Goal: Task Accomplishment & Management: Use online tool/utility

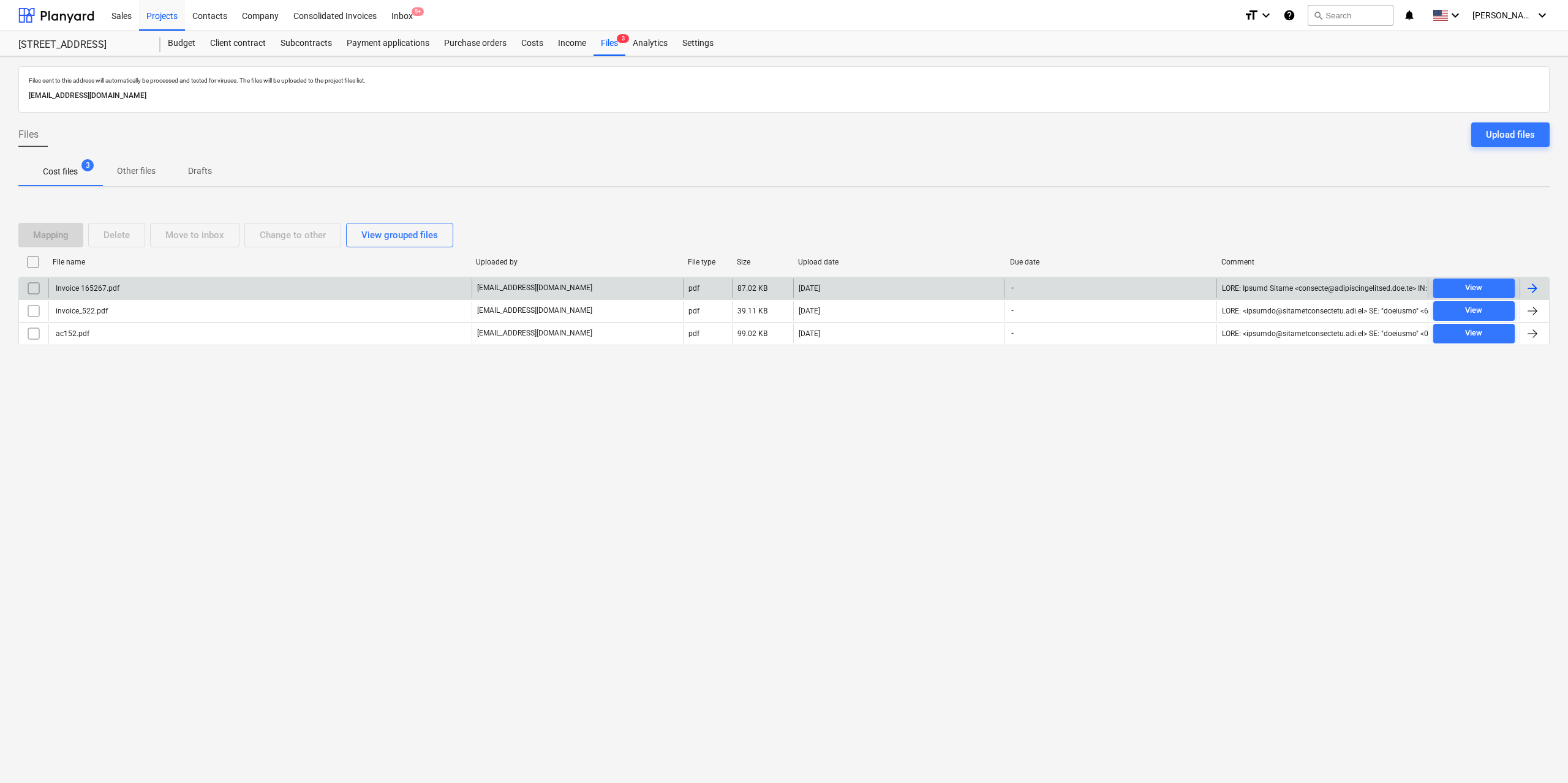
click at [110, 286] on div "Invoice 165267.pdf" at bounding box center [87, 289] width 65 height 9
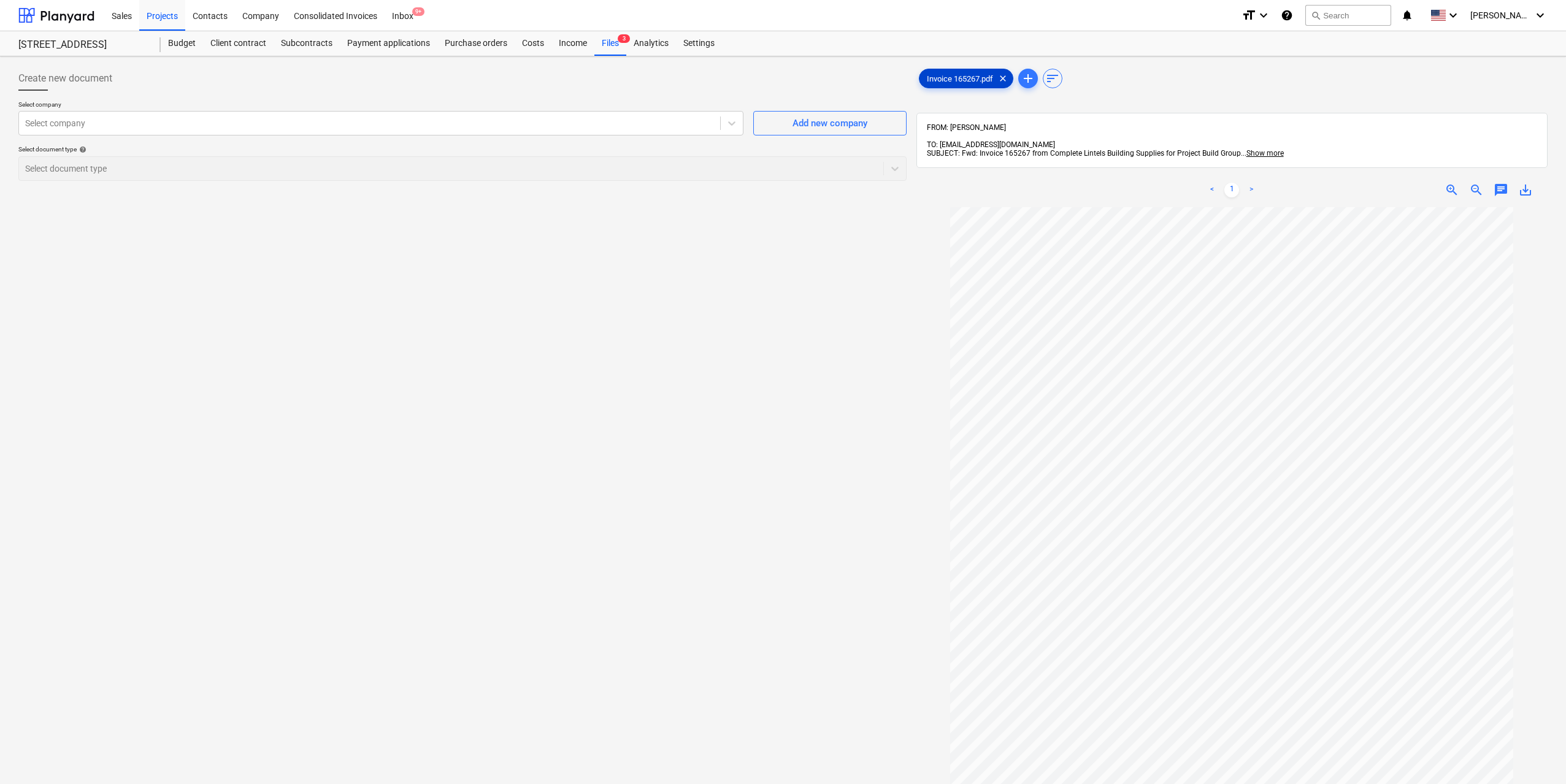
click at [929, 74] on span "Invoice 165267.pdf" at bounding box center [960, 78] width 81 height 9
click at [928, 75] on span "Invoice 165267.pdf" at bounding box center [960, 78] width 81 height 9
click at [676, 120] on div at bounding box center [369, 123] width 688 height 12
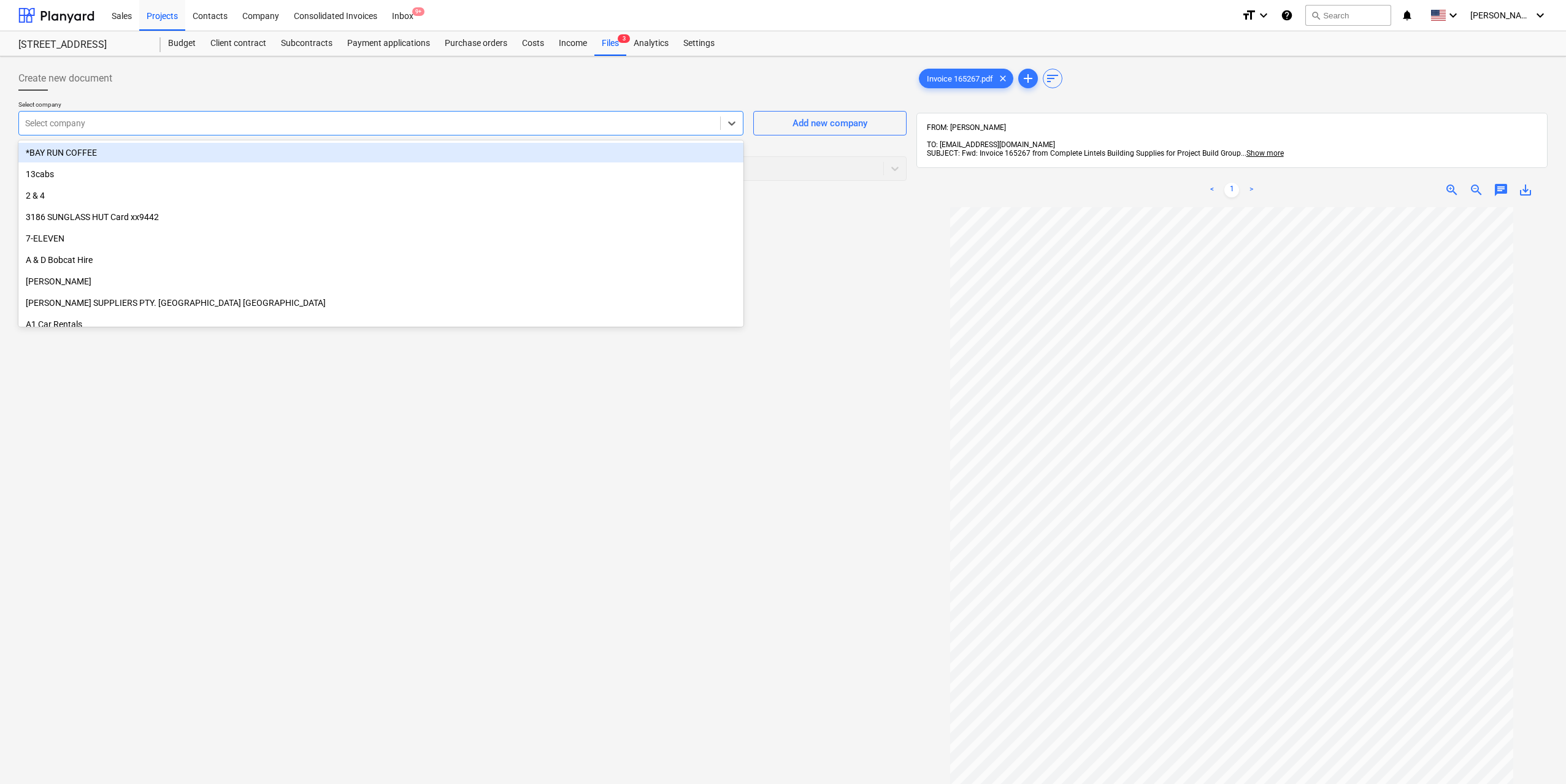
click at [274, 124] on div at bounding box center [369, 123] width 688 height 12
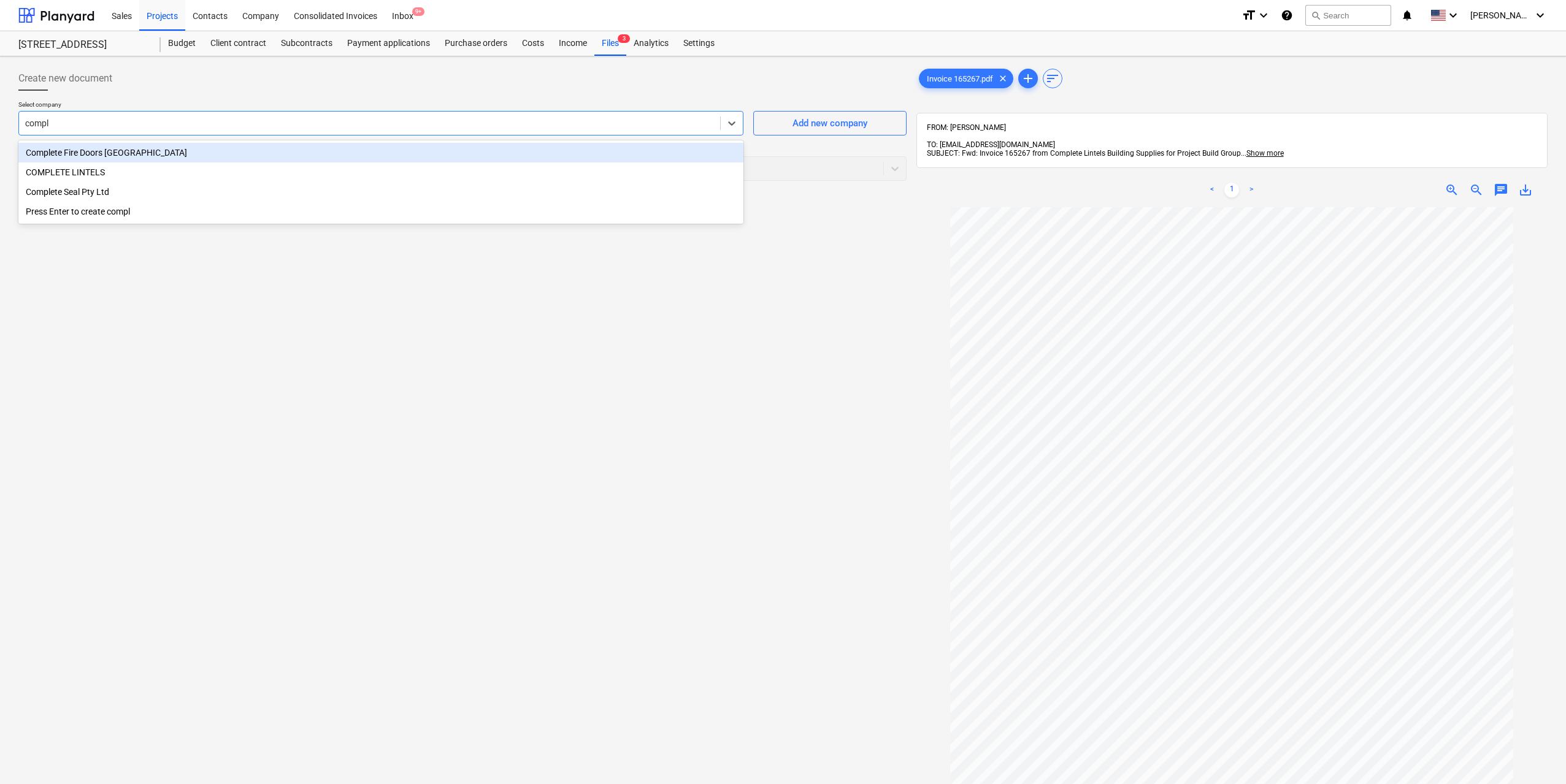
type input "comple"
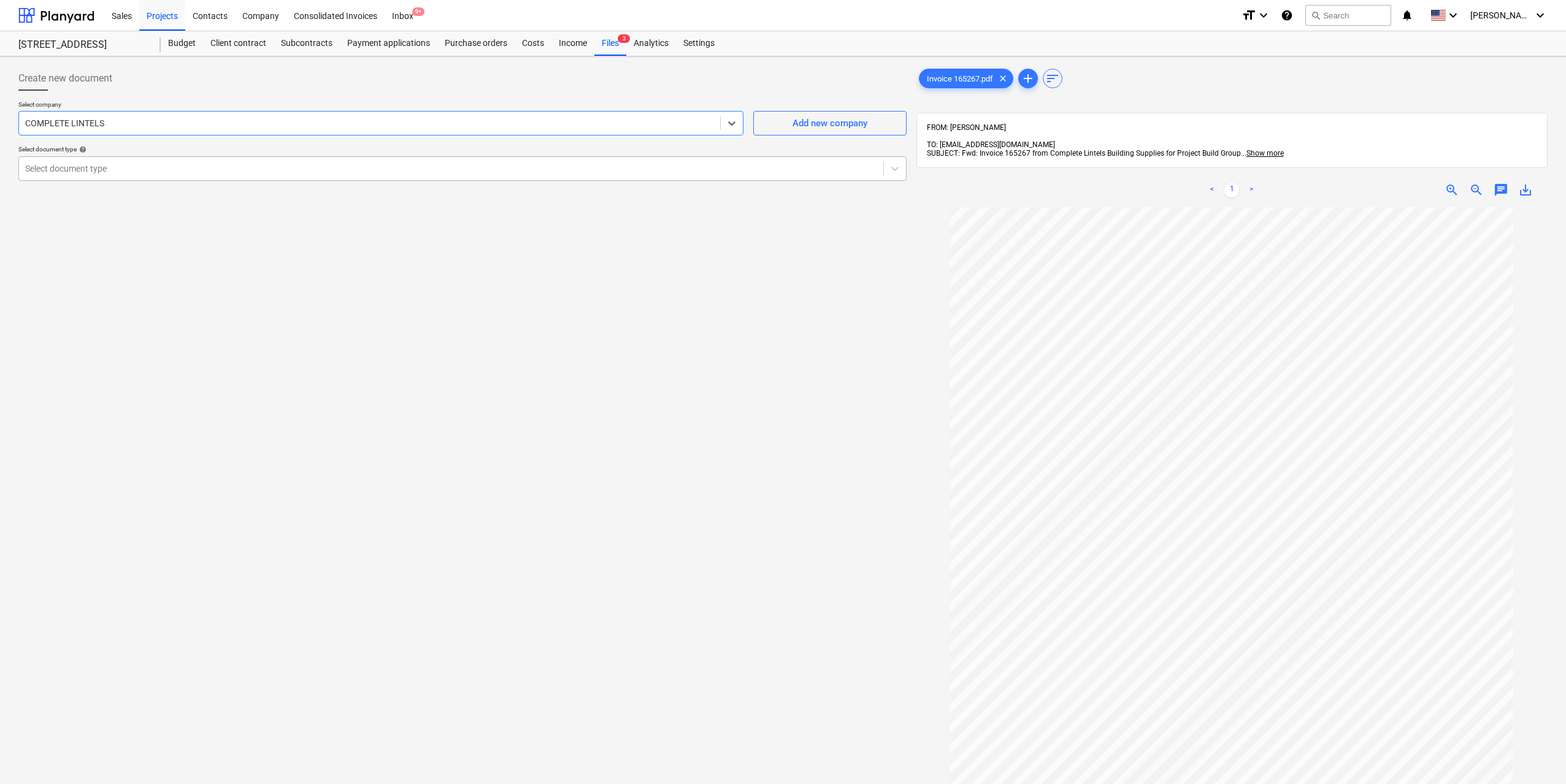
click at [157, 175] on div "Select document type" at bounding box center [451, 168] width 864 height 17
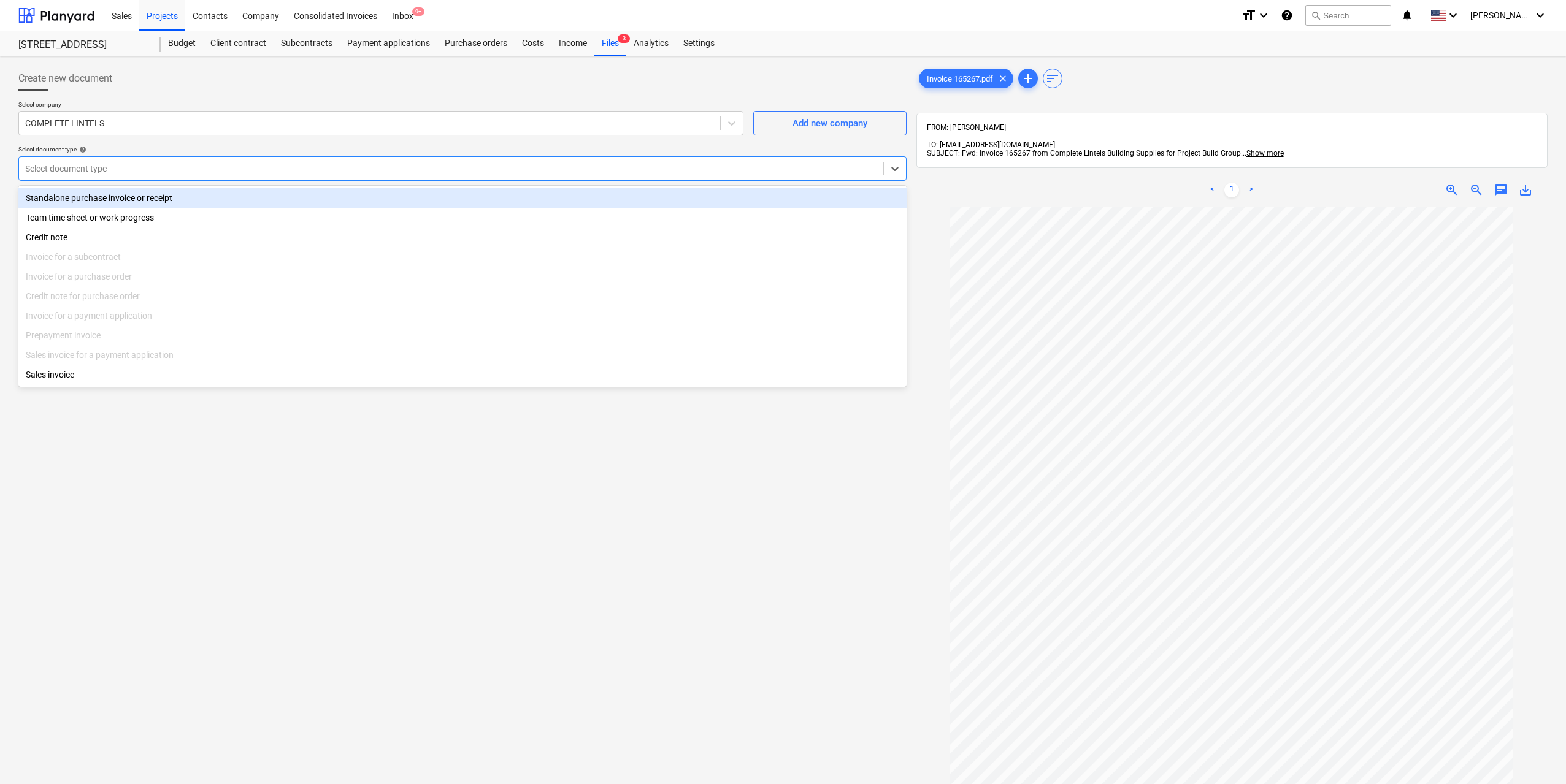
click at [163, 201] on div "Standalone purchase invoice or receipt" at bounding box center [463, 198] width 888 height 20
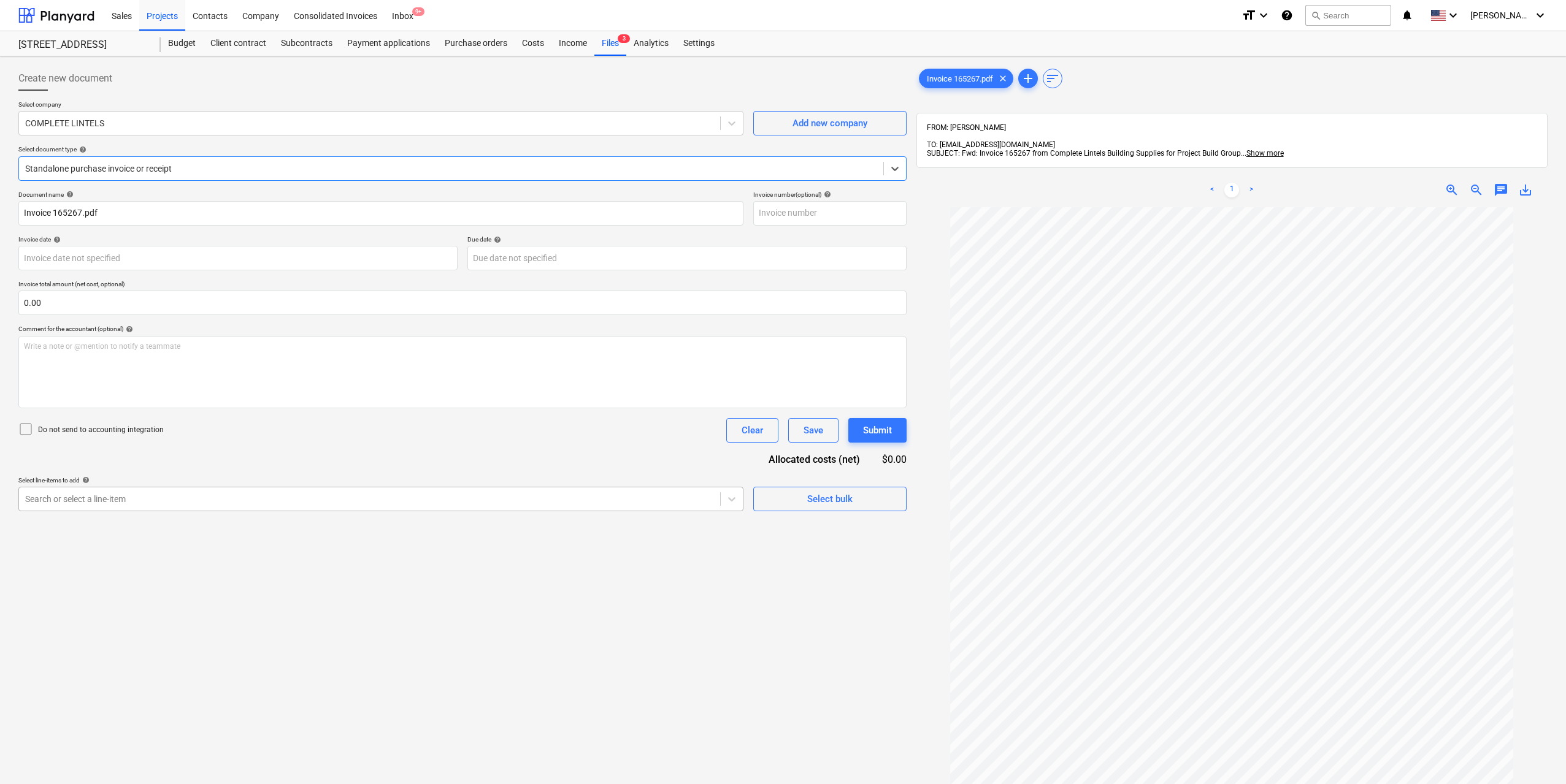
click at [195, 500] on div at bounding box center [369, 499] width 688 height 12
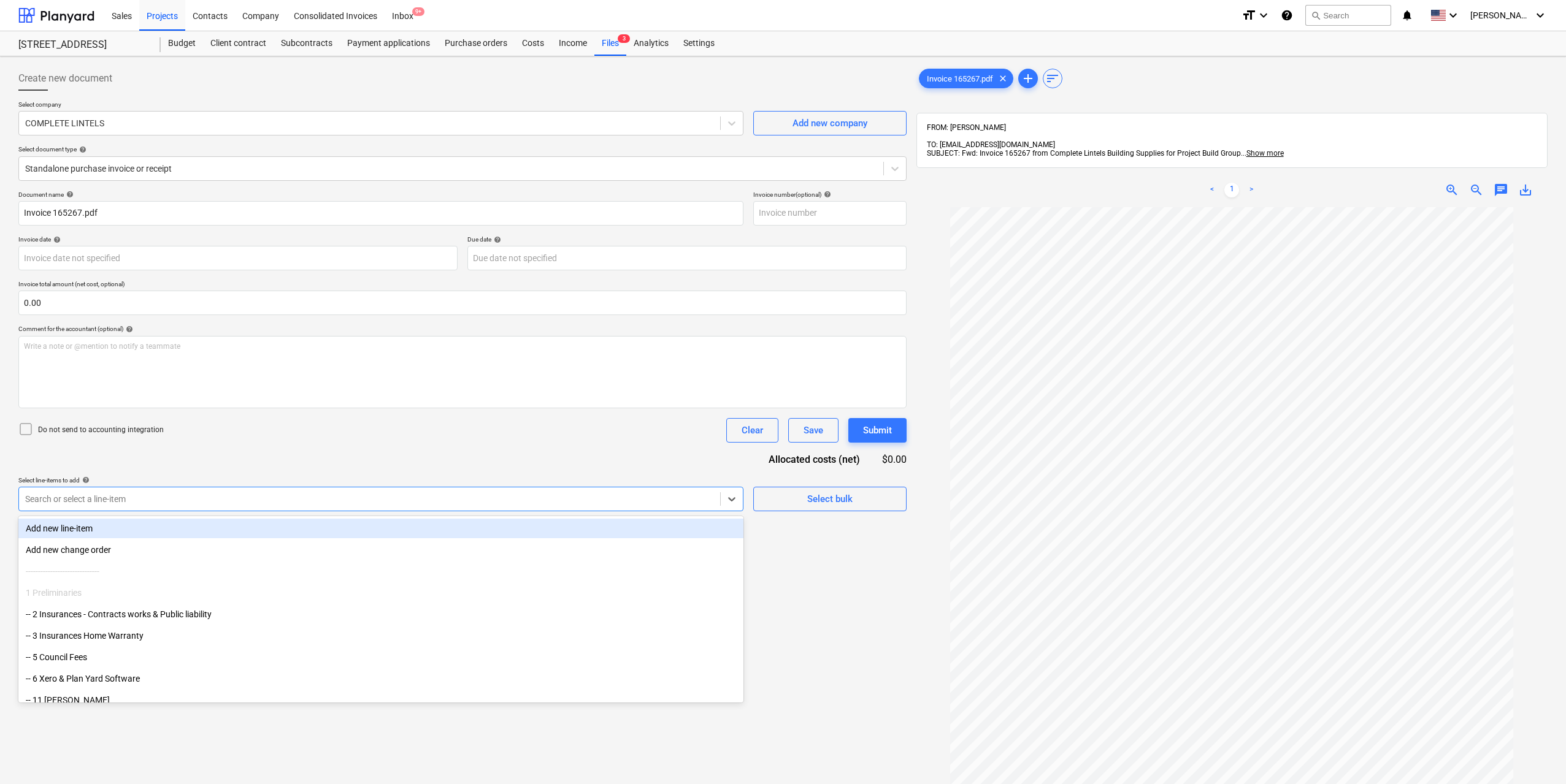
click at [714, 523] on div "Add new line-item" at bounding box center [381, 528] width 725 height 20
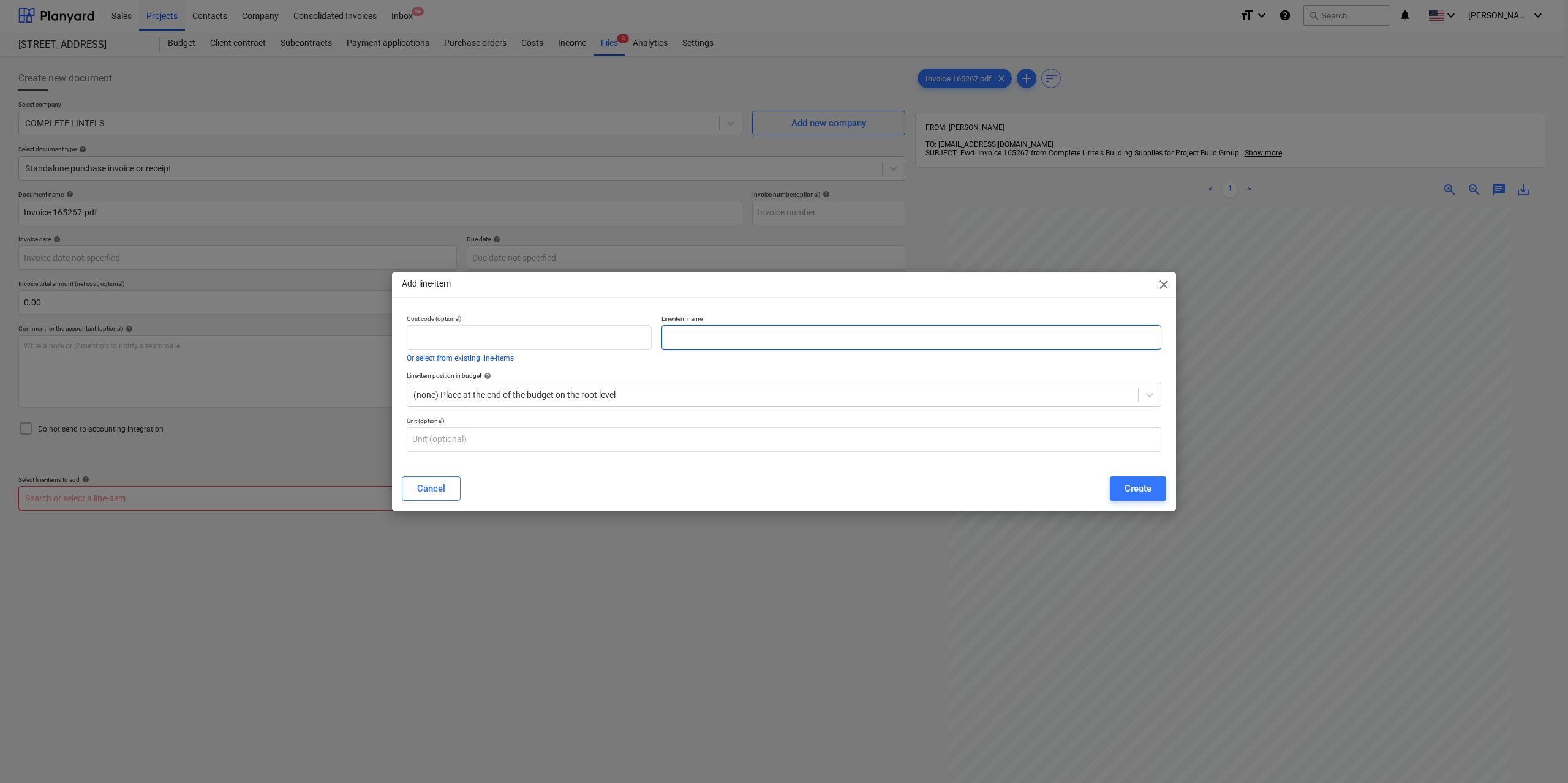
click at [677, 339] on input "text" at bounding box center [911, 337] width 499 height 25
click at [1162, 279] on span "close" at bounding box center [1164, 284] width 15 height 15
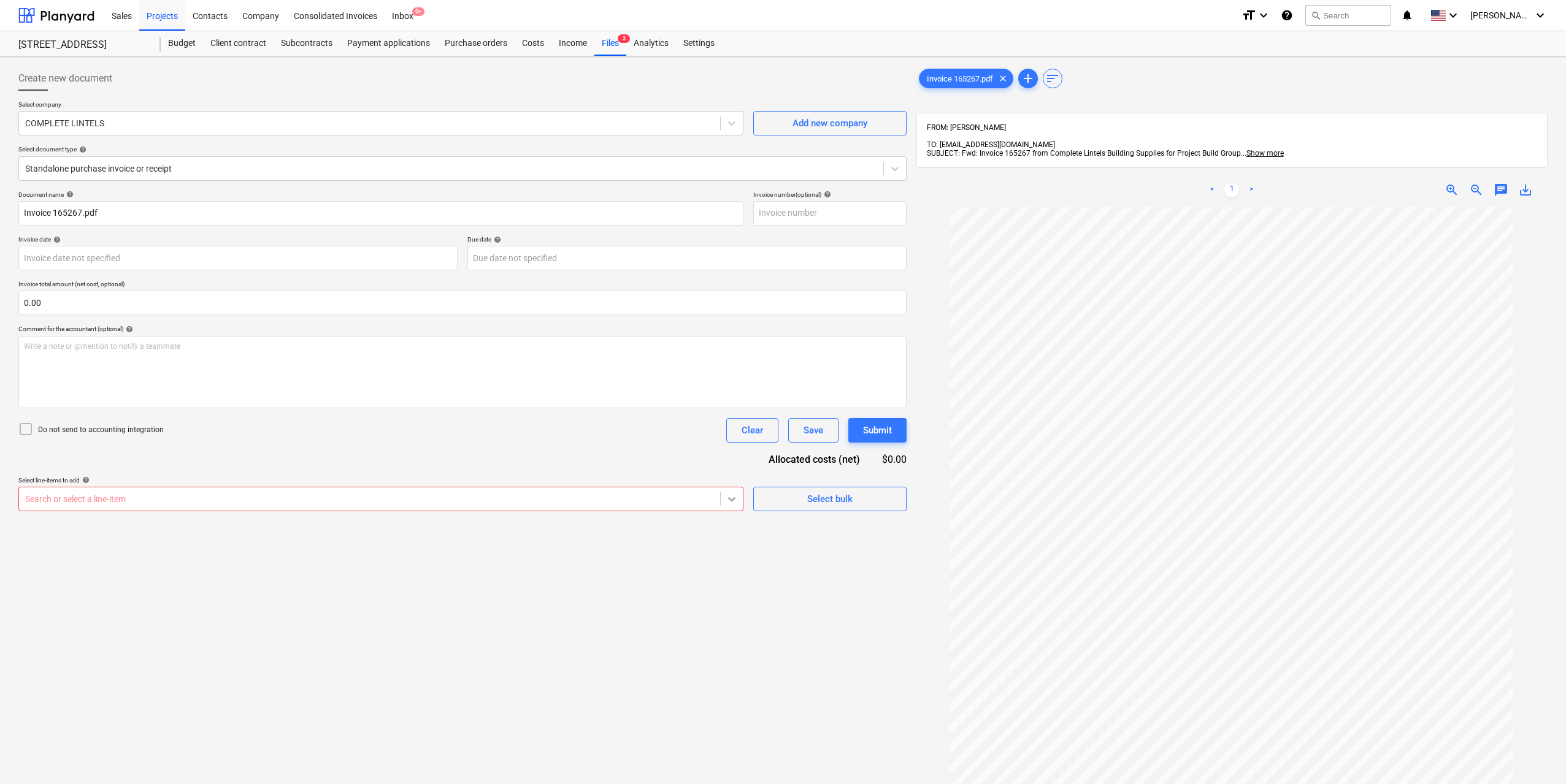
click at [738, 495] on icon at bounding box center [731, 499] width 12 height 12
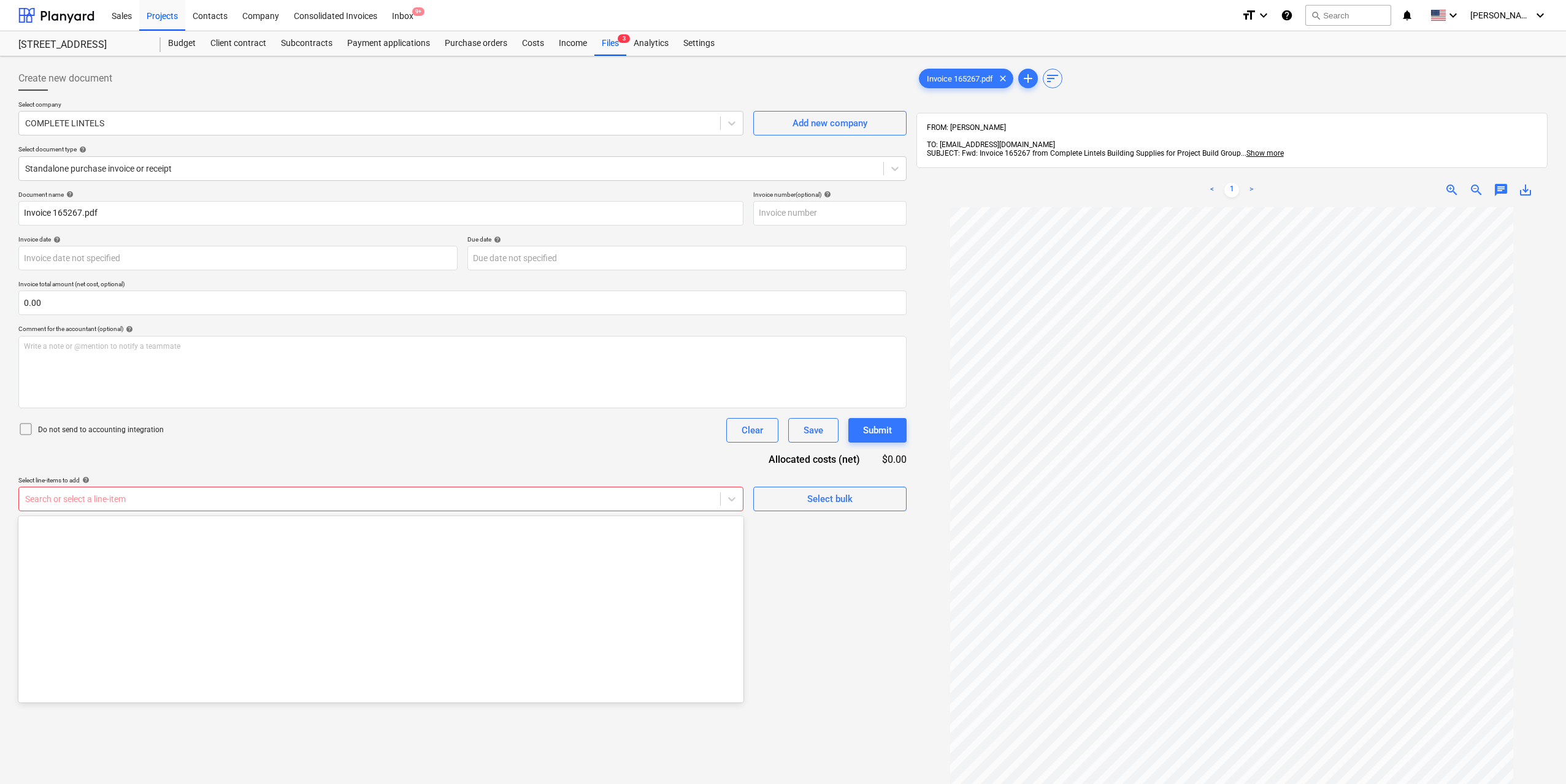
scroll to position [3785, 0]
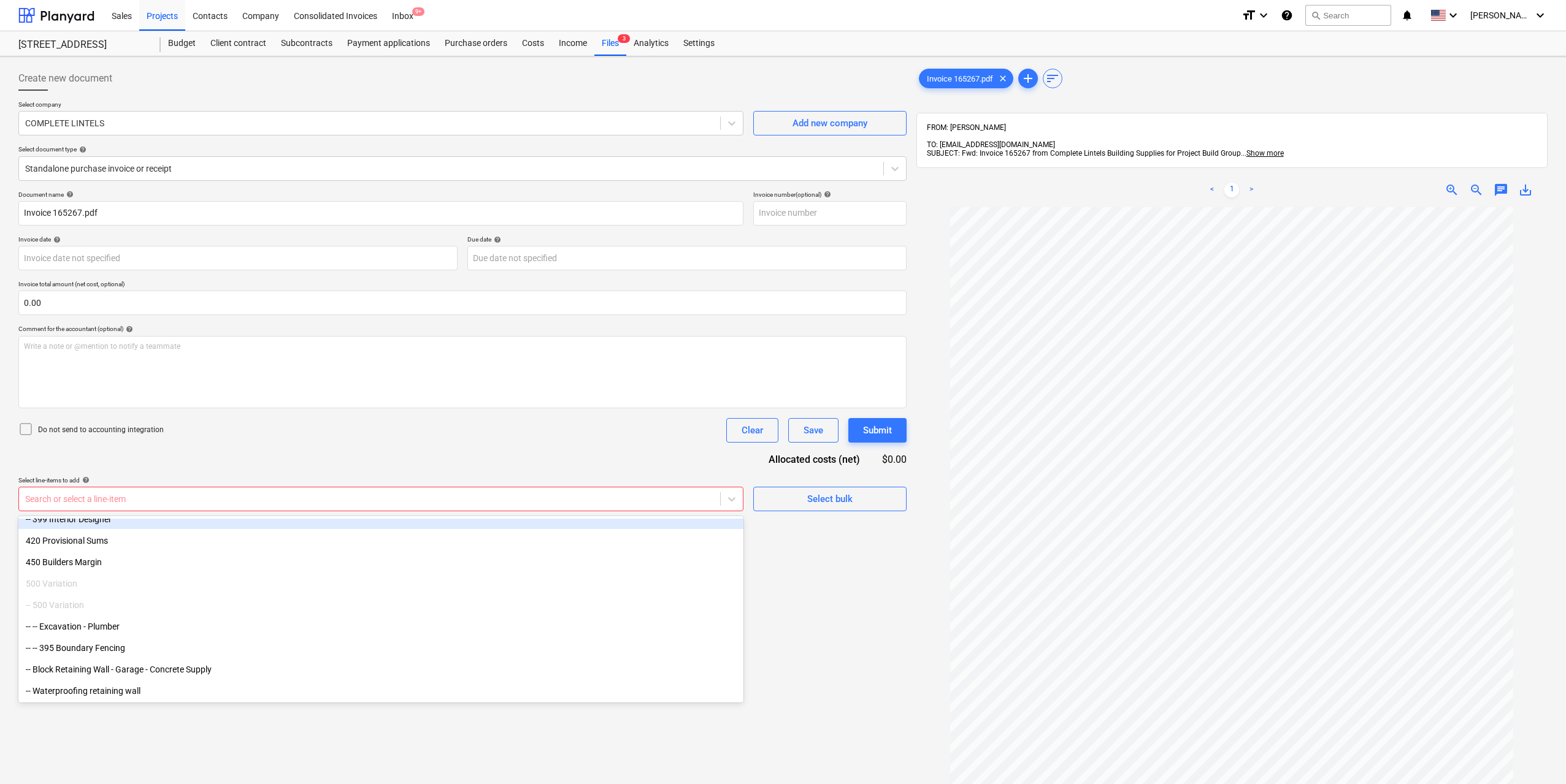
click at [165, 499] on div at bounding box center [369, 499] width 688 height 12
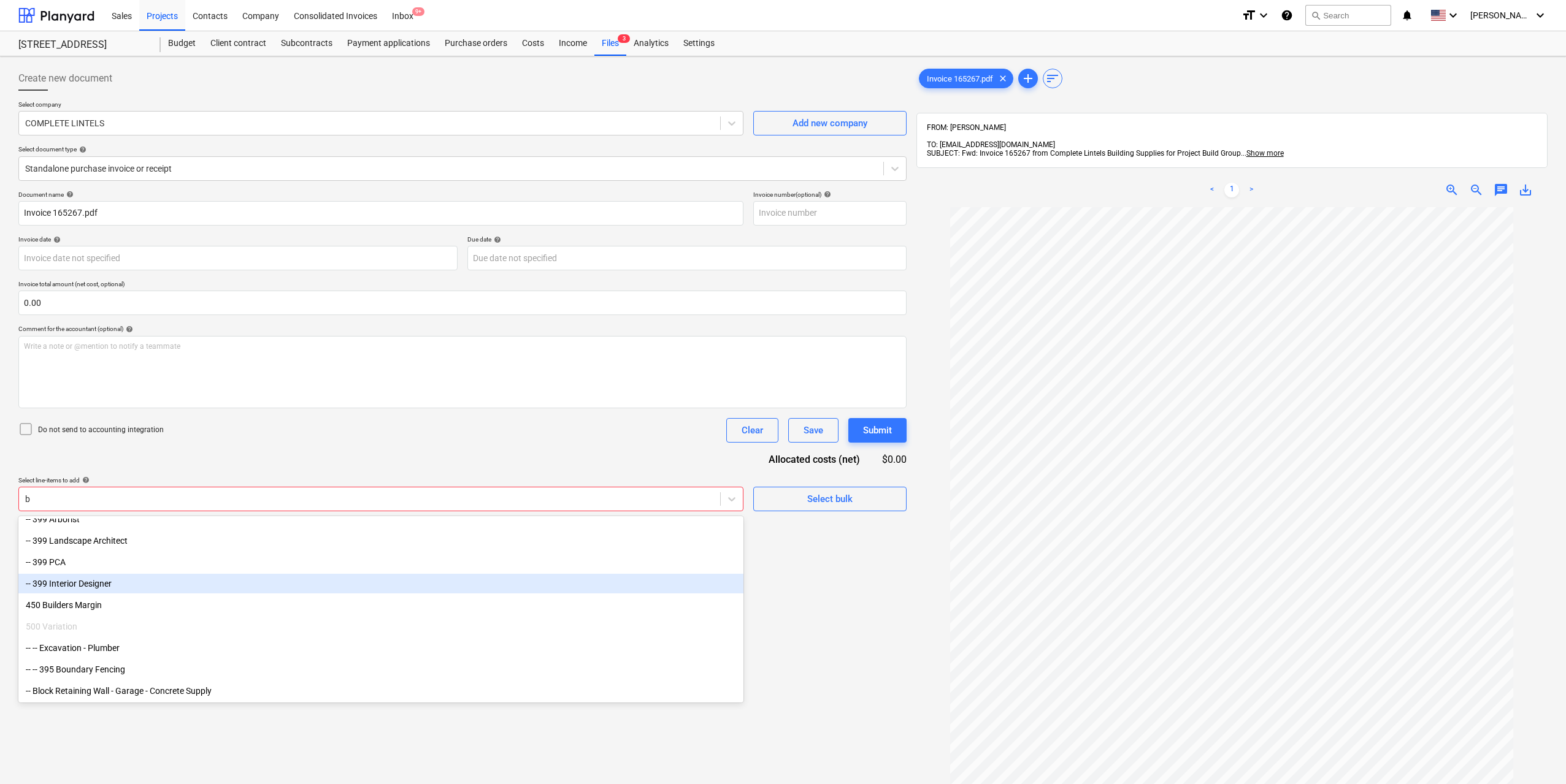
scroll to position [3377, 0]
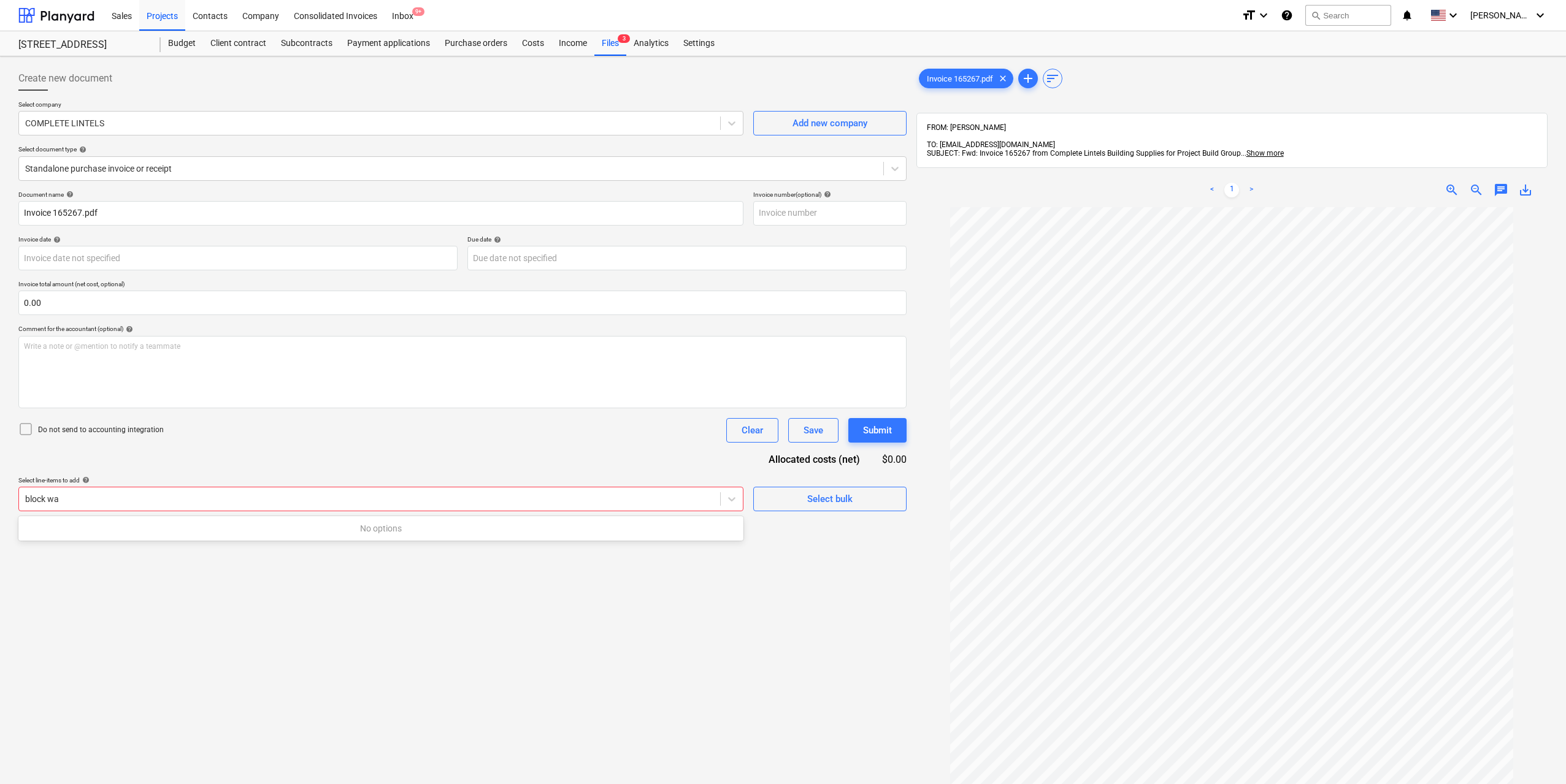
type input "block w"
click at [165, 499] on div at bounding box center [369, 499] width 688 height 12
click at [163, 505] on div at bounding box center [369, 499] width 688 height 12
click at [198, 504] on div at bounding box center [369, 499] width 688 height 12
click at [738, 499] on icon at bounding box center [731, 499] width 12 height 12
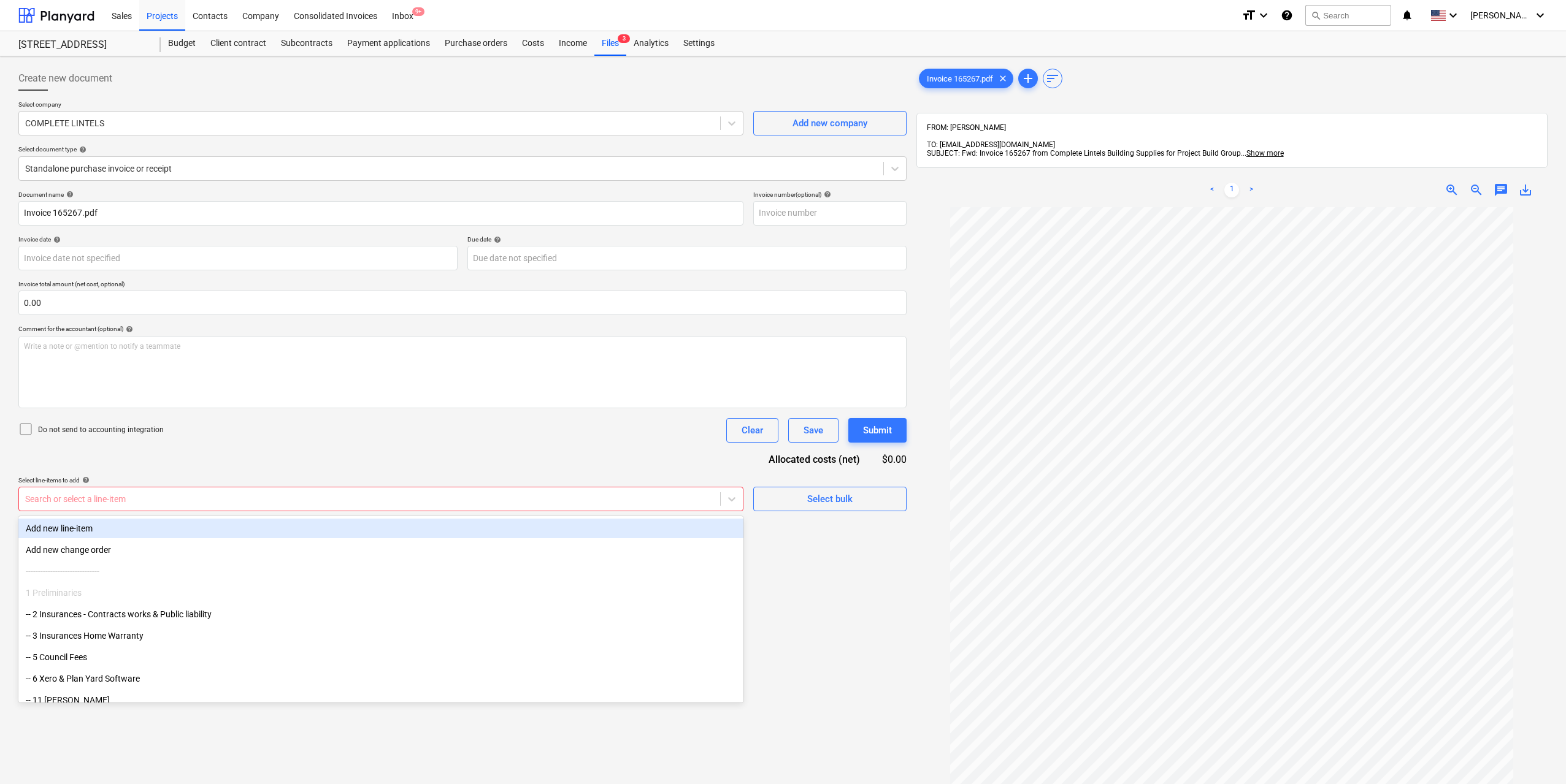
click at [290, 526] on div "Add new line-item" at bounding box center [381, 528] width 725 height 20
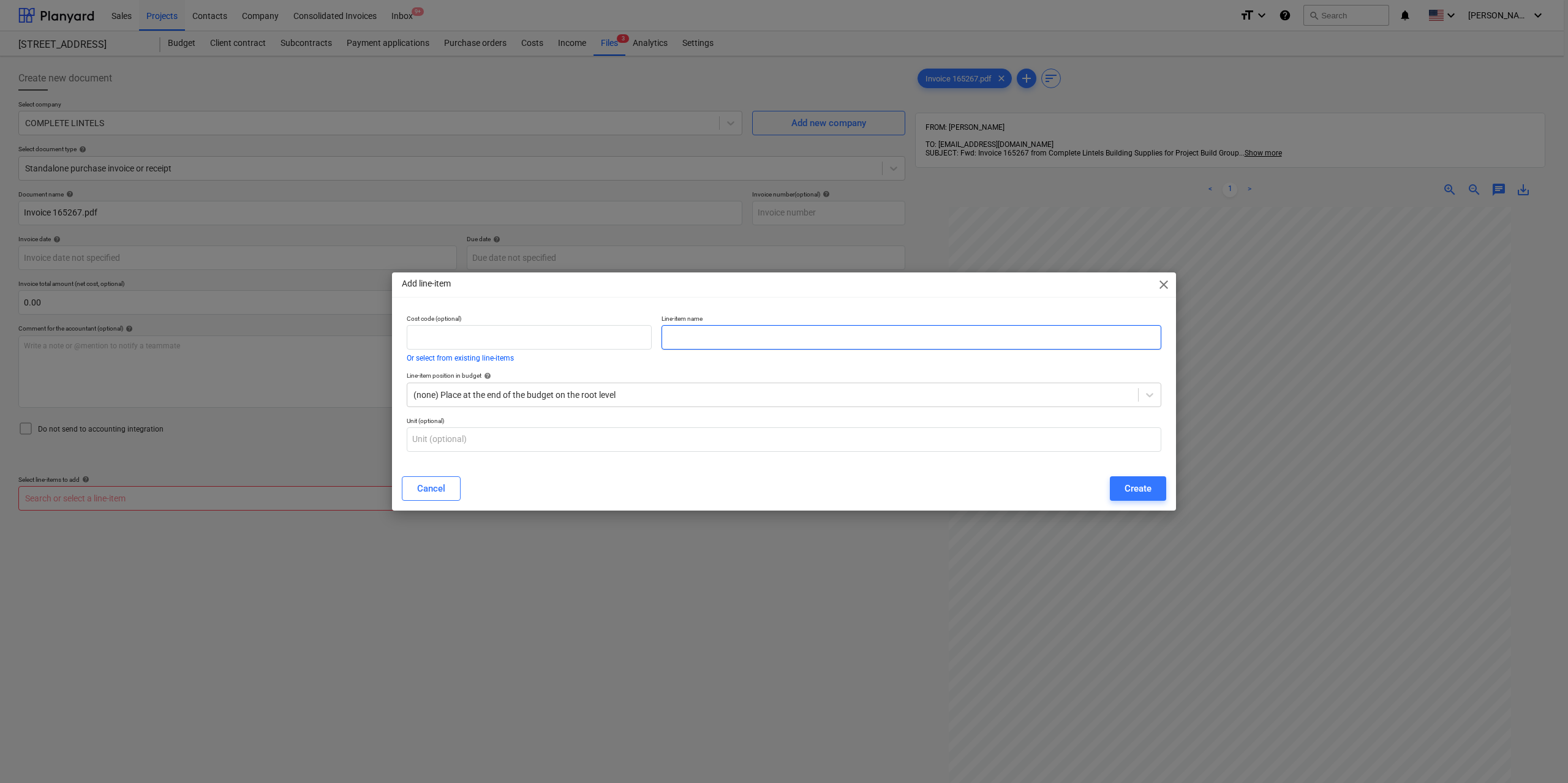
click at [749, 343] on input "text" at bounding box center [911, 337] width 499 height 25
type input "Block Retaining Wall - Block supply"
click at [1116, 483] on button "Create" at bounding box center [1137, 489] width 56 height 25
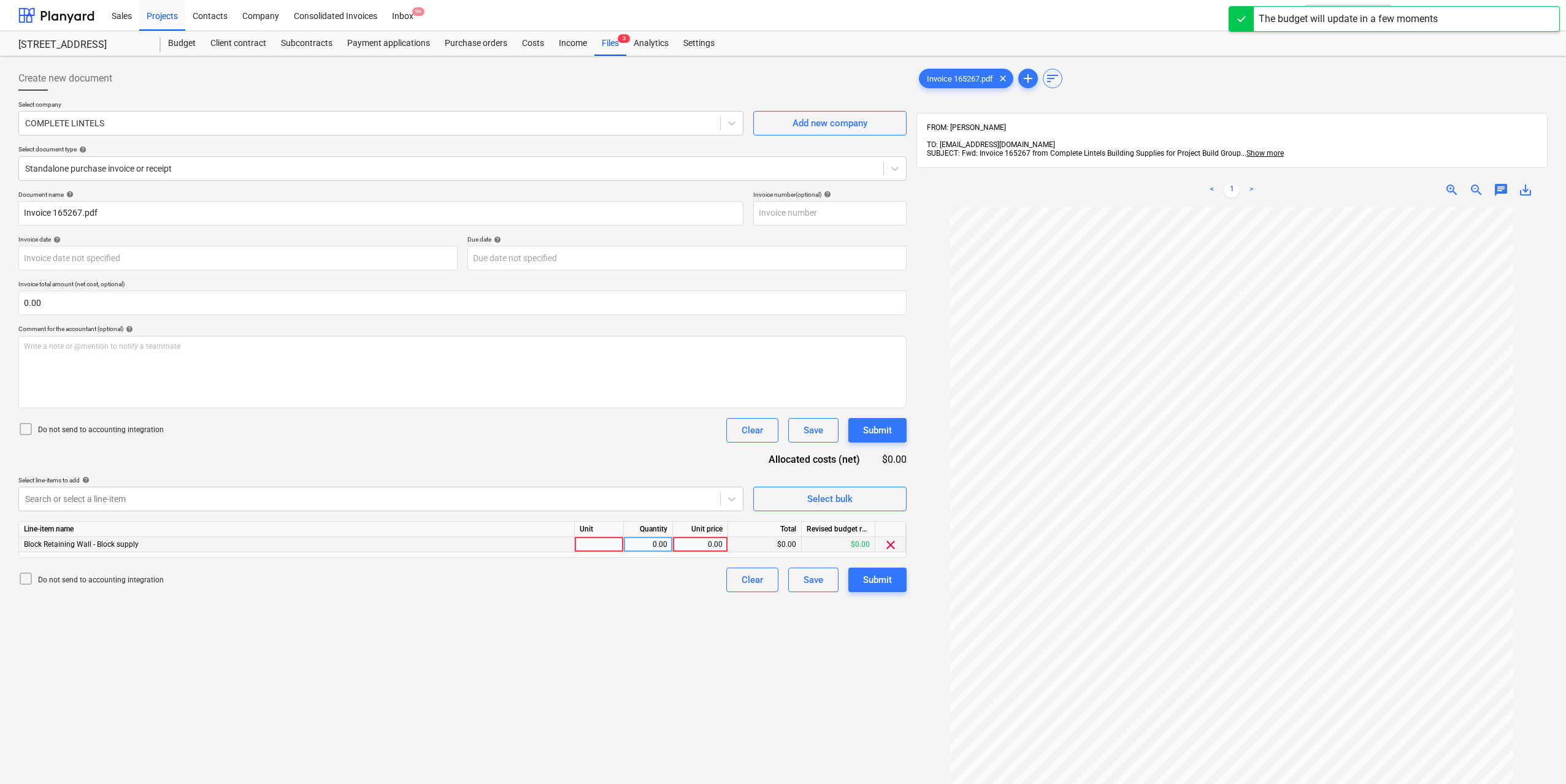
click at [616, 547] on div at bounding box center [599, 545] width 49 height 16
type input "1"
click at [647, 543] on div "0.00" at bounding box center [648, 545] width 38 height 16
click at [688, 541] on div "0.00" at bounding box center [700, 545] width 45 height 16
type input "976.8"
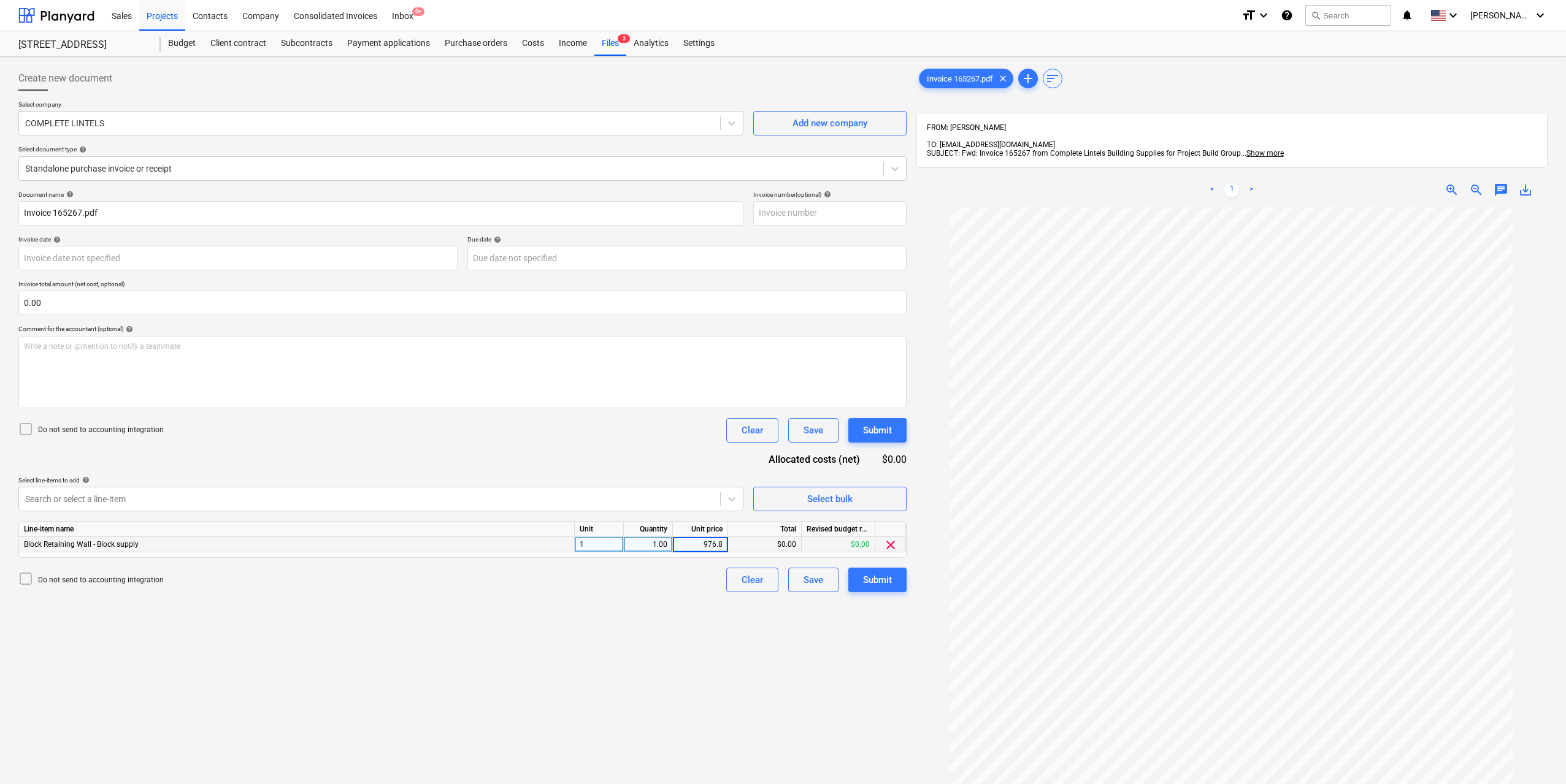
click at [683, 652] on div "Create new document Select company COMPLETE LINTELS Add new company Select docu…" at bounding box center [463, 511] width 898 height 900
click at [874, 586] on div "Submit" at bounding box center [877, 579] width 29 height 16
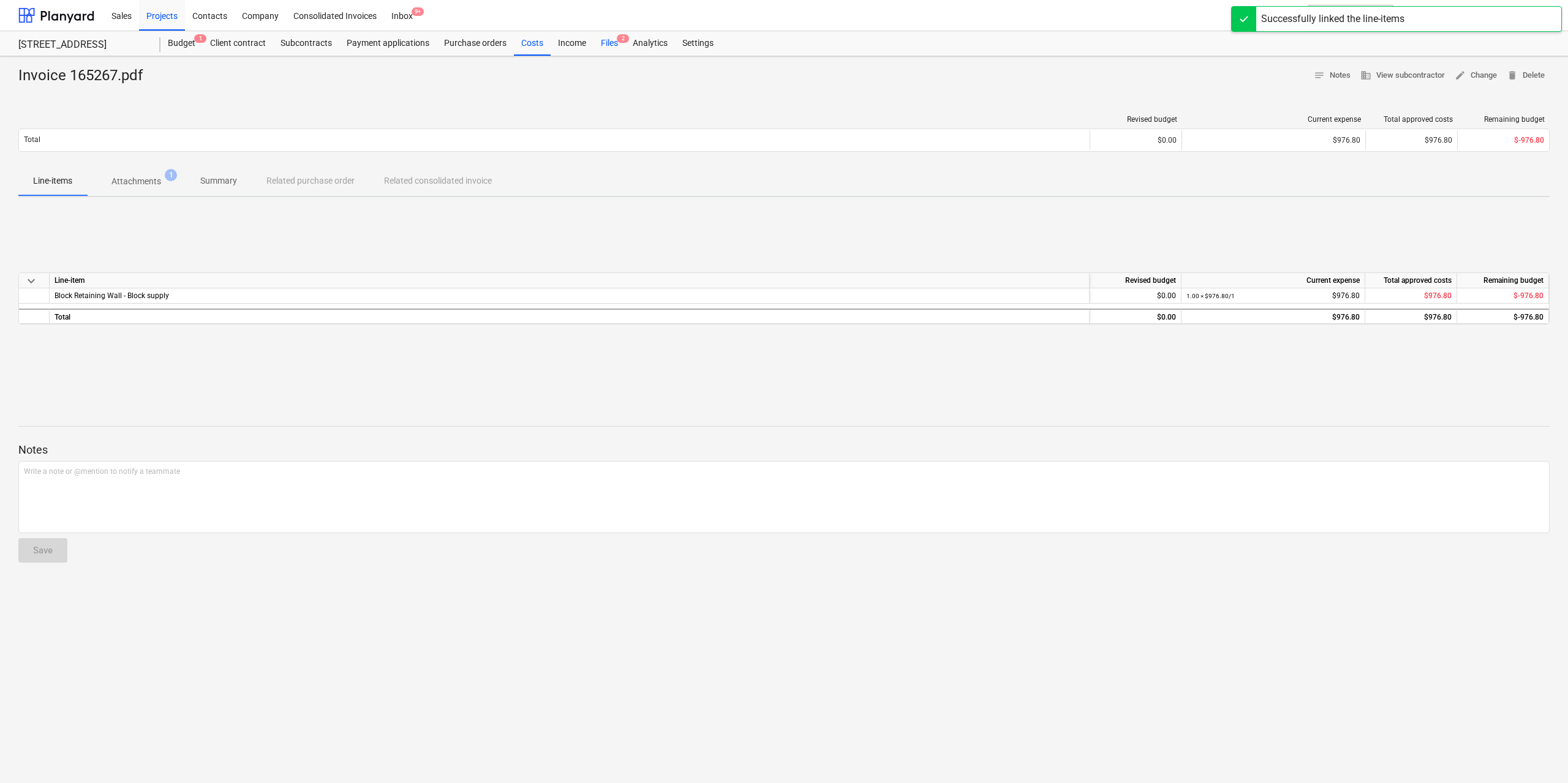
click at [606, 43] on div "Files 2" at bounding box center [609, 43] width 32 height 25
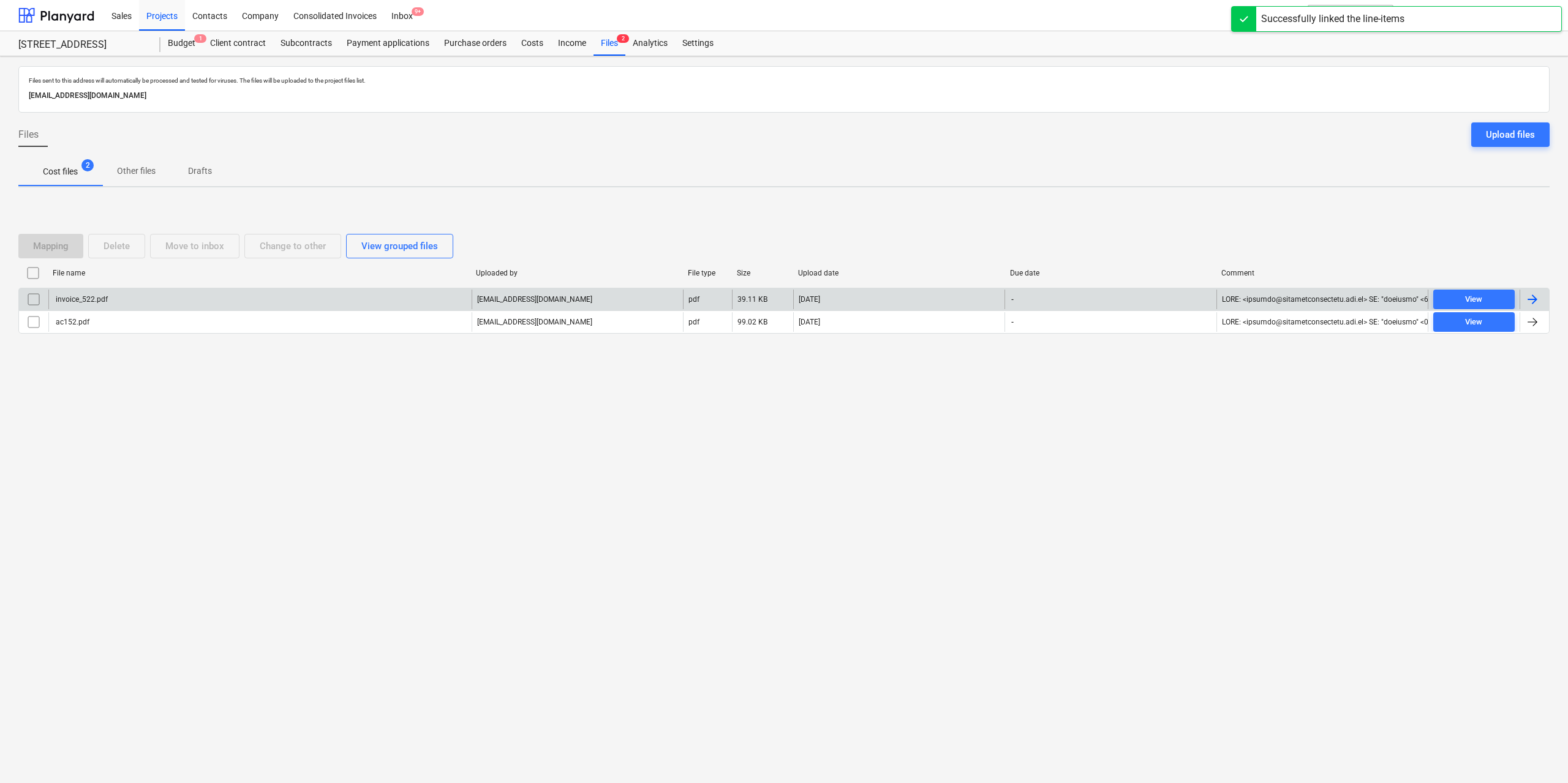
click at [85, 299] on div "invoice_522.pdf" at bounding box center [81, 299] width 54 height 9
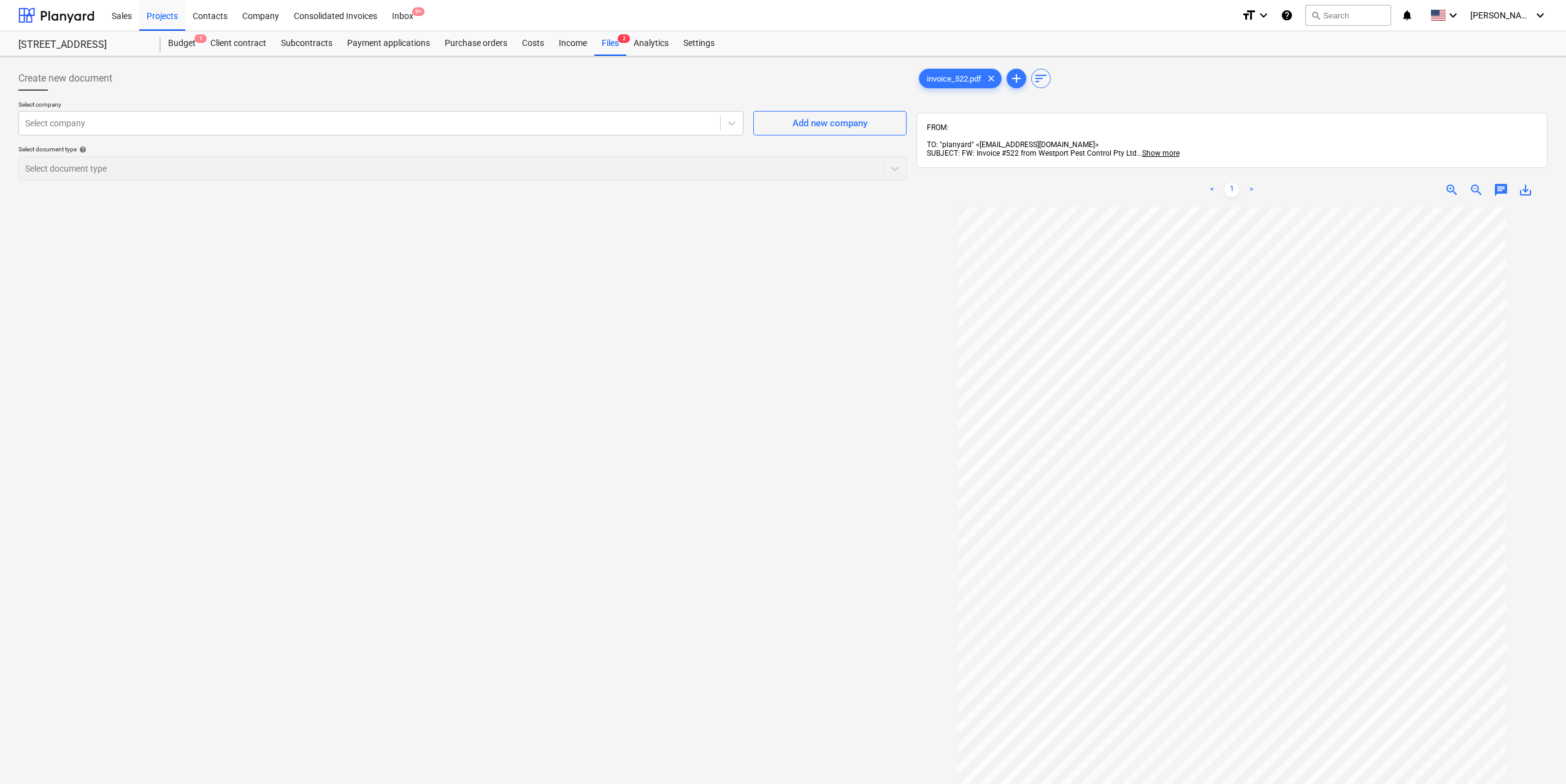
click at [903, 80] on div "Create new document" at bounding box center [463, 78] width 888 height 25
drag, startPoint x: 450, startPoint y: 146, endPoint x: 446, endPoint y: 131, distance: 15.5
click at [450, 145] on div "Select company Select company Add new company Select document type help Select …" at bounding box center [463, 146] width 888 height 90
click at [441, 116] on div "Select company" at bounding box center [369, 123] width 701 height 17
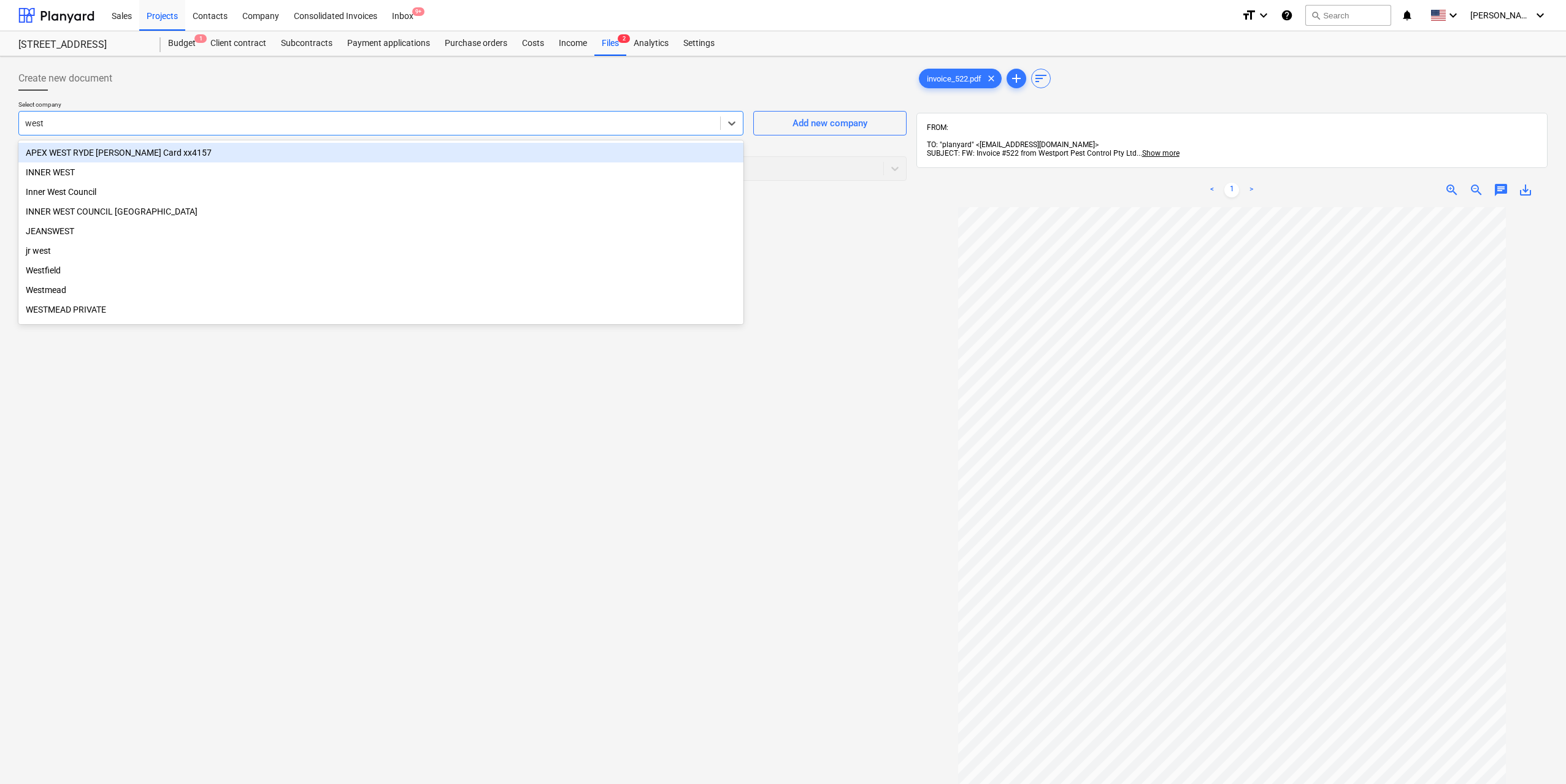
type input "westp"
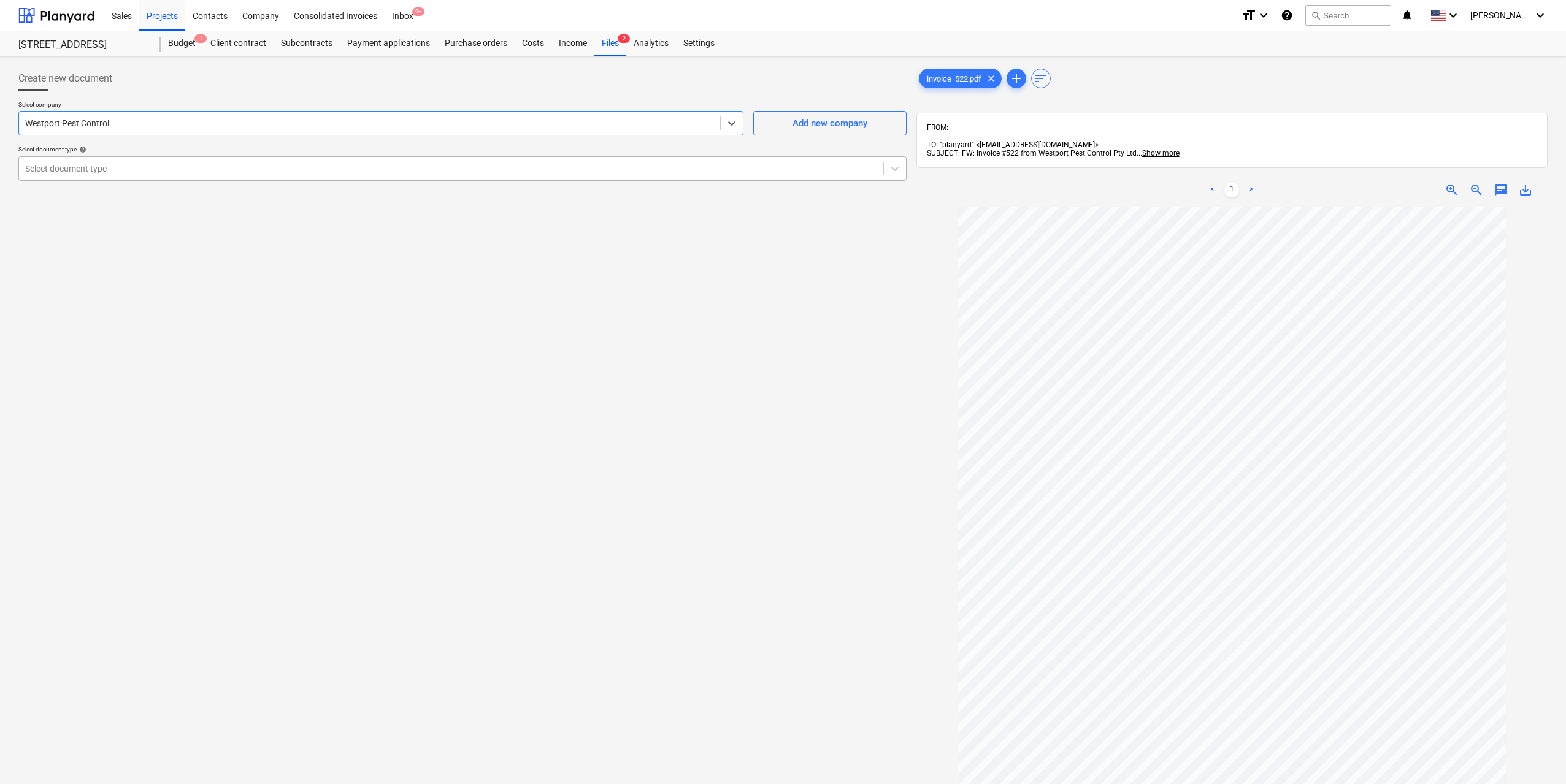
click at [401, 175] on div at bounding box center [450, 168] width 852 height 12
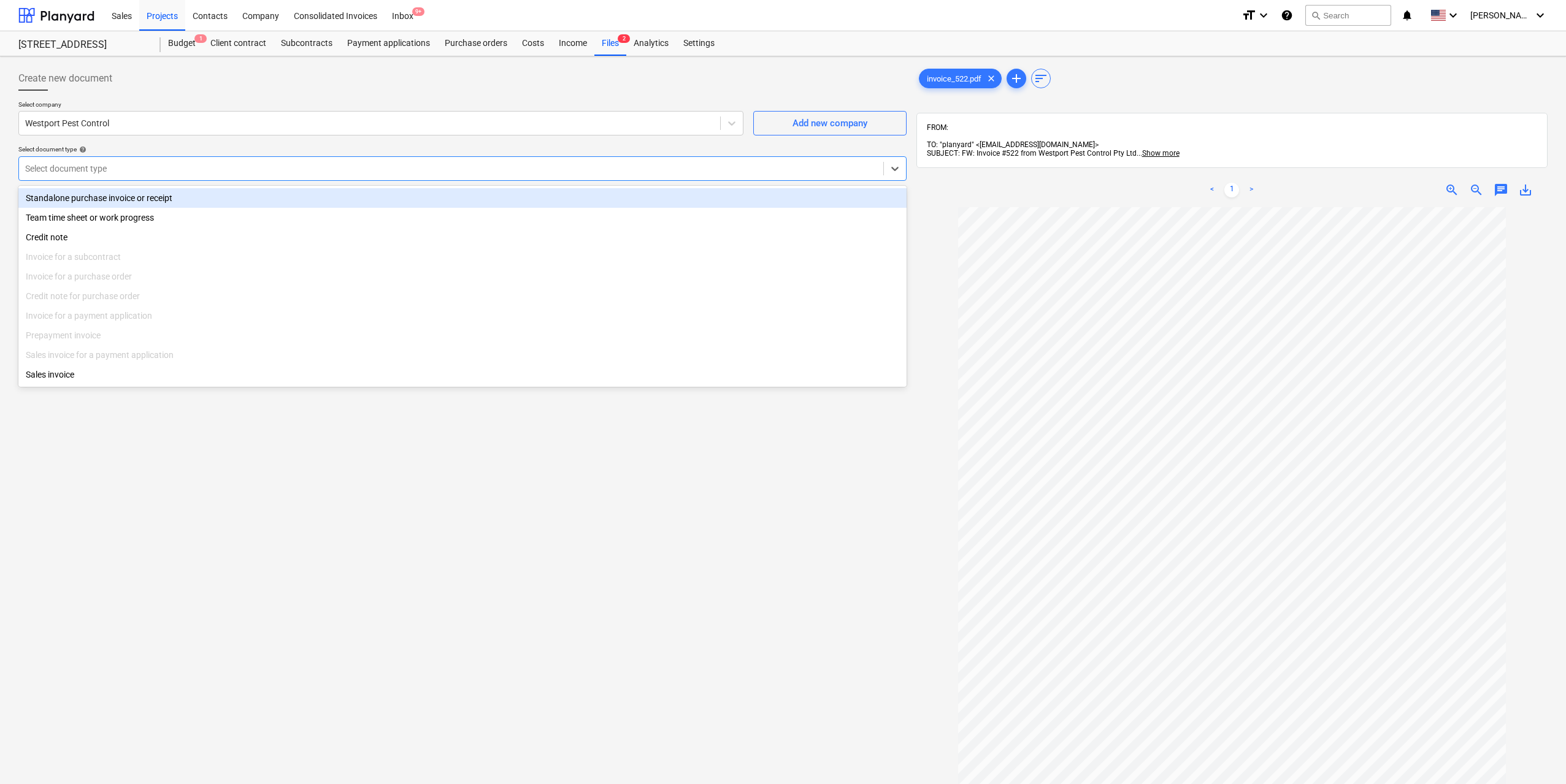
click at [270, 196] on div "Standalone purchase invoice or receipt" at bounding box center [463, 198] width 888 height 20
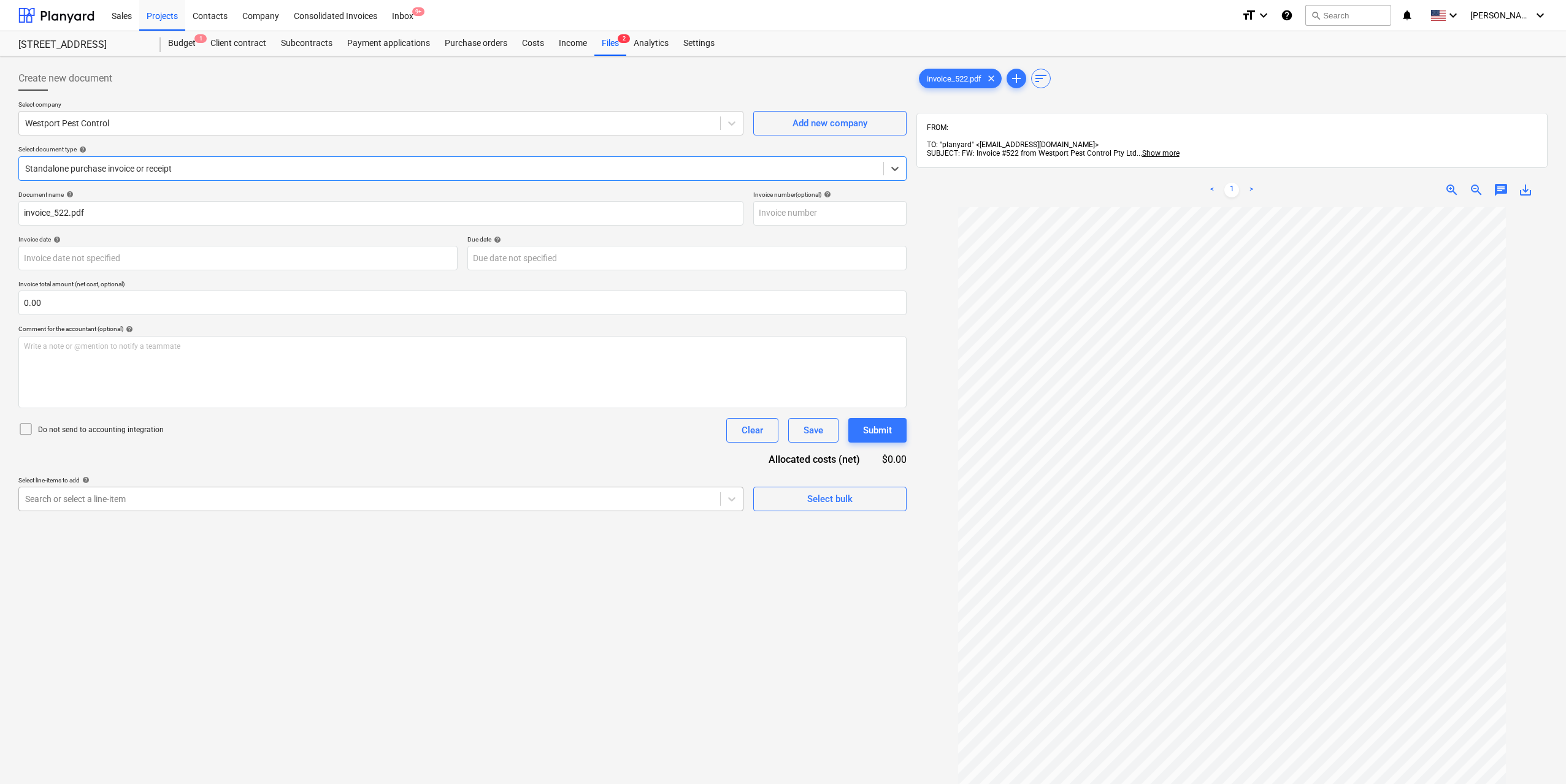
click at [238, 498] on div at bounding box center [369, 499] width 688 height 12
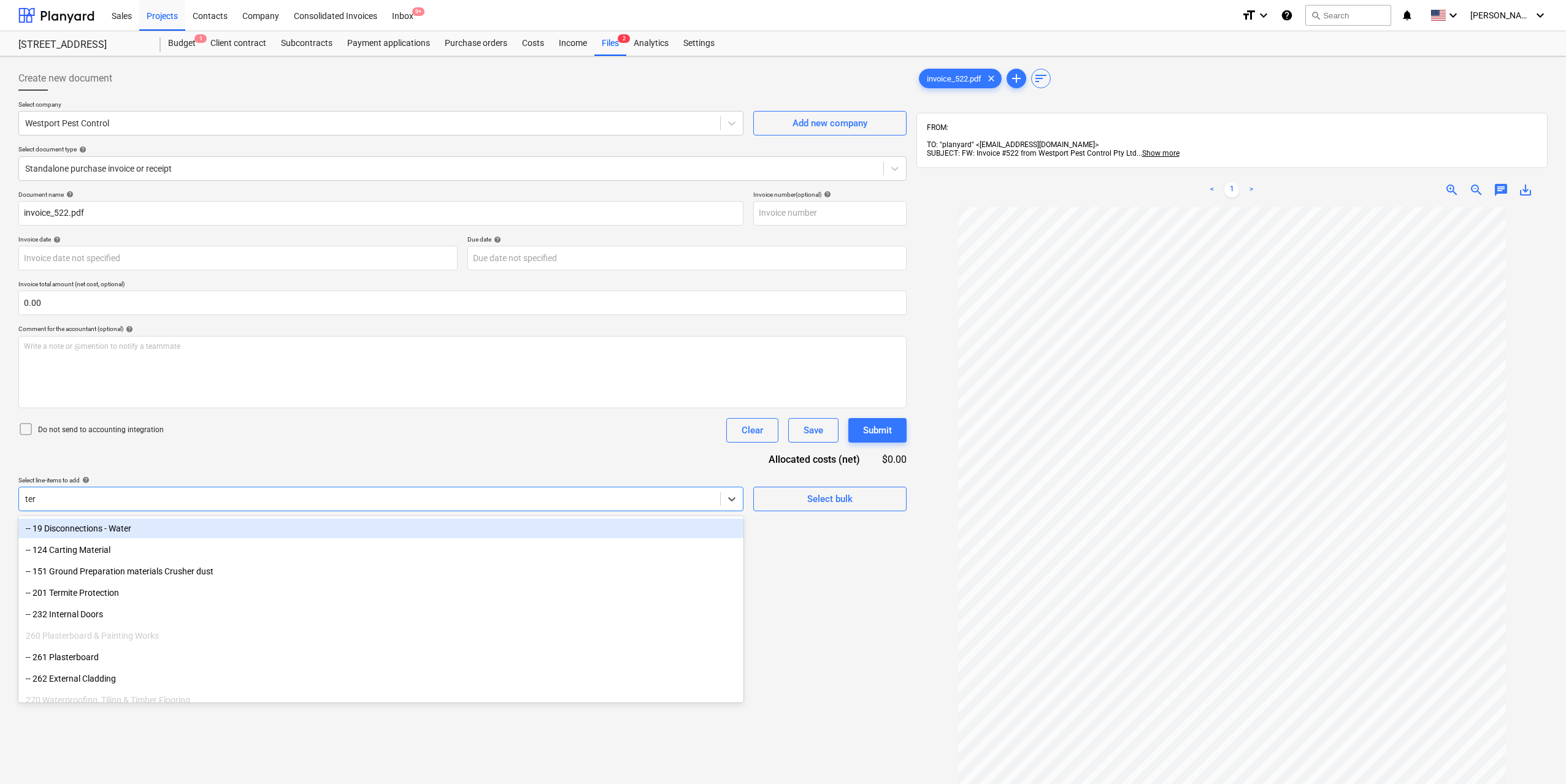
type input "term"
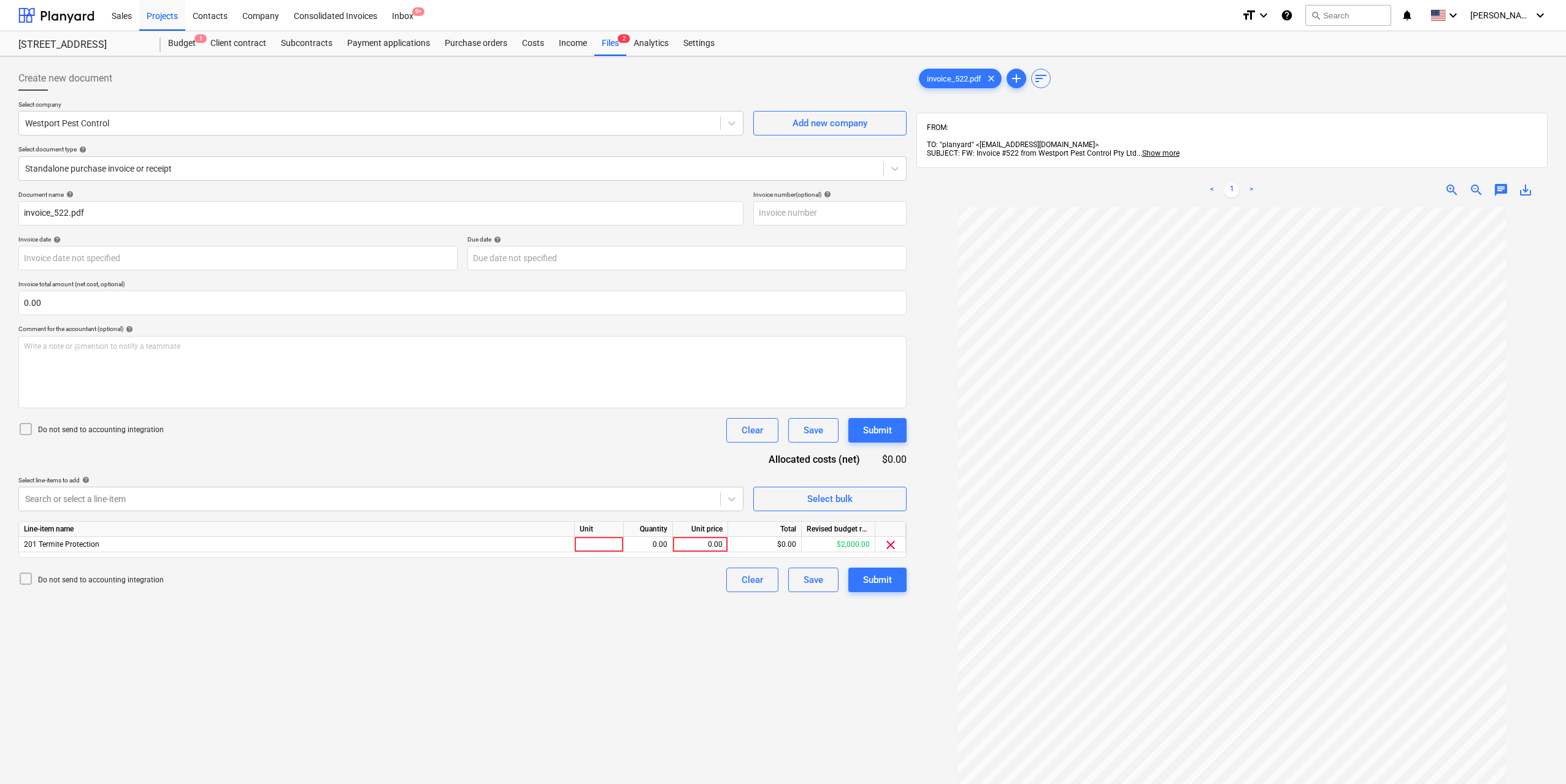
scroll to position [27, 0]
click at [599, 552] on div at bounding box center [599, 545] width 49 height 16
type input "1"
click at [641, 548] on div "0.00" at bounding box center [648, 545] width 38 height 16
click at [709, 544] on div "0.00" at bounding box center [700, 545] width 45 height 16
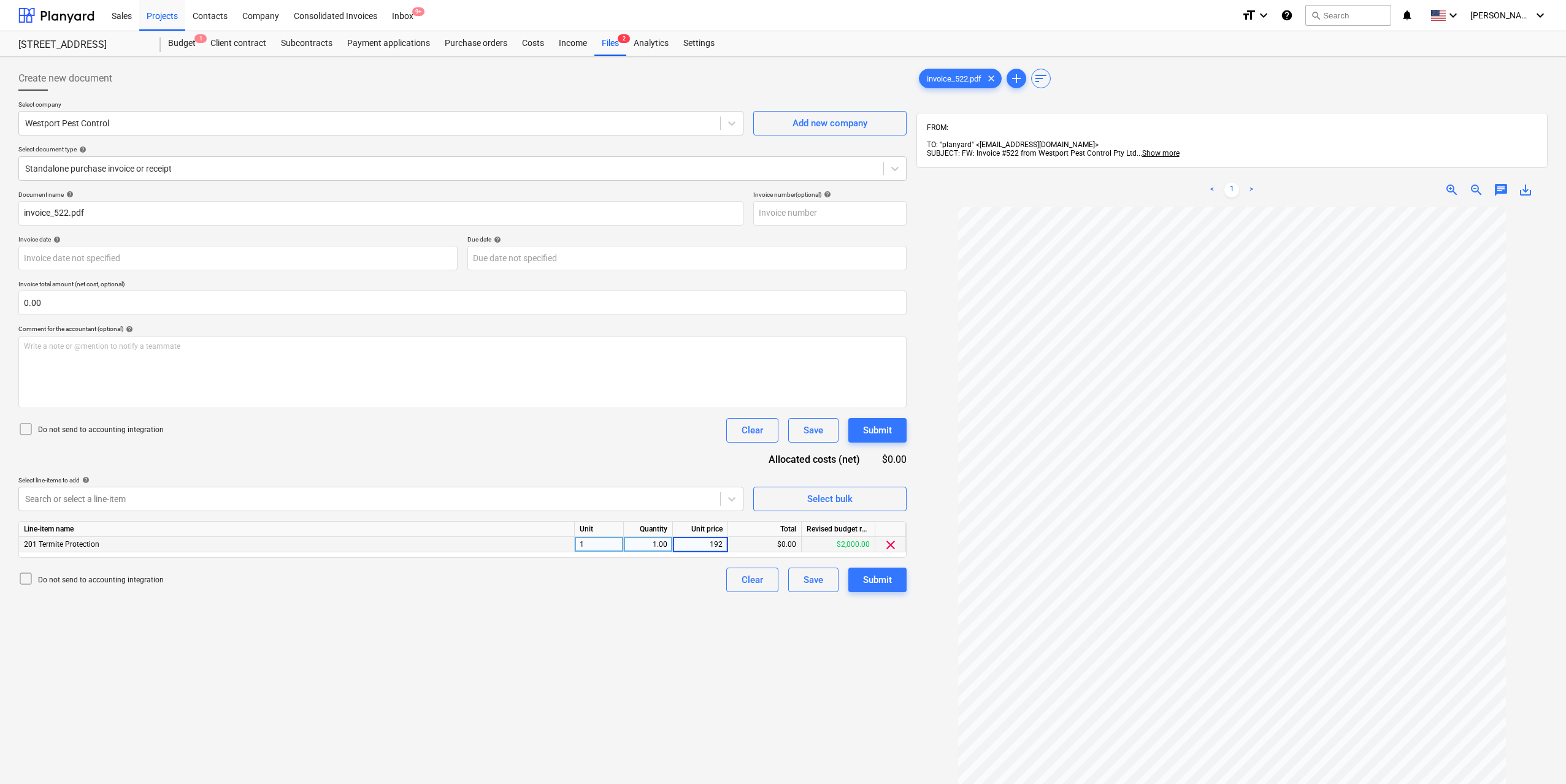
type input "1924"
click at [706, 638] on div "Create new document Select company Westport Pest Control Add new company Select…" at bounding box center [463, 511] width 898 height 900
click at [877, 576] on div "Submit" at bounding box center [877, 579] width 29 height 16
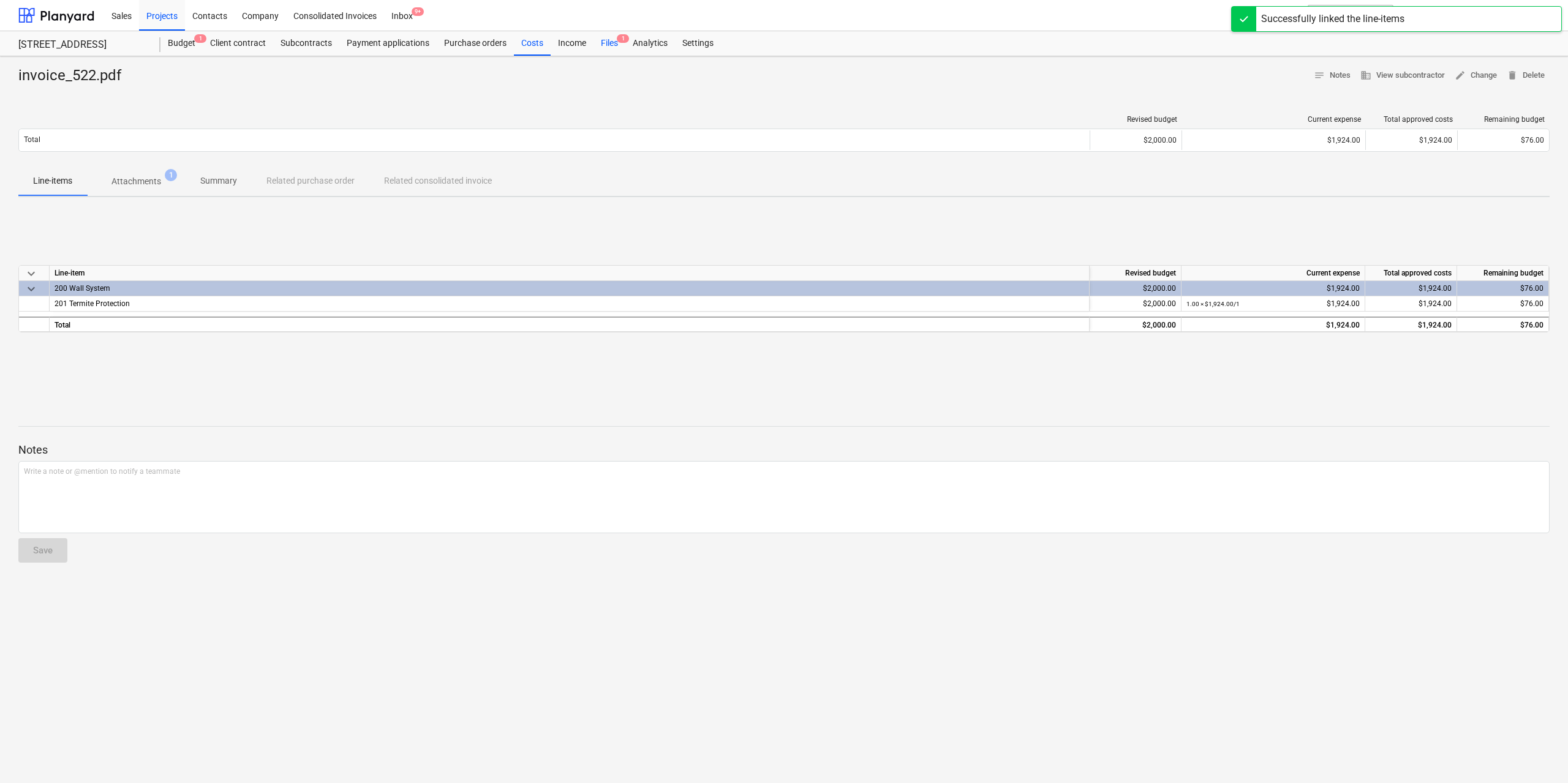
click at [607, 35] on div "Files 1" at bounding box center [609, 43] width 32 height 25
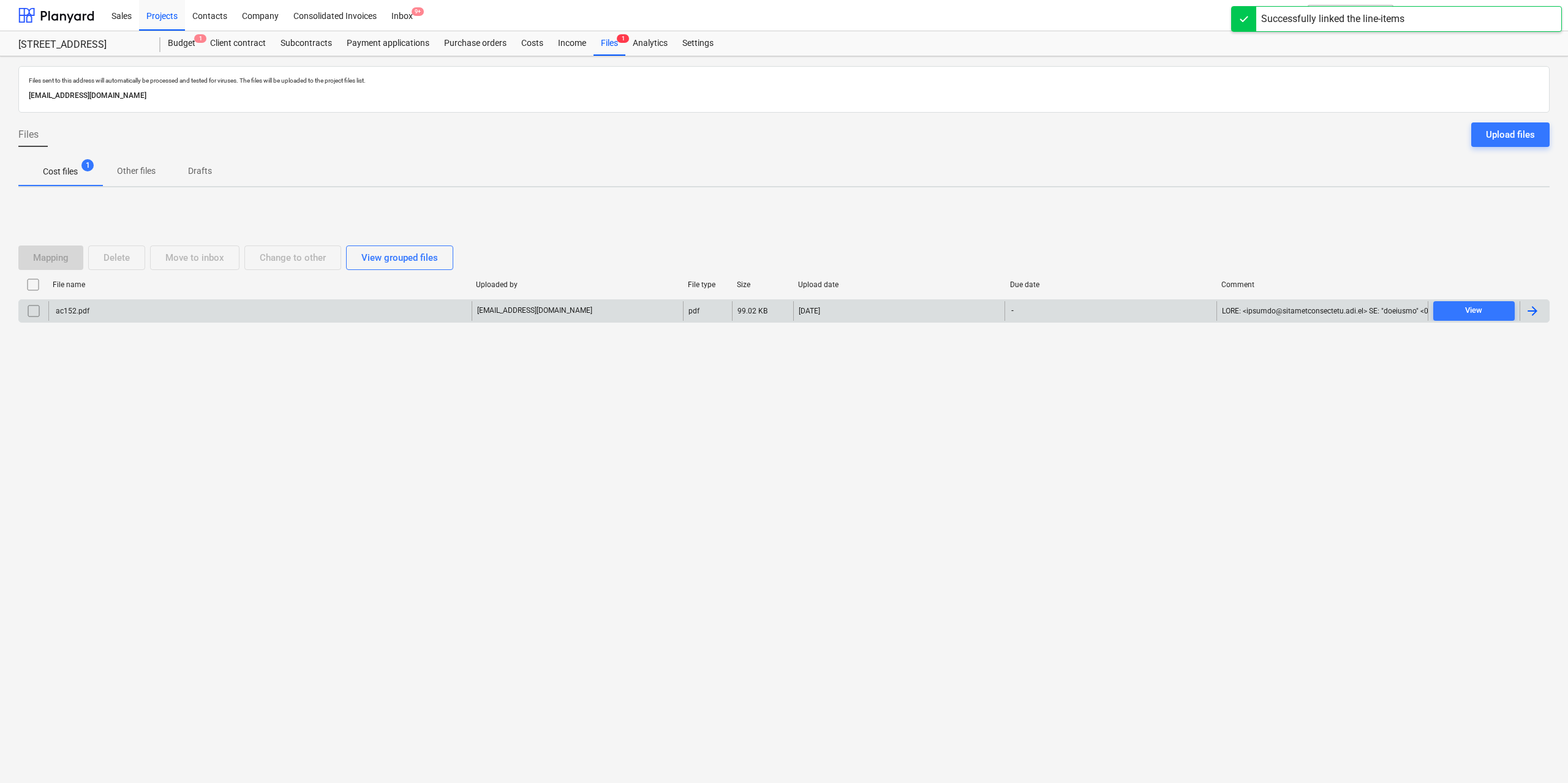
click at [74, 312] on div "ac152.pdf" at bounding box center [72, 311] width 35 height 9
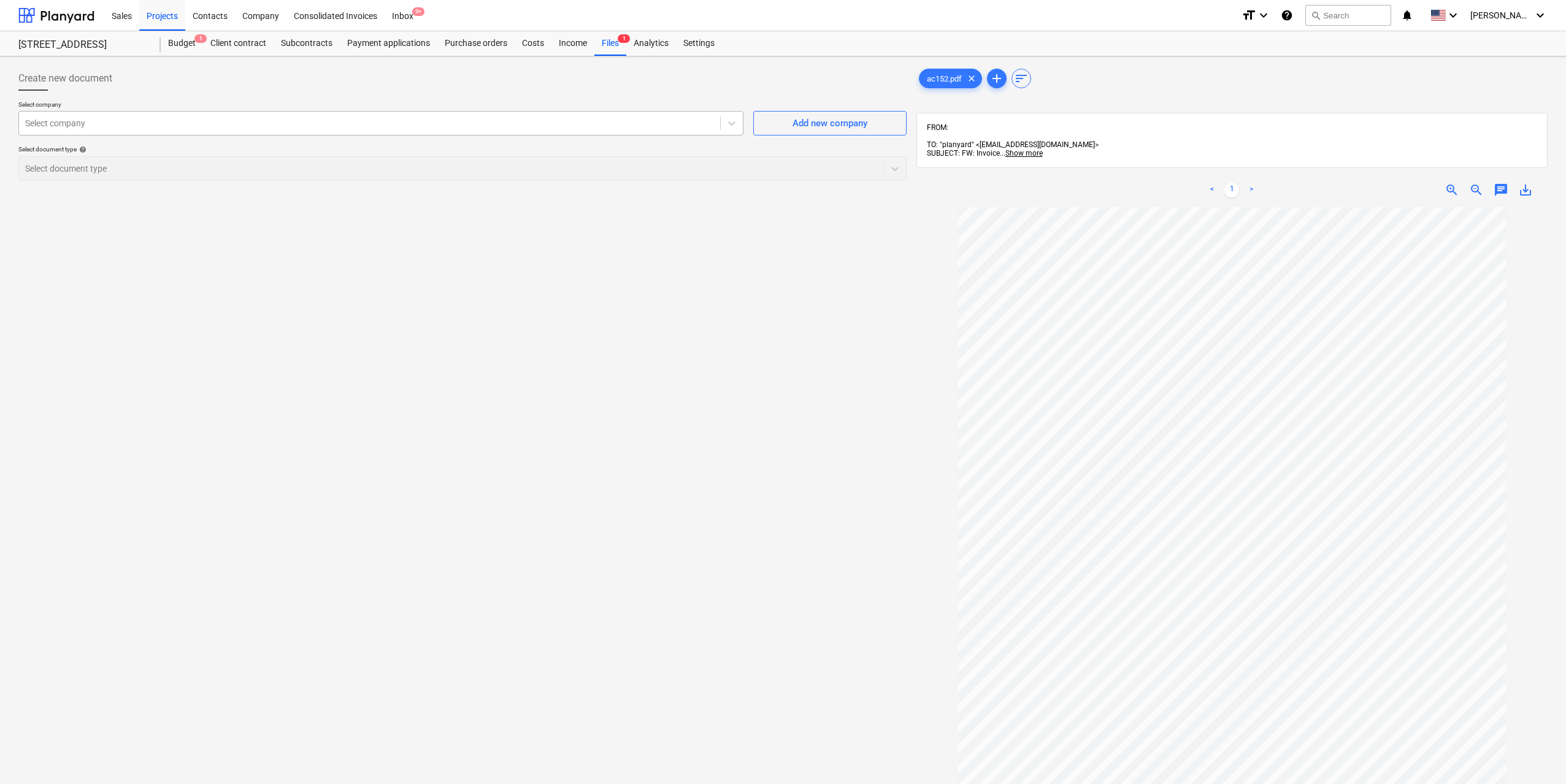
click at [152, 128] on div at bounding box center [369, 123] width 688 height 12
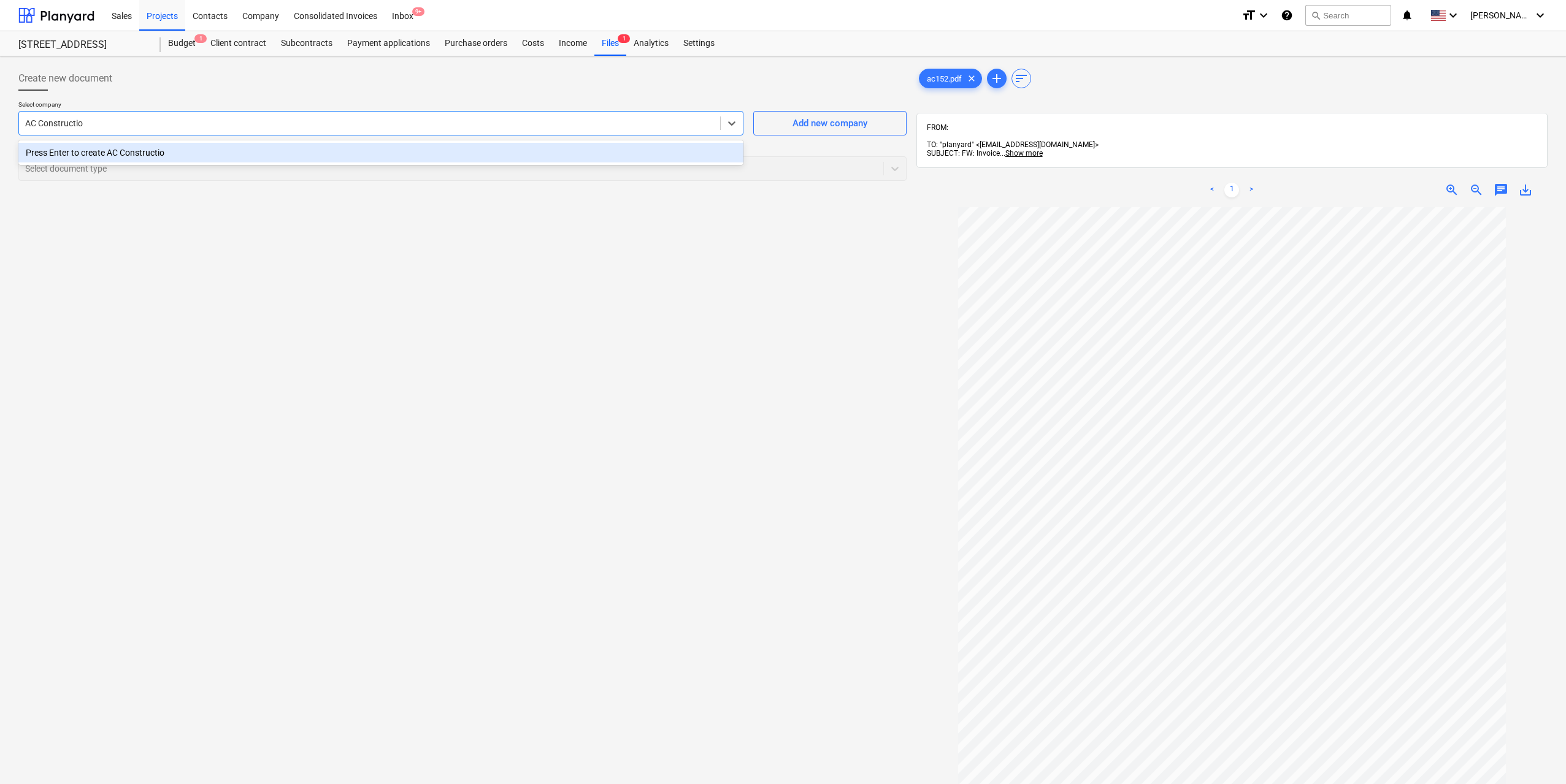
type input "AC Construction"
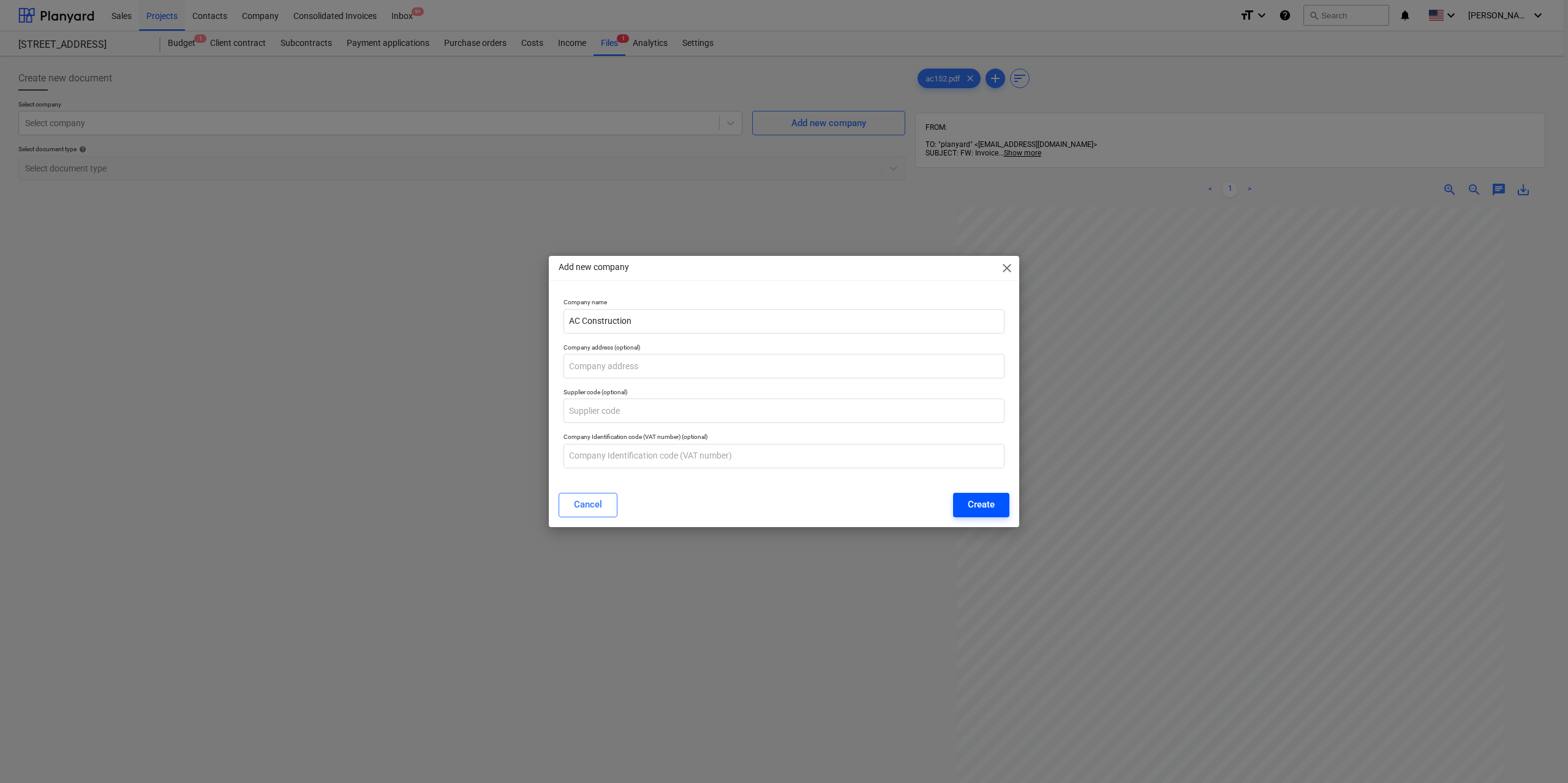
click at [1000, 509] on button "Create" at bounding box center [981, 505] width 56 height 25
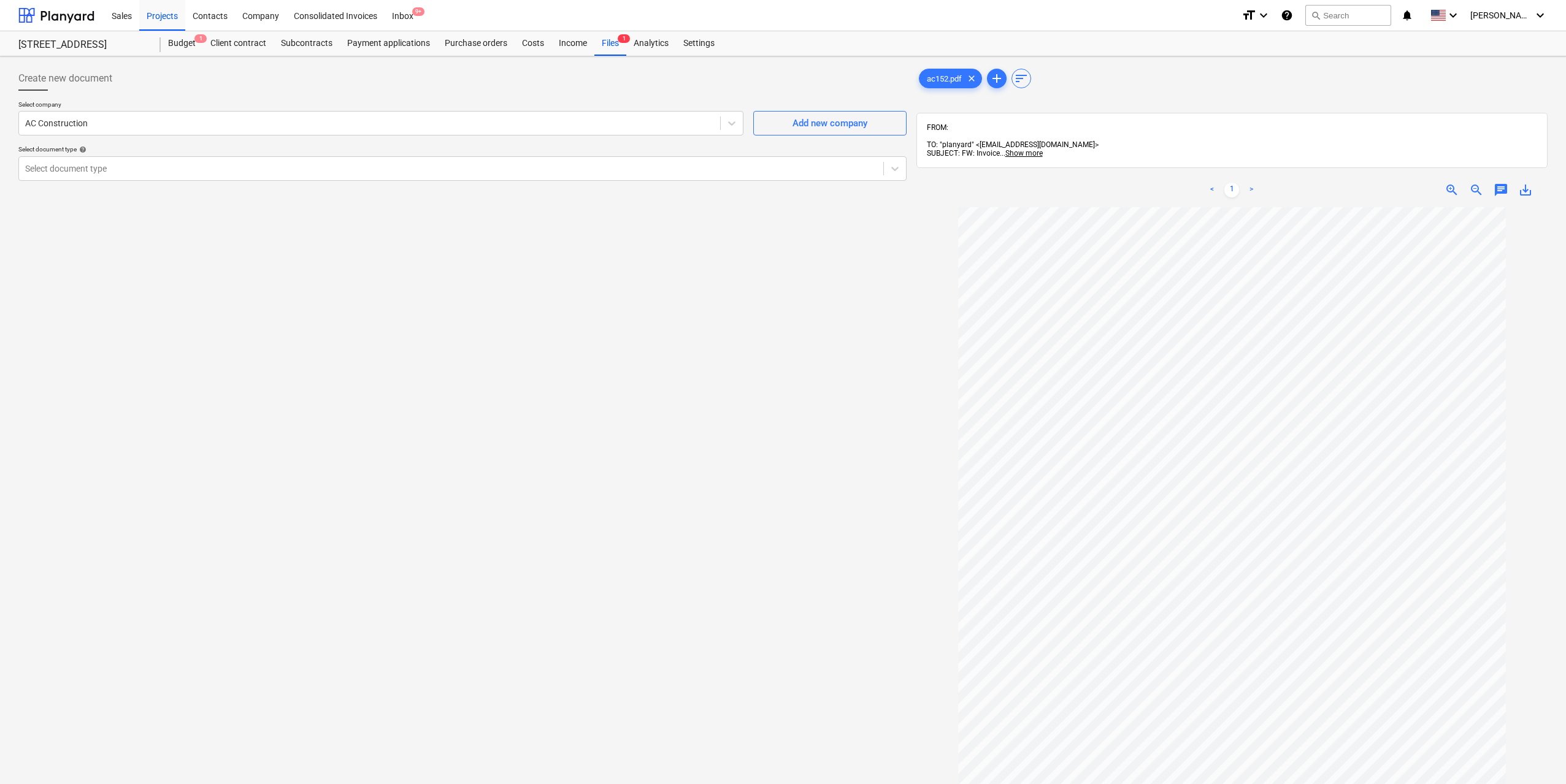
click at [286, 365] on div "Create new document Select company AC Construction Add new company Select docum…" at bounding box center [463, 511] width 898 height 900
click at [293, 173] on div at bounding box center [450, 168] width 852 height 12
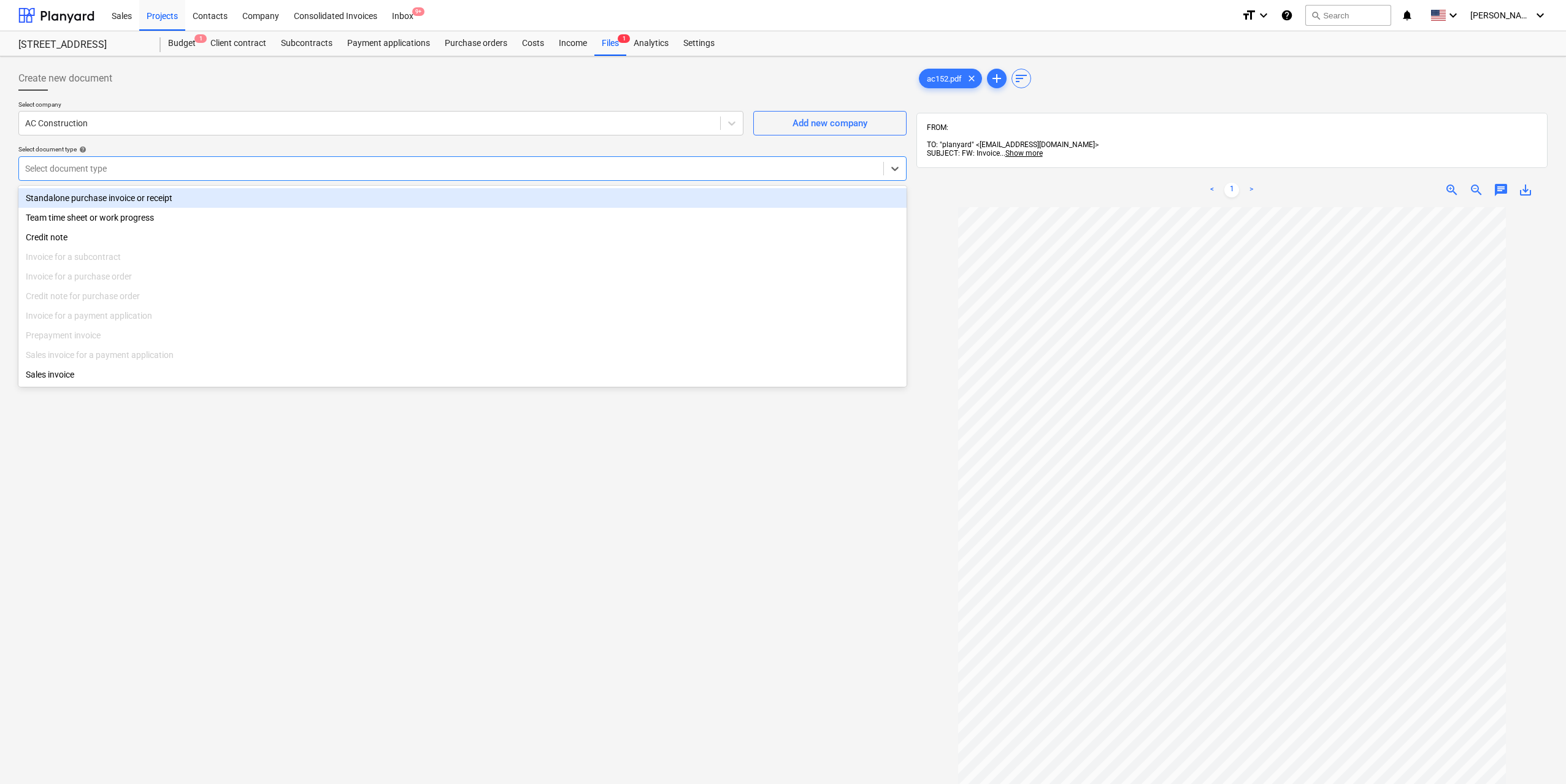
click at [265, 186] on div "Standalone purchase invoice or receipt Team time sheet or work progress Credit …" at bounding box center [463, 286] width 888 height 201
click at [265, 192] on div "Standalone purchase invoice or receipt" at bounding box center [463, 198] width 888 height 20
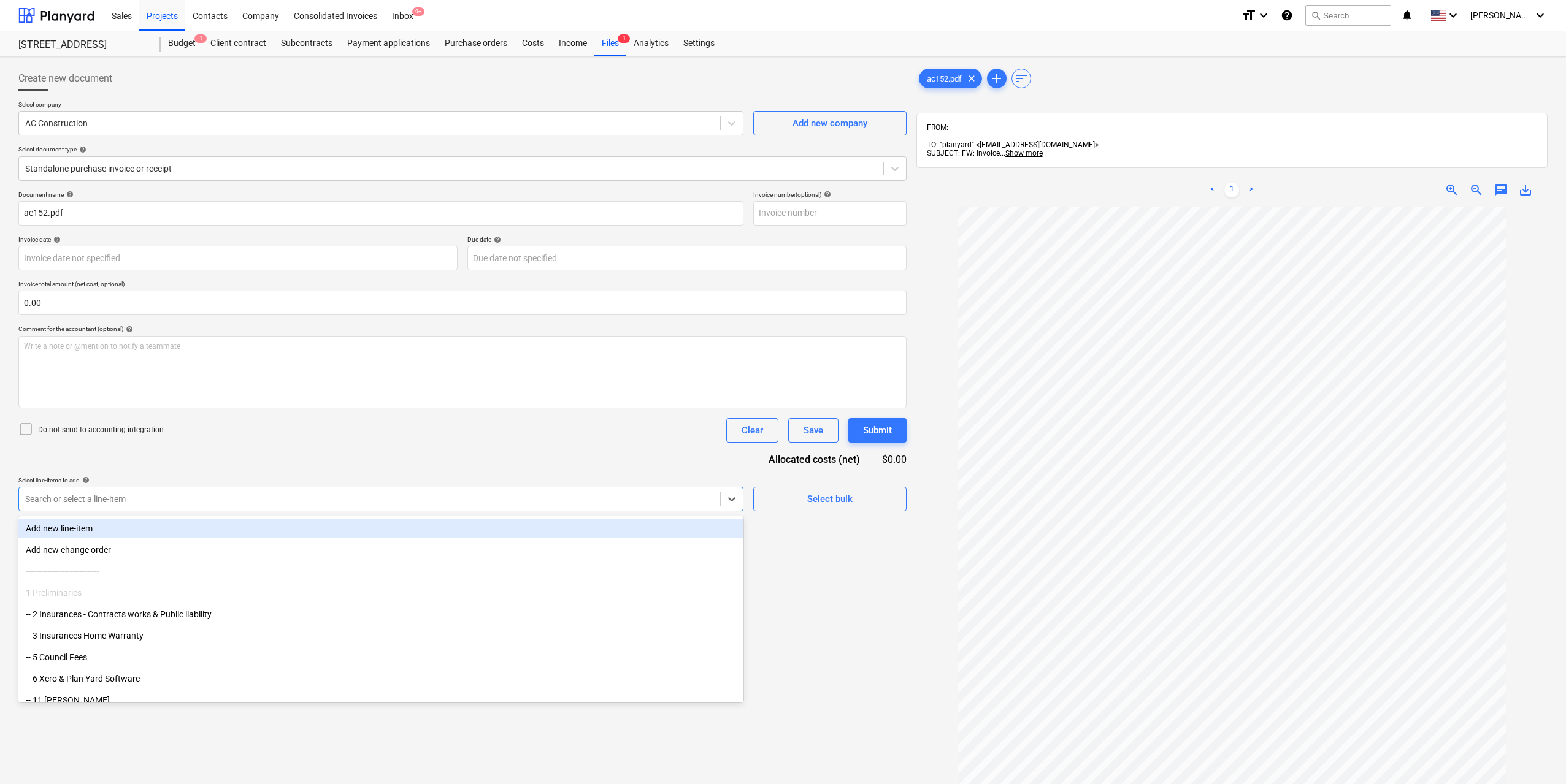
click at [177, 499] on div at bounding box center [369, 499] width 688 height 12
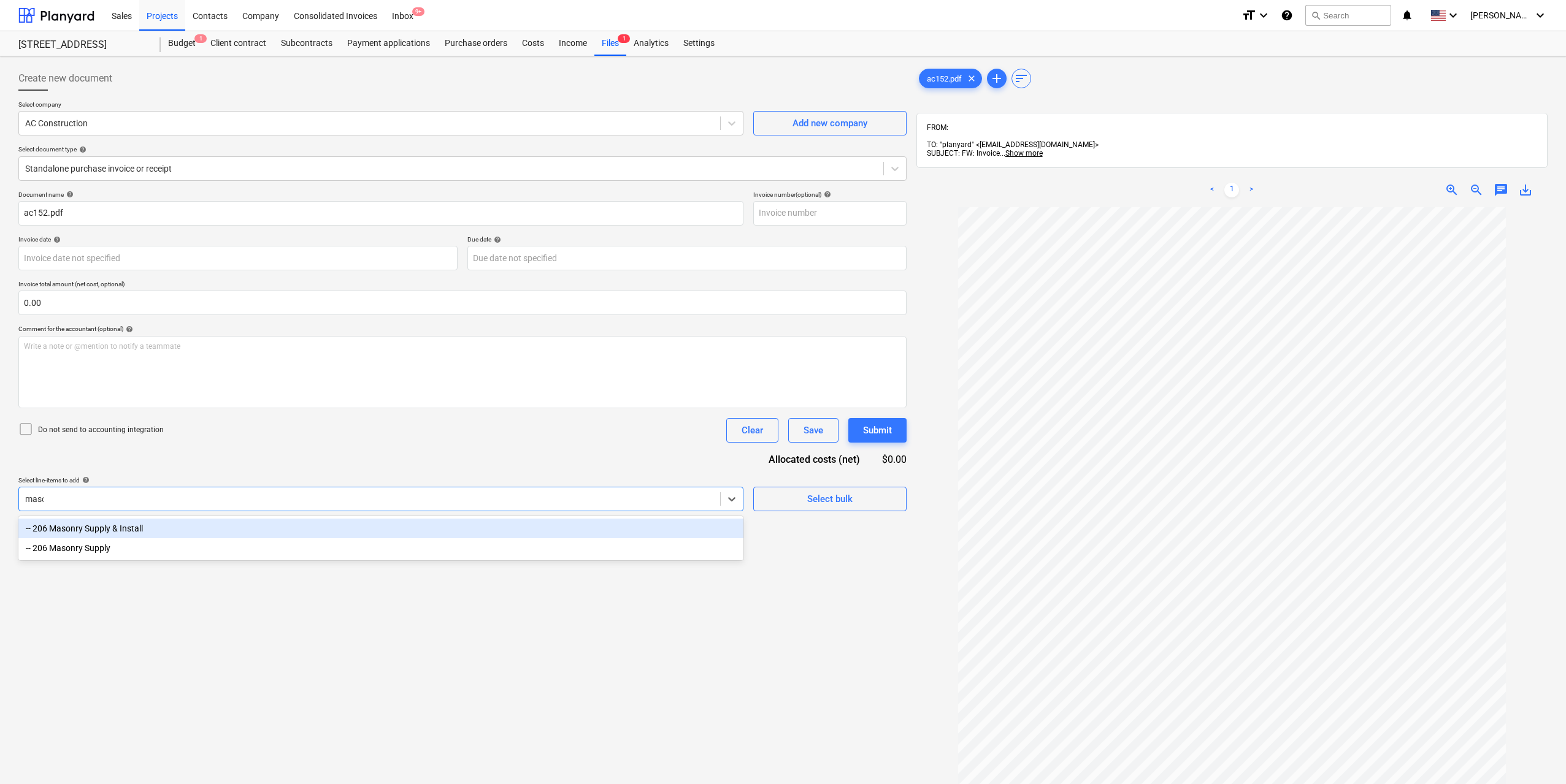
type input "[PERSON_NAME]"
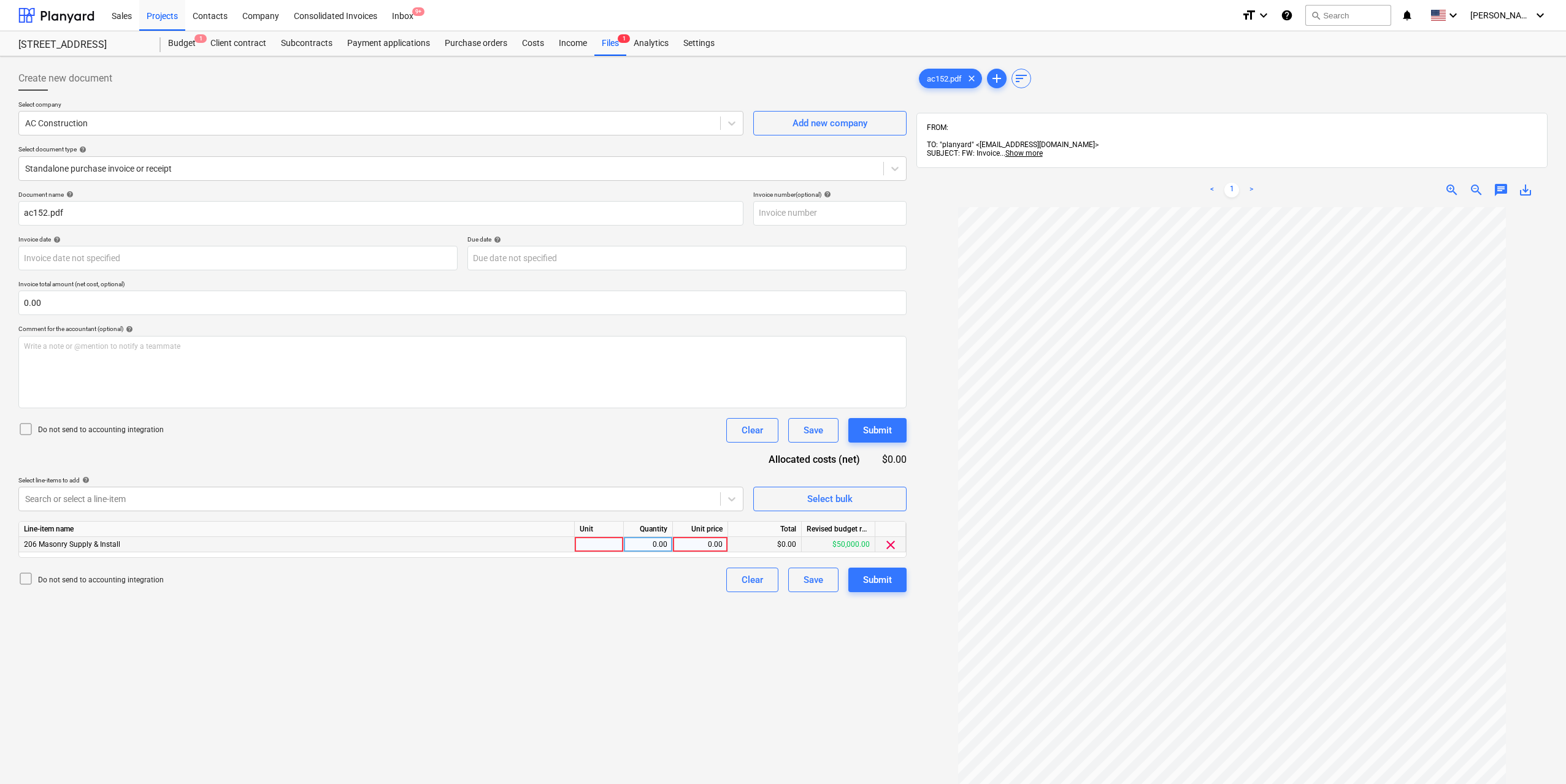
click at [612, 545] on div at bounding box center [599, 545] width 49 height 16
click at [643, 544] on div "0.00" at bounding box center [648, 545] width 38 height 16
type input "1"
click at [686, 545] on div "0.00" at bounding box center [700, 545] width 45 height 16
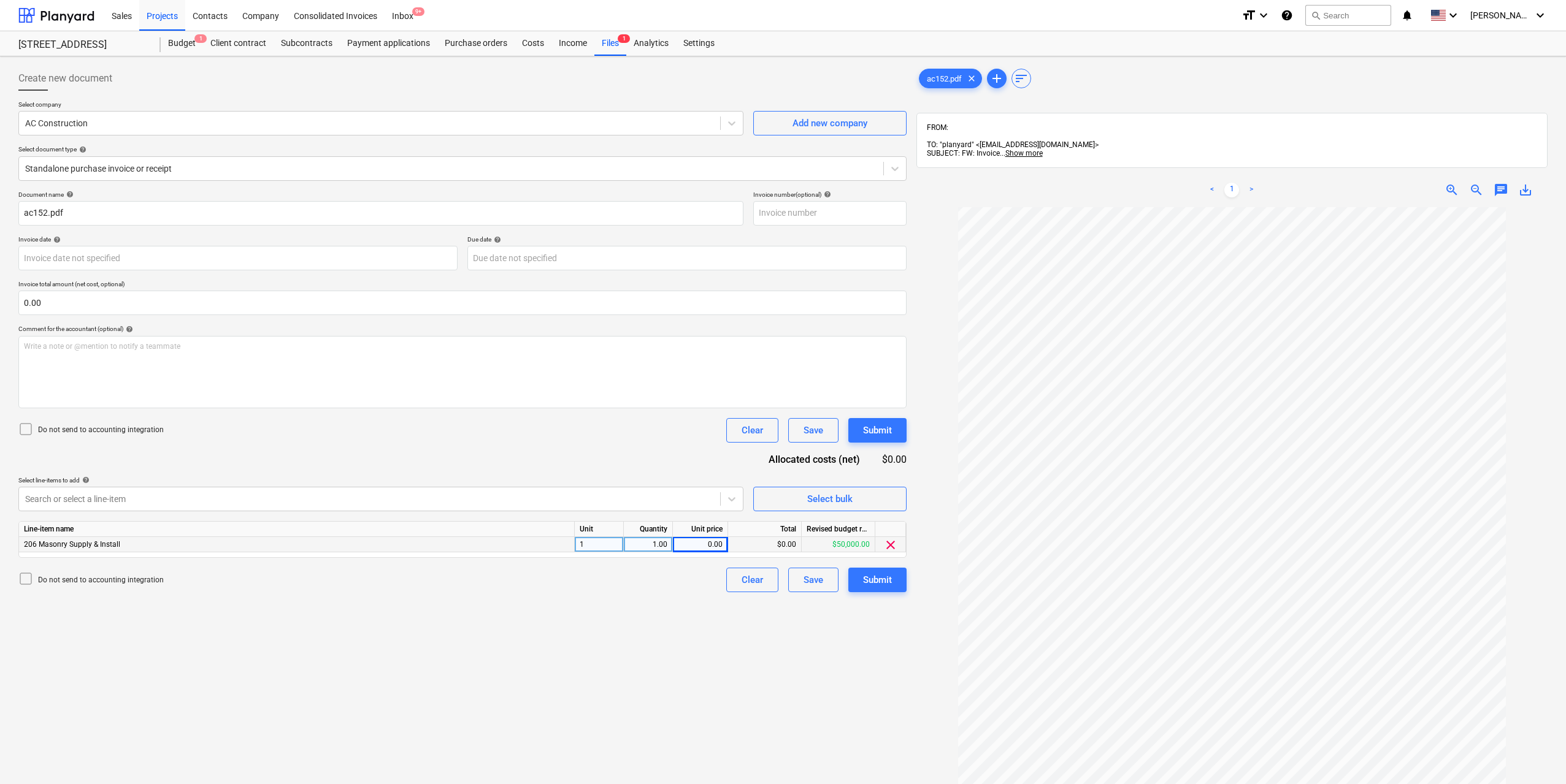
click at [715, 540] on div "0.00" at bounding box center [700, 545] width 45 height 16
click at [712, 546] on div "0.00" at bounding box center [700, 545] width 45 height 16
type input "6810"
click at [747, 652] on div "Create new document Select company AC Construction Add new company Select docum…" at bounding box center [463, 511] width 898 height 900
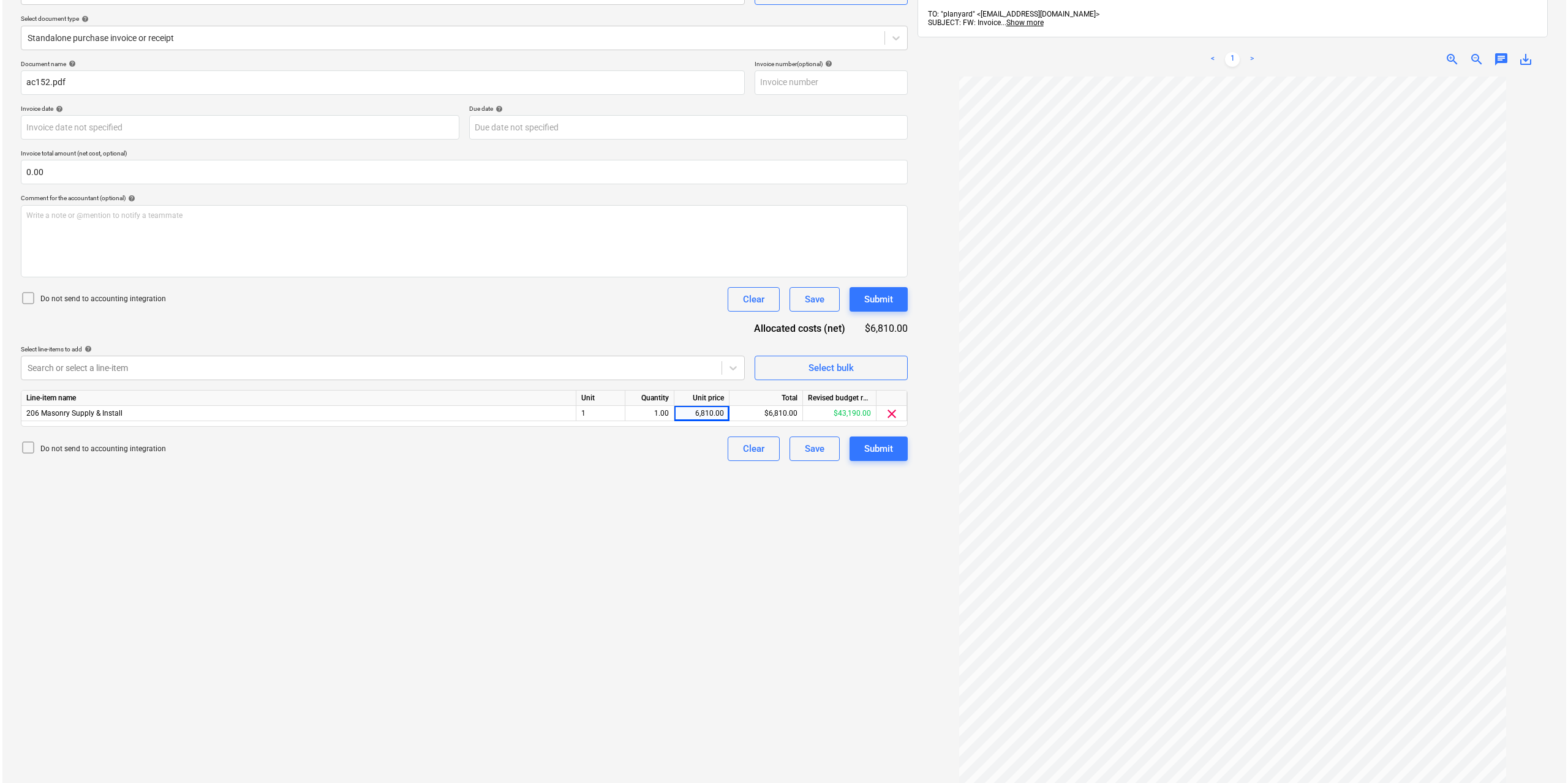
scroll to position [174, 0]
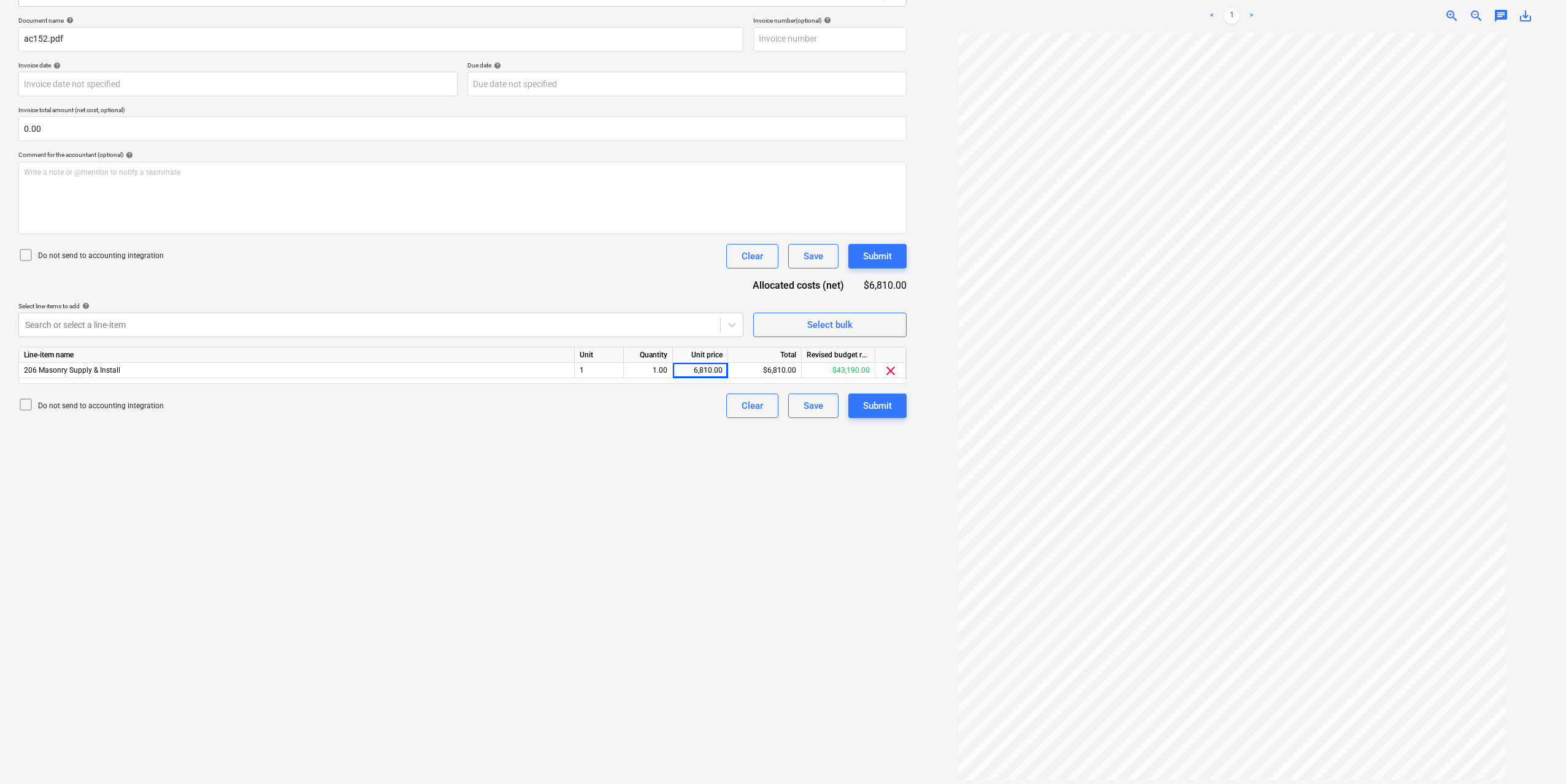
click at [720, 496] on div "Create new document Select company AC Construction Add new company Select docum…" at bounding box center [463, 337] width 898 height 900
click at [881, 407] on div "Submit" at bounding box center [877, 405] width 29 height 16
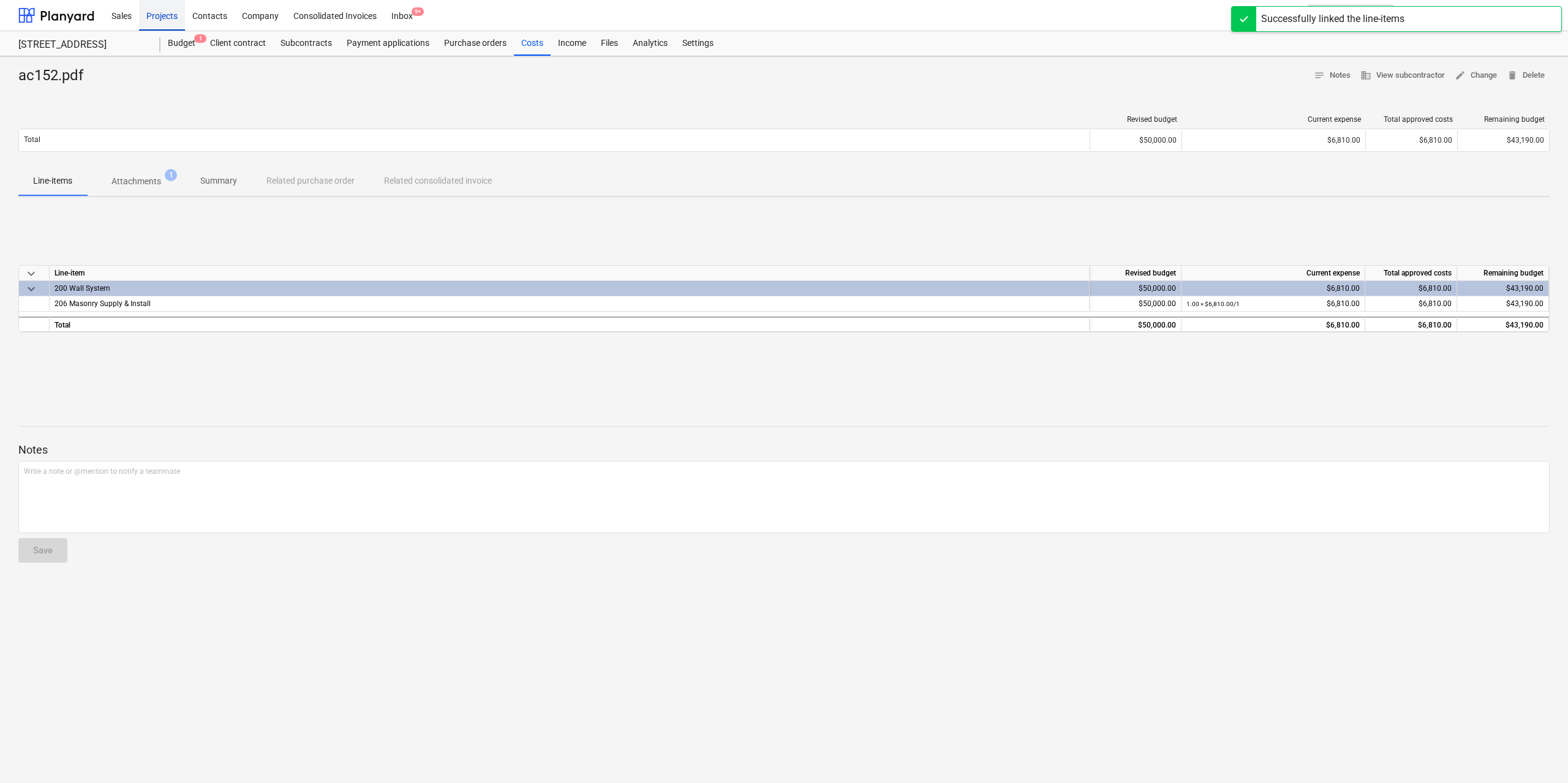
click at [172, 21] on div "Projects" at bounding box center [162, 15] width 46 height 31
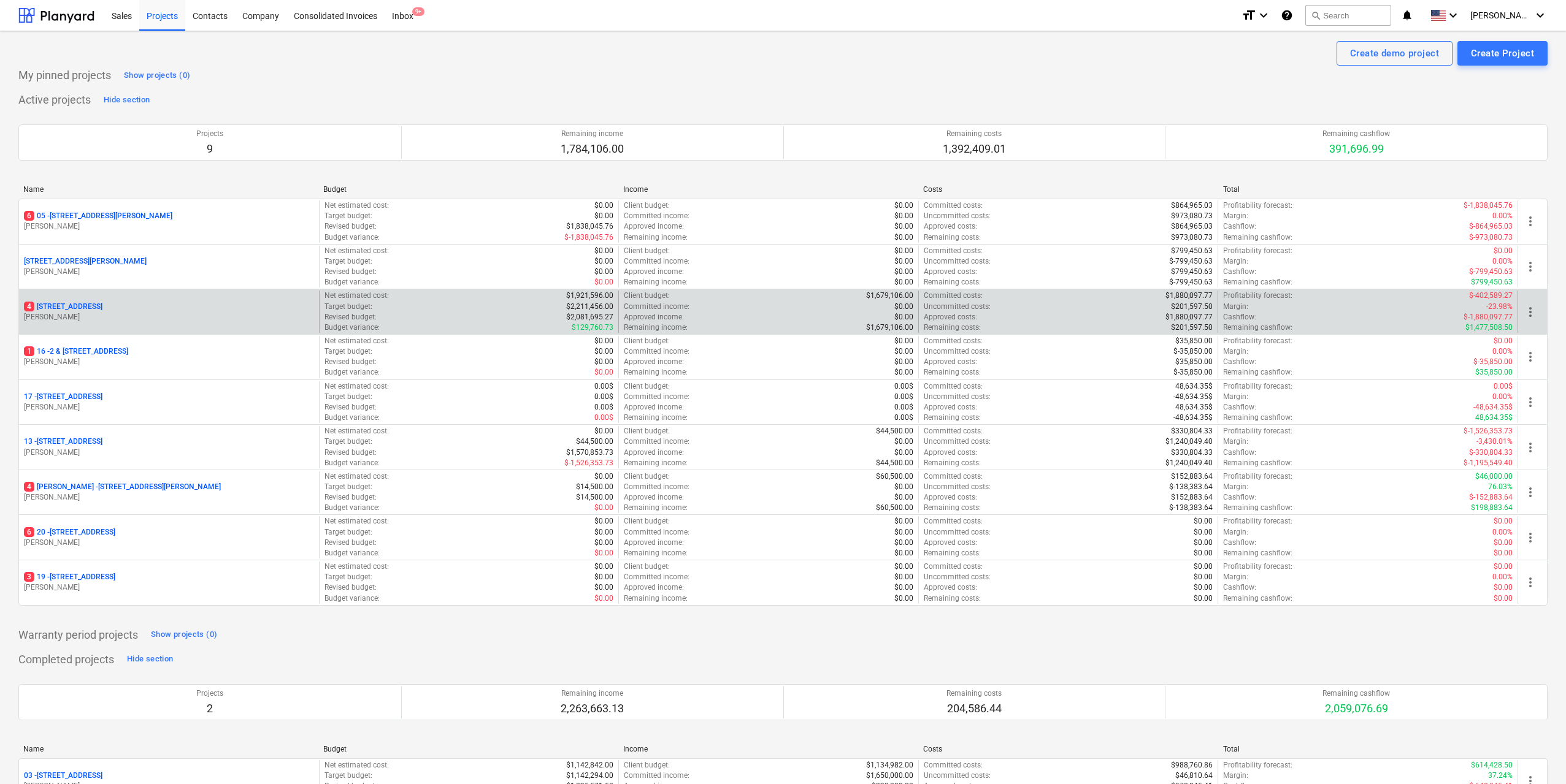
click at [129, 305] on div "[STREET_ADDRESS]" at bounding box center [169, 307] width 290 height 11
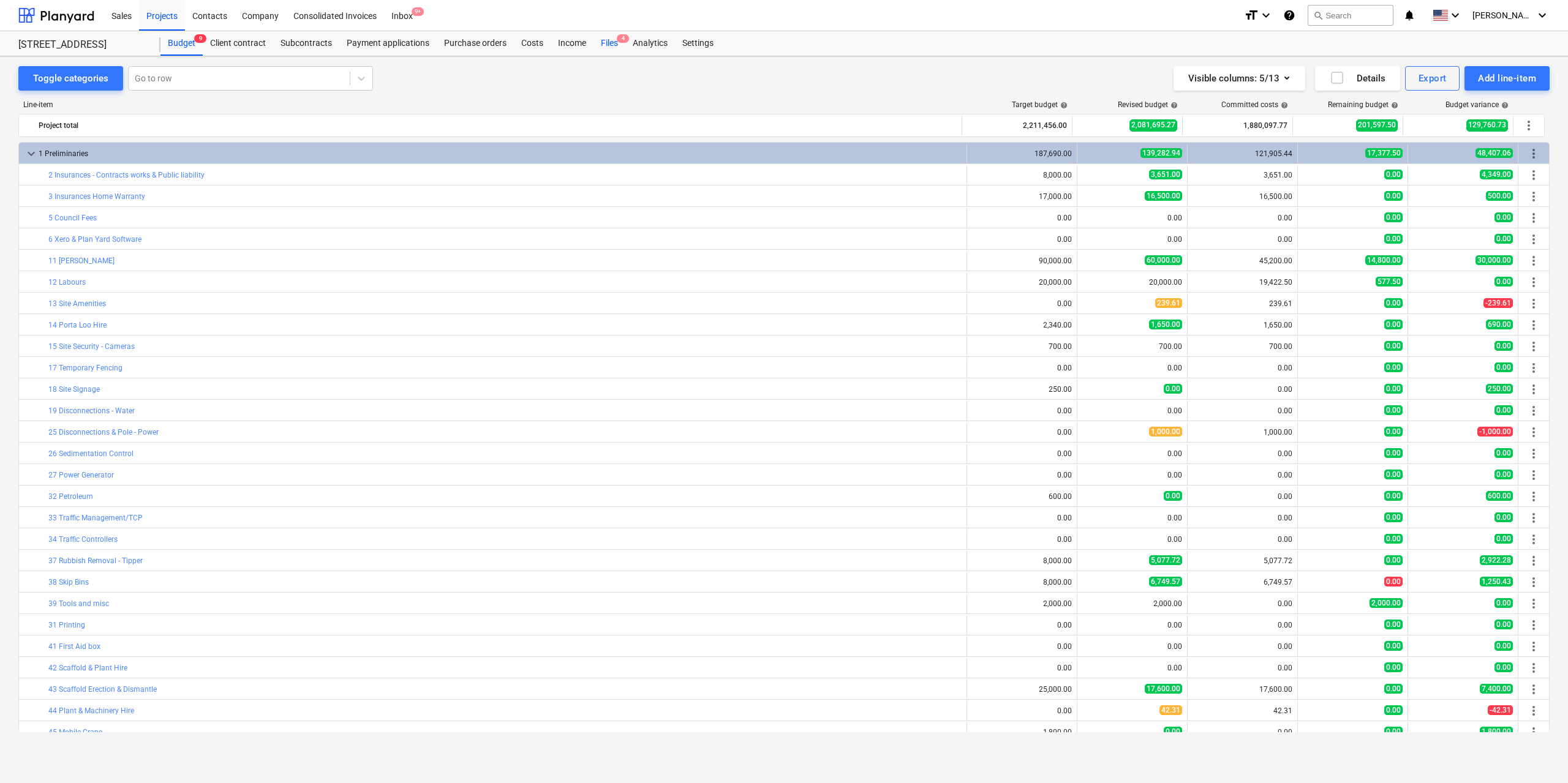
click at [610, 51] on div "Files 4" at bounding box center [609, 43] width 32 height 25
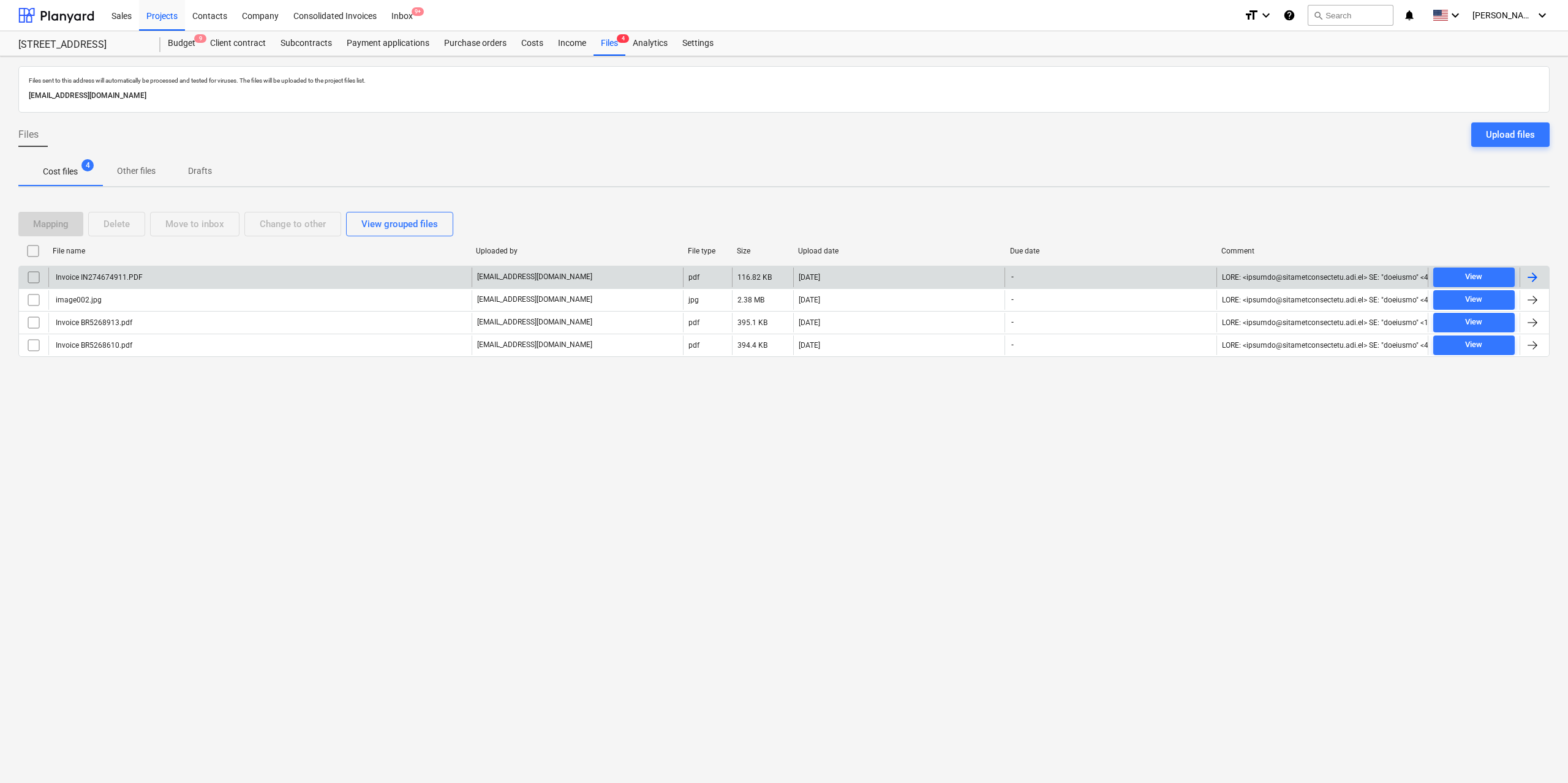
click at [128, 275] on div "Invoice IN274674911.PDF" at bounding box center [98, 277] width 89 height 9
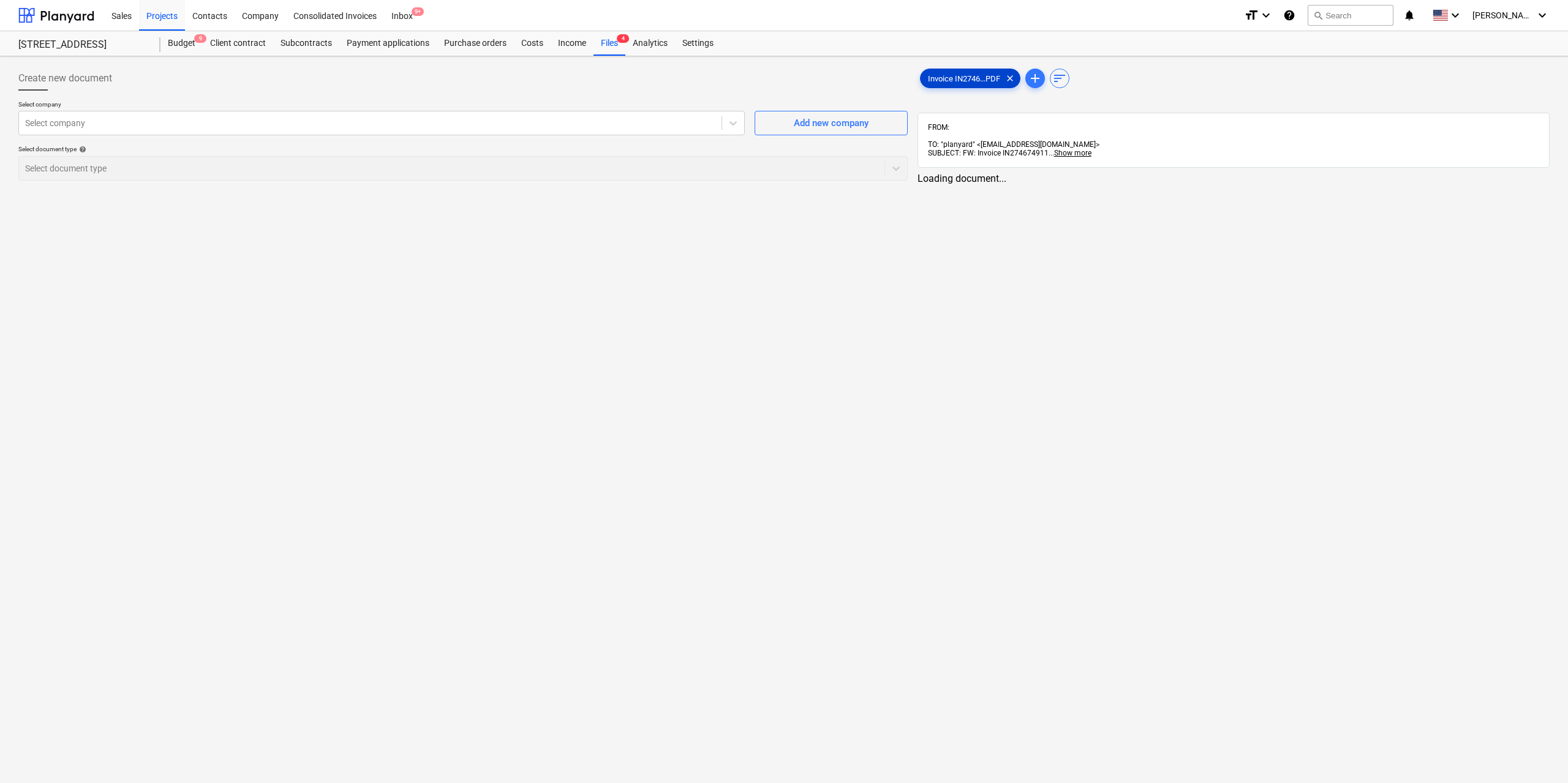
click at [941, 77] on span "Invoice IN2746...PDF" at bounding box center [964, 78] width 87 height 9
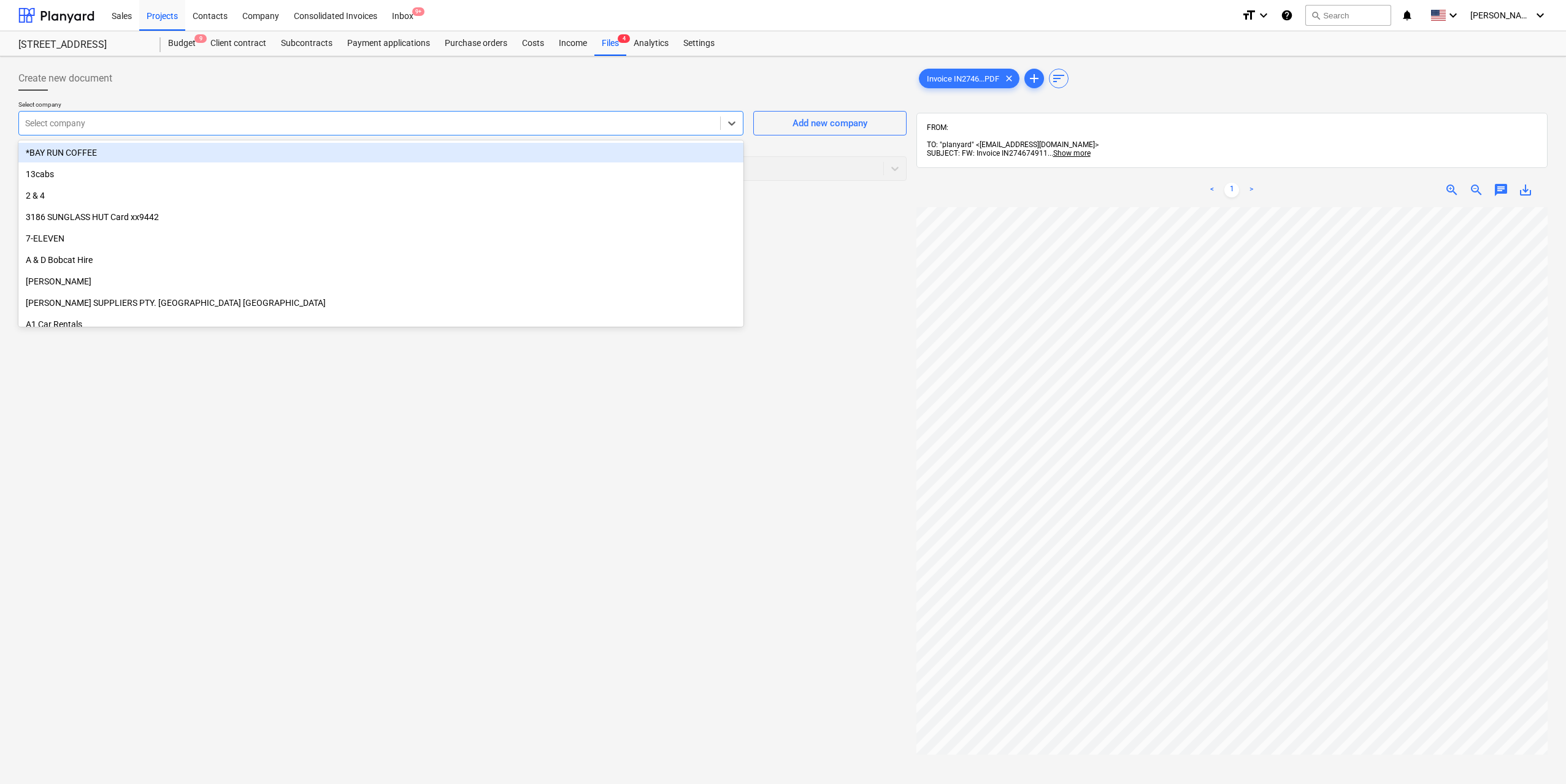
click at [625, 125] on div at bounding box center [369, 123] width 688 height 12
type input "[PERSON_NAME]"
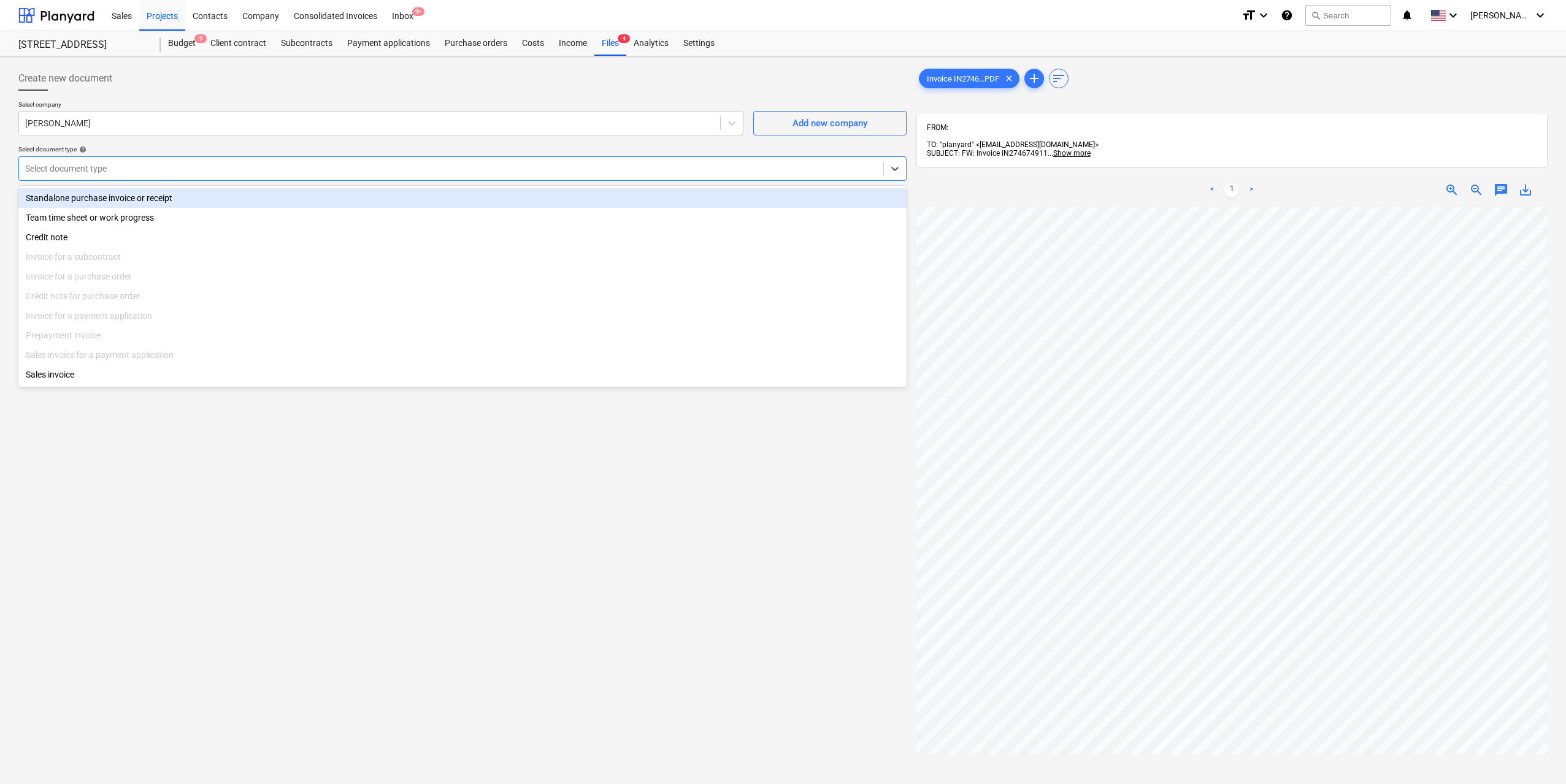
click at [399, 175] on div at bounding box center [450, 168] width 852 height 12
click at [303, 199] on div "Standalone purchase invoice or receipt" at bounding box center [463, 198] width 888 height 20
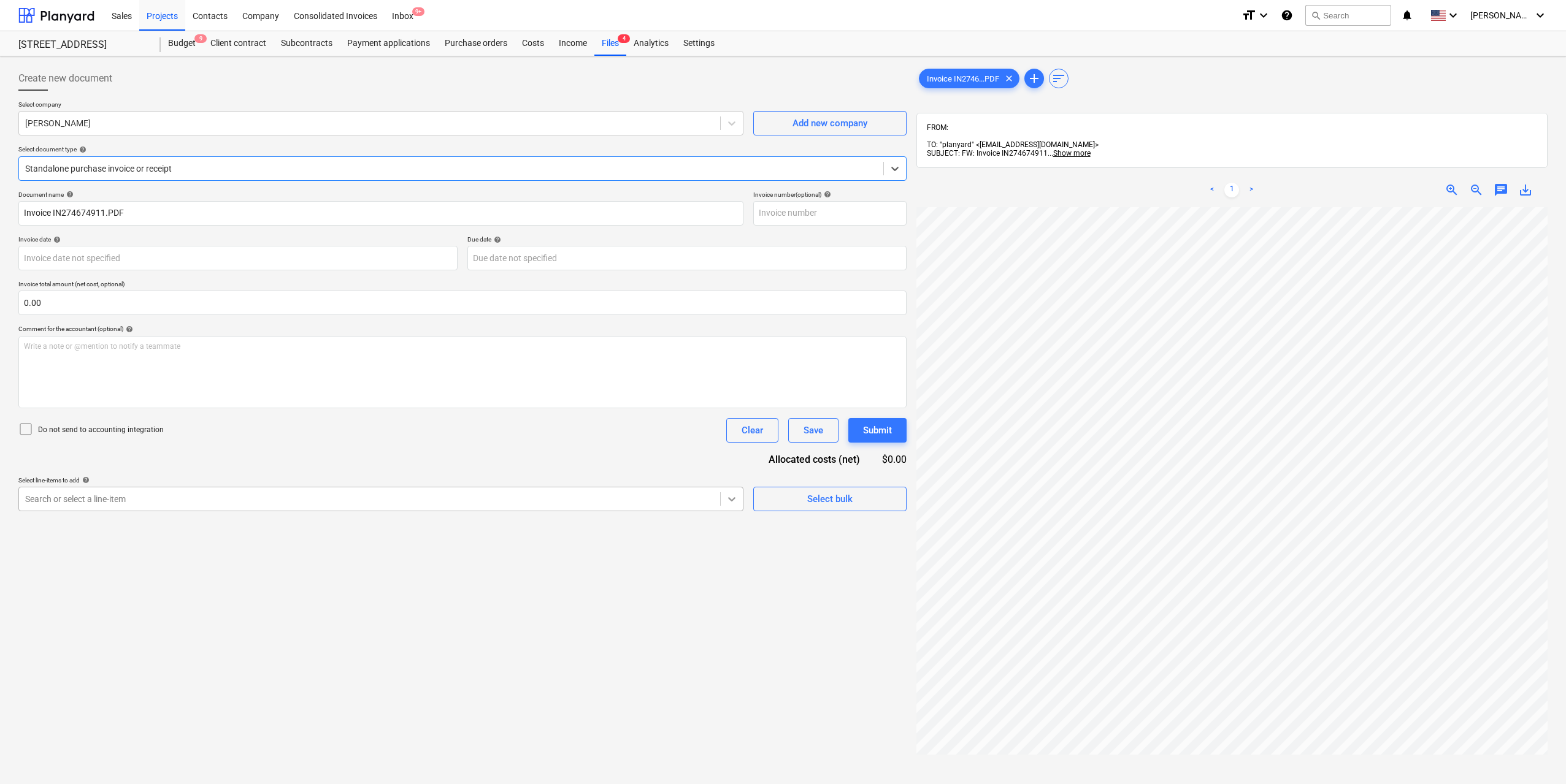
click at [730, 500] on icon at bounding box center [732, 499] width 7 height 4
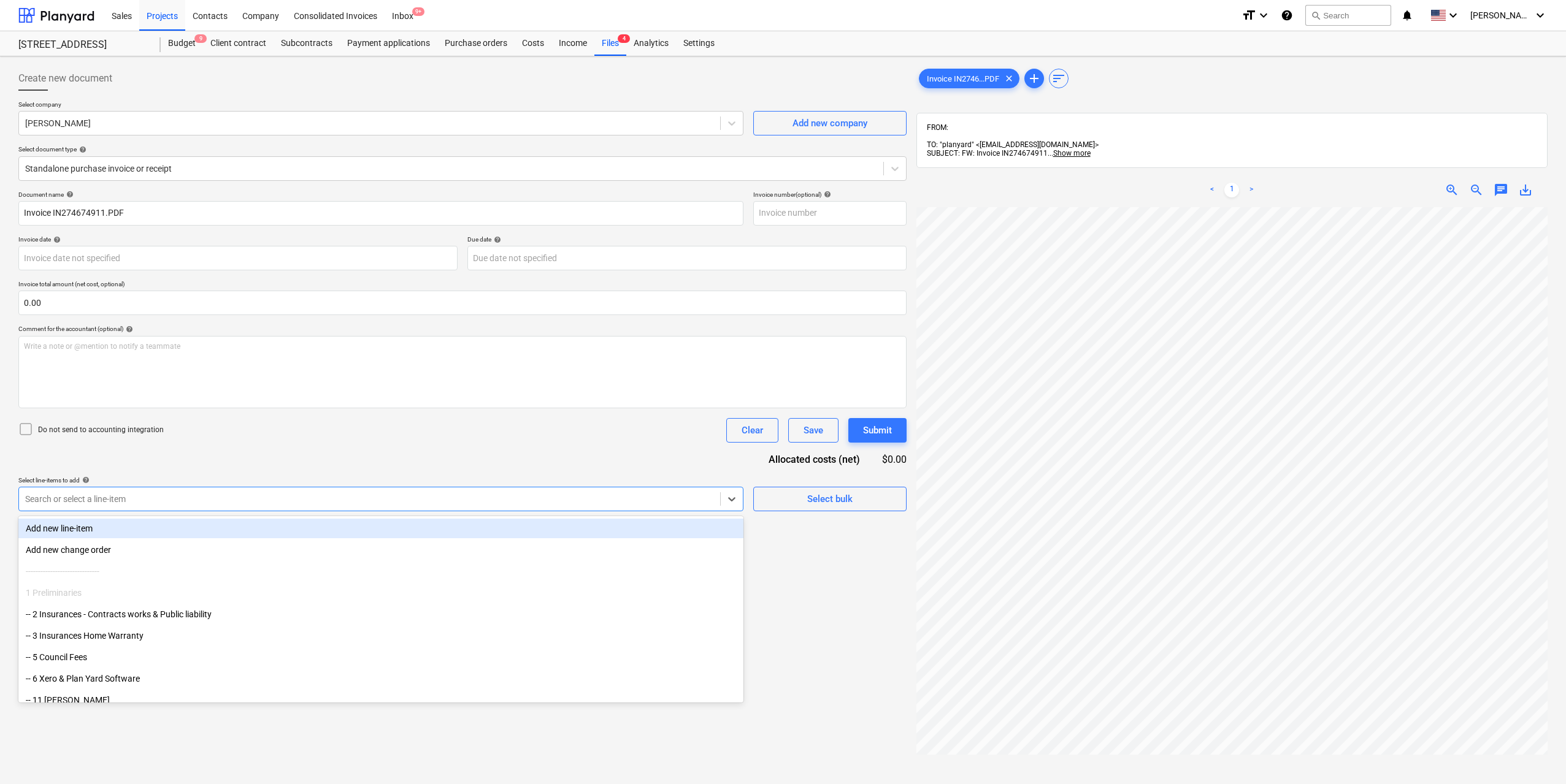
click at [313, 526] on div "Add new line-item" at bounding box center [381, 528] width 725 height 20
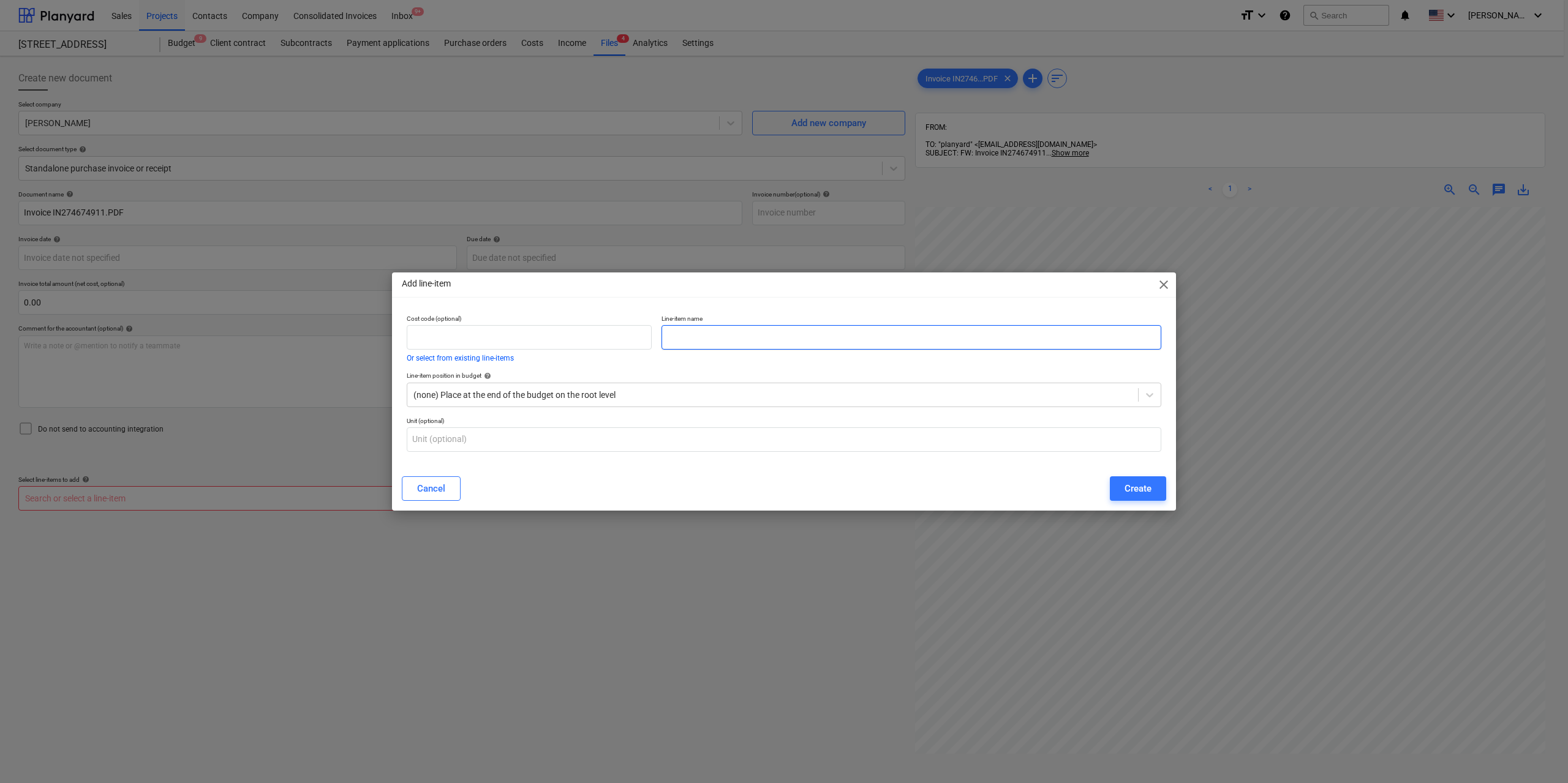
click at [704, 345] on input "text" at bounding box center [911, 337] width 499 height 25
click at [668, 387] on div "(none) Place at the end of the budget on the root level" at bounding box center [773, 395] width 731 height 17
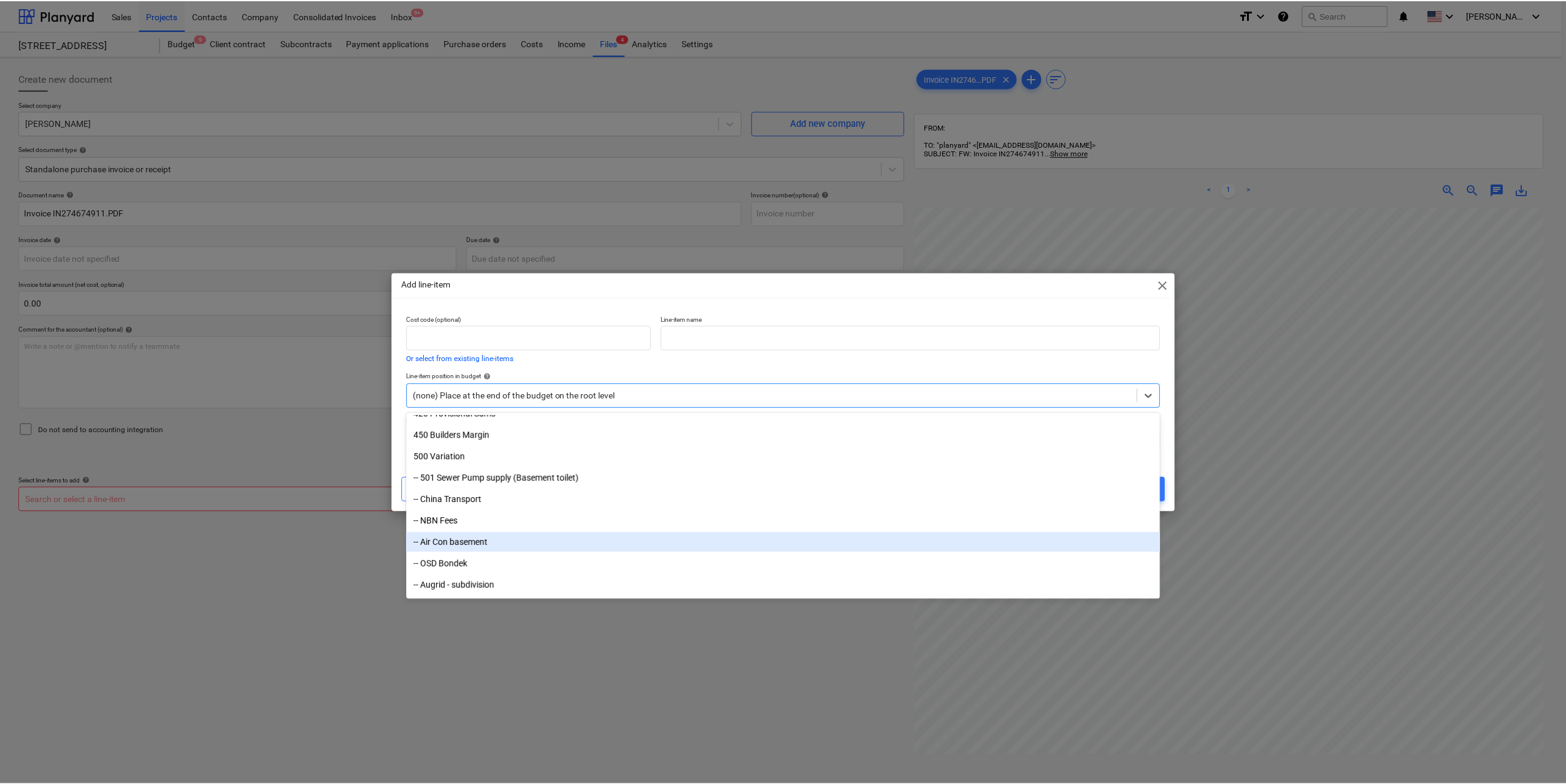
scroll to position [3911, 0]
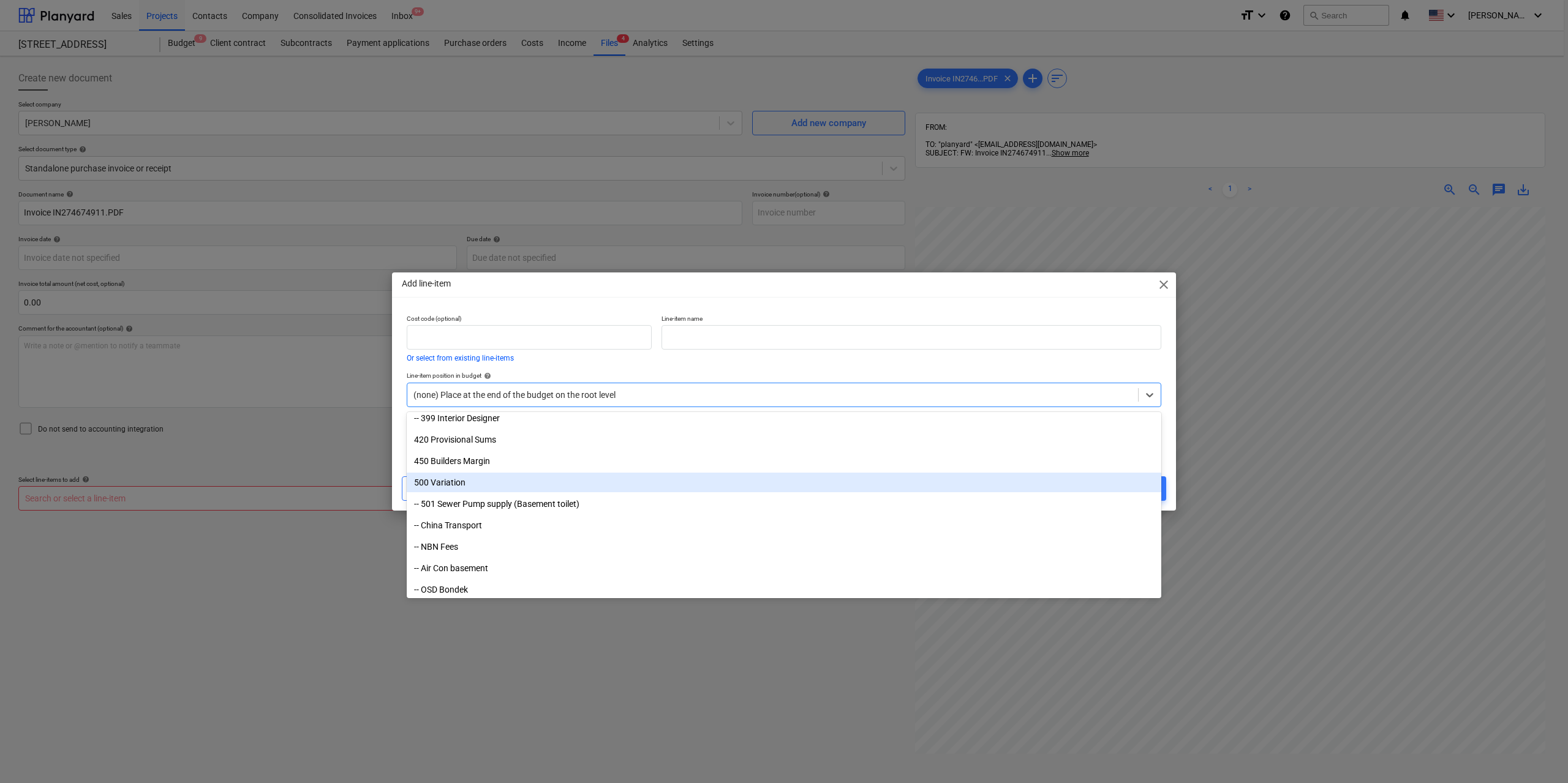
click at [454, 482] on div "500 Variation" at bounding box center [783, 482] width 754 height 20
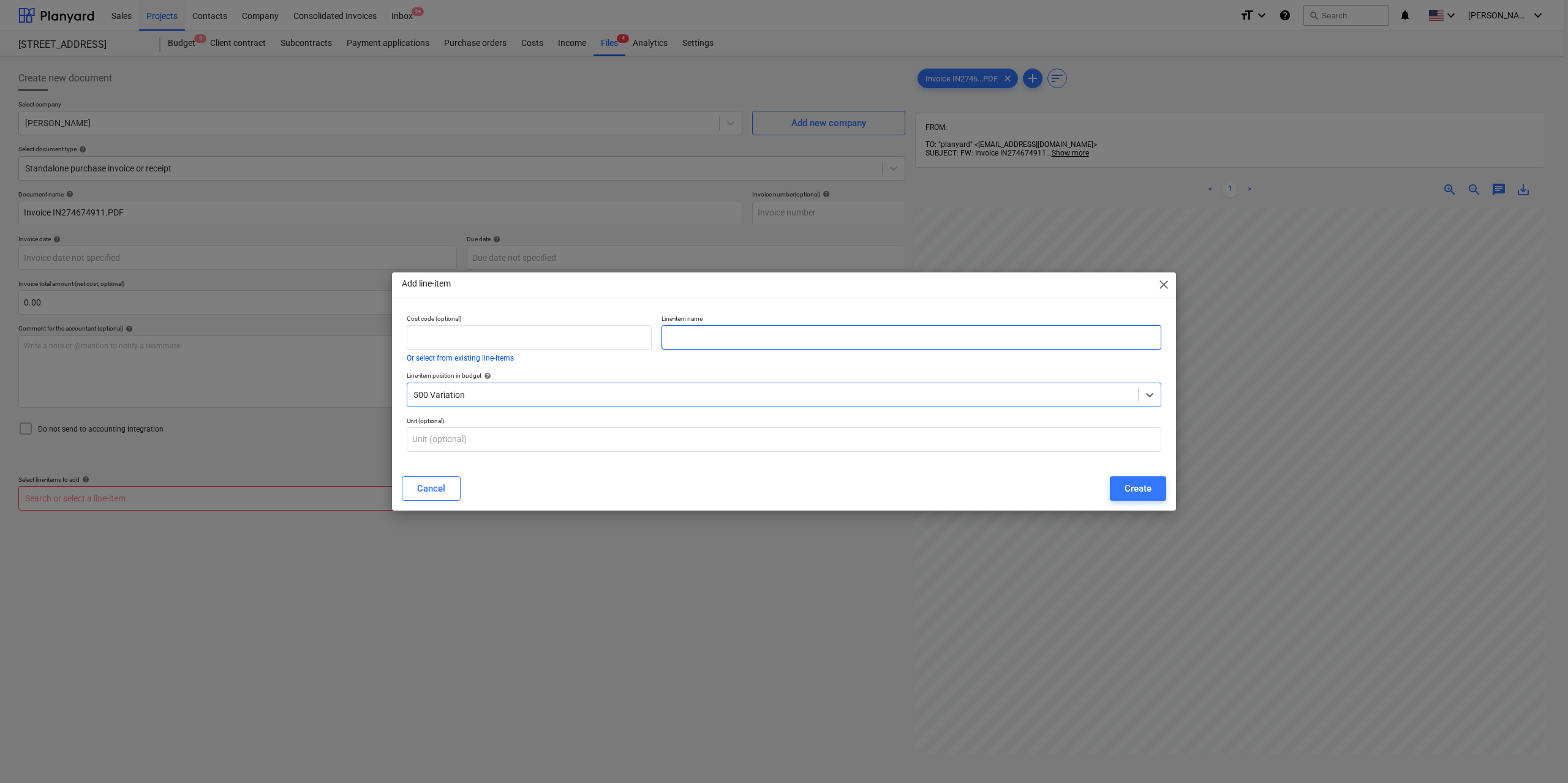
click at [720, 334] on input "text" at bounding box center [911, 337] width 499 height 25
type input "V"
type input "x"
type input "Dryer x 1"
click at [1155, 483] on button "Create" at bounding box center [1137, 489] width 56 height 25
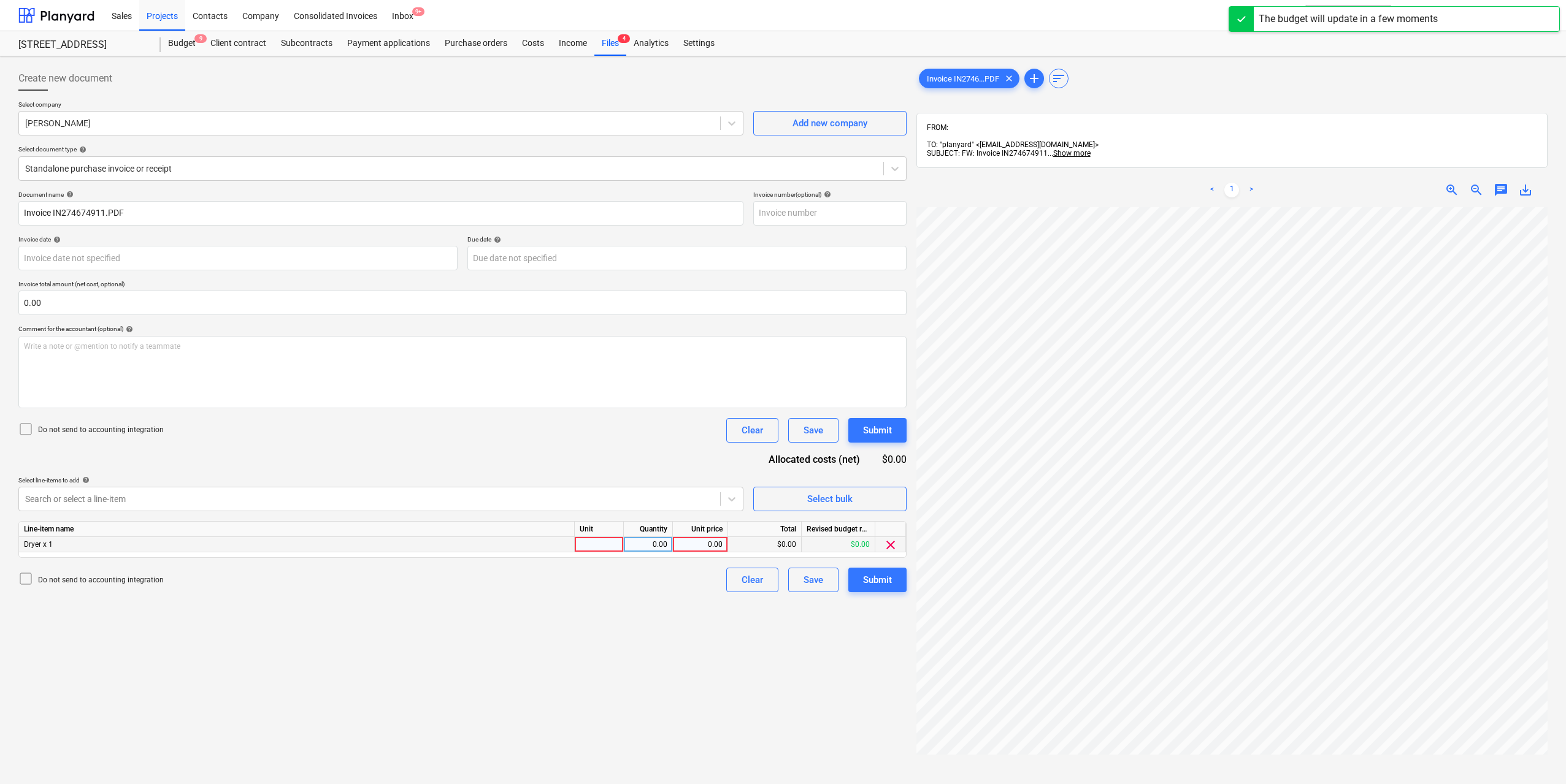
click at [630, 547] on div "0.00" at bounding box center [648, 545] width 38 height 16
click at [607, 547] on div at bounding box center [599, 545] width 49 height 16
type input "1"
click at [649, 543] on div "0.00" at bounding box center [648, 545] width 38 height 16
click at [696, 545] on div "0.00" at bounding box center [700, 545] width 45 height 16
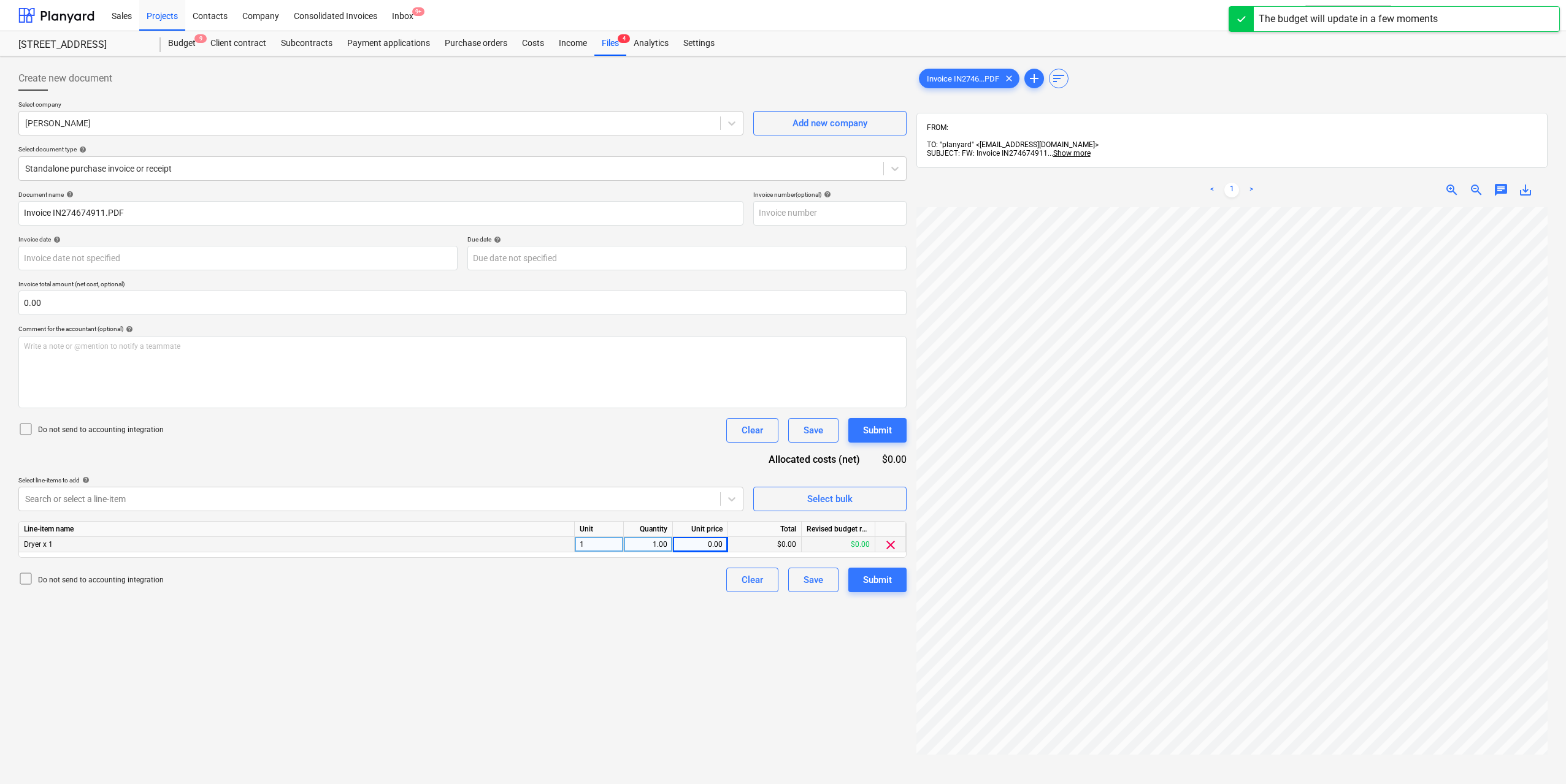
scroll to position [0, 150]
click at [717, 540] on div "0.00" at bounding box center [700, 545] width 45 height 16
type input "400"
click at [639, 627] on div "Create new document Select company [PERSON_NAME] Add new company Select documen…" at bounding box center [463, 511] width 898 height 900
click at [884, 581] on div "Submit" at bounding box center [877, 579] width 29 height 16
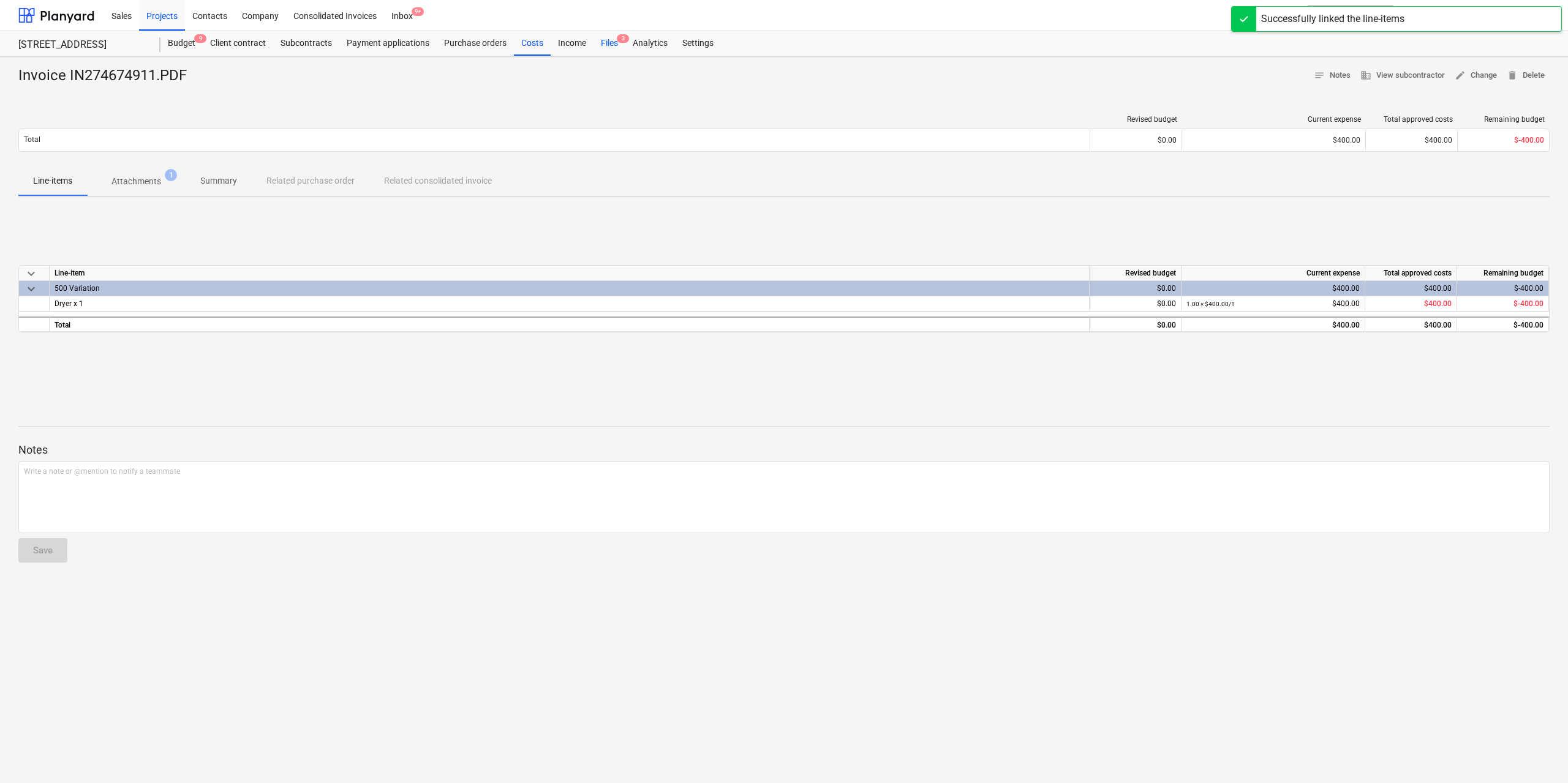
click at [605, 38] on div "Files 3" at bounding box center [609, 43] width 32 height 25
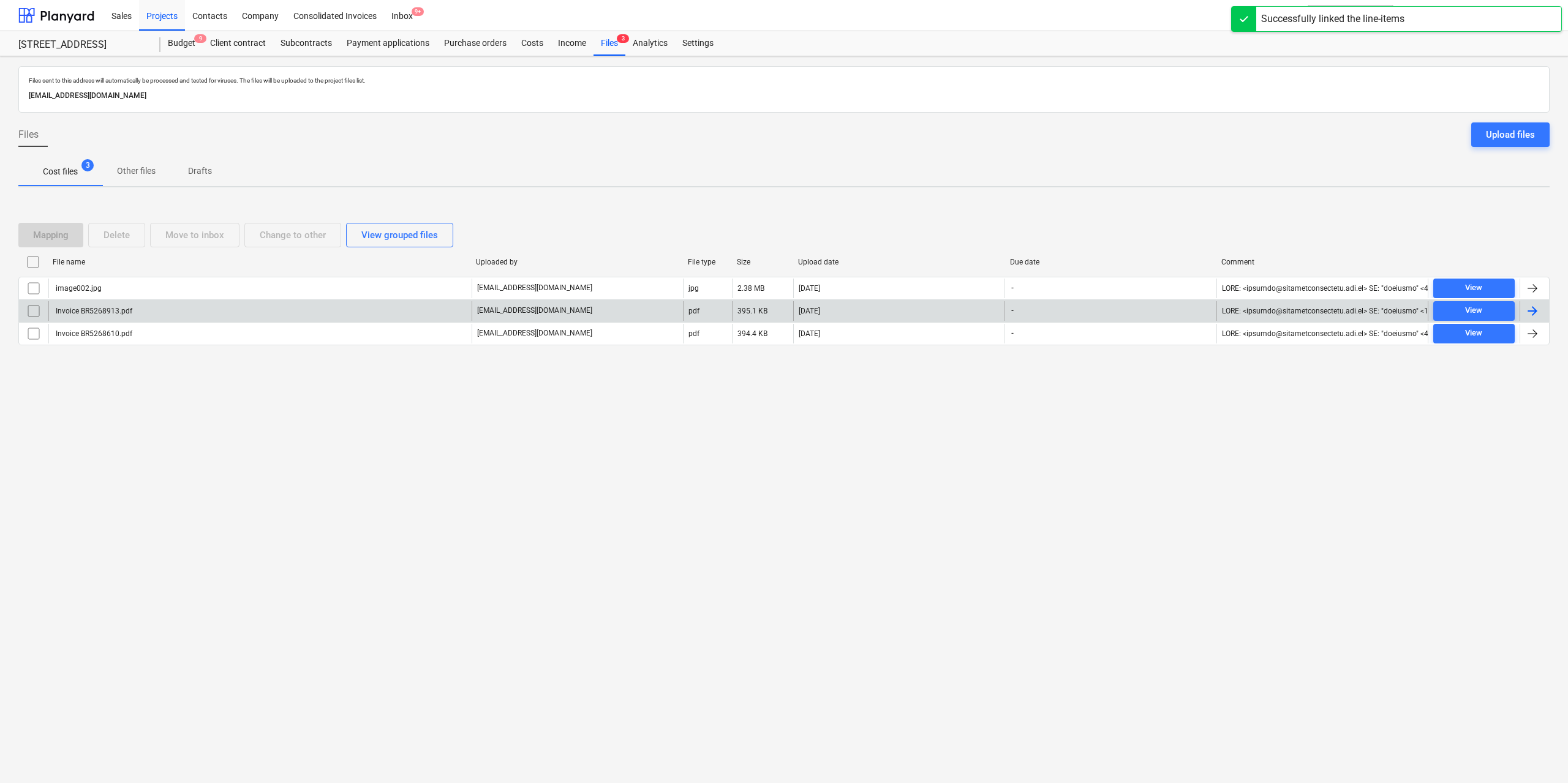
click at [134, 310] on div "Invoice BR5268913.pdf" at bounding box center [260, 311] width 423 height 20
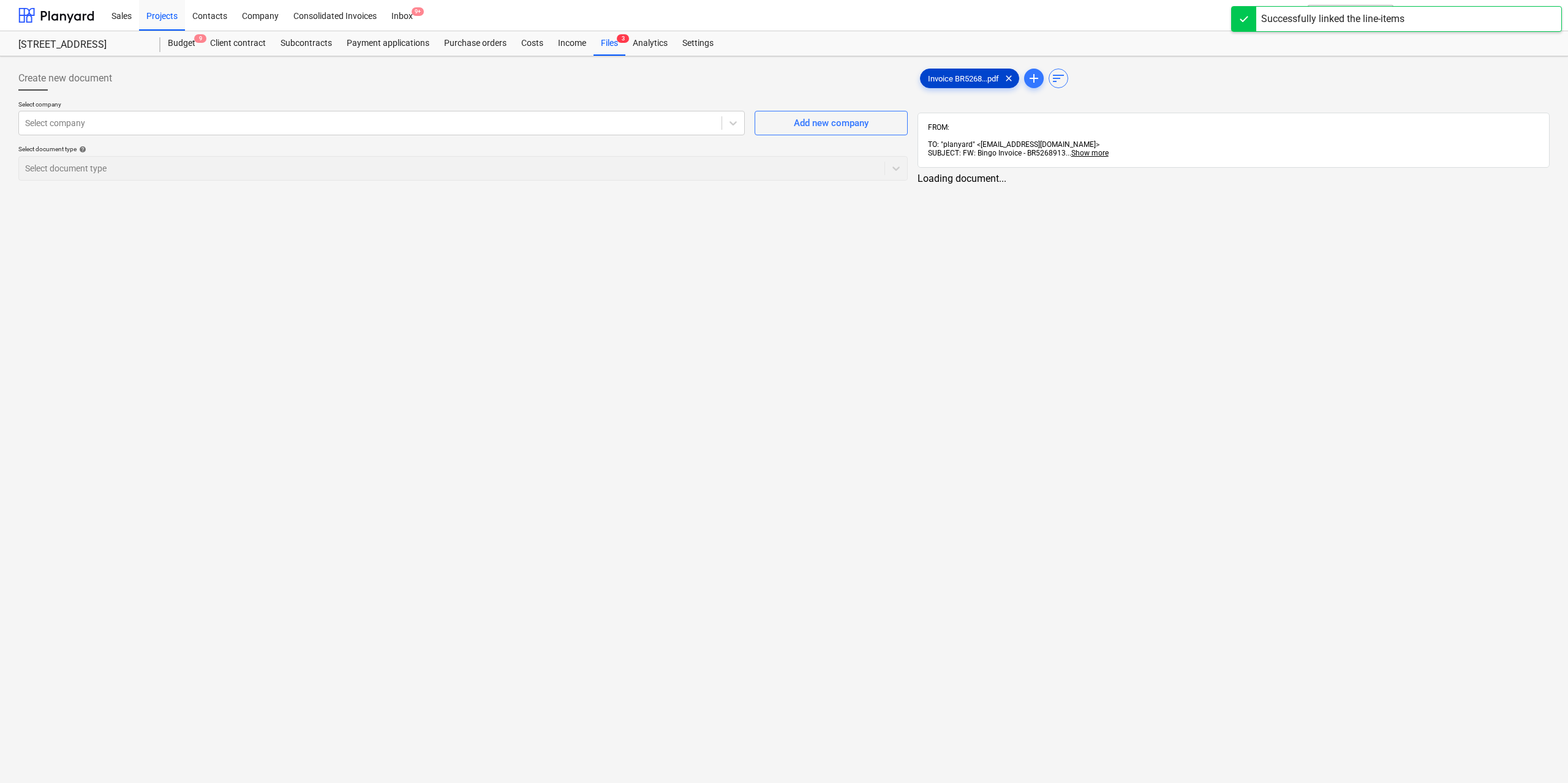
click at [949, 76] on span "Invoice BR5268...pdf" at bounding box center [963, 78] width 86 height 9
click at [1241, 184] on link "2" at bounding box center [1242, 189] width 15 height 15
click at [482, 124] on div at bounding box center [368, 123] width 688 height 12
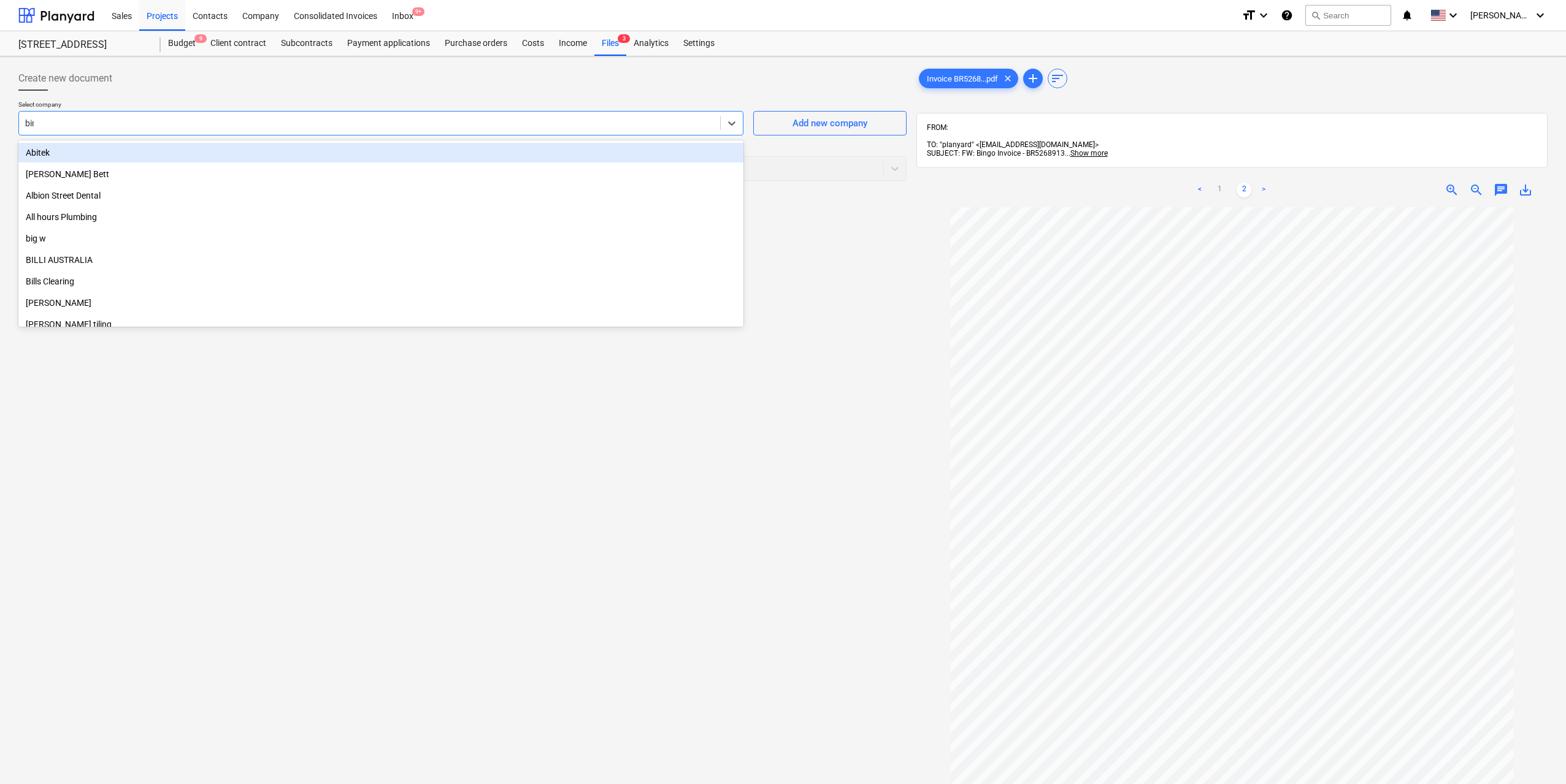
type input "bingo"
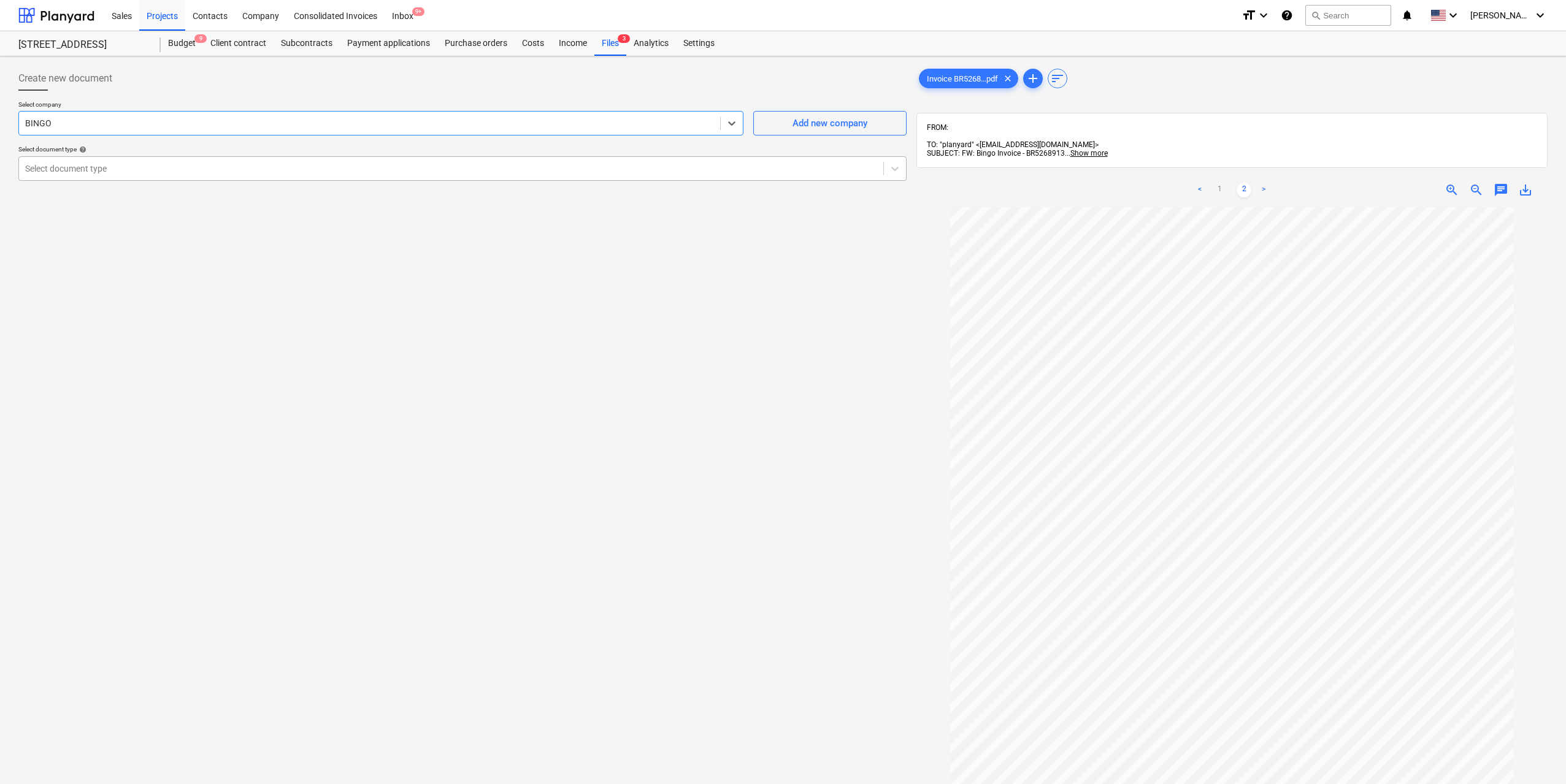
click at [311, 173] on div at bounding box center [450, 168] width 852 height 12
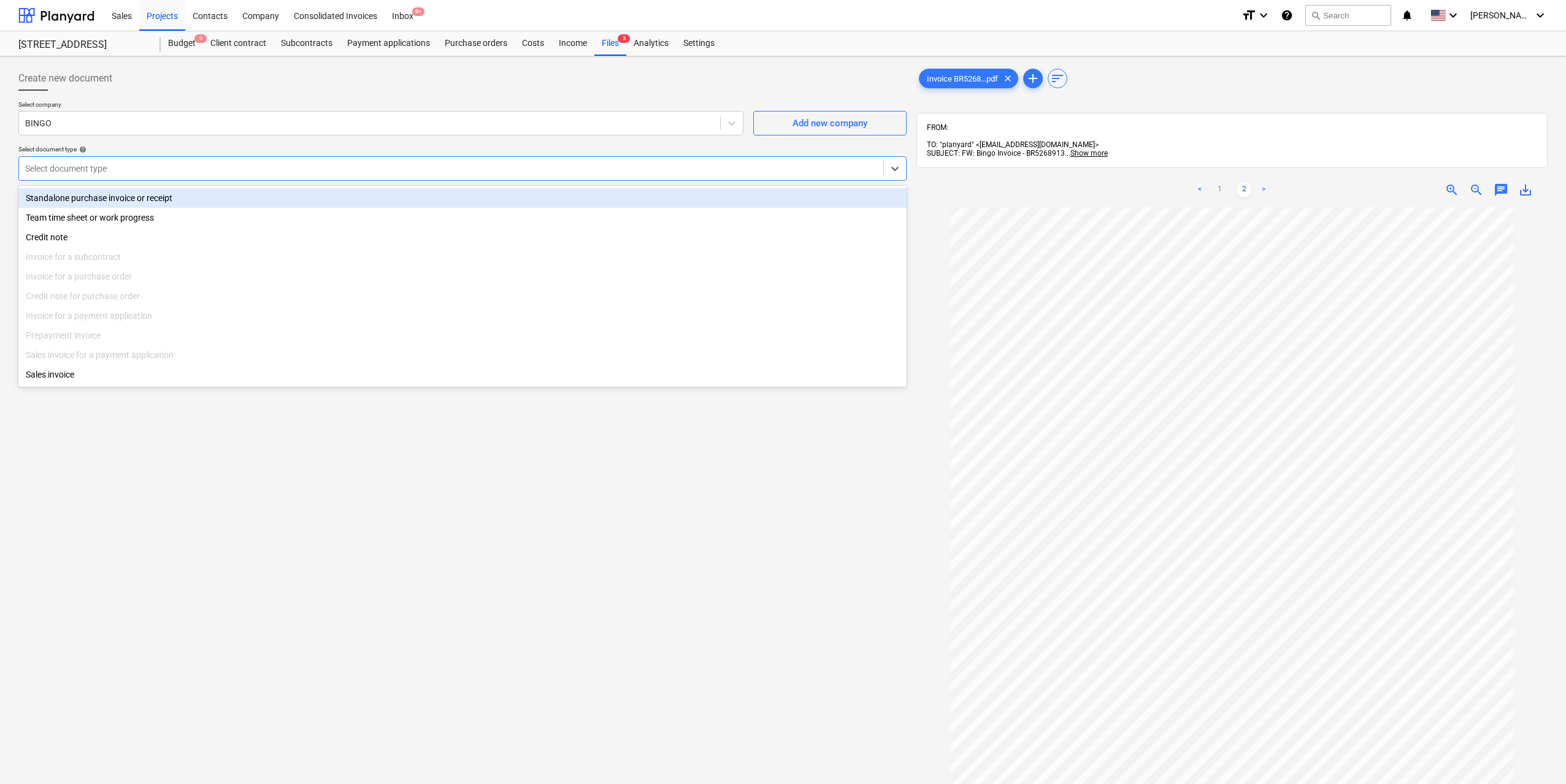
click at [207, 200] on div "Standalone purchase invoice or receipt" at bounding box center [463, 198] width 888 height 20
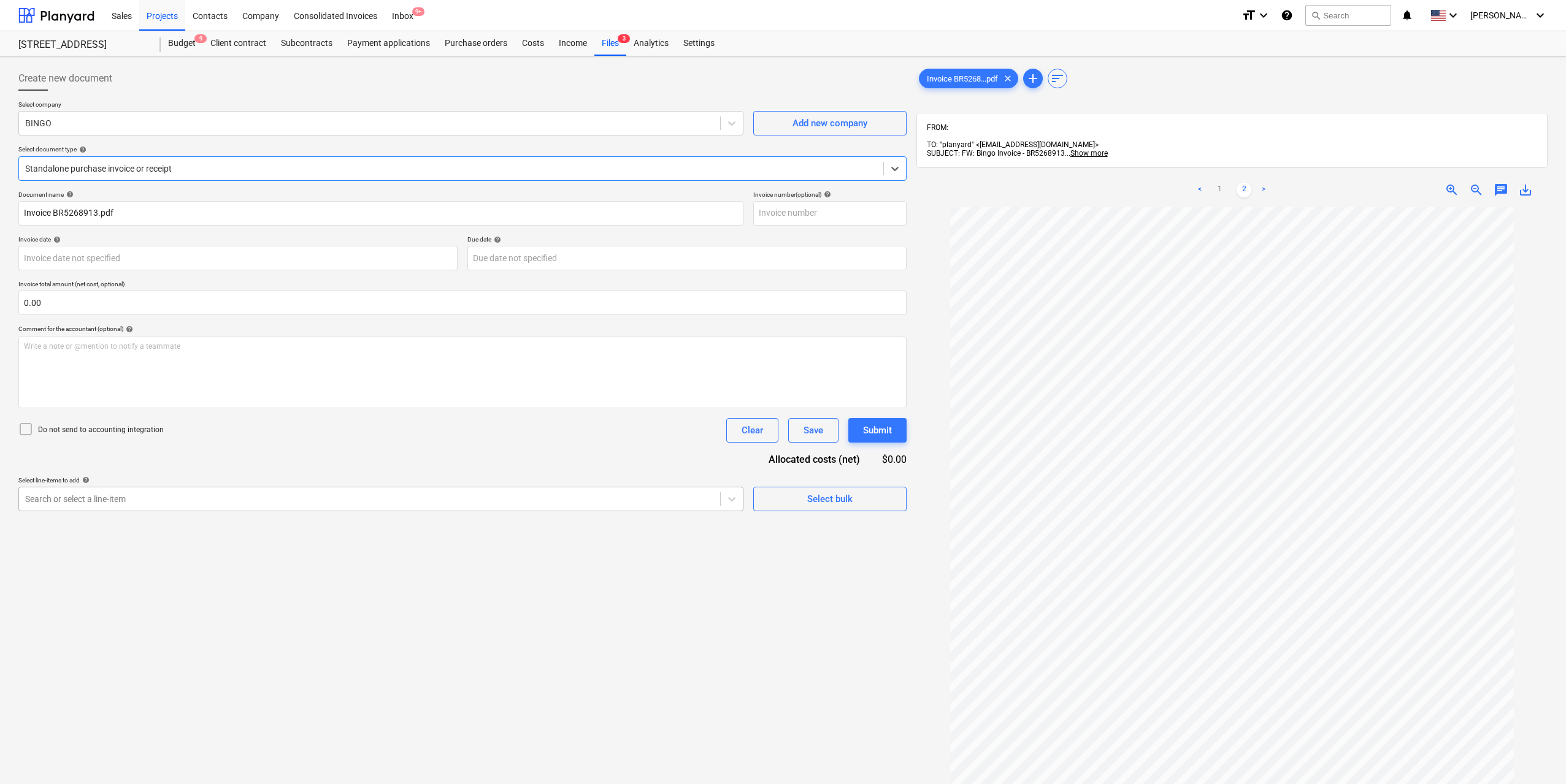
click at [136, 511] on div "Search or select a line-item" at bounding box center [381, 499] width 725 height 25
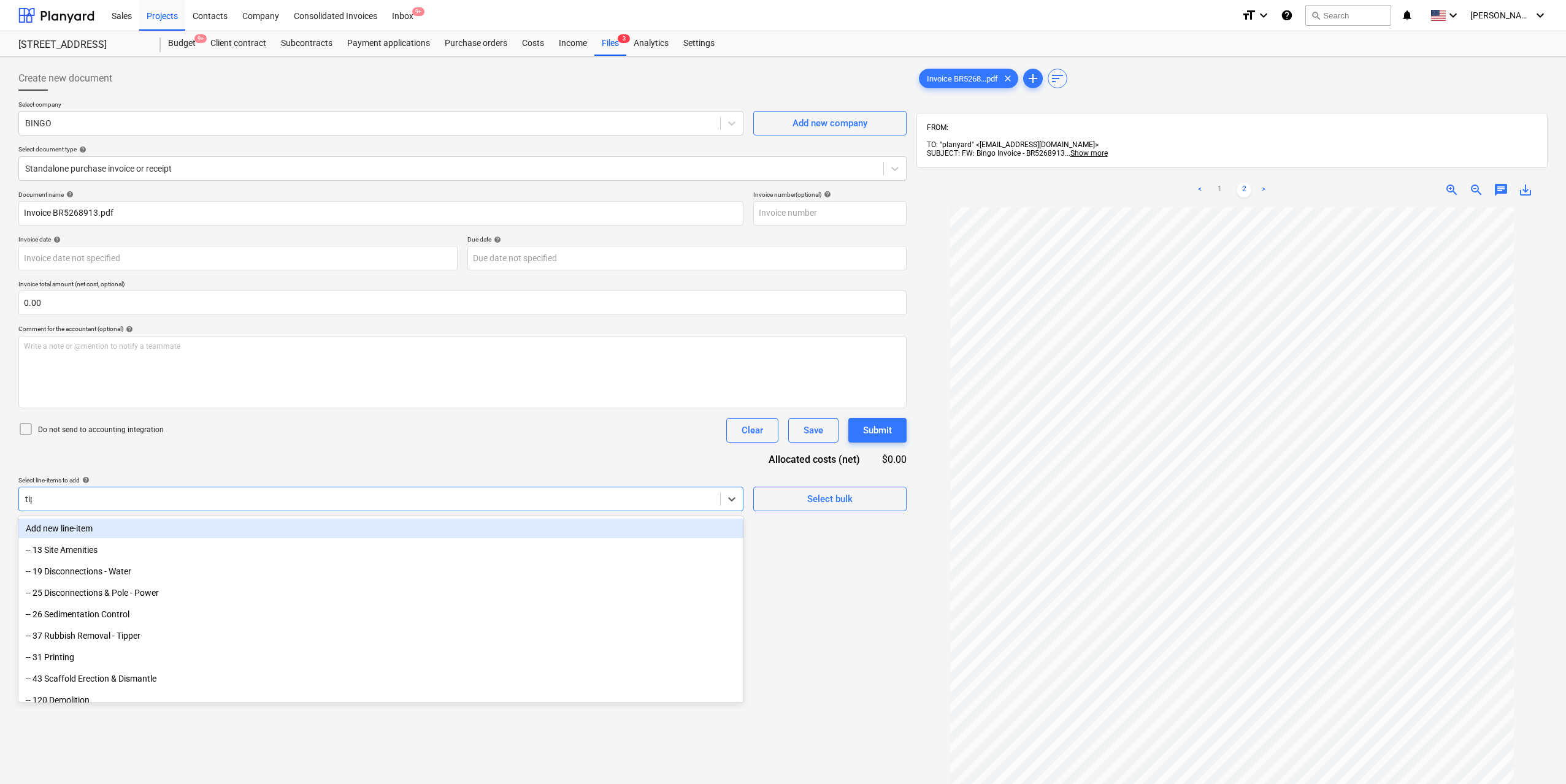
type input "tipp"
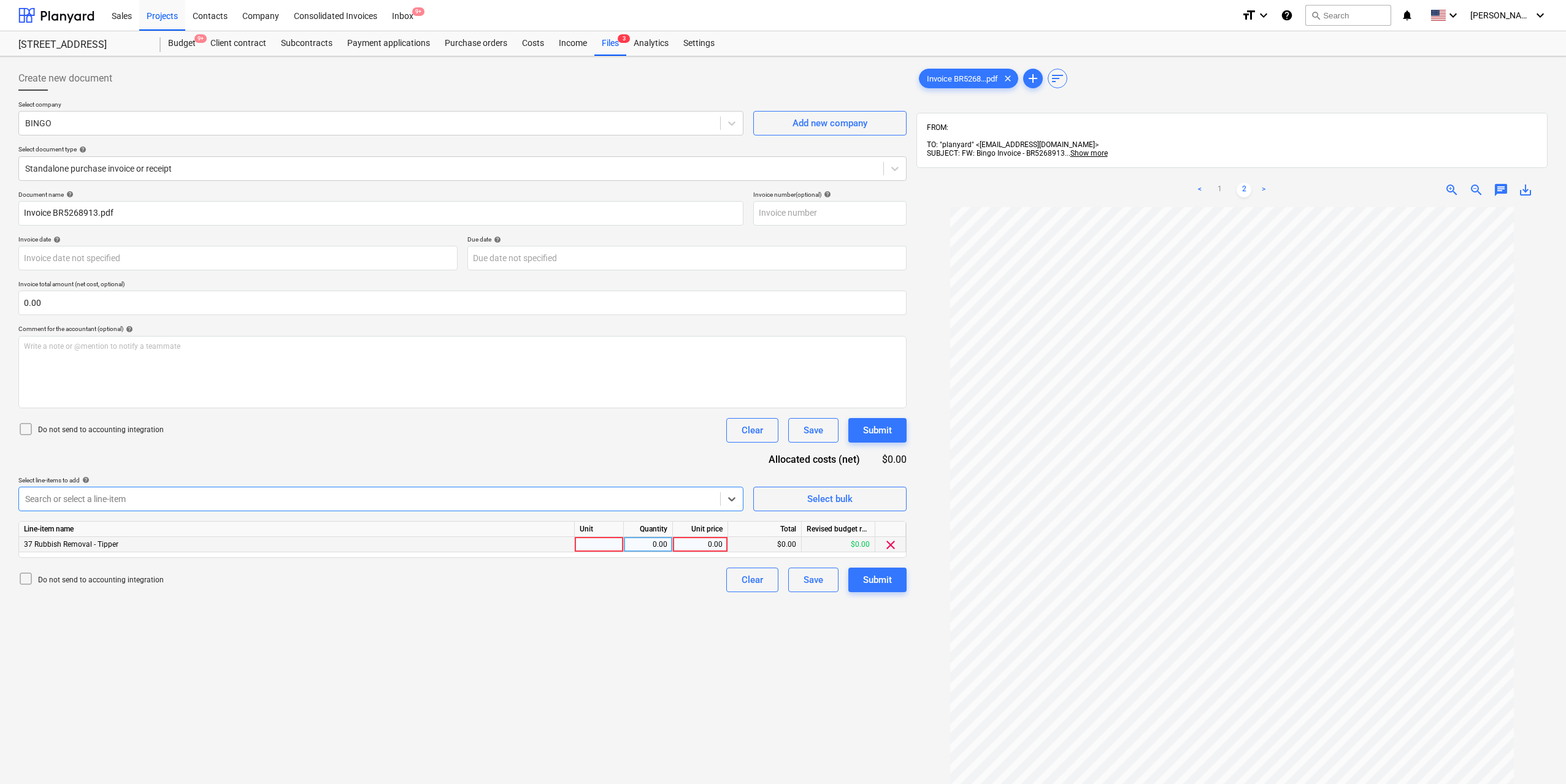
click at [608, 544] on div at bounding box center [599, 545] width 49 height 16
click at [657, 540] on div "0.00" at bounding box center [648, 545] width 38 height 16
type input "1"
click at [713, 540] on div "0.00" at bounding box center [700, 545] width 45 height 16
click at [709, 546] on input at bounding box center [700, 544] width 55 height 15
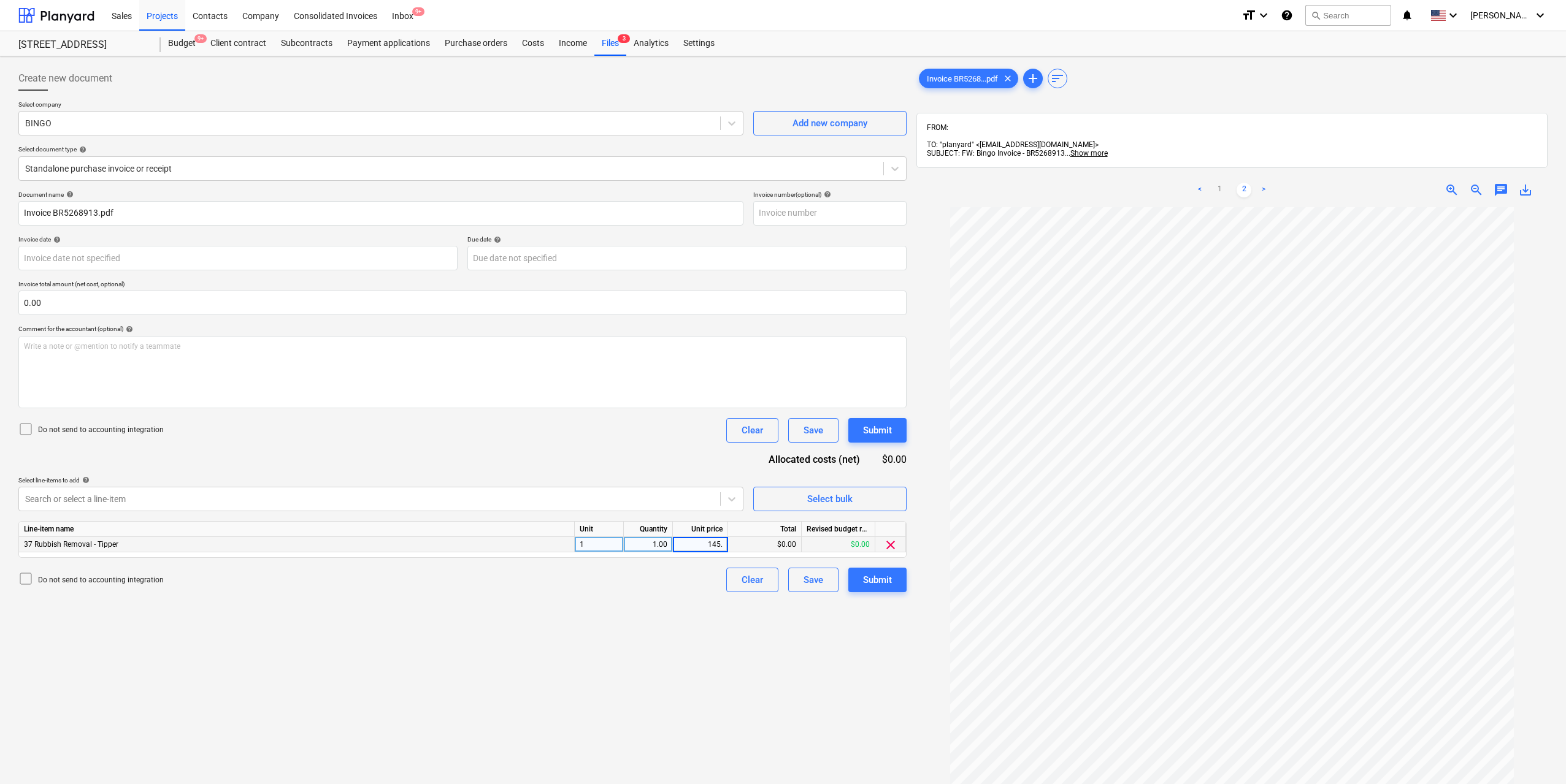
type input "145.2"
drag, startPoint x: 720, startPoint y: 621, endPoint x: 829, endPoint y: 601, distance: 110.8
click at [720, 621] on div "Create new document Select company BINGO Add new company Select document type h…" at bounding box center [463, 511] width 898 height 900
click at [873, 580] on div "Submit" at bounding box center [877, 579] width 29 height 16
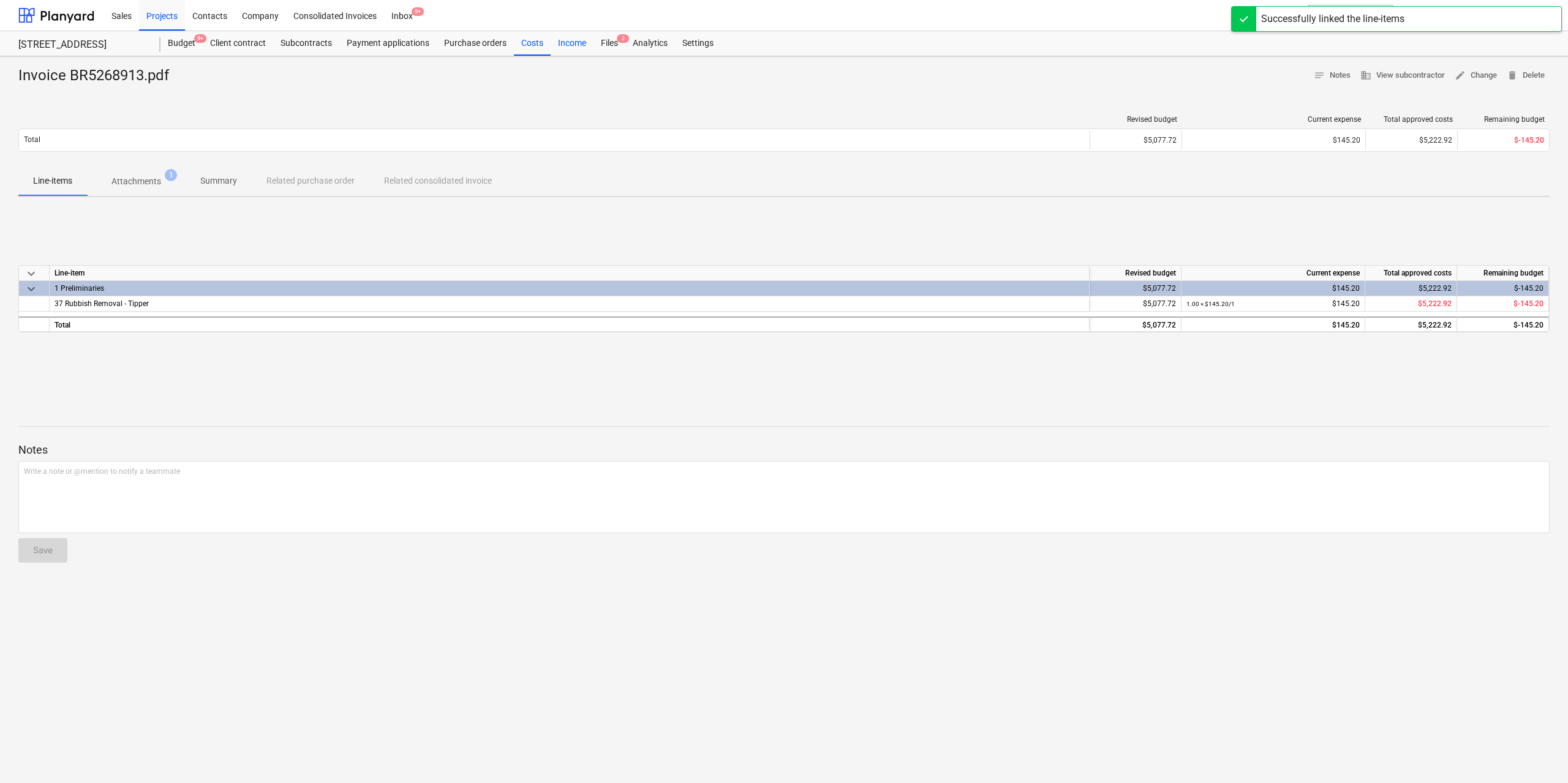
click at [590, 42] on div "Income" at bounding box center [572, 43] width 43 height 25
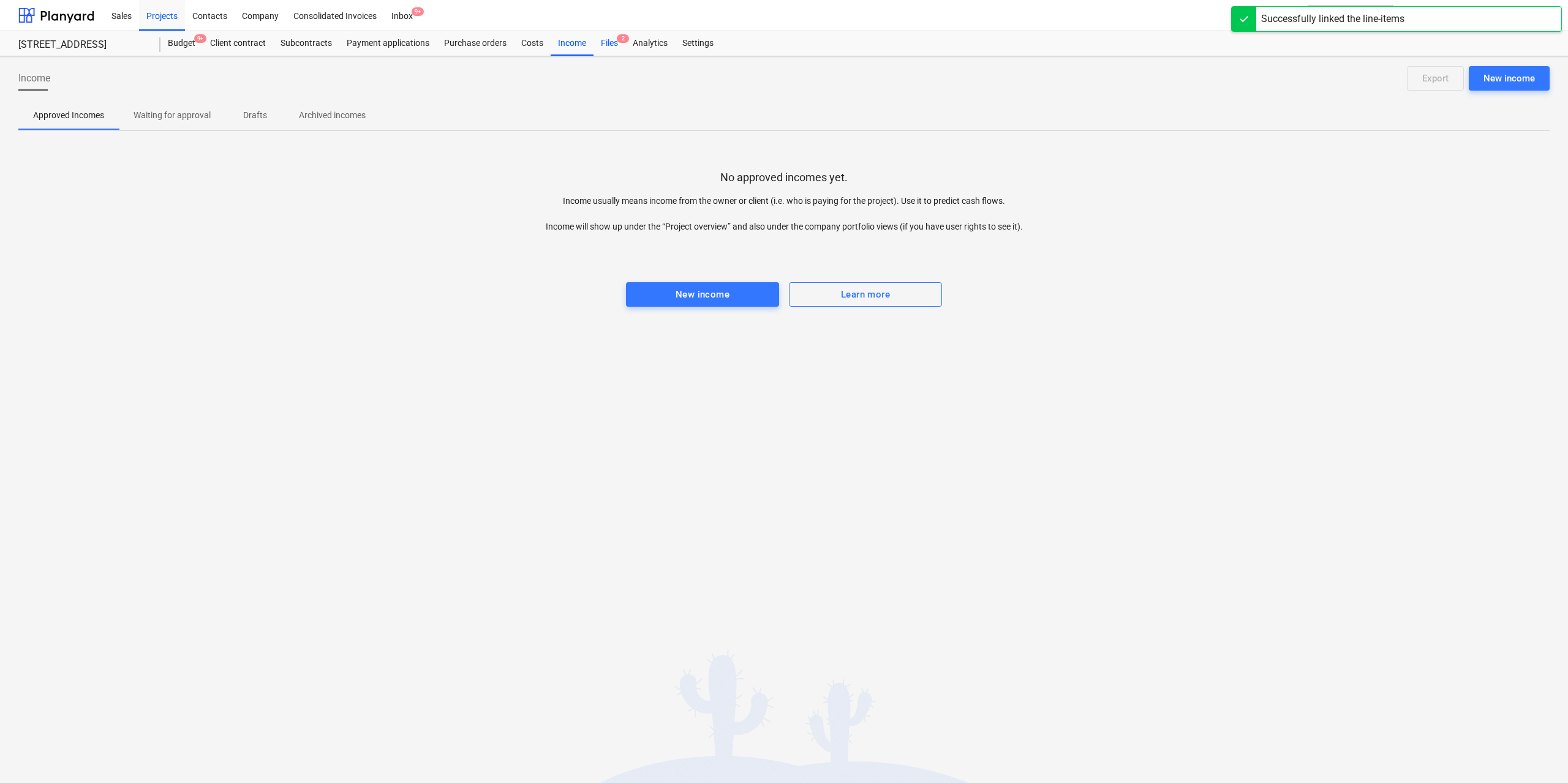
click at [605, 42] on div "Files 2" at bounding box center [609, 43] width 32 height 25
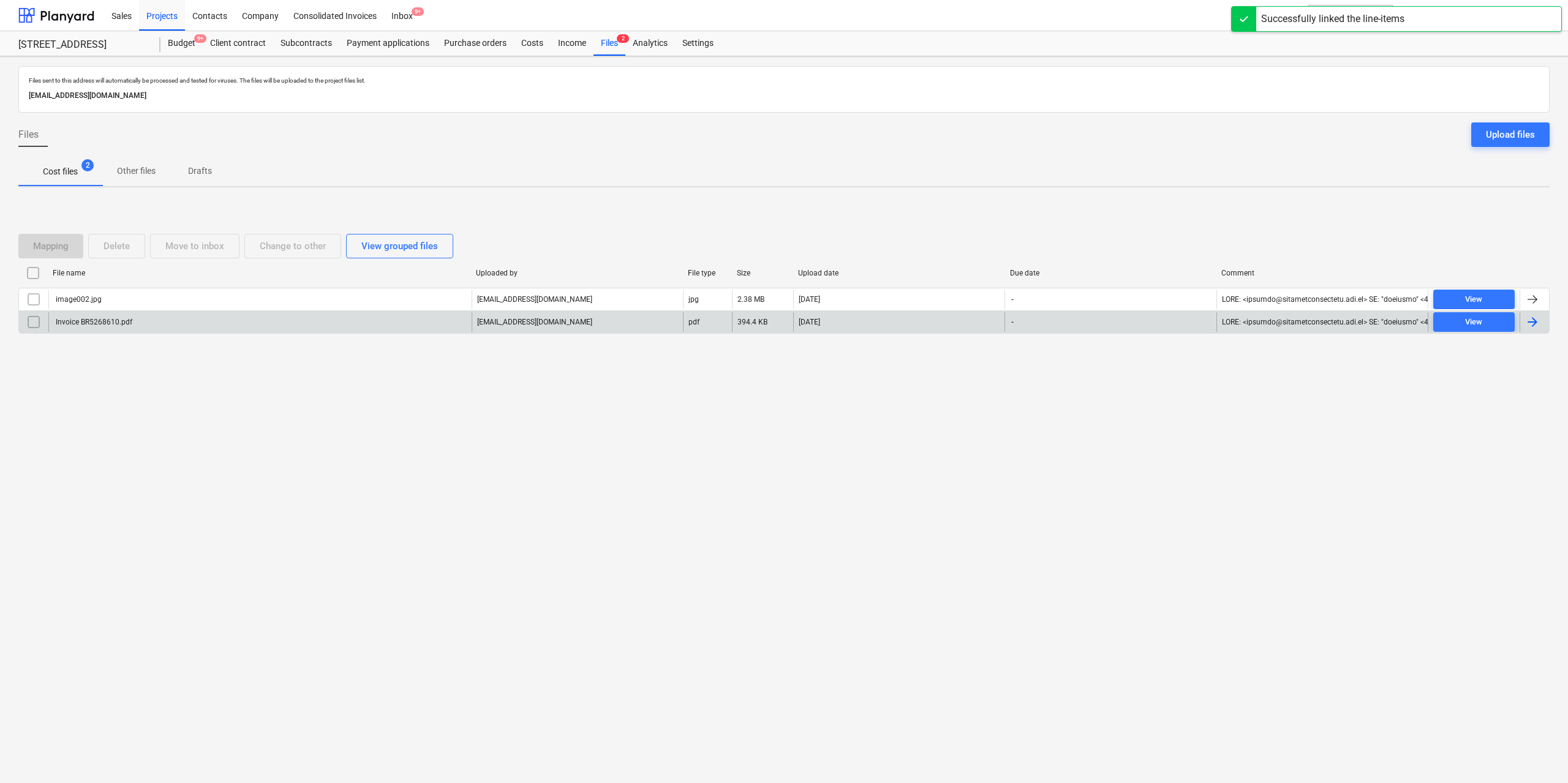
click at [109, 318] on div "Invoice BR5268610.pdf" at bounding box center [93, 322] width 78 height 9
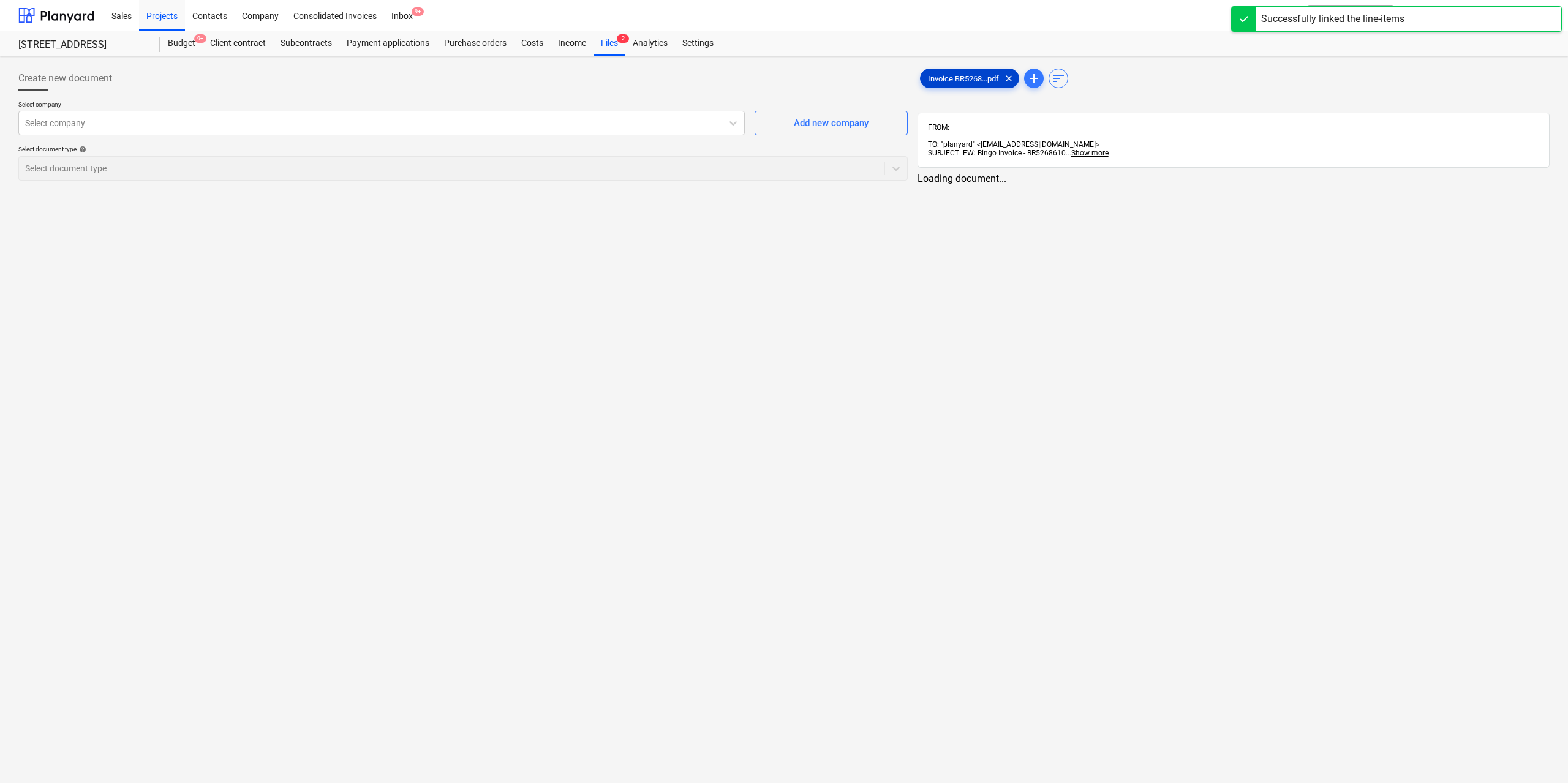
click at [951, 77] on span "Invoice BR5268...pdf" at bounding box center [963, 78] width 86 height 9
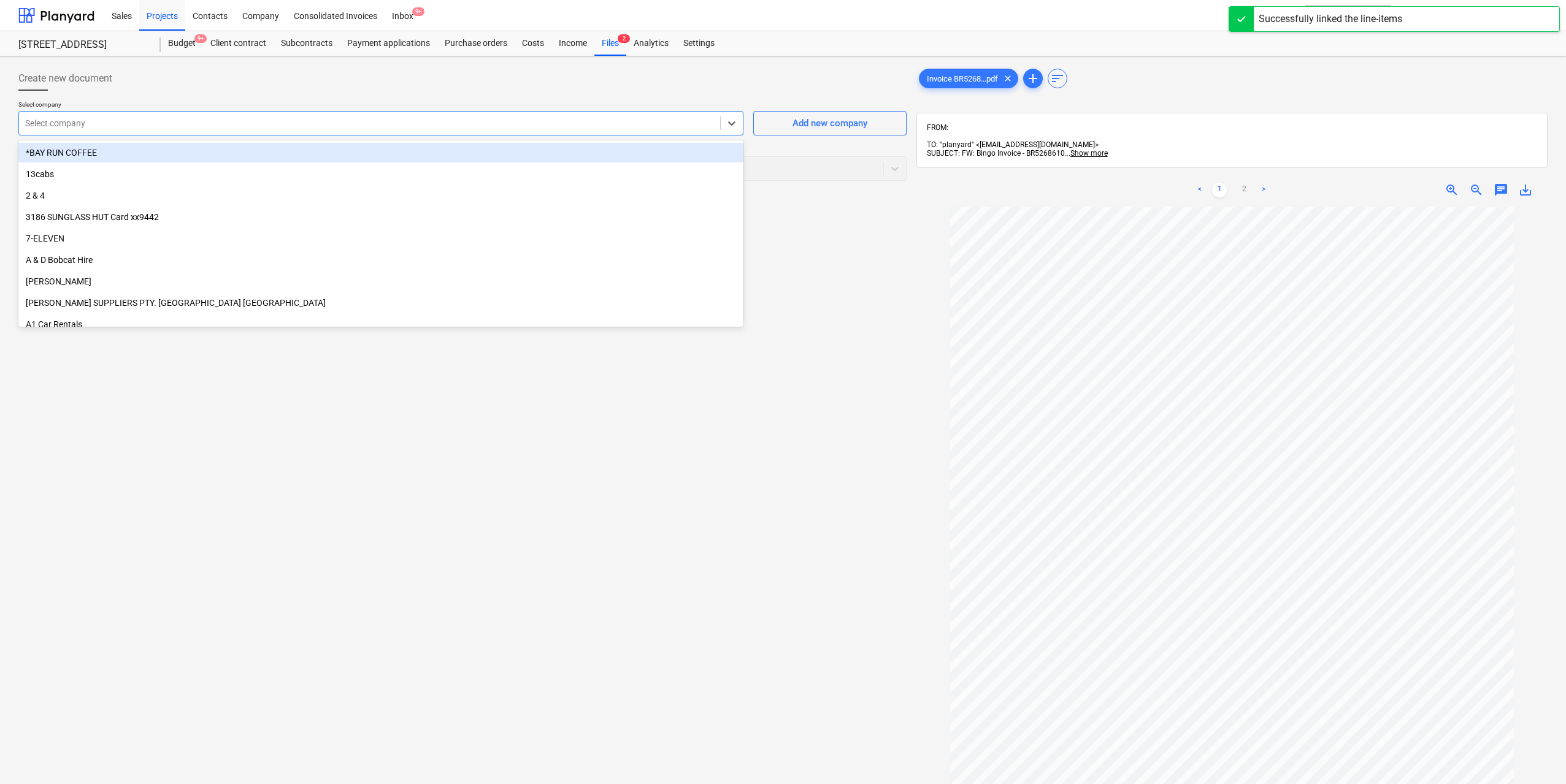
click at [274, 124] on div at bounding box center [369, 123] width 688 height 12
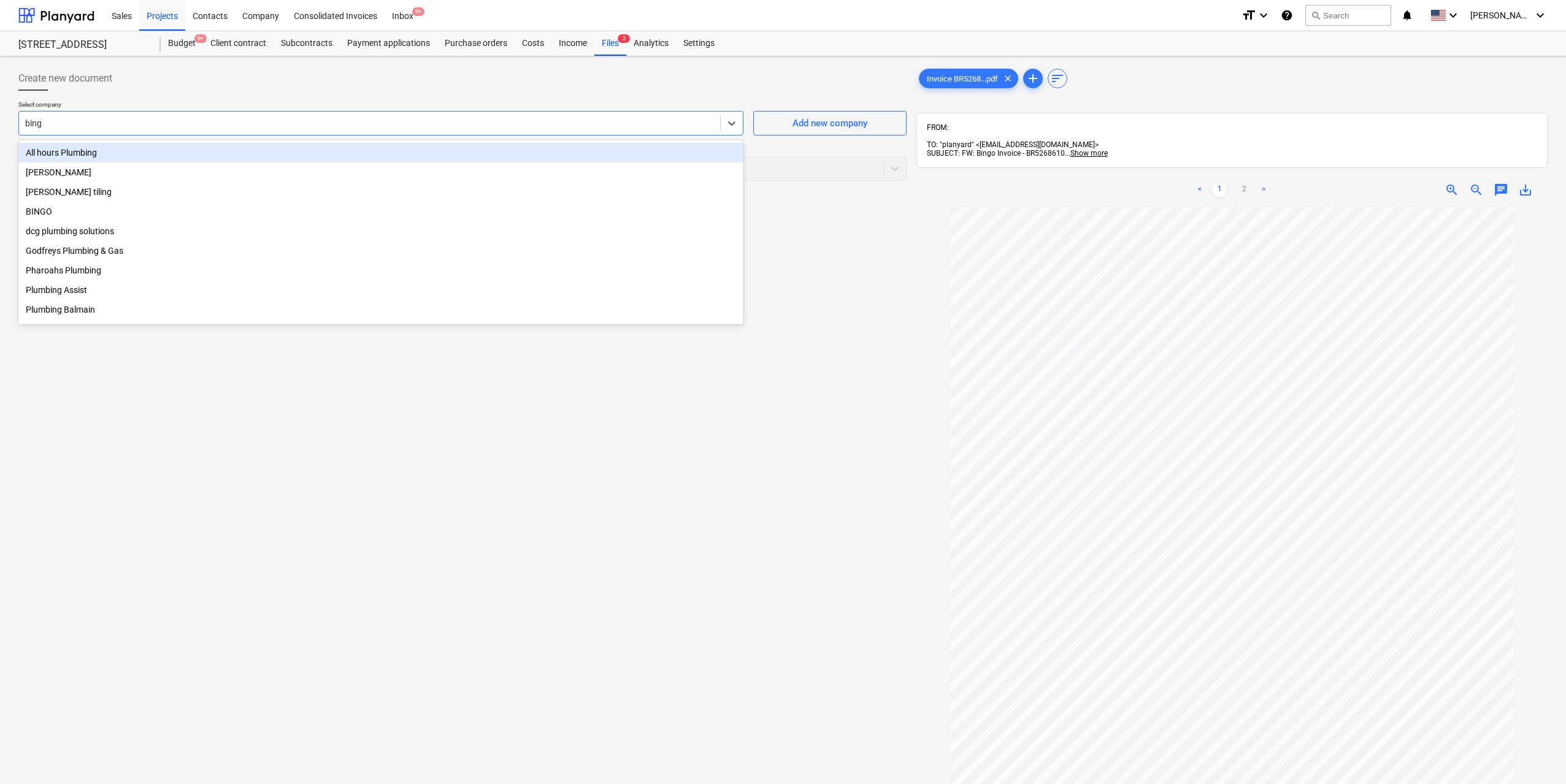
type input "bingo"
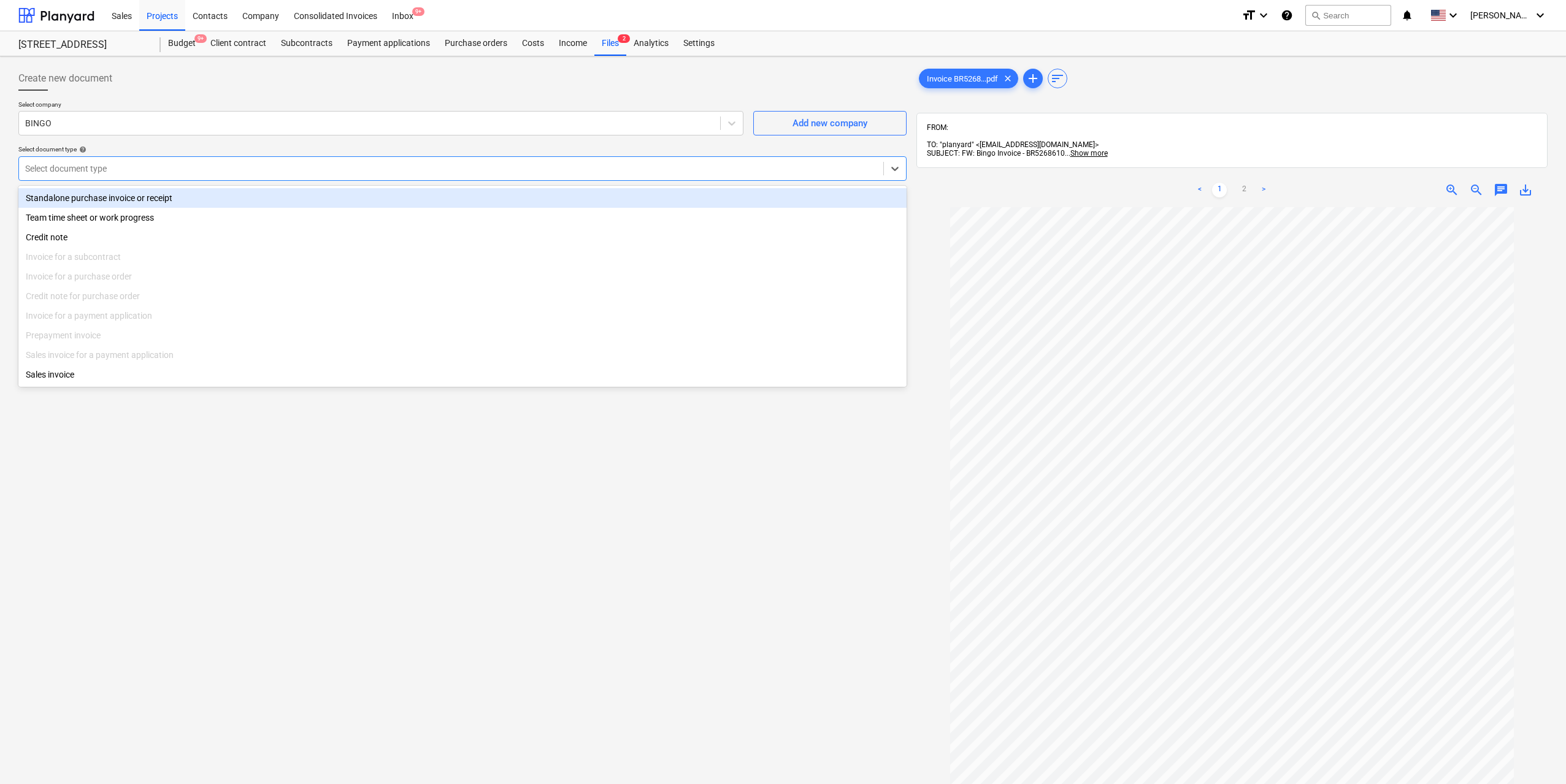
click at [264, 163] on div at bounding box center [450, 168] width 852 height 12
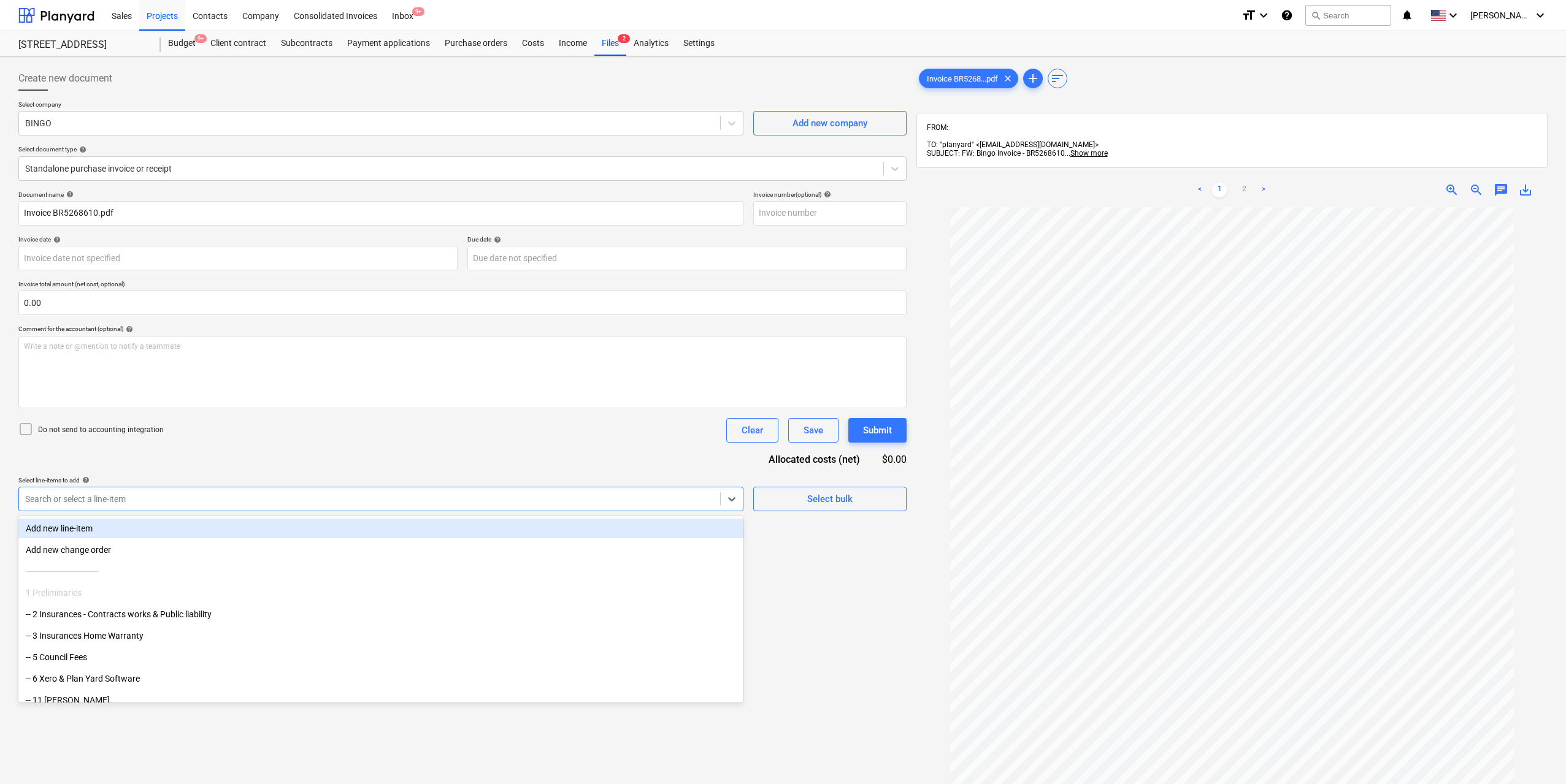
click at [110, 495] on div at bounding box center [369, 499] width 688 height 12
type input "tipp"
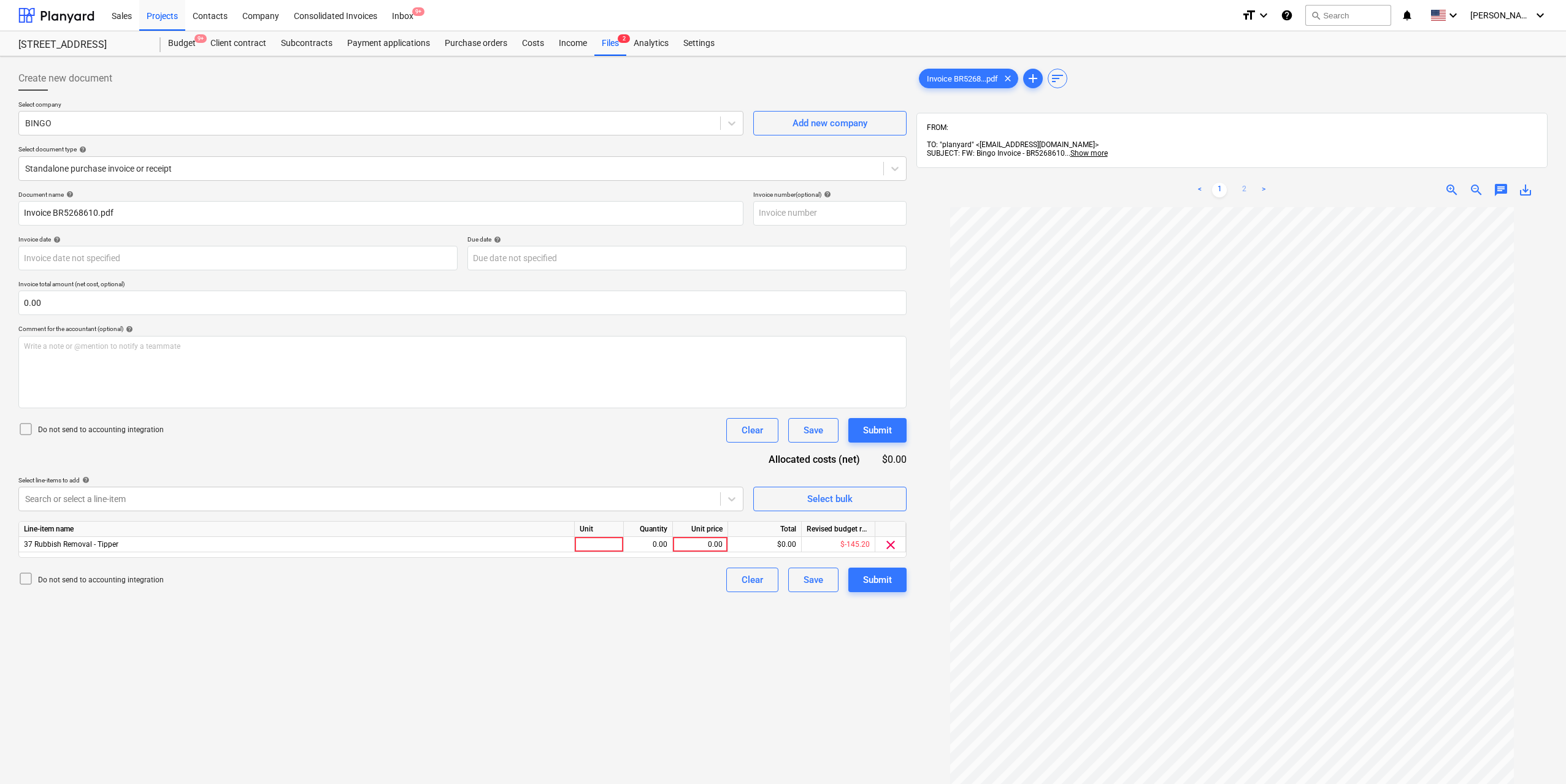
click at [1242, 184] on link "2" at bounding box center [1243, 190] width 15 height 15
click at [594, 553] on div "Line-item name Unit Quantity Unit price Total Revised budget remaining 37 Rubbi…" at bounding box center [463, 540] width 888 height 37
click at [598, 544] on div at bounding box center [599, 545] width 49 height 16
click at [647, 540] on div "0.00" at bounding box center [648, 545] width 38 height 16
click at [706, 542] on div "0.00" at bounding box center [700, 545] width 45 height 16
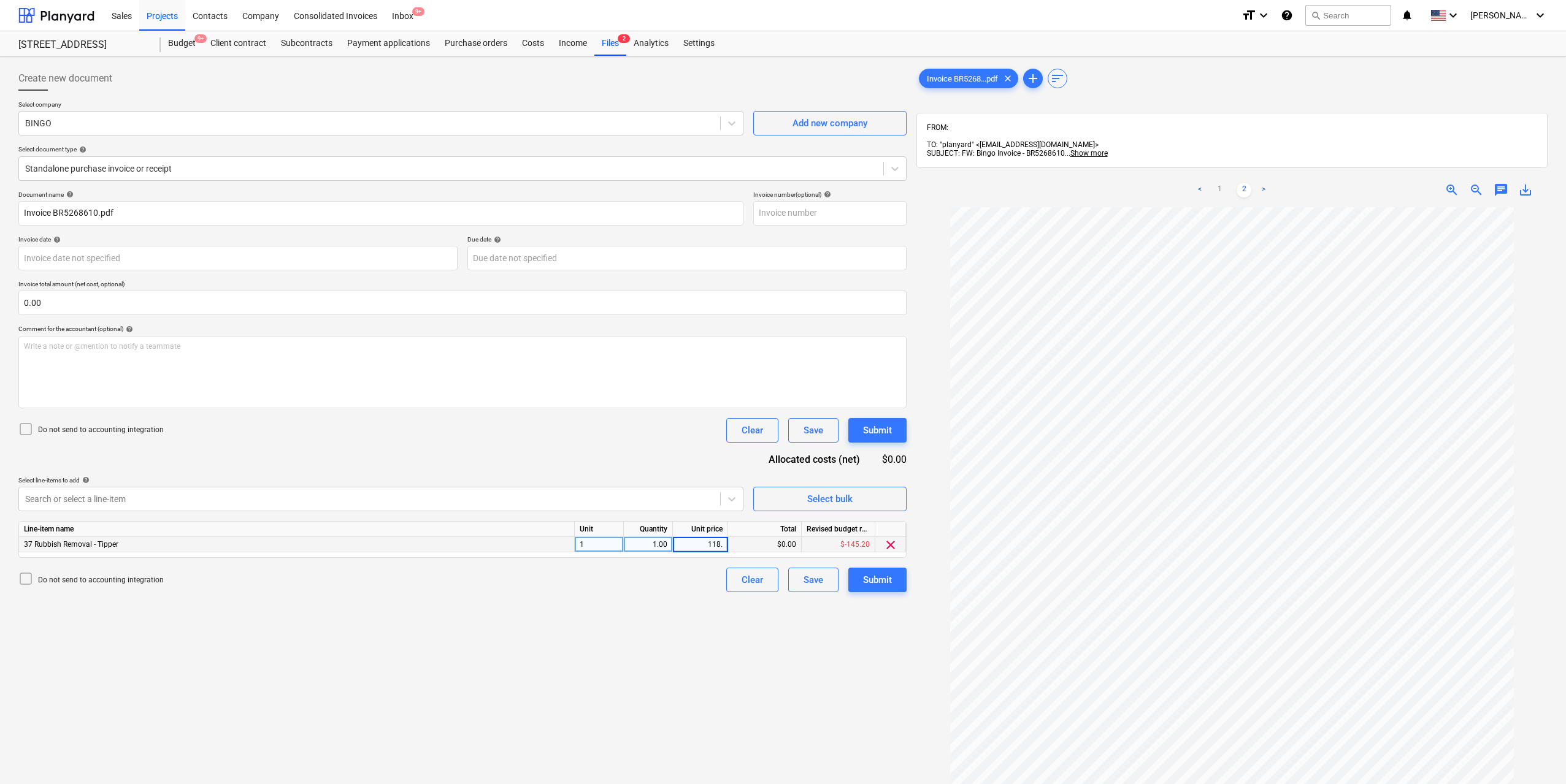
type input "118.8"
click at [648, 687] on div "Create new document Select company BINGO Add new company Select document type h…" at bounding box center [463, 511] width 898 height 900
click at [860, 584] on button "Submit" at bounding box center [878, 579] width 58 height 25
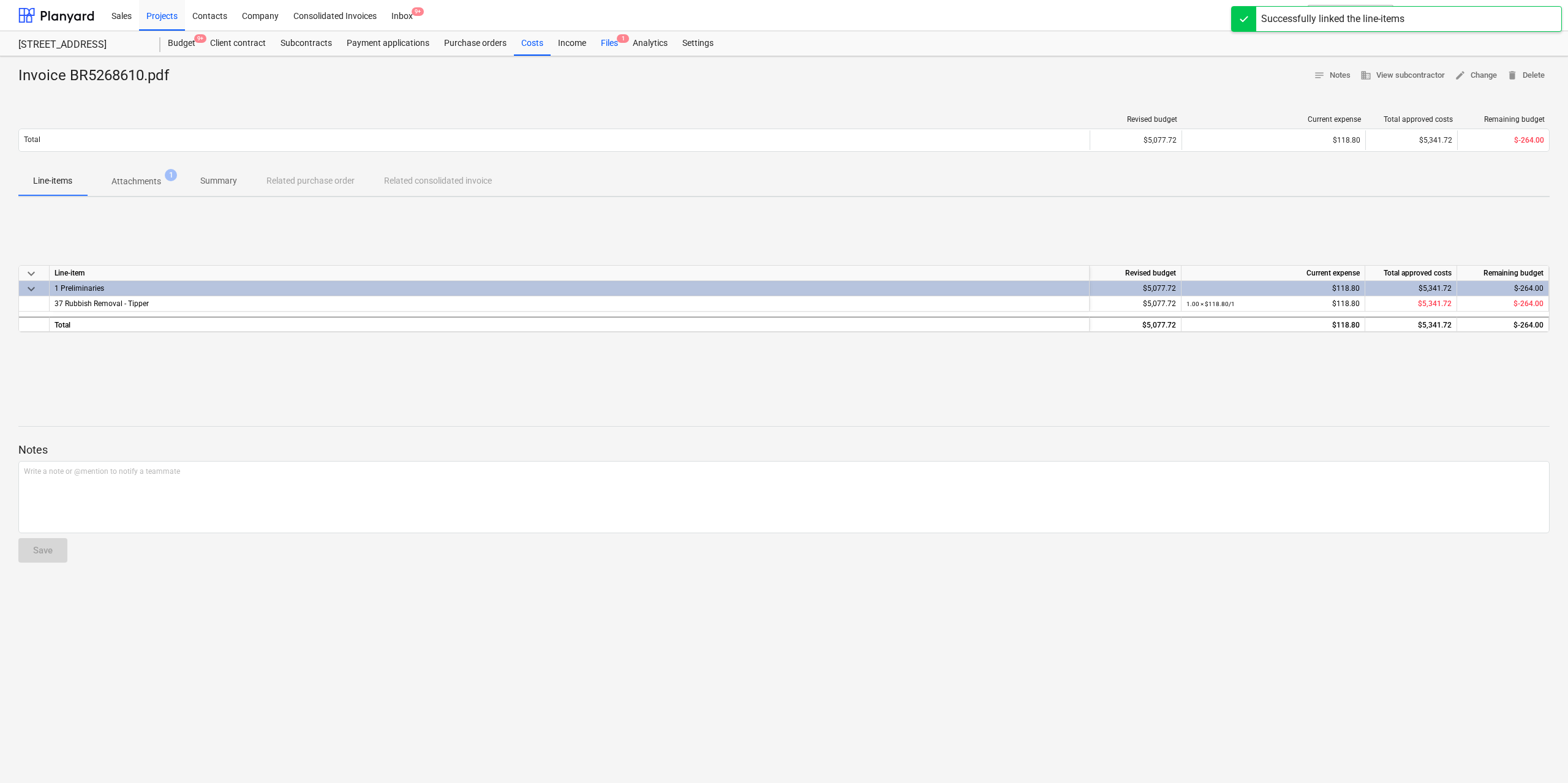
click at [609, 43] on div "Files 1" at bounding box center [609, 43] width 32 height 25
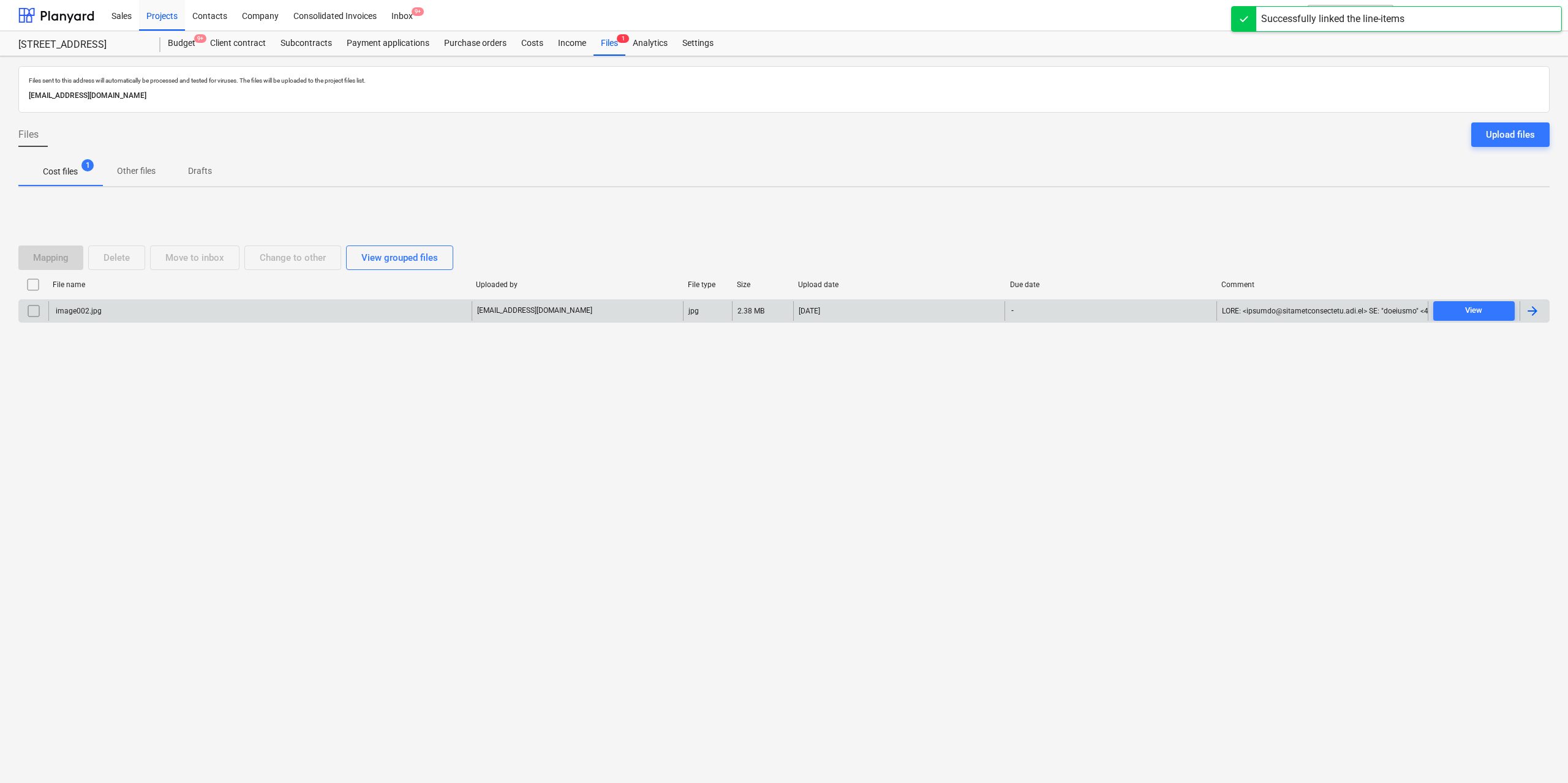
click at [96, 313] on div "image002.jpg" at bounding box center [77, 311] width 48 height 9
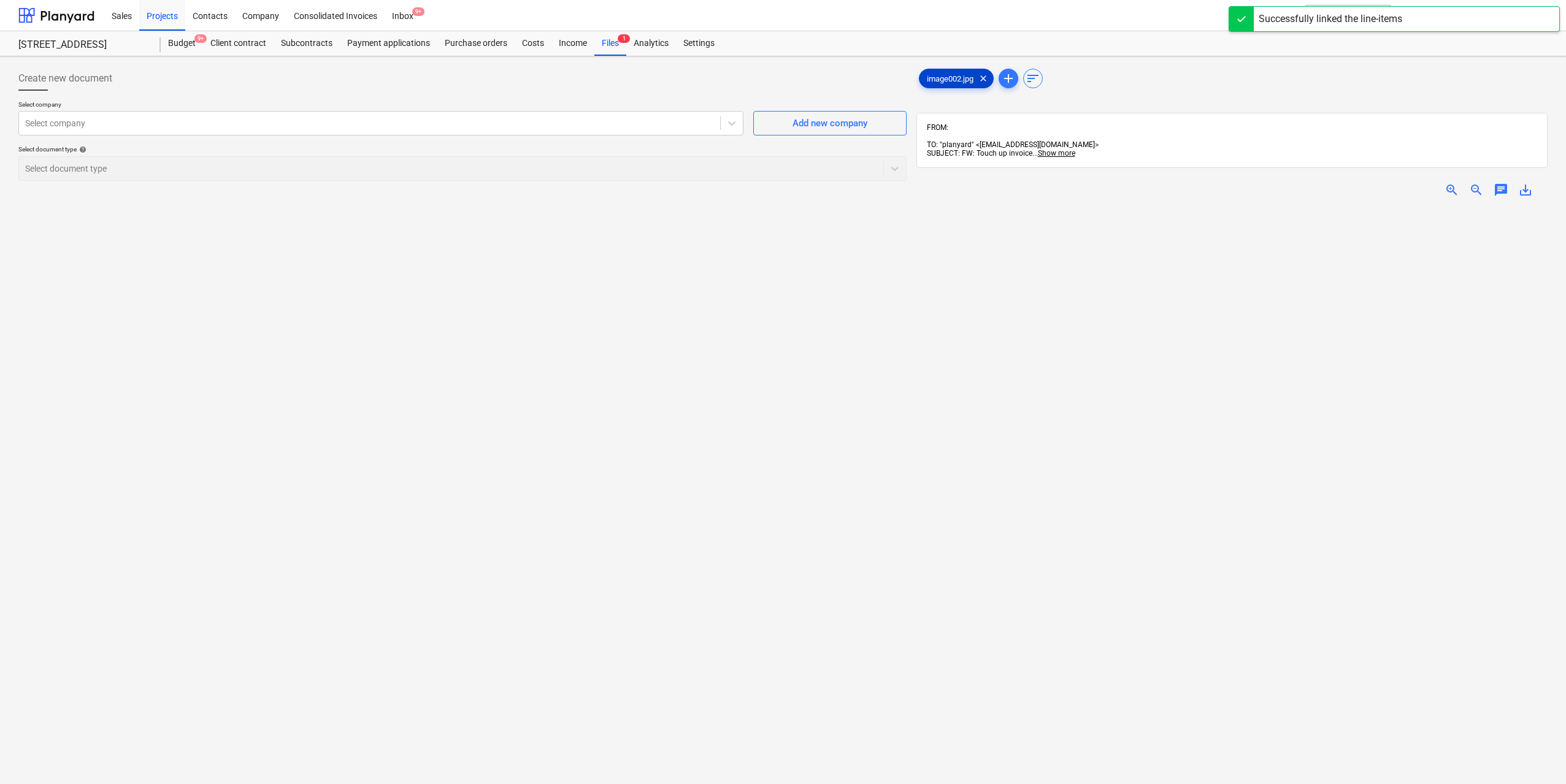
click at [931, 82] on span "image002.jpg" at bounding box center [950, 78] width 61 height 9
click at [1447, 183] on span "zoom_in" at bounding box center [1452, 190] width 15 height 15
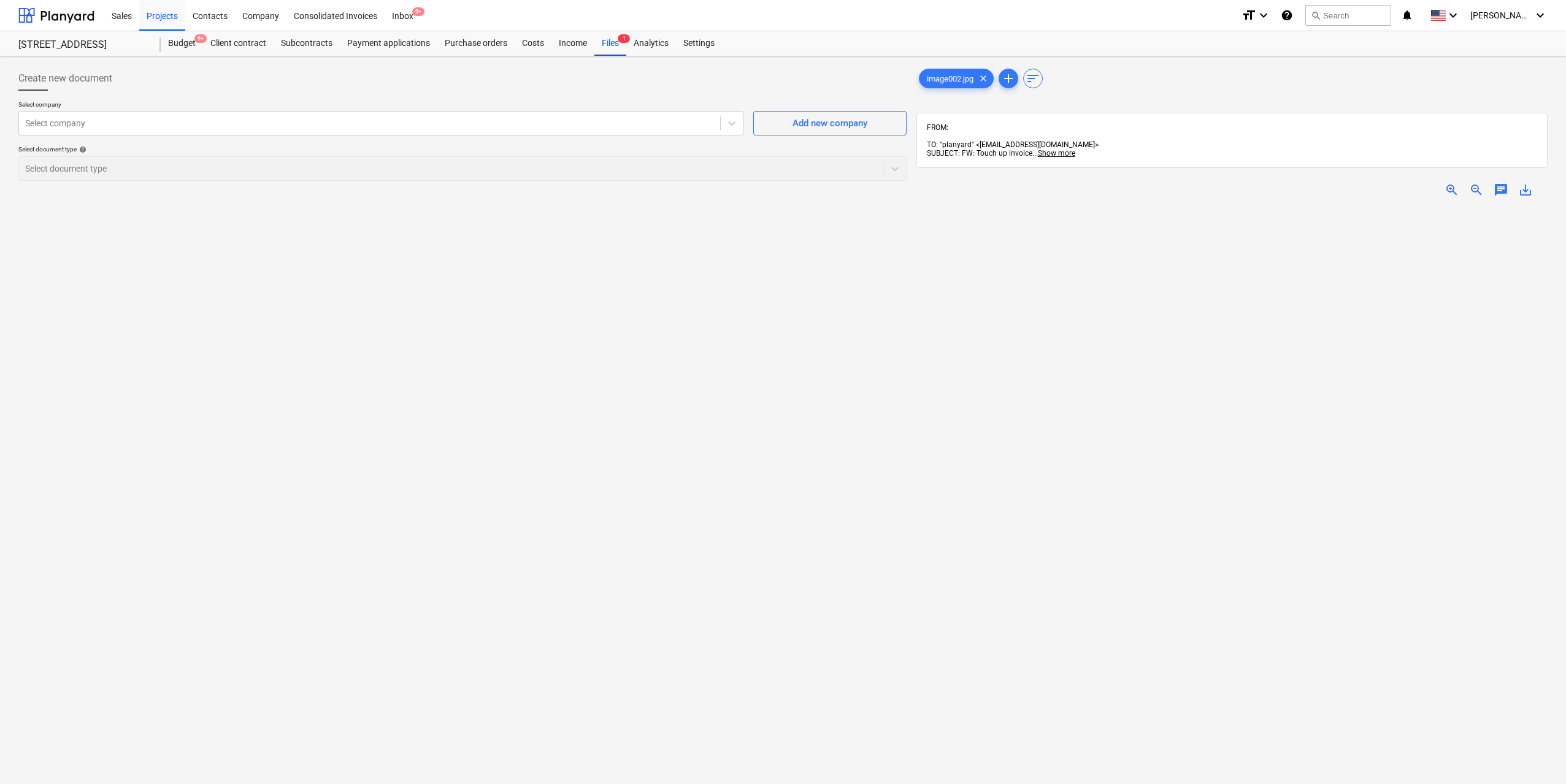
click at [1472, 186] on span "zoom_out" at bounding box center [1476, 190] width 15 height 15
click at [485, 128] on div at bounding box center [369, 123] width 688 height 12
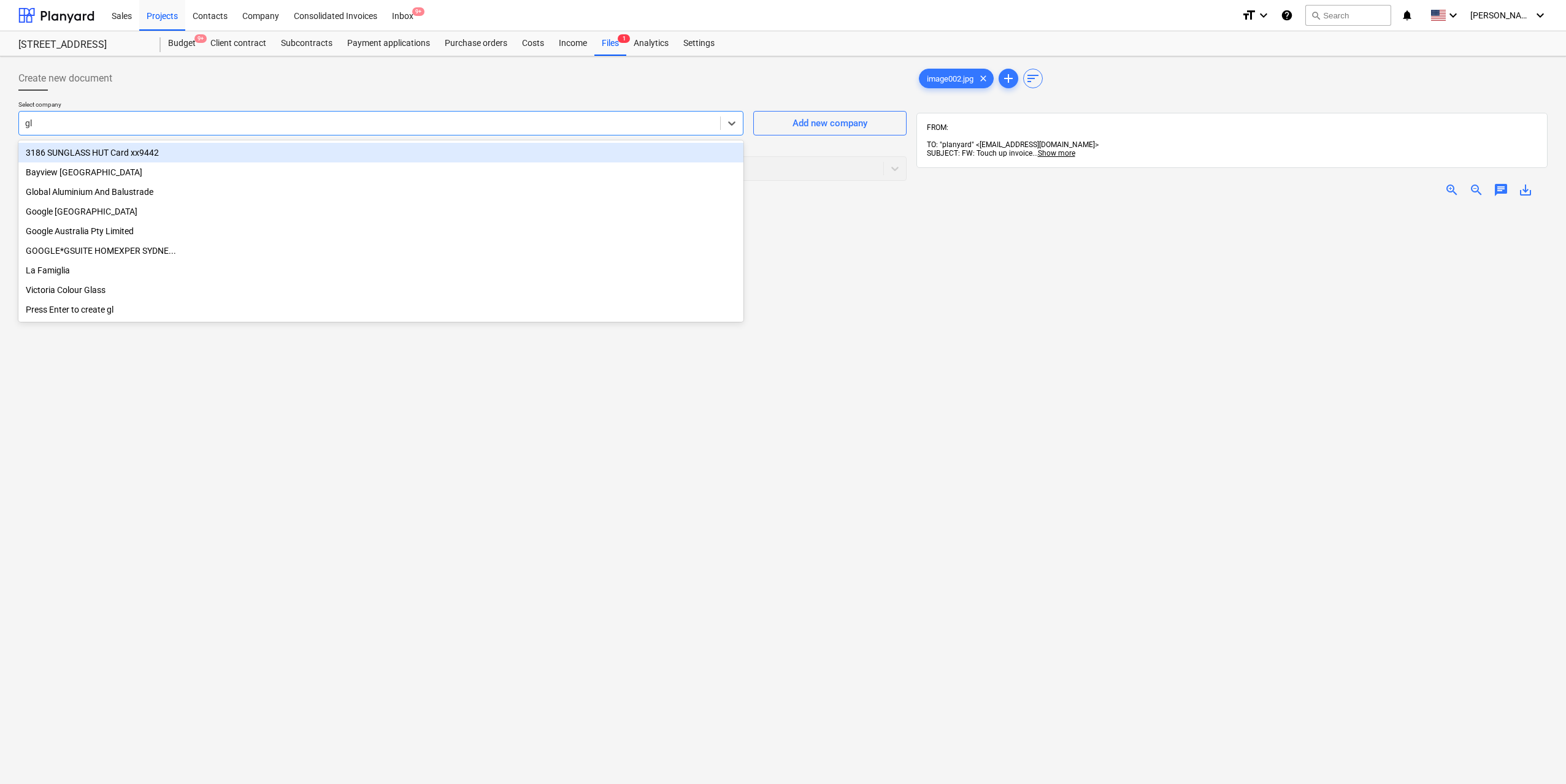
type input "g"
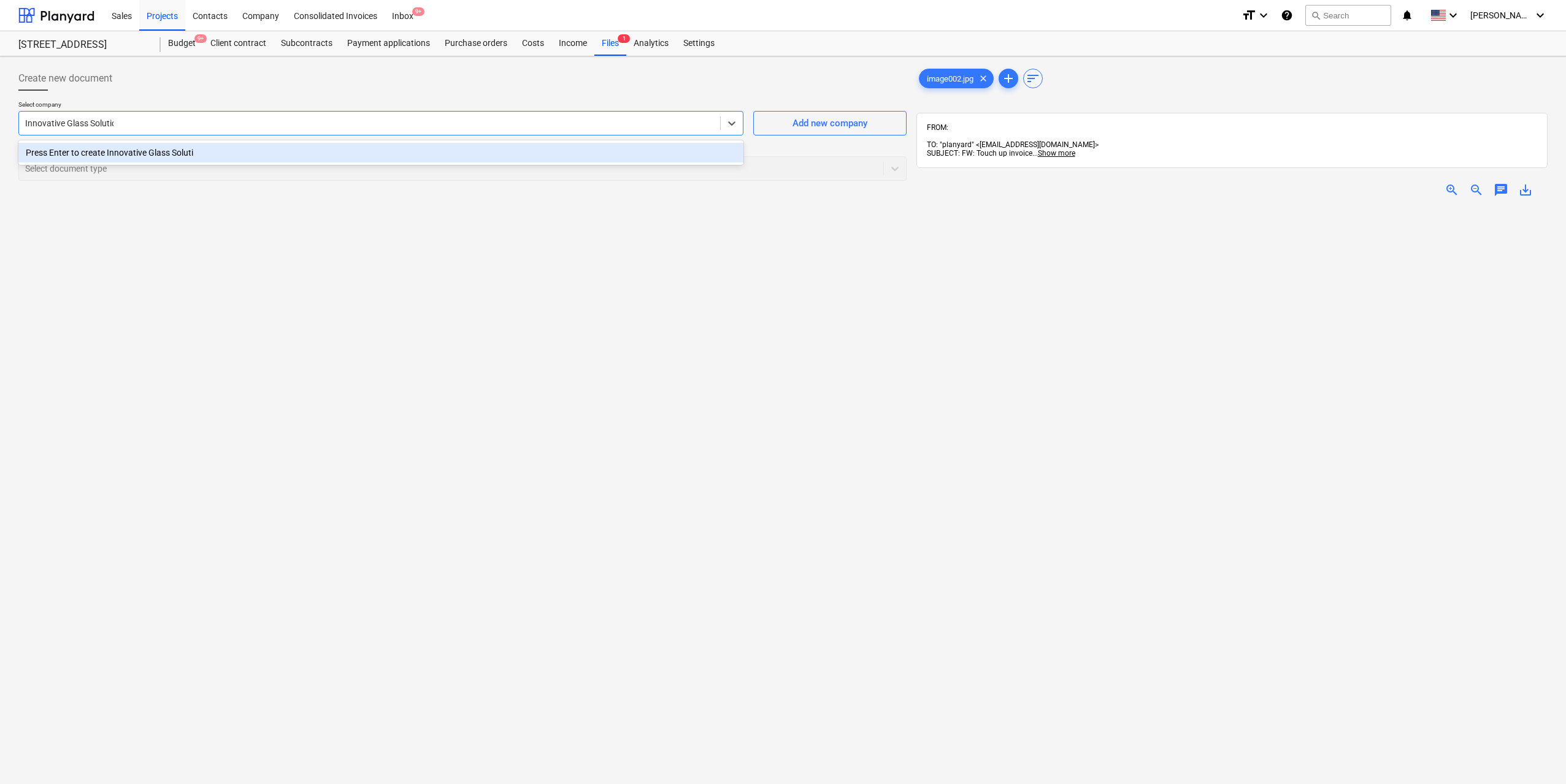
type input "Innovative Glass Solution"
click at [229, 156] on div "Press Enter to create Innovative Glass Solution" at bounding box center [381, 153] width 725 height 20
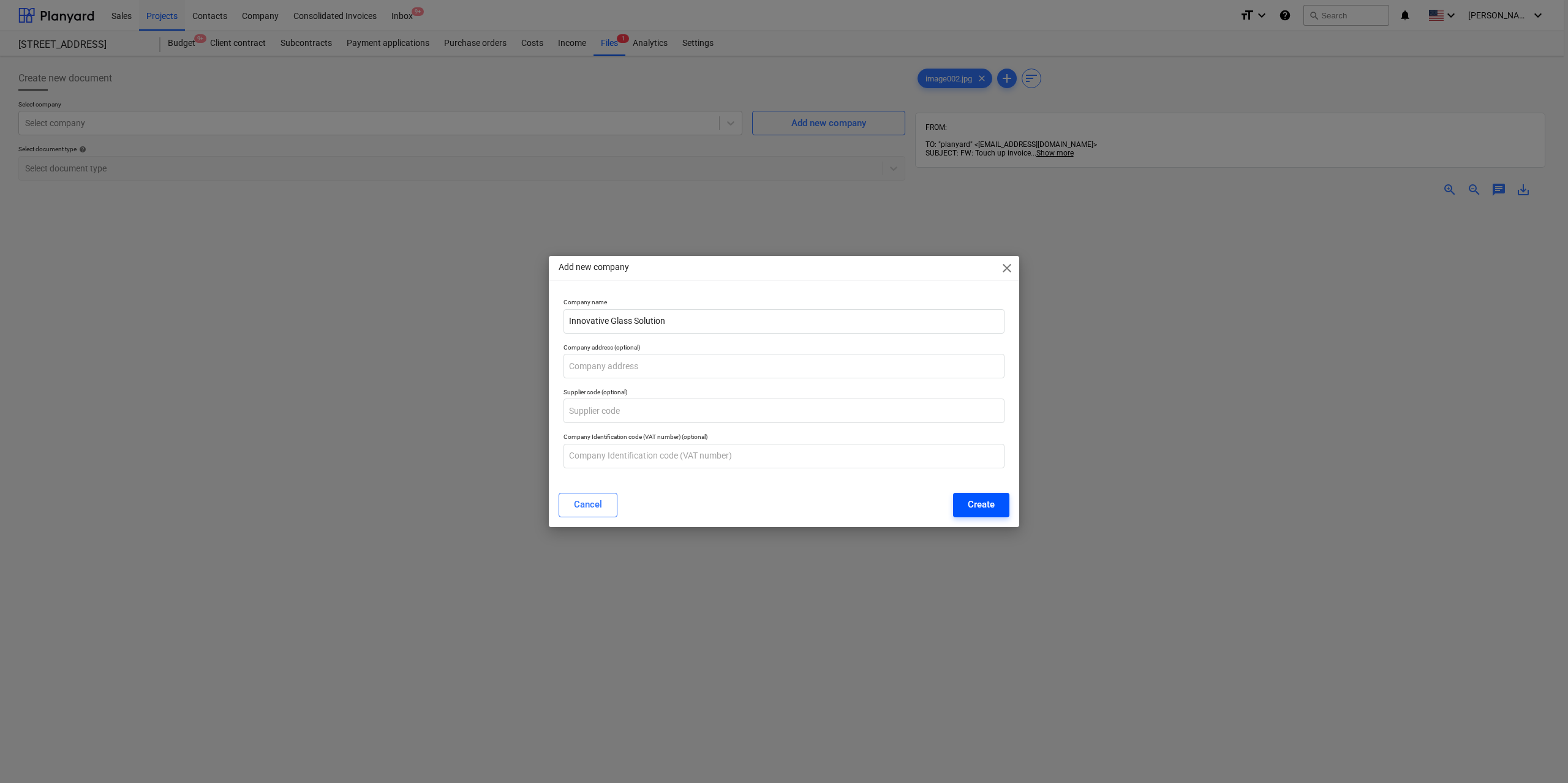
click at [963, 510] on button "Create" at bounding box center [981, 505] width 56 height 25
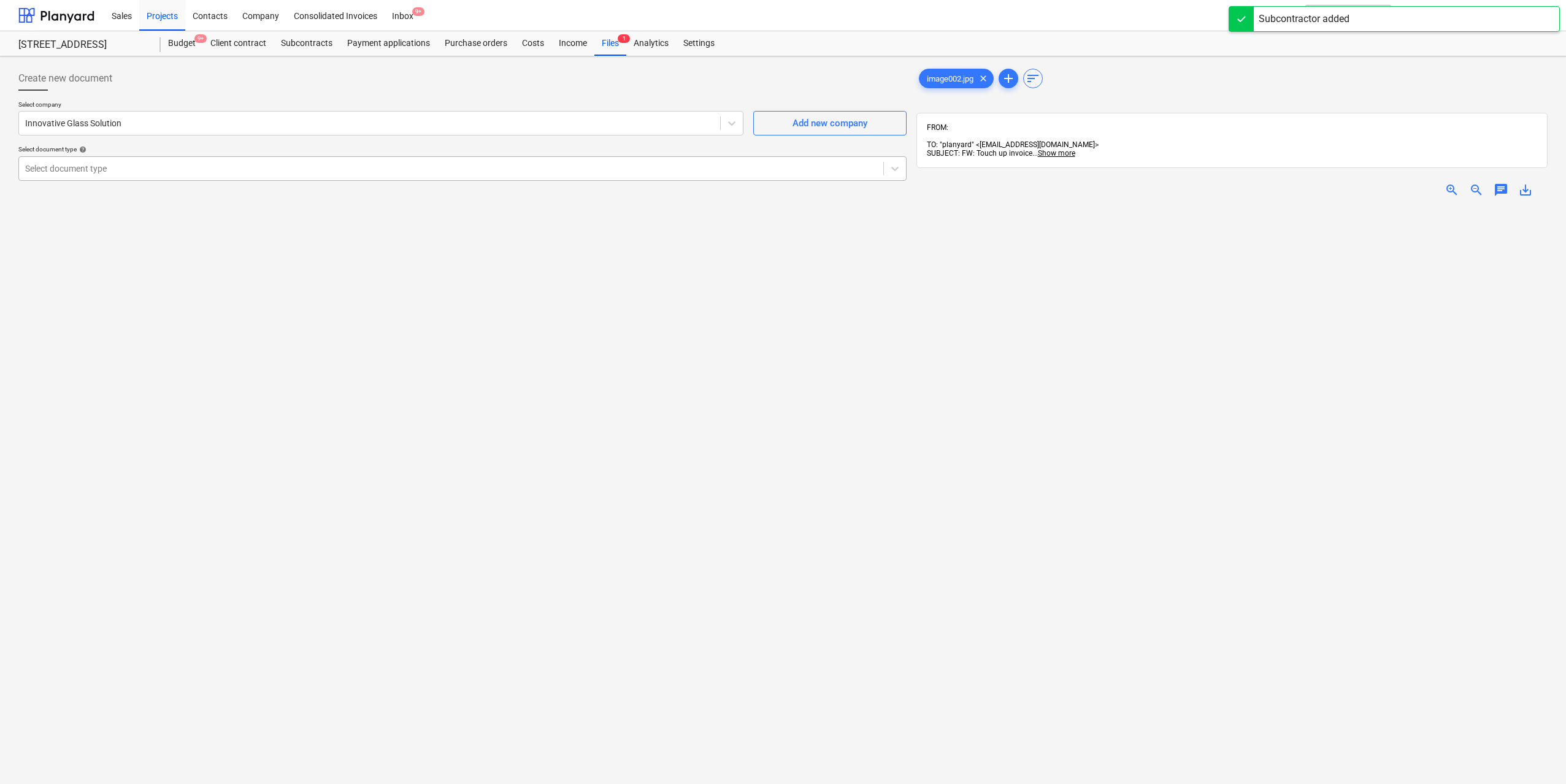
click at [152, 177] on div "Select document type" at bounding box center [451, 168] width 864 height 17
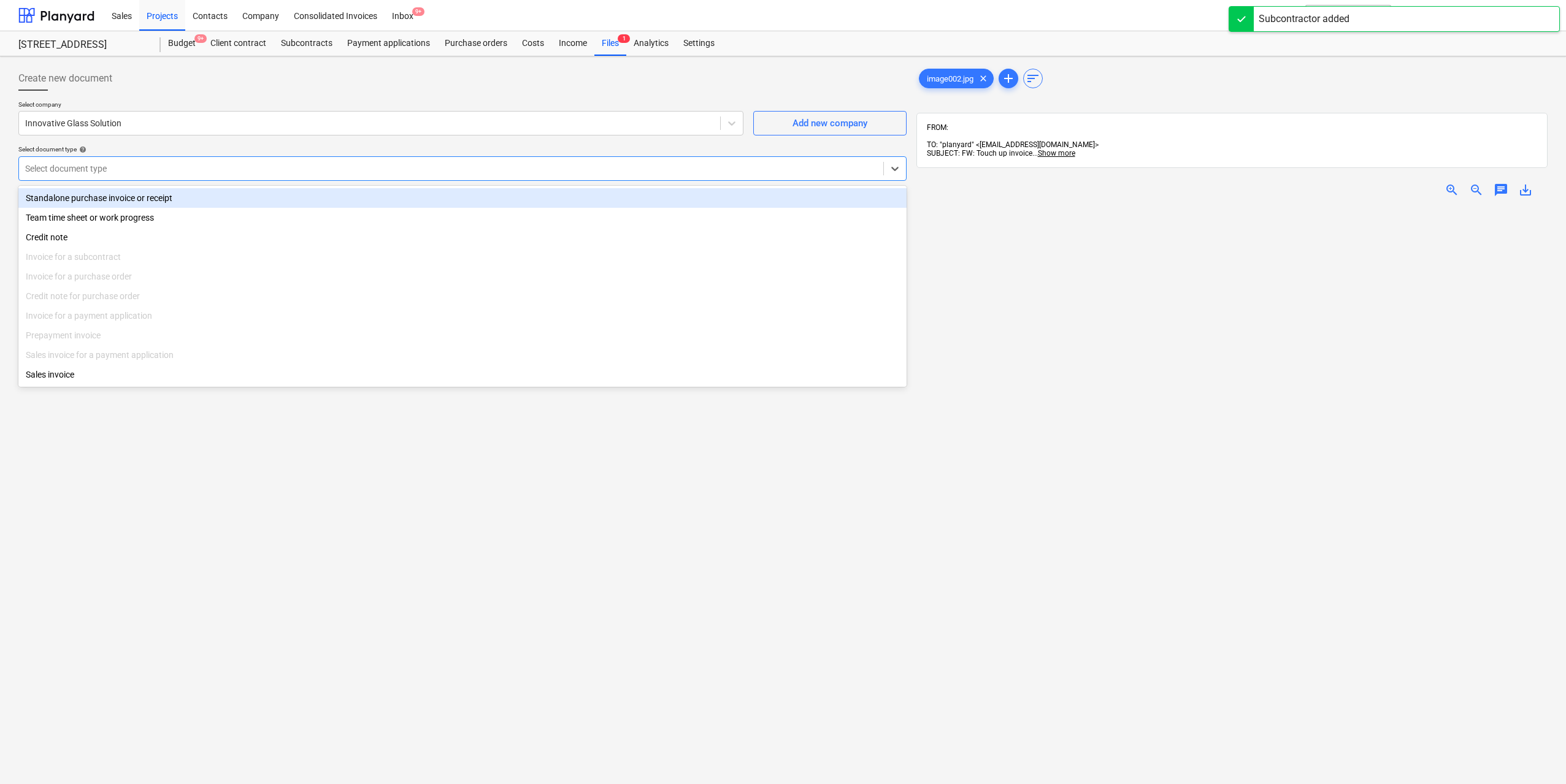
click at [151, 194] on div "Standalone purchase invoice or receipt" at bounding box center [463, 198] width 888 height 20
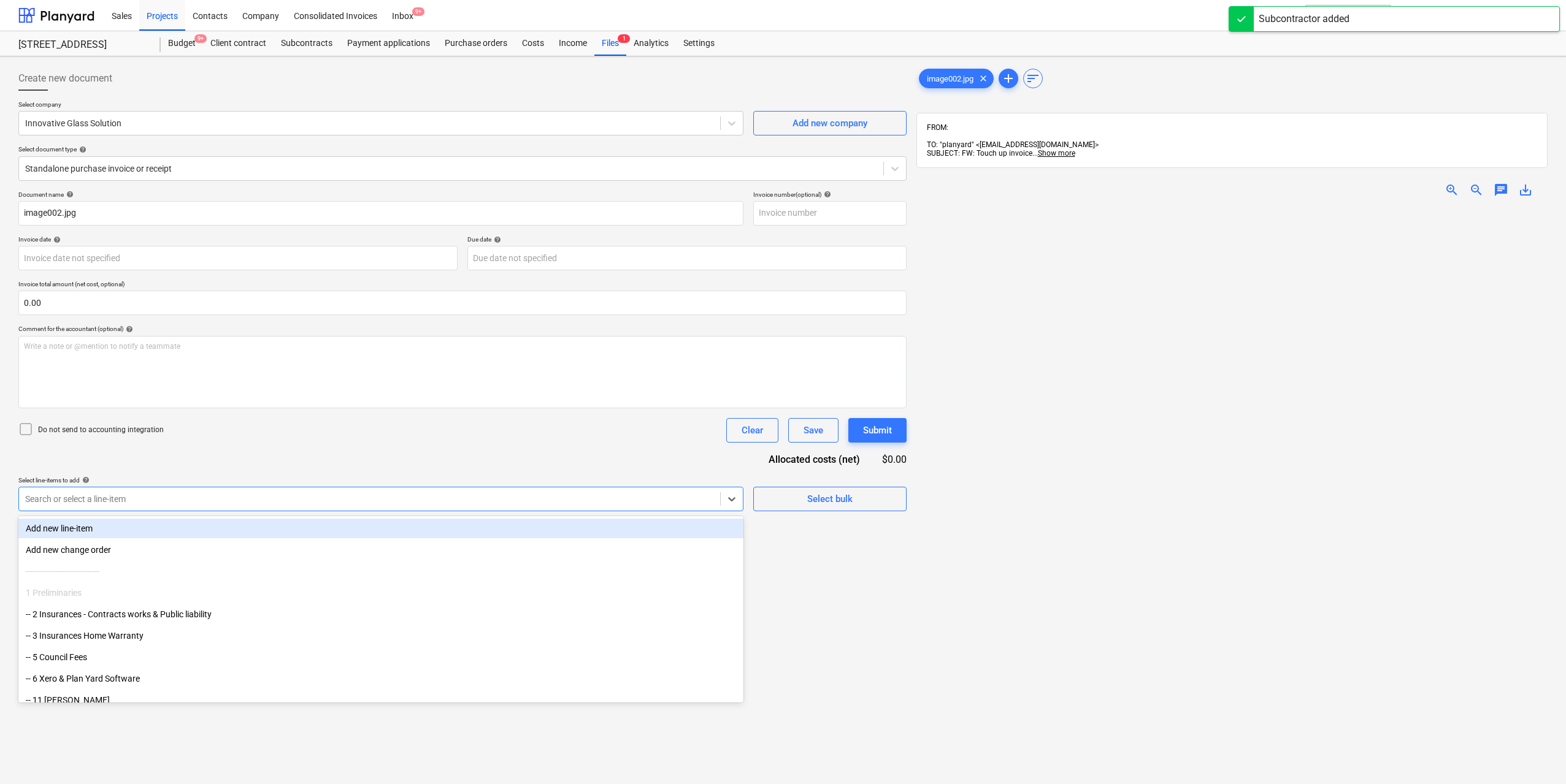
click at [125, 493] on div at bounding box center [369, 499] width 688 height 12
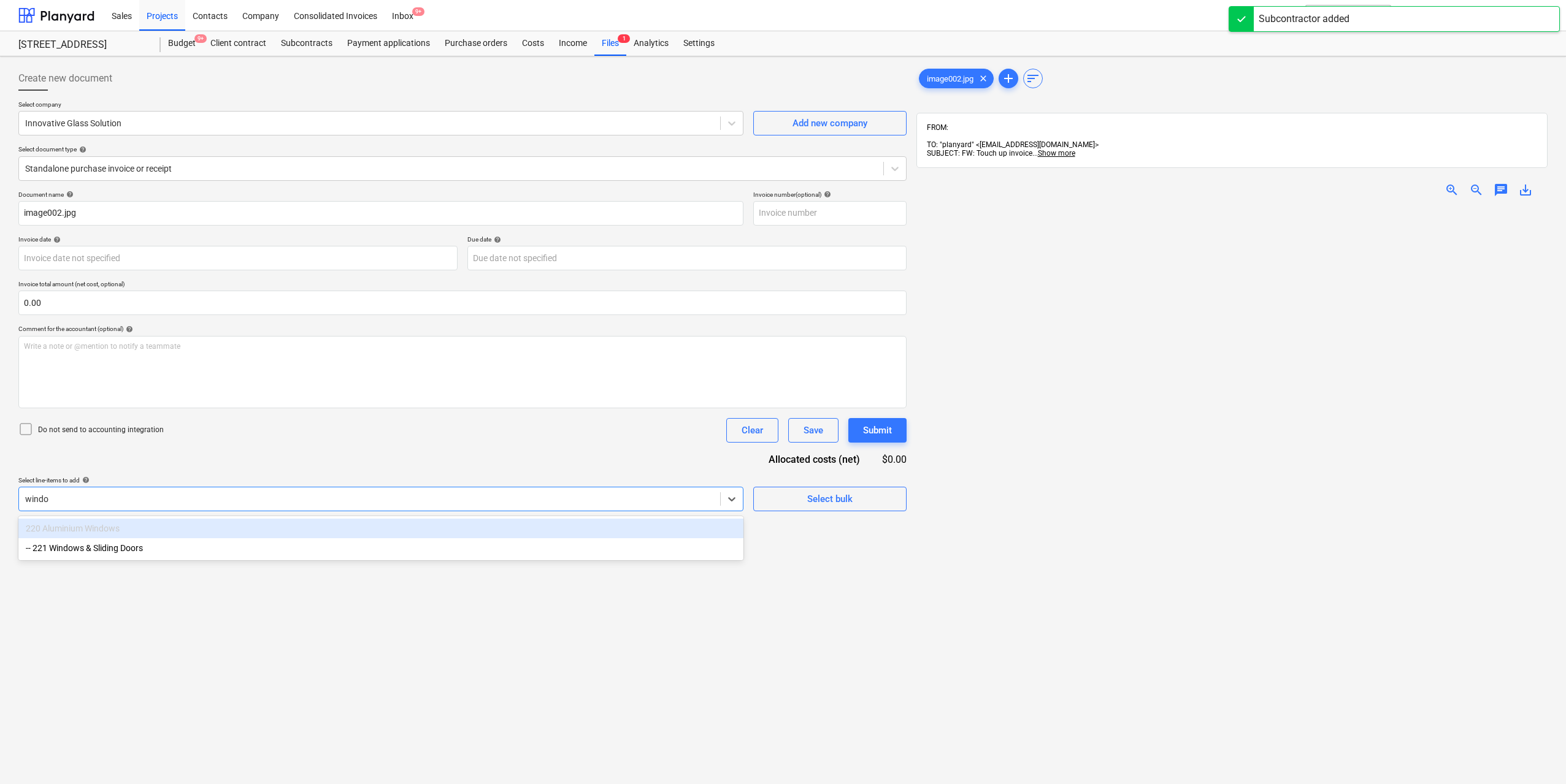
type input "window"
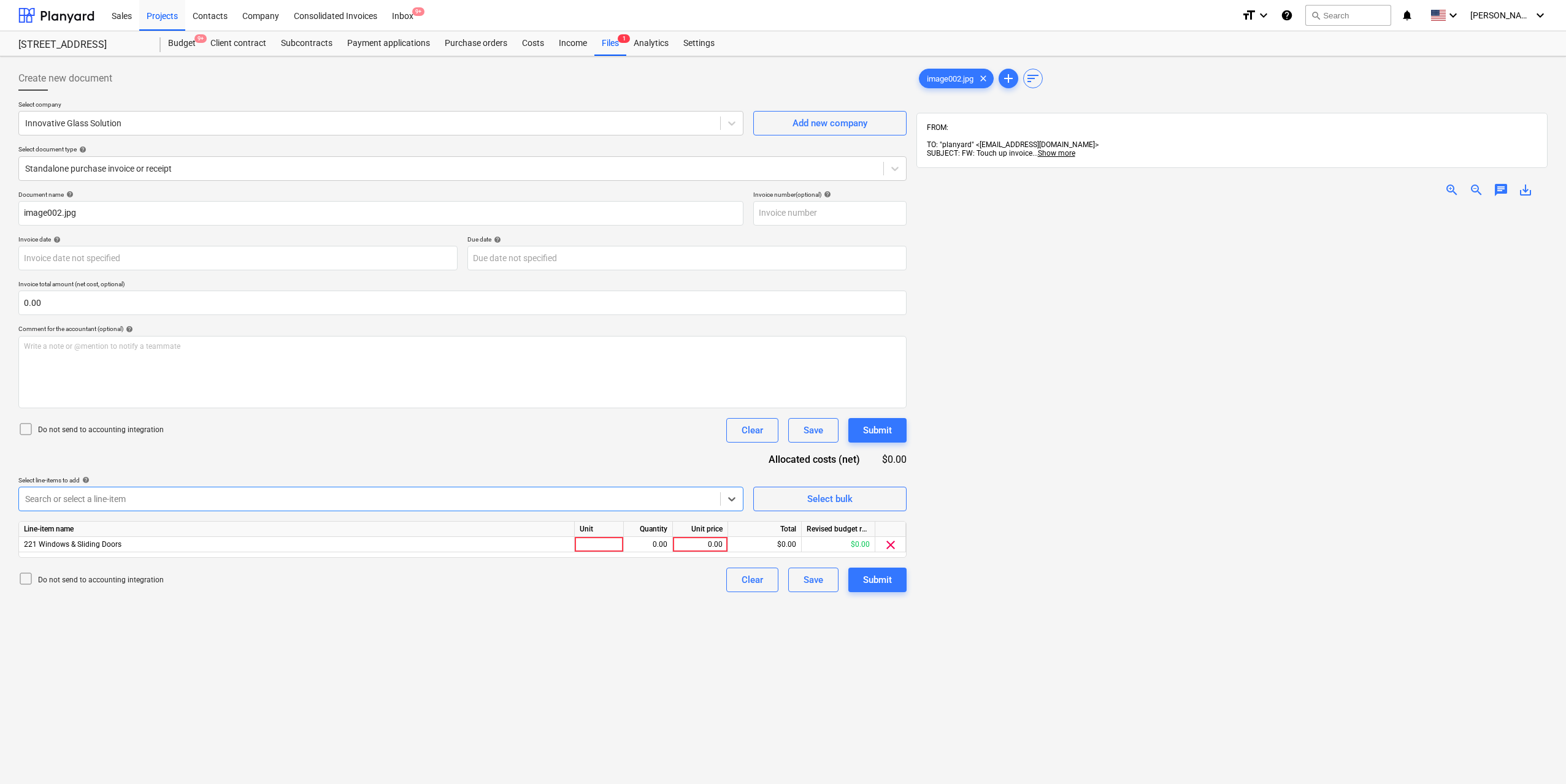
click at [586, 553] on div "Line-item name Unit Quantity Unit price Total Revised budget remaining 221 Wind…" at bounding box center [463, 540] width 888 height 37
click at [594, 546] on div at bounding box center [599, 545] width 49 height 16
click at [654, 544] on div "0.00" at bounding box center [648, 545] width 38 height 16
type input "1"
click at [701, 544] on div "0.00" at bounding box center [700, 545] width 45 height 16
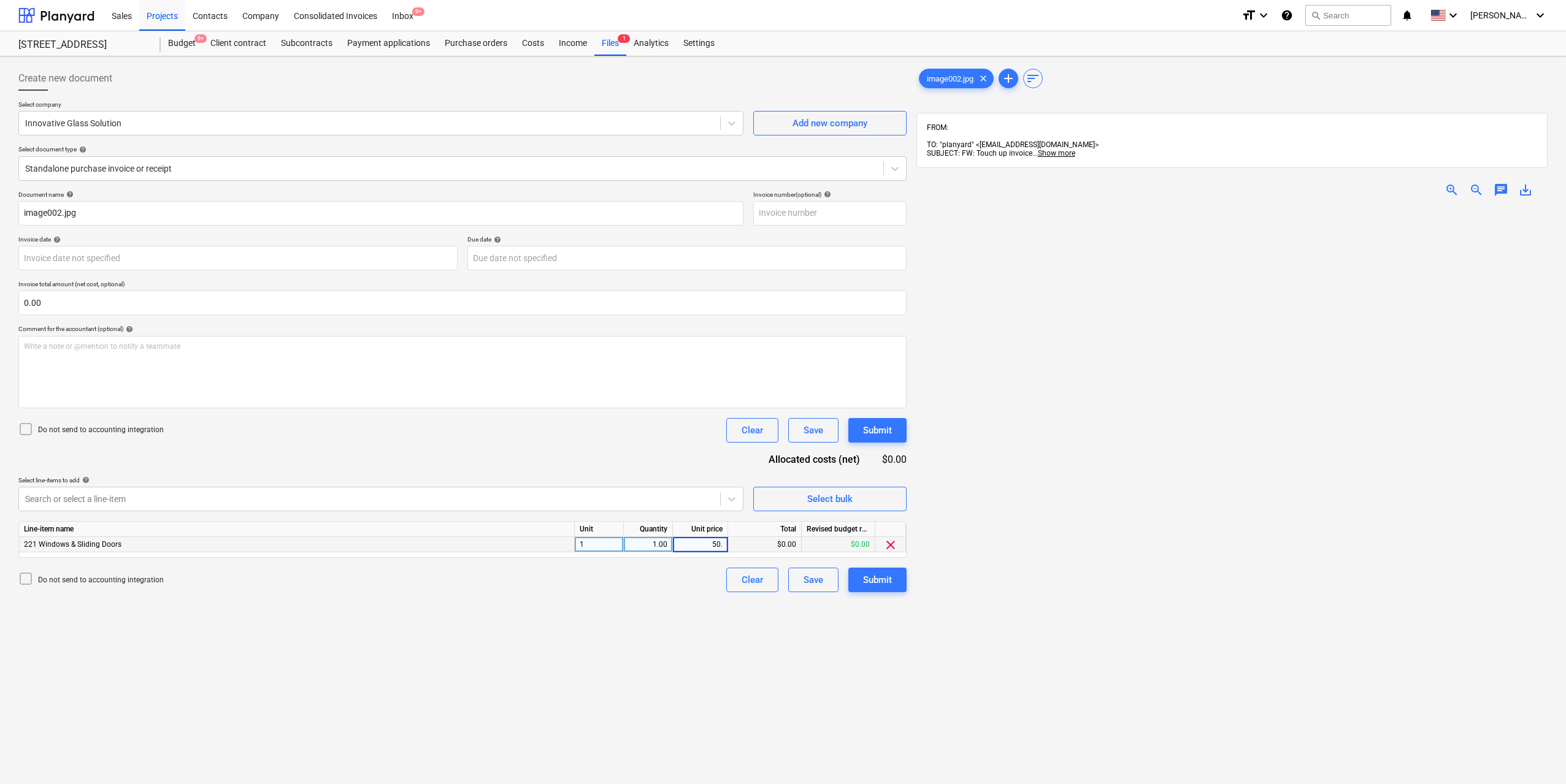
type input "50.4"
click at [670, 656] on div "Create new document Select company Innovative Glass Solution Add new company Se…" at bounding box center [463, 511] width 898 height 900
click at [885, 579] on div "Submit" at bounding box center [877, 579] width 29 height 16
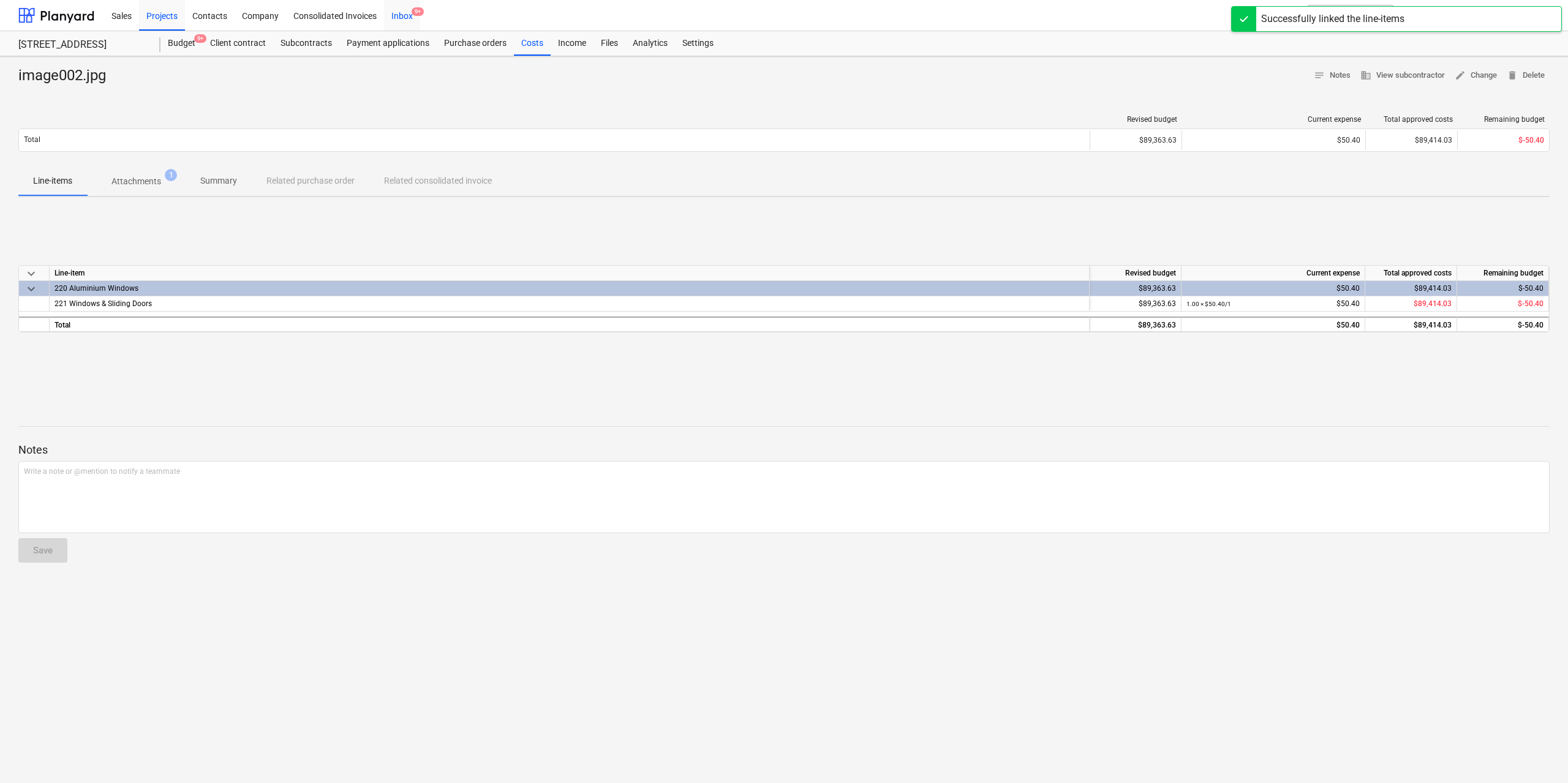
click at [393, 11] on div "Inbox 9+" at bounding box center [402, 15] width 36 height 31
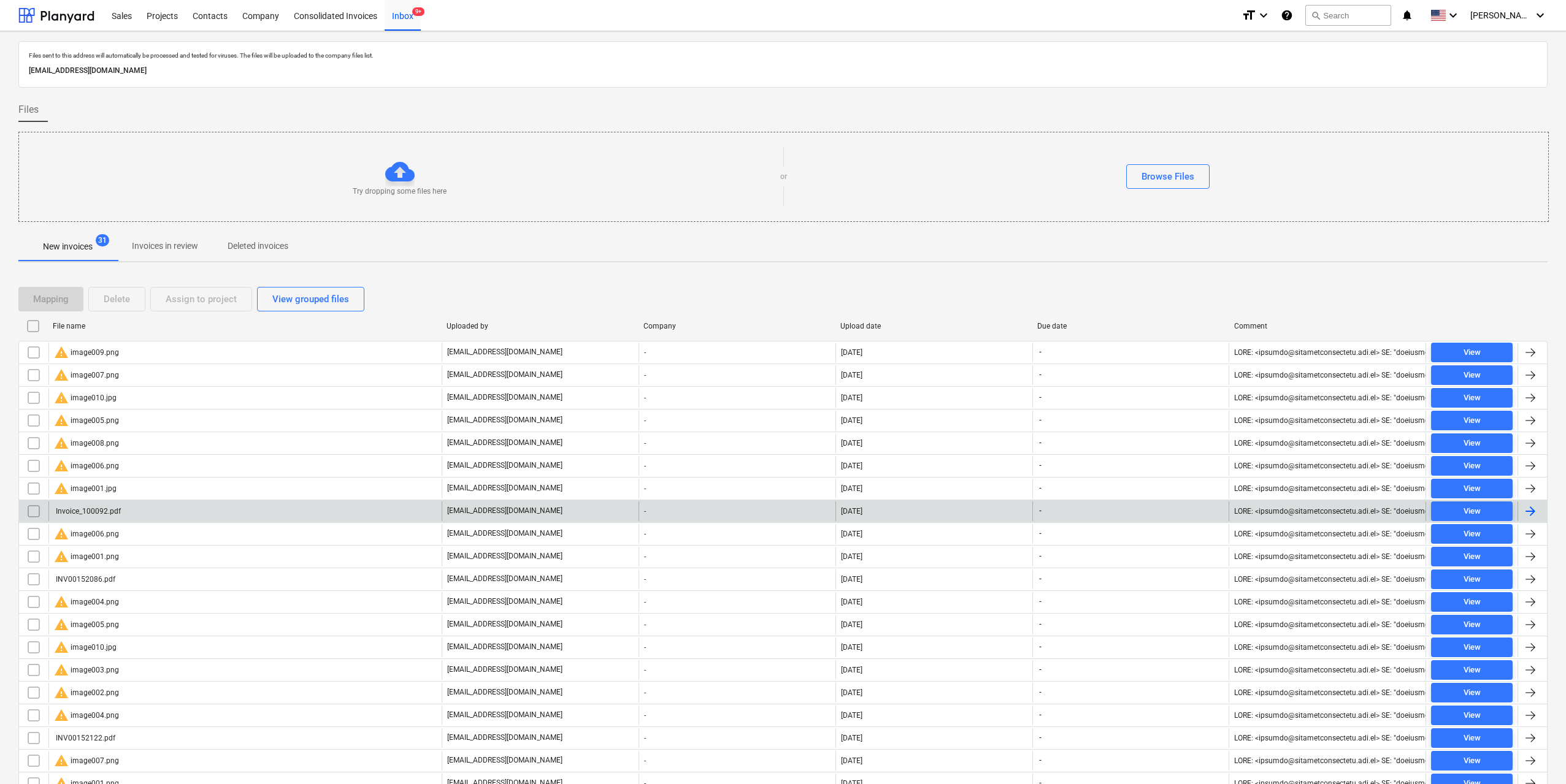
click at [117, 515] on div "Invoice_100092.pdf" at bounding box center [87, 511] width 67 height 9
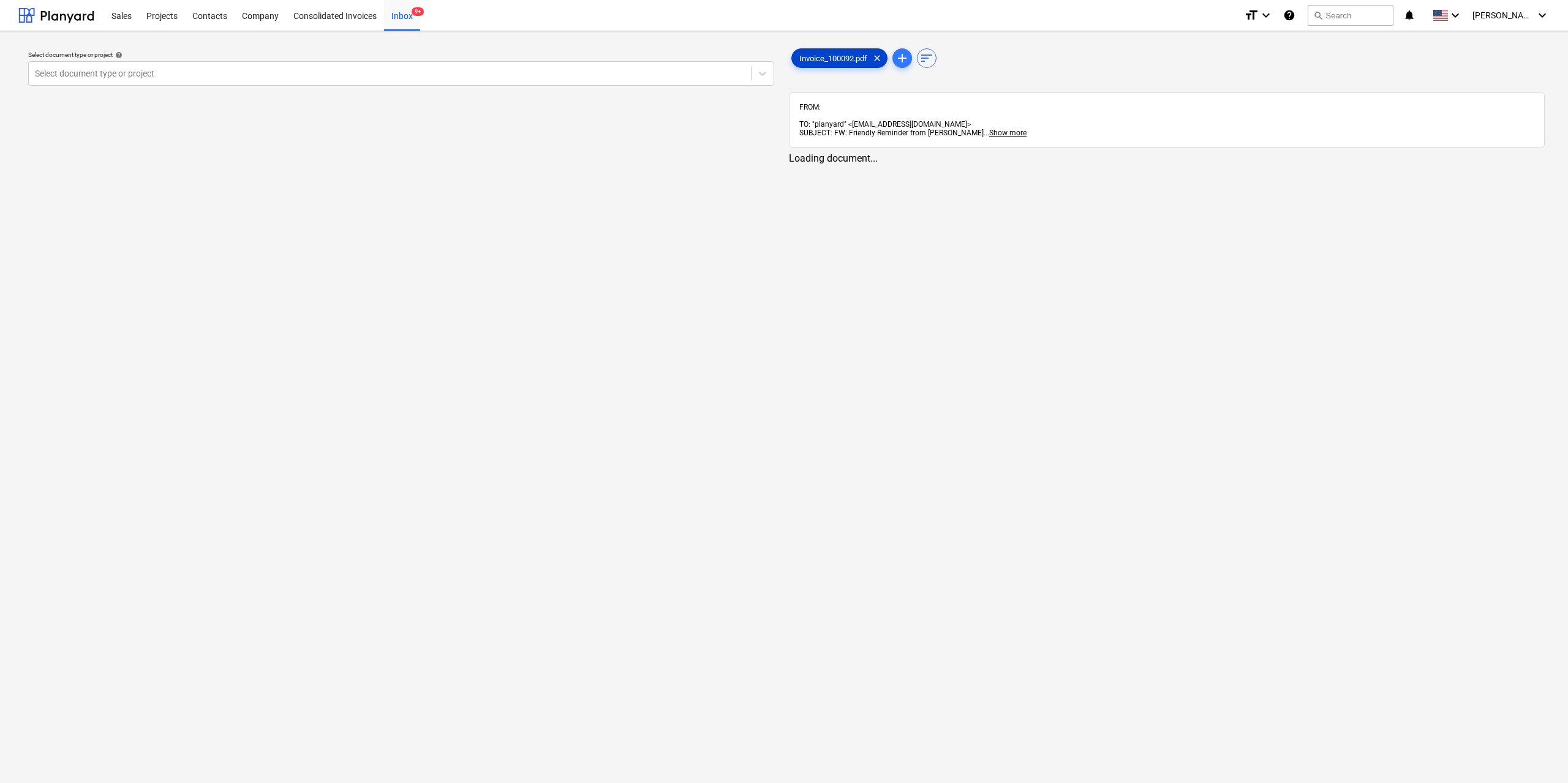
click at [819, 61] on span "Invoice_100092.pdf" at bounding box center [833, 58] width 83 height 9
click at [544, 61] on div "Select document type or project" at bounding box center [395, 73] width 734 height 25
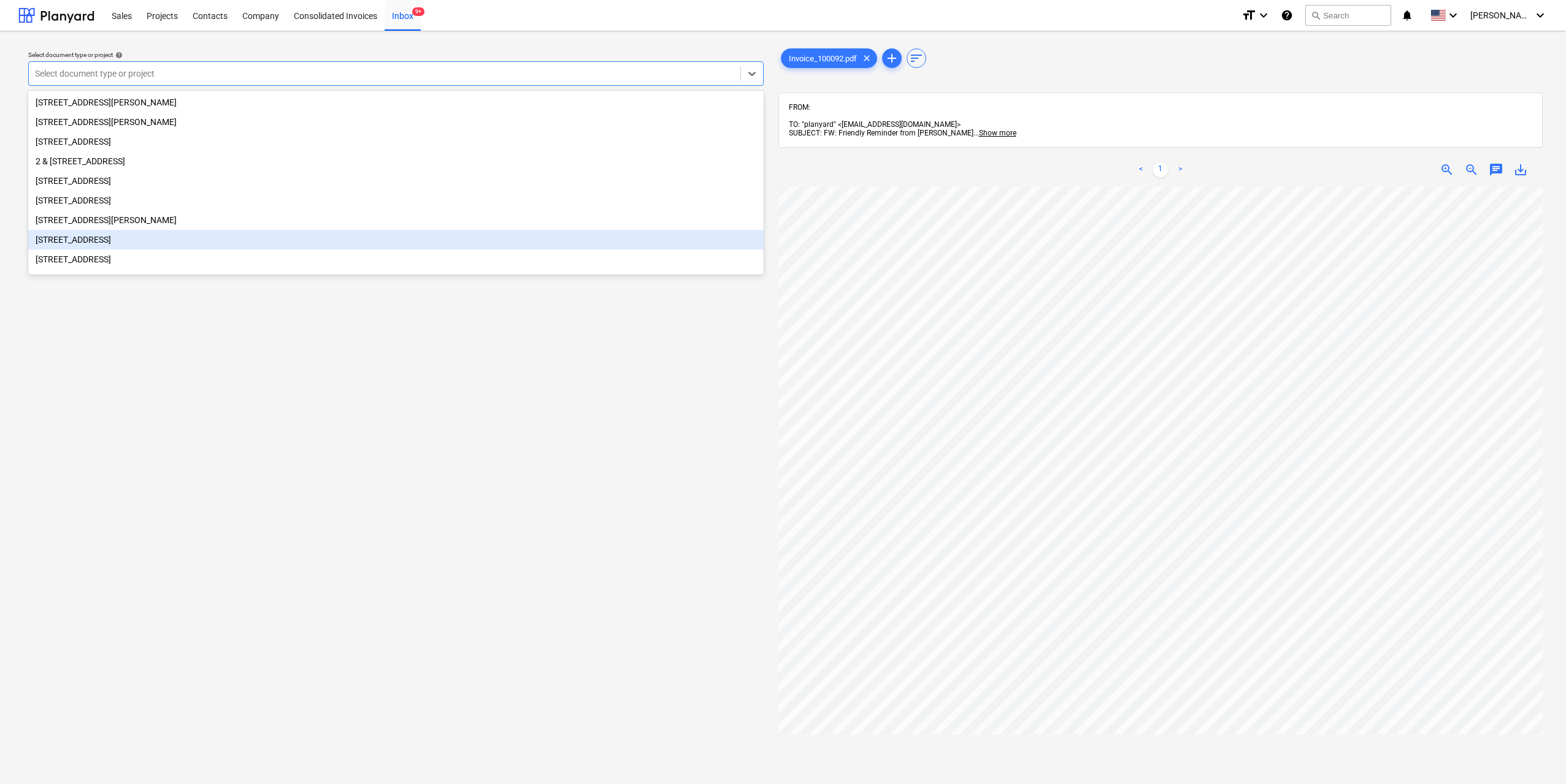
scroll to position [123, 0]
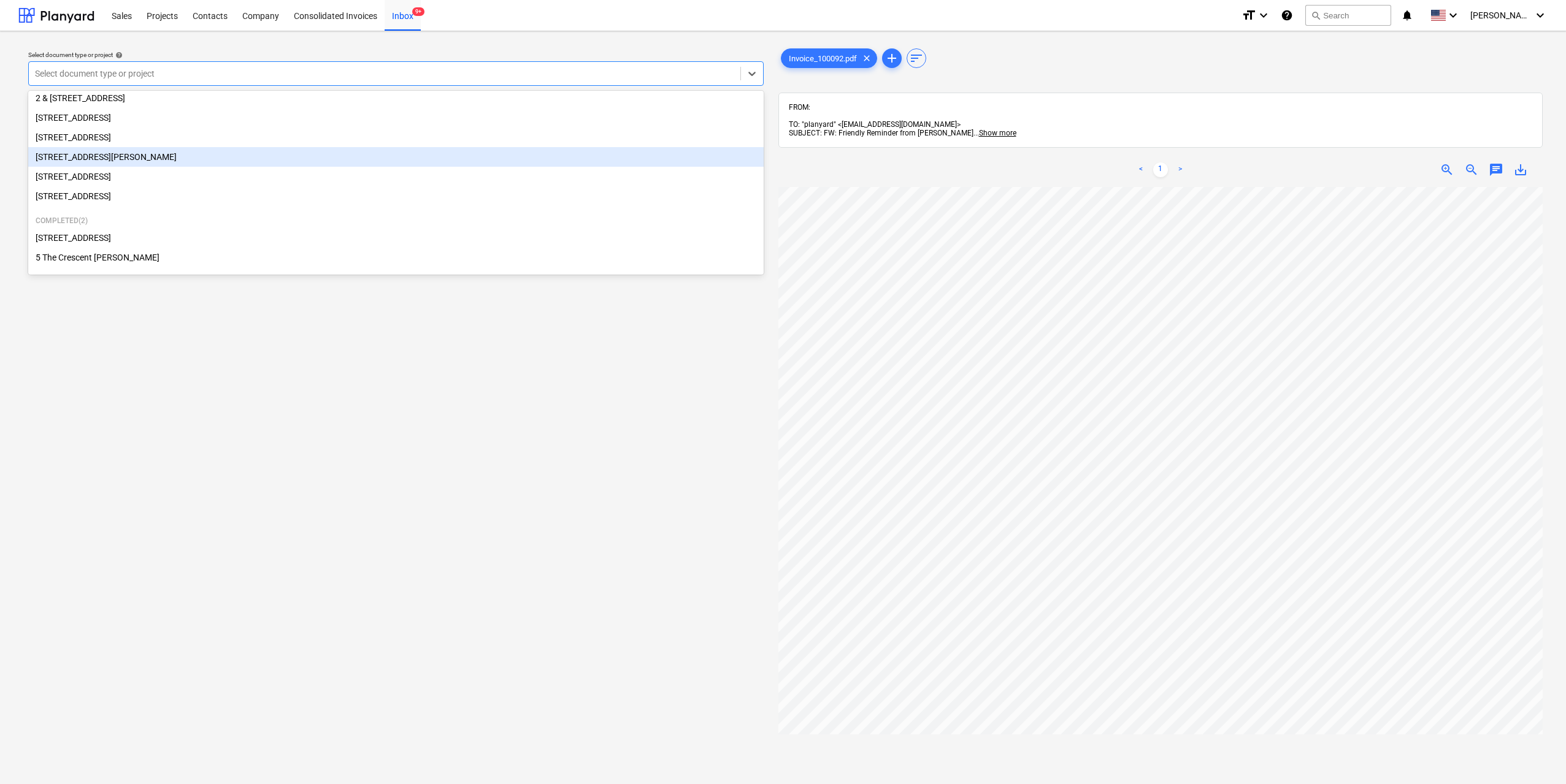
click at [153, 161] on div "[STREET_ADDRESS][PERSON_NAME]" at bounding box center [396, 157] width 735 height 20
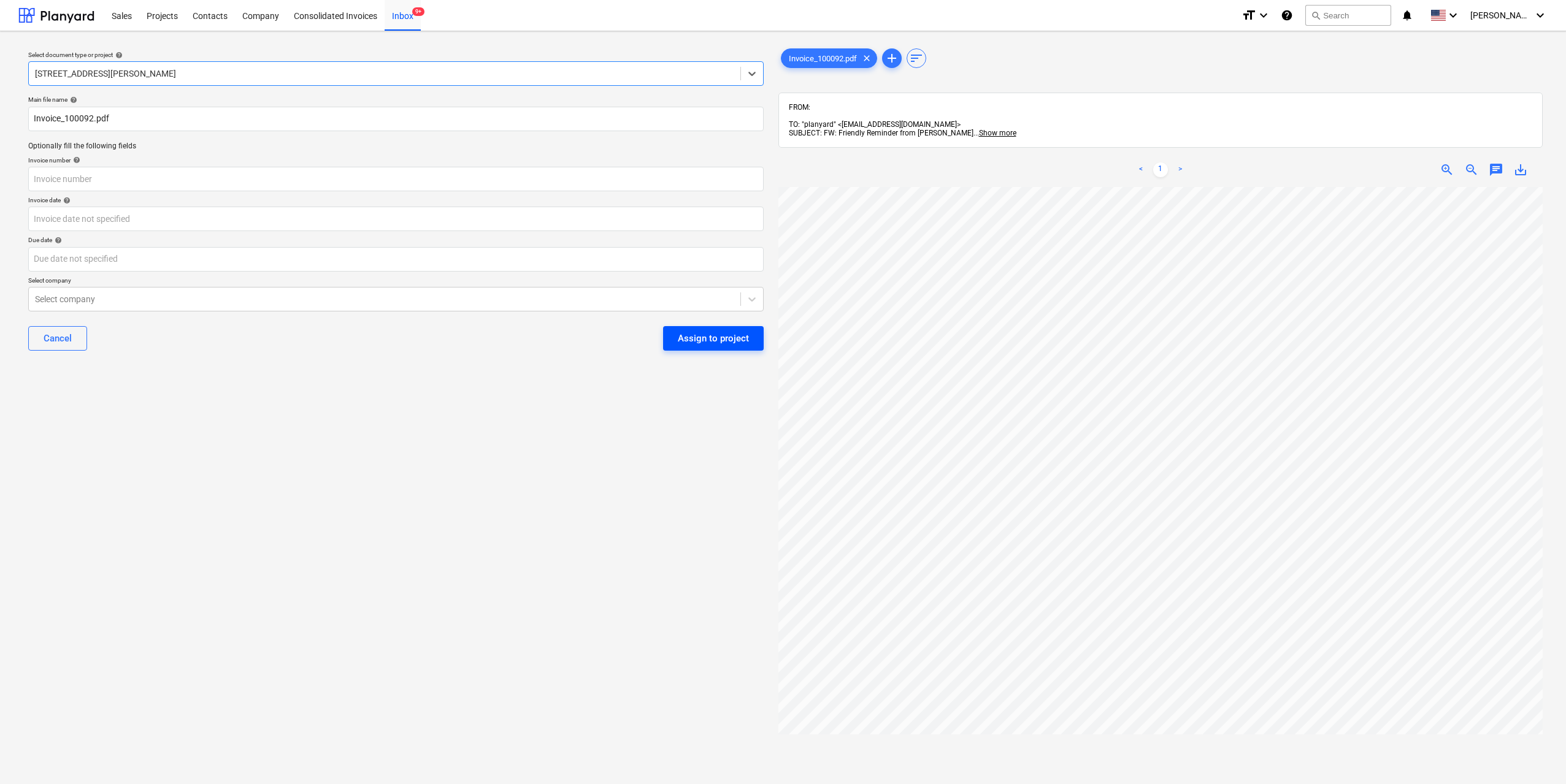
click at [720, 338] on div "Assign to project" at bounding box center [713, 338] width 71 height 16
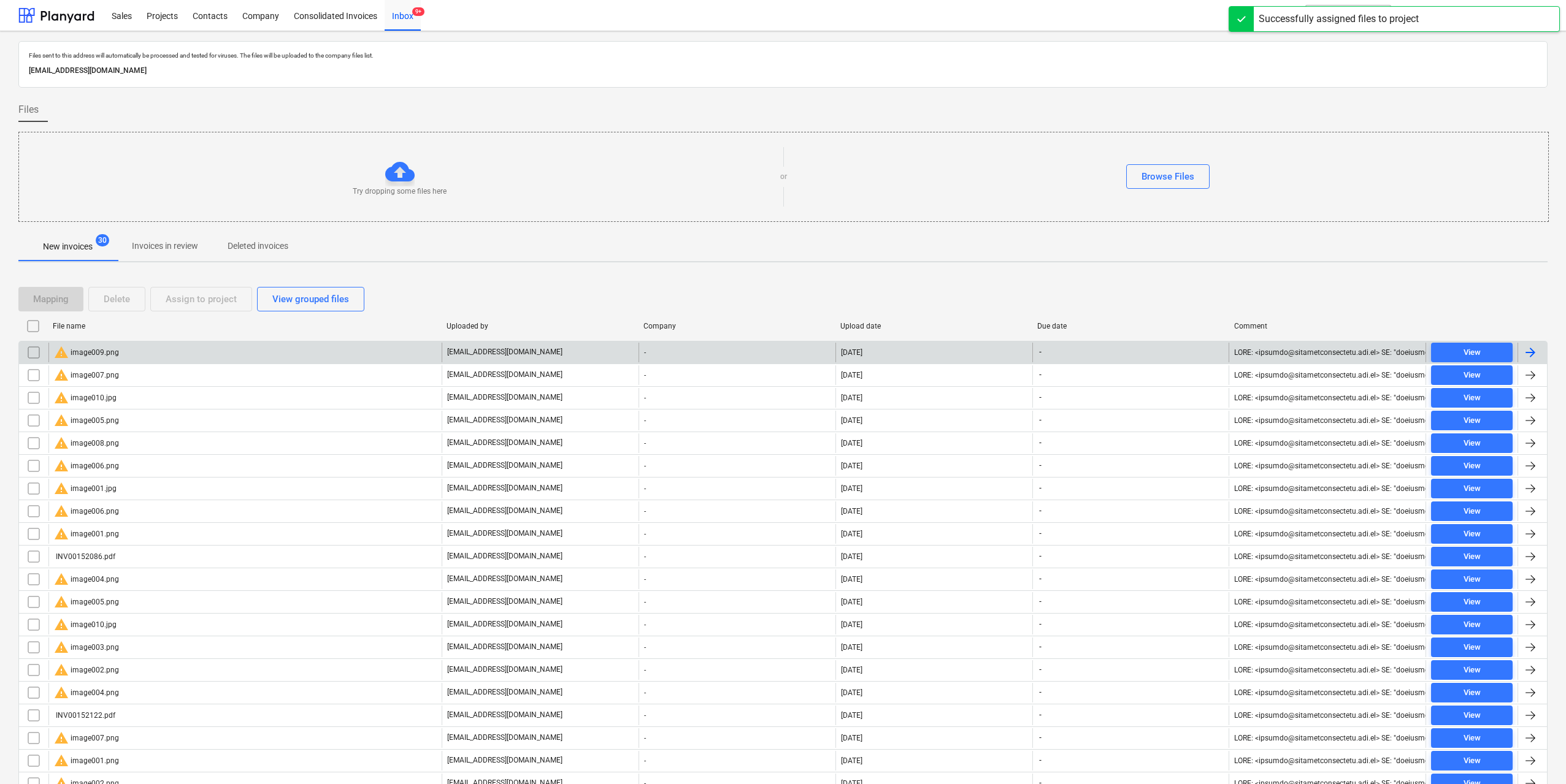
scroll to position [61, 0]
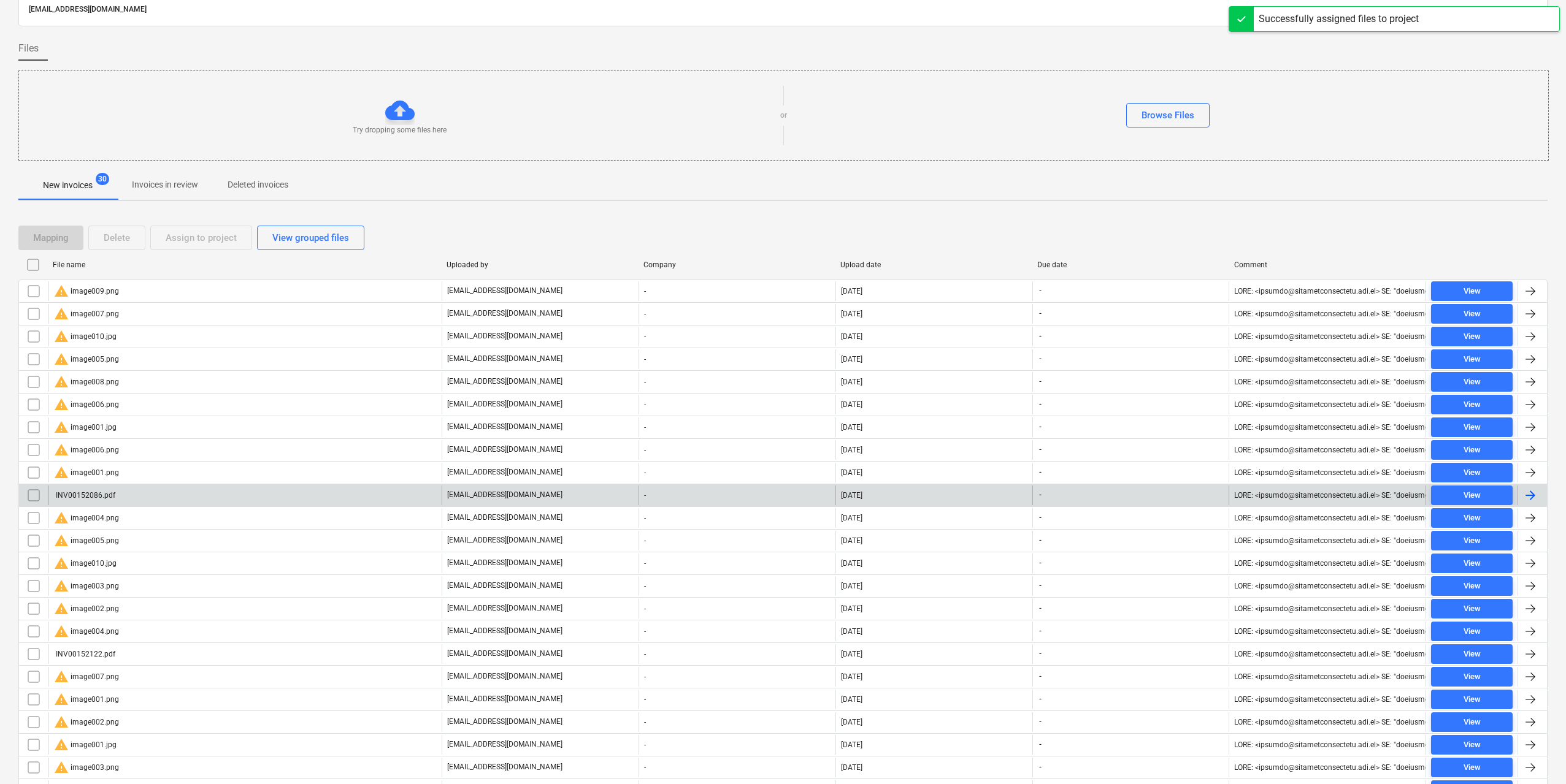
click at [111, 502] on div "INV00152086.pdf" at bounding box center [244, 496] width 393 height 20
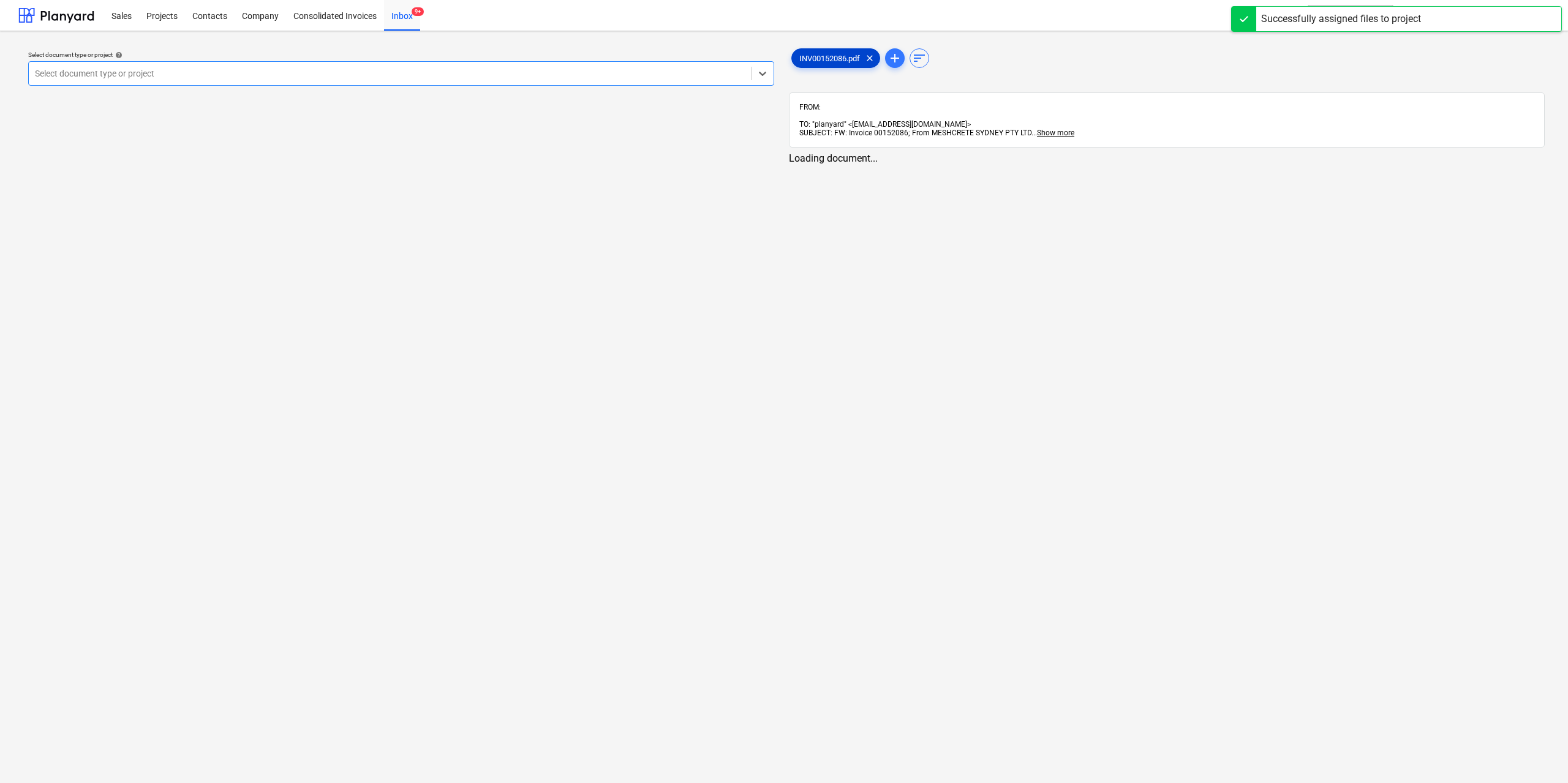
click at [805, 57] on span "INV00152086.pdf" at bounding box center [829, 58] width 75 height 9
click at [661, 79] on div at bounding box center [389, 73] width 708 height 12
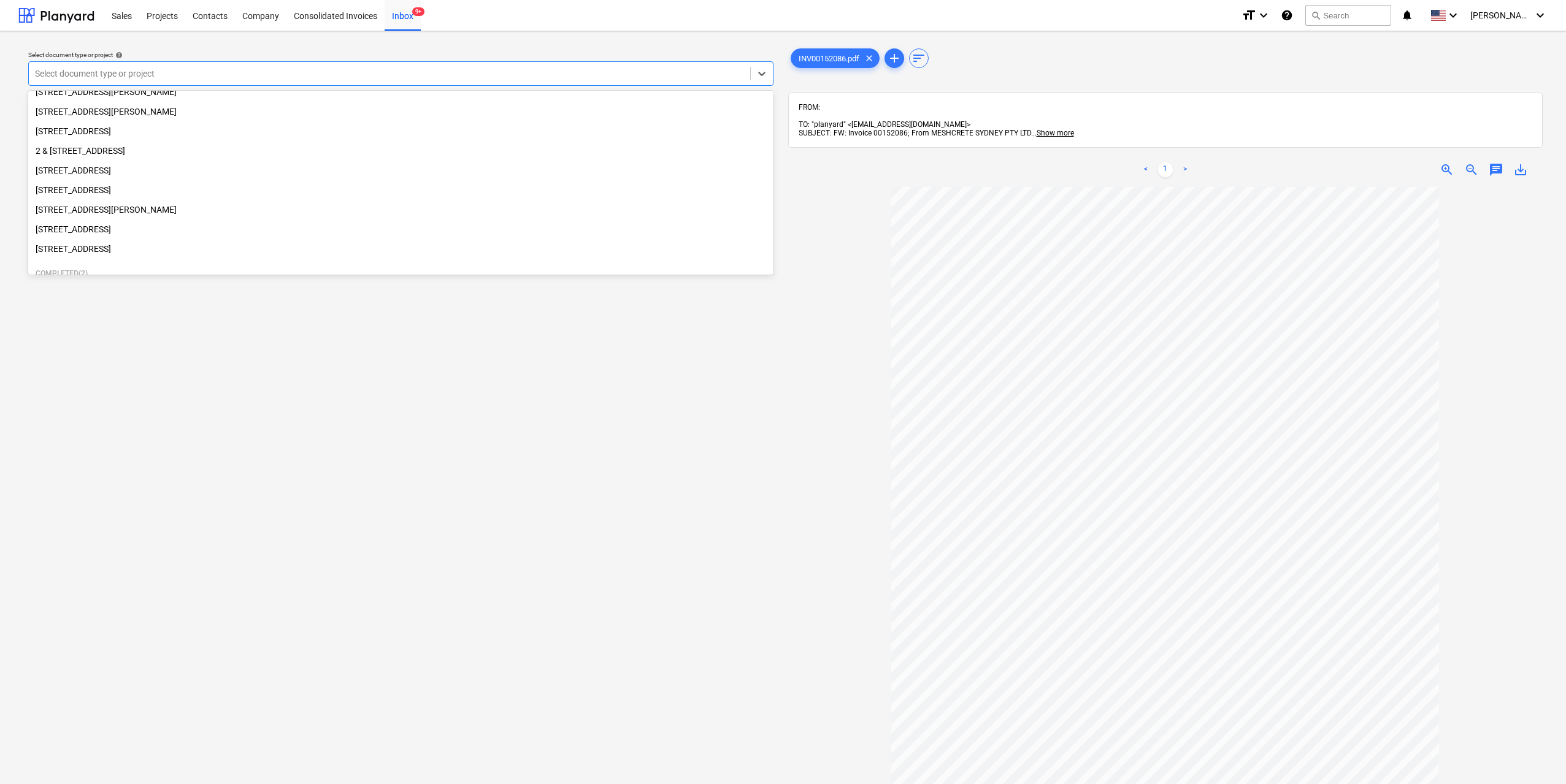
scroll to position [123, 0]
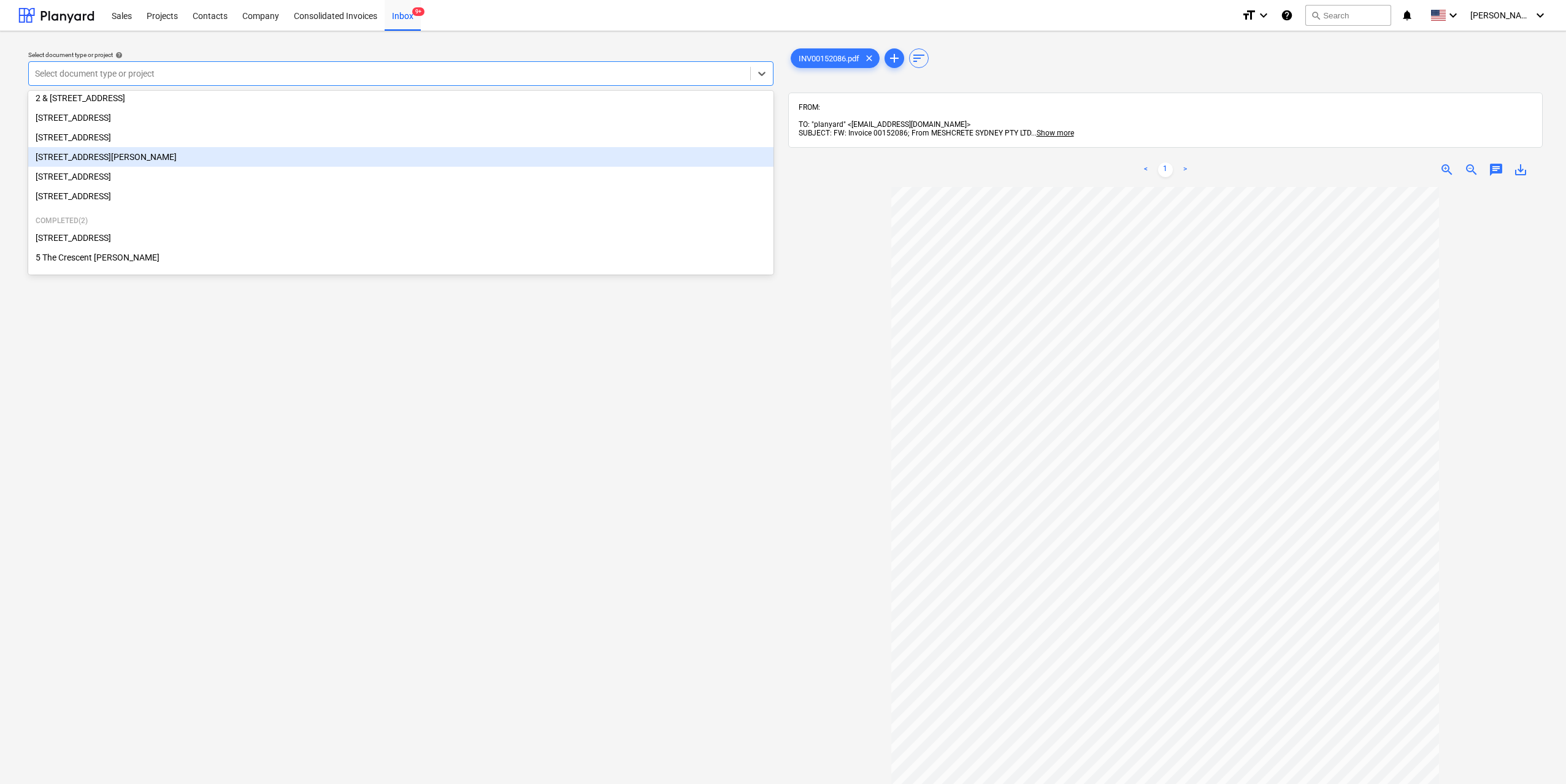
click at [156, 157] on div "[STREET_ADDRESS][PERSON_NAME]" at bounding box center [401, 157] width 745 height 20
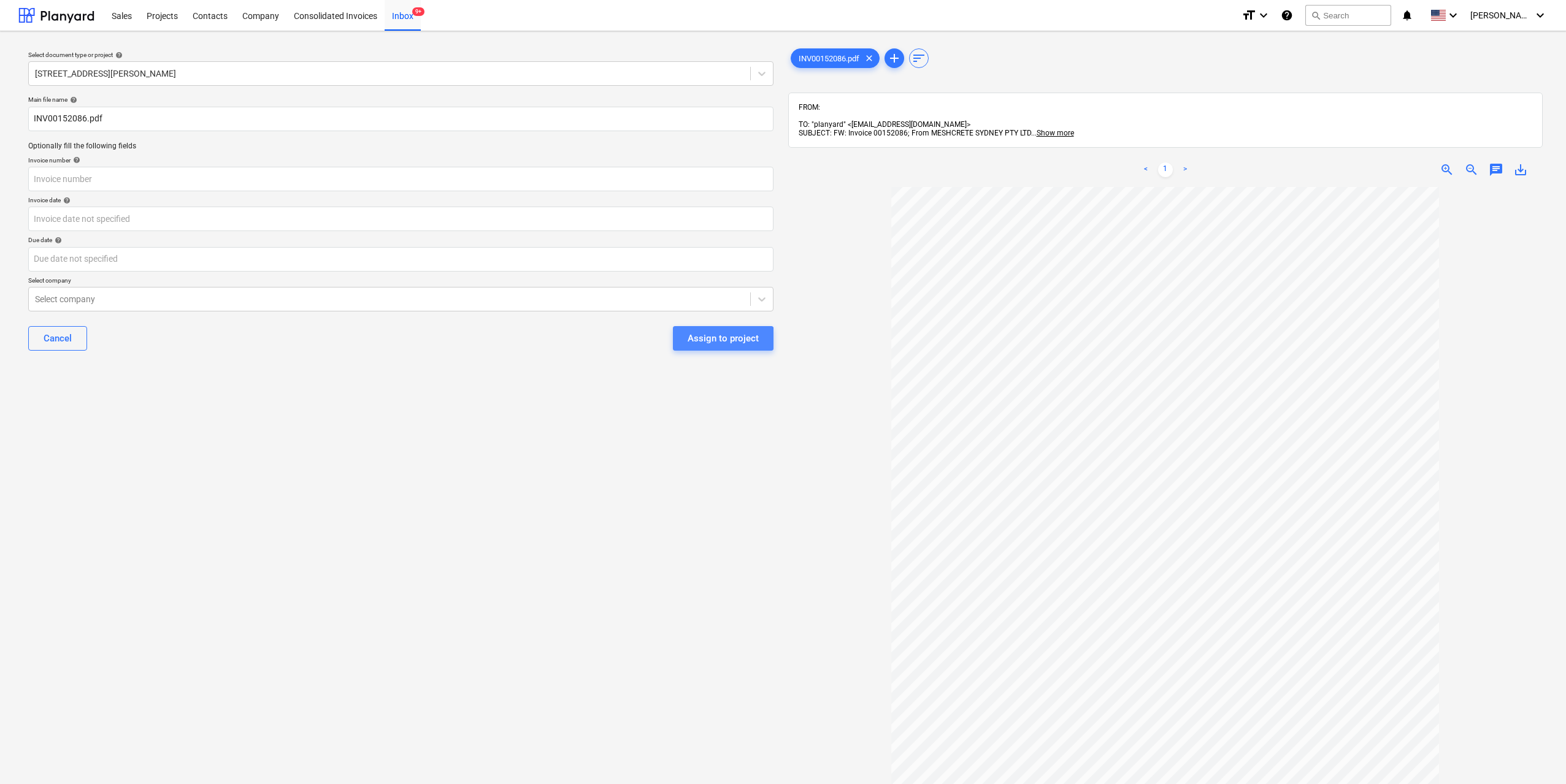
click at [719, 347] on button "Assign to project" at bounding box center [723, 338] width 101 height 25
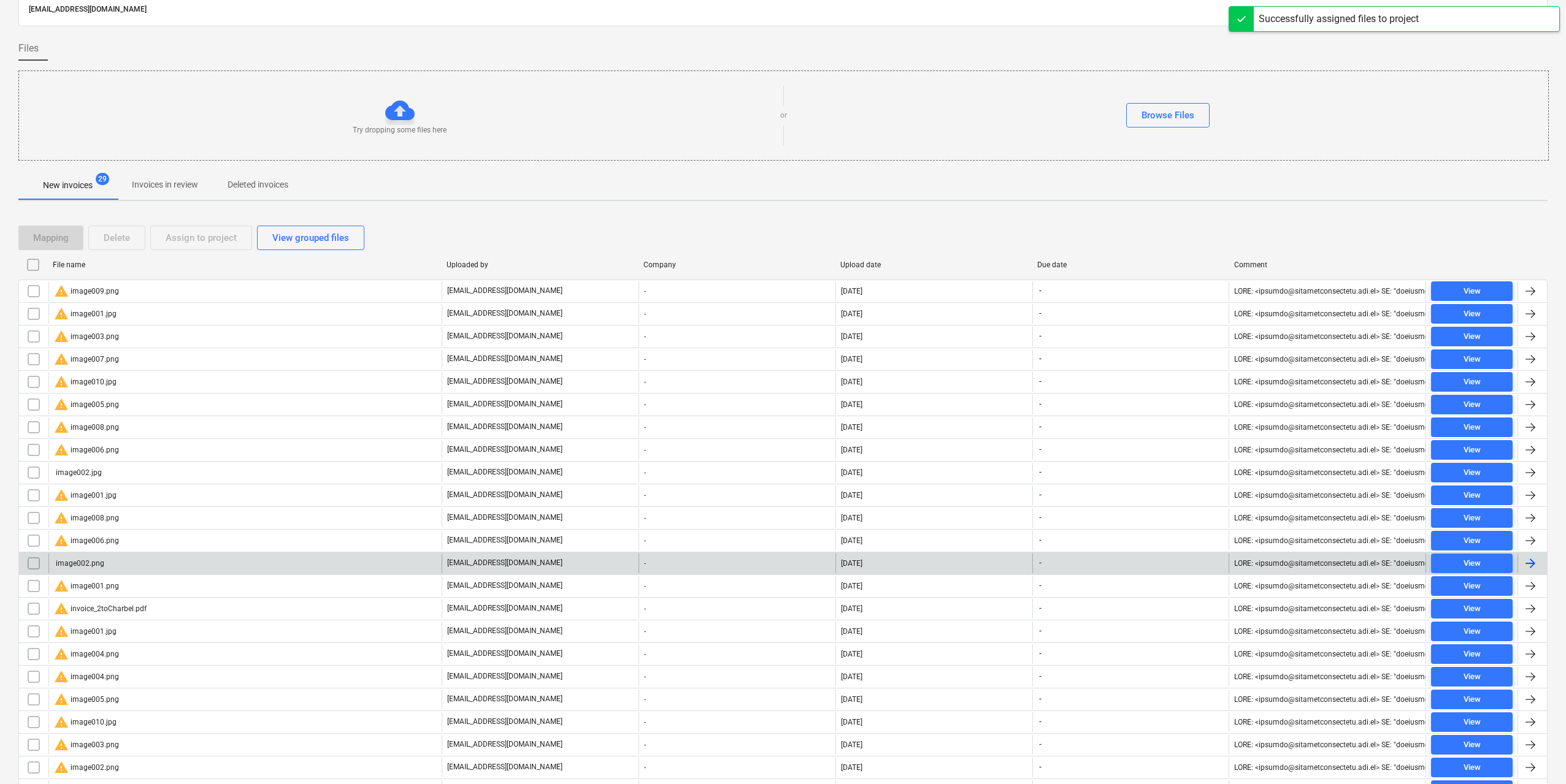
scroll to position [123, 0]
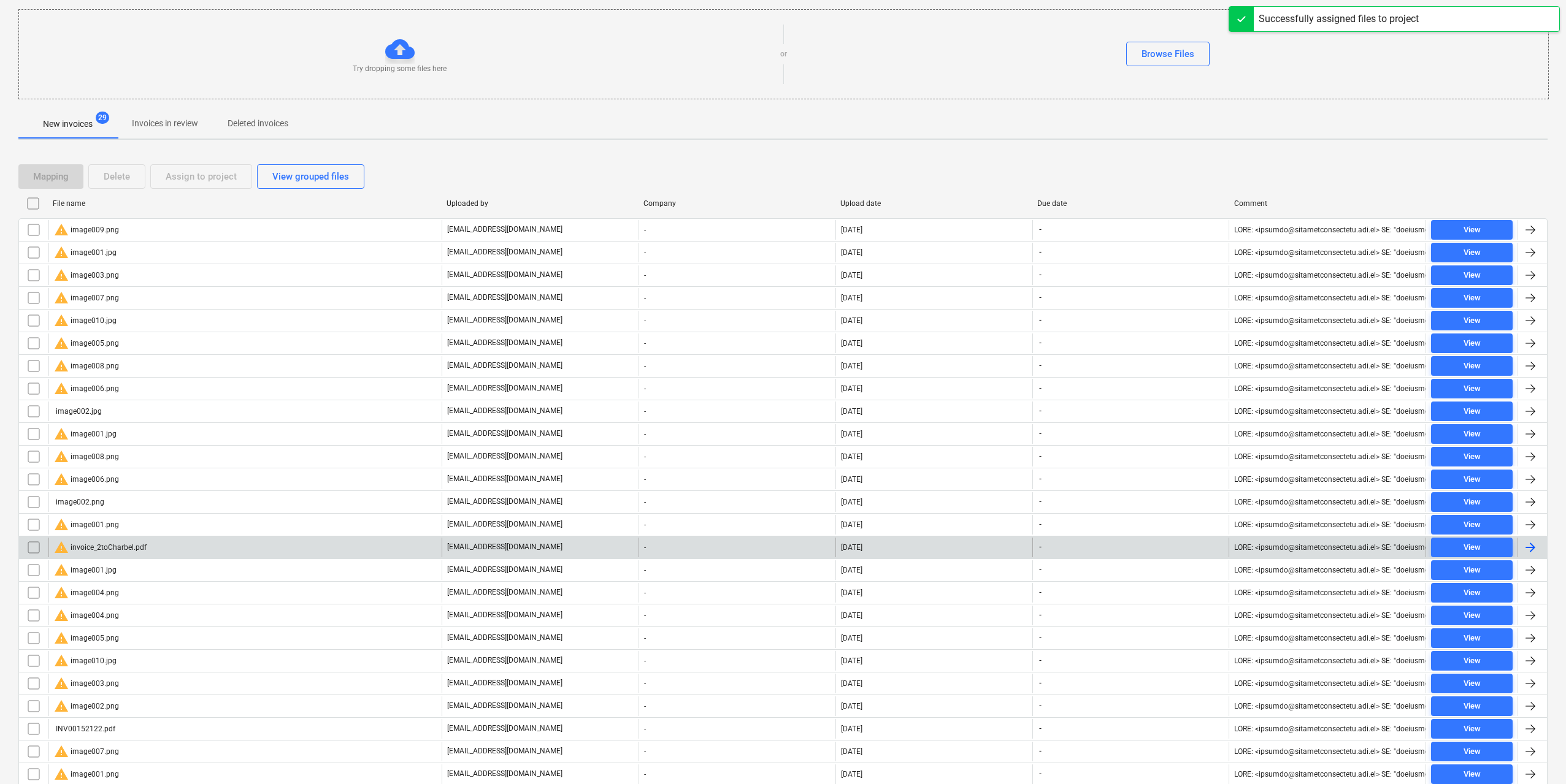
click at [151, 549] on div "warning invoice_2toCharbel.pdf" at bounding box center [244, 548] width 393 height 20
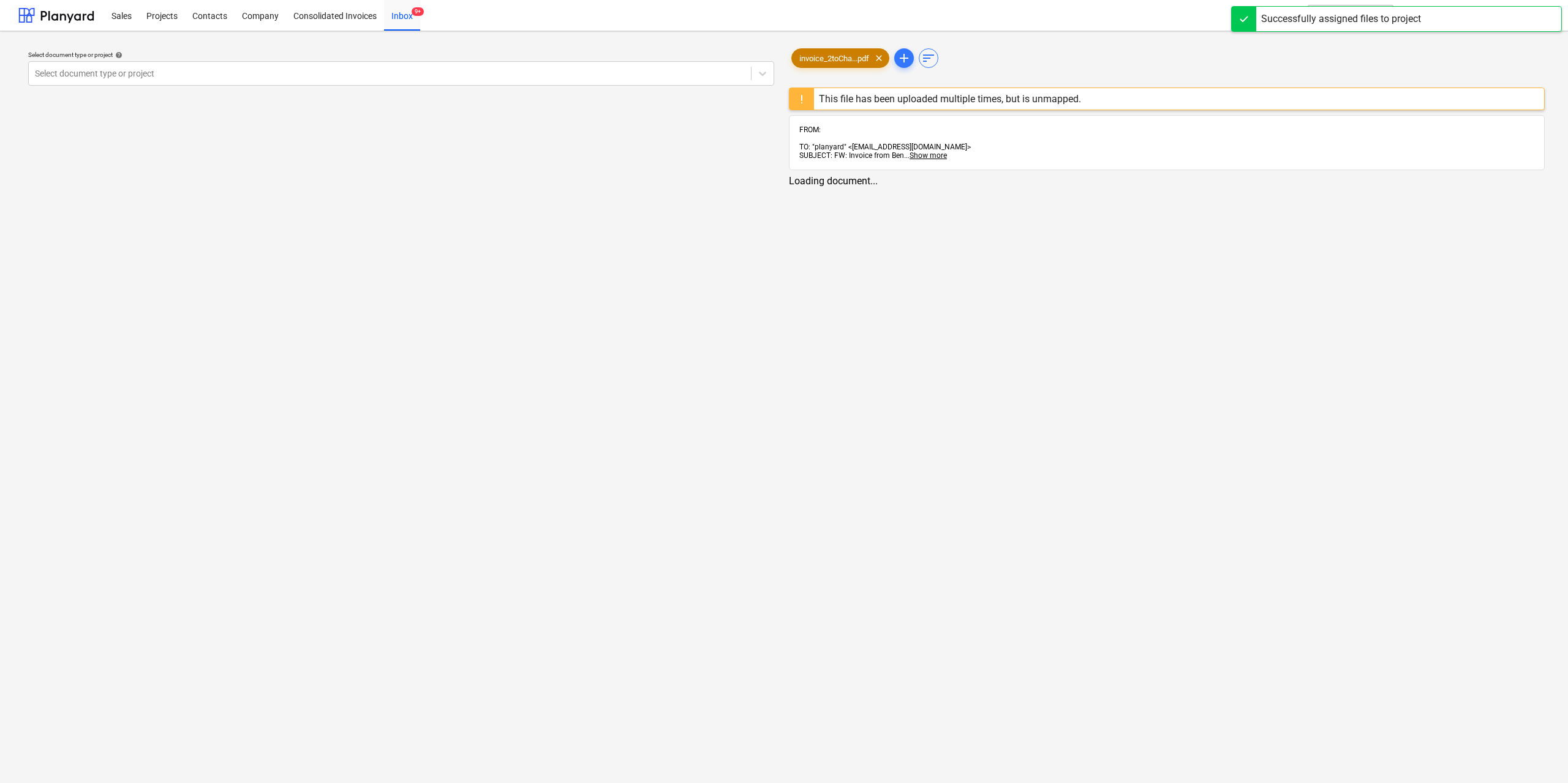
click at [822, 56] on span "invoice_2toCha...pdf" at bounding box center [834, 58] width 84 height 9
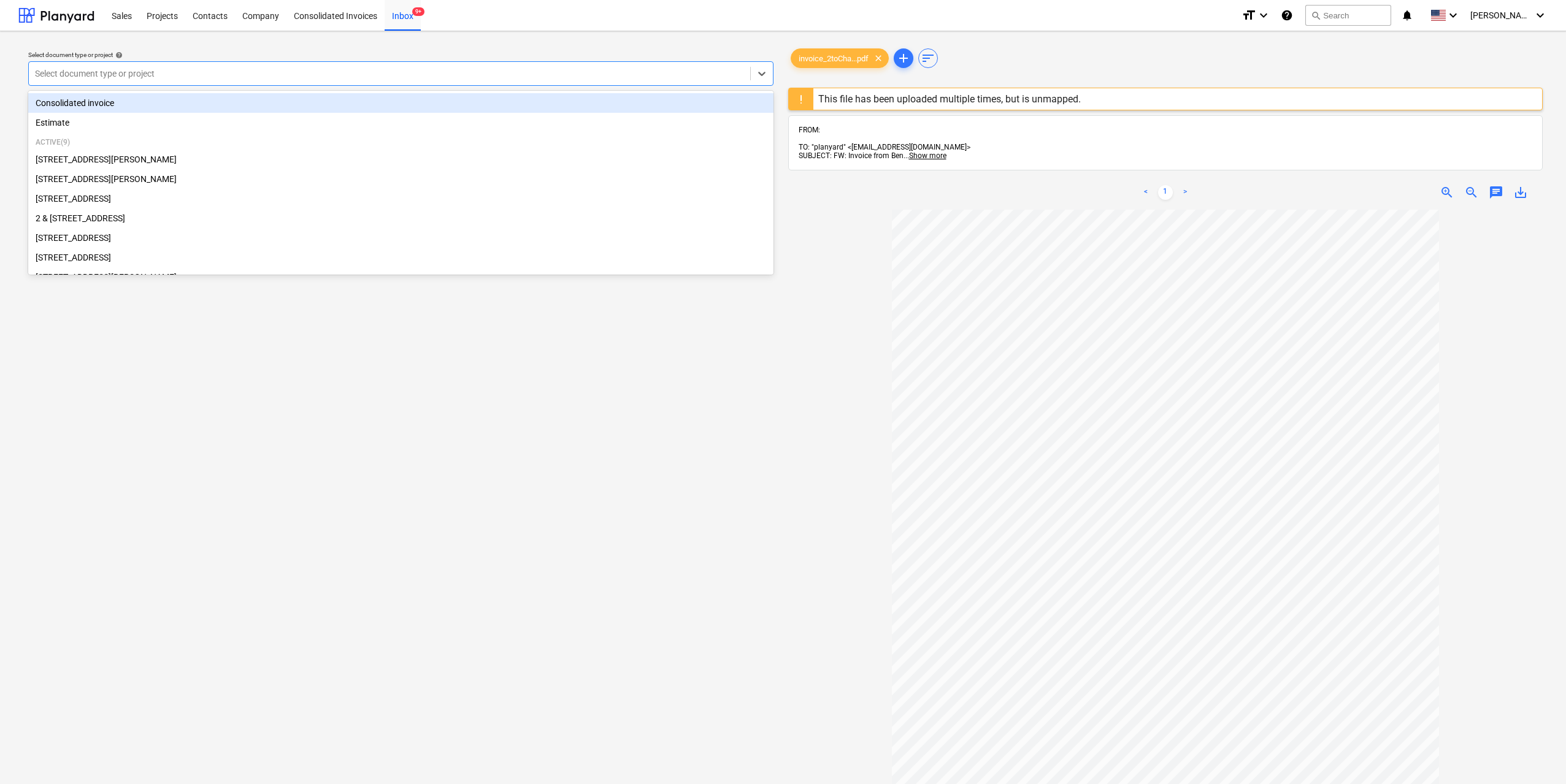
click at [644, 76] on div at bounding box center [389, 73] width 709 height 12
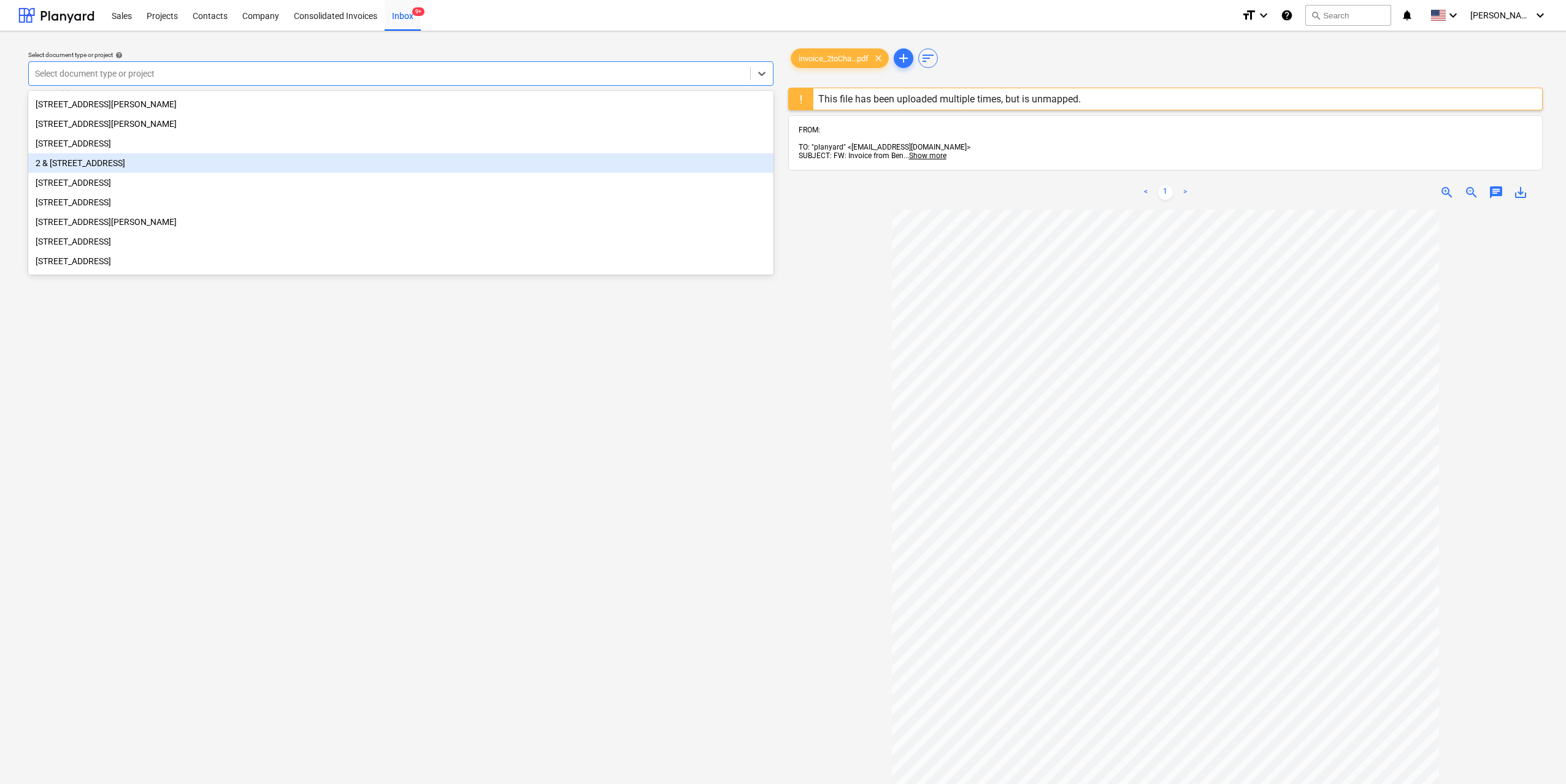
scroll to position [123, 0]
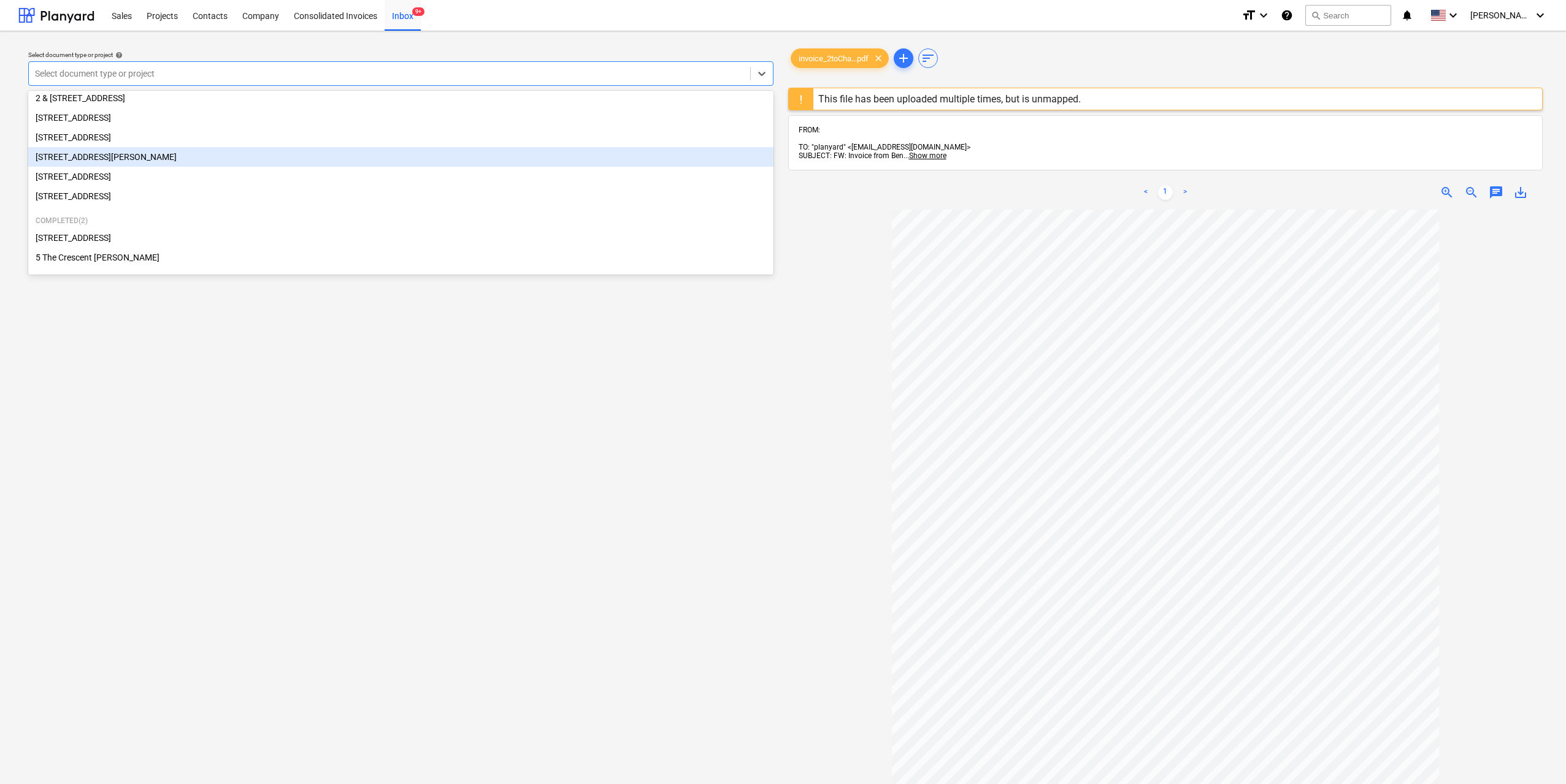
click at [168, 157] on div "[STREET_ADDRESS][PERSON_NAME]" at bounding box center [401, 157] width 745 height 20
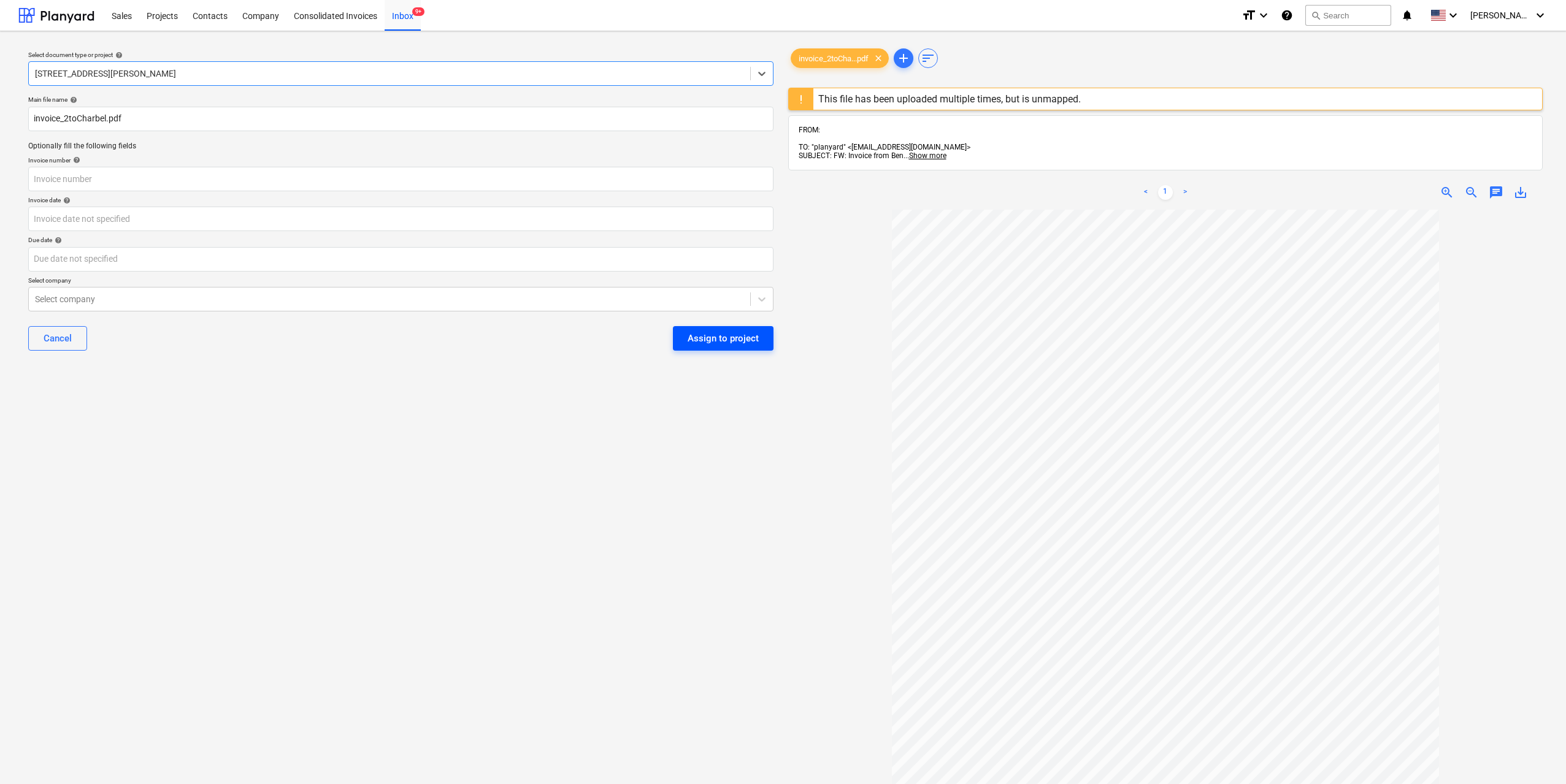
click at [724, 344] on div "Assign to project" at bounding box center [723, 338] width 71 height 16
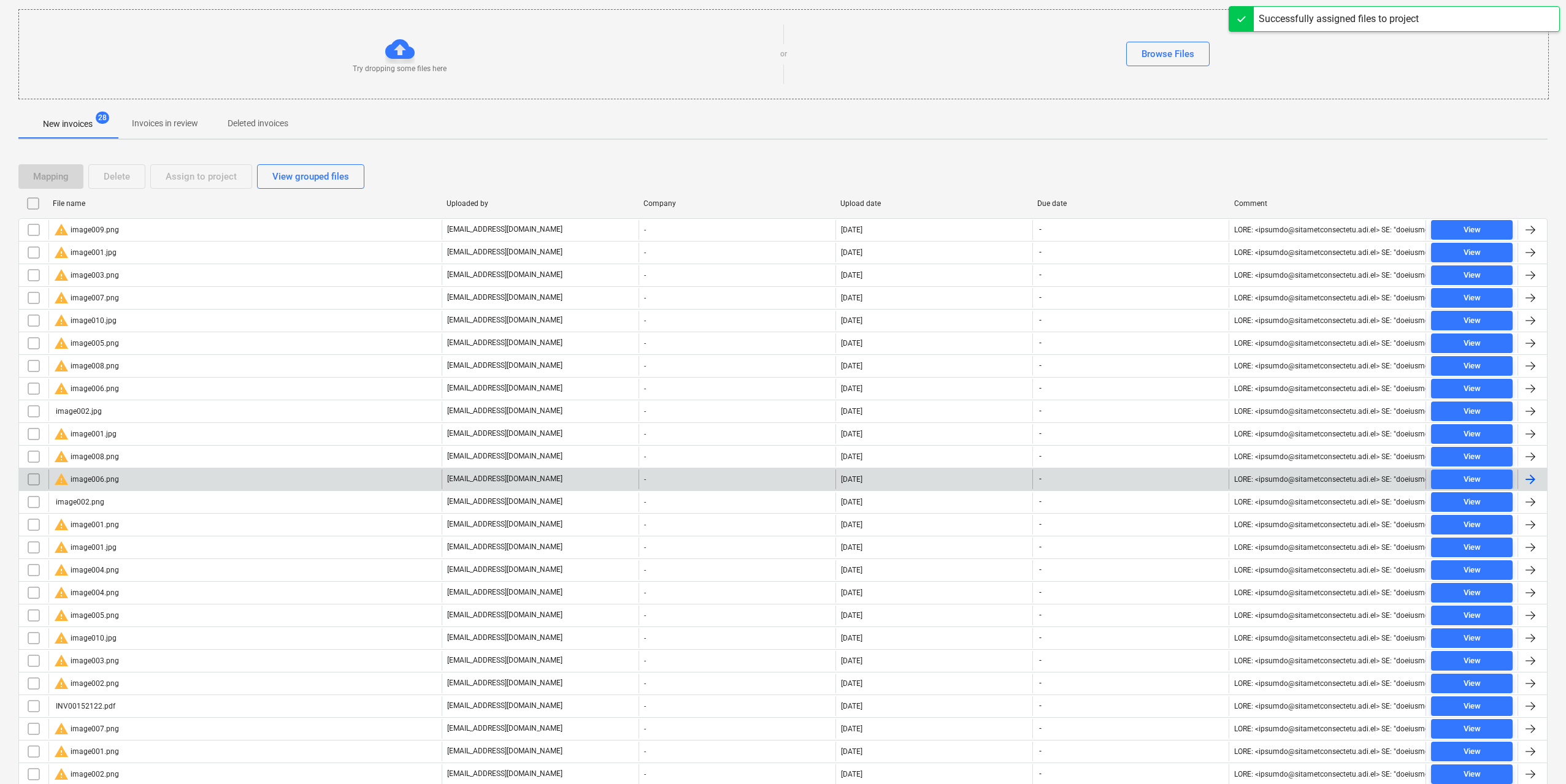
scroll to position [236, 0]
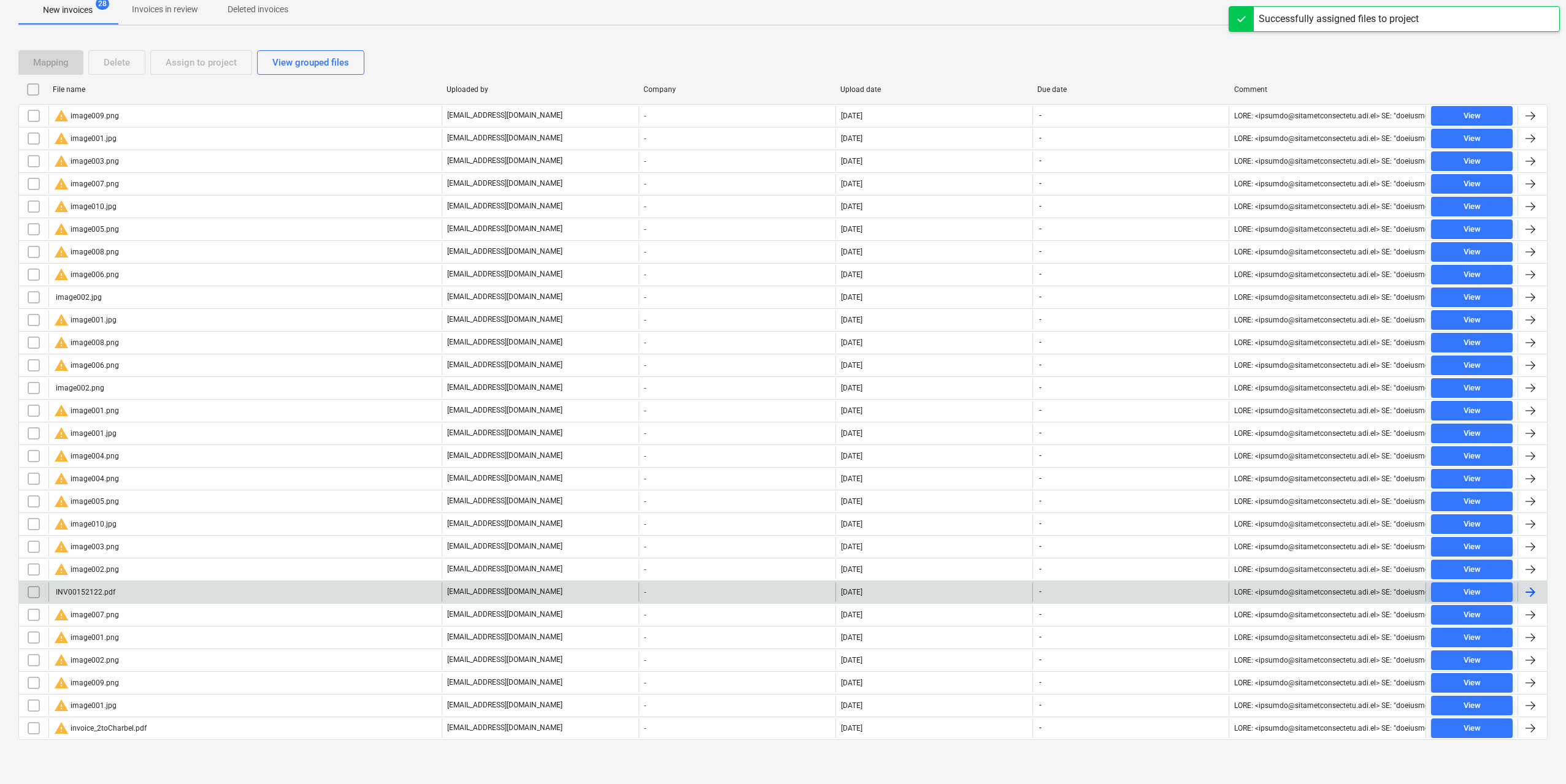
click at [110, 589] on div "INV00152122.pdf" at bounding box center [85, 592] width 61 height 9
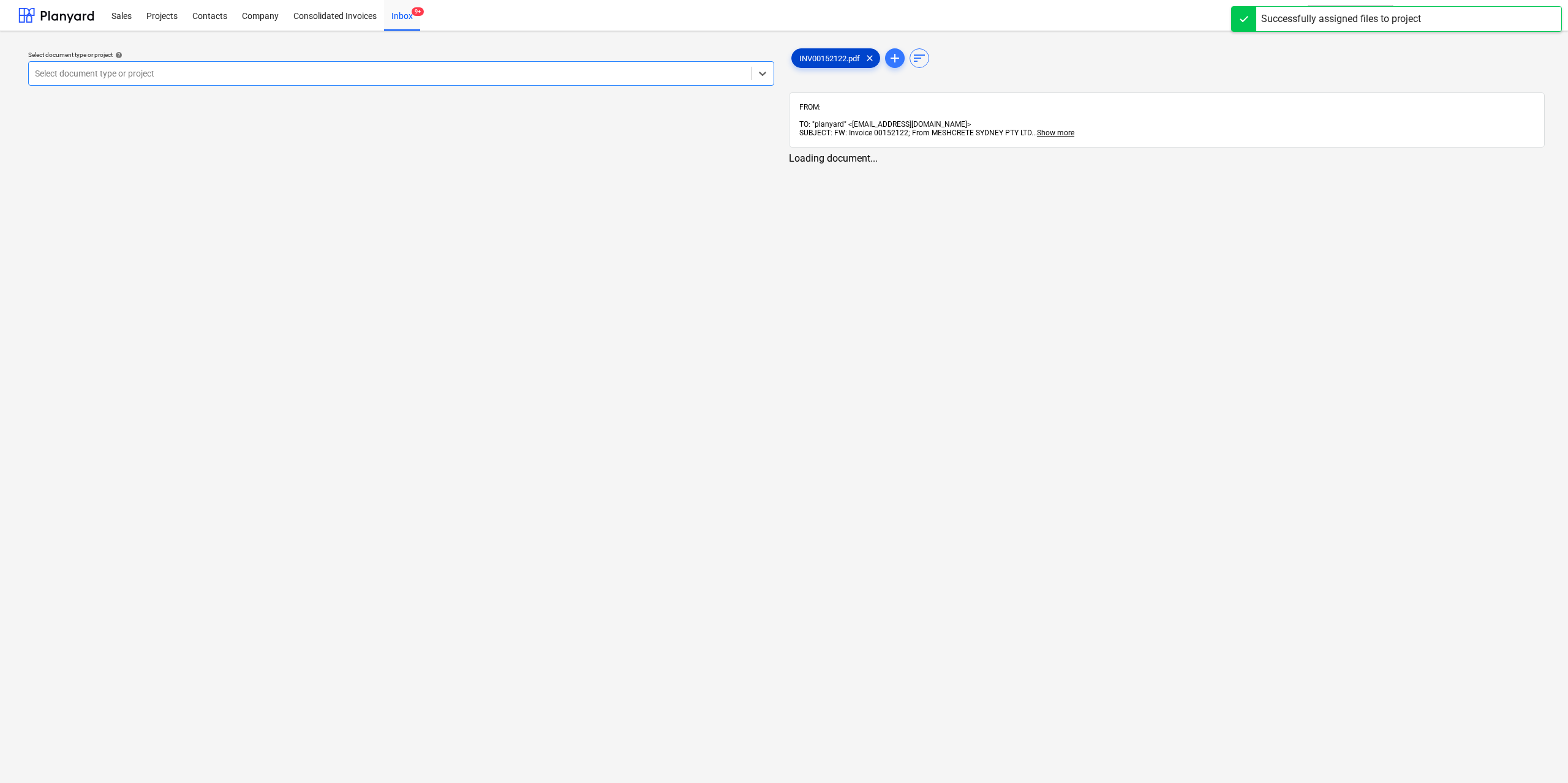
click at [807, 60] on span "INV00152122.pdf" at bounding box center [829, 58] width 75 height 9
click at [691, 73] on div at bounding box center [389, 73] width 708 height 12
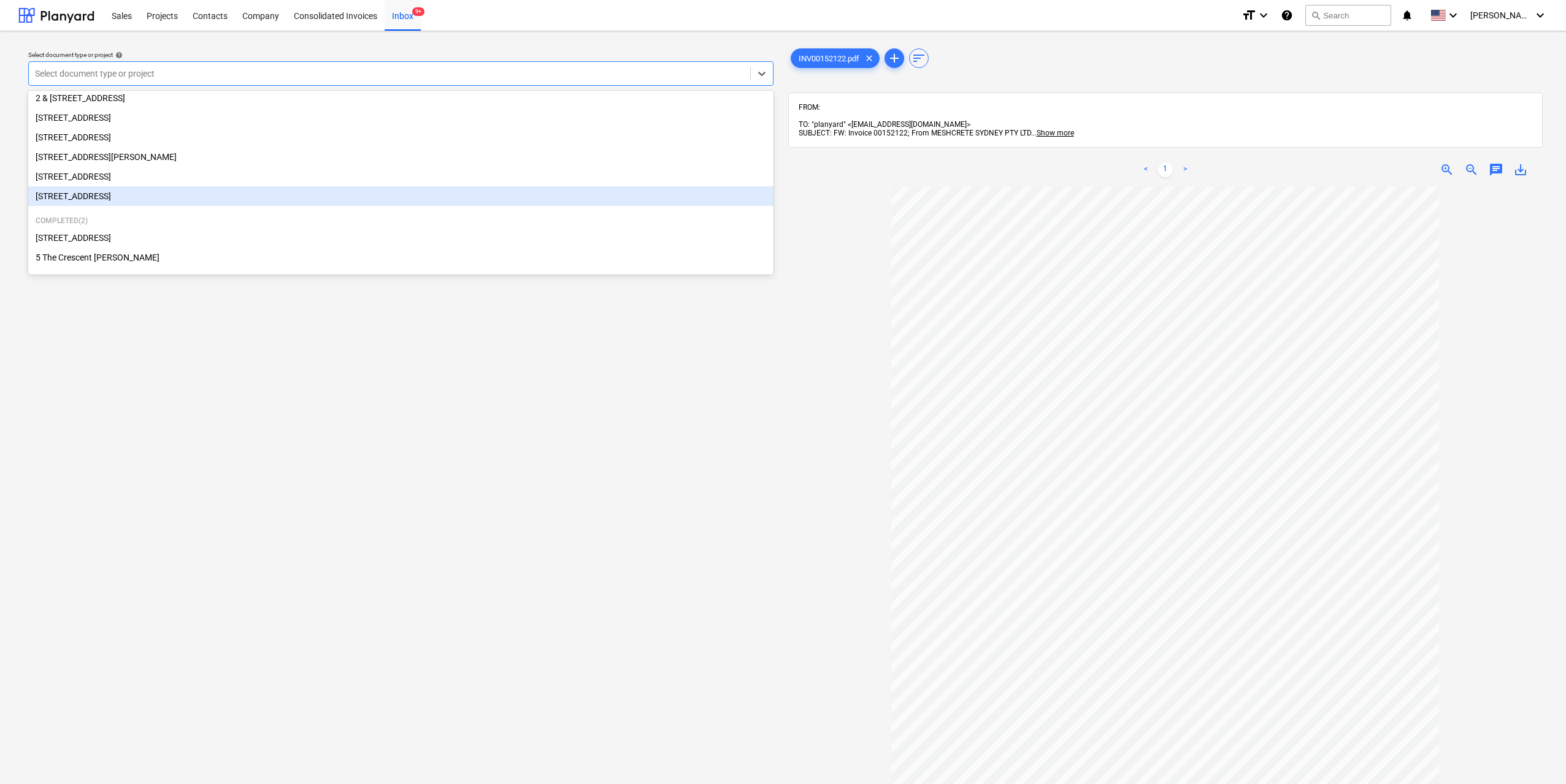
scroll to position [128, 0]
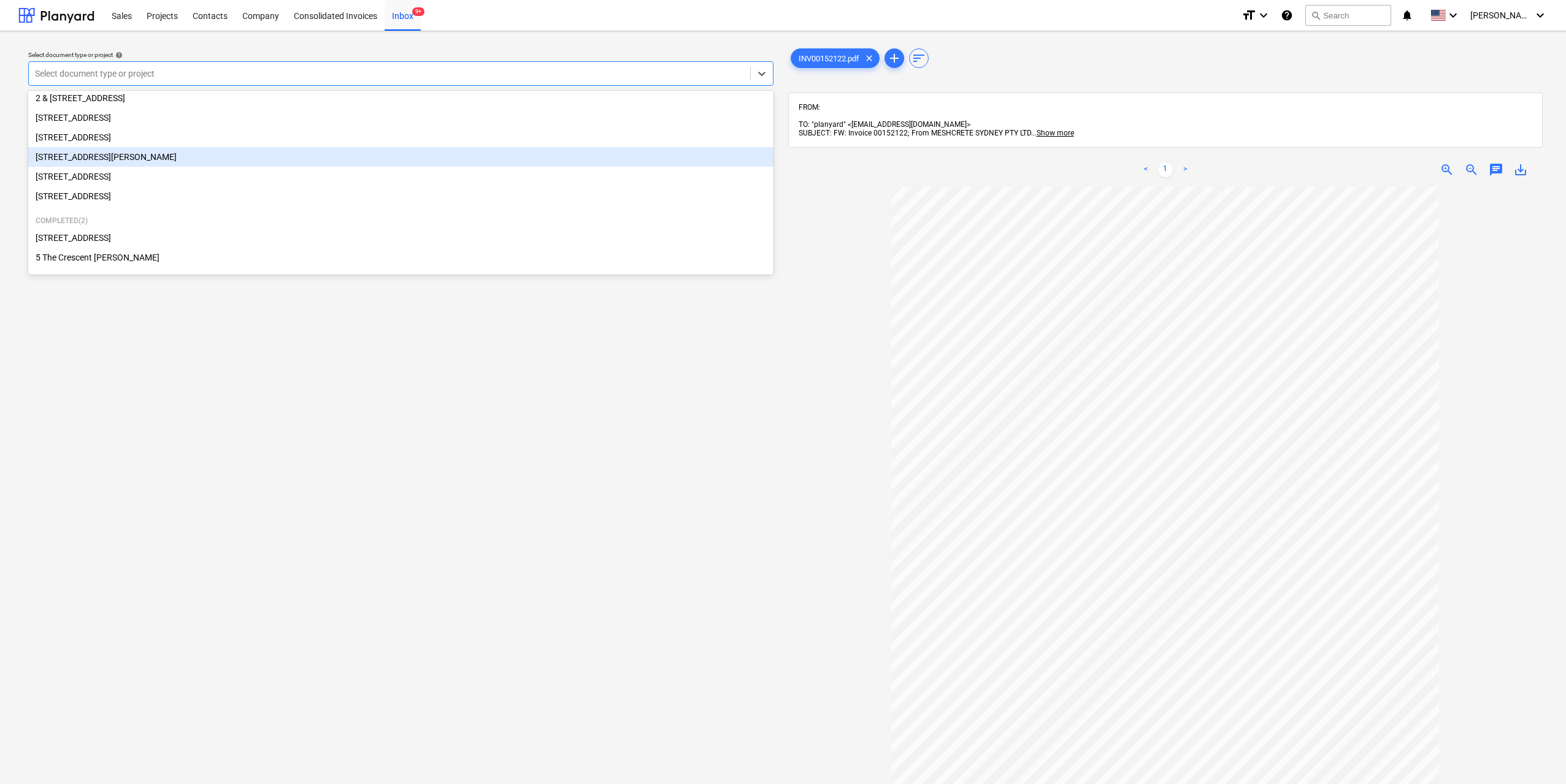
click at [169, 155] on div "[STREET_ADDRESS][PERSON_NAME]" at bounding box center [401, 157] width 745 height 20
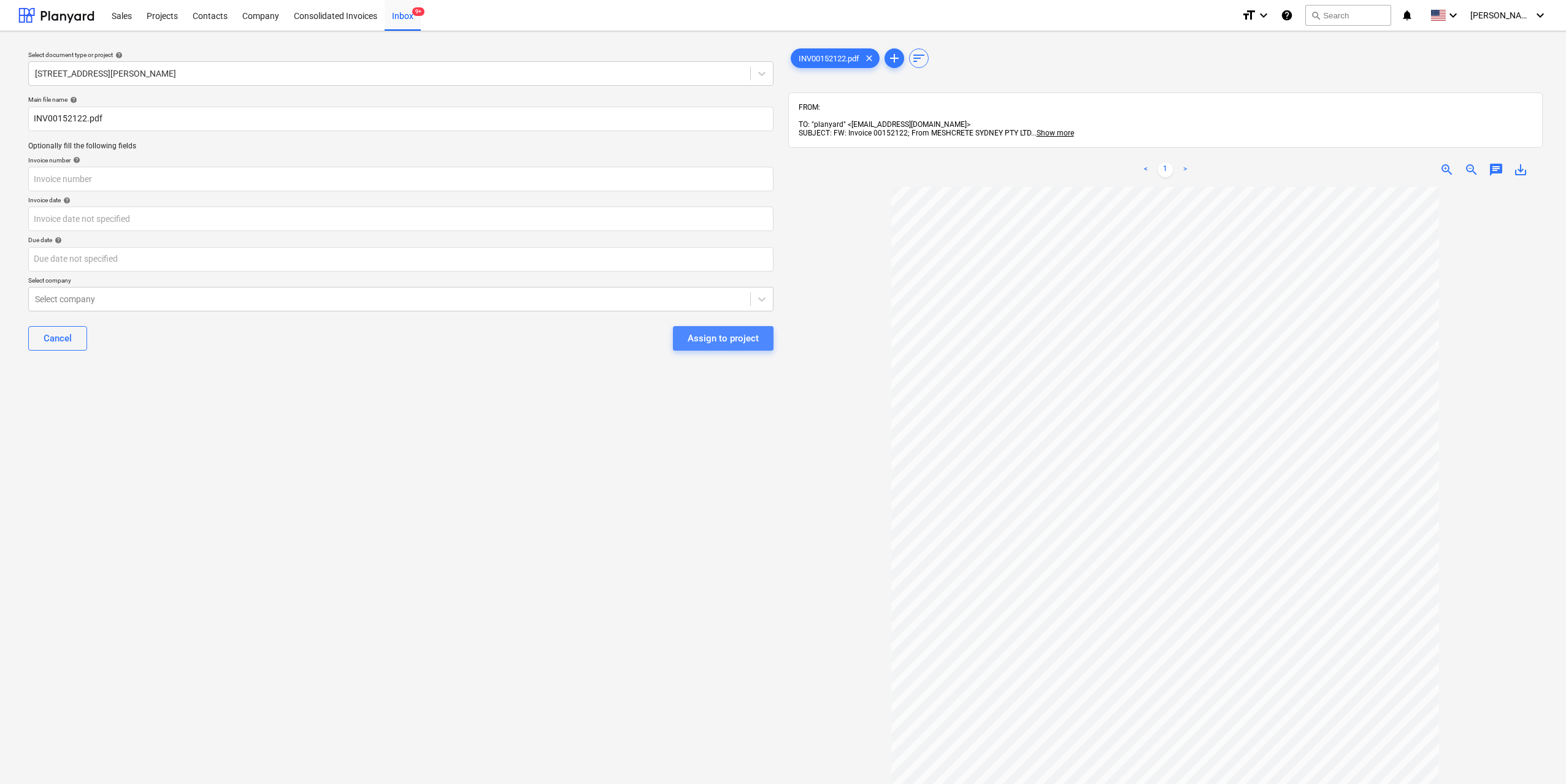
click at [713, 344] on div "Assign to project" at bounding box center [723, 338] width 71 height 16
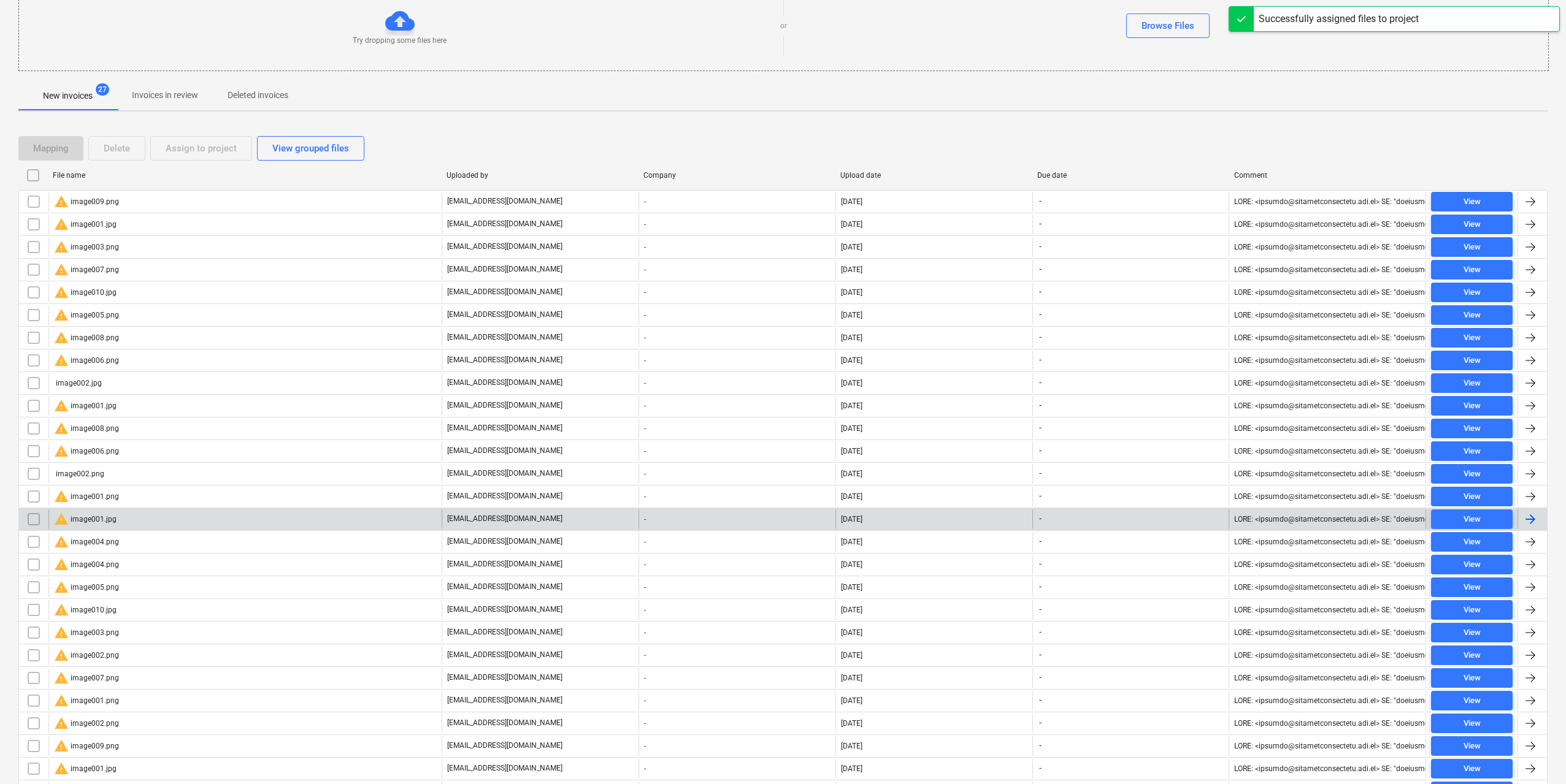
scroll to position [214, 0]
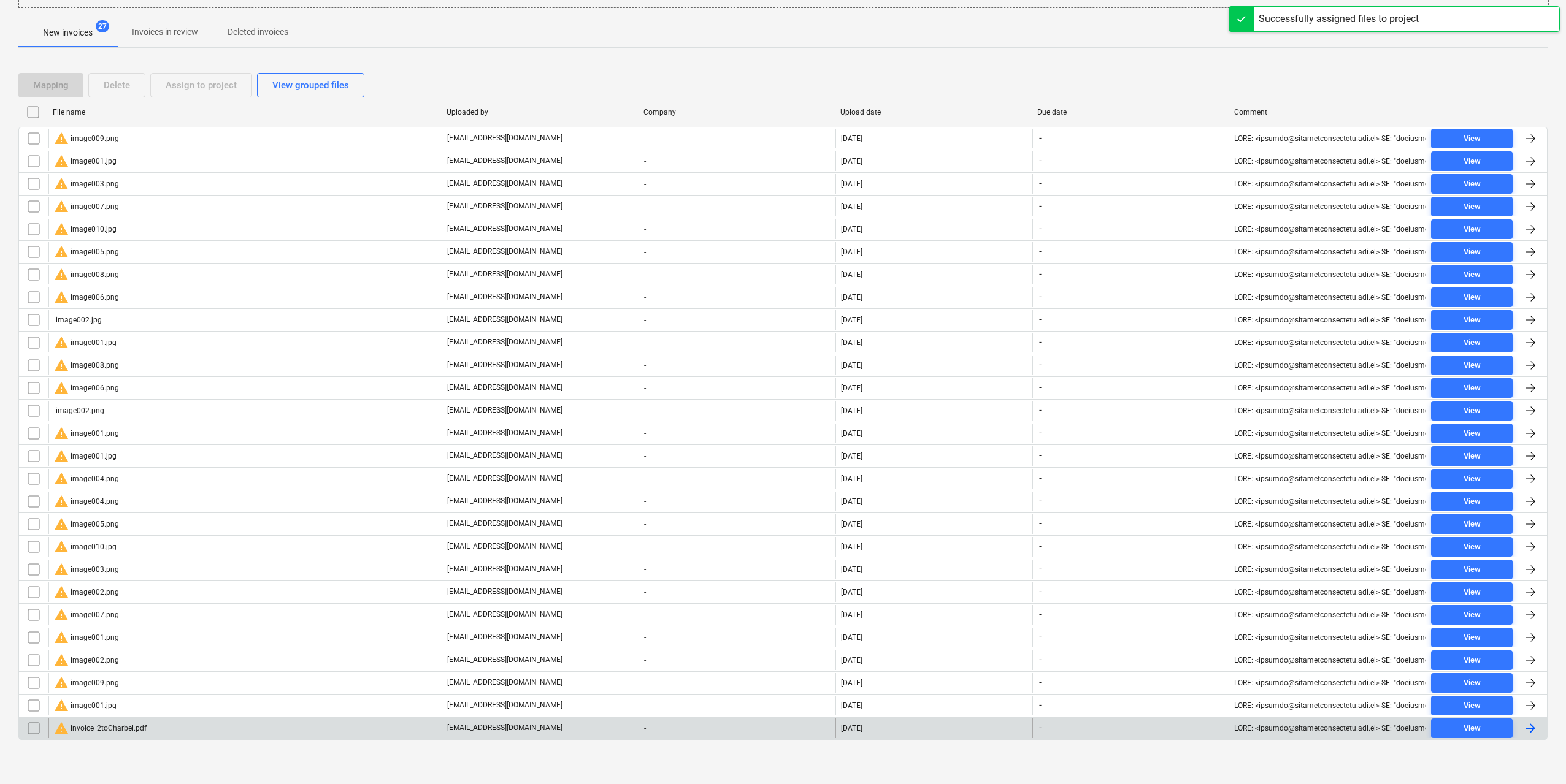
click at [144, 729] on div "warning invoice_2toCharbel.pdf" at bounding box center [100, 728] width 92 height 15
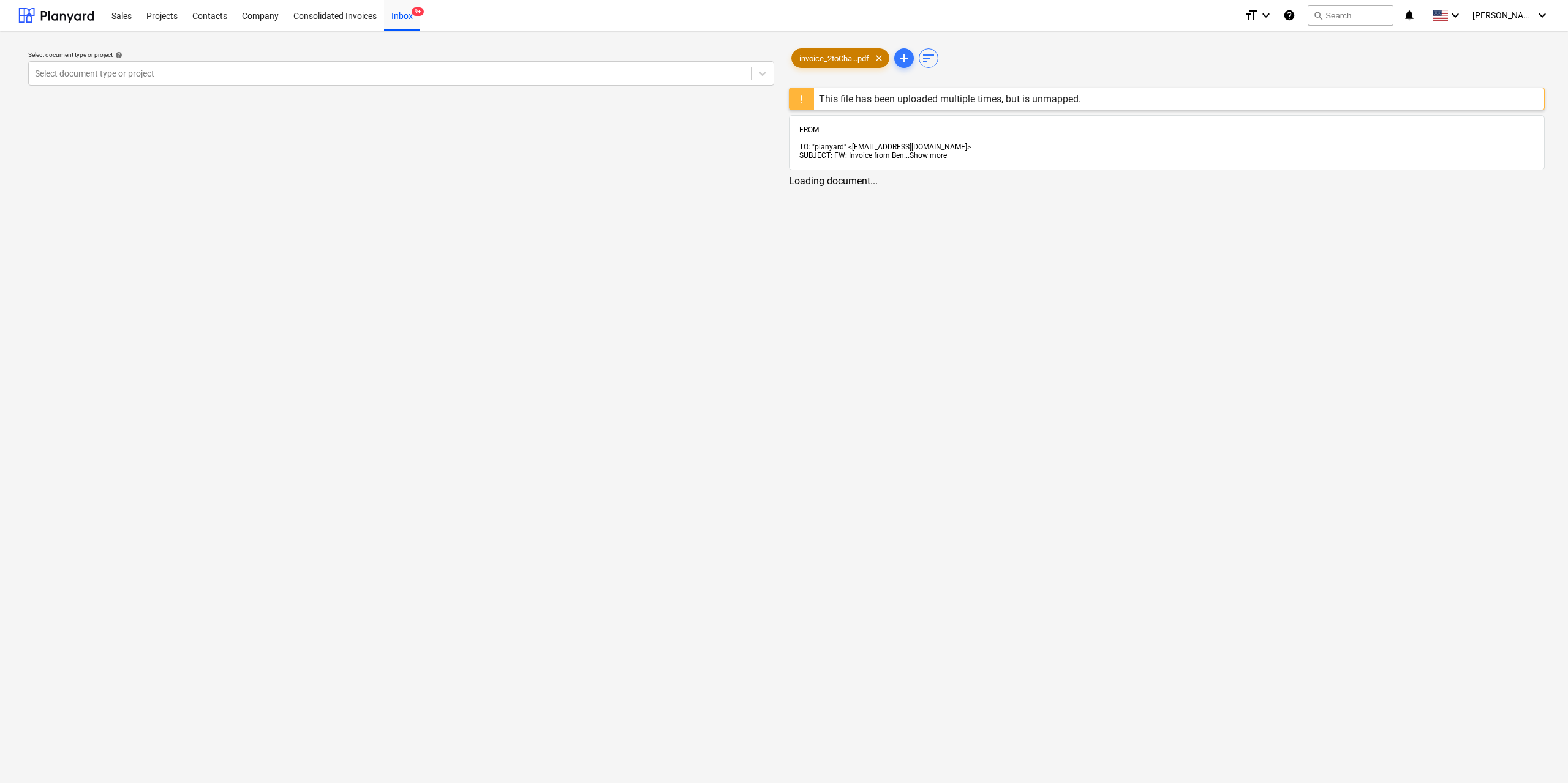
click at [814, 63] on div "invoice_2toCha...pdf clear" at bounding box center [840, 58] width 98 height 20
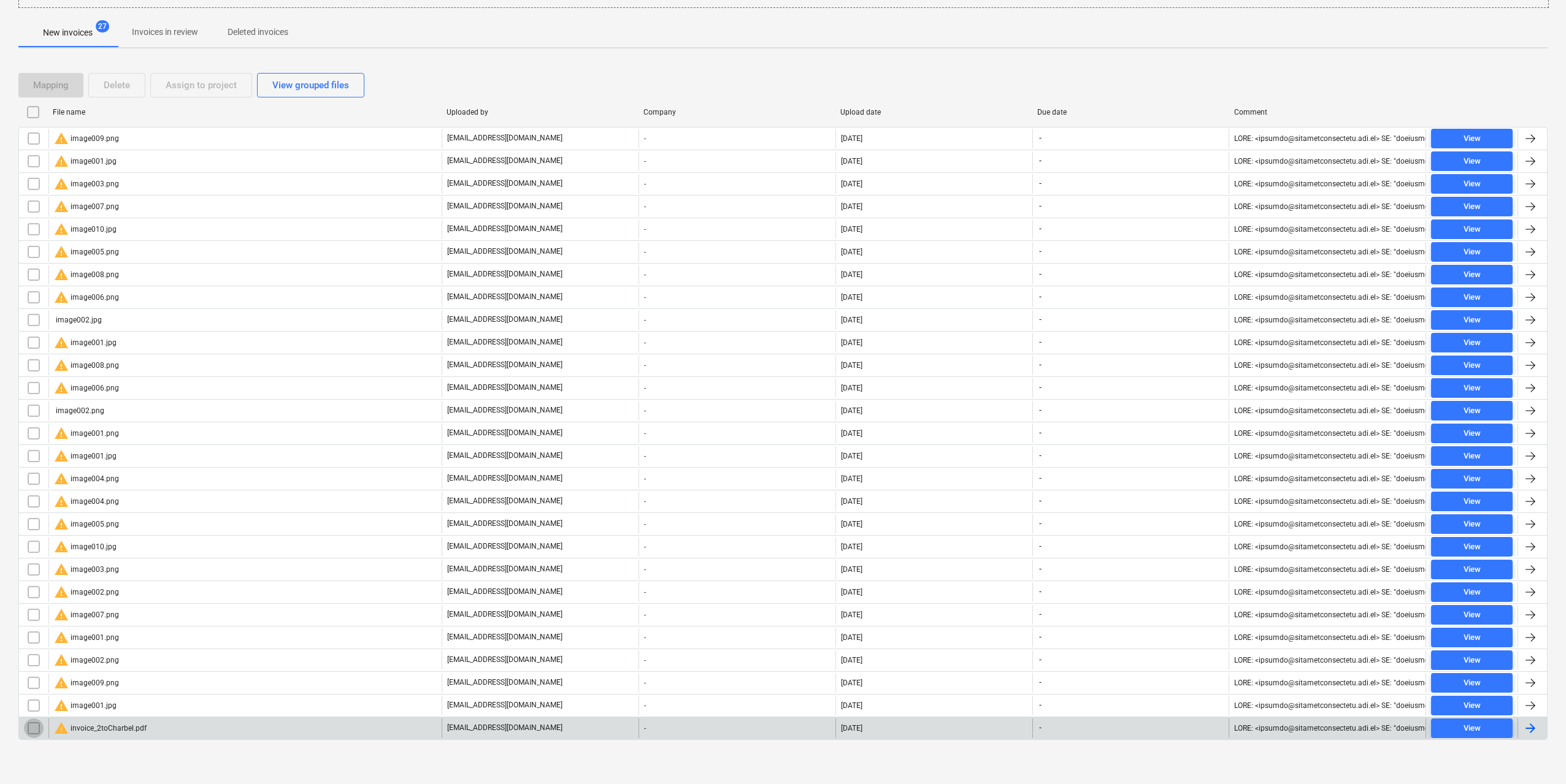
click at [33, 729] on input "checkbox" at bounding box center [34, 729] width 20 height 20
click at [125, 88] on div "Delete" at bounding box center [117, 85] width 26 height 16
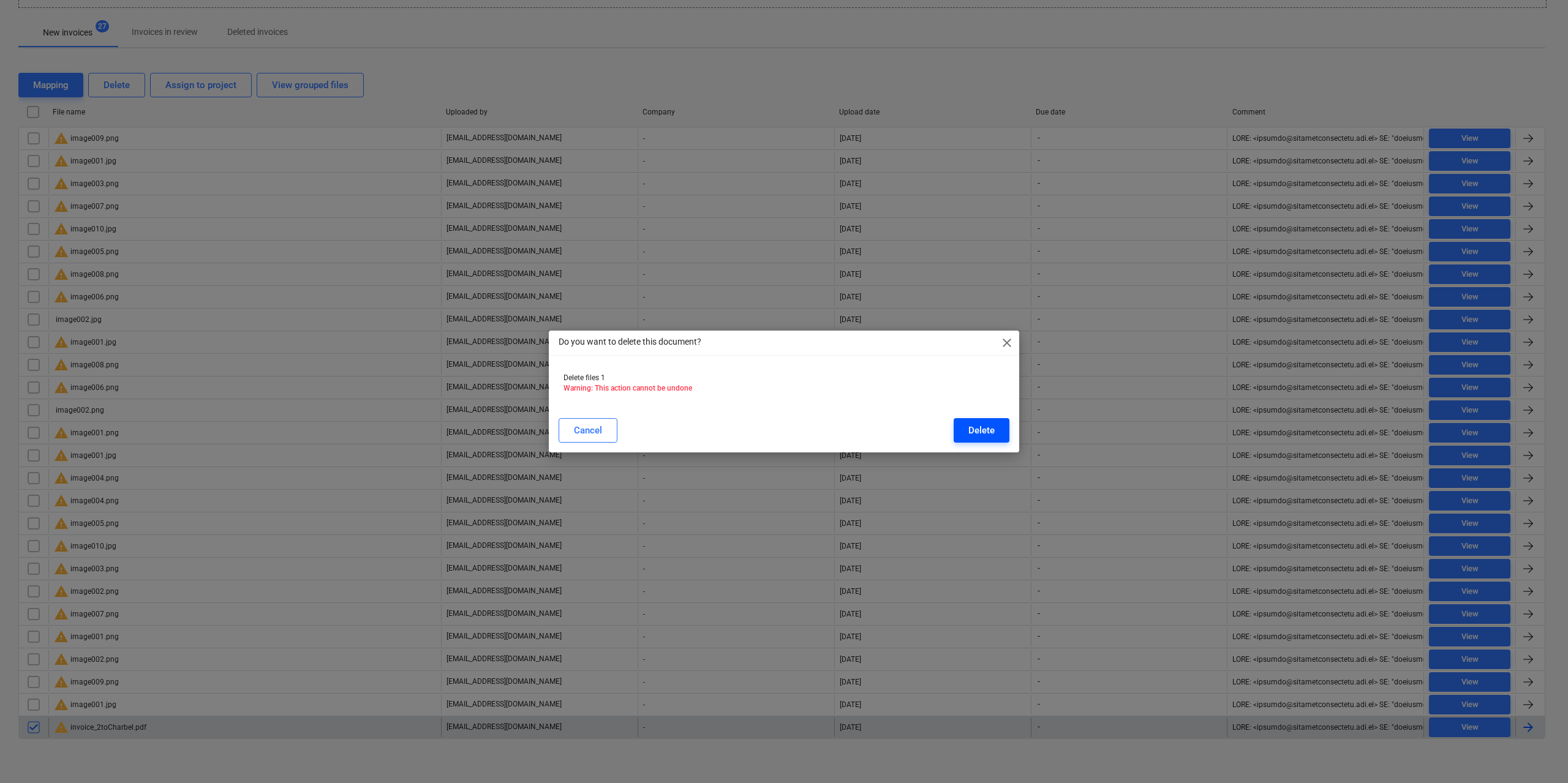
click at [991, 433] on div "Delete" at bounding box center [981, 431] width 26 height 16
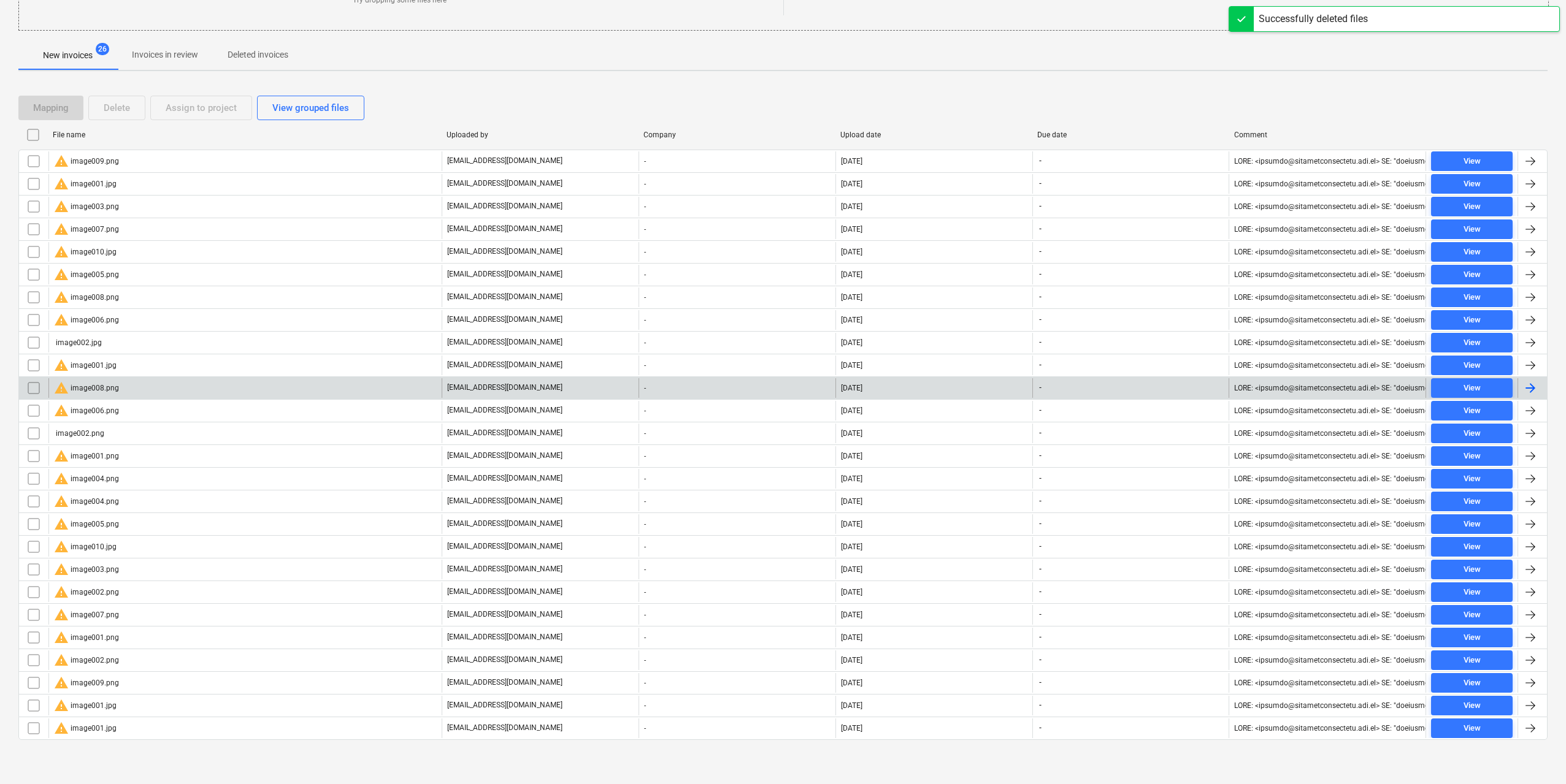
scroll to position [191, 0]
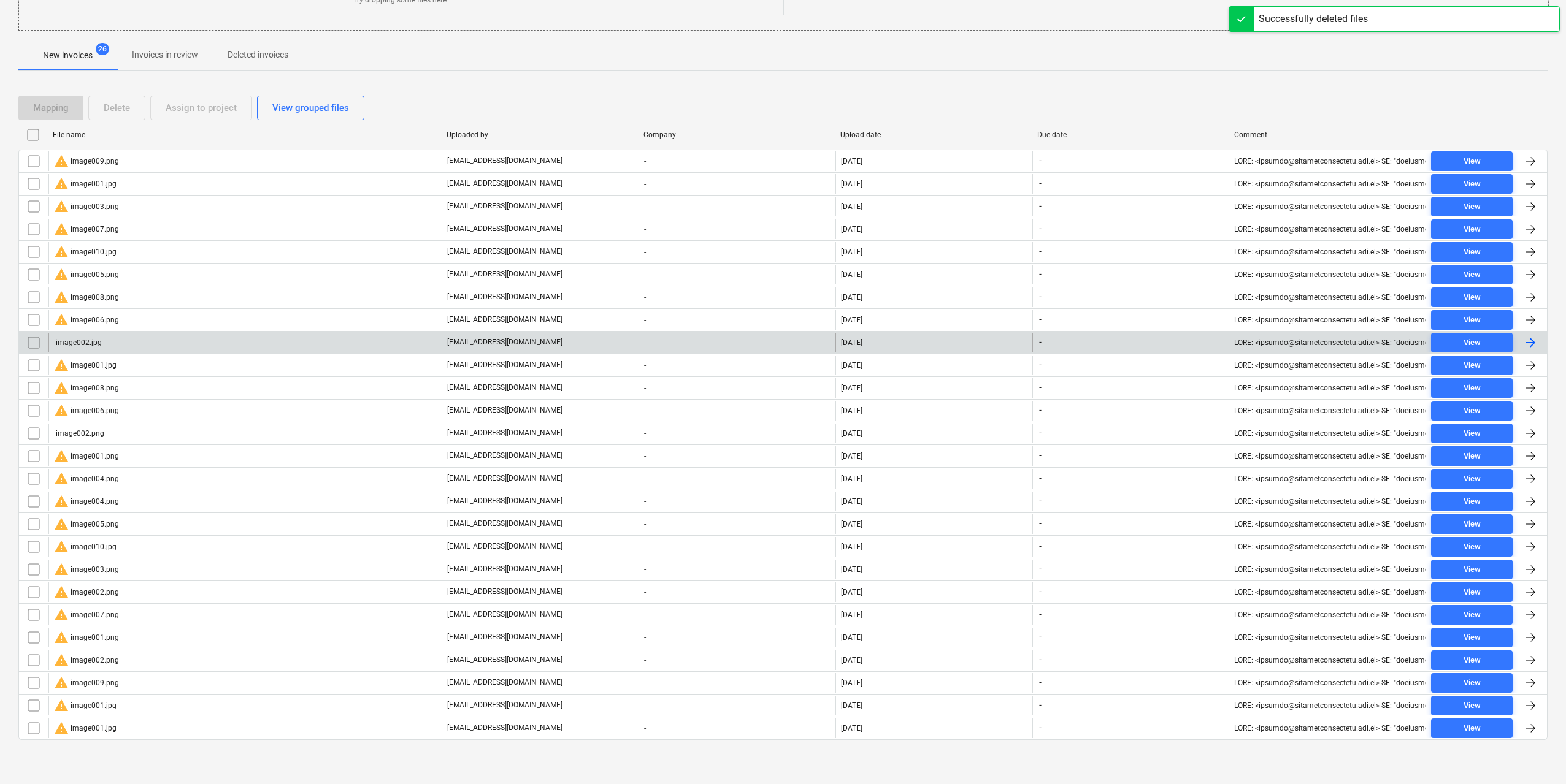
click at [102, 344] on div "image002.jpg" at bounding box center [244, 343] width 393 height 20
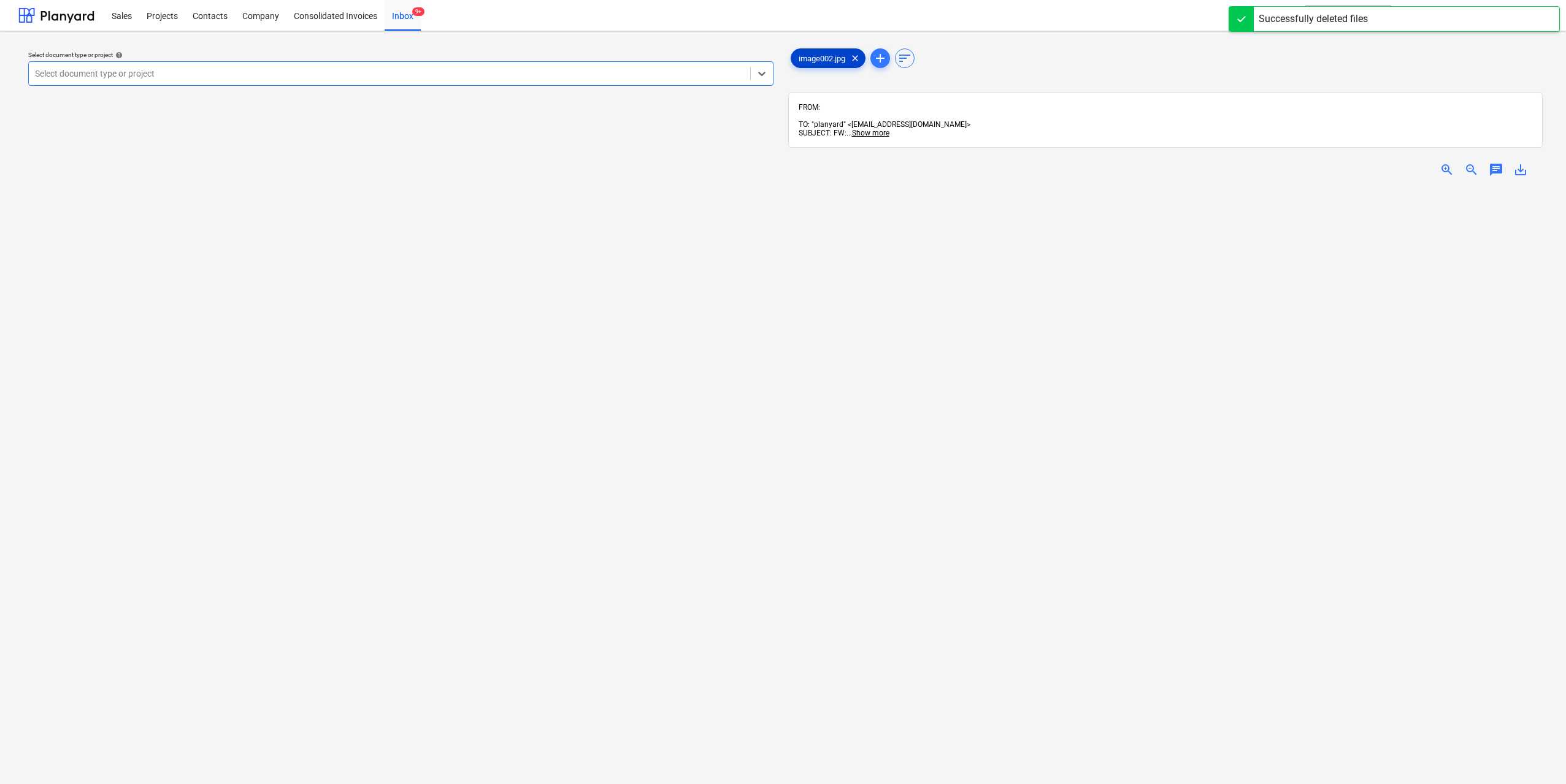
click at [821, 57] on span "image002.jpg" at bounding box center [821, 58] width 61 height 9
click at [149, 73] on div at bounding box center [389, 73] width 709 height 12
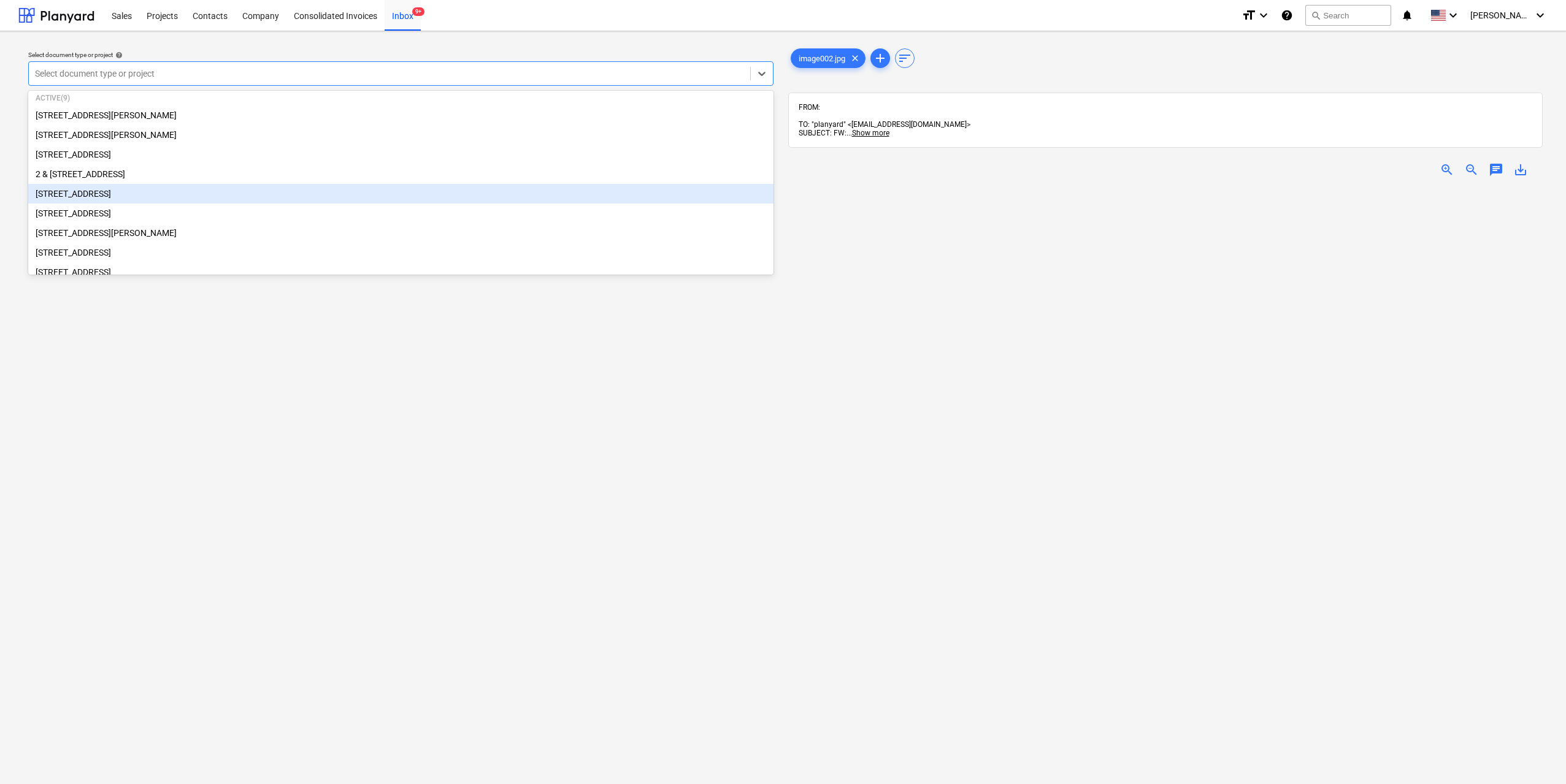
scroll to position [61, 0]
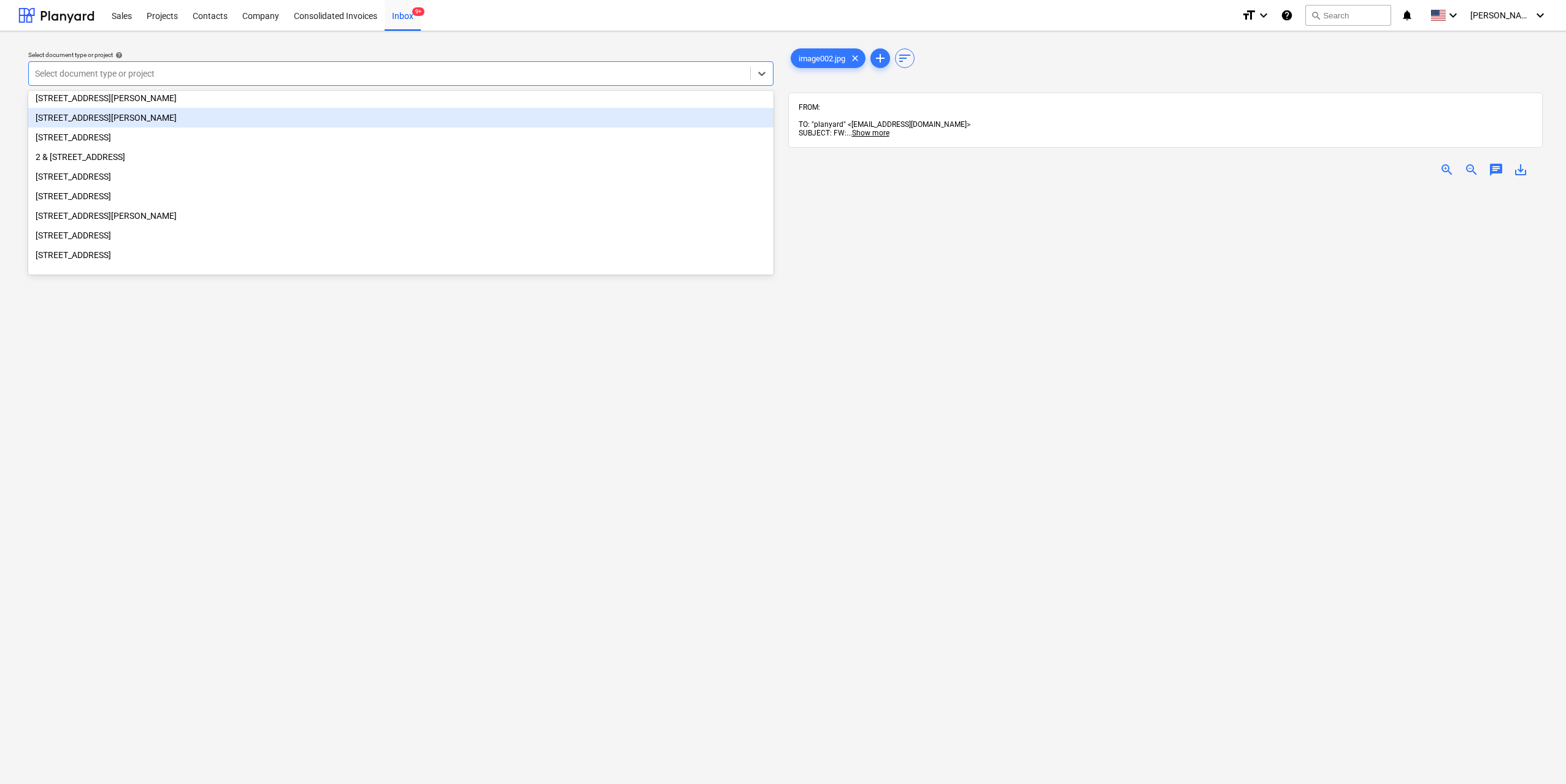
click at [136, 119] on div "[STREET_ADDRESS][PERSON_NAME]" at bounding box center [401, 118] width 745 height 20
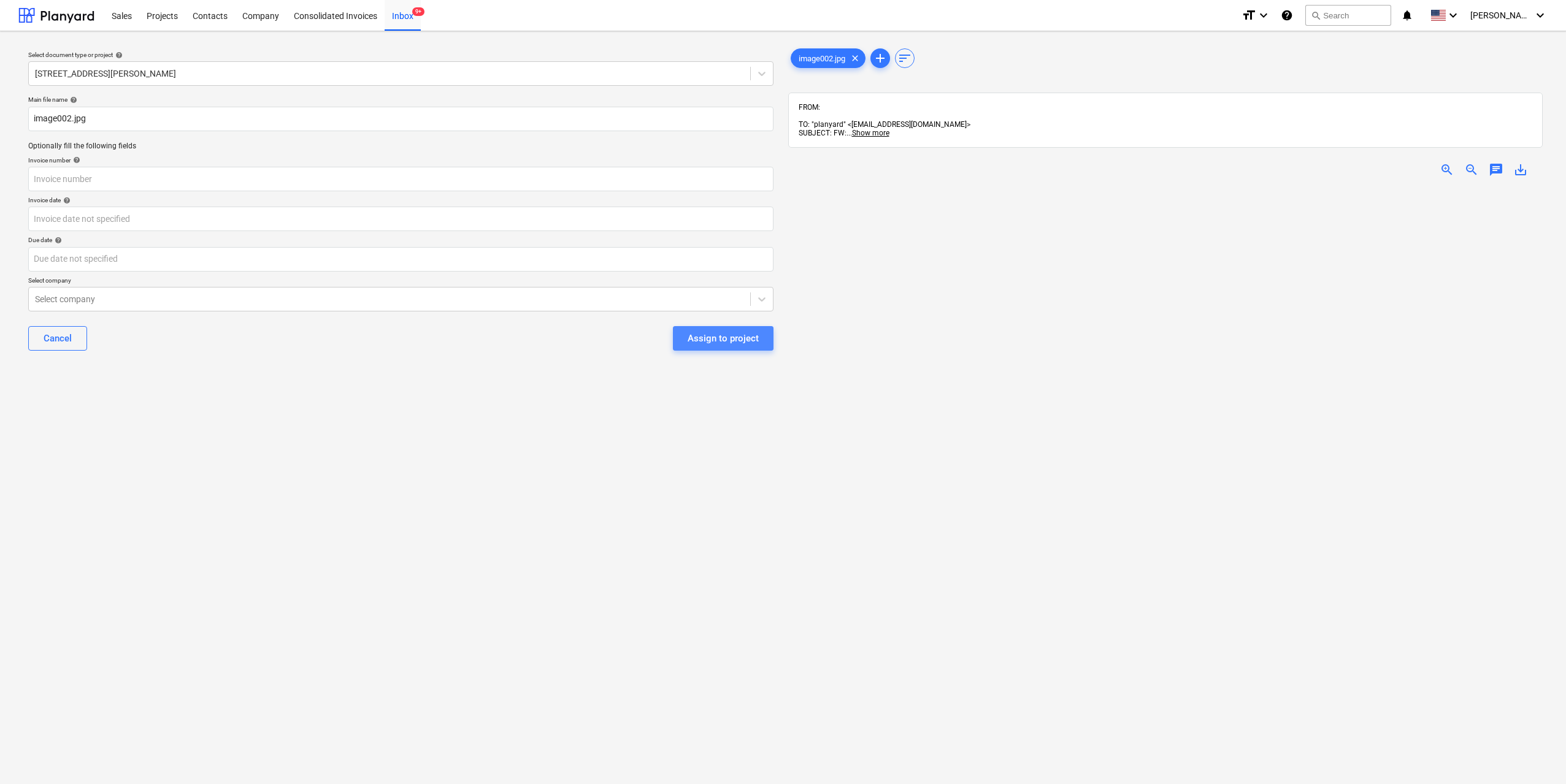
click at [738, 337] on div "Assign to project" at bounding box center [723, 338] width 71 height 16
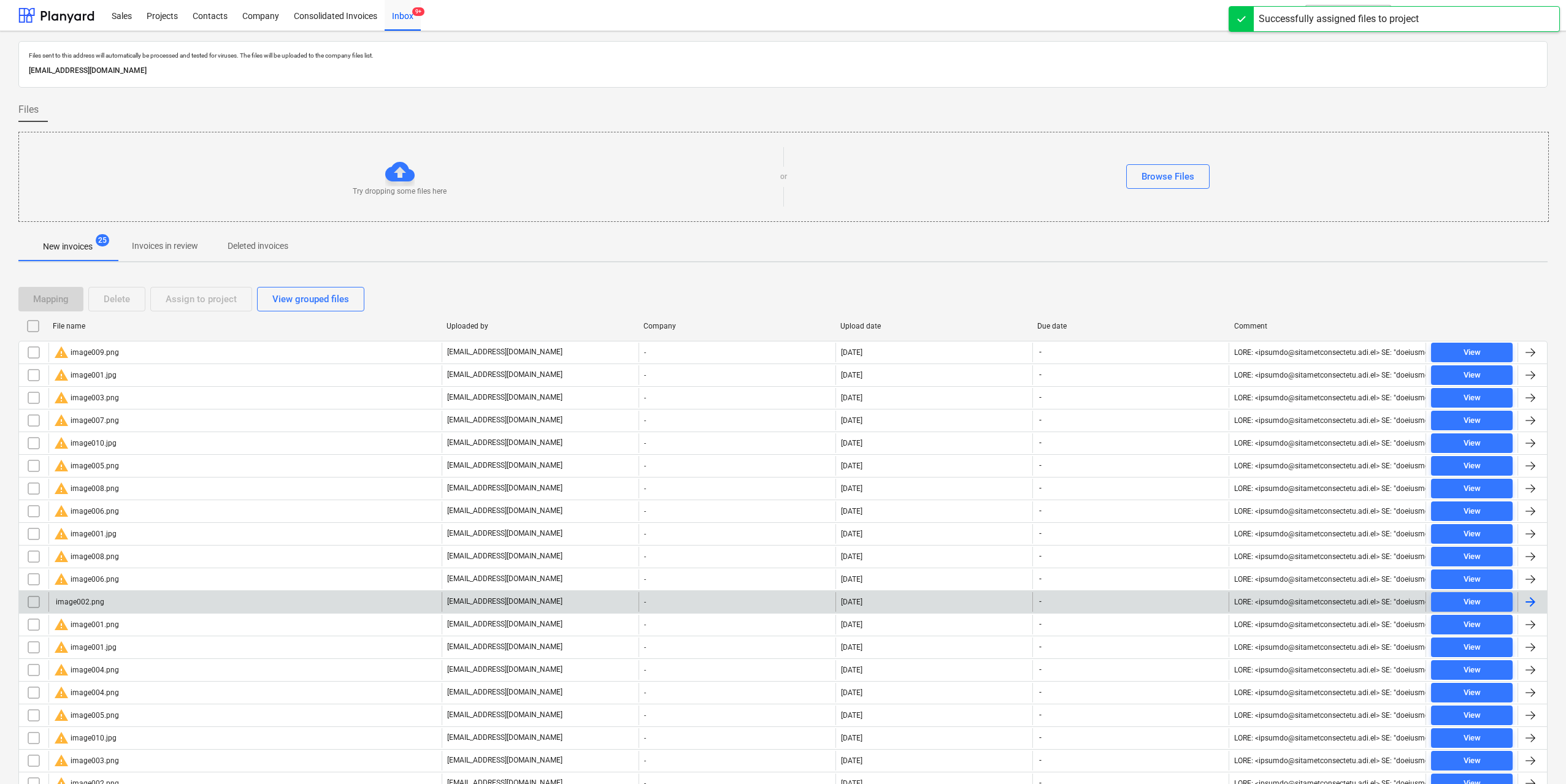
click at [108, 599] on div "image002.png" at bounding box center [244, 602] width 393 height 20
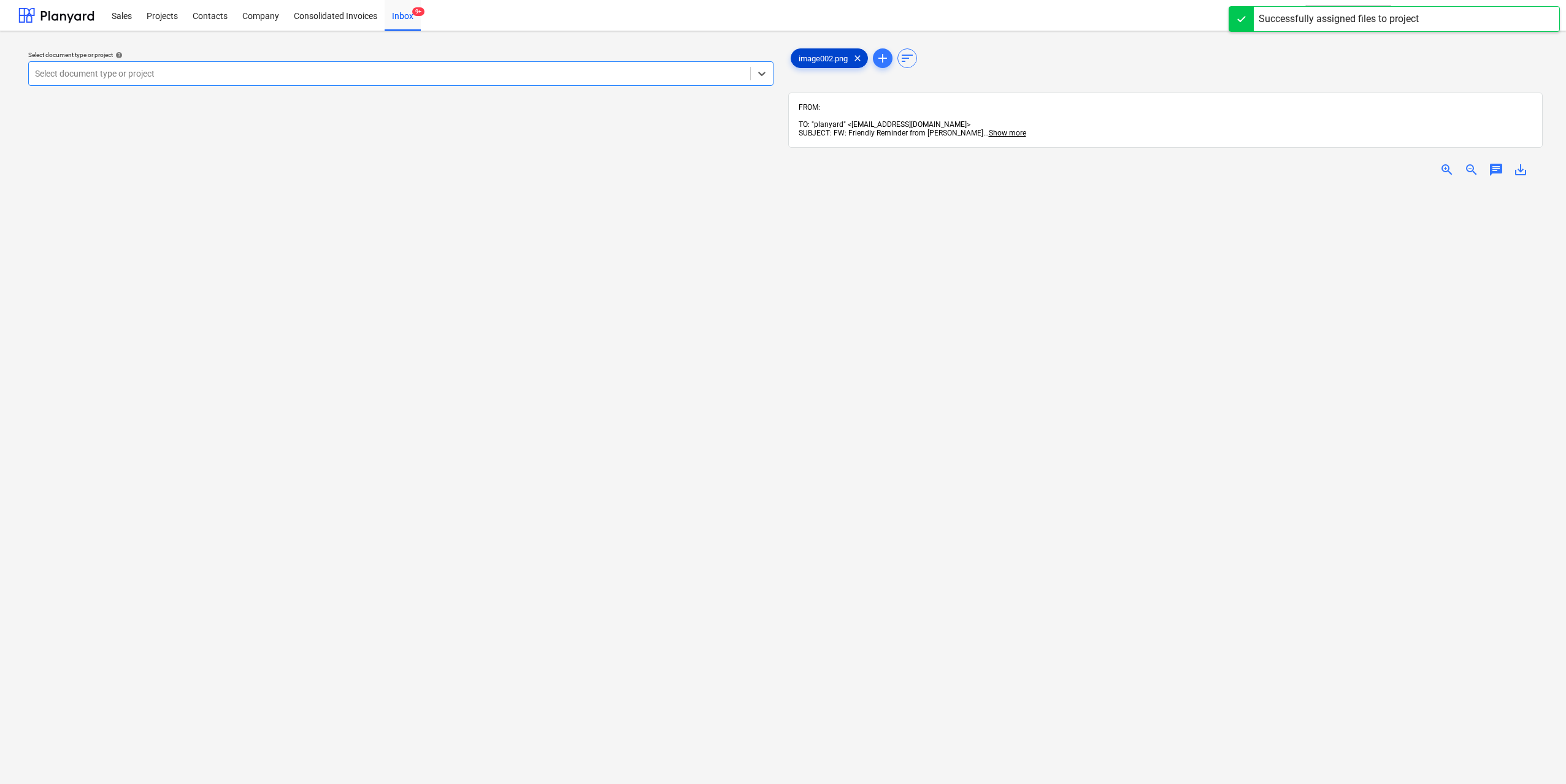
click at [806, 58] on span "image002.png" at bounding box center [823, 58] width 64 height 9
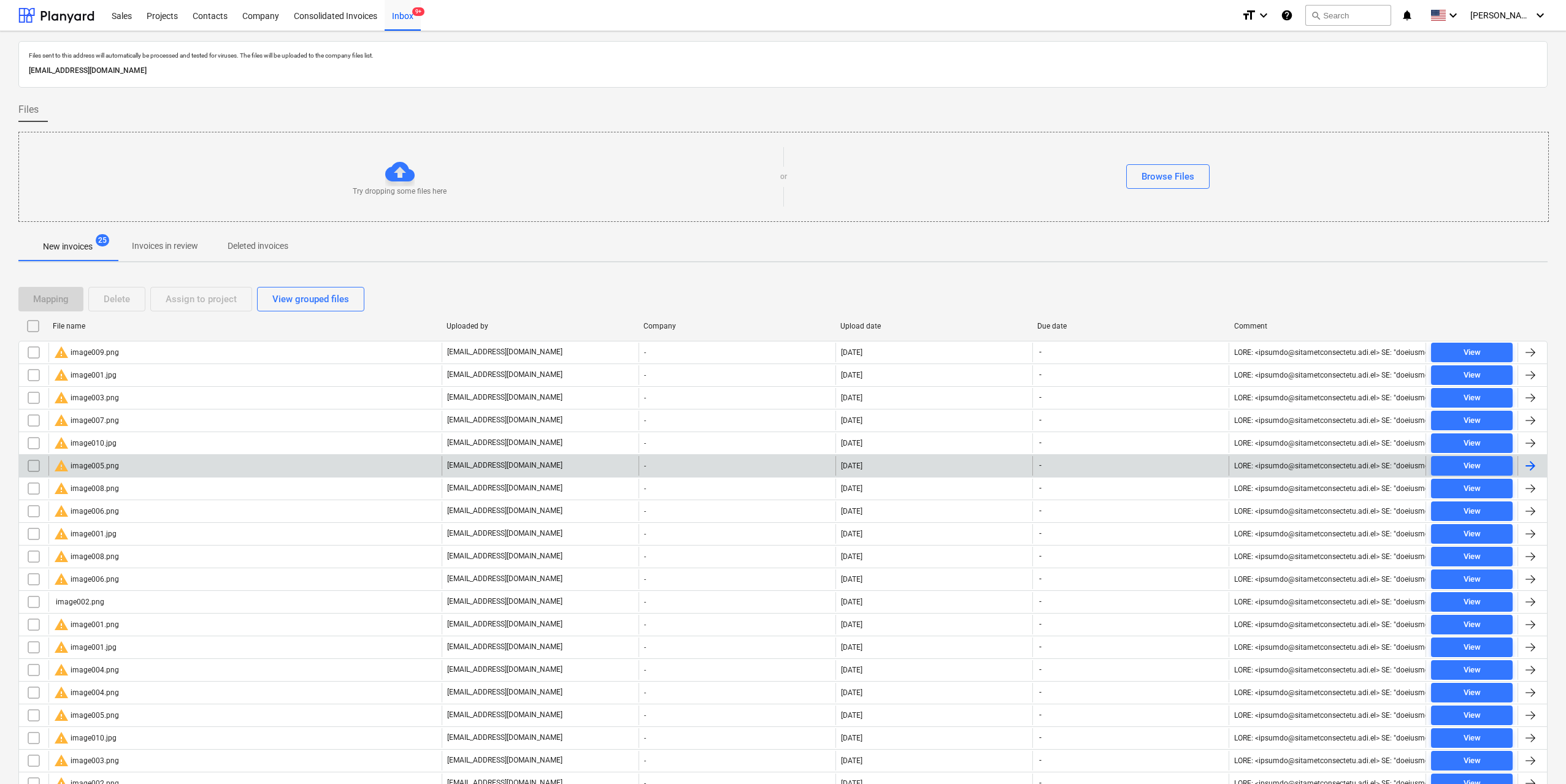
scroll to position [61, 0]
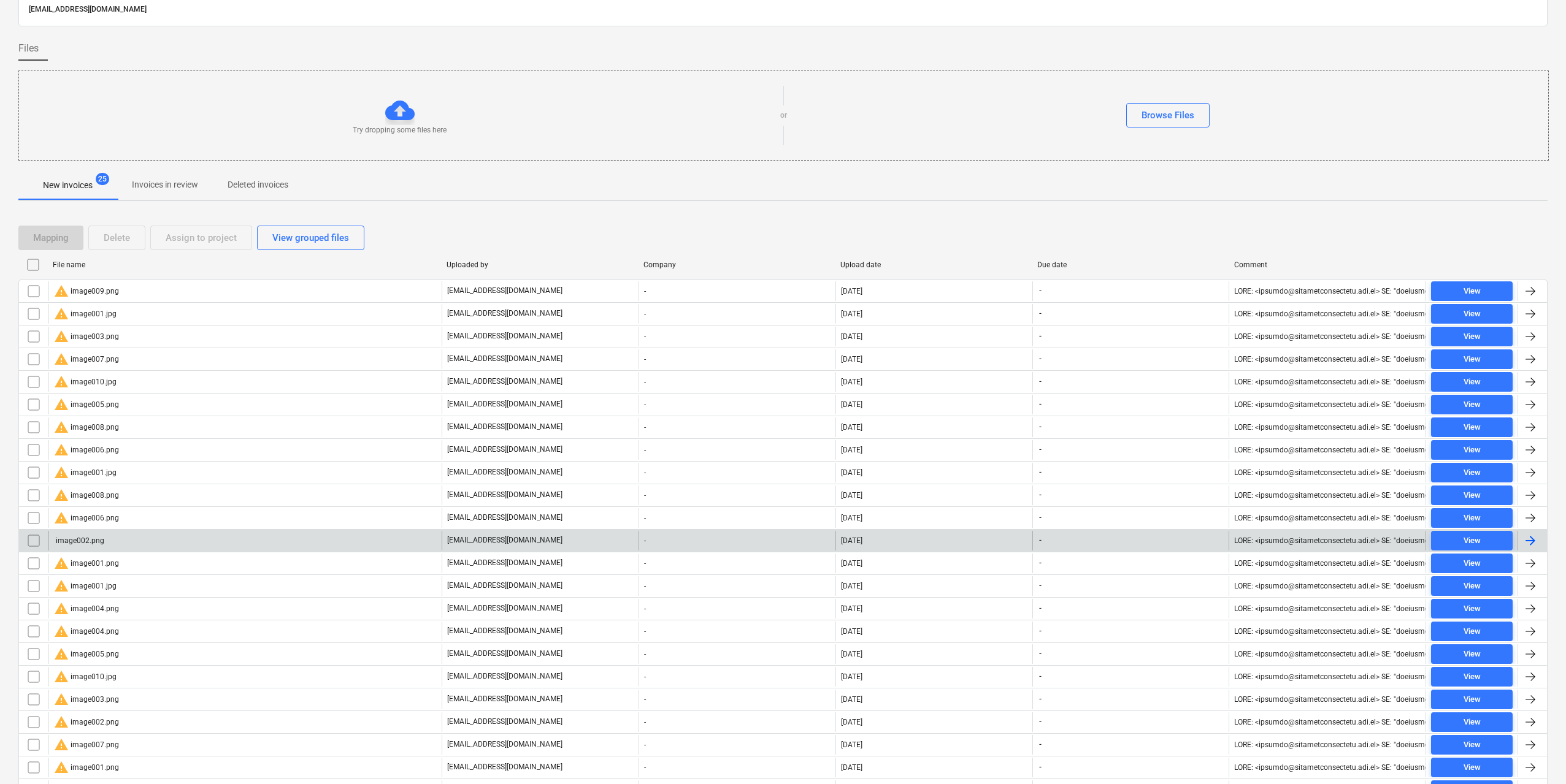
click at [34, 542] on input "checkbox" at bounding box center [34, 540] width 20 height 20
click at [119, 236] on div "Delete" at bounding box center [117, 238] width 26 height 16
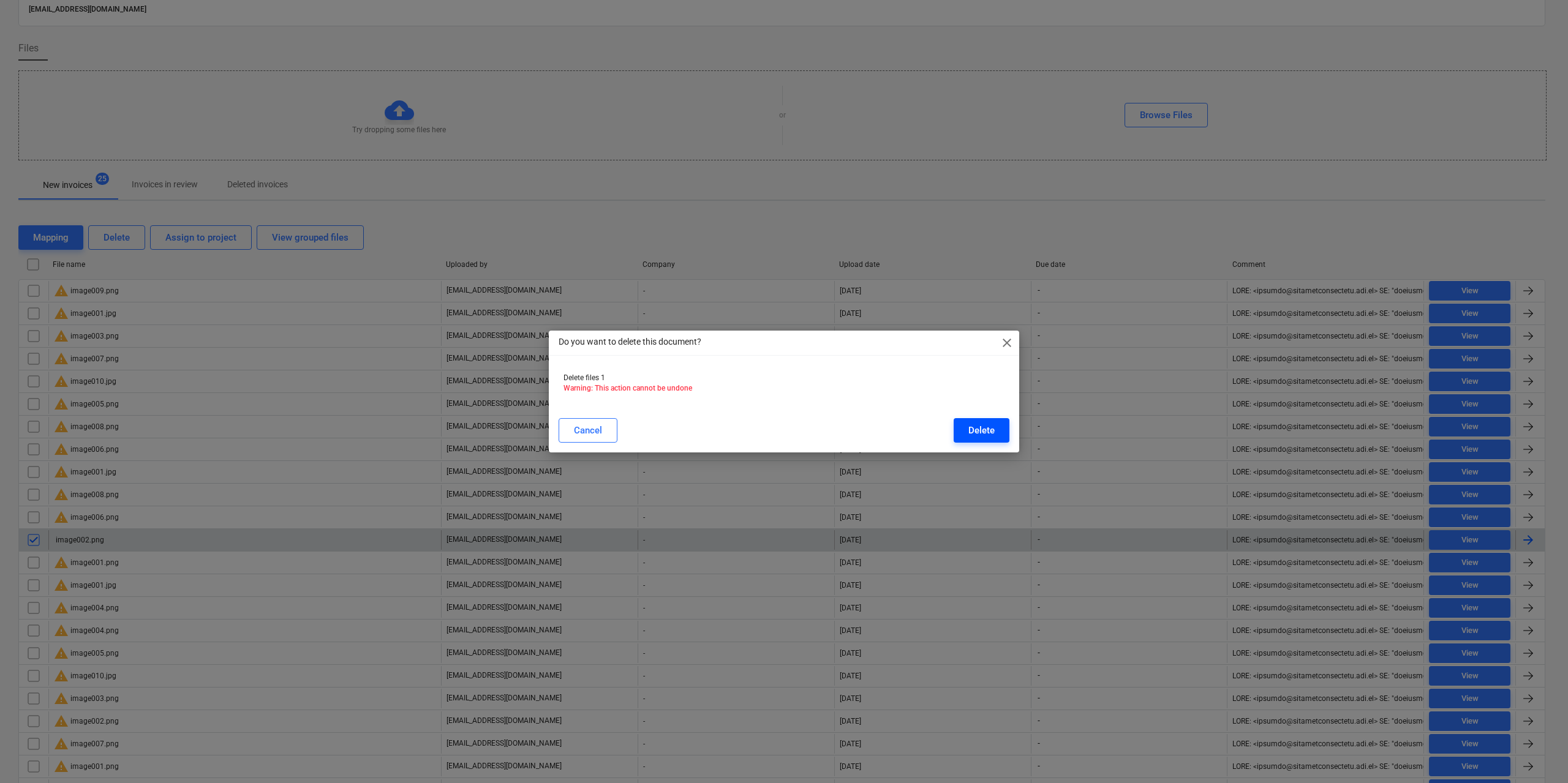
click at [998, 436] on button "Delete" at bounding box center [981, 431] width 56 height 25
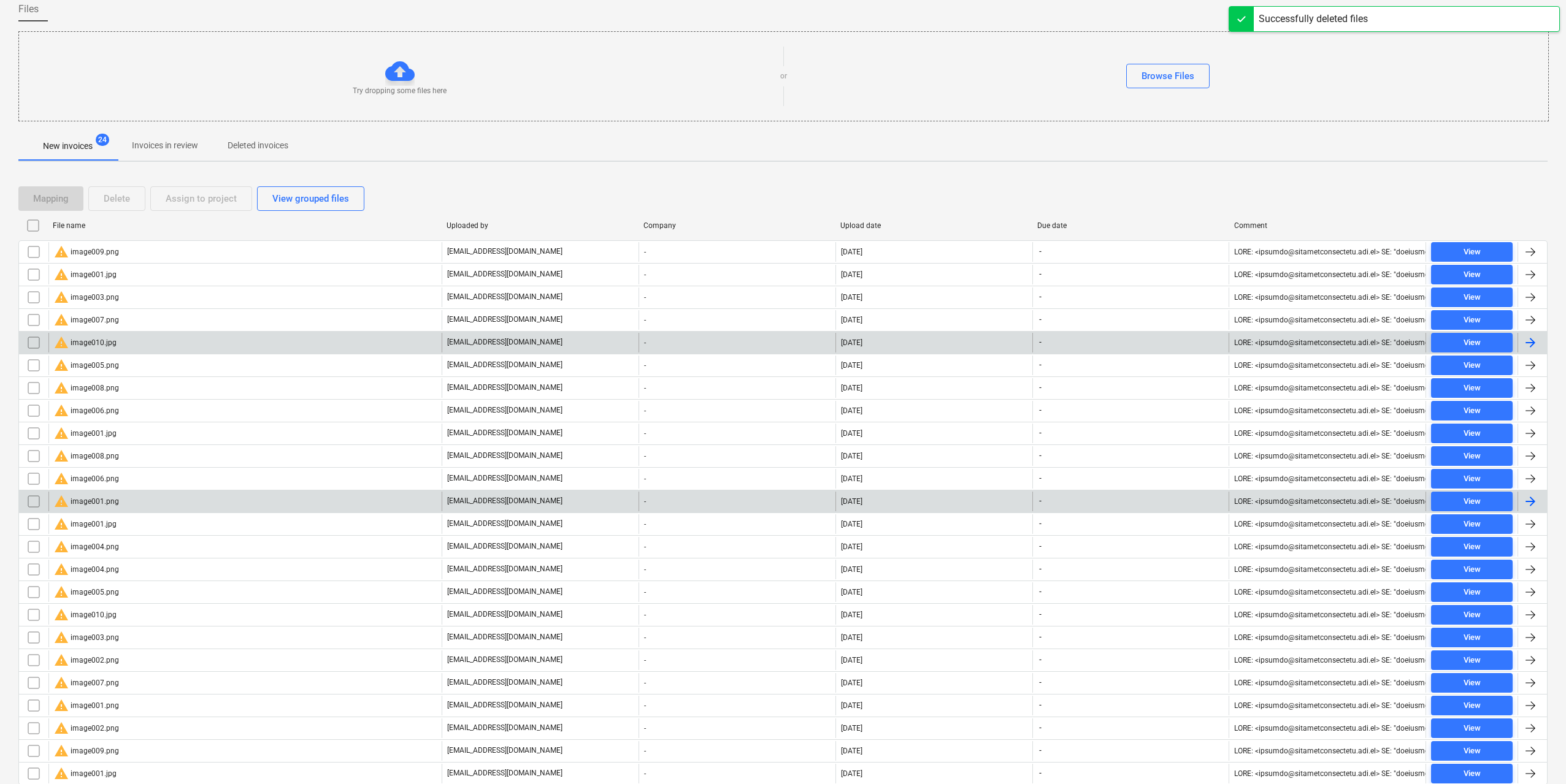
scroll to position [146, 0]
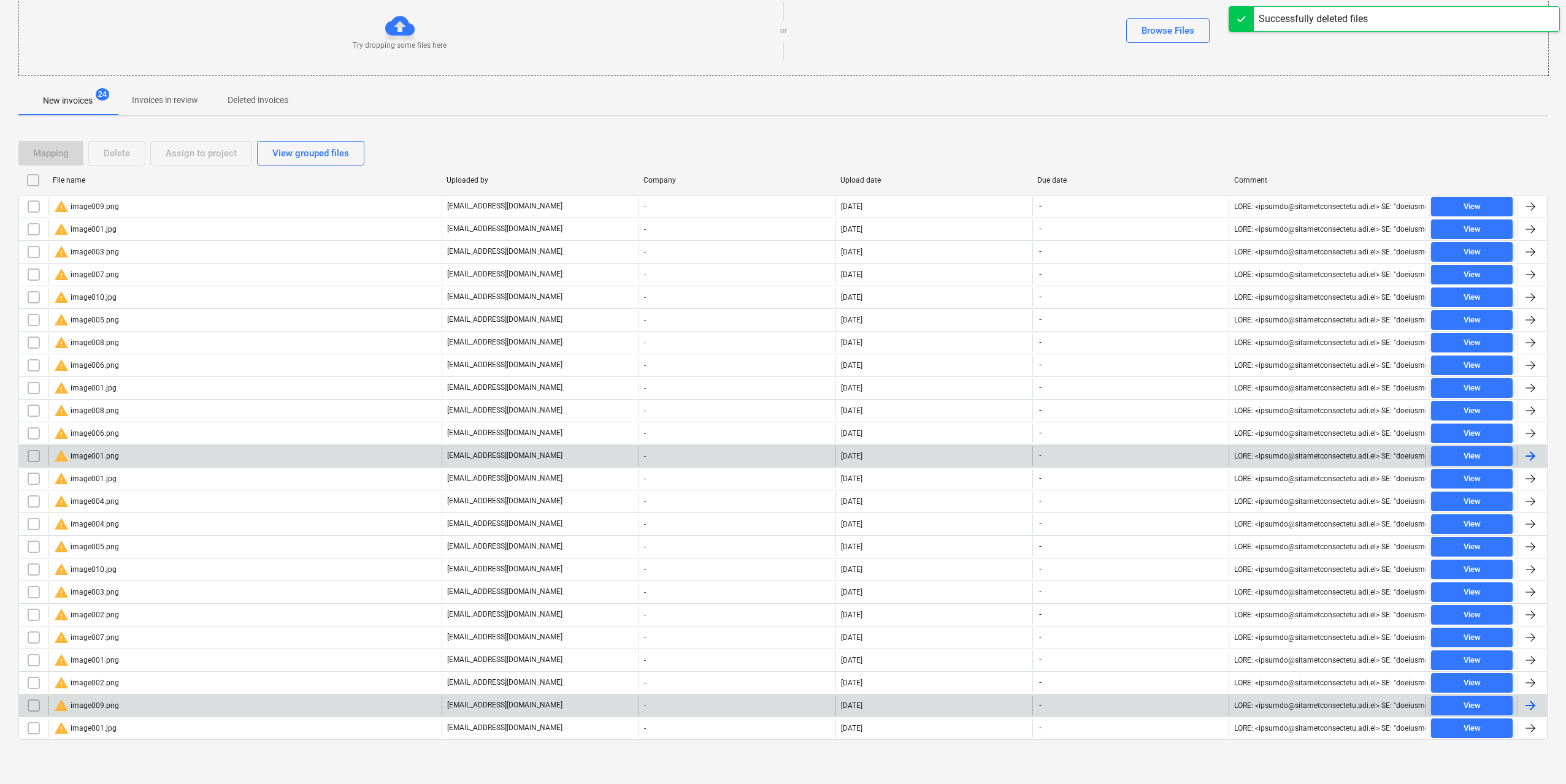
click at [132, 695] on div "warning image009.png [EMAIL_ADDRESS][DOMAIN_NAME] - [DATE] - View" at bounding box center [783, 705] width 1529 height 23
click at [101, 704] on div "warning image009.png" at bounding box center [86, 705] width 65 height 15
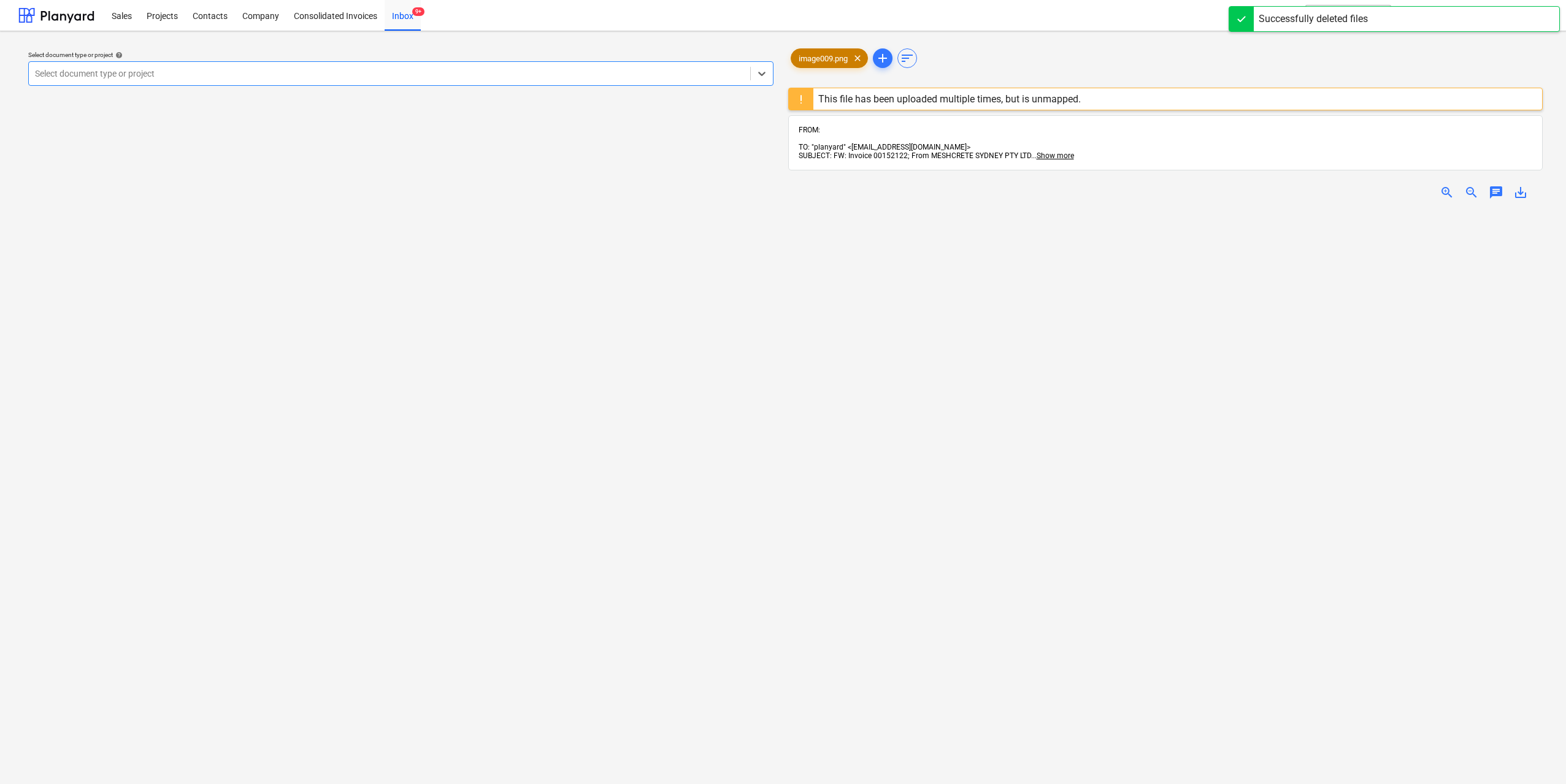
click at [800, 65] on div "image009.png clear" at bounding box center [829, 58] width 77 height 20
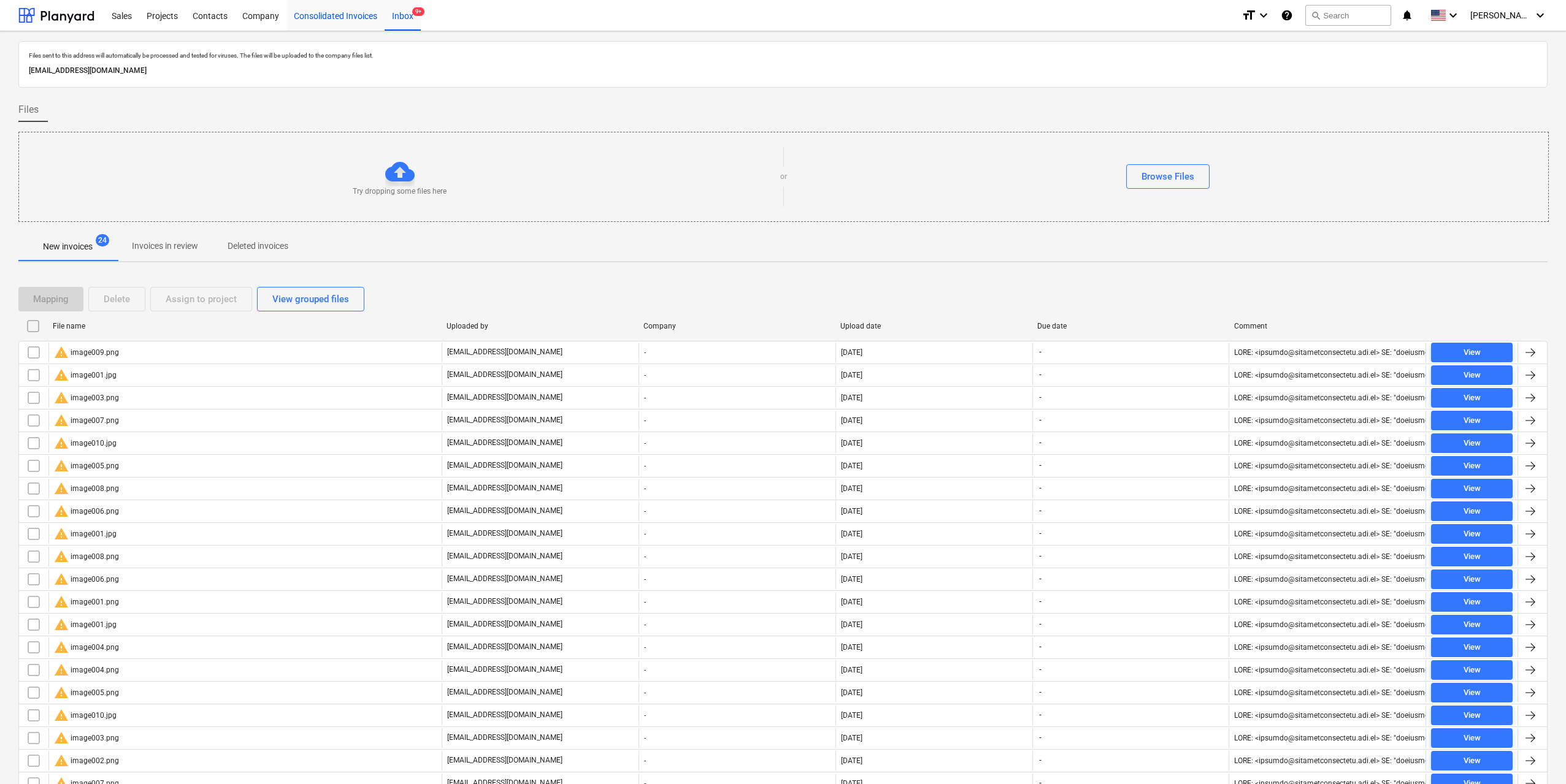
scroll to position [146, 0]
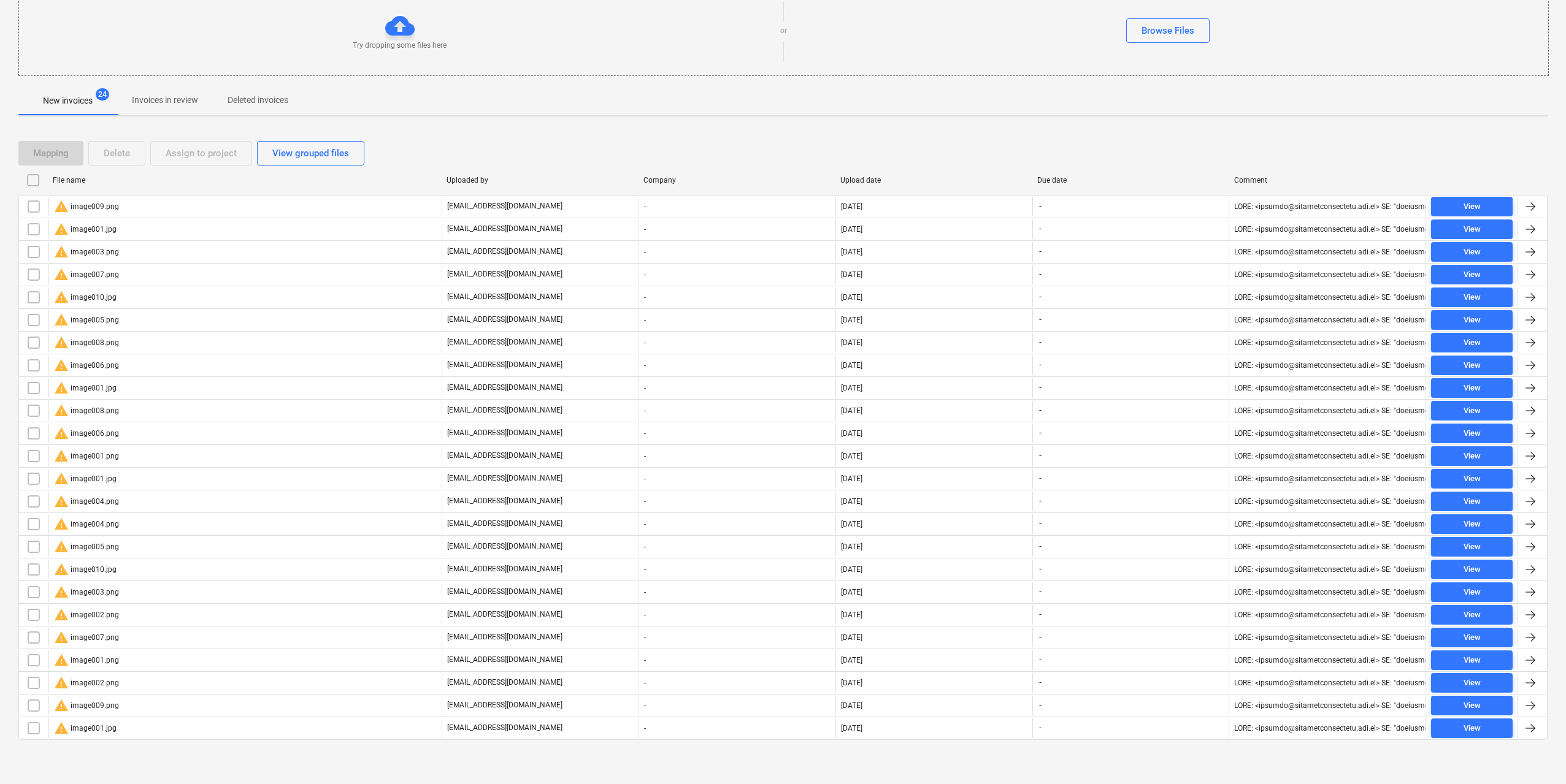
click at [36, 183] on input "checkbox" at bounding box center [33, 180] width 20 height 20
click at [123, 148] on div "Delete" at bounding box center [117, 153] width 26 height 16
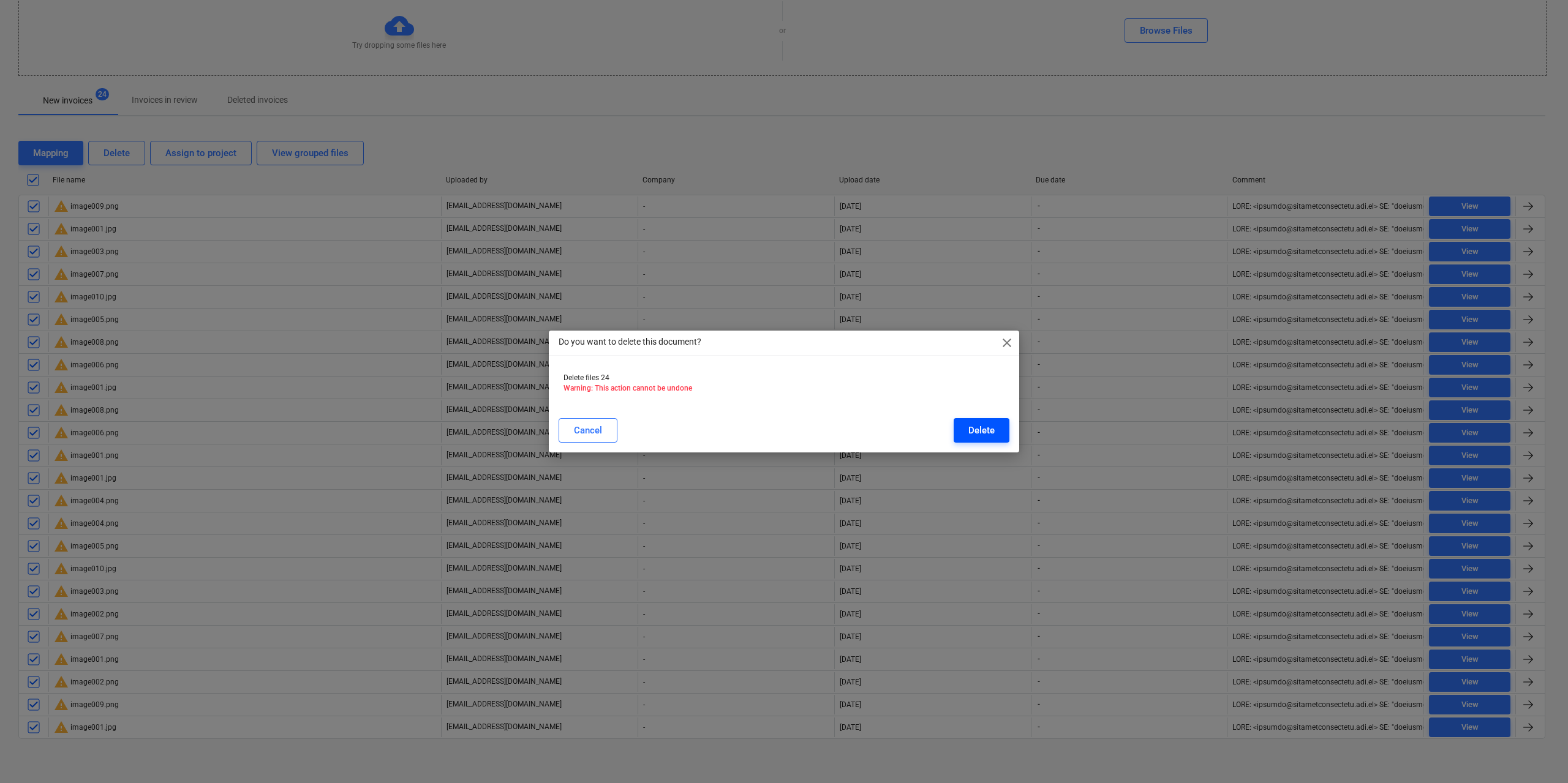
click at [986, 435] on div "Delete" at bounding box center [981, 431] width 26 height 16
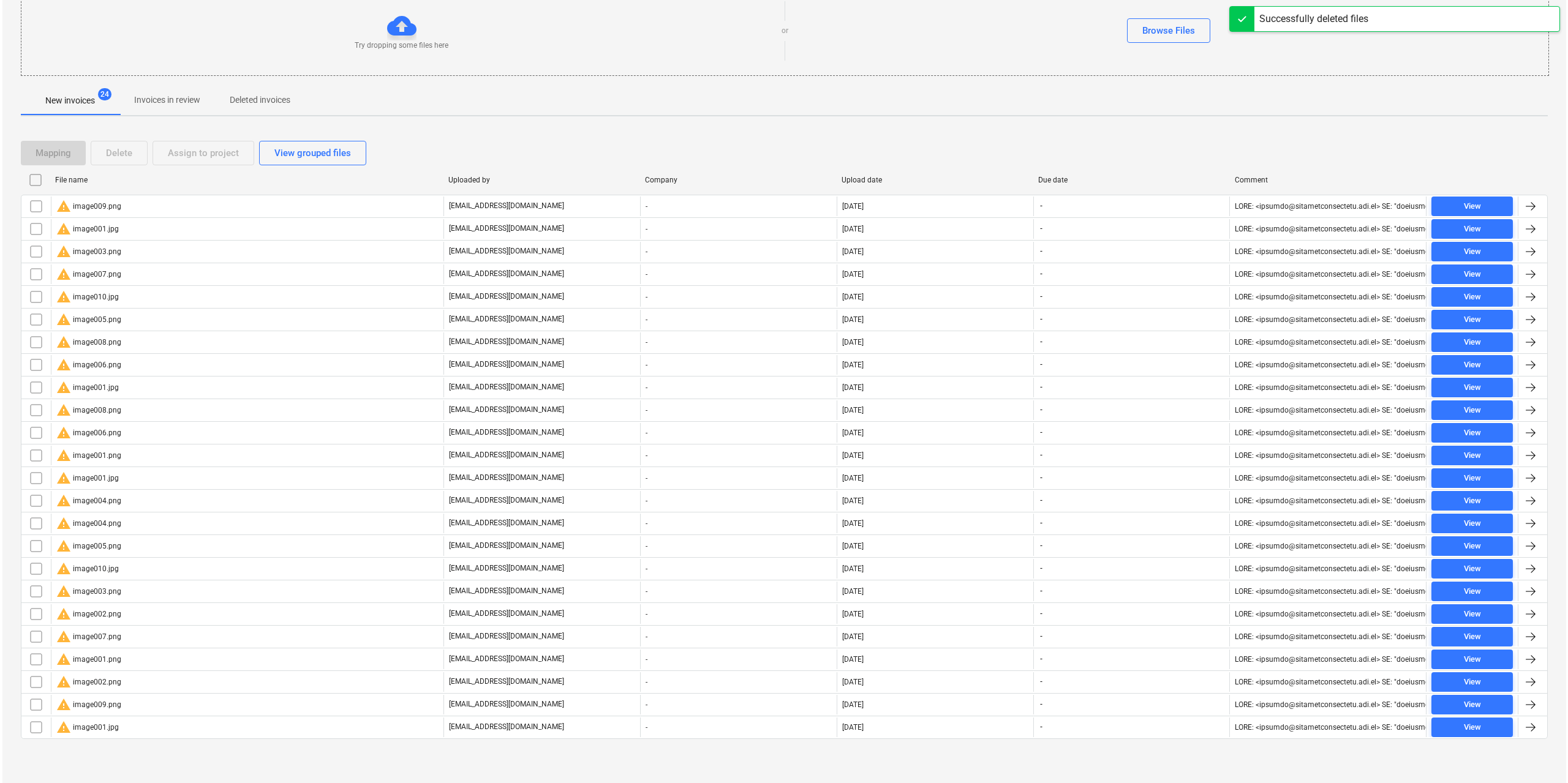
scroll to position [0, 0]
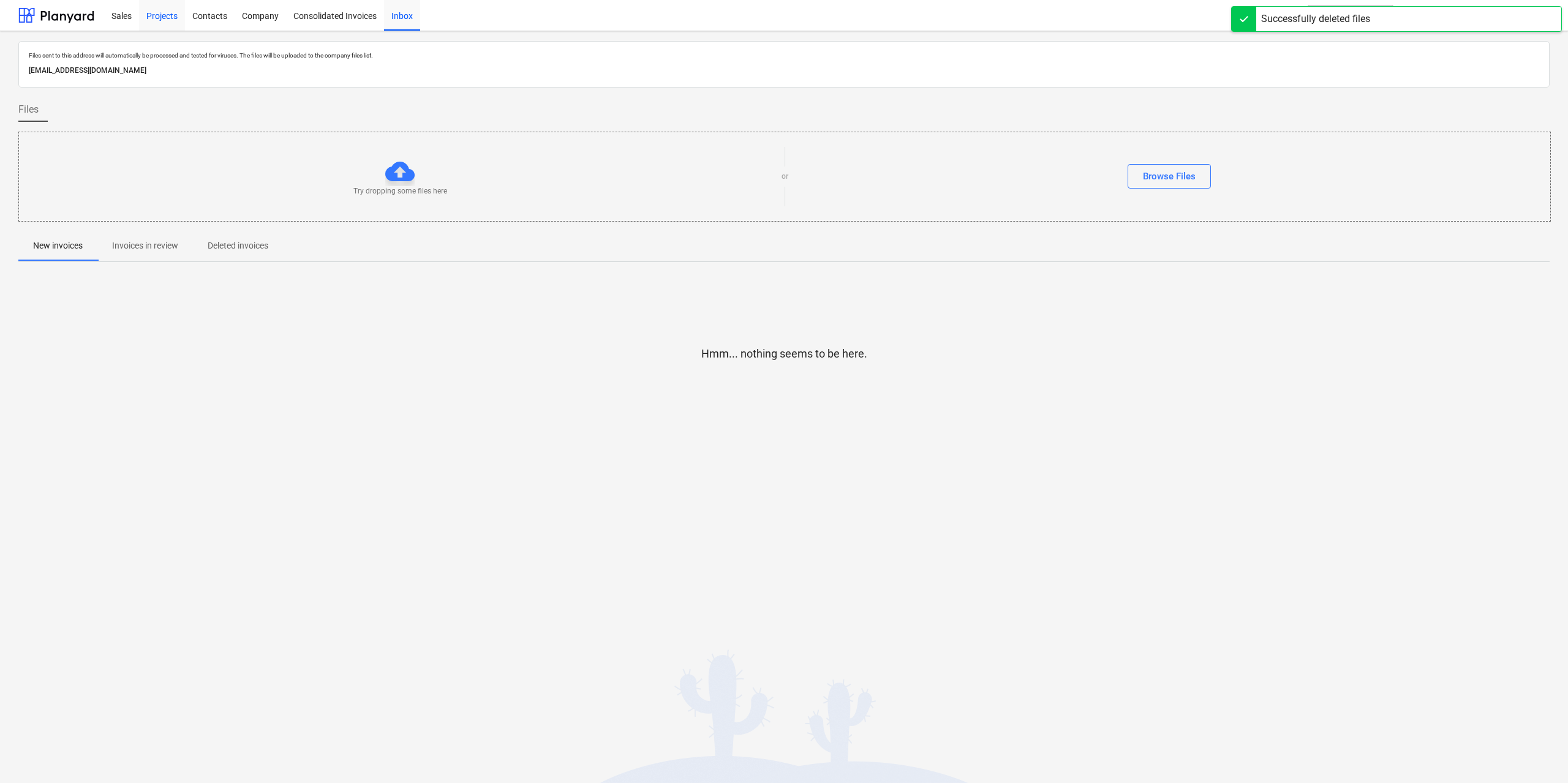
click at [178, 25] on div "Projects" at bounding box center [162, 15] width 46 height 31
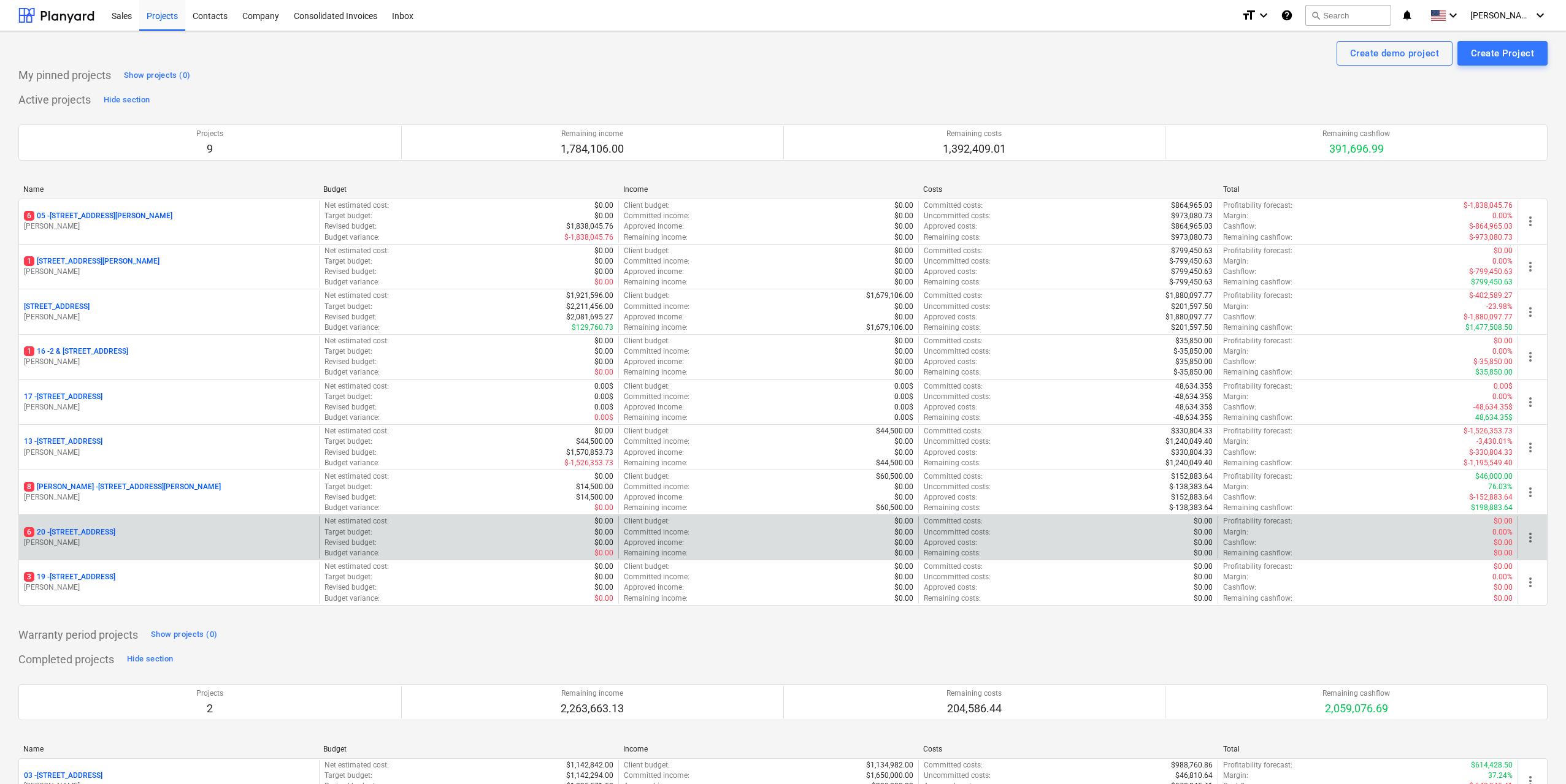
click at [167, 535] on div "6 [STREET_ADDRESS]" at bounding box center [169, 532] width 290 height 11
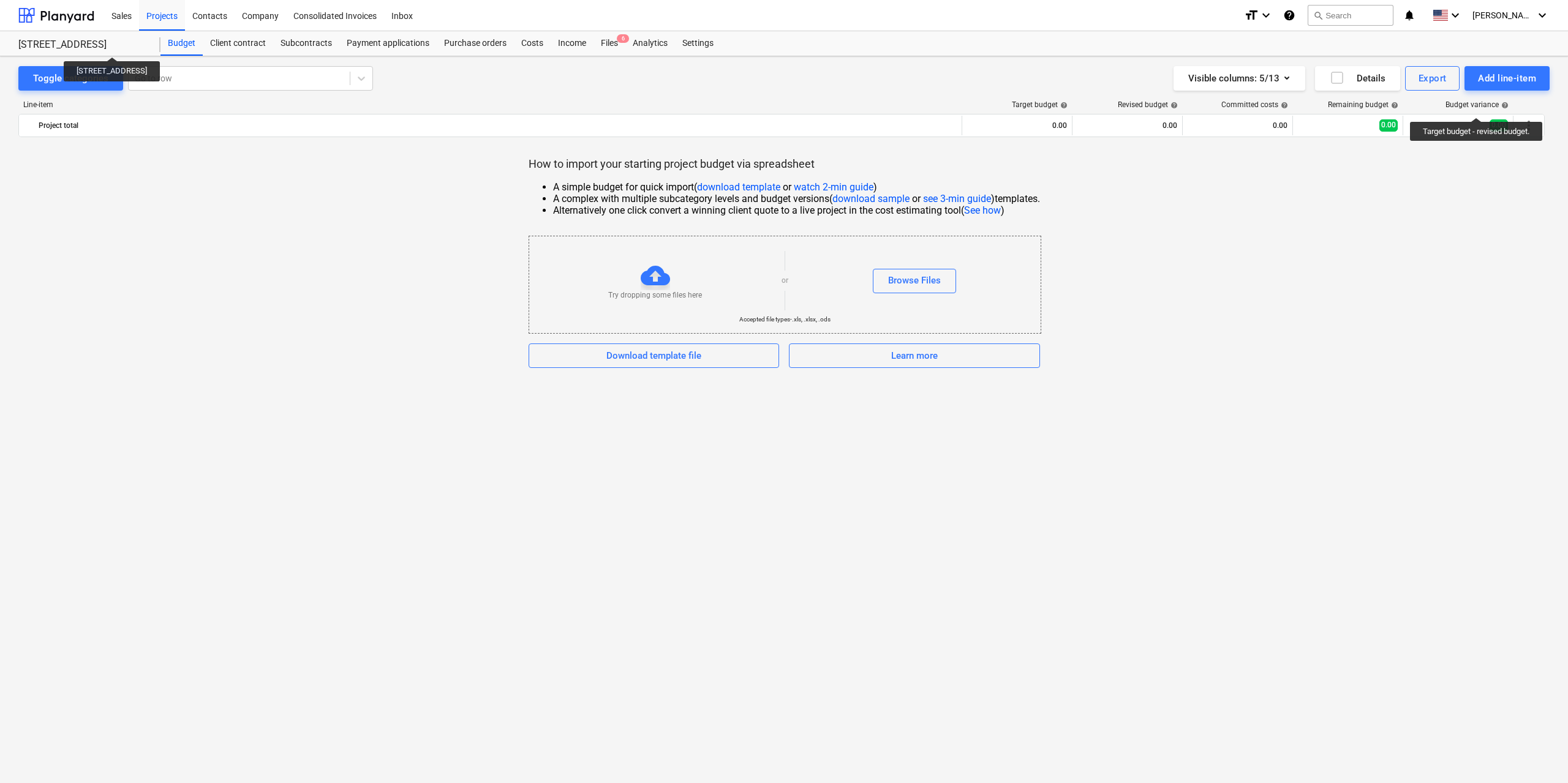
click at [127, 40] on div "[STREET_ADDRESS]" at bounding box center [82, 45] width 128 height 13
click at [118, 38] on div "[STREET_ADDRESS][GEOGRAPHIC_DATA] [STREET_ADDRESS]" at bounding box center [89, 43] width 142 height 25
click at [66, 17] on div at bounding box center [56, 15] width 76 height 30
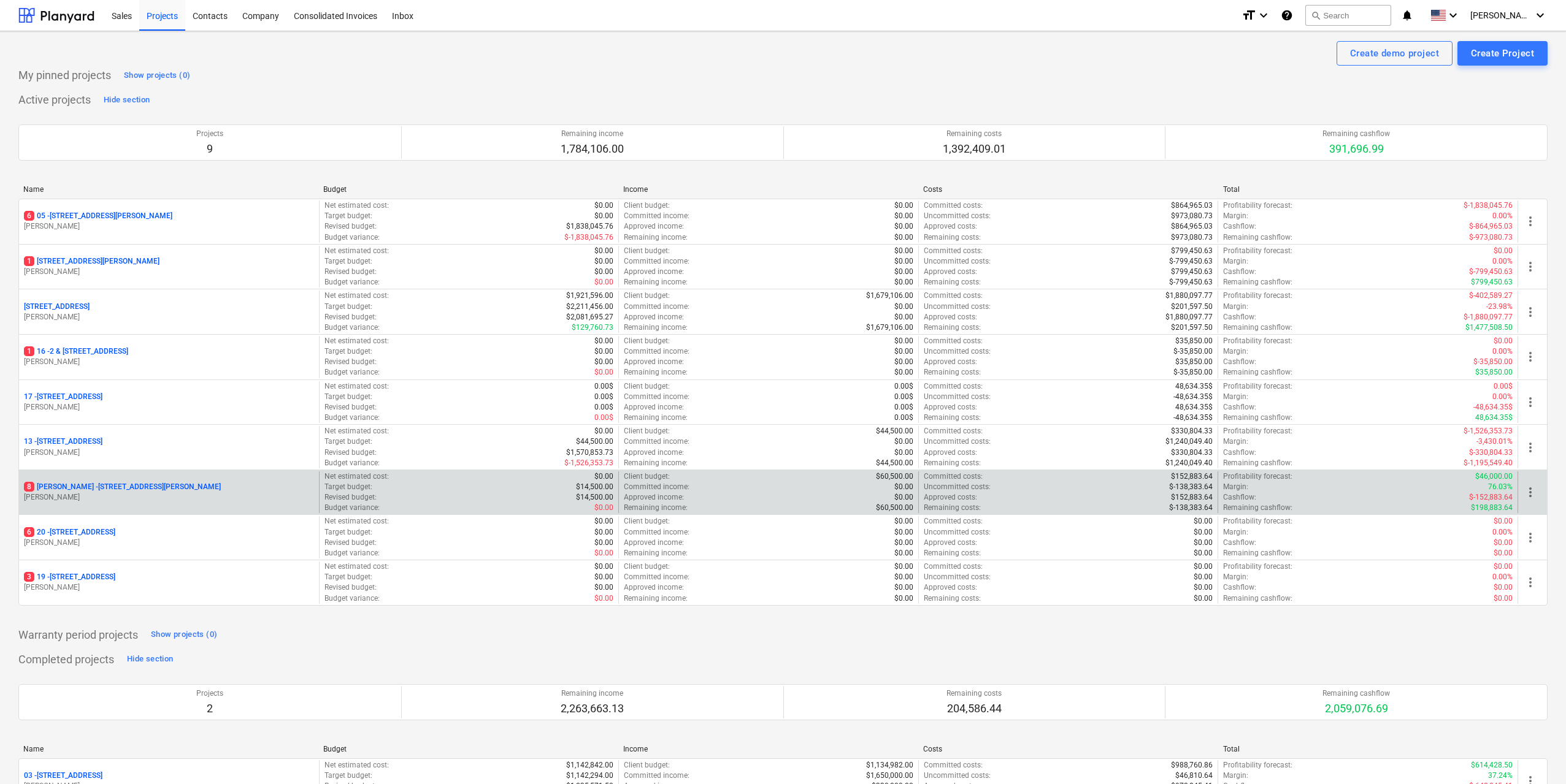
click at [192, 486] on div "[STREET_ADDRESS][PERSON_NAME][PERSON_NAME]" at bounding box center [169, 486] width 290 height 11
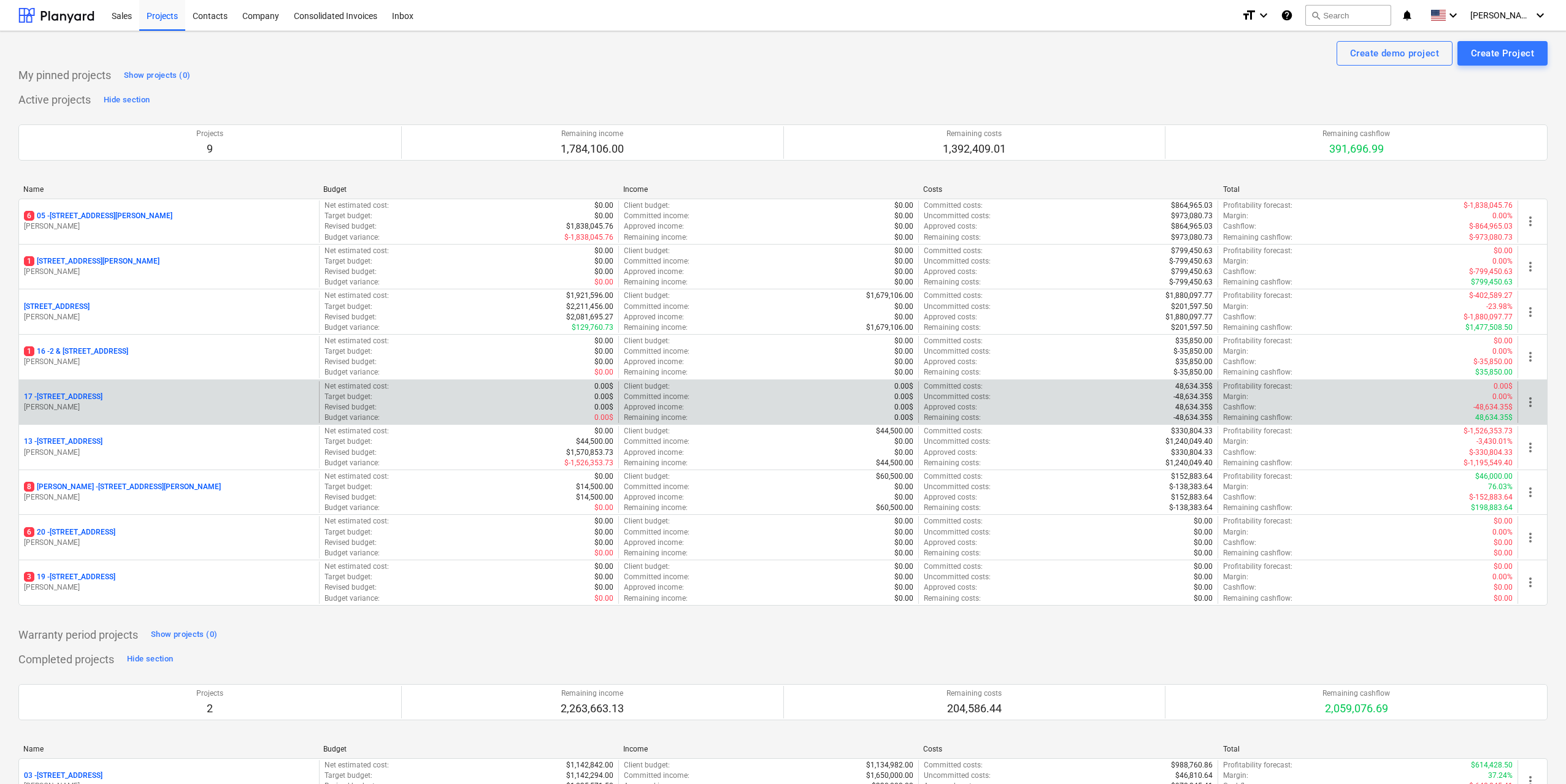
click at [130, 396] on div "[STREET_ADDRESS]" at bounding box center [169, 397] width 290 height 11
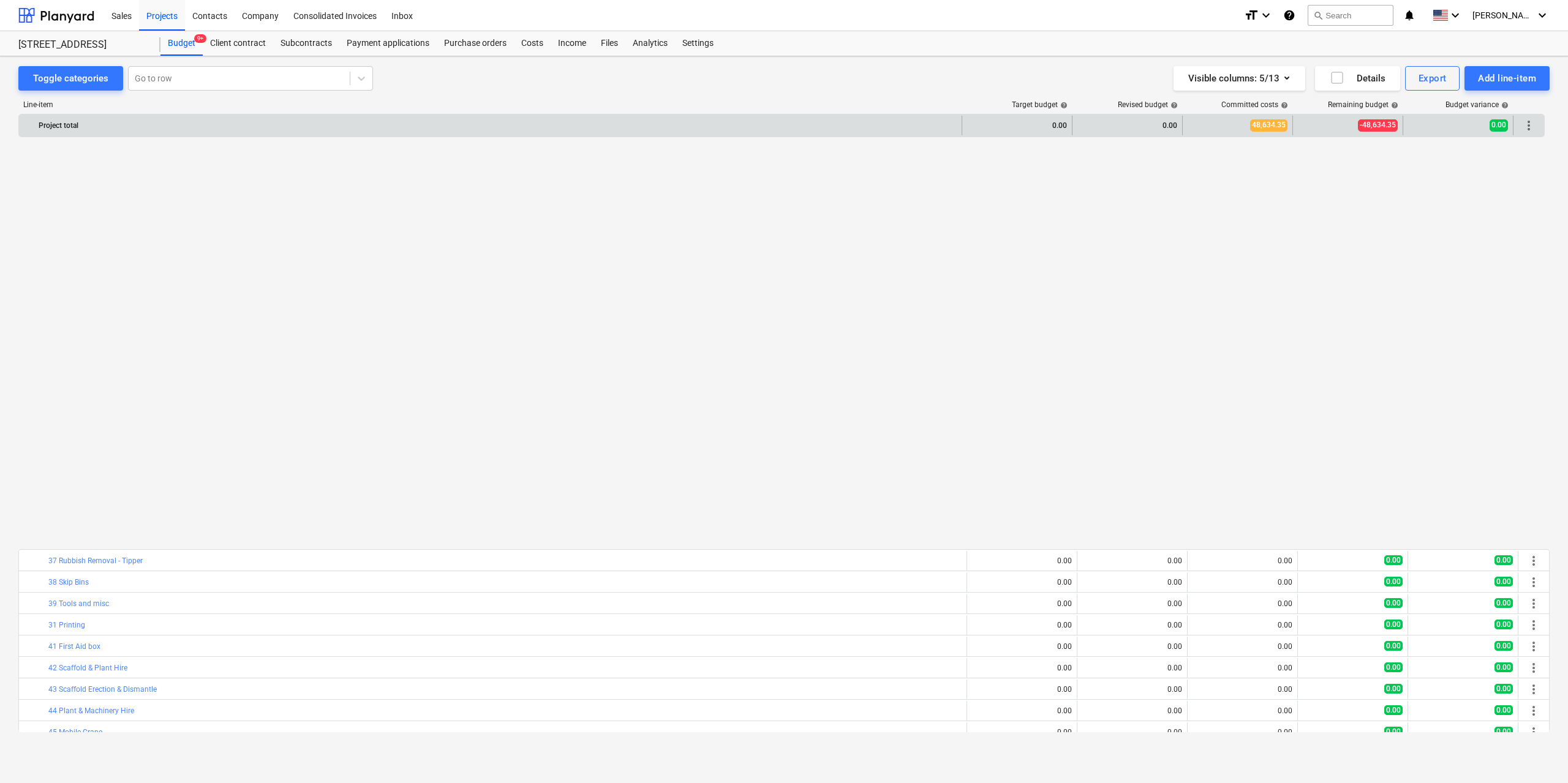
scroll to position [428, 0]
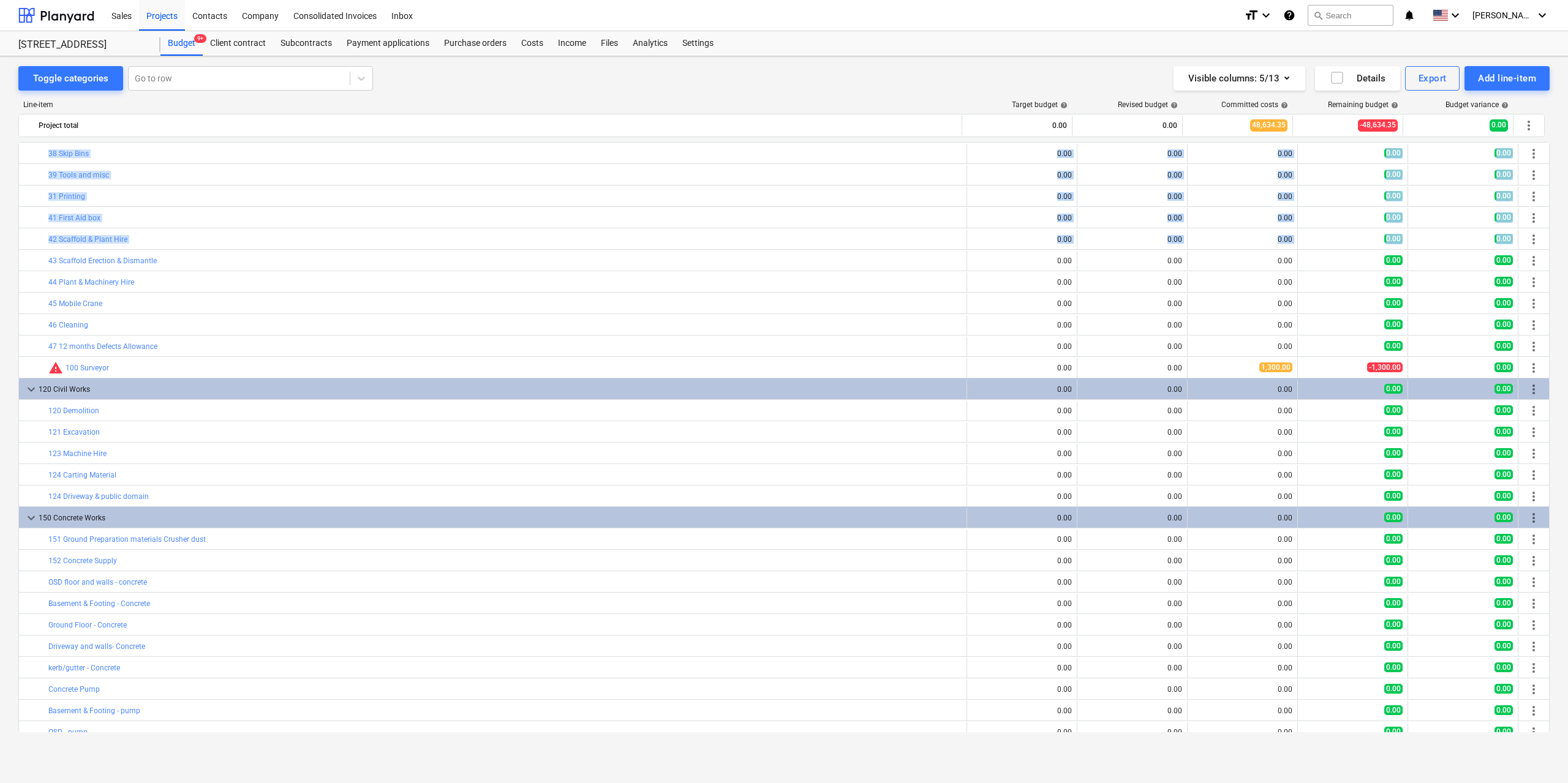
drag, startPoint x: 1545, startPoint y: 231, endPoint x: 1552, endPoint y: 423, distance: 192.1
click at [1552, 423] on div "Toggle categories Go to row Visible columns : 5/13 Details Export Add line-item…" at bounding box center [784, 406] width 1568 height 700
click at [1552, 296] on div "Toggle categories Go to row Visible columns : 5/13 Details Export Add line-item…" at bounding box center [784, 406] width 1568 height 700
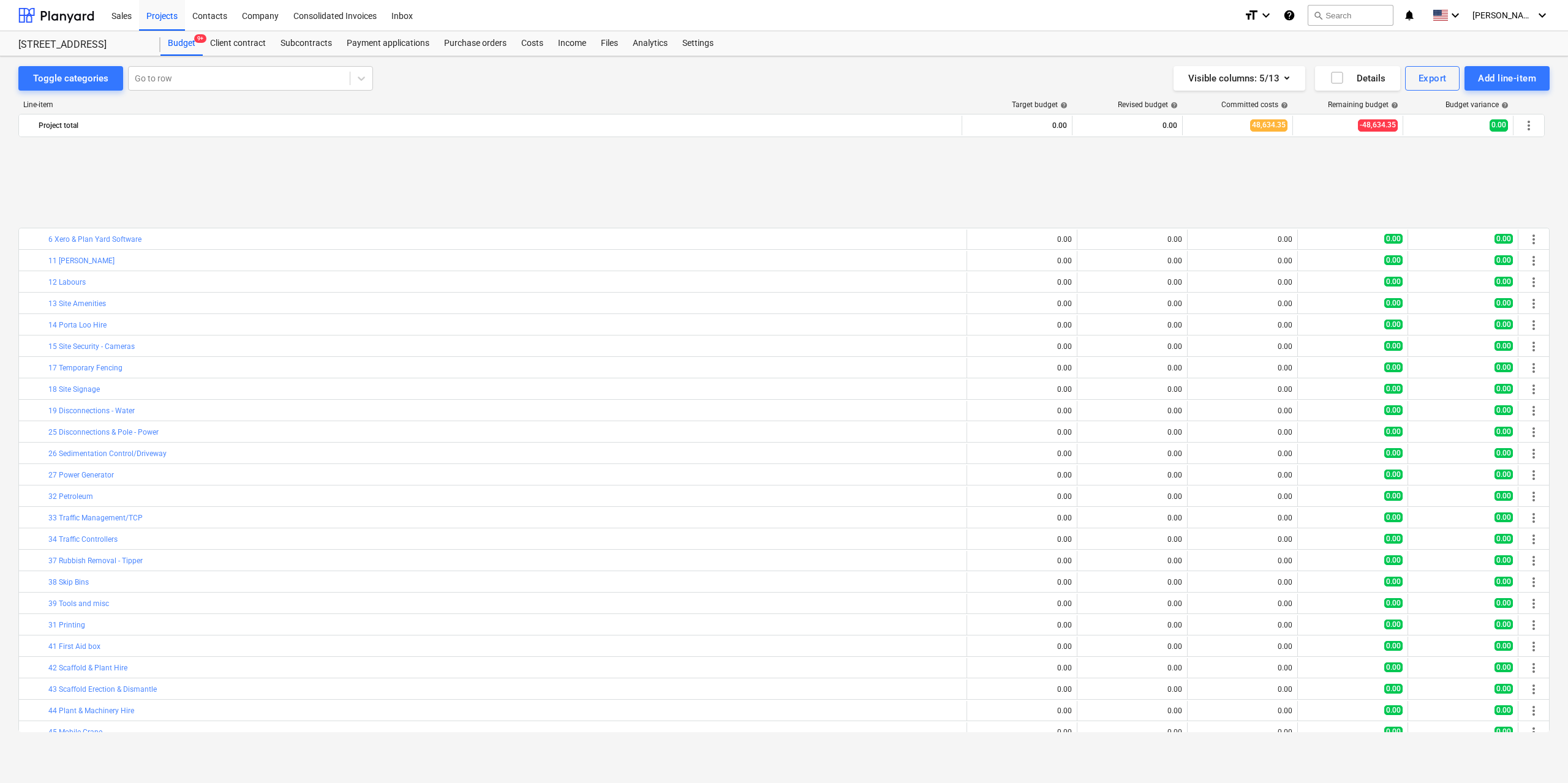
scroll to position [518, 0]
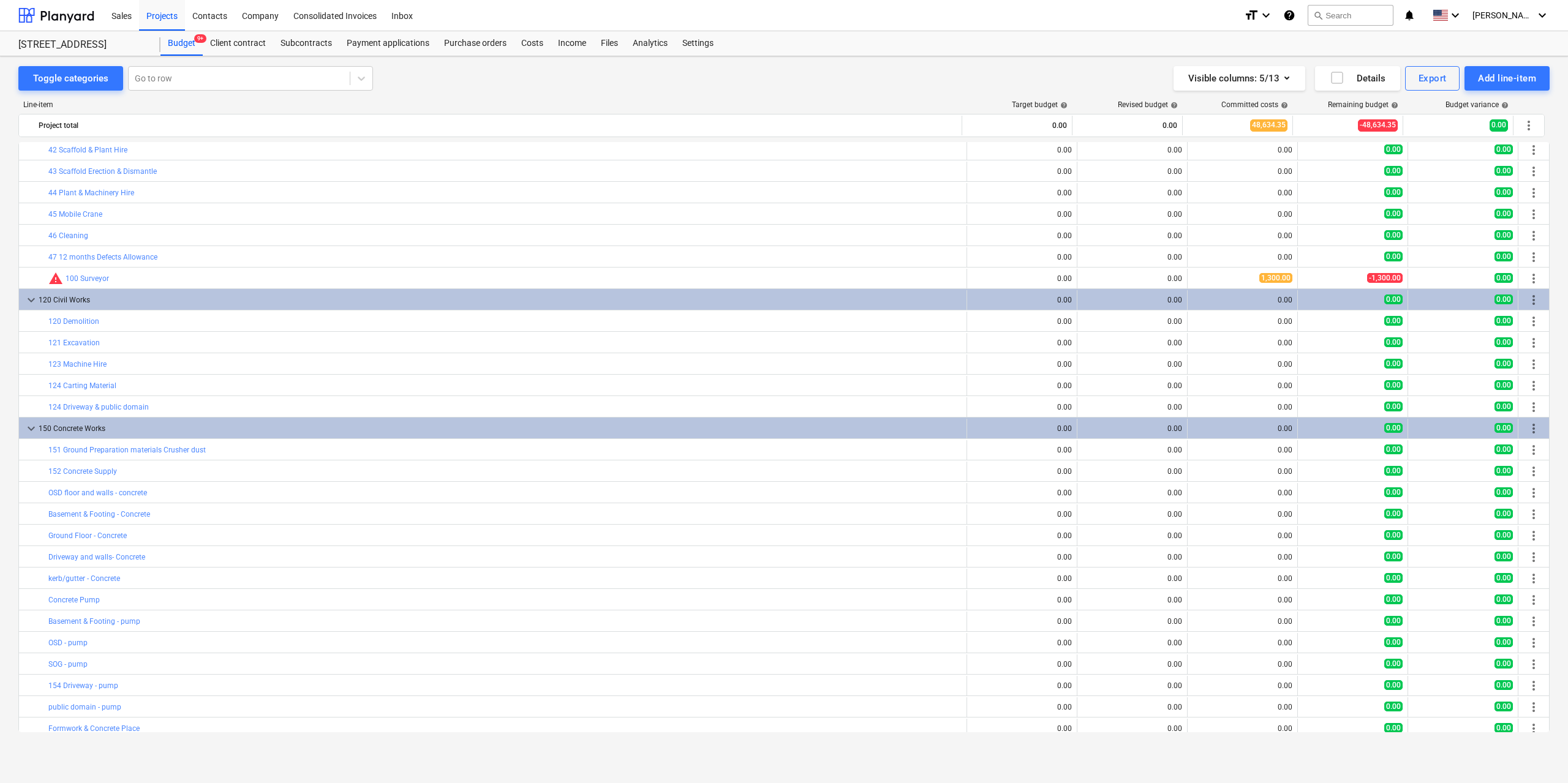
drag, startPoint x: 1547, startPoint y: 273, endPoint x: 1559, endPoint y: 552, distance: 279.3
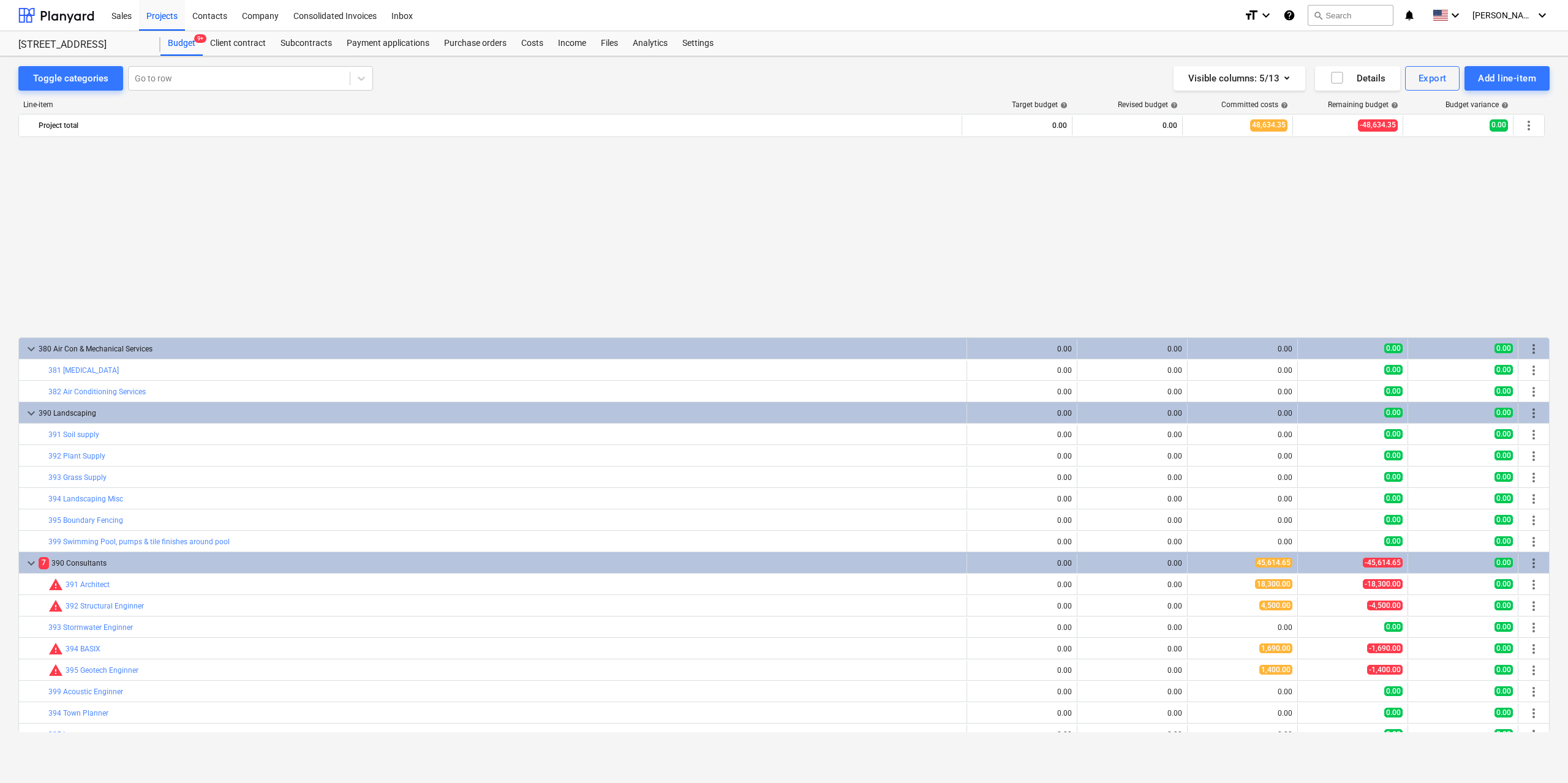
scroll to position [3438, 0]
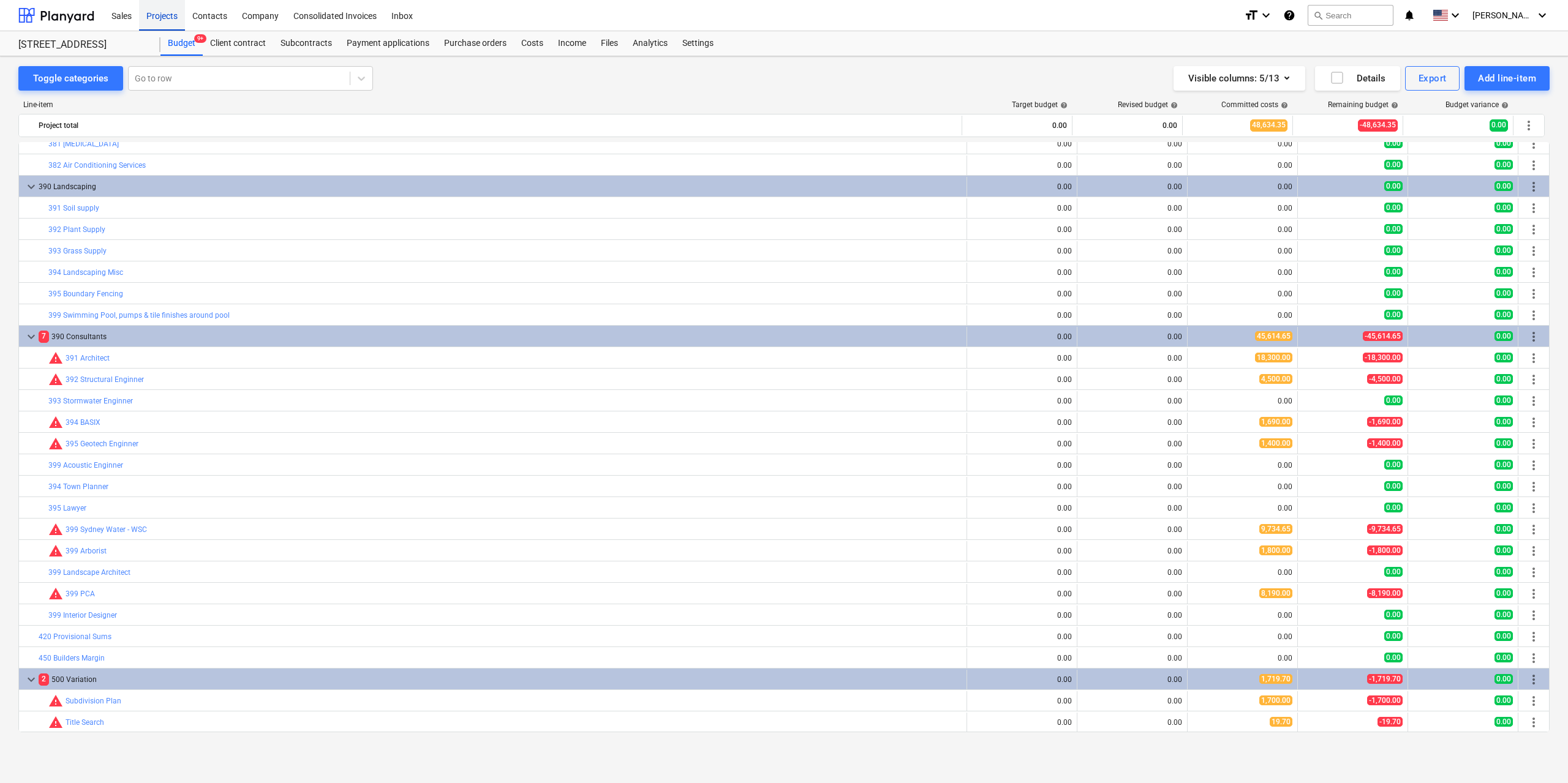
click at [163, 9] on div "Projects" at bounding box center [162, 15] width 46 height 31
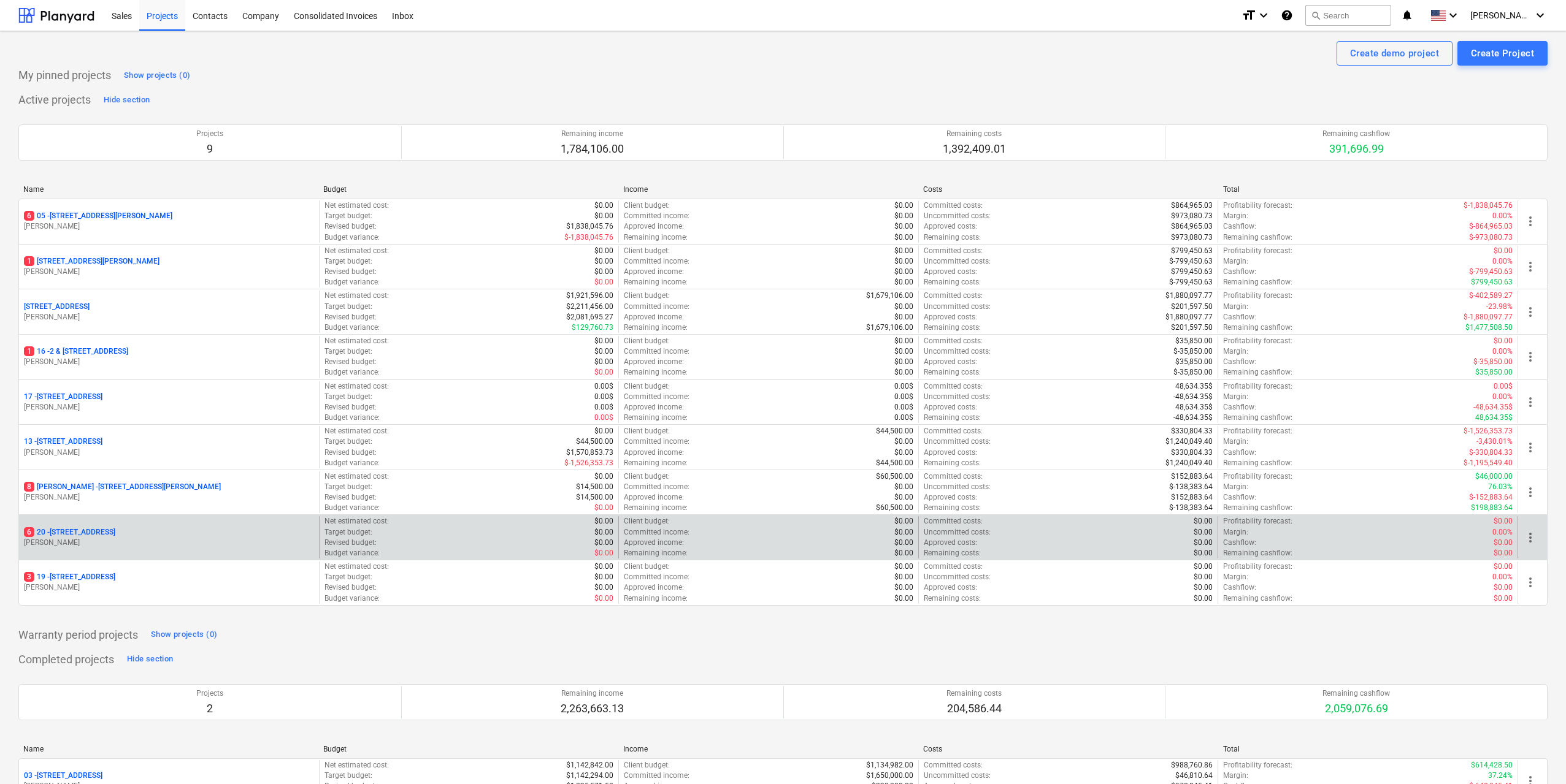
click at [115, 536] on p "6 [STREET_ADDRESS]" at bounding box center [70, 532] width 92 height 11
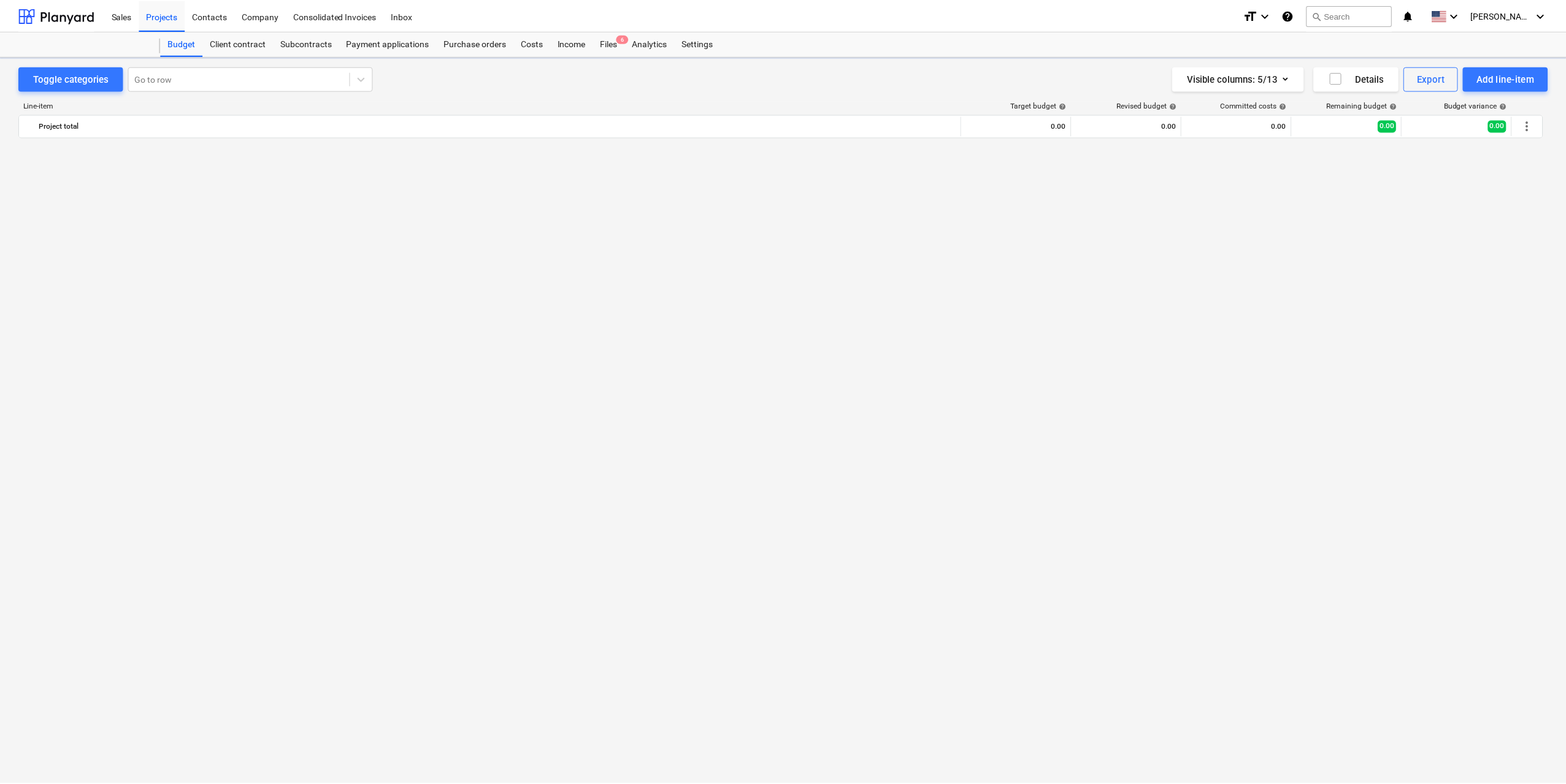
scroll to position [3442, 0]
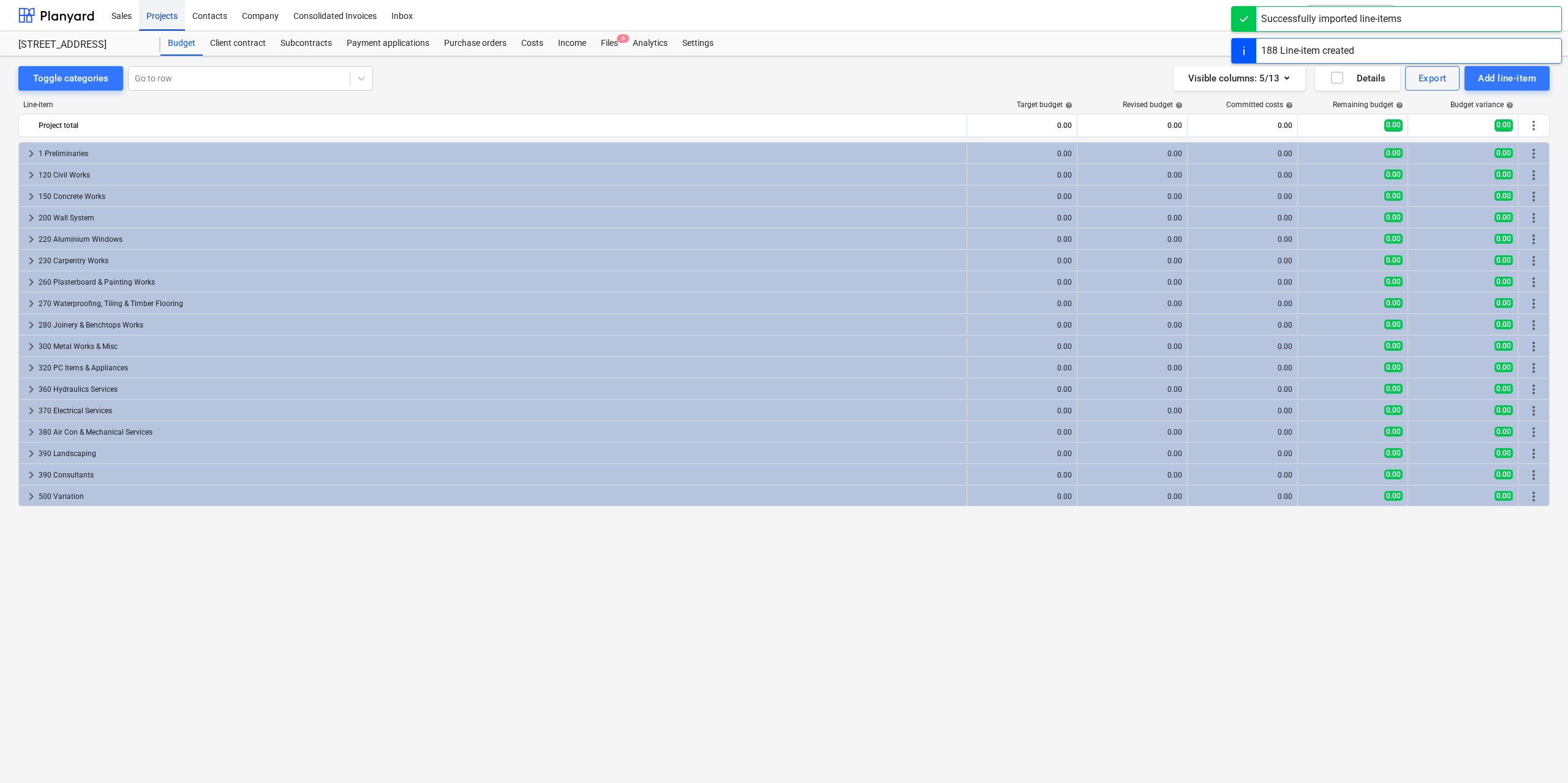
click at [153, 17] on div "Projects" at bounding box center [162, 15] width 46 height 31
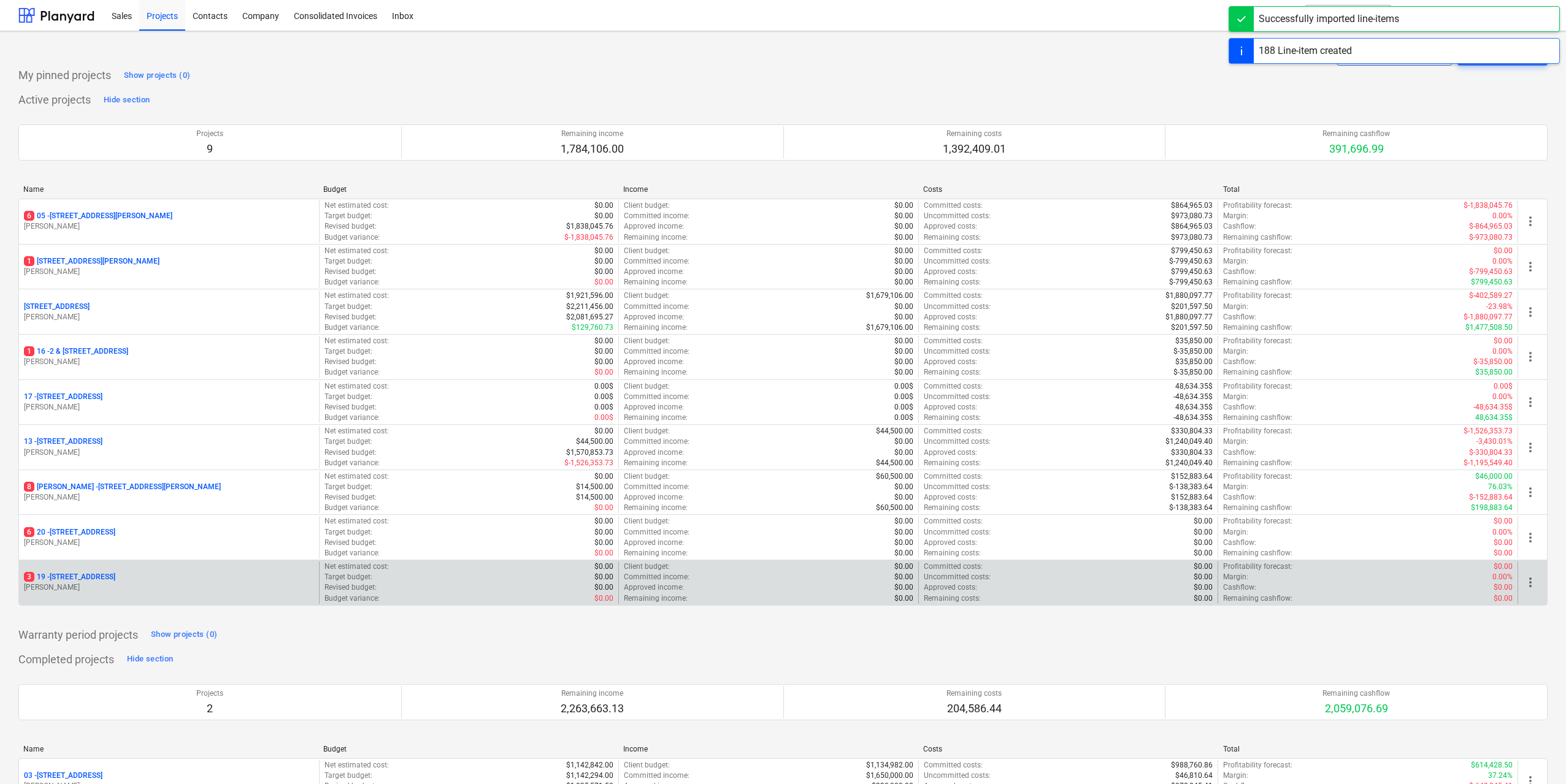
click at [143, 569] on div "[STREET_ADDRESS][PERSON_NAME]" at bounding box center [169, 583] width 300 height 43
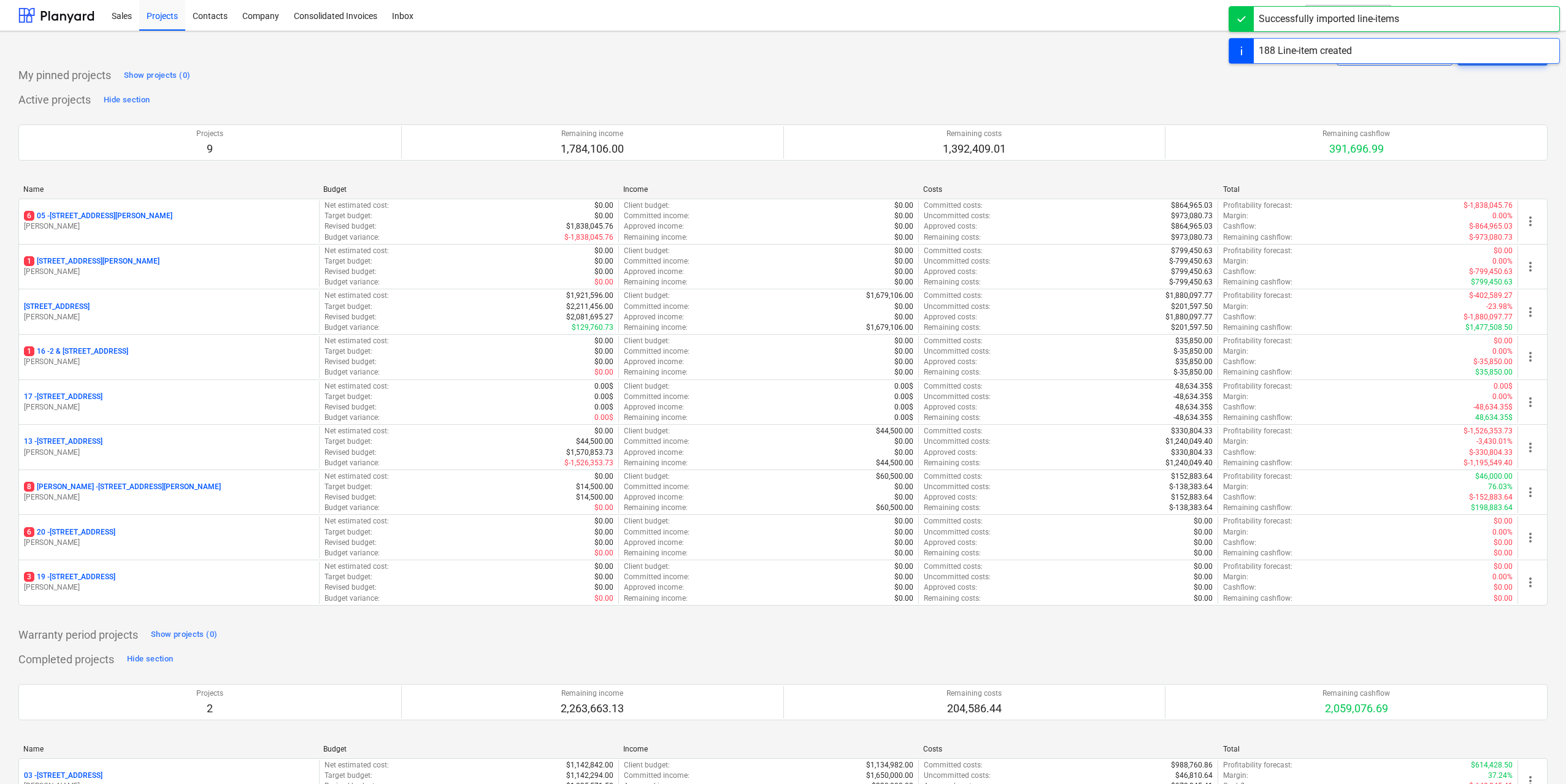
click at [115, 576] on p "[STREET_ADDRESS]" at bounding box center [70, 577] width 92 height 11
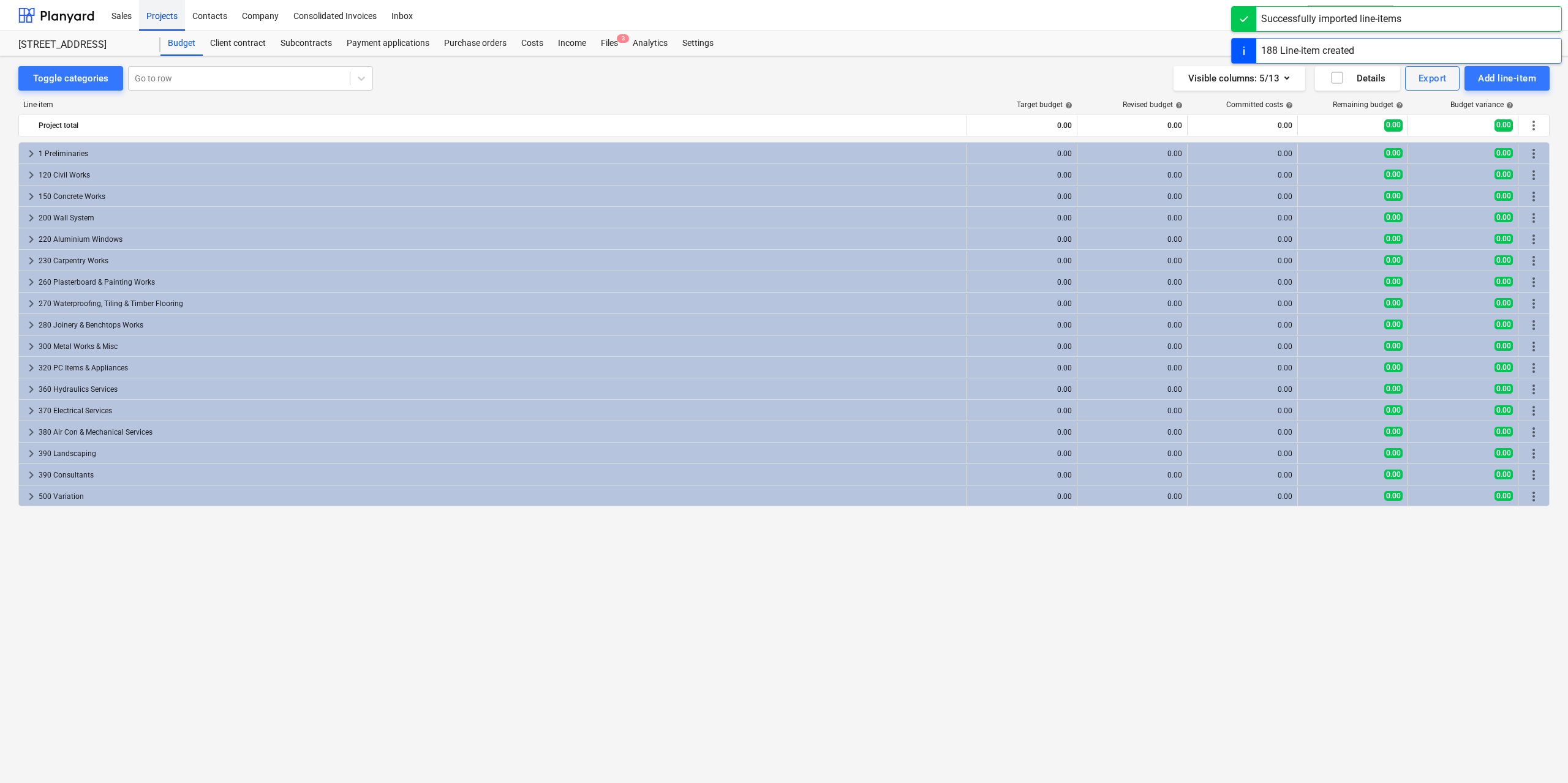
click at [160, 13] on div "Projects" at bounding box center [162, 15] width 46 height 31
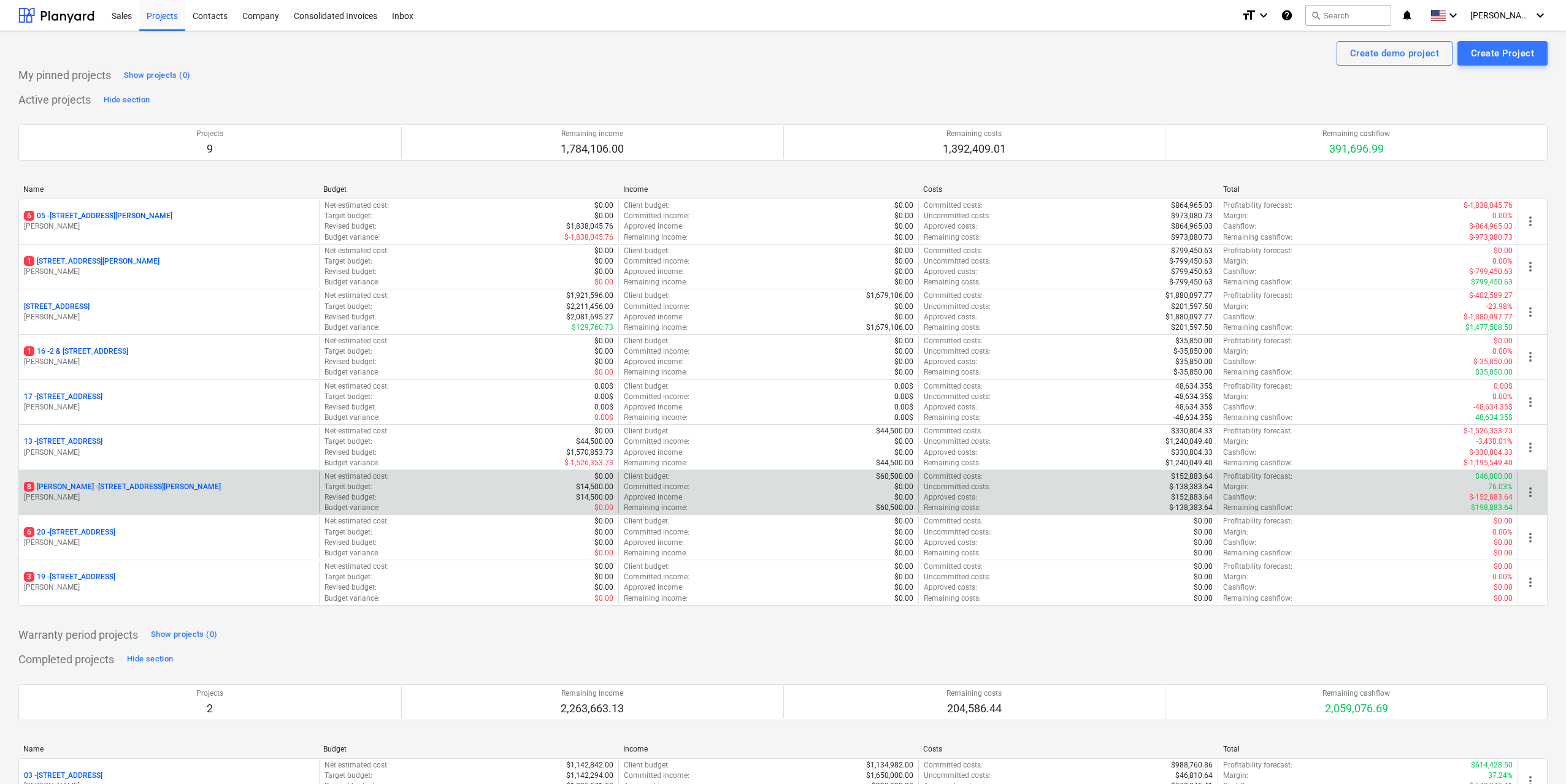
click at [176, 498] on p "[PERSON_NAME]" at bounding box center [169, 497] width 290 height 11
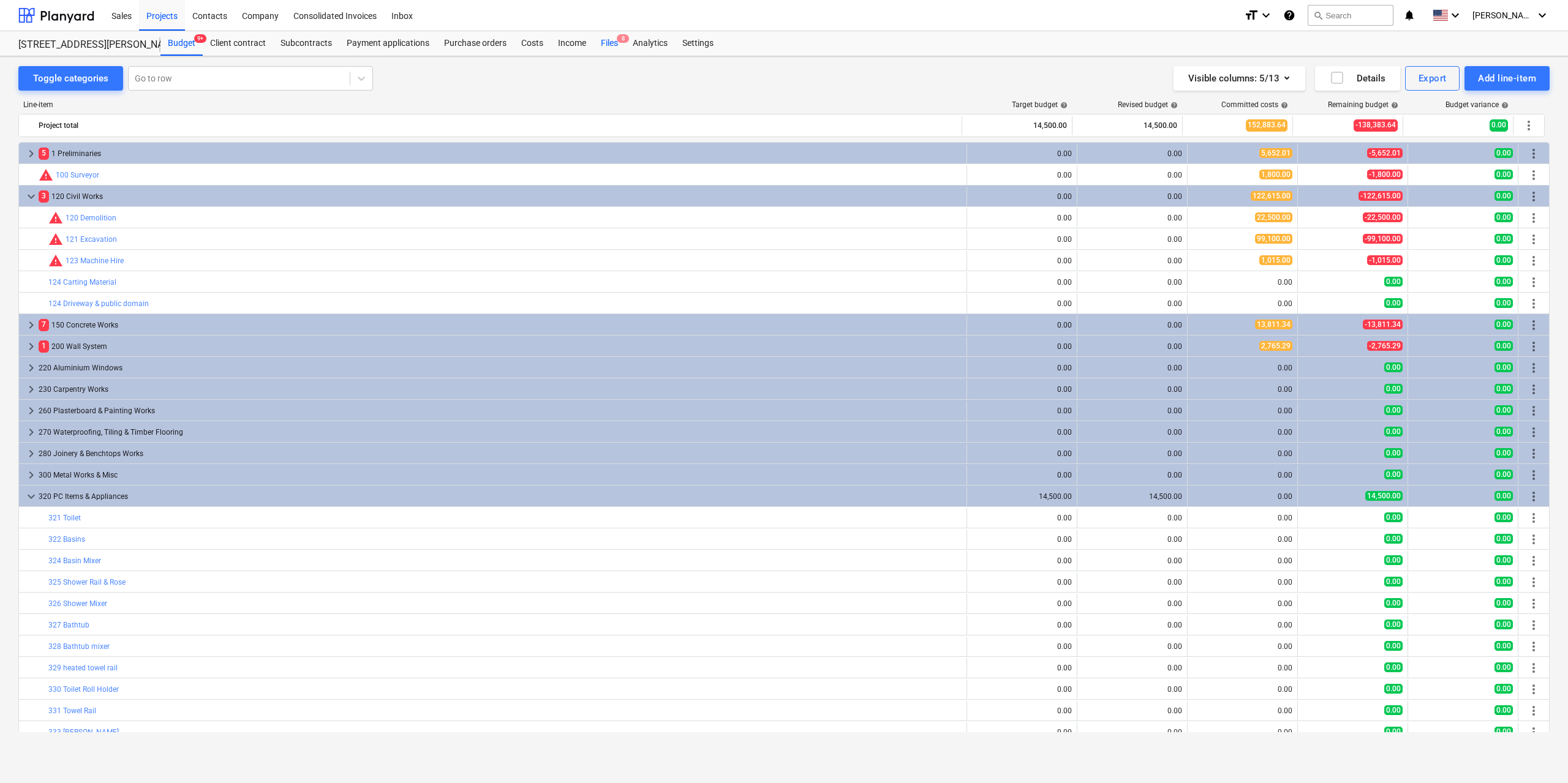
drag, startPoint x: 605, startPoint y: 47, endPoint x: 612, endPoint y: 45, distance: 7.3
click at [612, 45] on div "Files 8" at bounding box center [609, 43] width 32 height 25
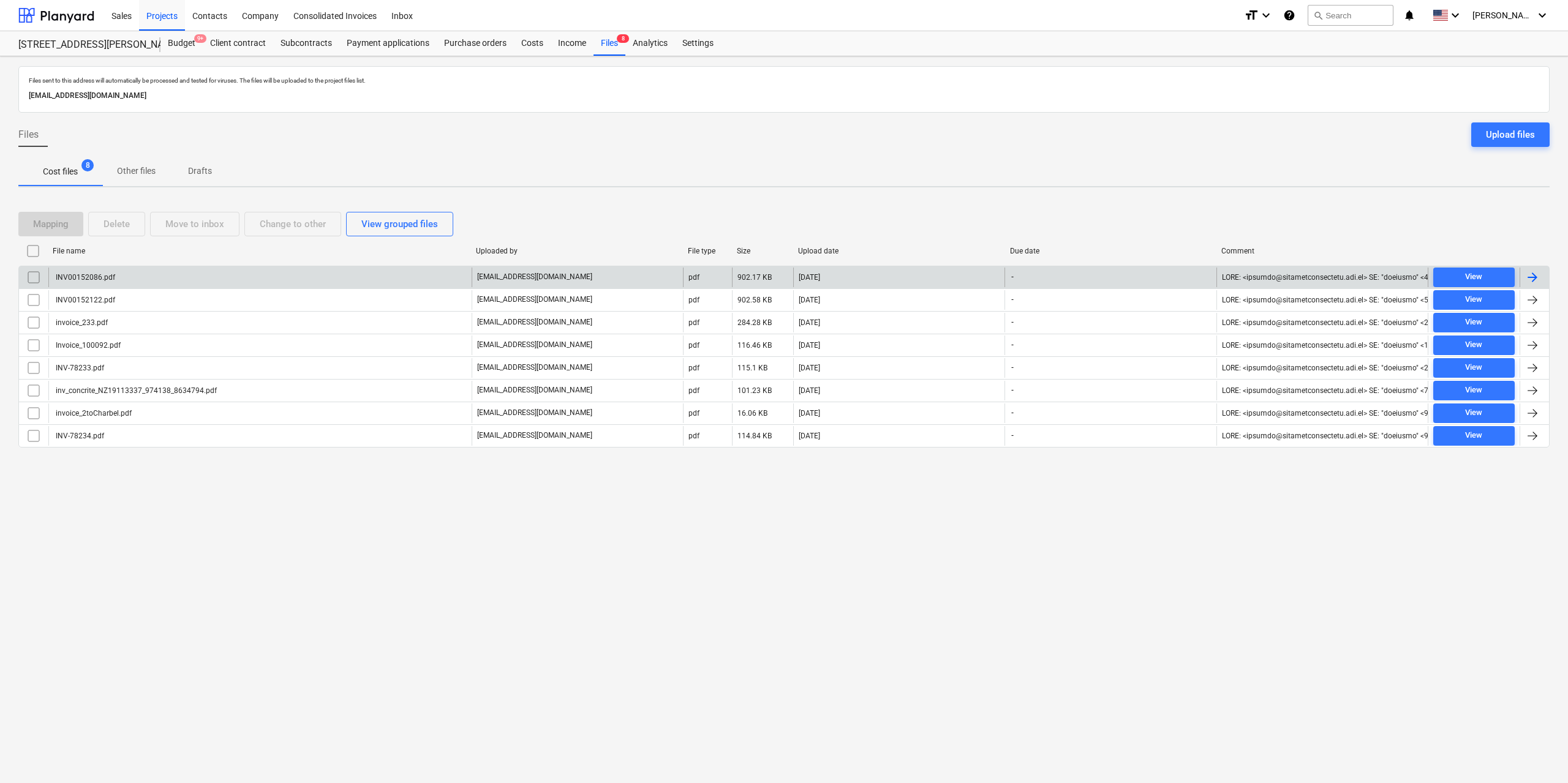
click at [123, 275] on div "INV00152086.pdf" at bounding box center [260, 277] width 423 height 20
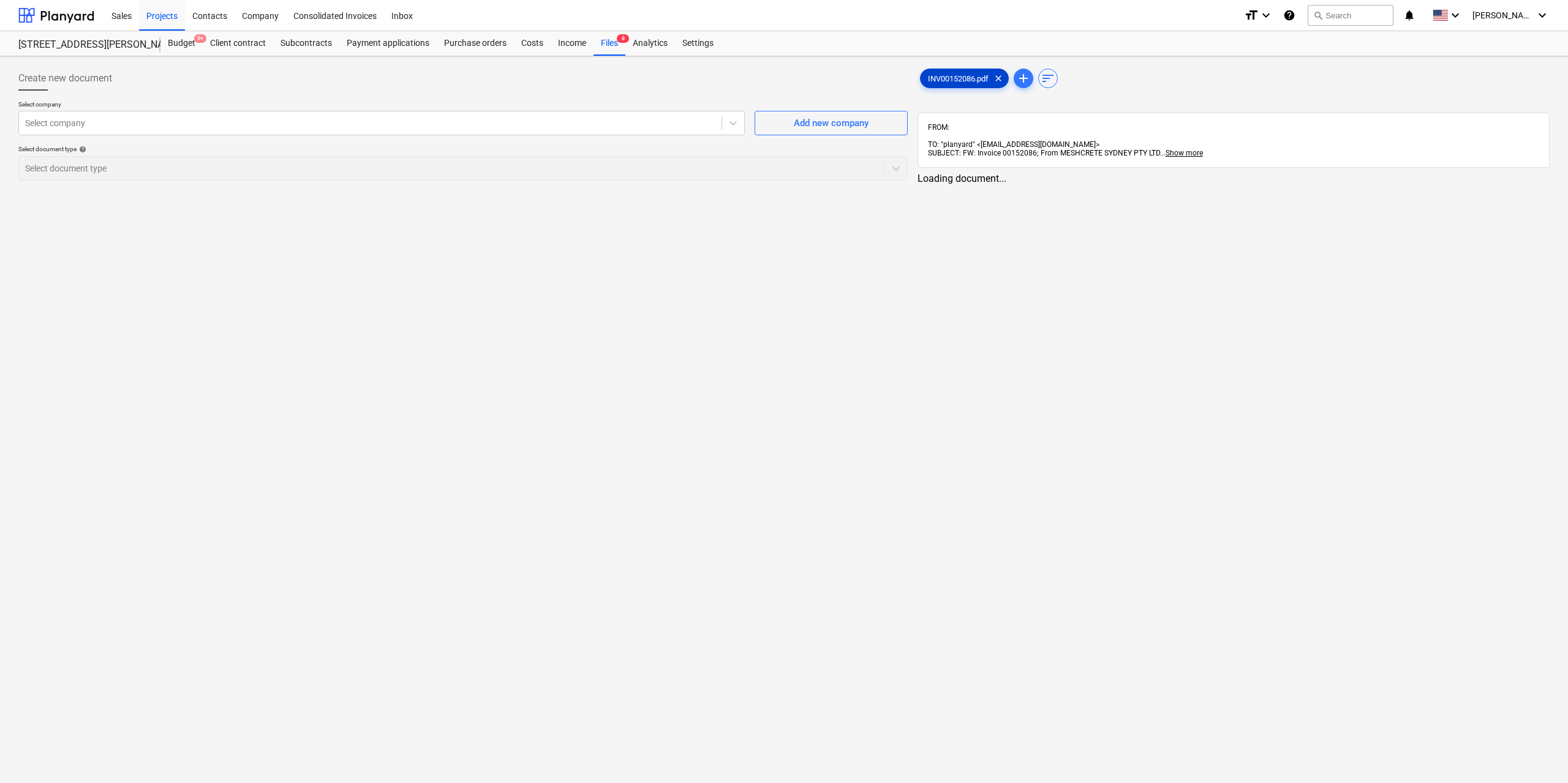
click at [951, 79] on span "INV00152086.pdf" at bounding box center [958, 78] width 75 height 9
click at [948, 79] on span "INV00152086.pdf" at bounding box center [958, 78] width 75 height 9
click at [628, 128] on div at bounding box center [368, 123] width 688 height 12
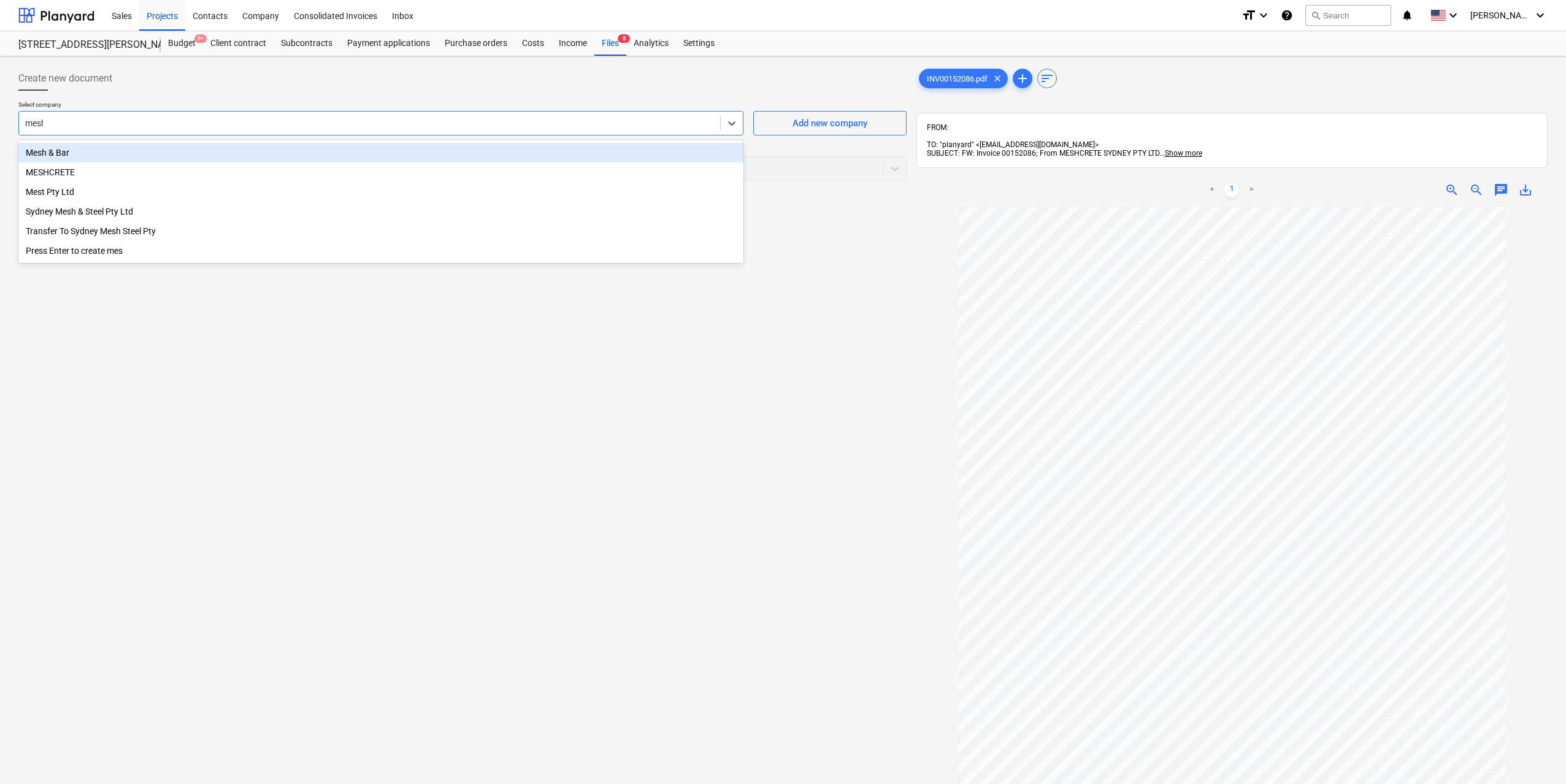
type input "meshc"
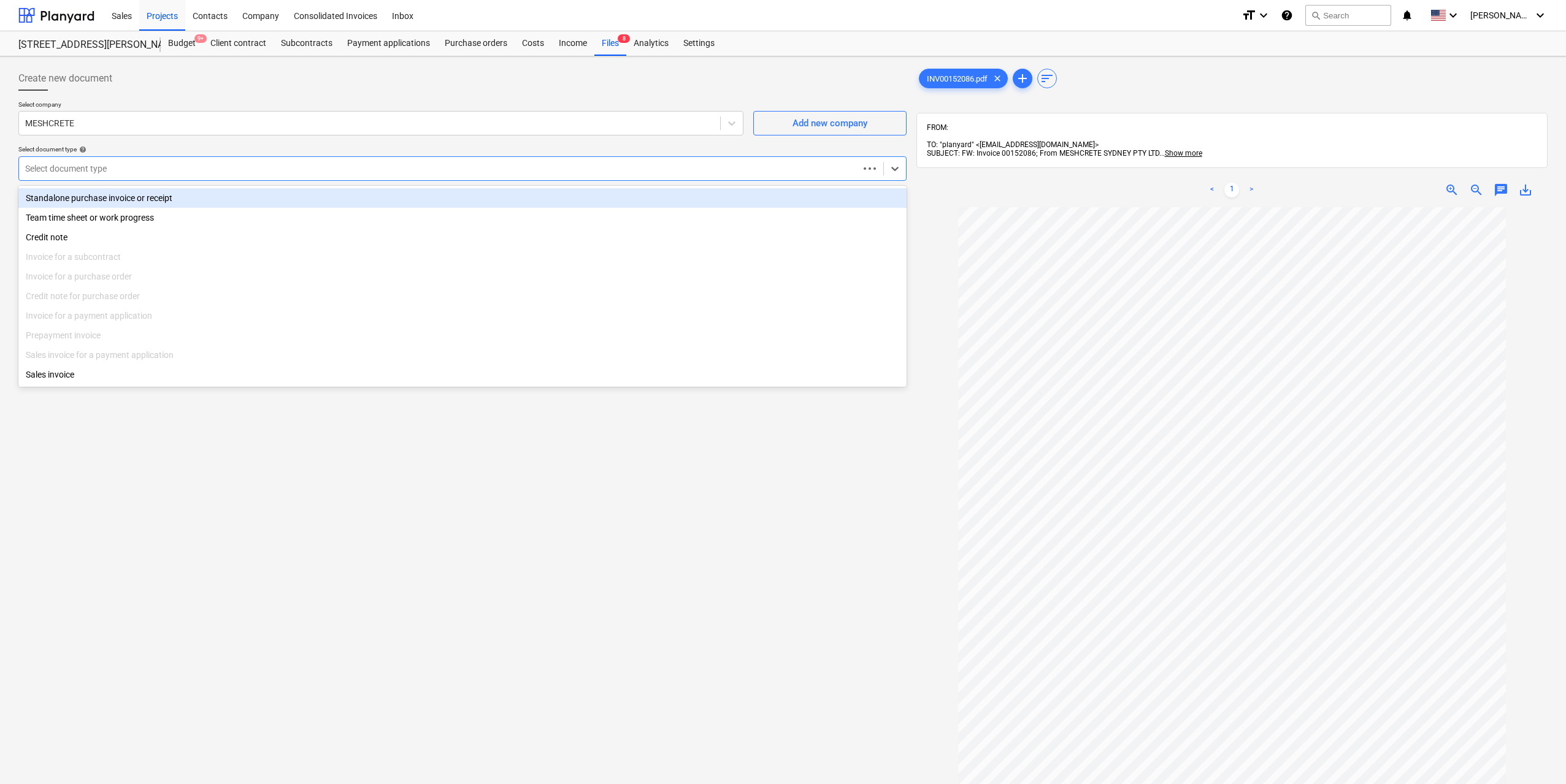
click at [491, 174] on div at bounding box center [438, 168] width 827 height 12
click at [401, 204] on div "Standalone purchase invoice or receipt" at bounding box center [463, 198] width 888 height 20
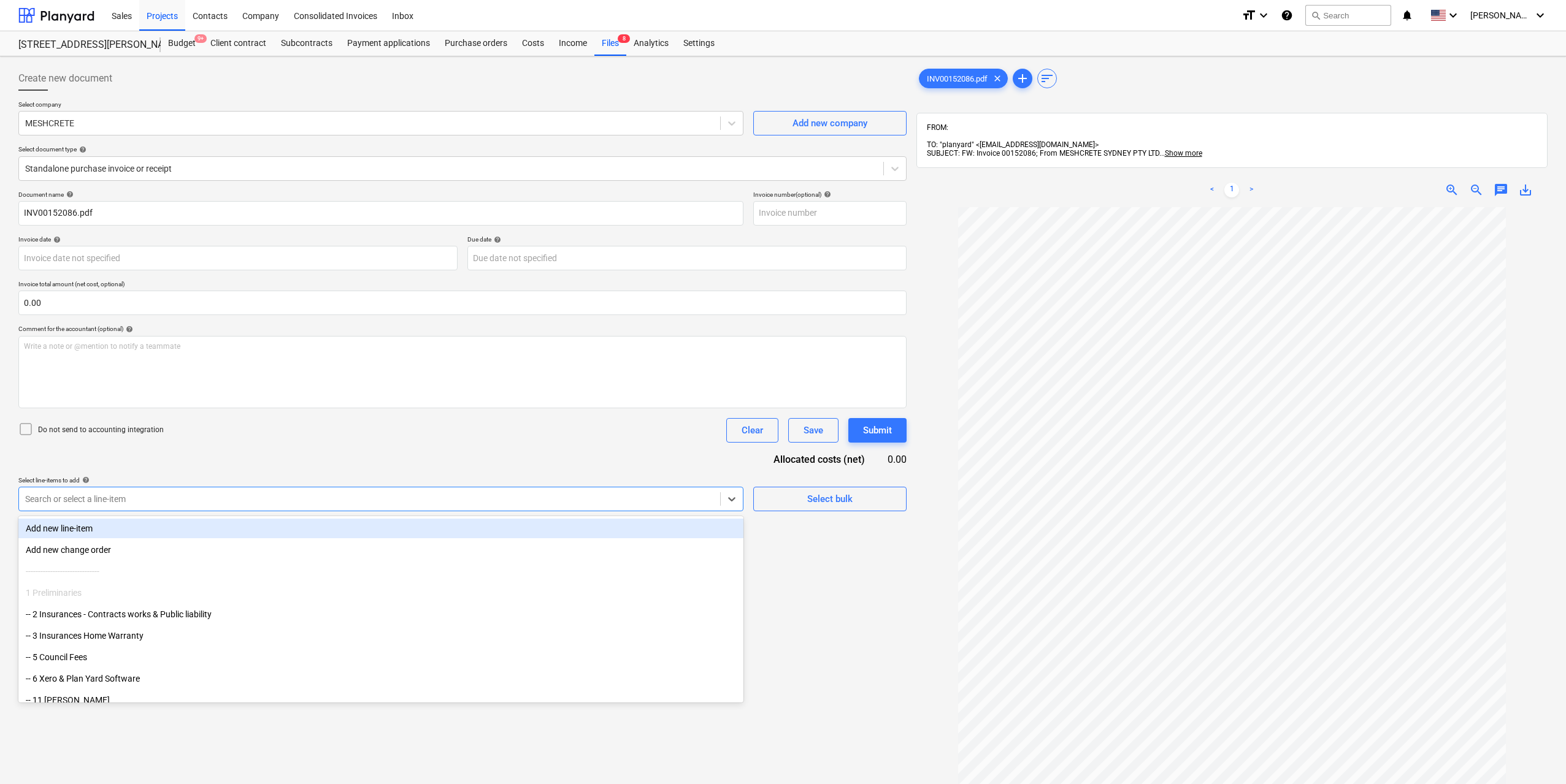
click at [212, 494] on div at bounding box center [369, 499] width 688 height 12
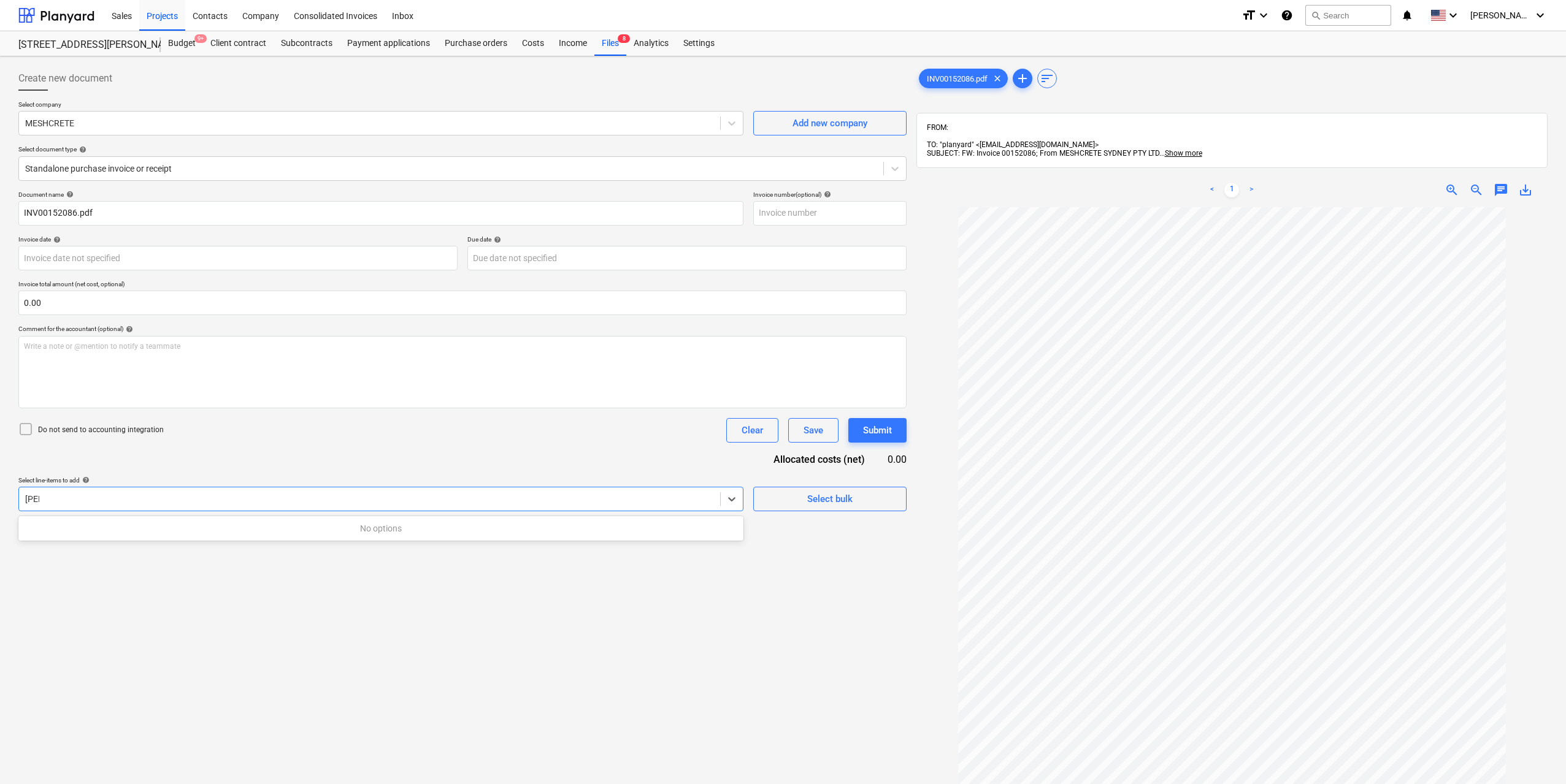
type input "rei"
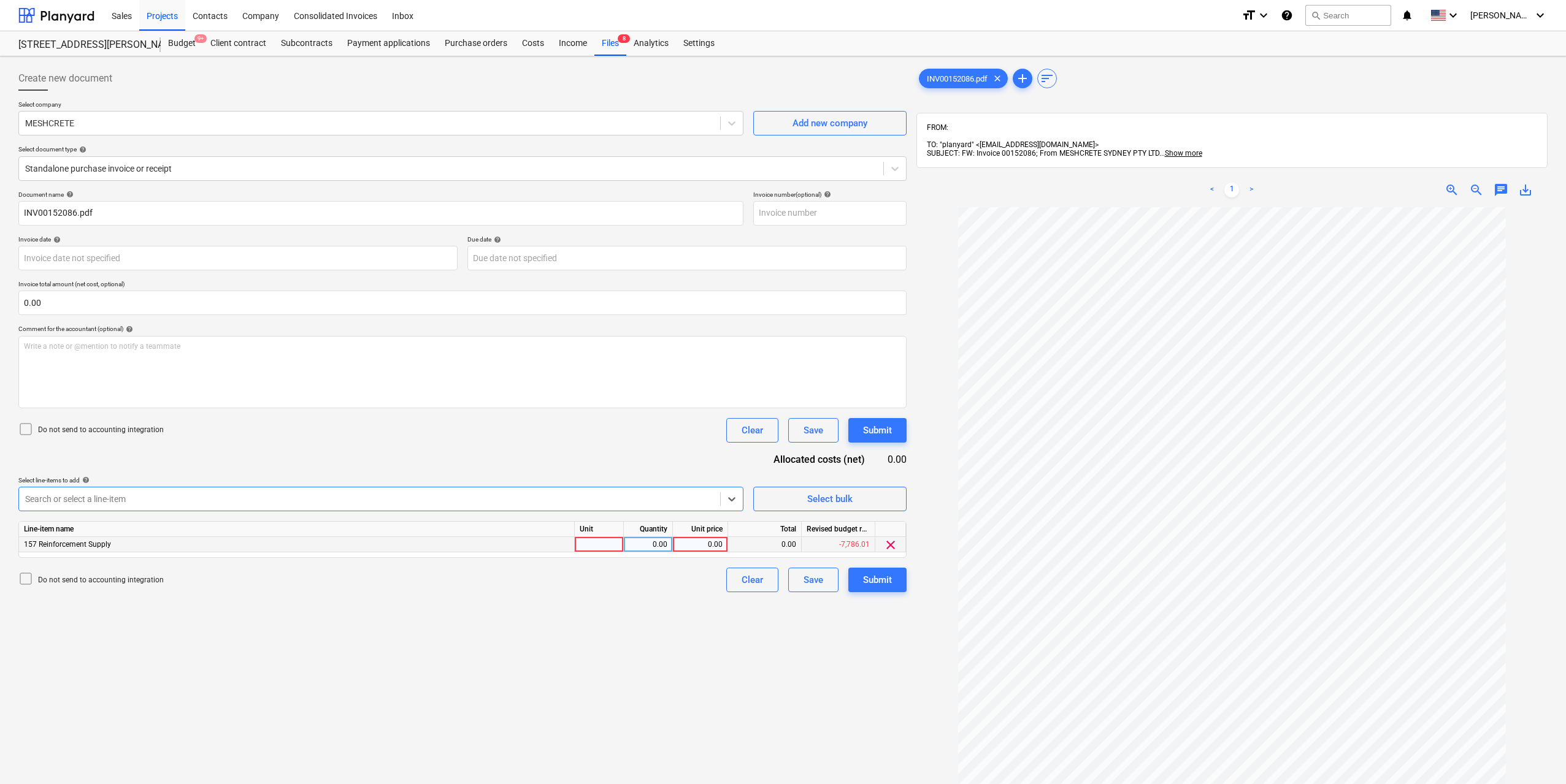
click at [588, 540] on div at bounding box center [599, 545] width 49 height 16
type input "1"
click at [643, 537] on div "0.00" at bounding box center [648, 545] width 38 height 16
type input "1"
click at [701, 540] on div "0.00" at bounding box center [700, 545] width 45 height 16
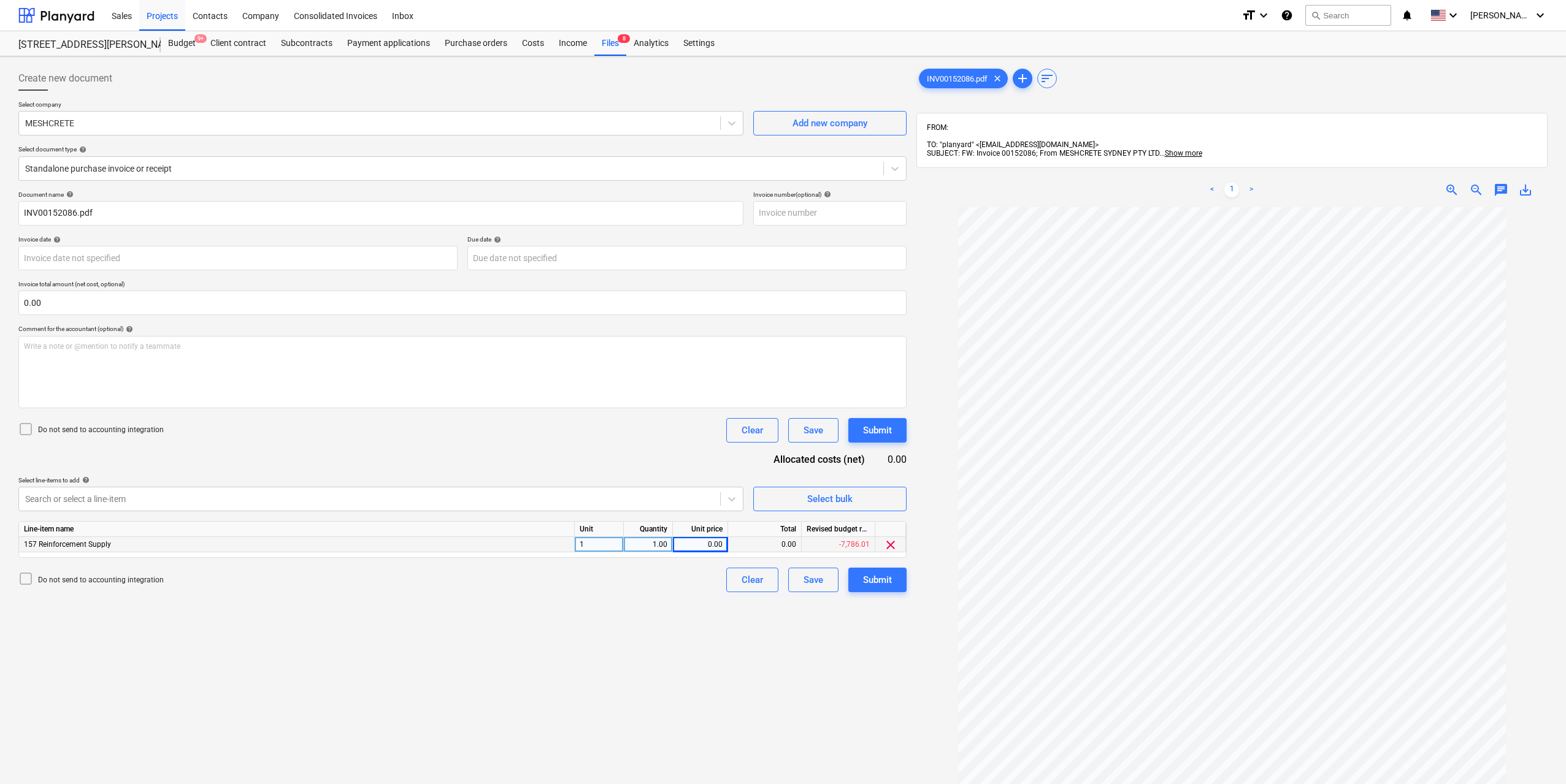
scroll to position [27, 0]
click at [1251, 185] on link ">" at bounding box center [1251, 190] width 15 height 15
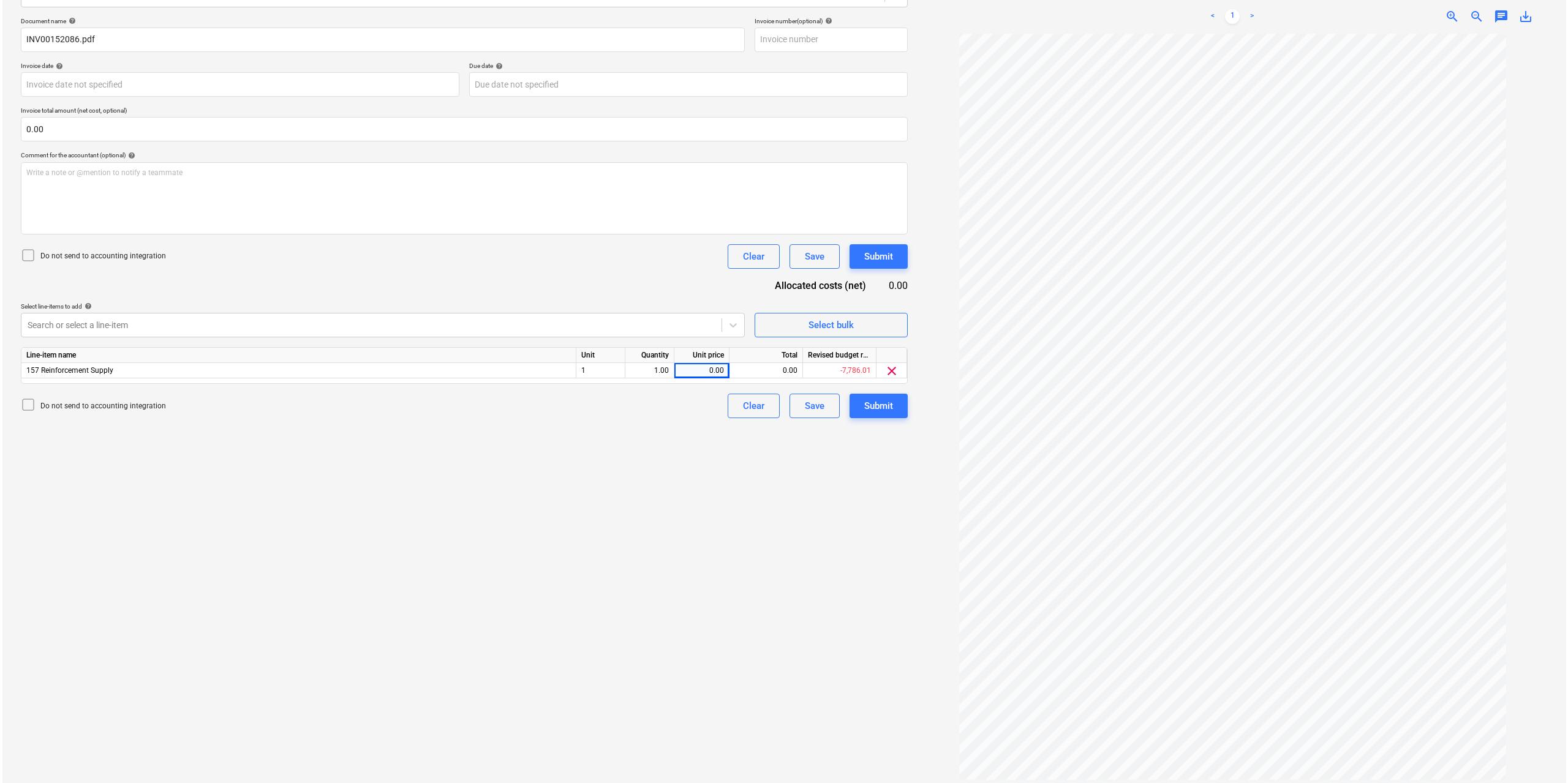
scroll to position [174, 0]
click at [694, 369] on div "0.00" at bounding box center [699, 370] width 45 height 16
type input "1263.6"
click at [721, 470] on div "Create new document Select company MESHCRETE Add new company Select document ty…" at bounding box center [462, 337] width 897 height 899
click at [853, 409] on button "Submit" at bounding box center [876, 405] width 58 height 25
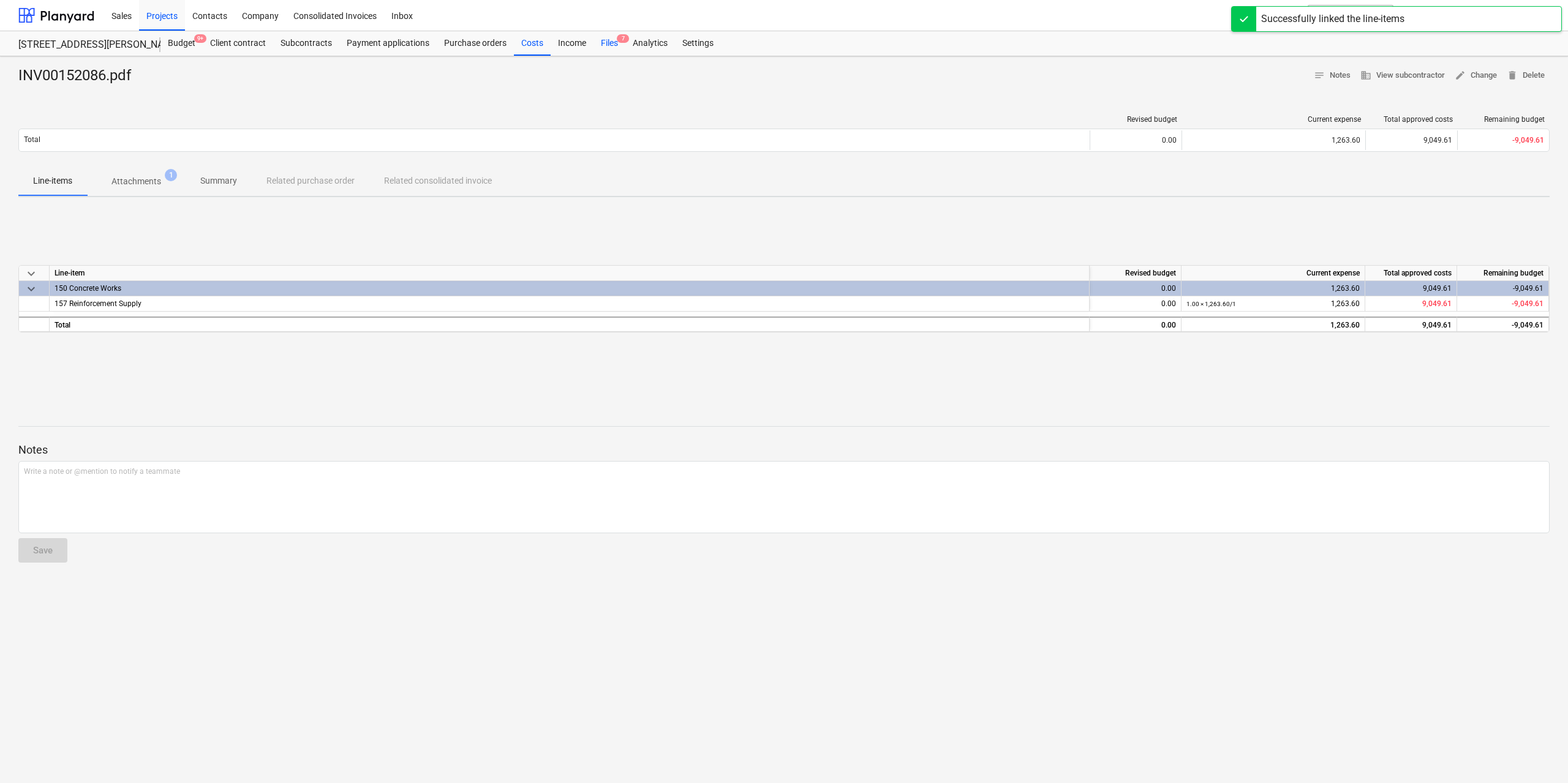
click at [612, 43] on div "Files 7" at bounding box center [609, 43] width 32 height 25
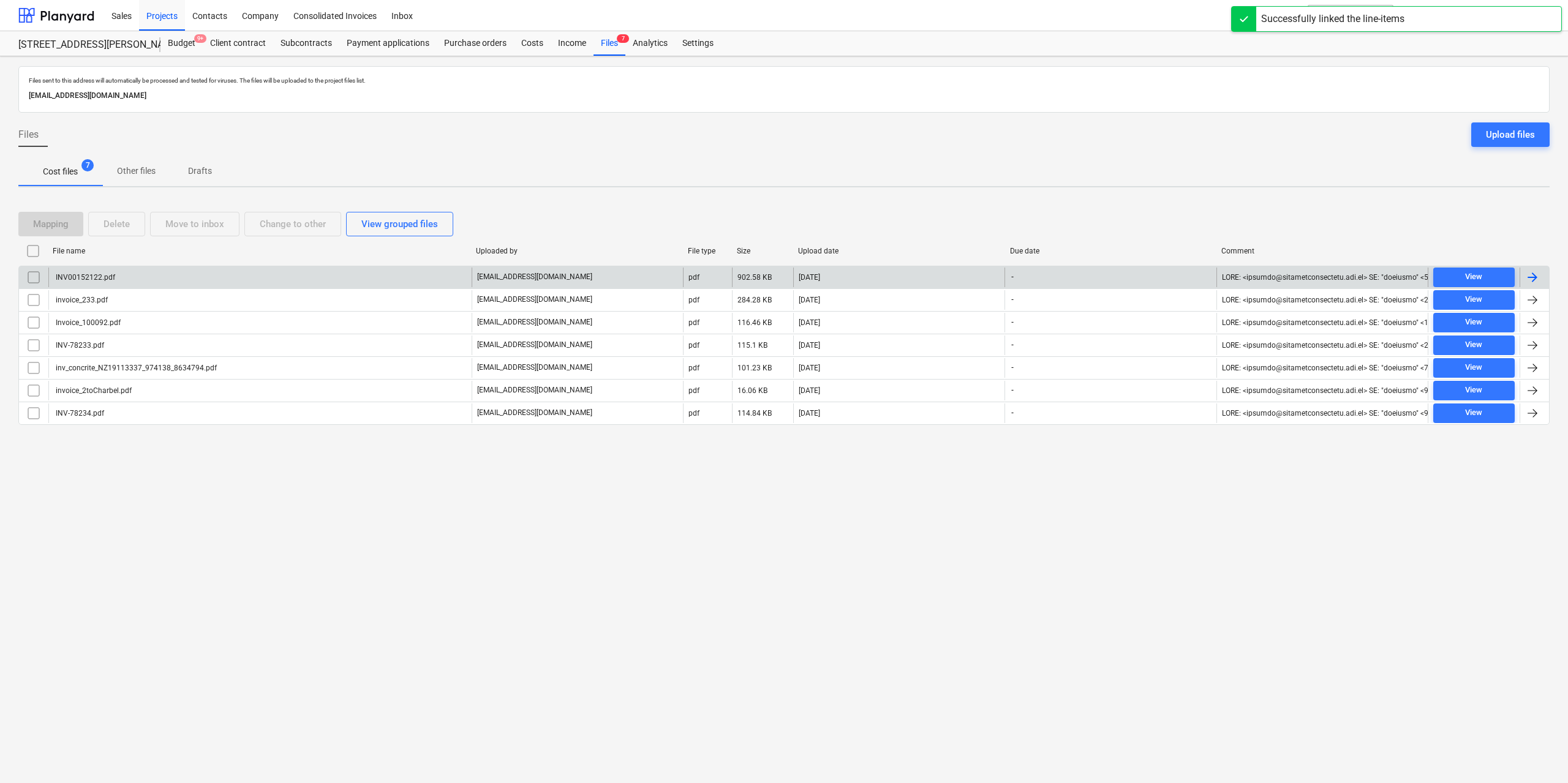
click at [116, 274] on div "INV00152122.pdf" at bounding box center [260, 277] width 423 height 20
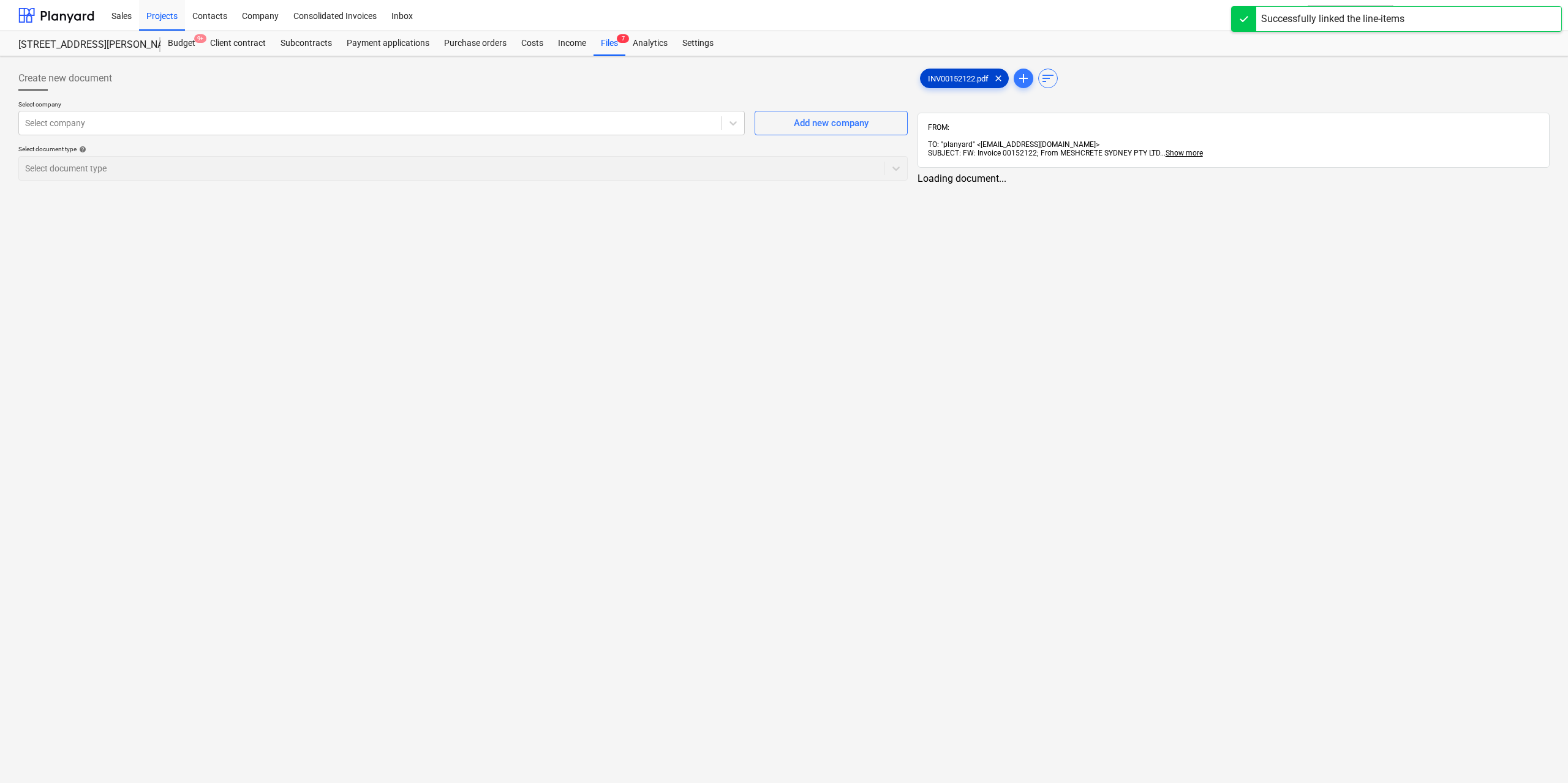
click at [952, 77] on span "INV00152122.pdf" at bounding box center [958, 78] width 75 height 9
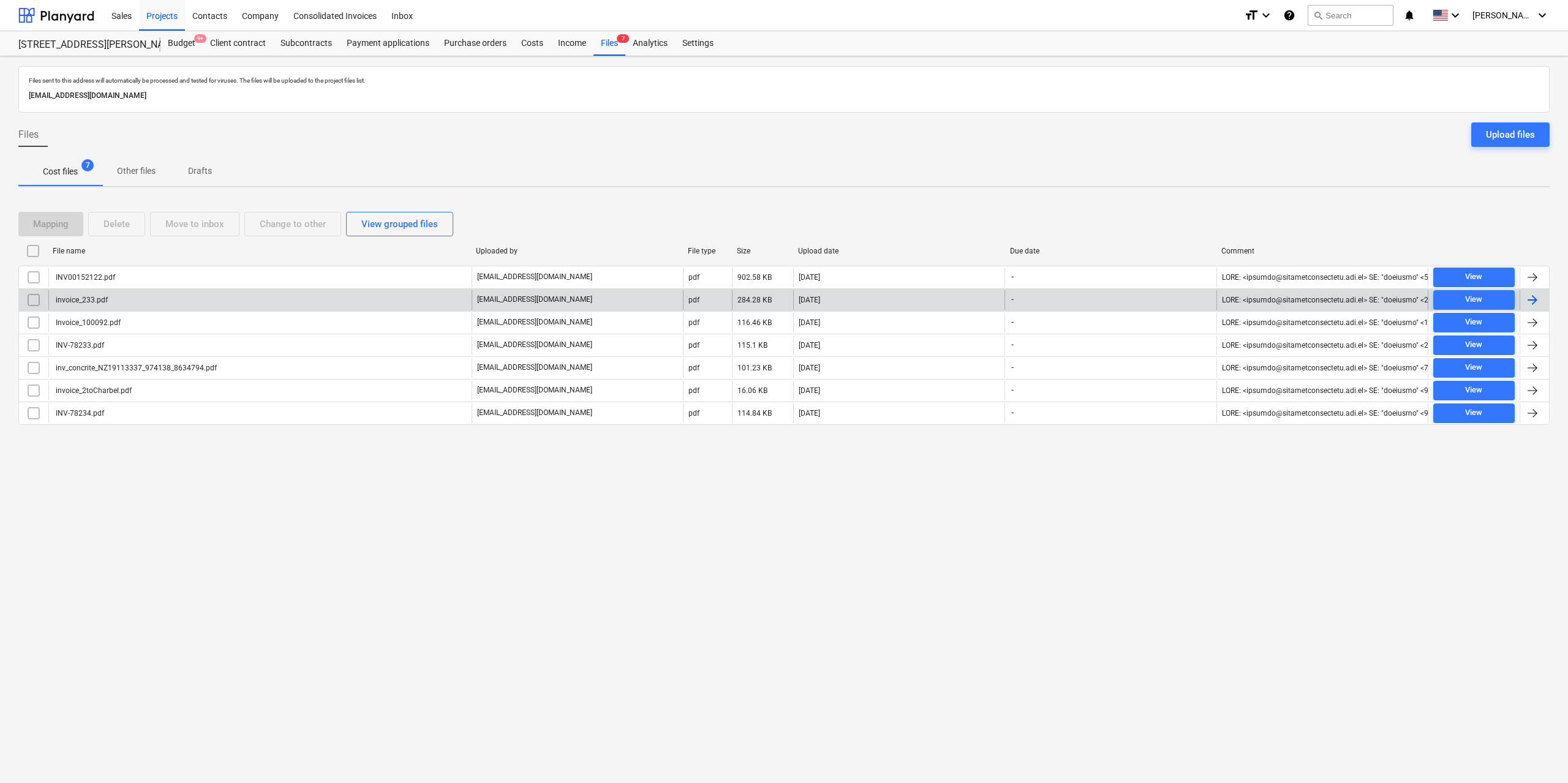
click at [111, 294] on div "invoice_233.pdf" at bounding box center [260, 300] width 423 height 20
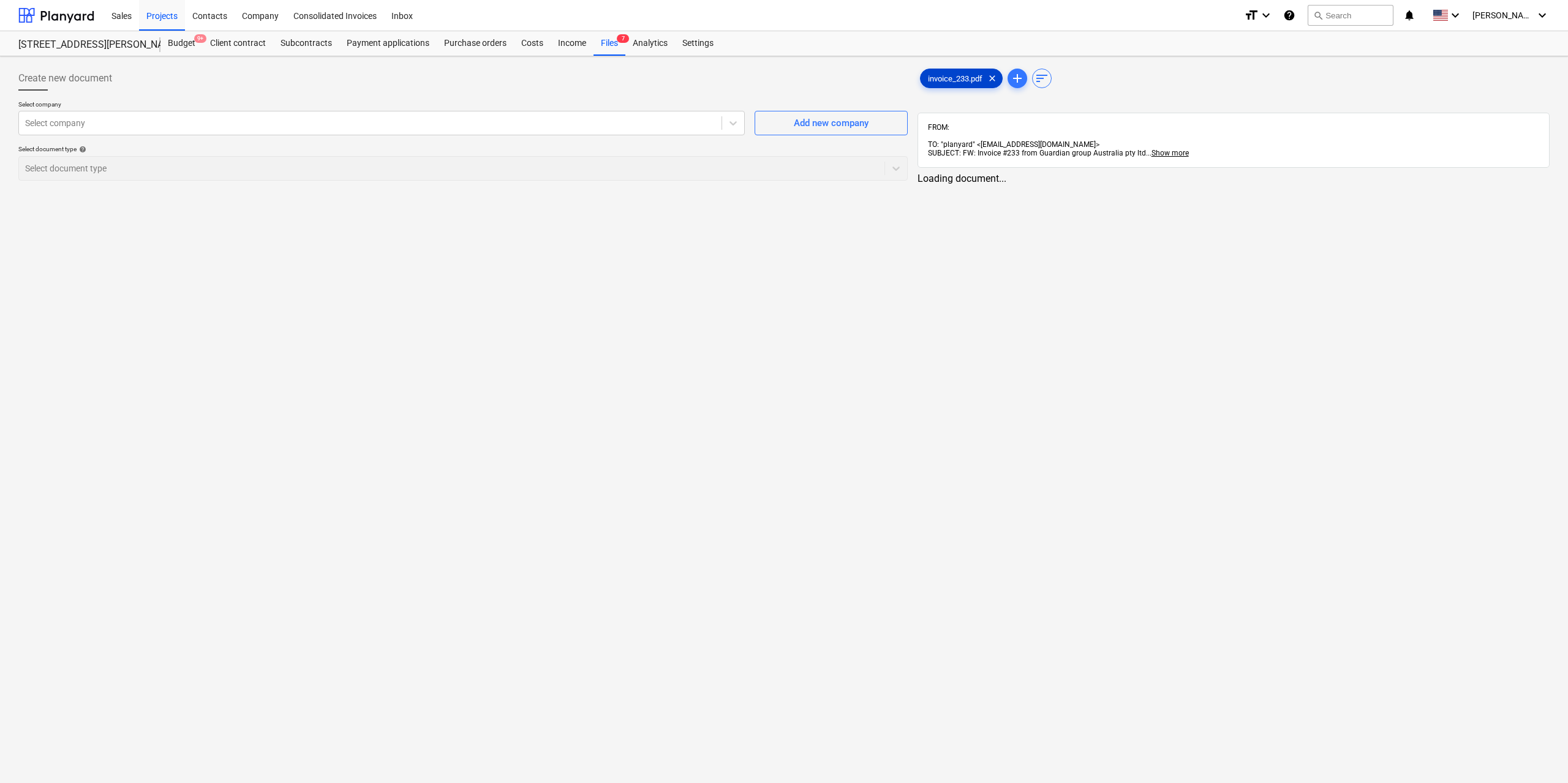
click at [938, 85] on div "invoice_233.pdf clear" at bounding box center [961, 79] width 83 height 20
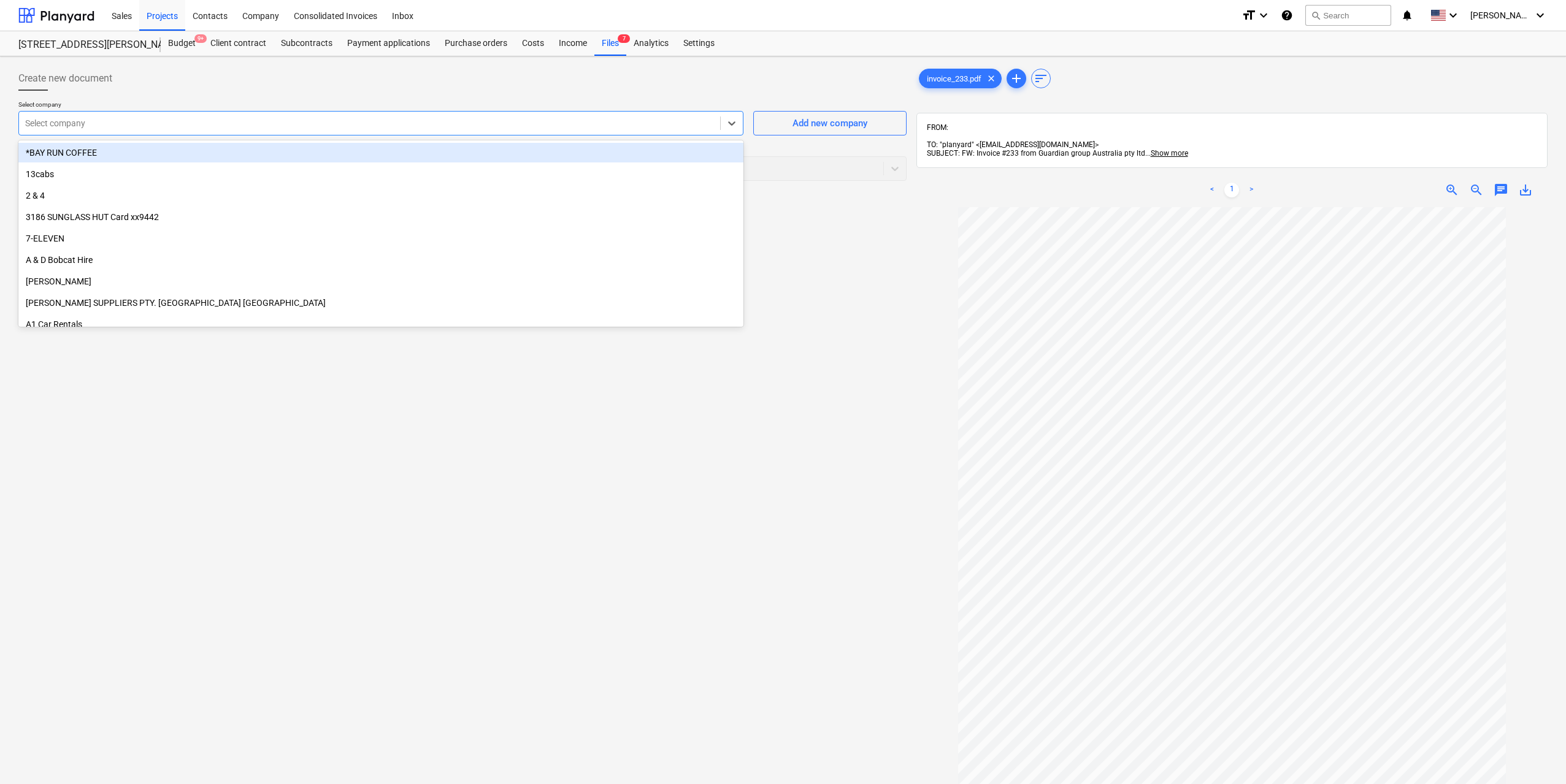
click at [402, 117] on div at bounding box center [369, 123] width 688 height 12
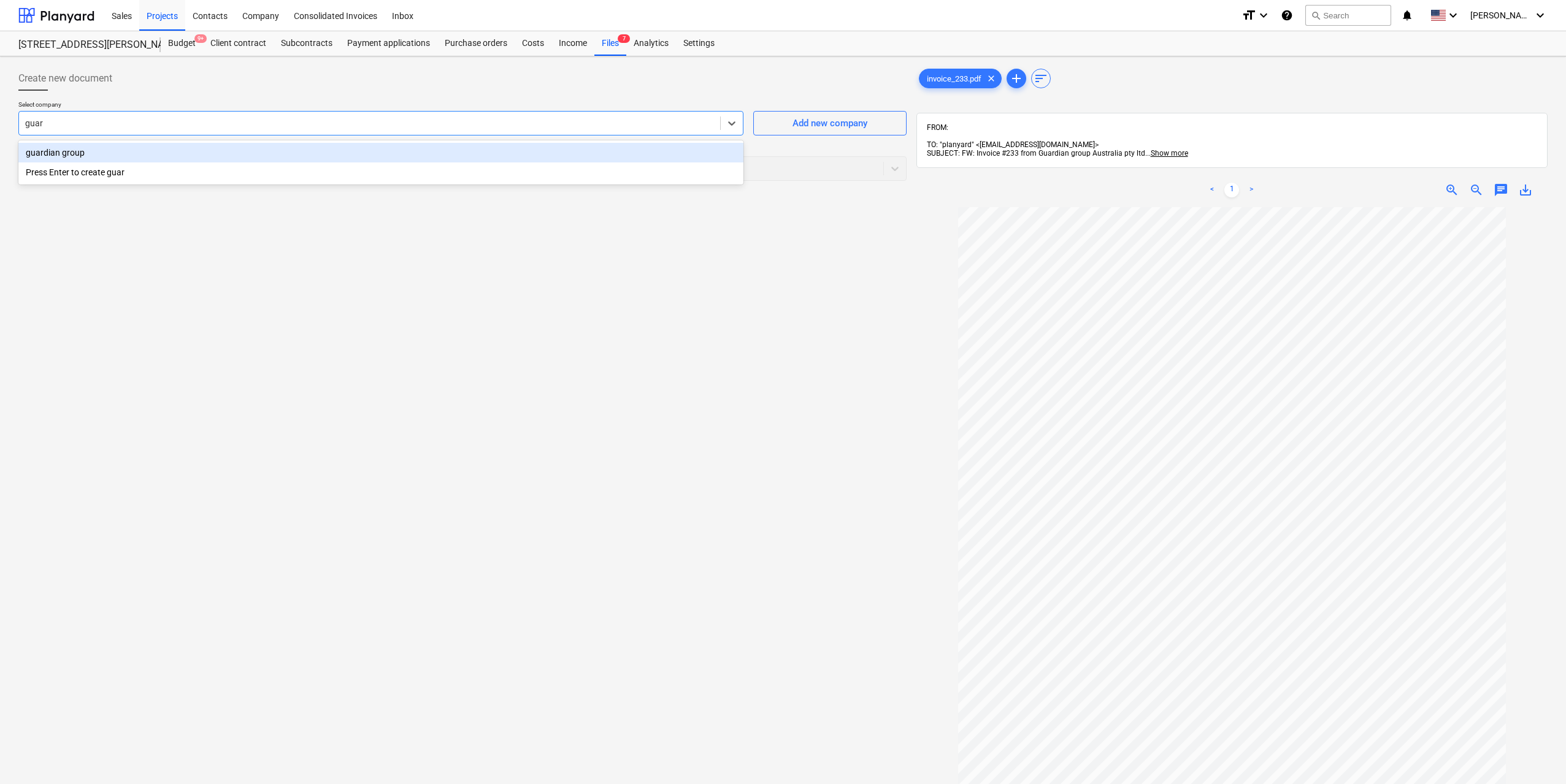
type input "guard"
click at [367, 163] on div at bounding box center [450, 168] width 852 height 12
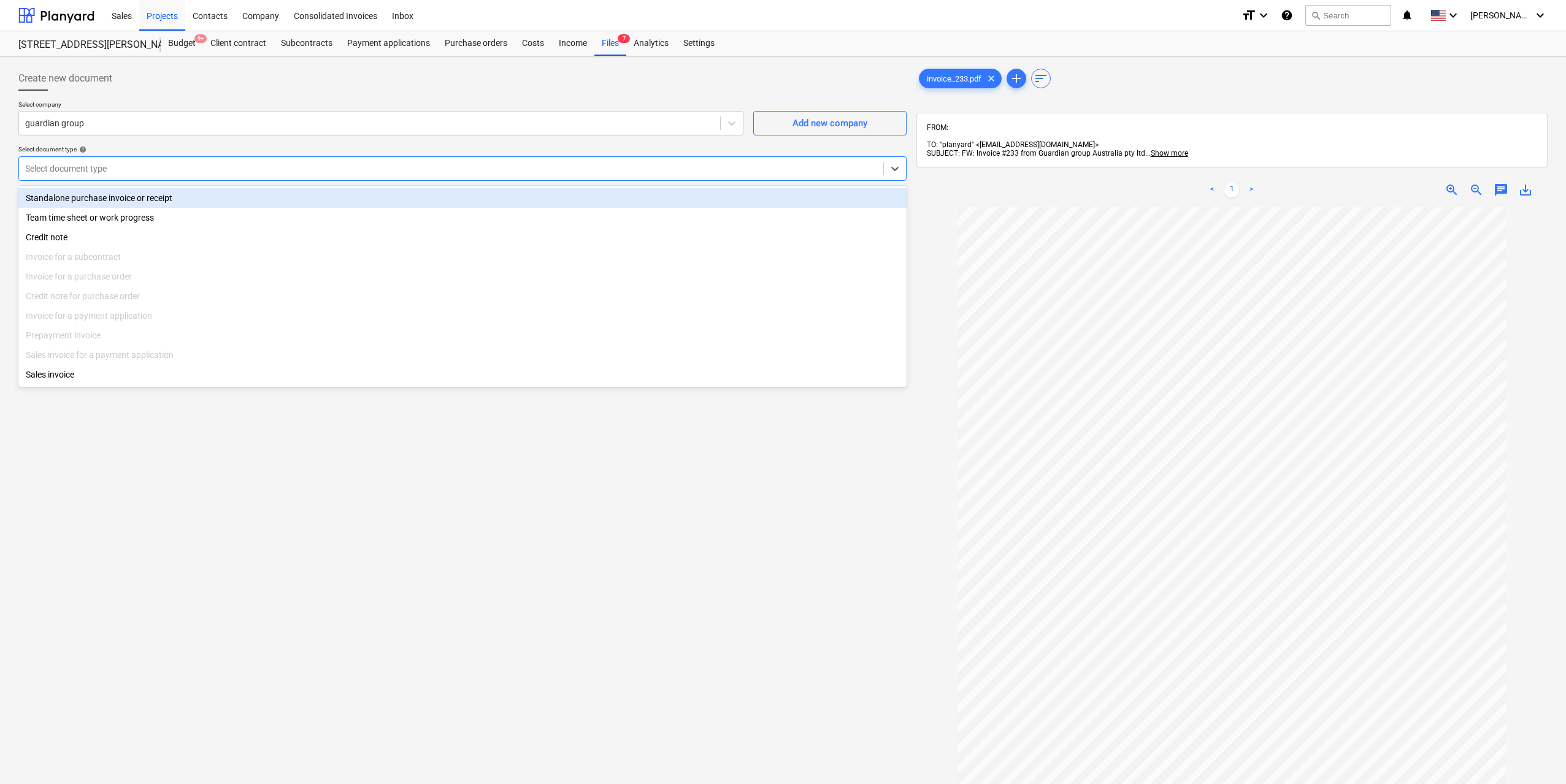
click at [258, 204] on div "Standalone purchase invoice or receipt" at bounding box center [463, 198] width 888 height 20
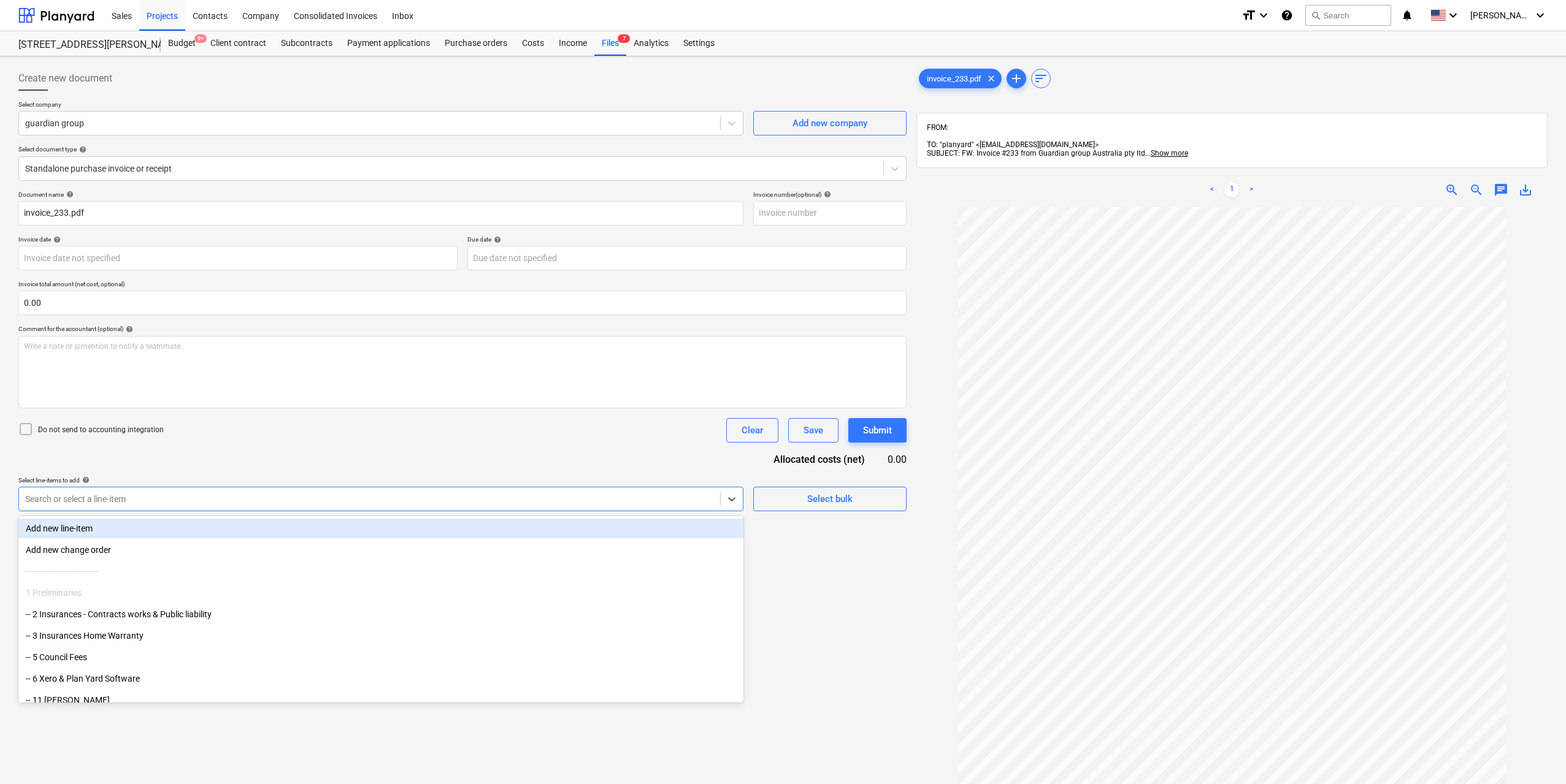
click at [203, 493] on div at bounding box center [369, 499] width 688 height 12
type input "pump"
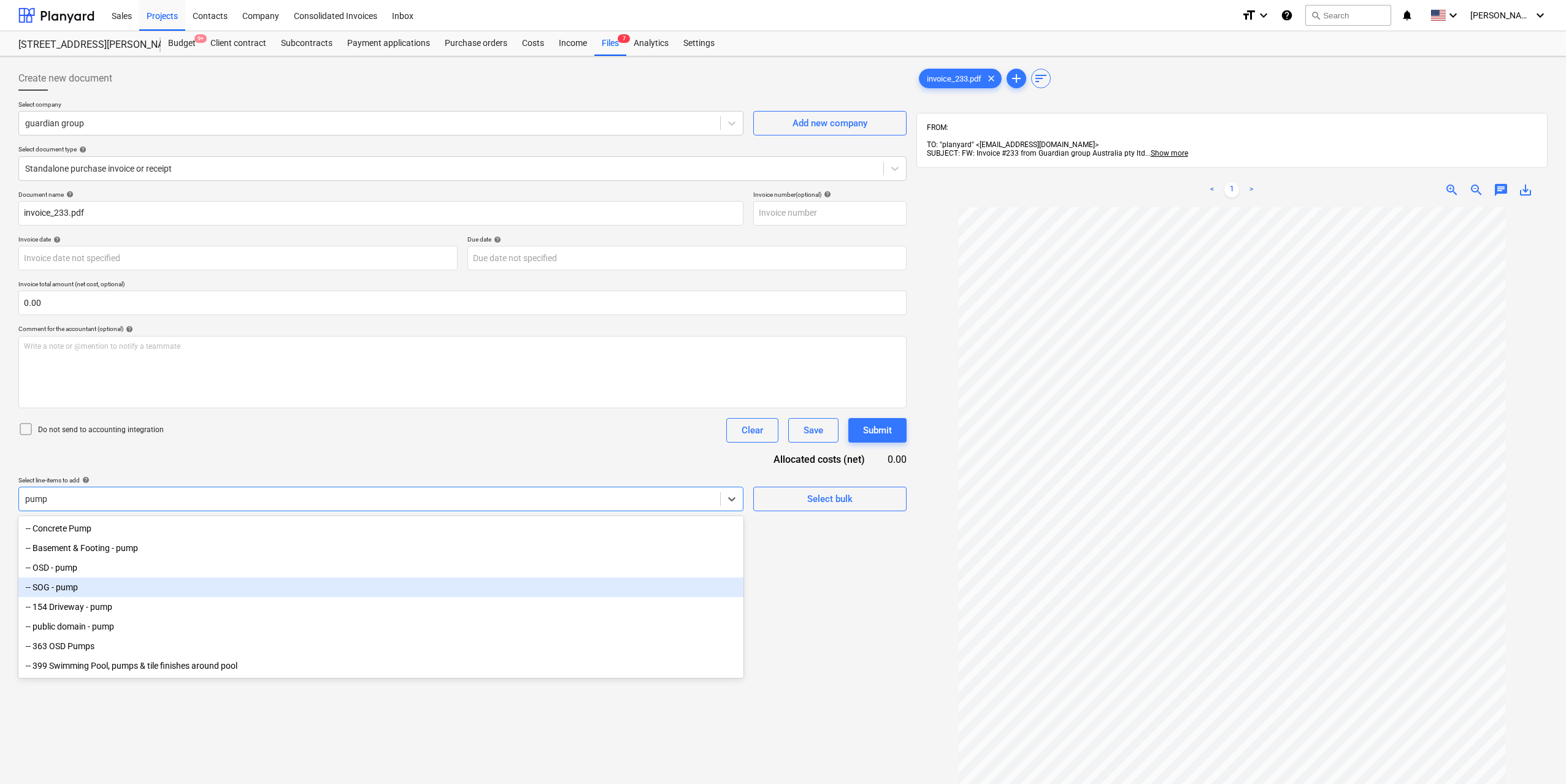
click at [88, 587] on div "-- SOG - pump" at bounding box center [381, 587] width 725 height 20
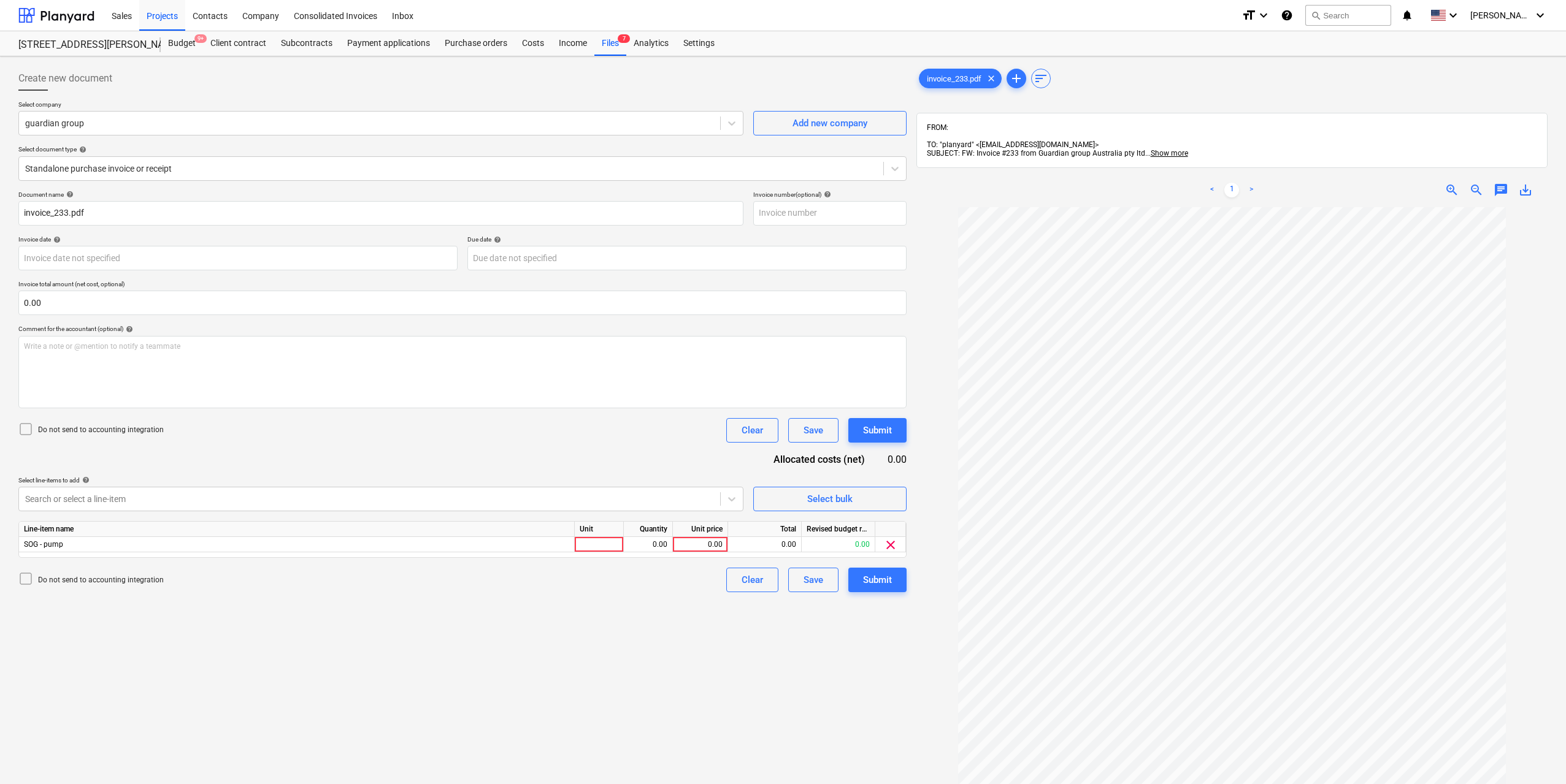
click at [787, 641] on div "Create new document Select company guardian group Add new company Select docume…" at bounding box center [463, 511] width 898 height 900
click at [606, 548] on div at bounding box center [599, 545] width 49 height 16
type input "1"
click at [666, 545] on div "0.00" at bounding box center [648, 545] width 38 height 16
type input "1"
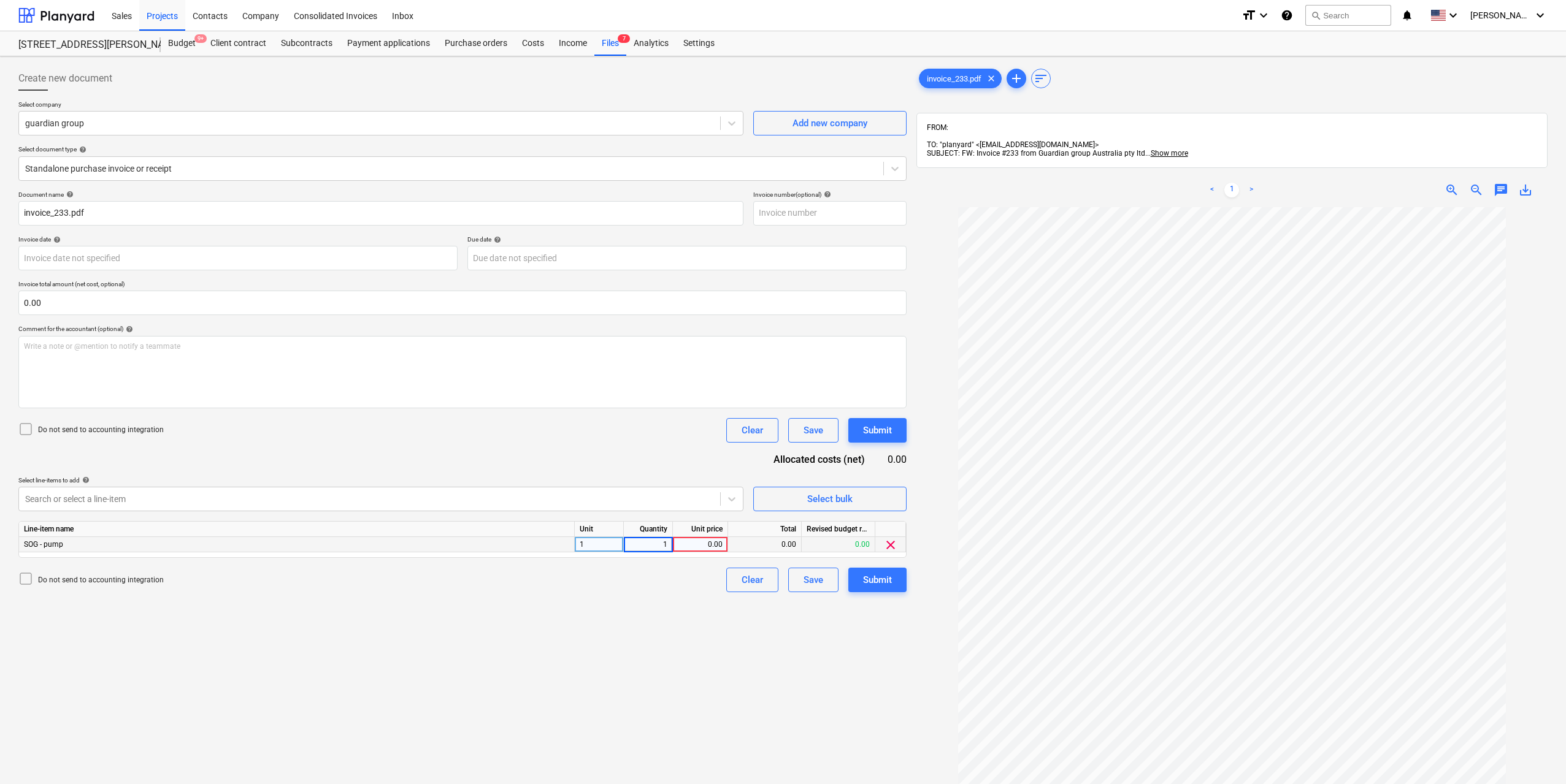
click at [711, 544] on div "0.00" at bounding box center [700, 545] width 45 height 16
type input "2290"
drag, startPoint x: 784, startPoint y: 660, endPoint x: 809, endPoint y: 637, distance: 34.0
click at [784, 660] on div "Create new document Select company guardian group Add new company Select docume…" at bounding box center [463, 511] width 898 height 900
click at [875, 572] on div "Submit" at bounding box center [877, 579] width 29 height 16
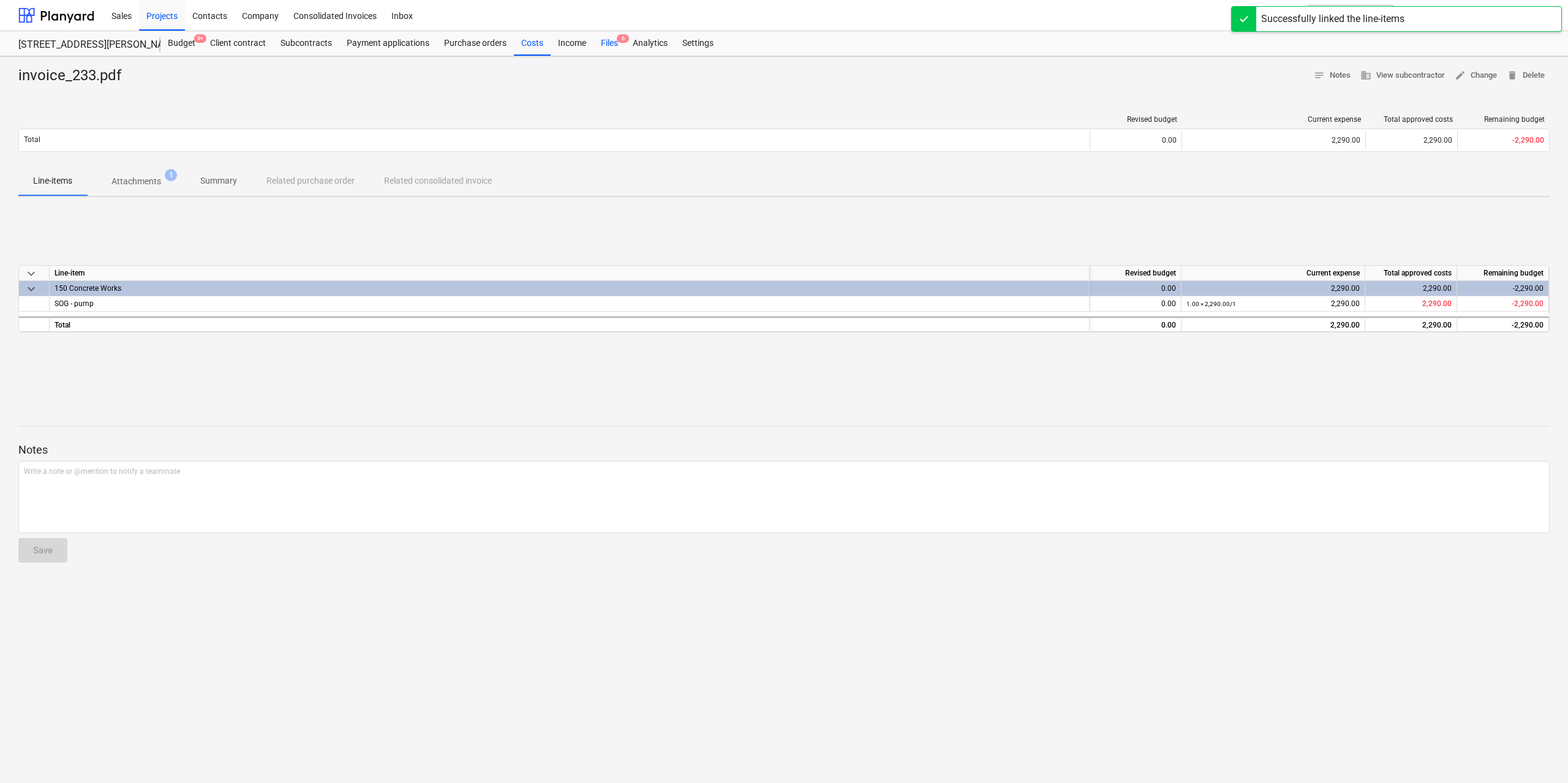
click at [609, 43] on div "Files 6" at bounding box center [609, 43] width 32 height 25
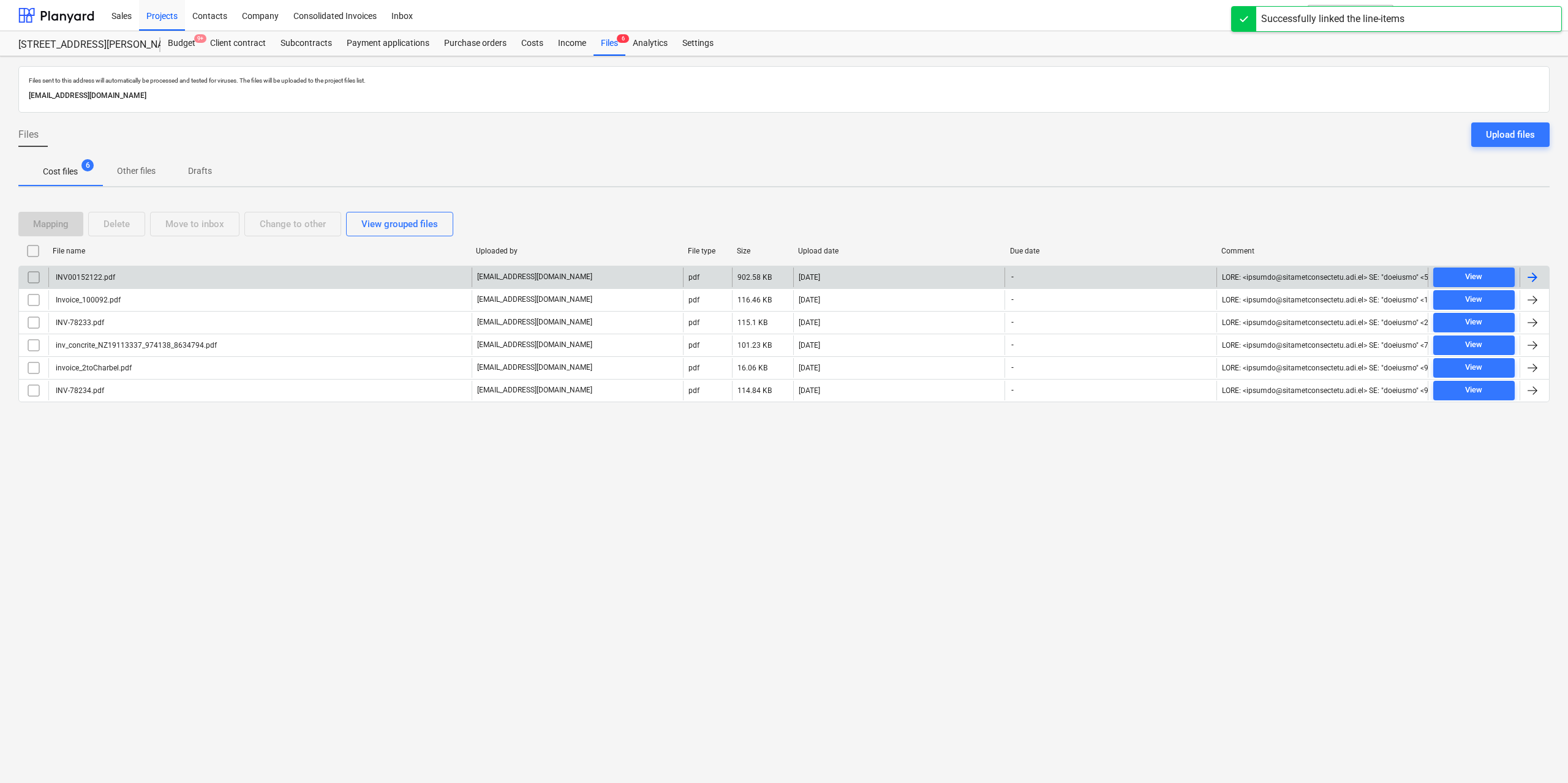
click at [126, 279] on div "INV00152122.pdf" at bounding box center [260, 277] width 423 height 20
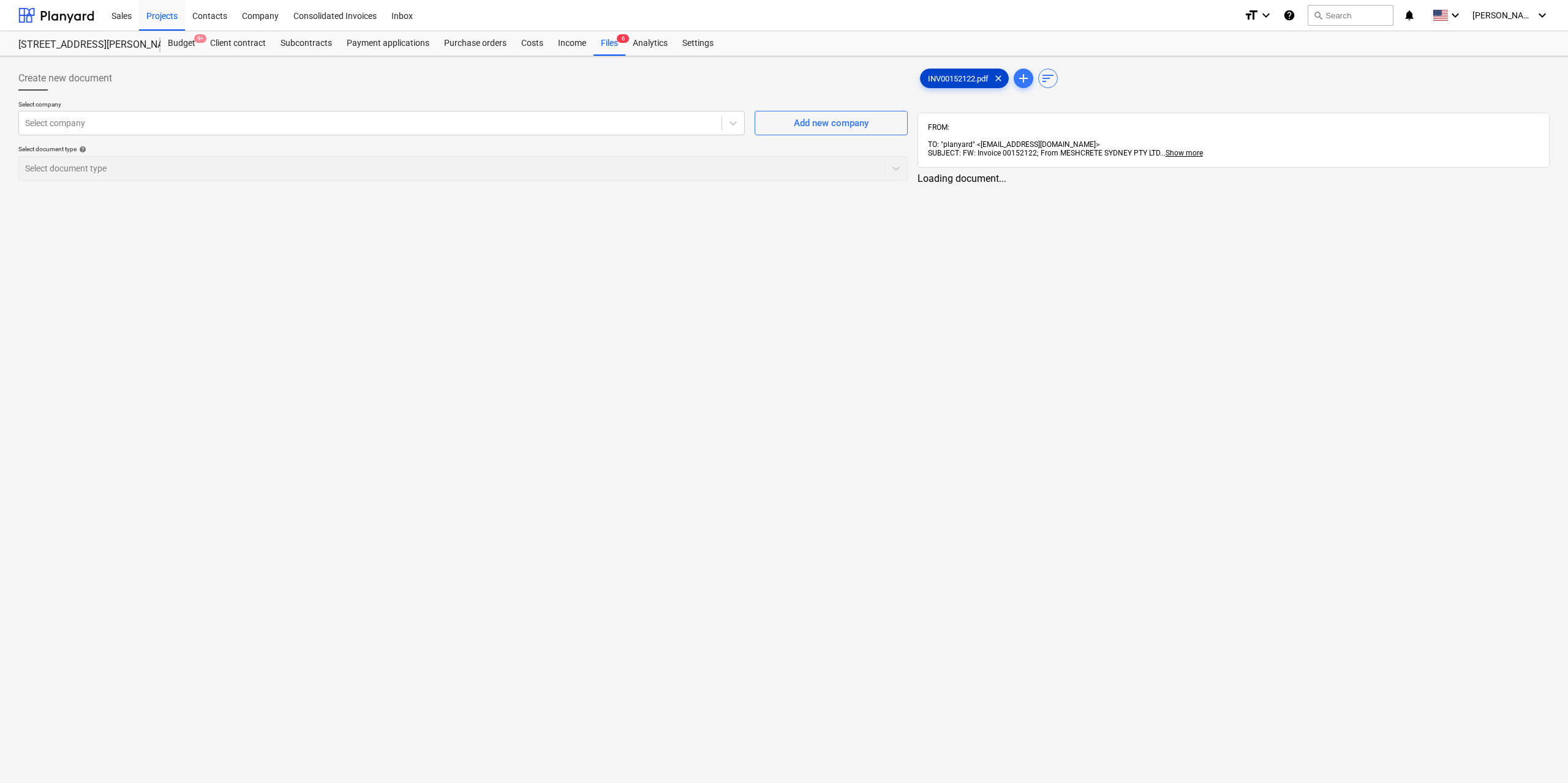
click at [922, 82] on span "INV00152122.pdf" at bounding box center [958, 78] width 75 height 9
click at [250, 132] on div "Select company" at bounding box center [380, 123] width 724 height 25
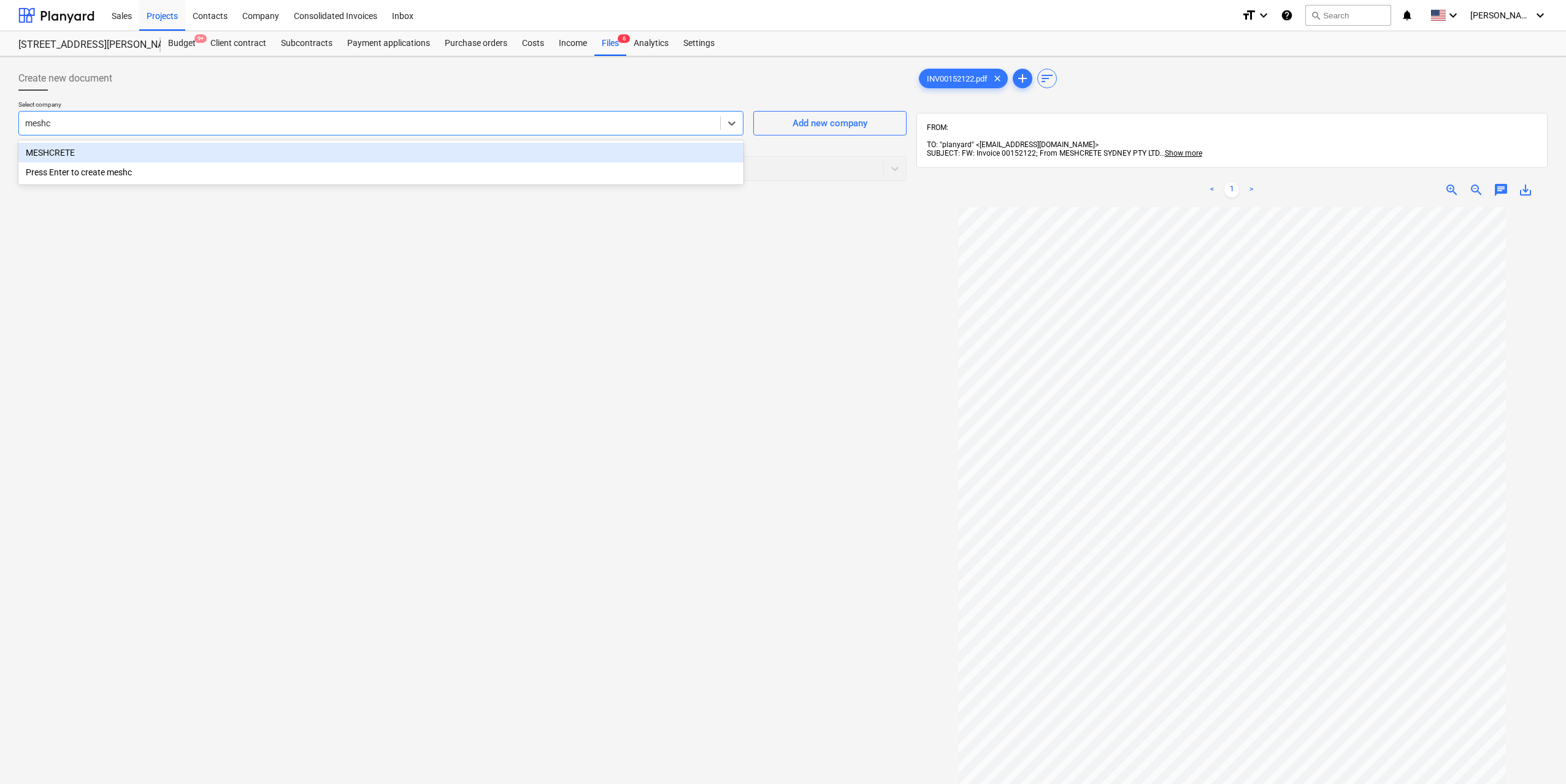
type input "meshcr"
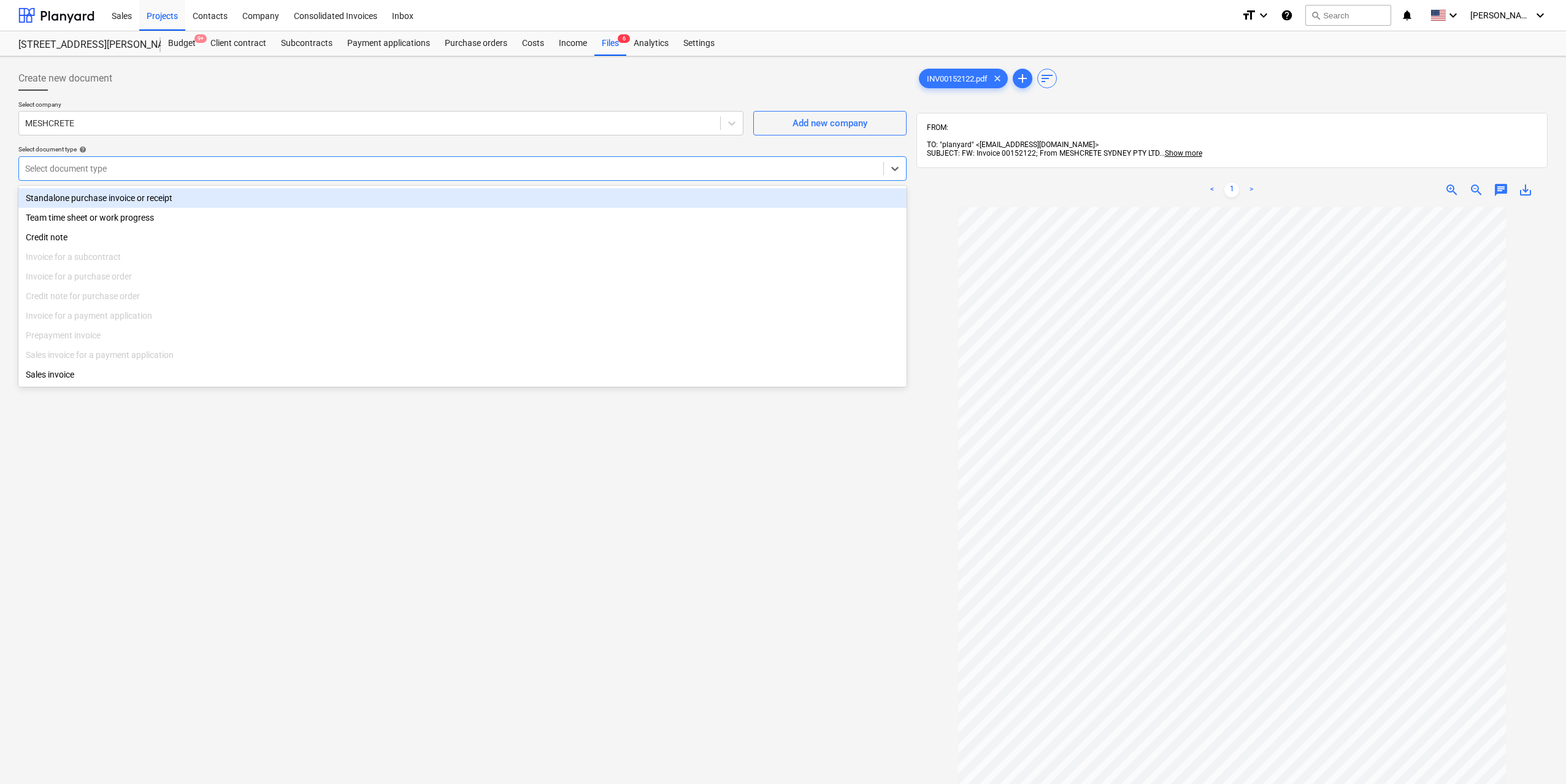
click at [220, 168] on div at bounding box center [450, 168] width 852 height 12
click at [186, 195] on div "Standalone purchase invoice or receipt" at bounding box center [463, 198] width 888 height 20
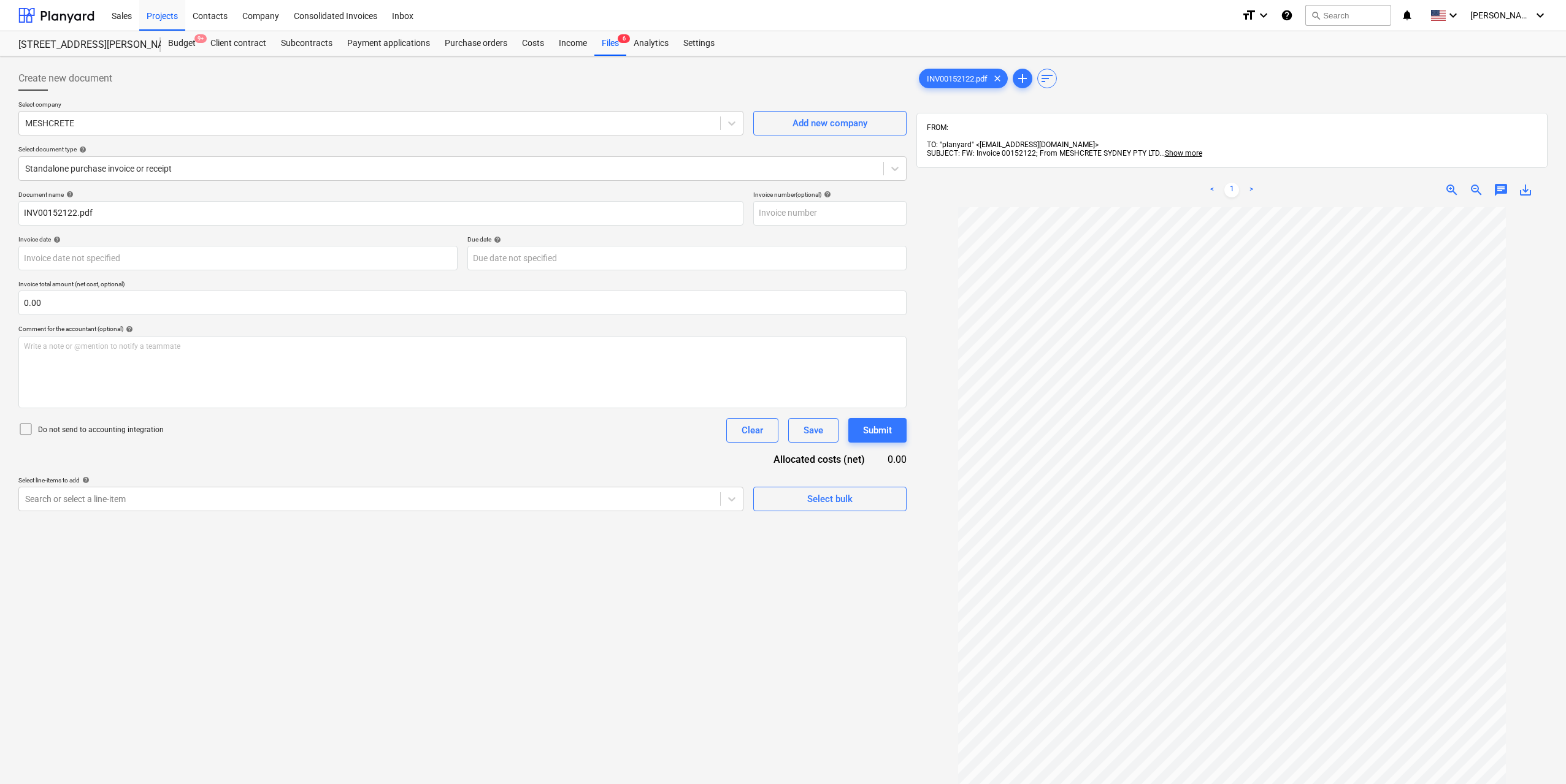
click at [378, 513] on div "Create new document Select company MESHCRETE Add new company Select document ty…" at bounding box center [463, 511] width 898 height 900
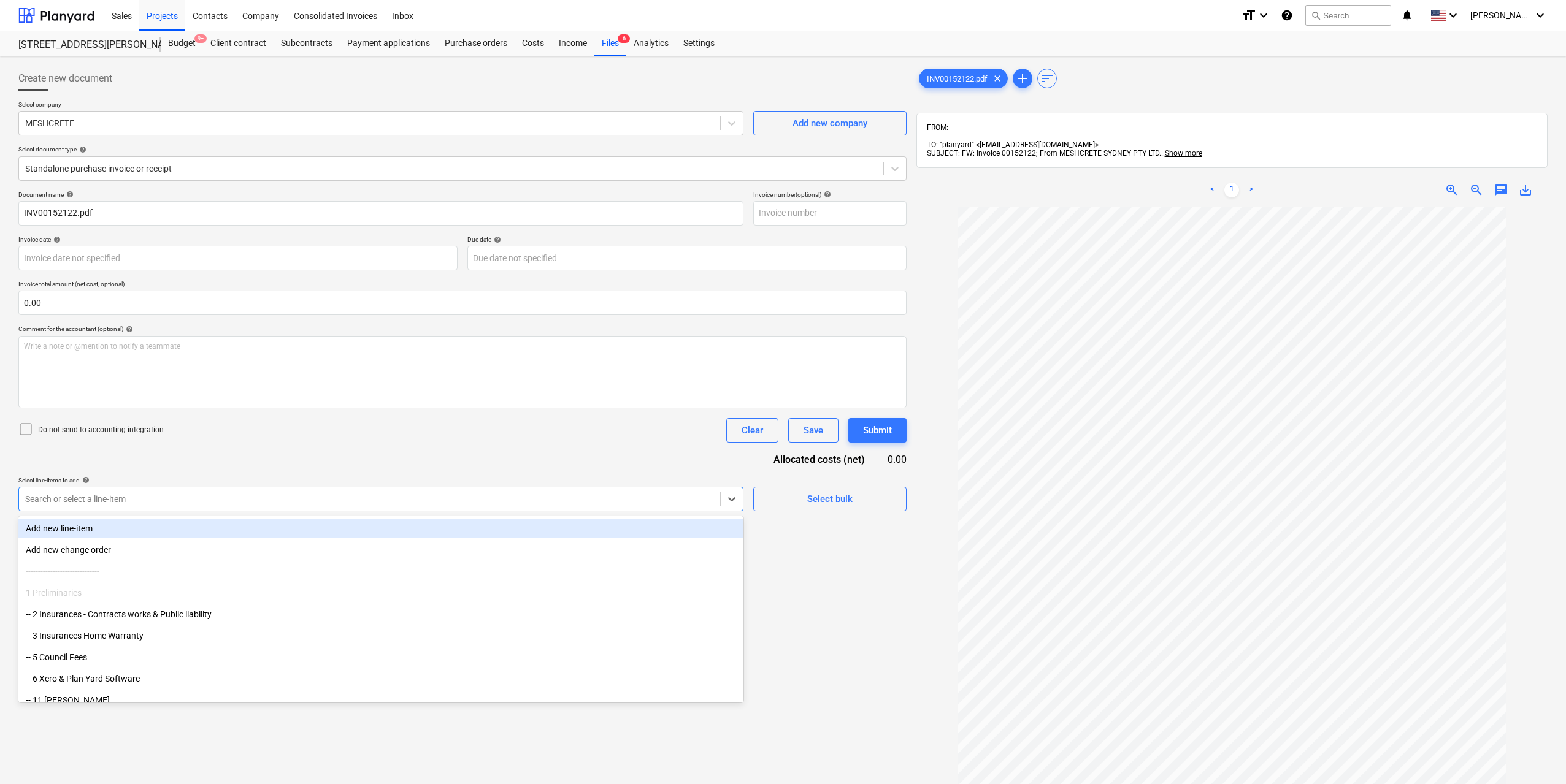
click at [381, 504] on div at bounding box center [369, 499] width 688 height 12
type input "i"
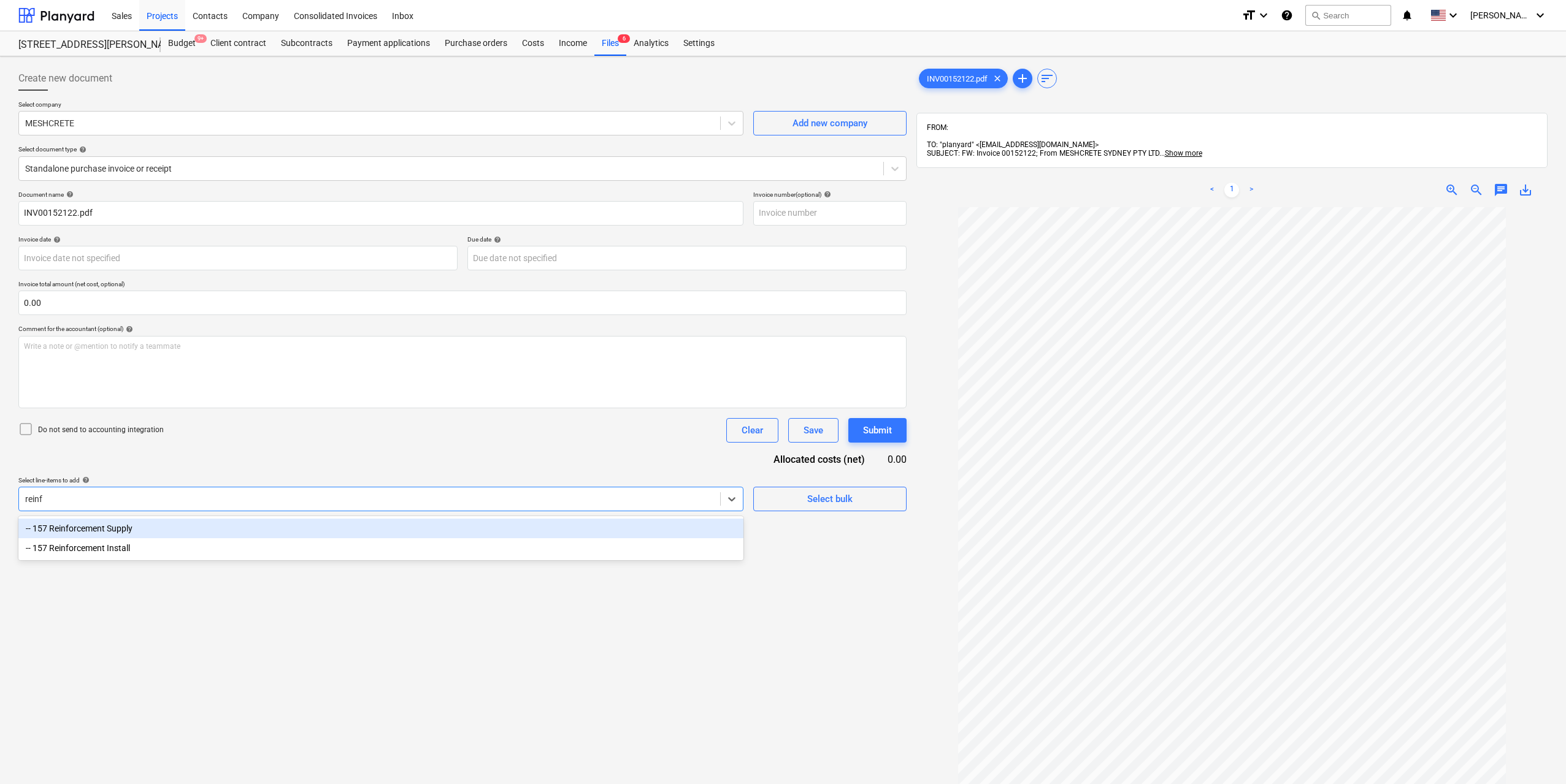
type input "reinfo"
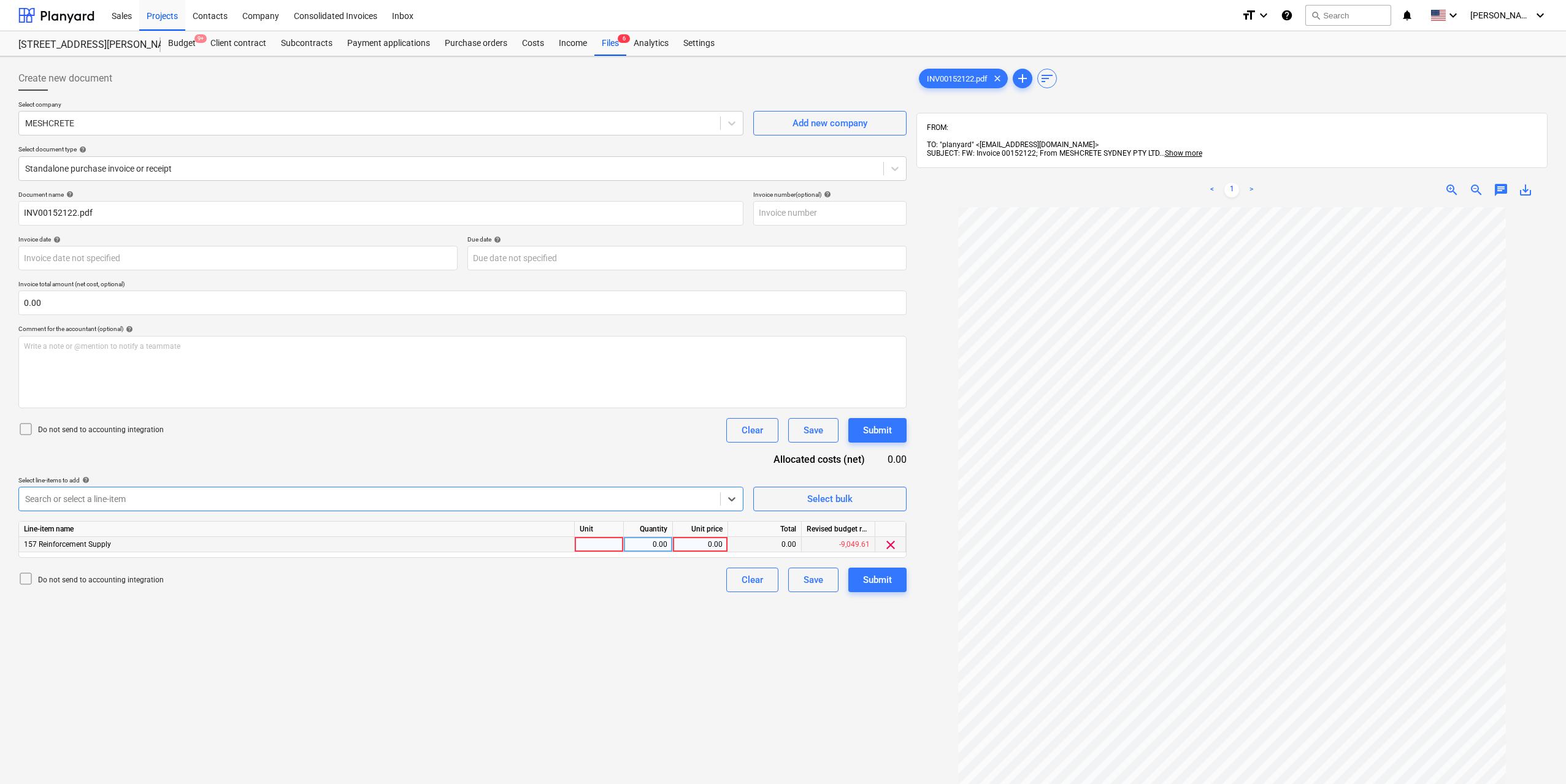
click at [592, 543] on div at bounding box center [599, 545] width 49 height 16
type input "1"
click at [639, 544] on div "0.00" at bounding box center [648, 545] width 38 height 16
click at [702, 544] on div "0.00" at bounding box center [700, 545] width 45 height 16
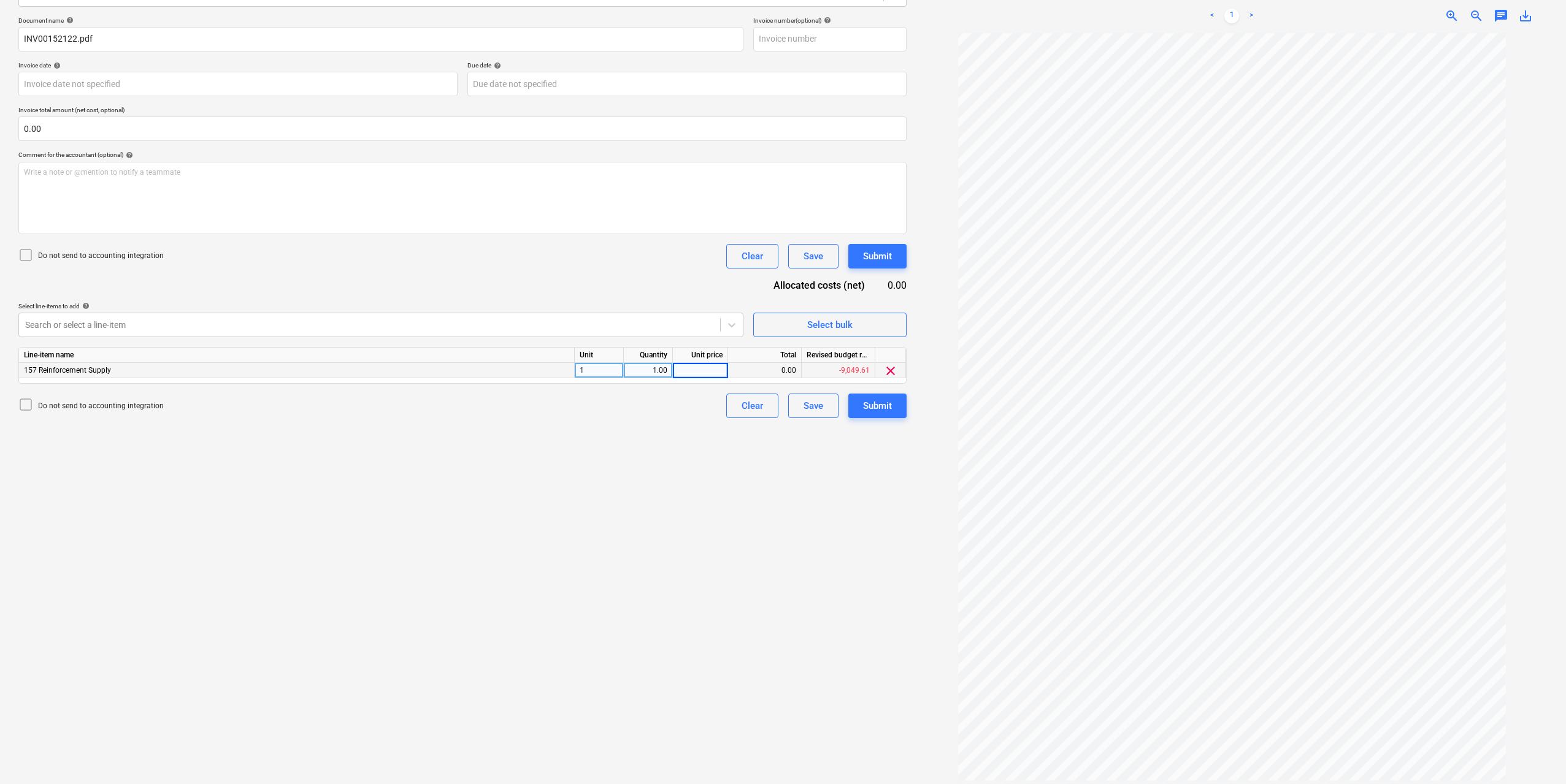
click at [711, 365] on input at bounding box center [700, 370] width 55 height 15
type input "816.3"
click at [659, 452] on div "Create new document Select company MESHCRETE Add new company Select document ty…" at bounding box center [463, 337] width 898 height 900
click at [872, 413] on div "Submit" at bounding box center [877, 405] width 29 height 16
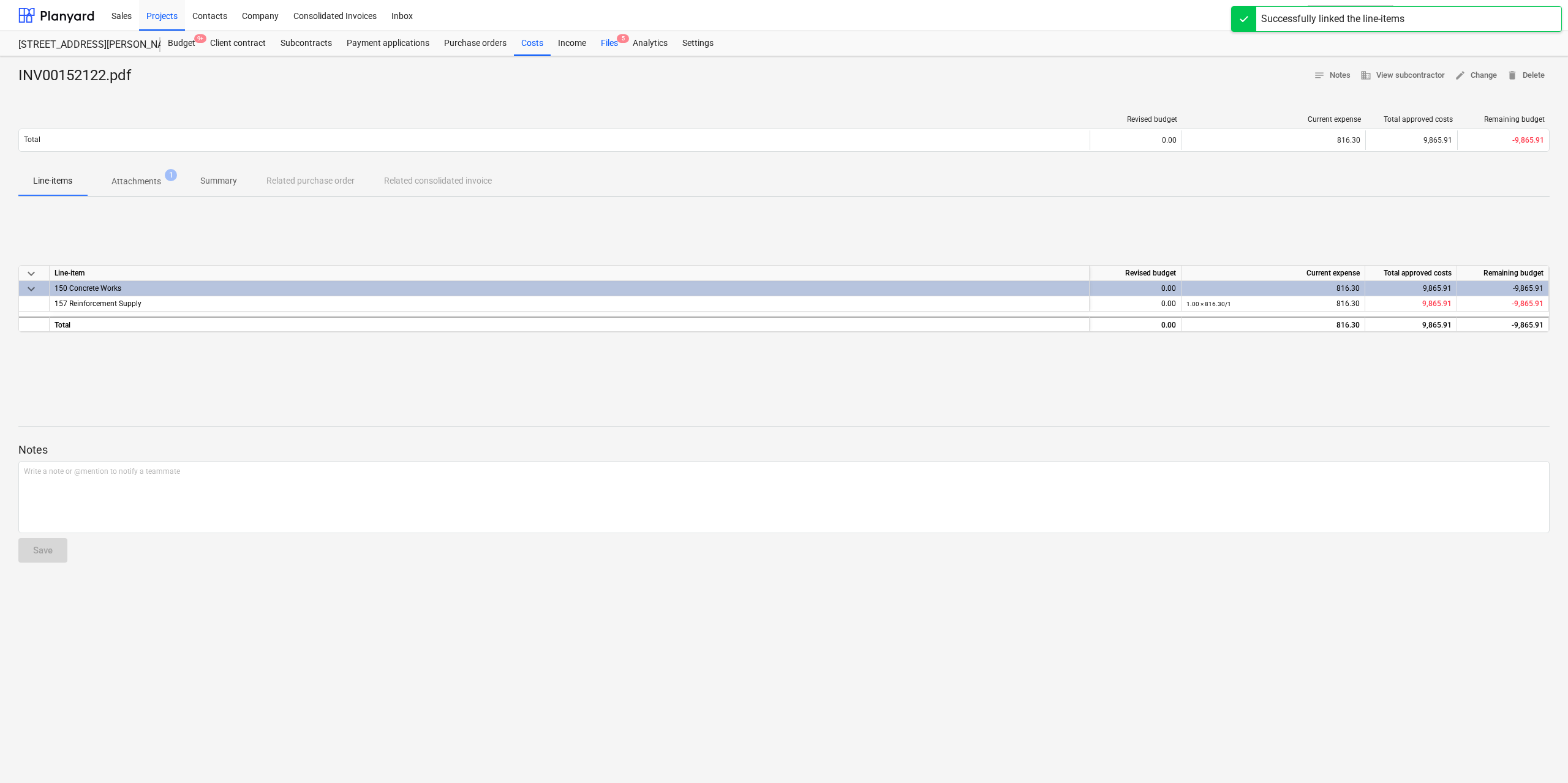
click at [604, 41] on div "Files 5" at bounding box center [609, 43] width 32 height 25
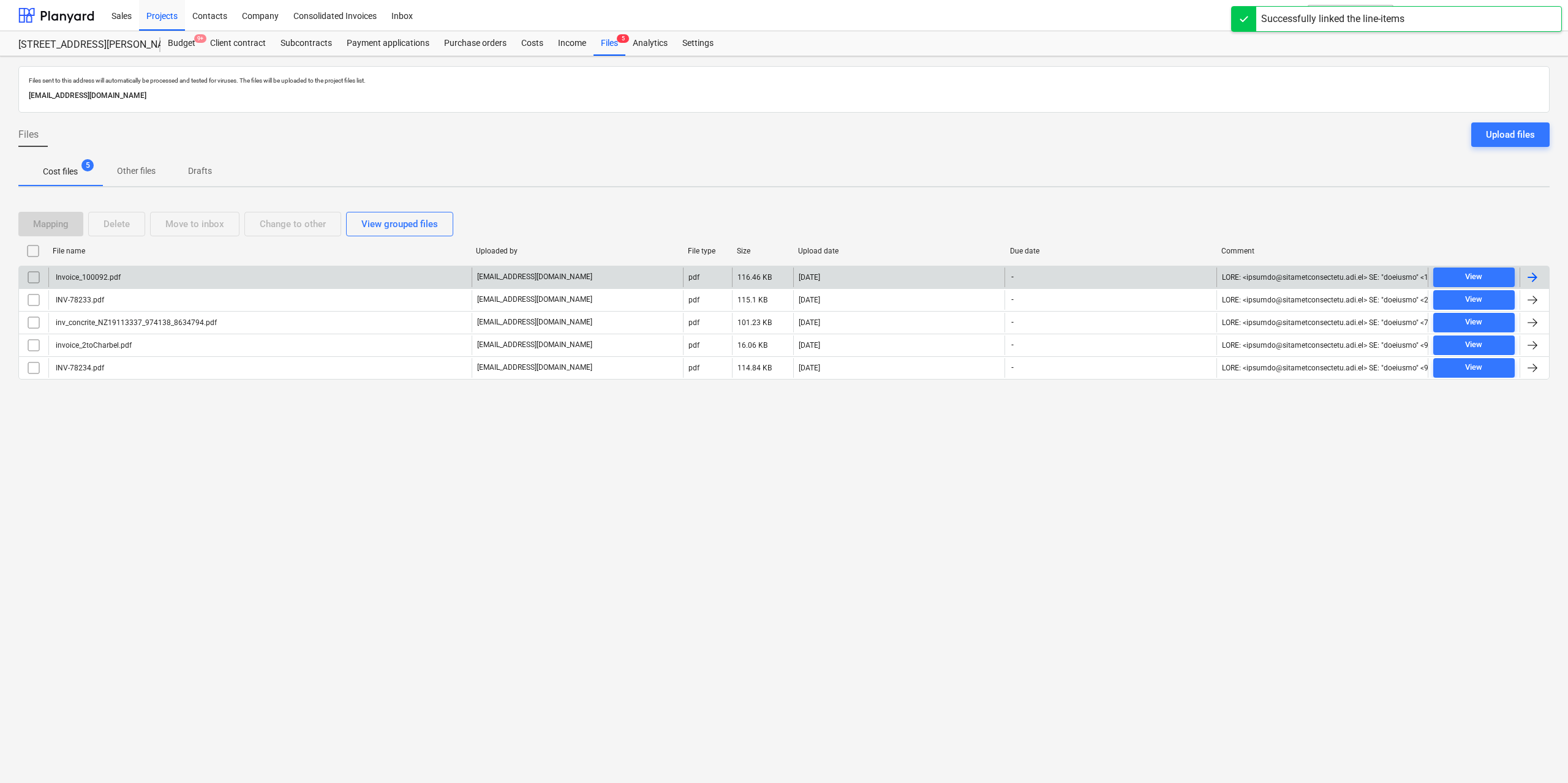
click at [84, 277] on div "Invoice_100092.pdf" at bounding box center [87, 277] width 67 height 9
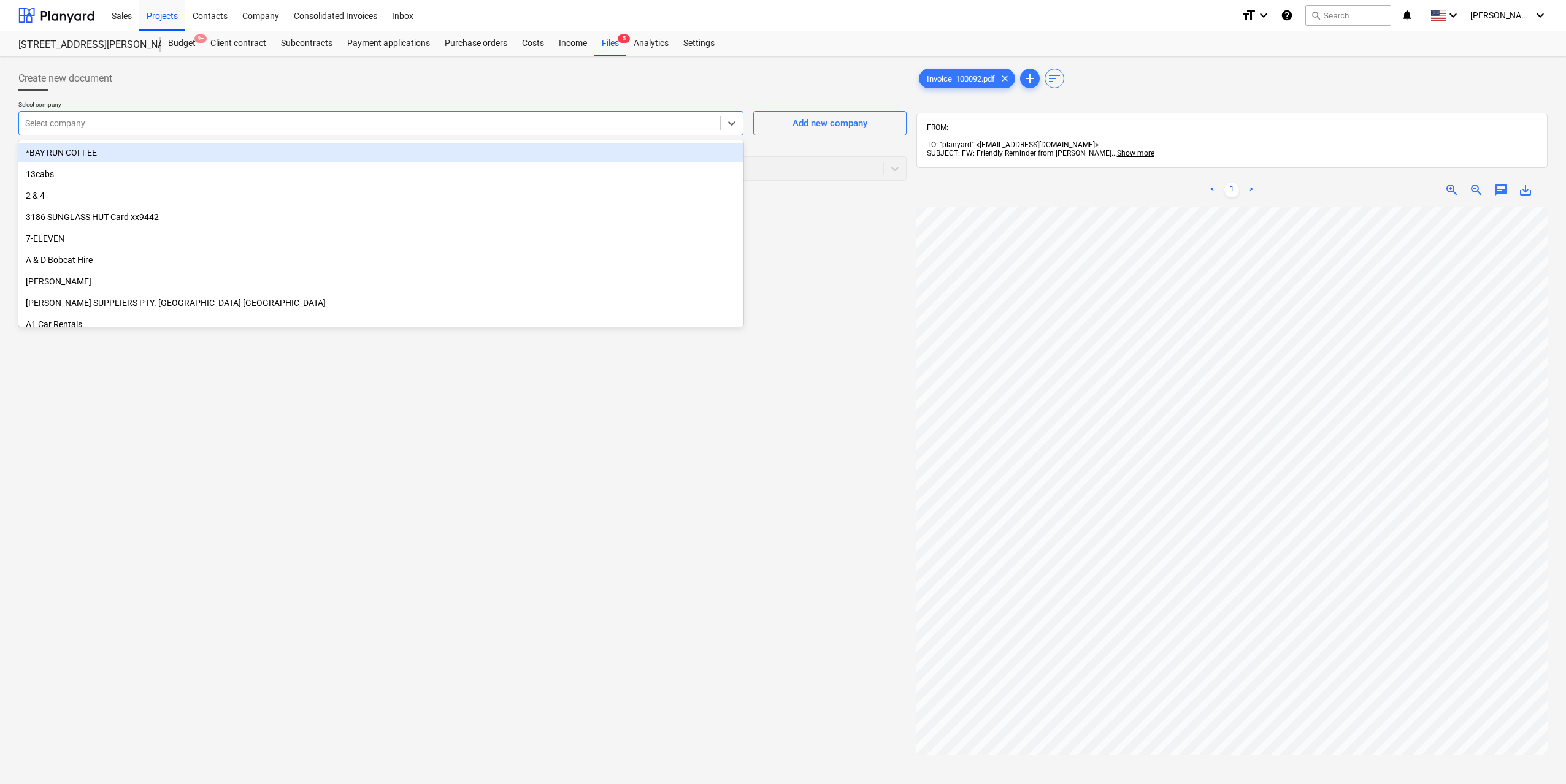
click at [418, 121] on div at bounding box center [369, 123] width 688 height 12
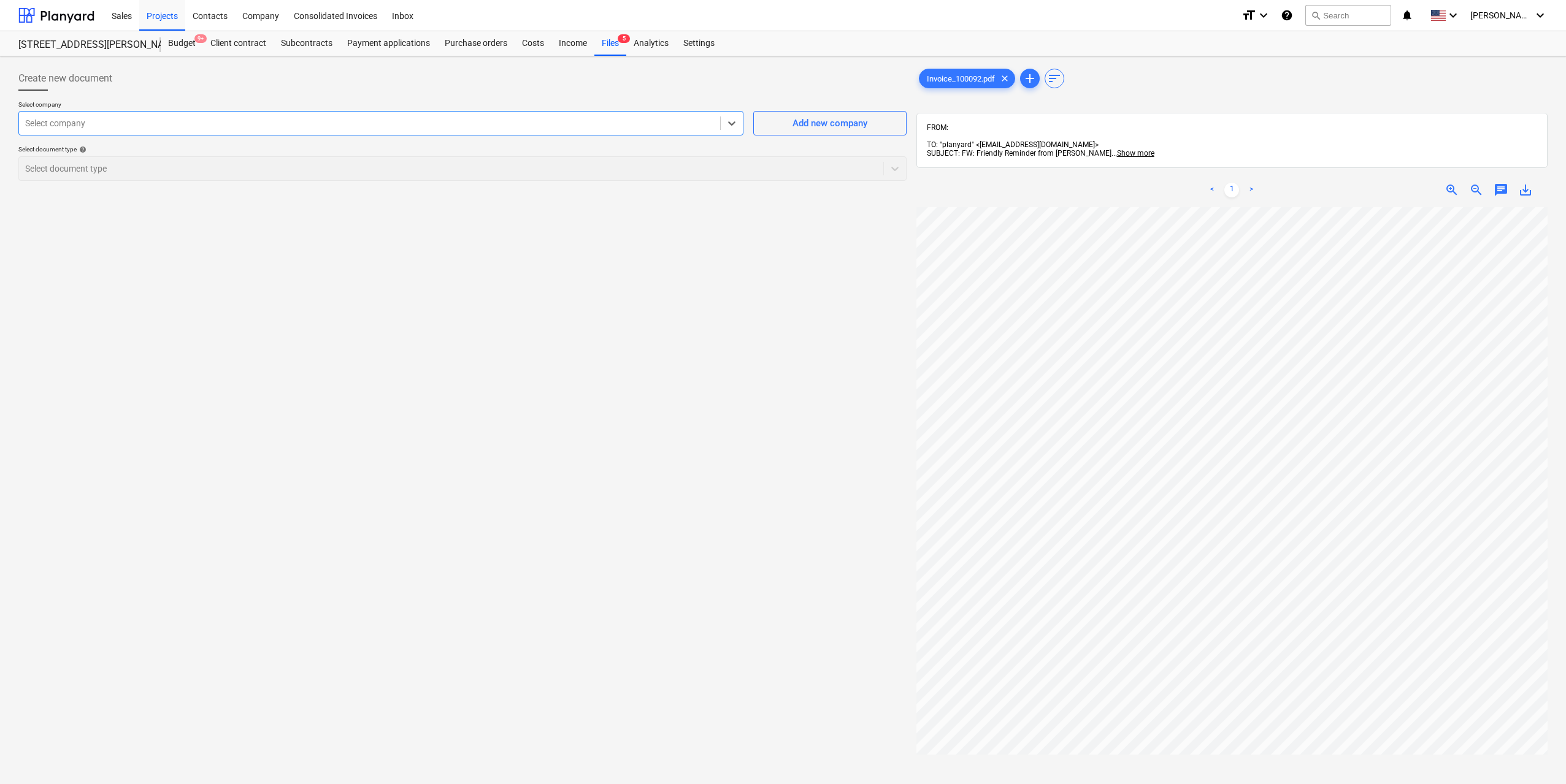
click at [413, 124] on div at bounding box center [369, 123] width 688 height 12
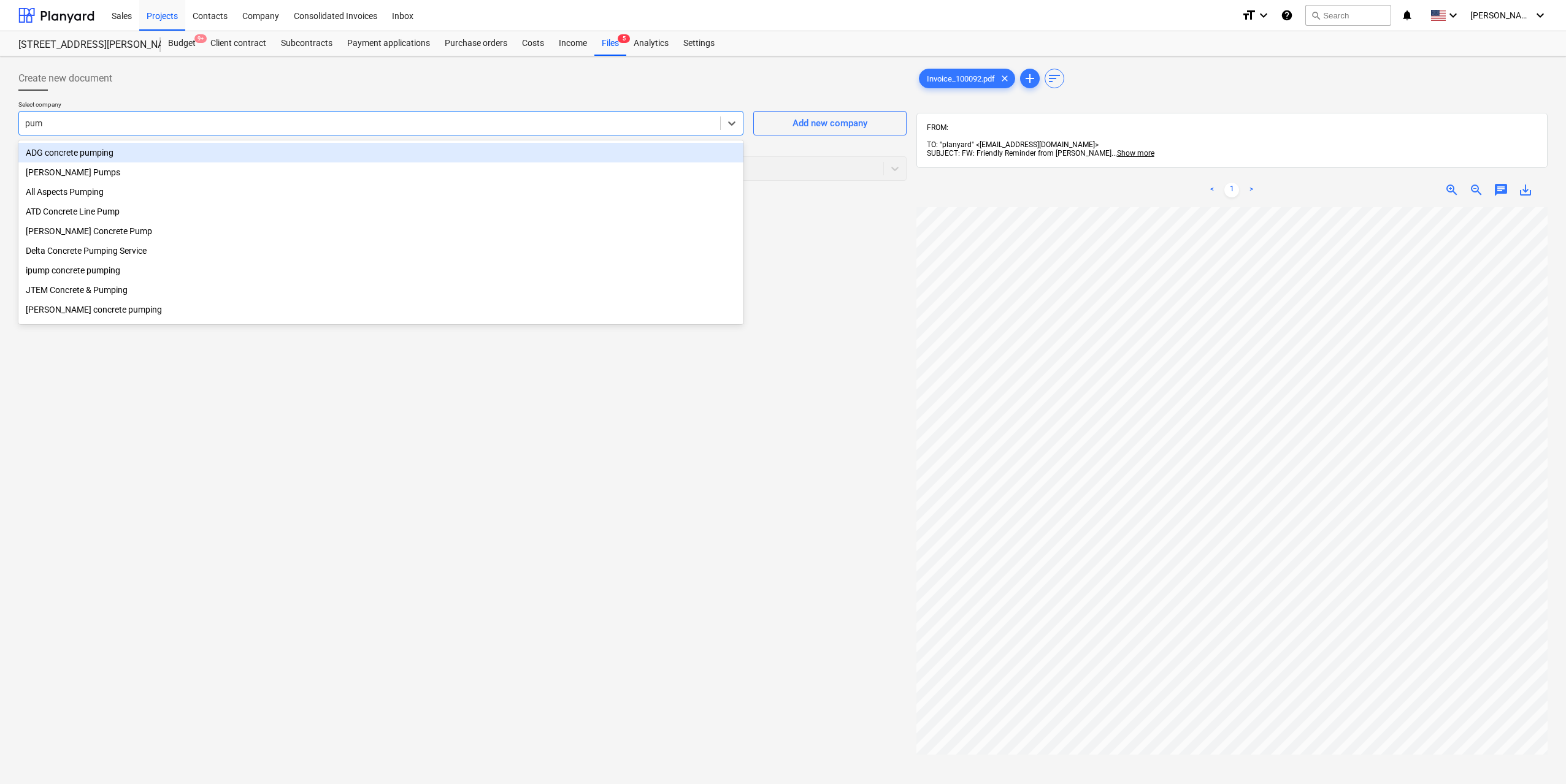
type input "pump"
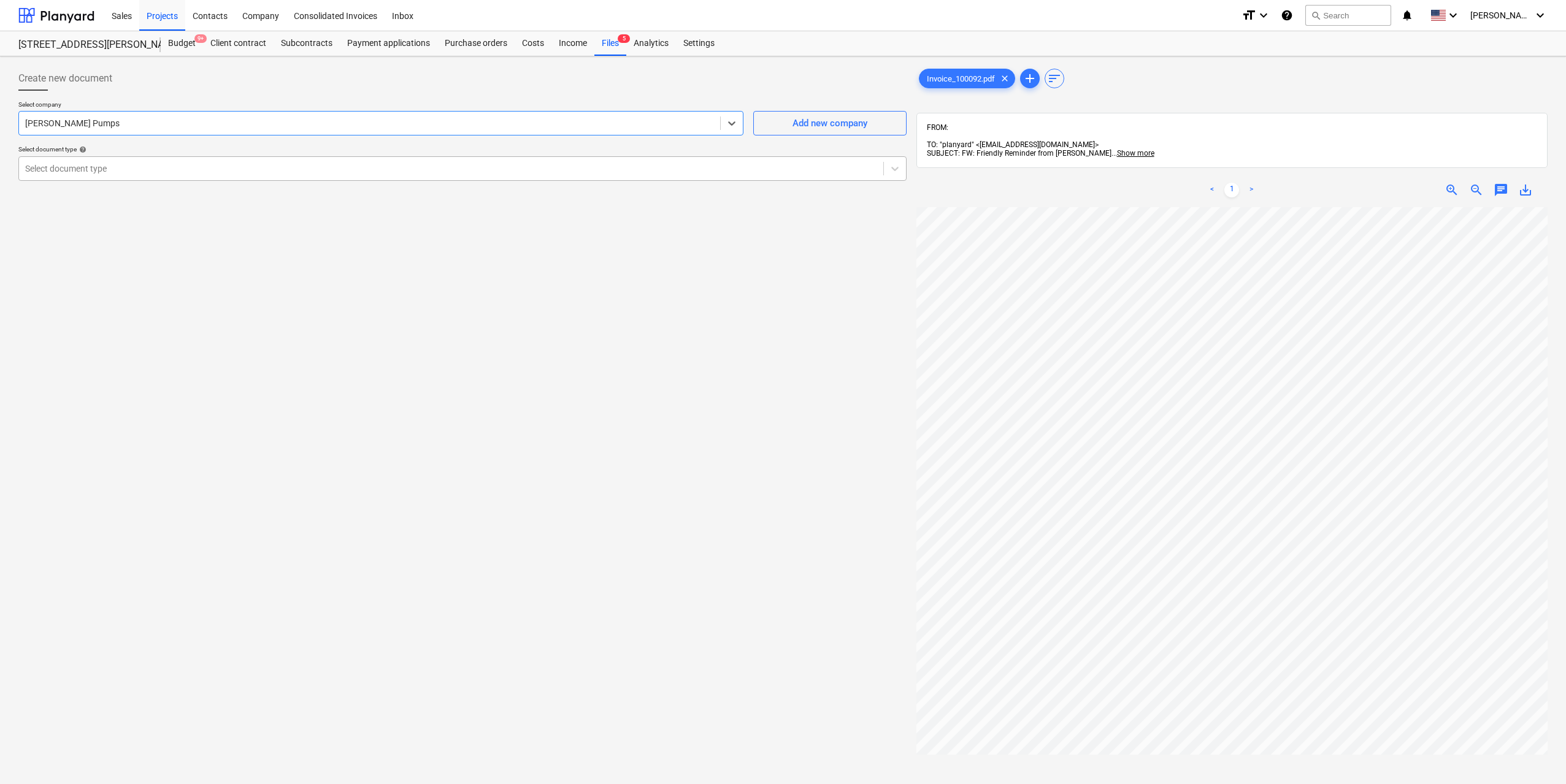
click at [389, 160] on div "Select document type" at bounding box center [451, 168] width 864 height 17
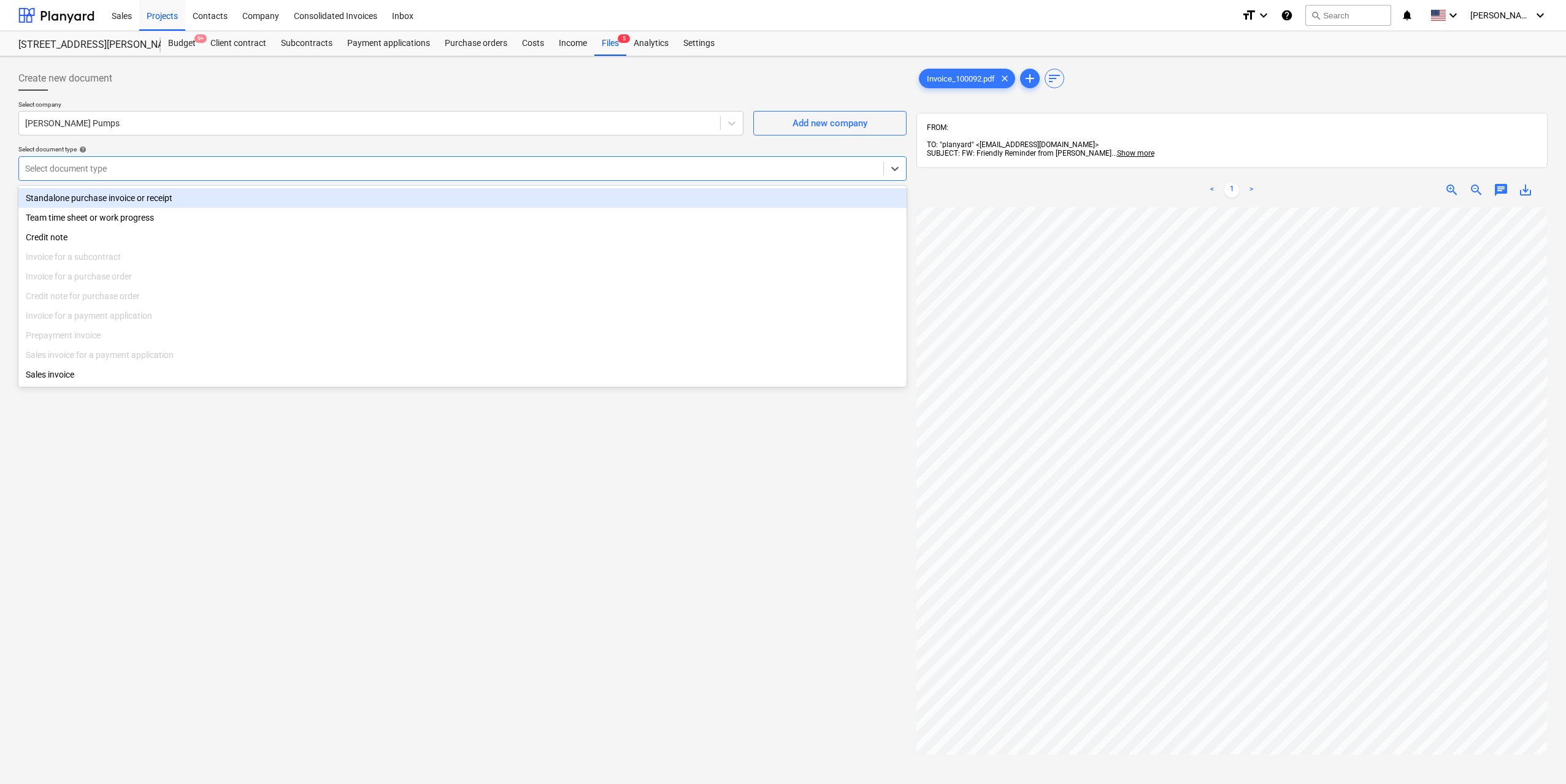
click at [323, 161] on div "Select document type" at bounding box center [451, 168] width 864 height 17
click at [221, 192] on div "Standalone purchase invoice or receipt" at bounding box center [463, 198] width 888 height 20
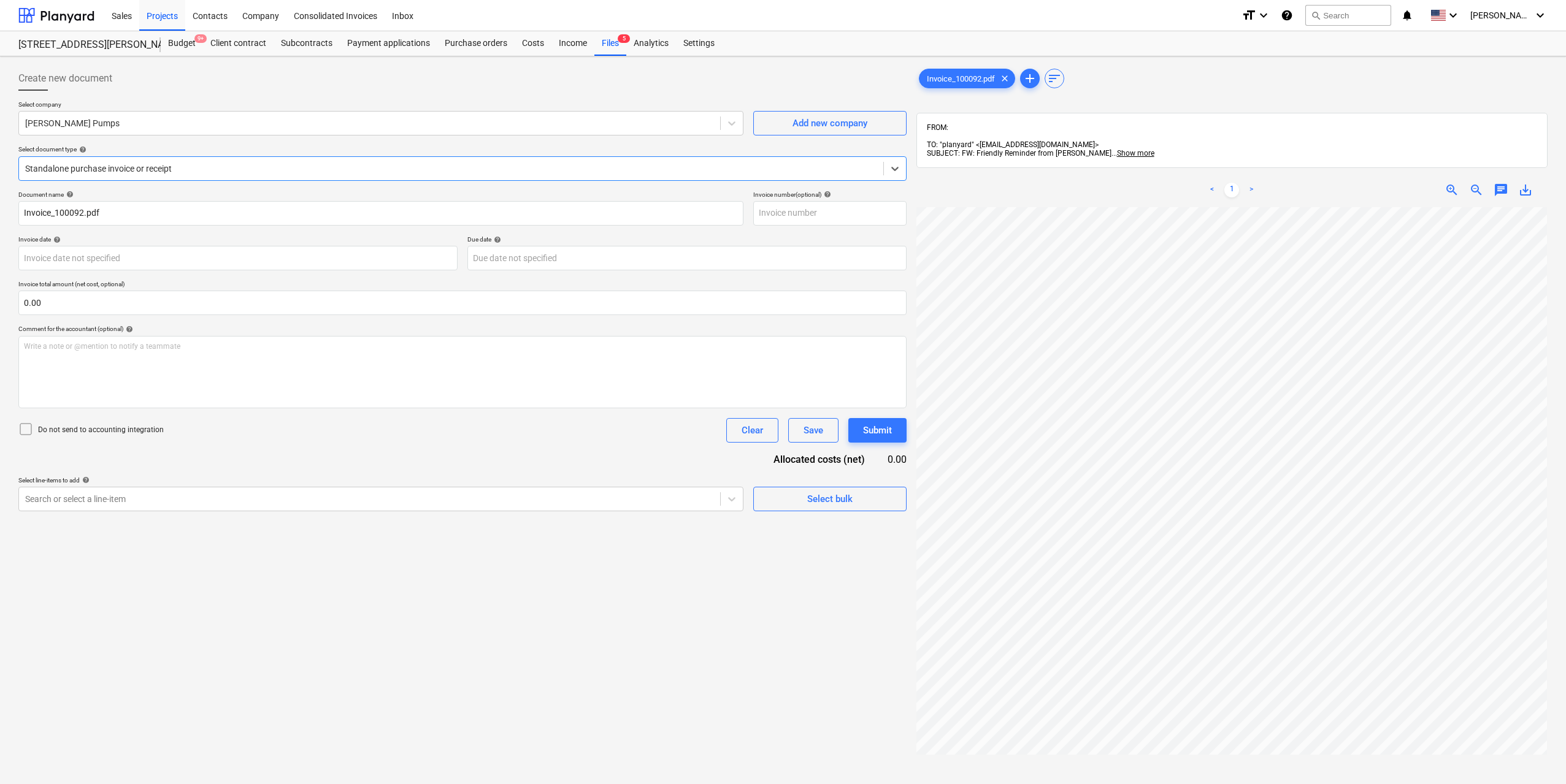
click at [198, 481] on div "Select line-items to add help" at bounding box center [381, 480] width 725 height 8
click at [195, 486] on div "Search or select a line-item" at bounding box center [381, 499] width 725 height 25
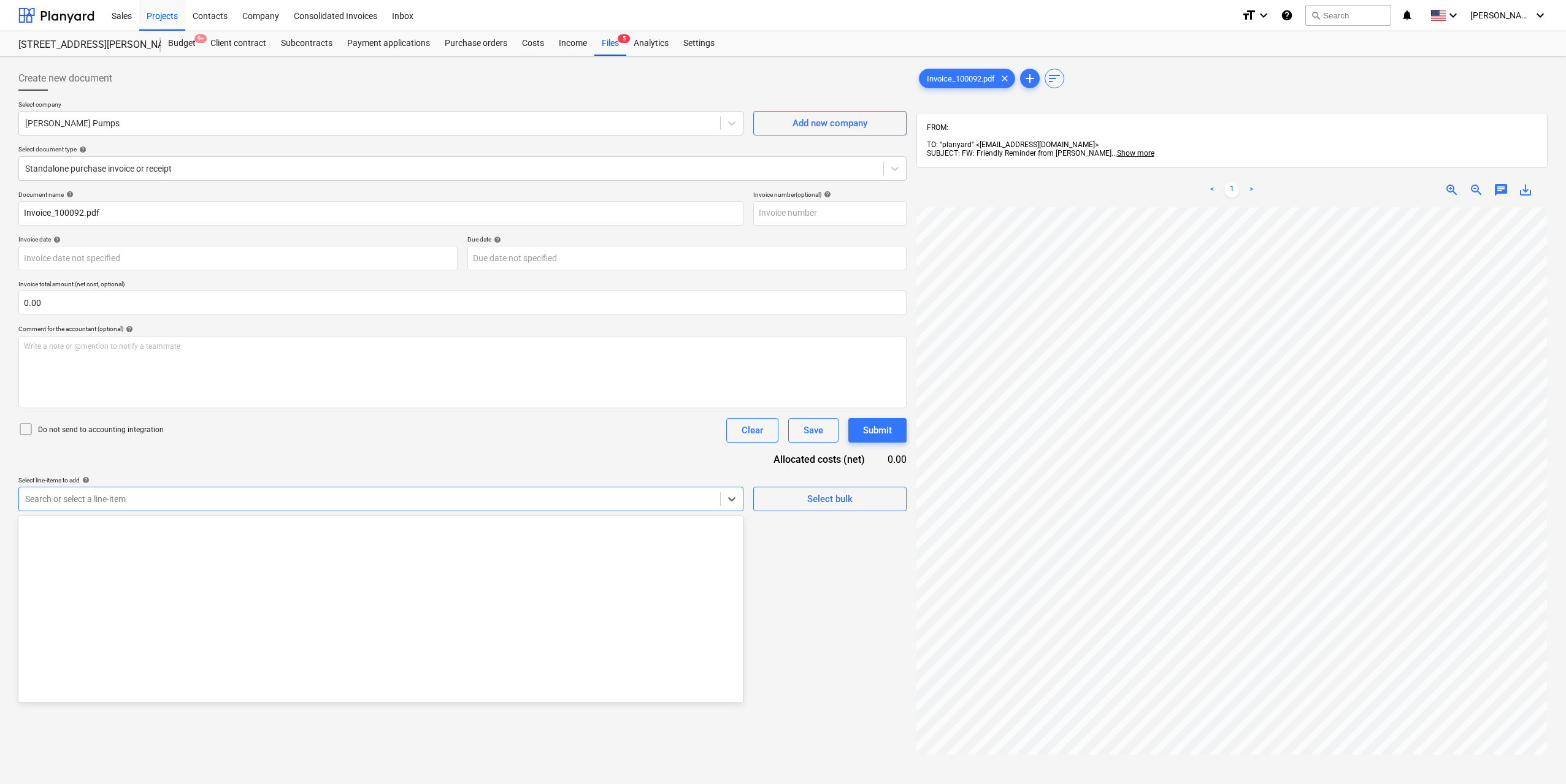
scroll to position [3935, 0]
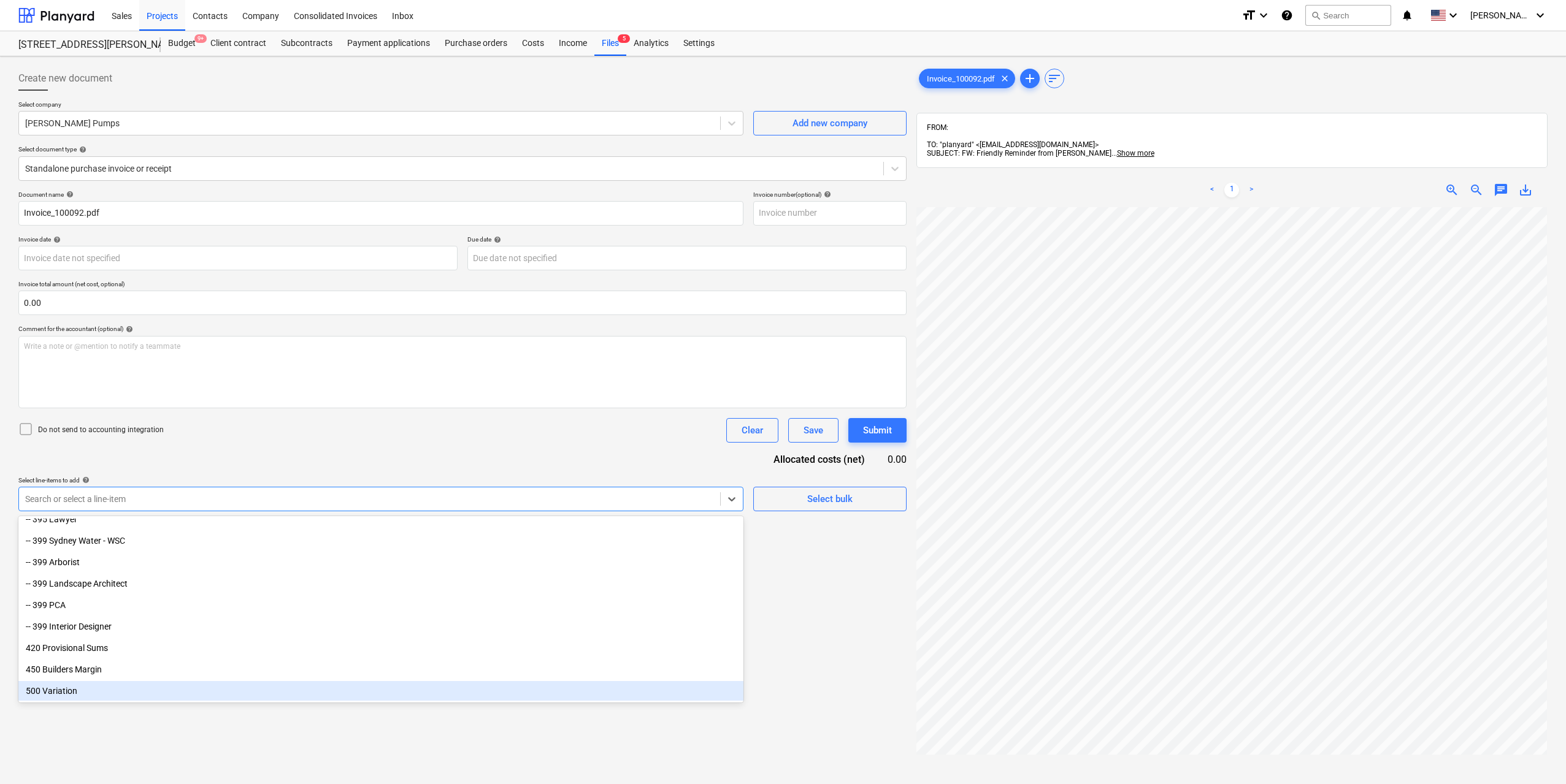
click at [217, 691] on div "500 Variation" at bounding box center [381, 691] width 725 height 20
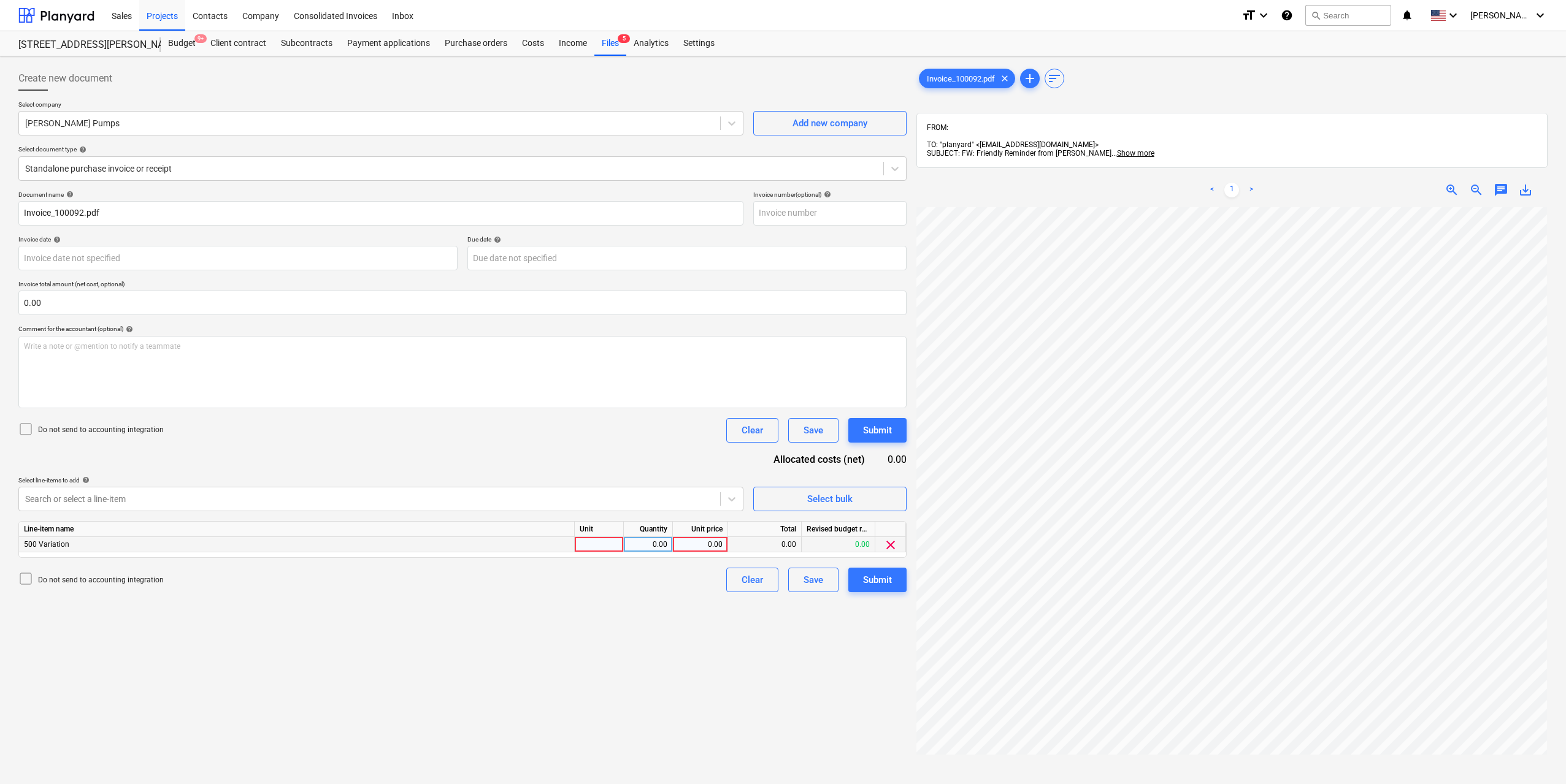
click at [880, 544] on div "clear" at bounding box center [890, 545] width 31 height 16
click at [893, 544] on span "clear" at bounding box center [890, 545] width 15 height 15
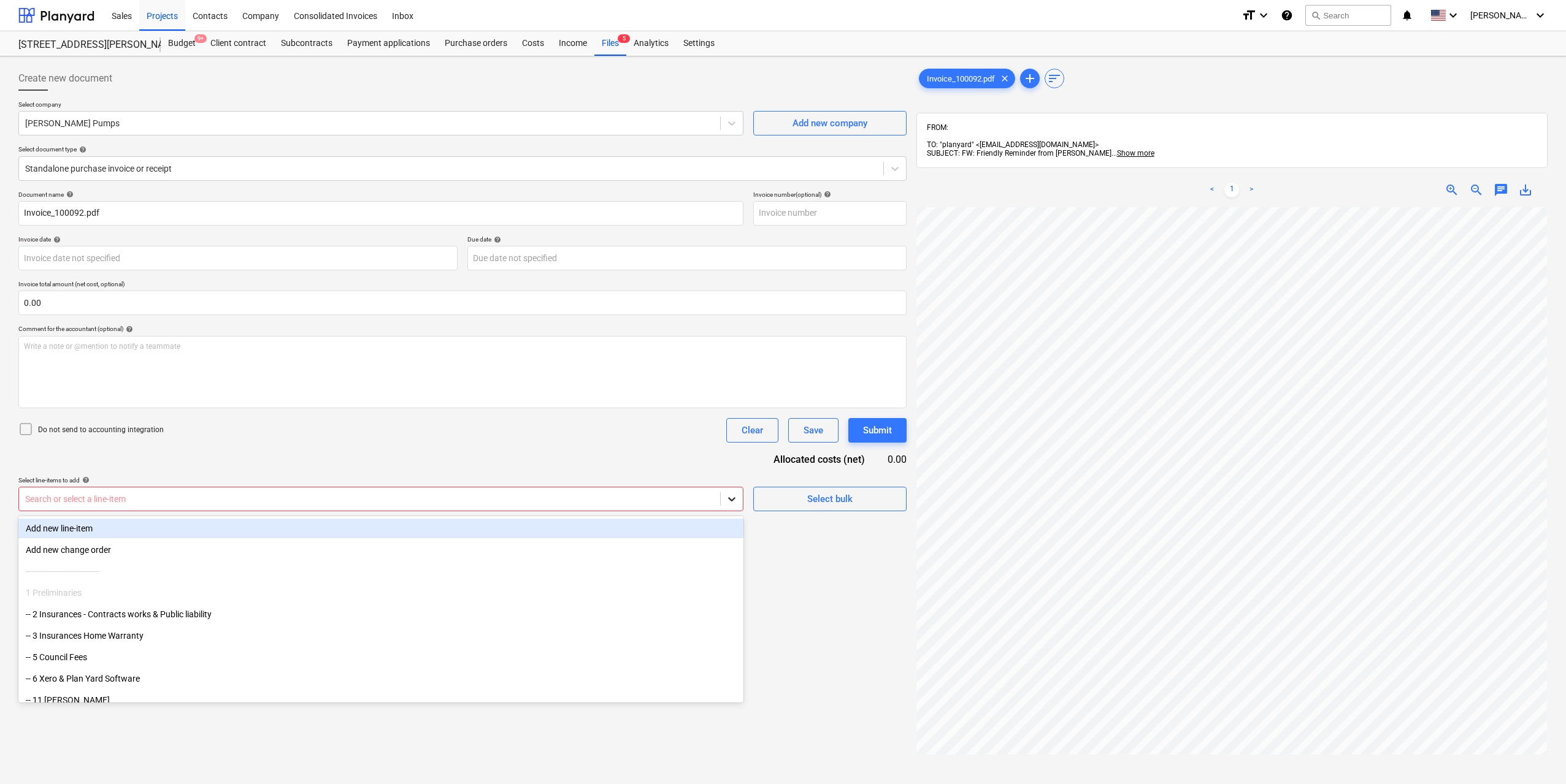
click at [738, 496] on div at bounding box center [731, 499] width 22 height 22
click at [204, 523] on div "Add new line-item" at bounding box center [381, 528] width 725 height 20
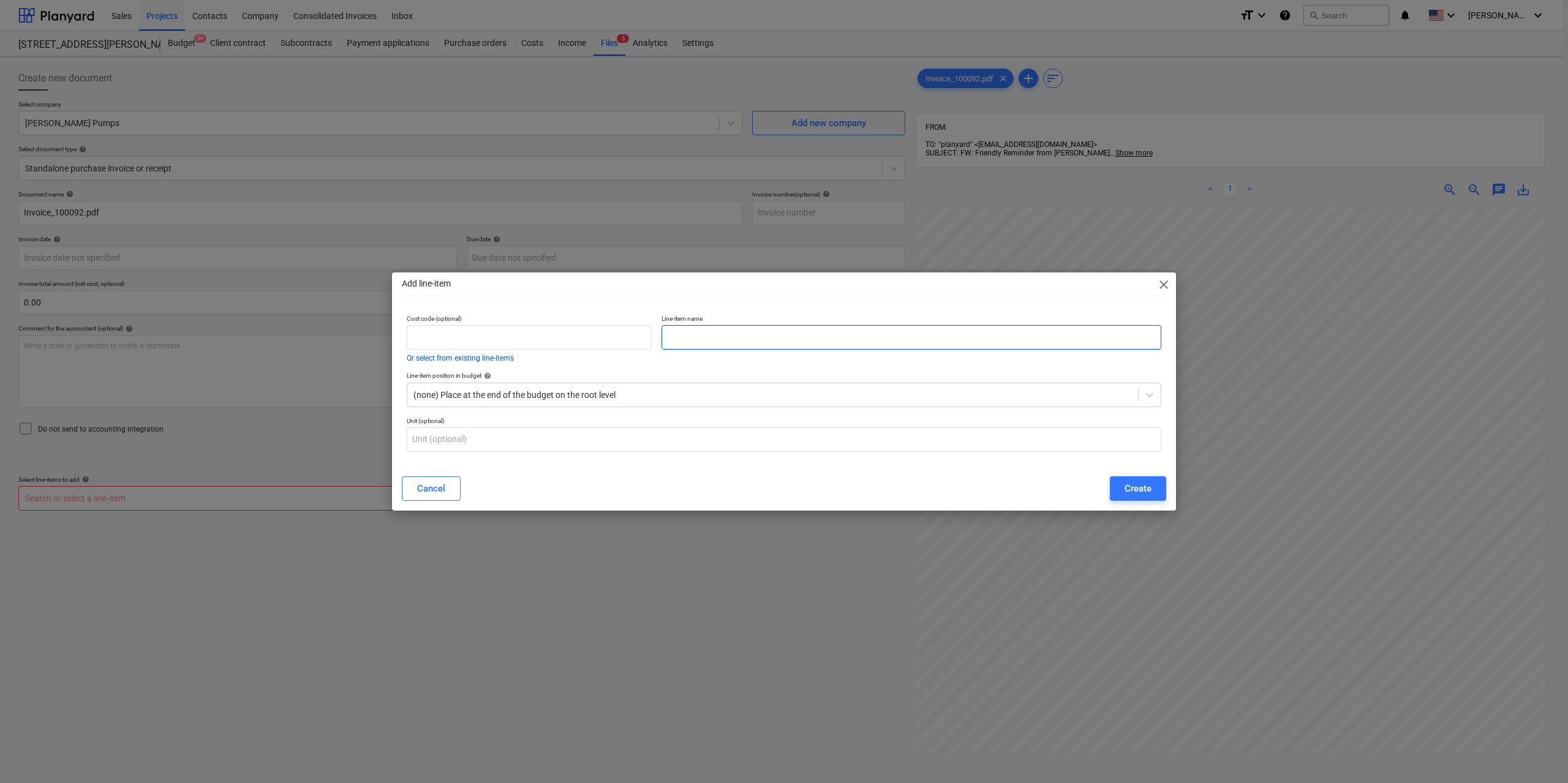
click at [702, 332] on input "text" at bounding box center [911, 337] width 499 height 25
type input "P"
type input "T"
type input "P"
click at [670, 394] on div at bounding box center [773, 394] width 718 height 12
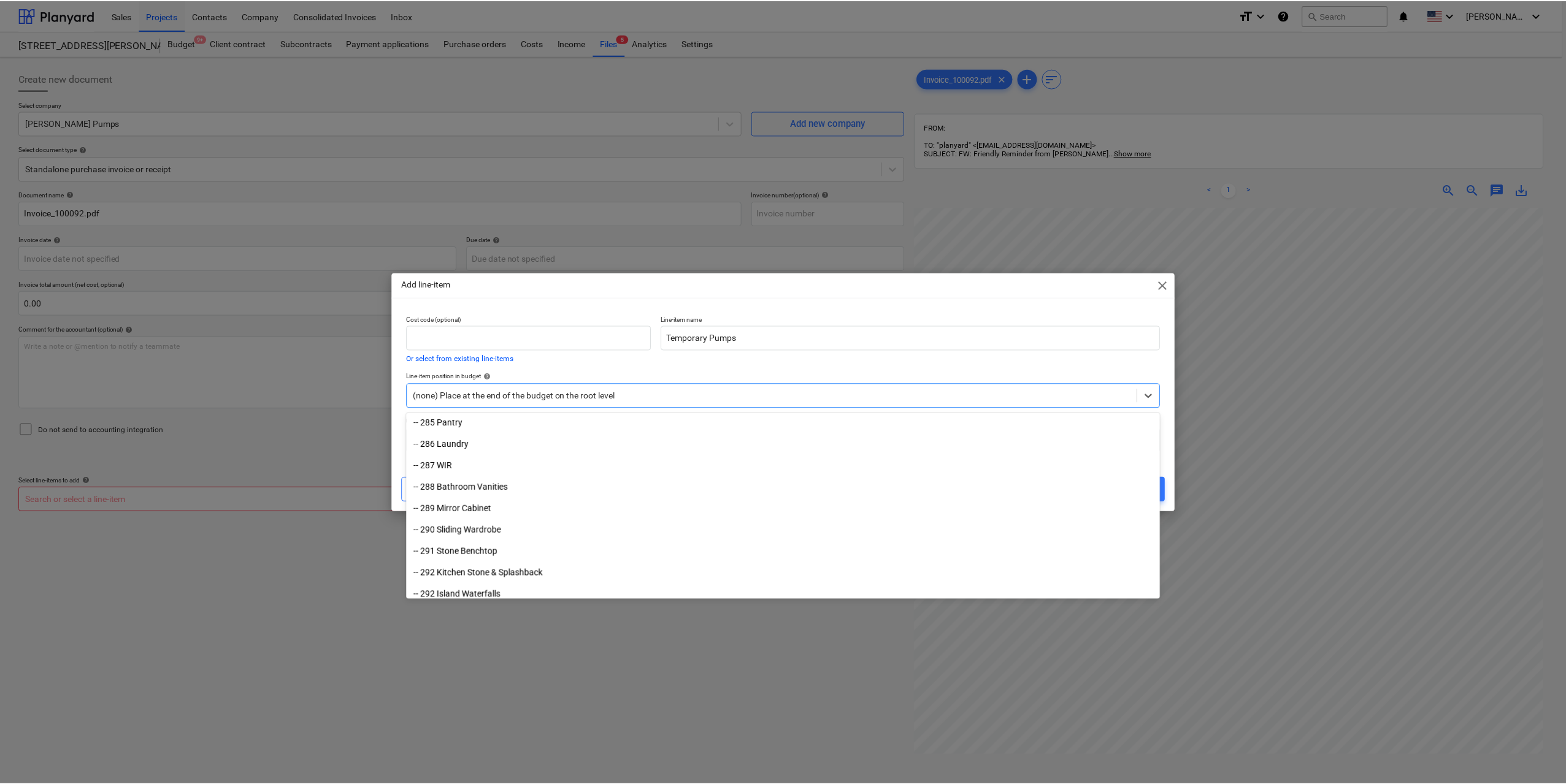
scroll to position [3892, 0]
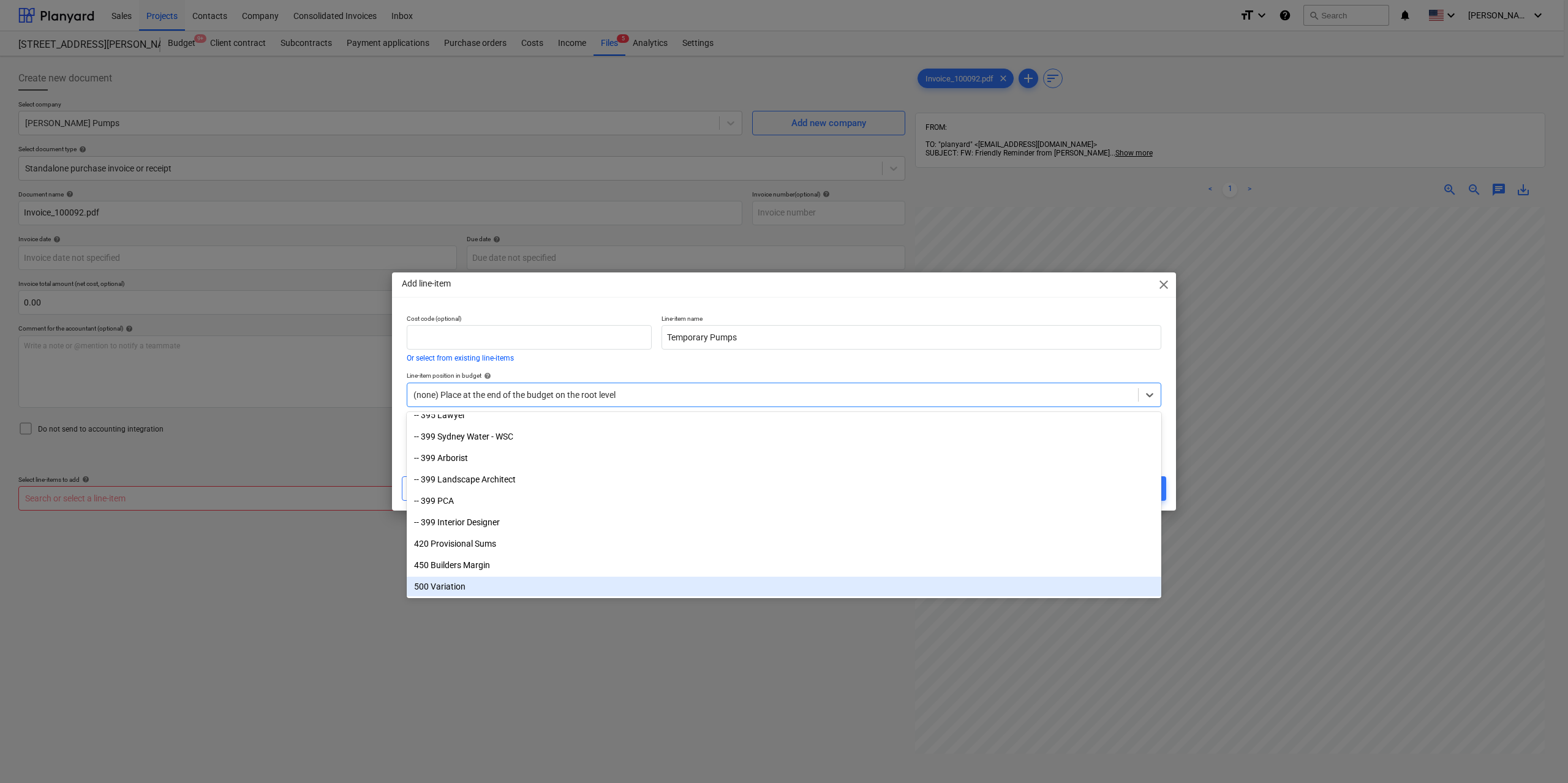
click at [504, 580] on div "500 Variation" at bounding box center [783, 587] width 754 height 20
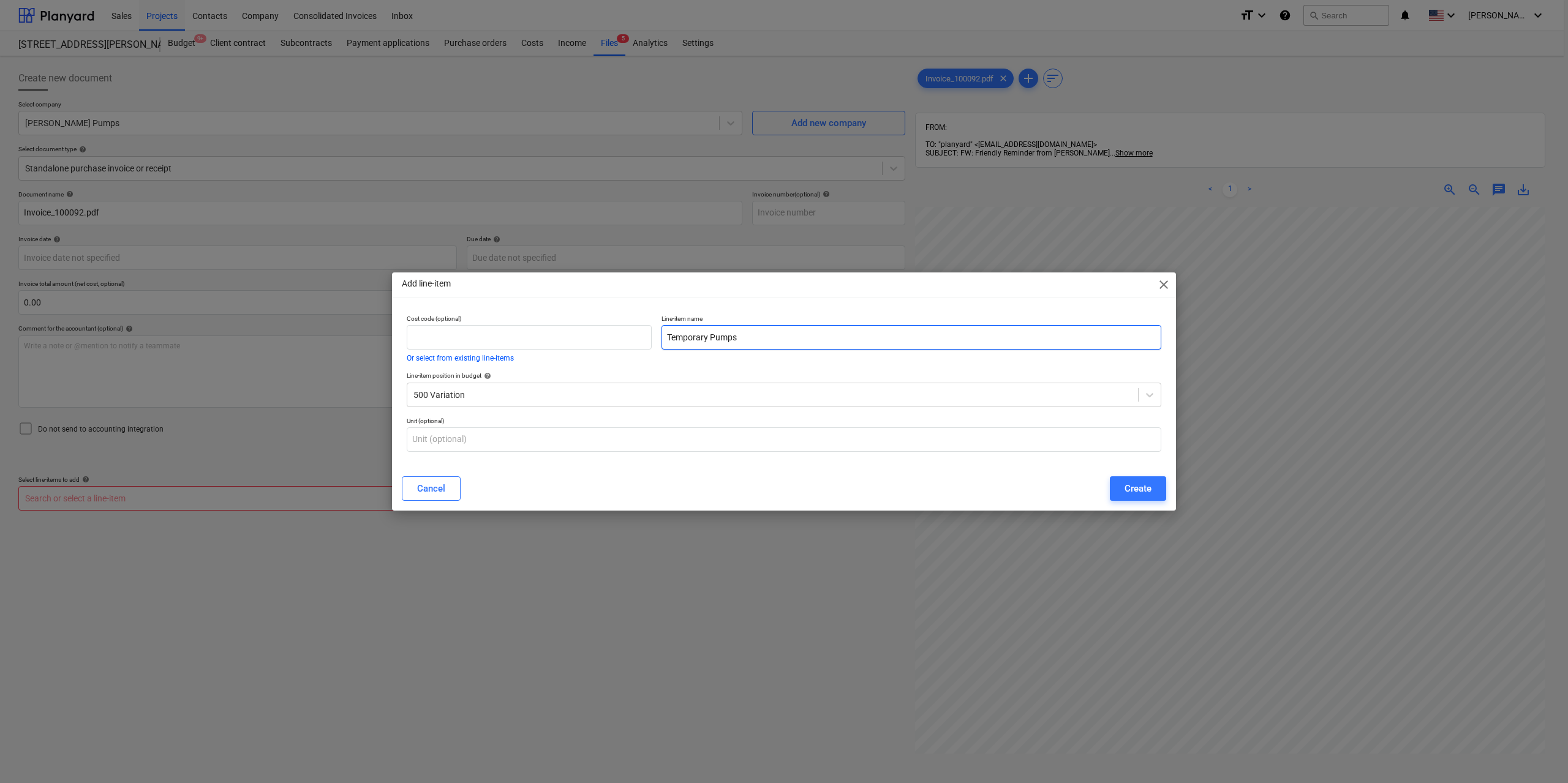
click at [768, 335] on input "Temporary Pumps" at bounding box center [911, 337] width 499 height 25
type input "Temporary Pumps - [PERSON_NAME] Pumps"
click at [1122, 483] on button "Create" at bounding box center [1137, 489] width 56 height 25
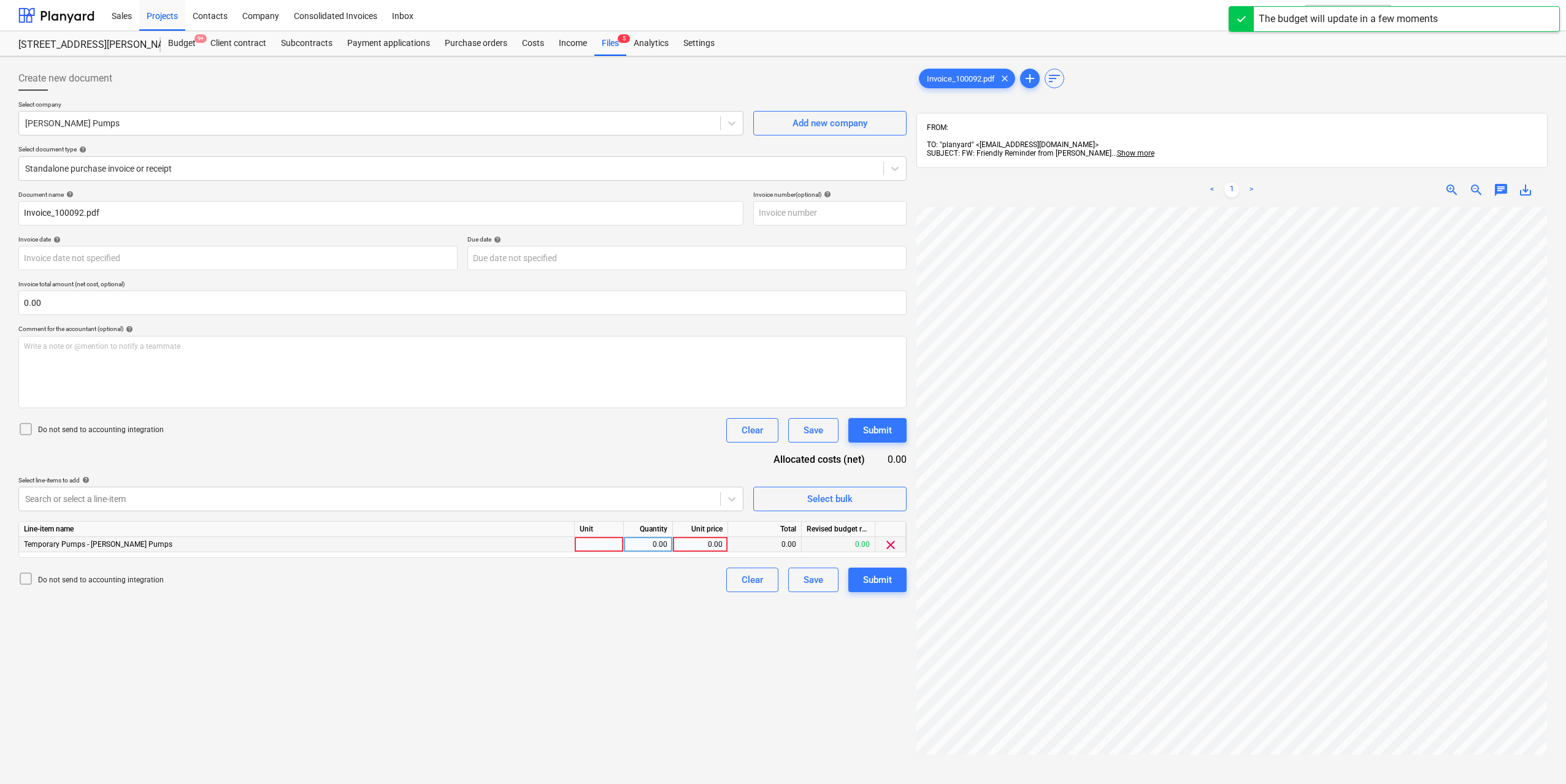
click at [604, 547] on div at bounding box center [599, 545] width 49 height 16
type input "1"
click at [657, 544] on div "0.00" at bounding box center [648, 545] width 38 height 16
click at [698, 544] on div "0.00" at bounding box center [700, 545] width 45 height 16
type input "1584"
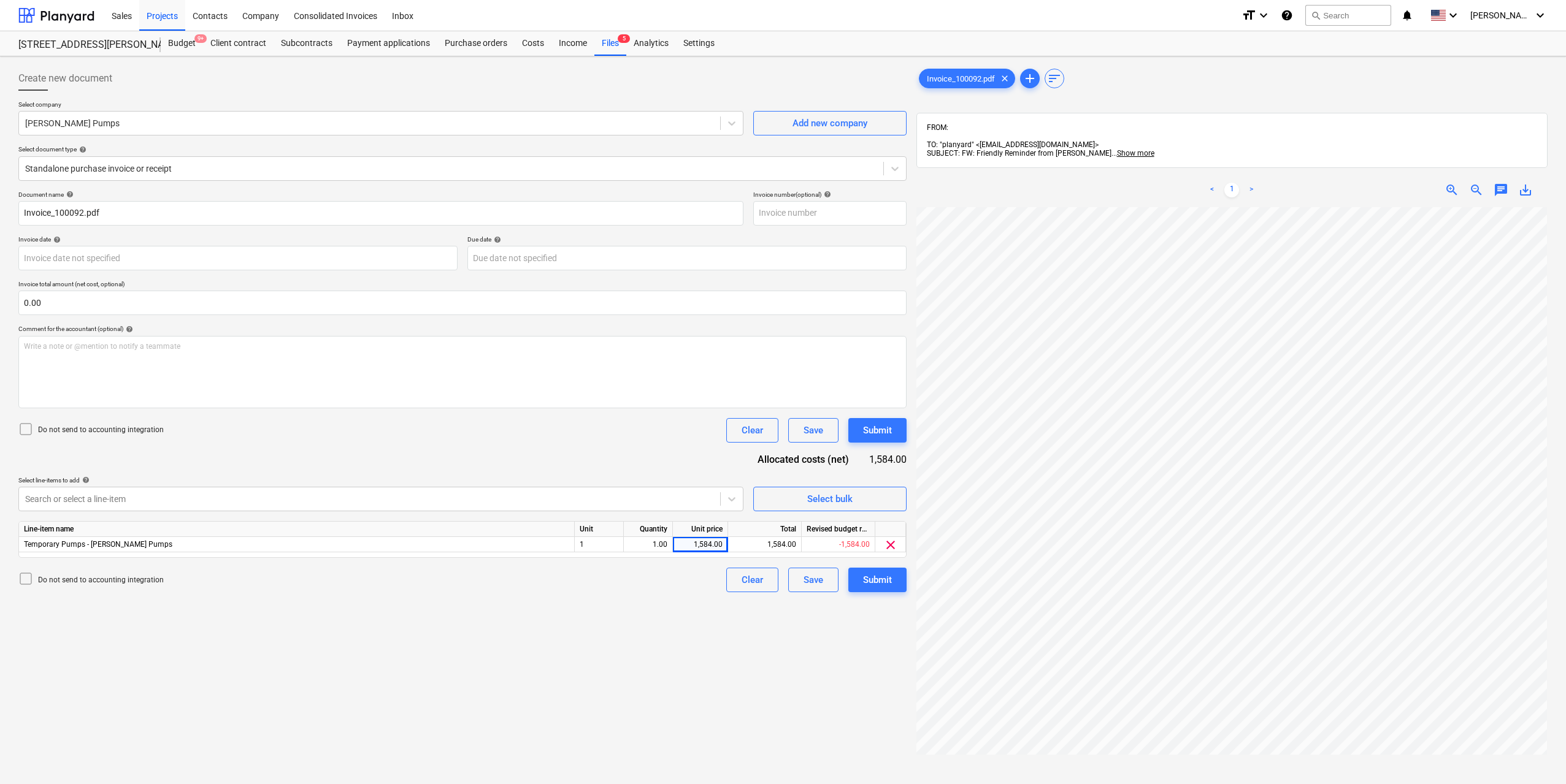
click at [762, 645] on div "Create new document Select company [PERSON_NAME] Pumps Add new company Select d…" at bounding box center [463, 511] width 898 height 900
click at [858, 584] on button "Submit" at bounding box center [878, 579] width 58 height 25
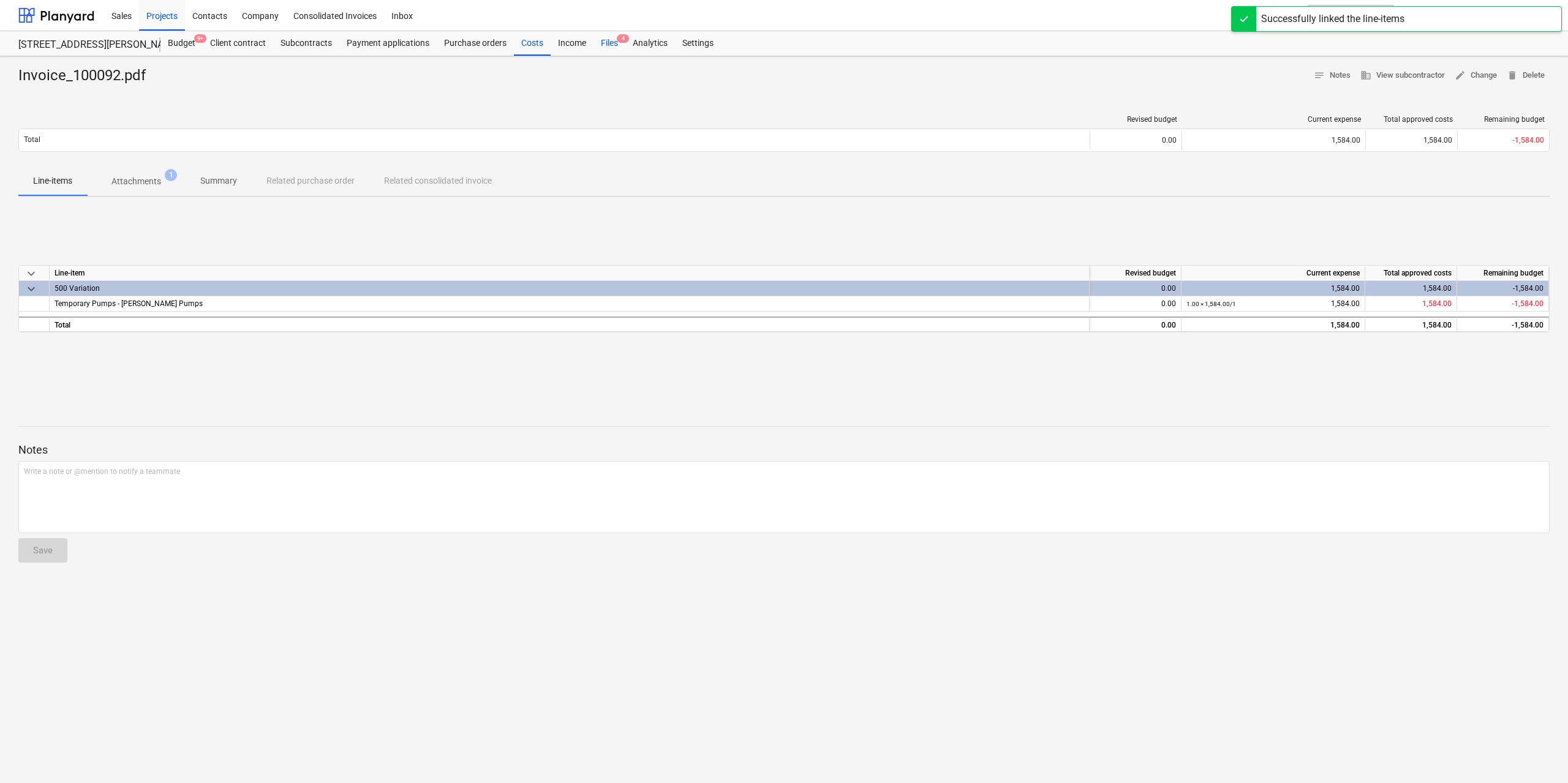
click at [609, 40] on div "Files 4" at bounding box center [609, 43] width 32 height 25
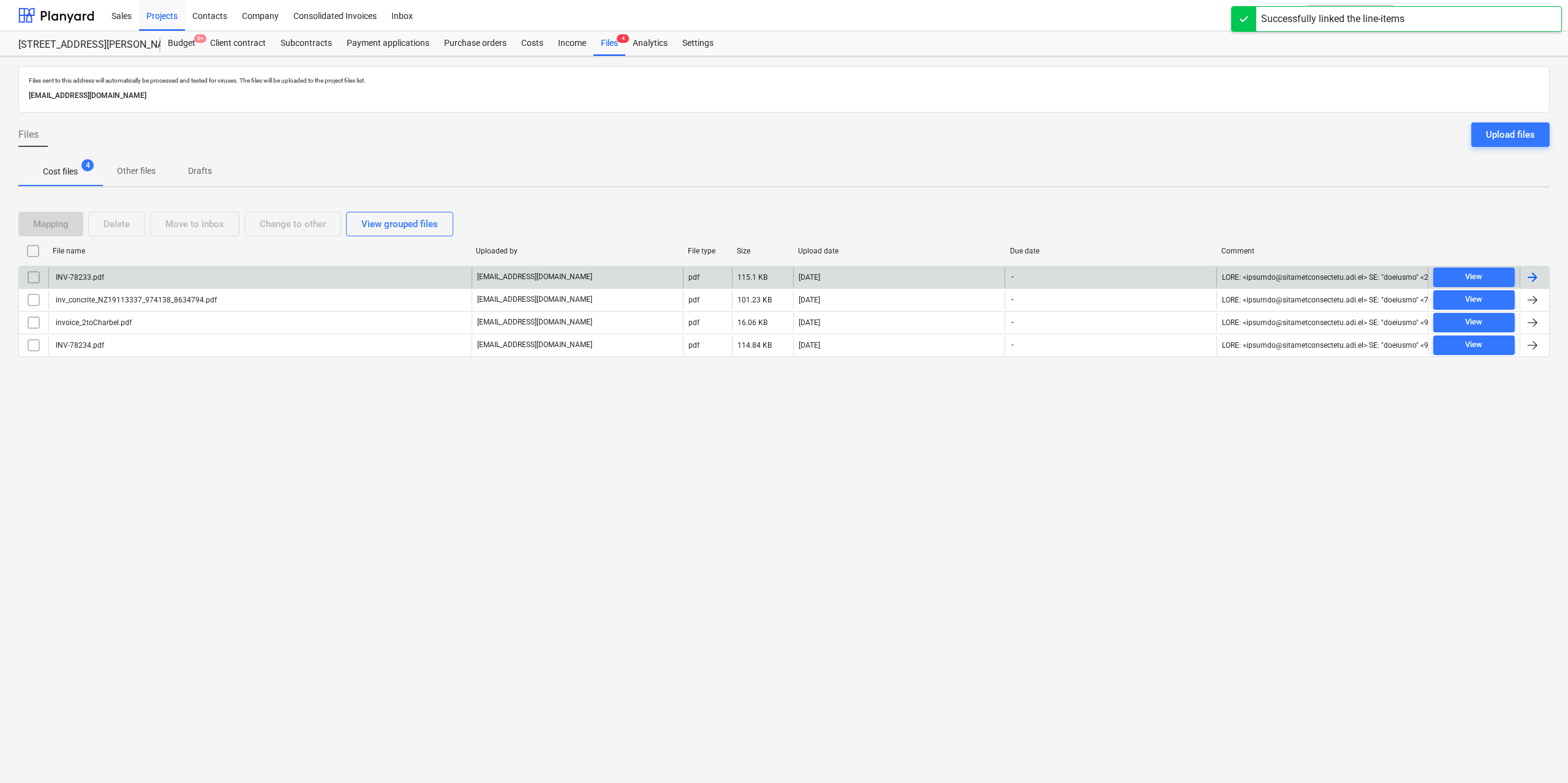
click at [208, 282] on div "INV-78233.pdf" at bounding box center [260, 277] width 423 height 20
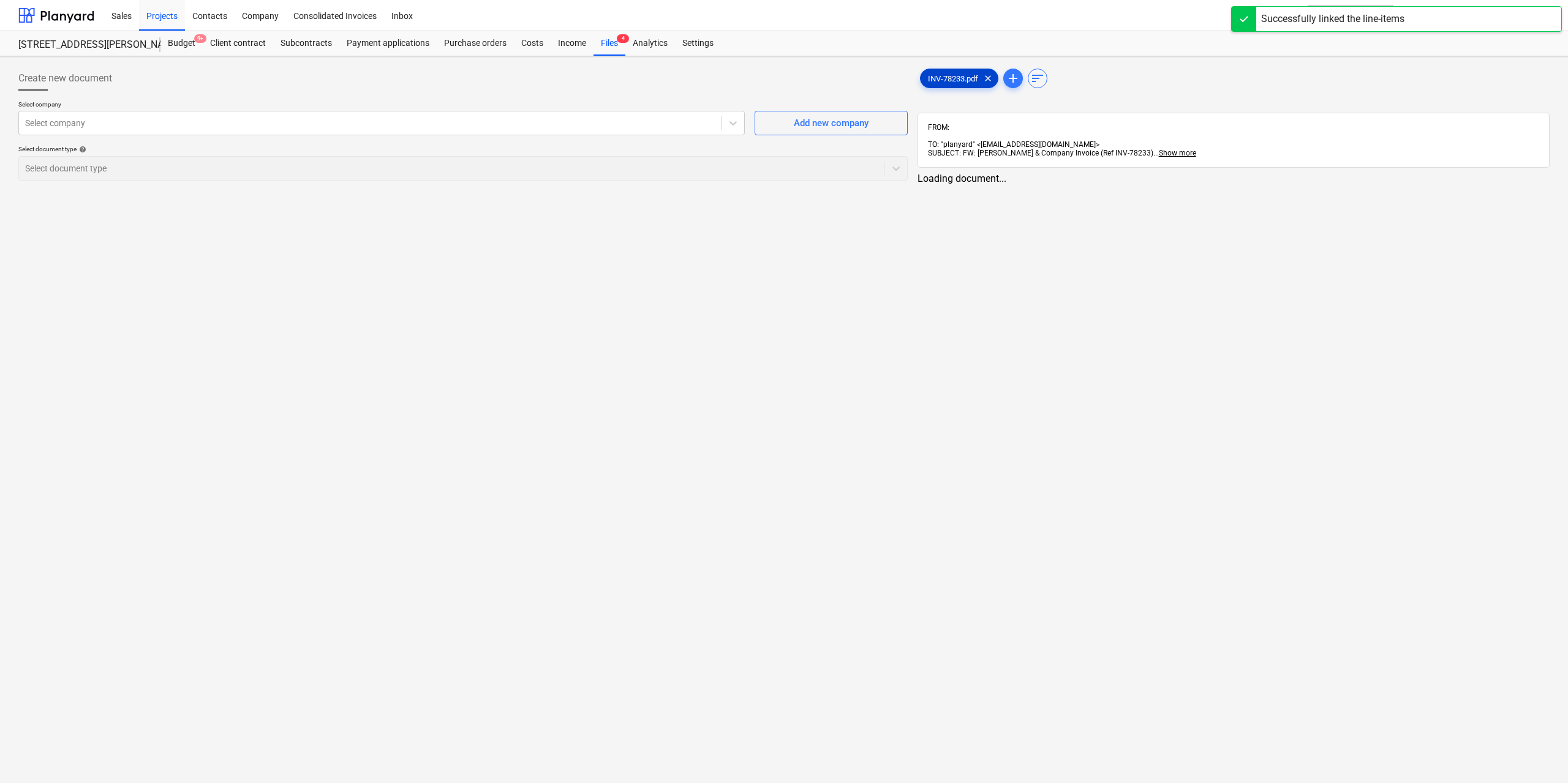
click at [951, 77] on span "INV-78233.pdf" at bounding box center [952, 78] width 65 height 9
click at [504, 134] on div "Select company" at bounding box center [380, 123] width 724 height 25
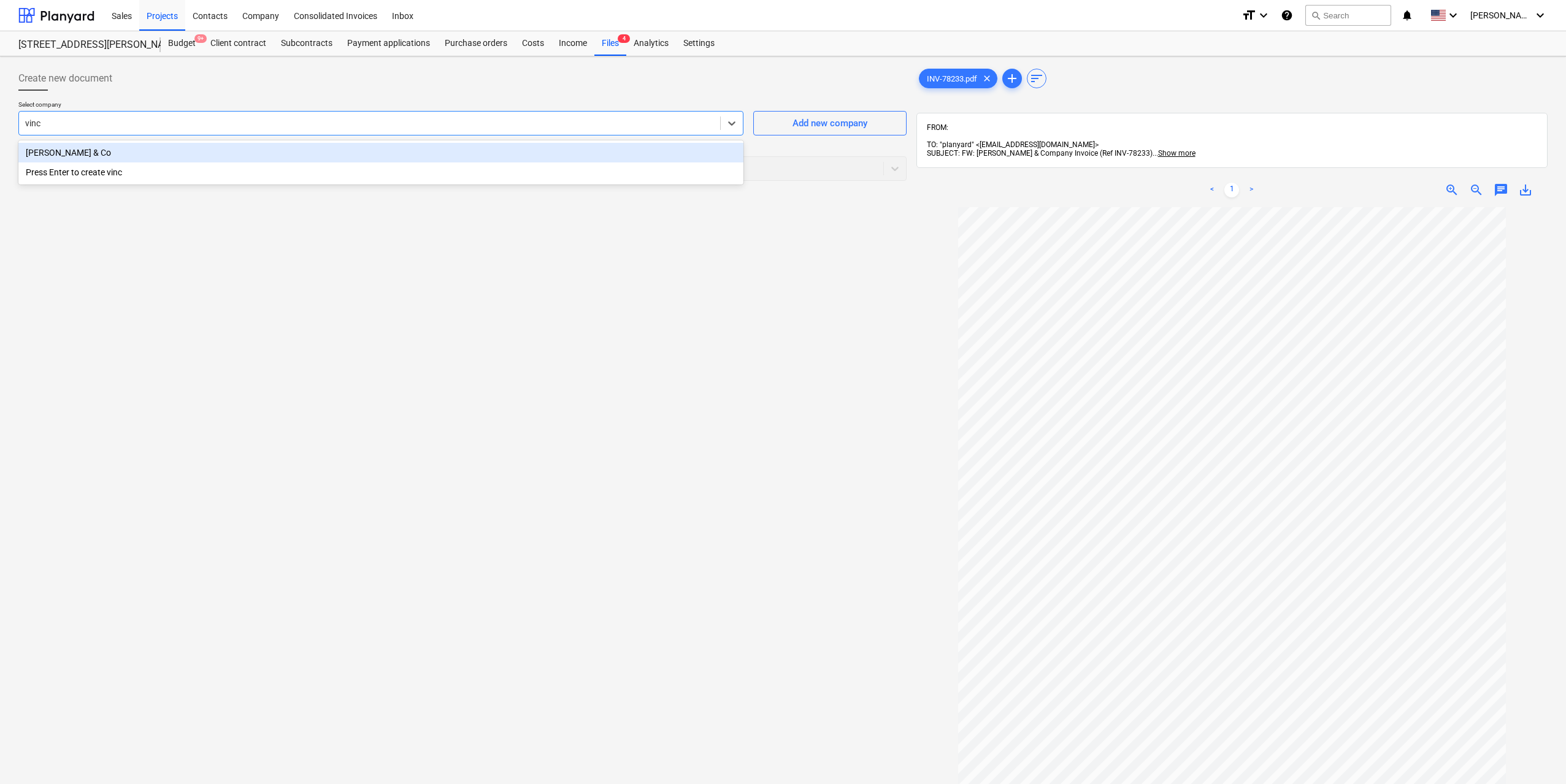
type input "[PERSON_NAME]"
click at [485, 170] on div at bounding box center [450, 168] width 852 height 12
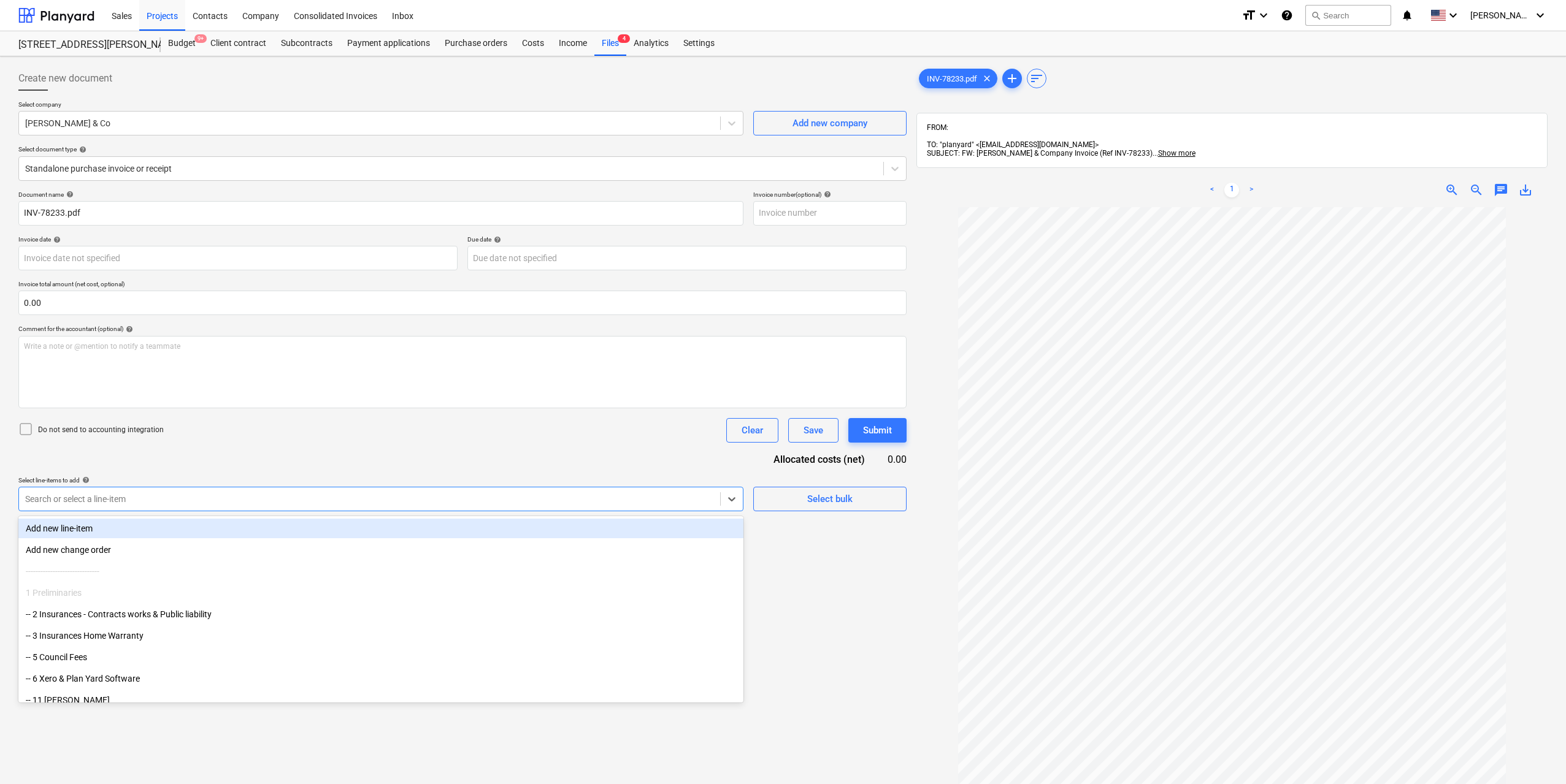
click at [240, 494] on div at bounding box center [369, 499] width 688 height 12
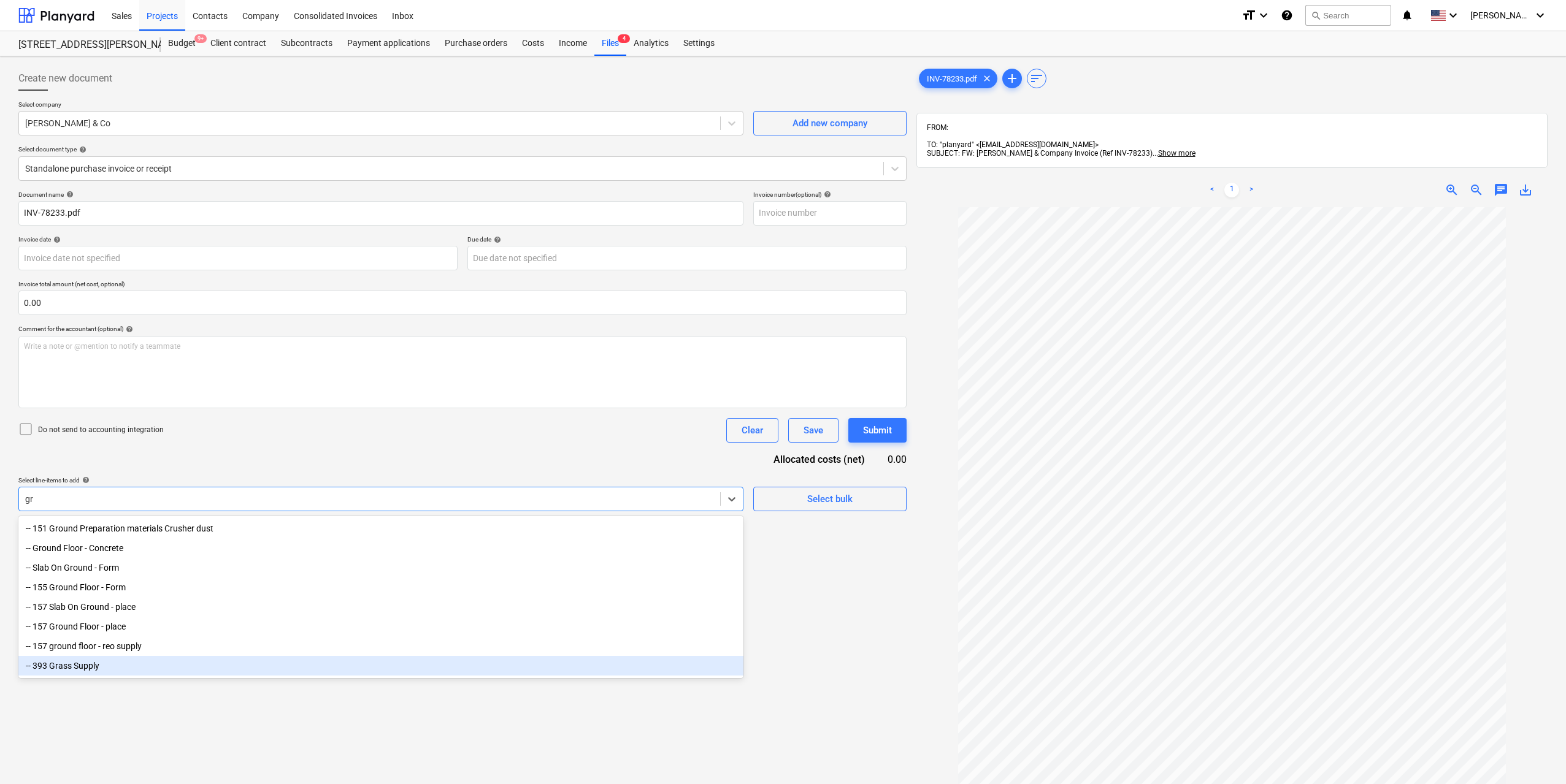
type input "g"
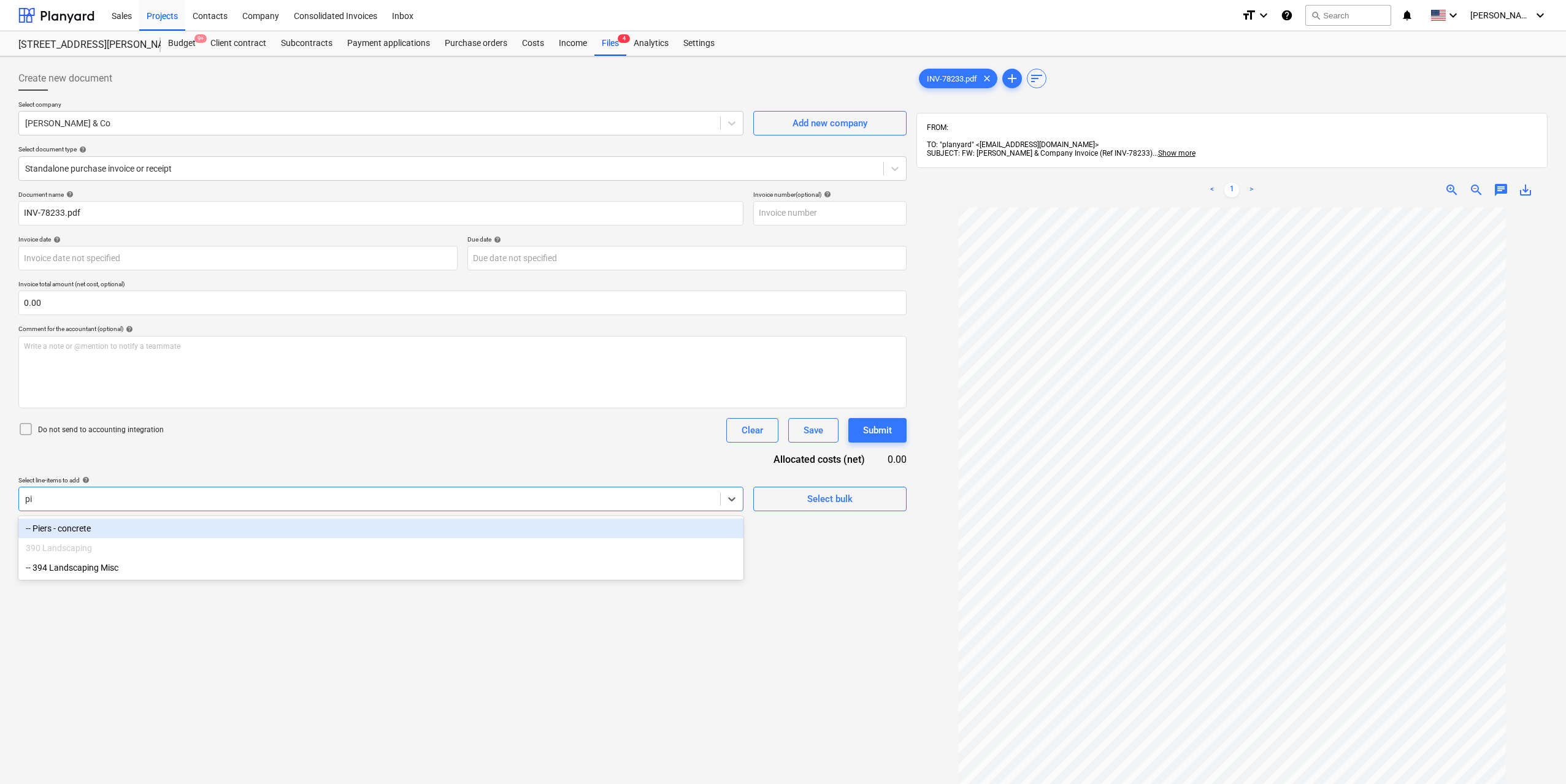
type input "p"
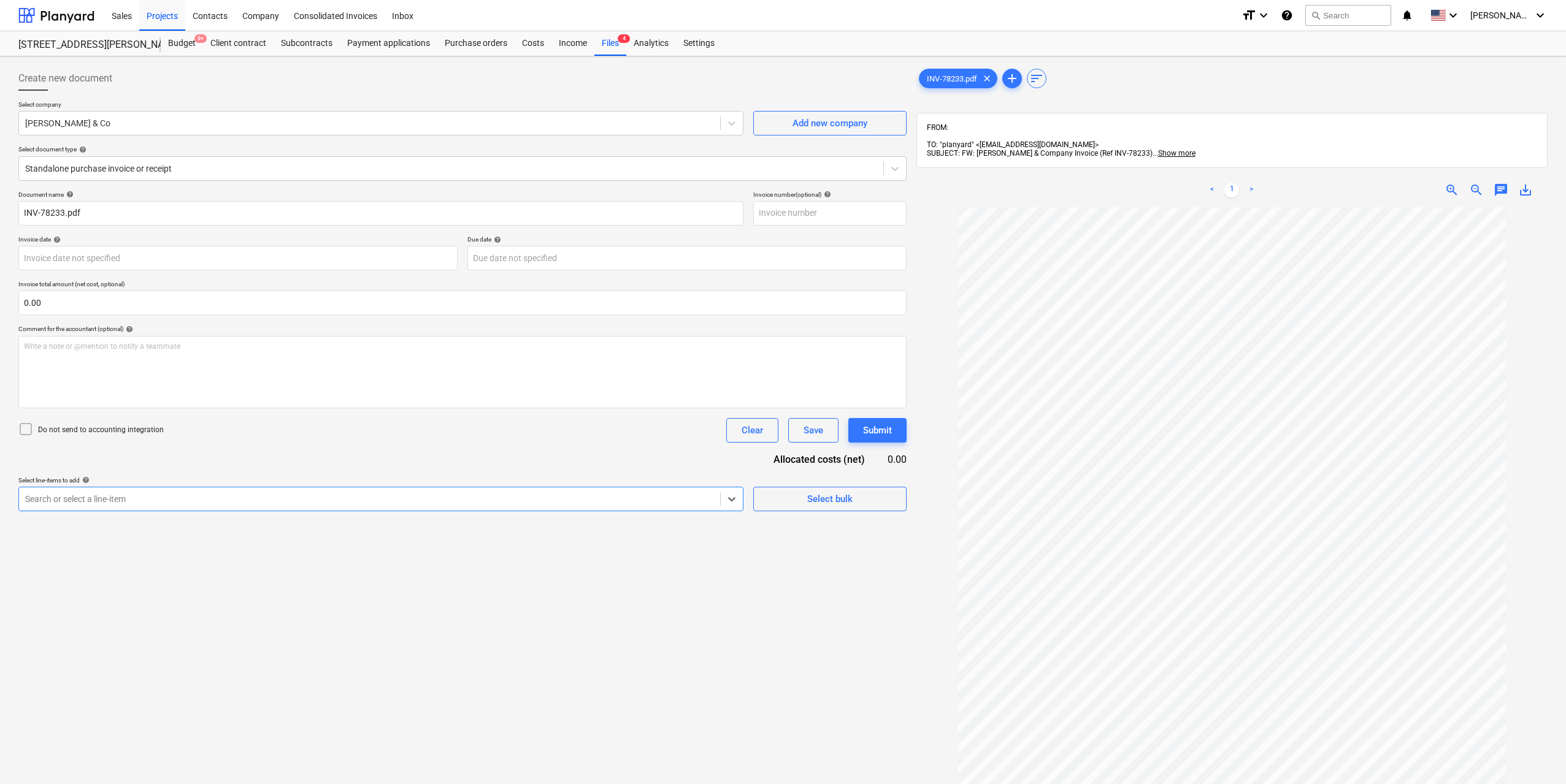
click at [240, 494] on div at bounding box center [369, 499] width 688 height 12
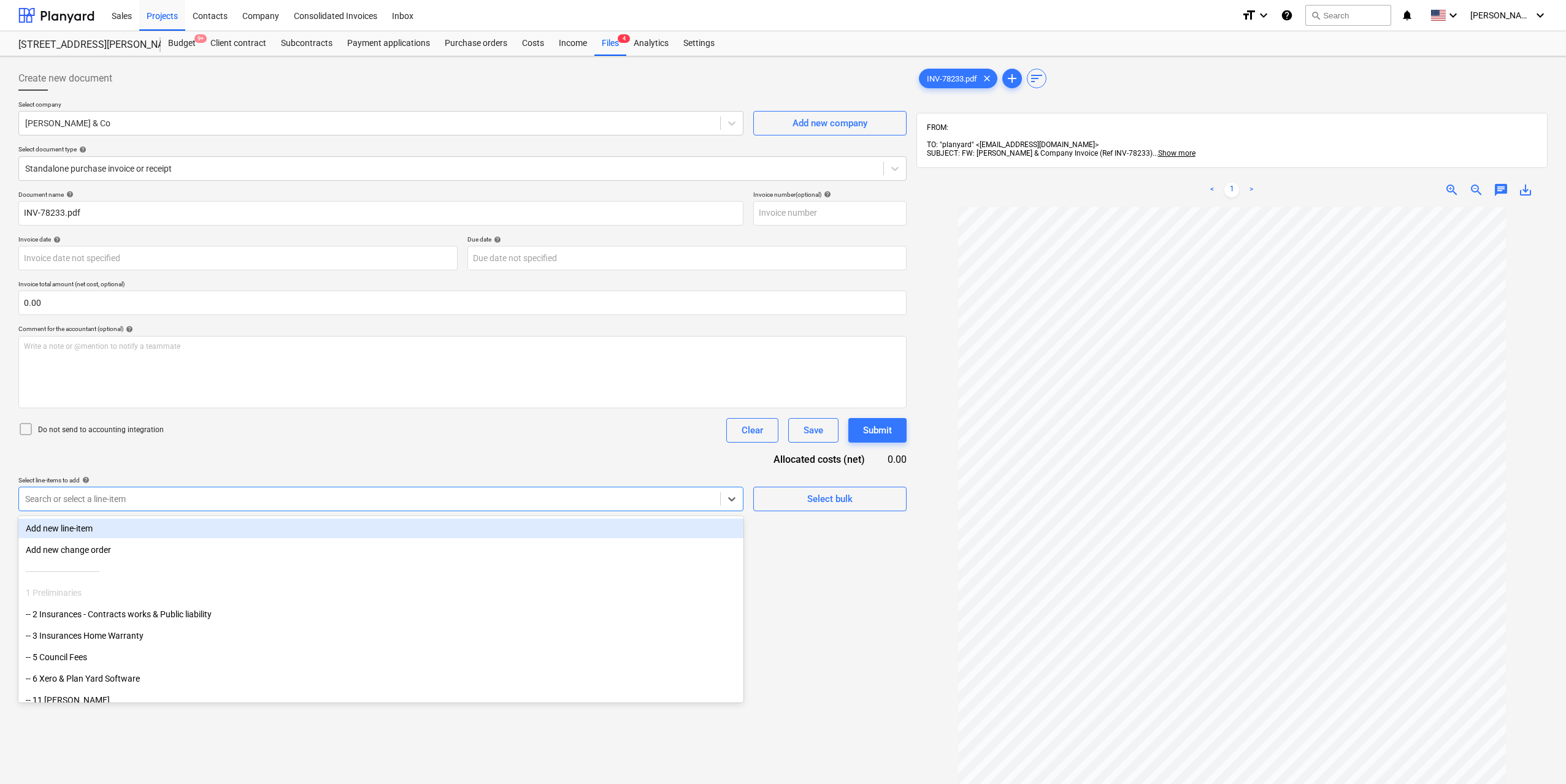
click at [176, 526] on div "Add new line-item" at bounding box center [381, 528] width 725 height 20
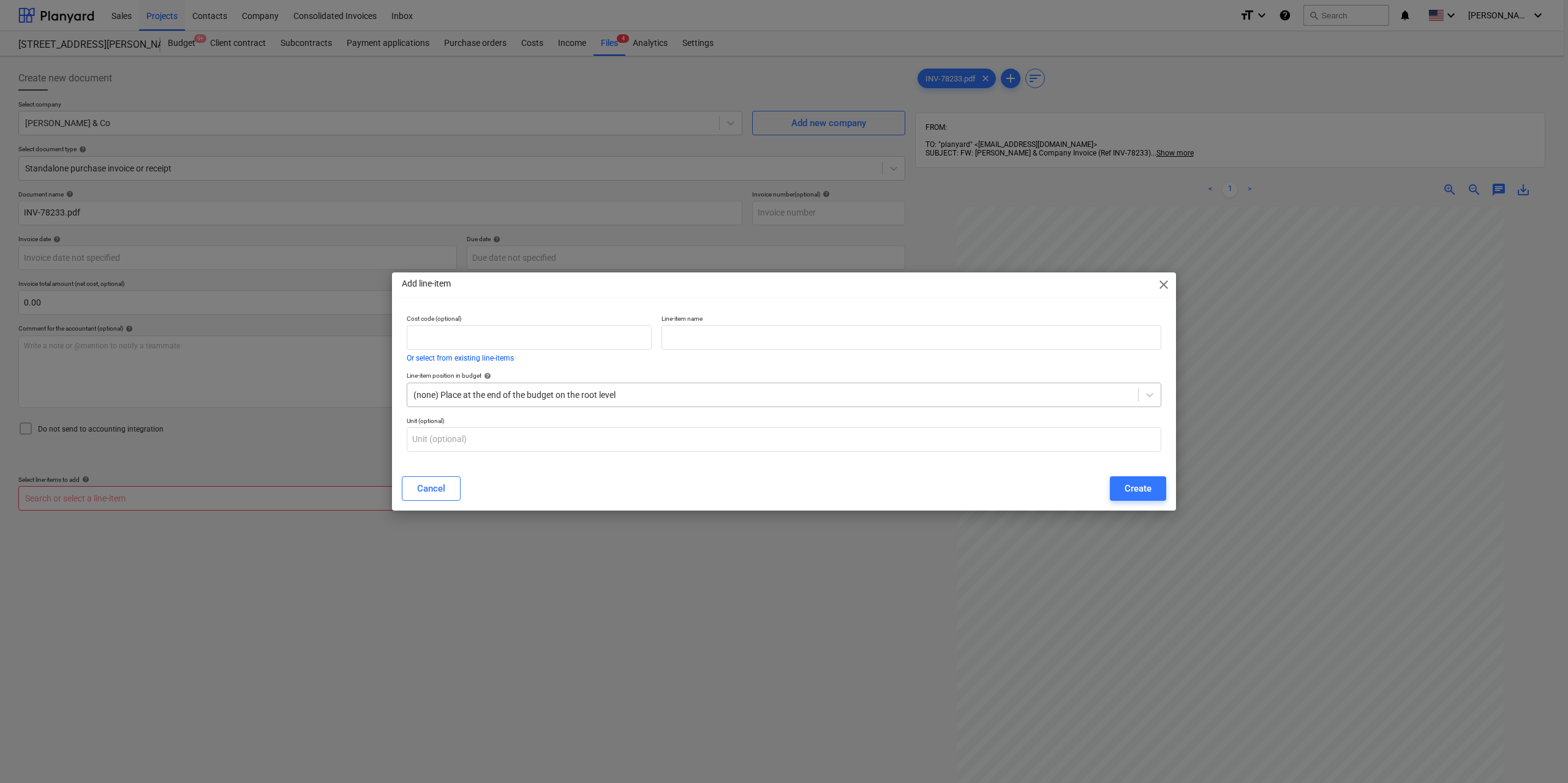
click at [617, 401] on div "(none) Place at the end of the budget on the root level" at bounding box center [773, 395] width 731 height 17
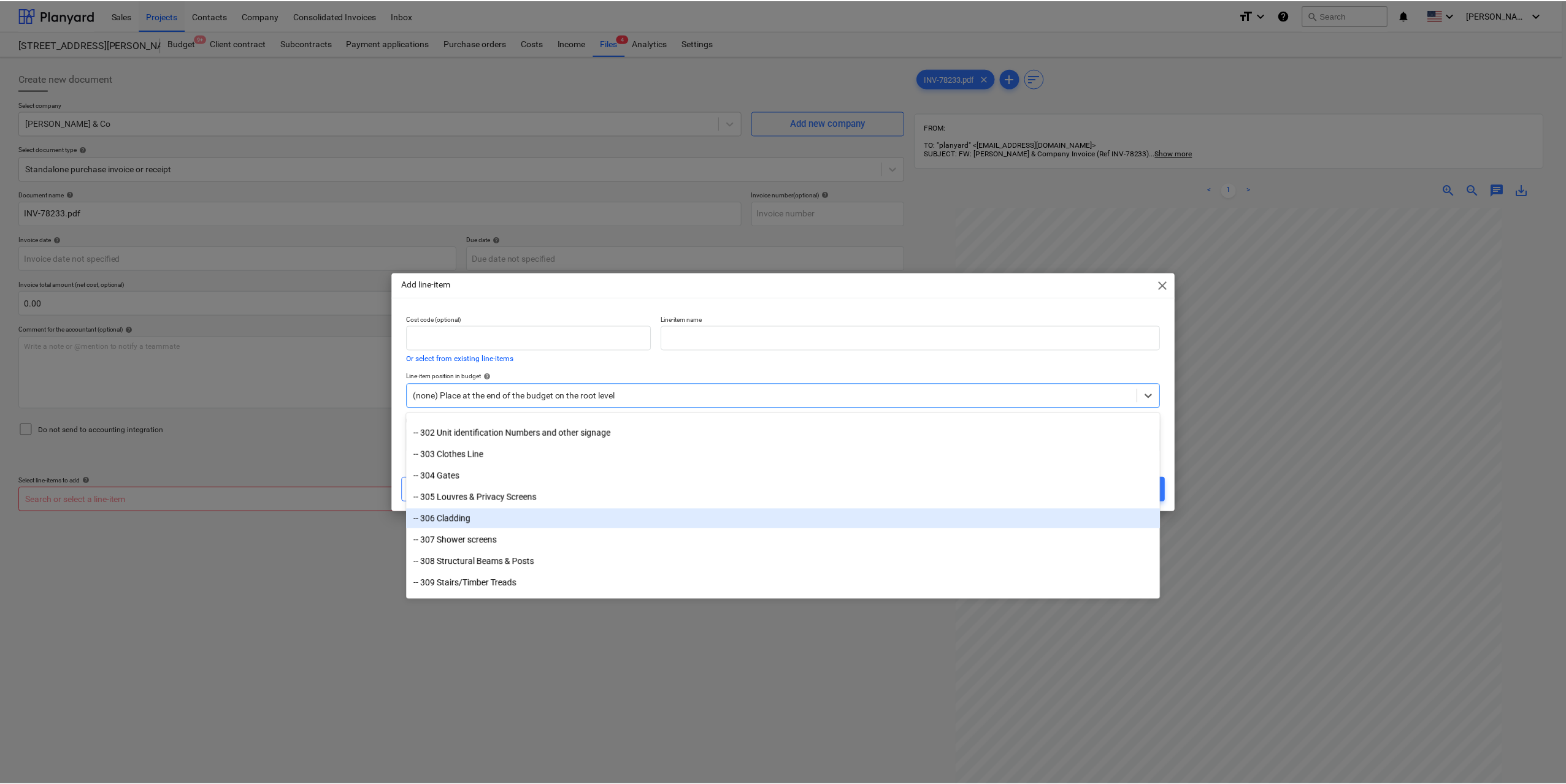
scroll to position [2462, 0]
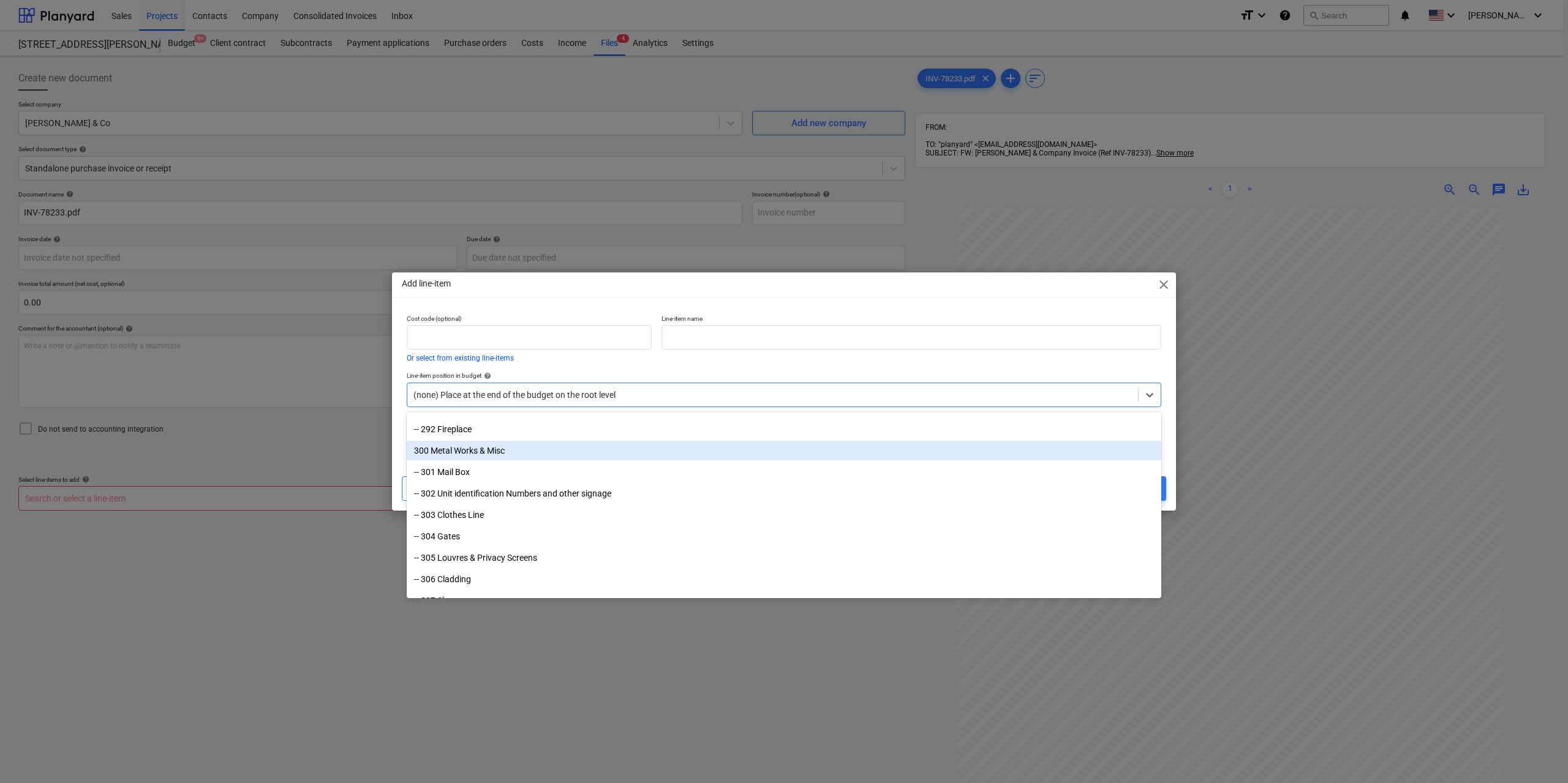
click at [501, 451] on div "300 Metal Works & Misc" at bounding box center [783, 450] width 754 height 20
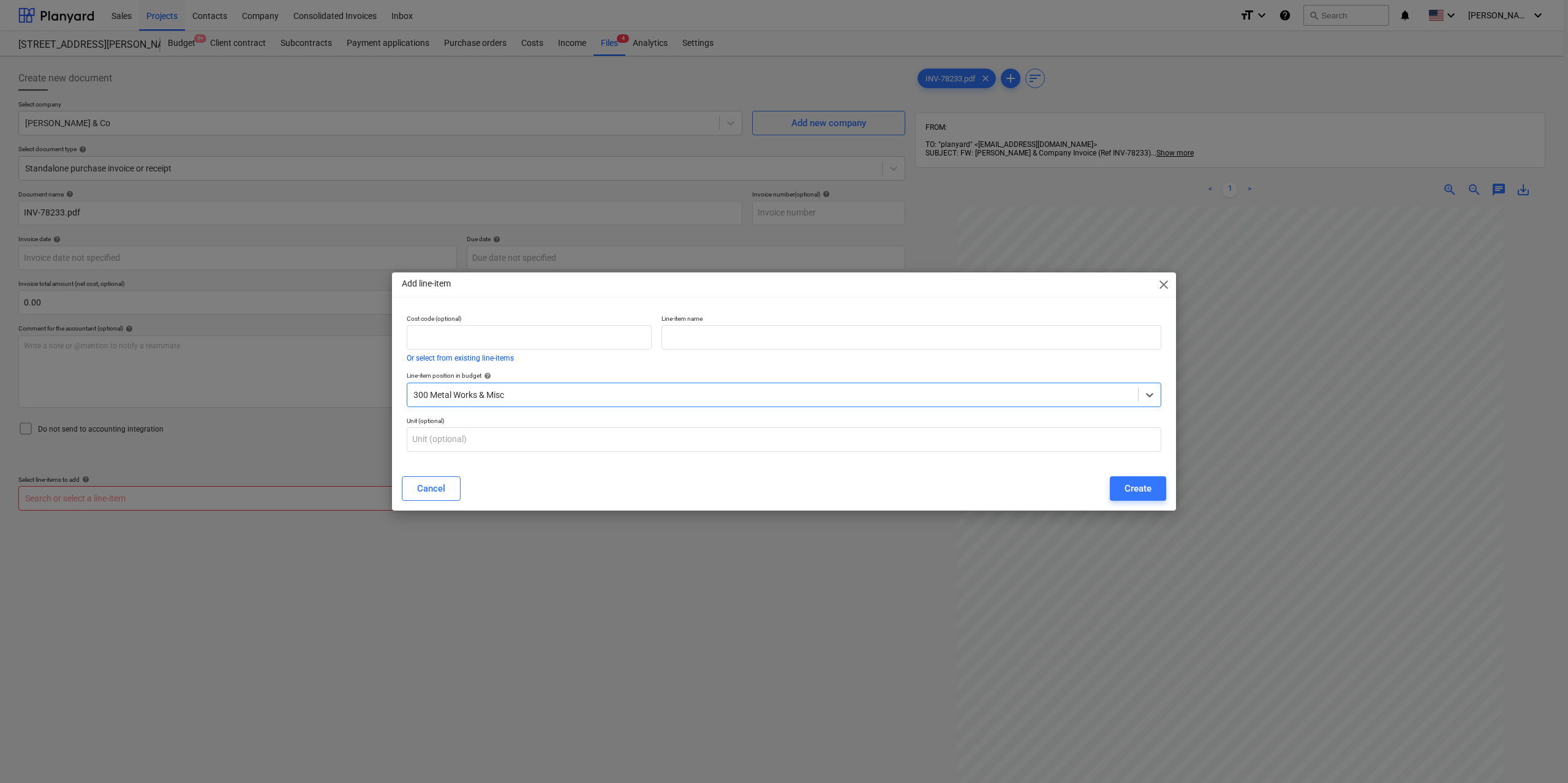
click at [684, 352] on div "Line-item name" at bounding box center [911, 338] width 509 height 57
click at [692, 336] on input "text" at bounding box center [911, 337] width 499 height 25
type input "Pits & [PERSON_NAME]"
click at [1134, 496] on div "Create" at bounding box center [1138, 489] width 27 height 16
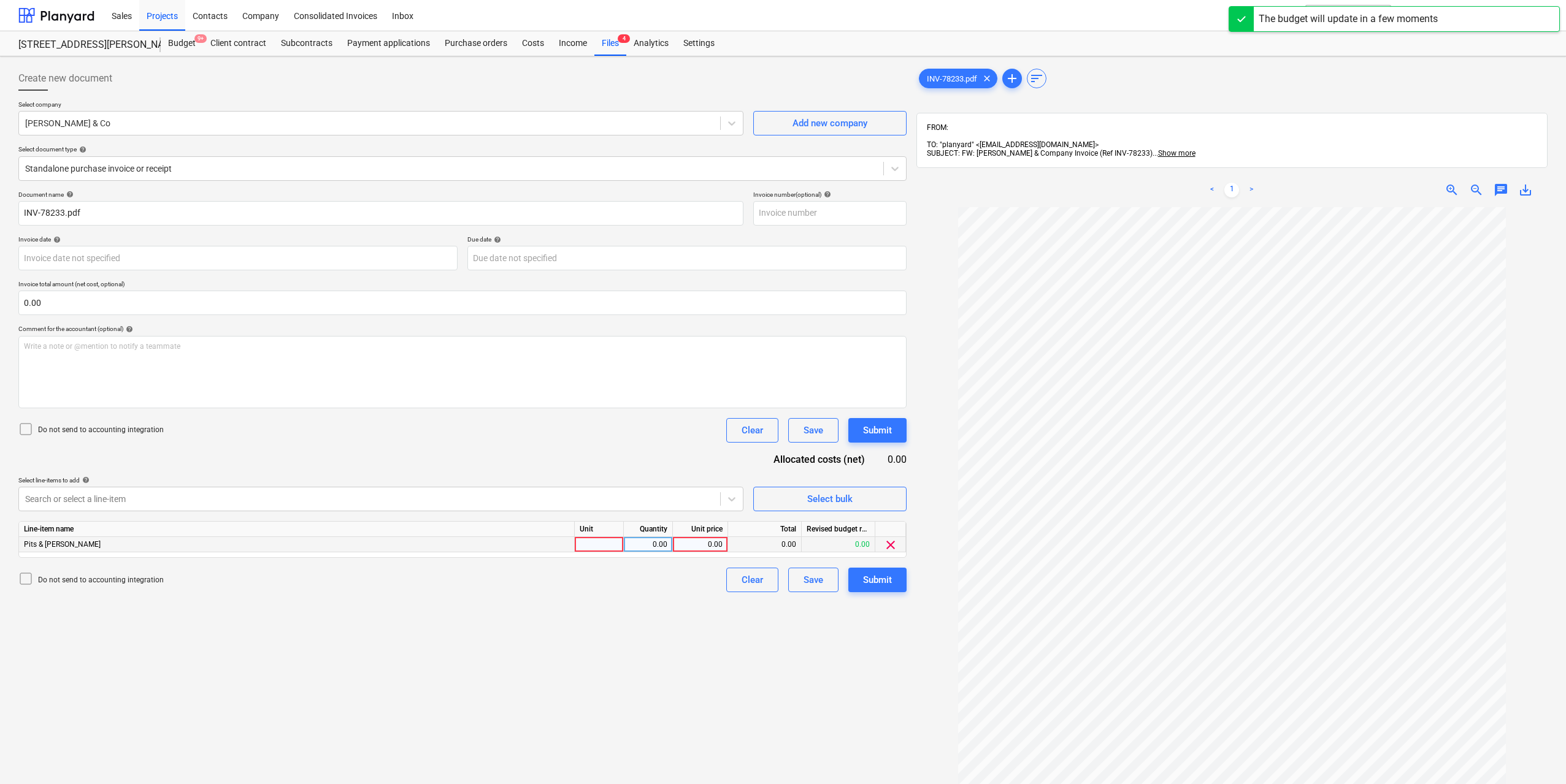
click at [598, 542] on div at bounding box center [599, 545] width 49 height 16
type input "1"
click at [659, 545] on div "0.00" at bounding box center [648, 545] width 38 height 16
click at [699, 544] on div "0.00" at bounding box center [700, 545] width 45 height 16
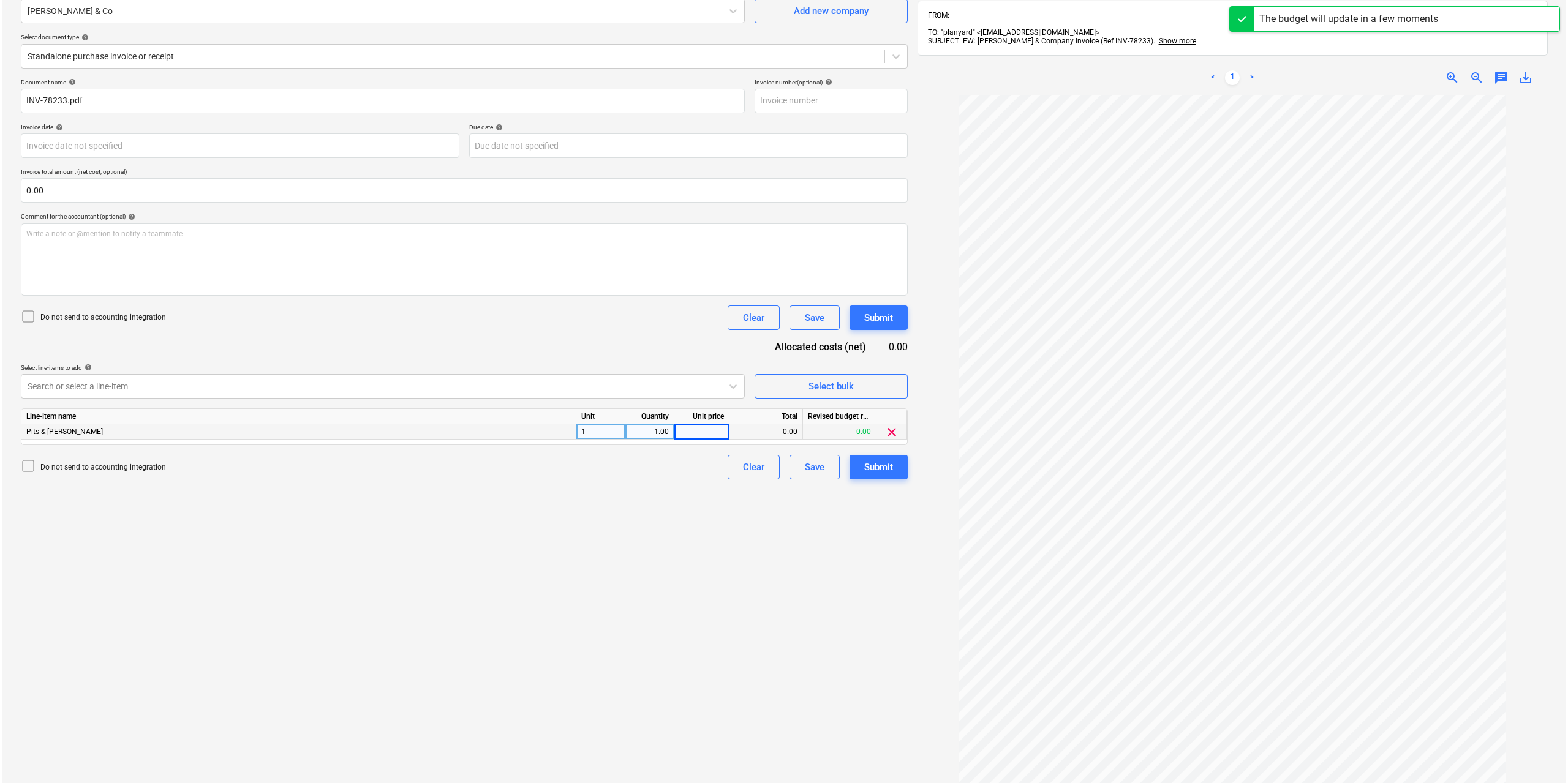
scroll to position [123, 0]
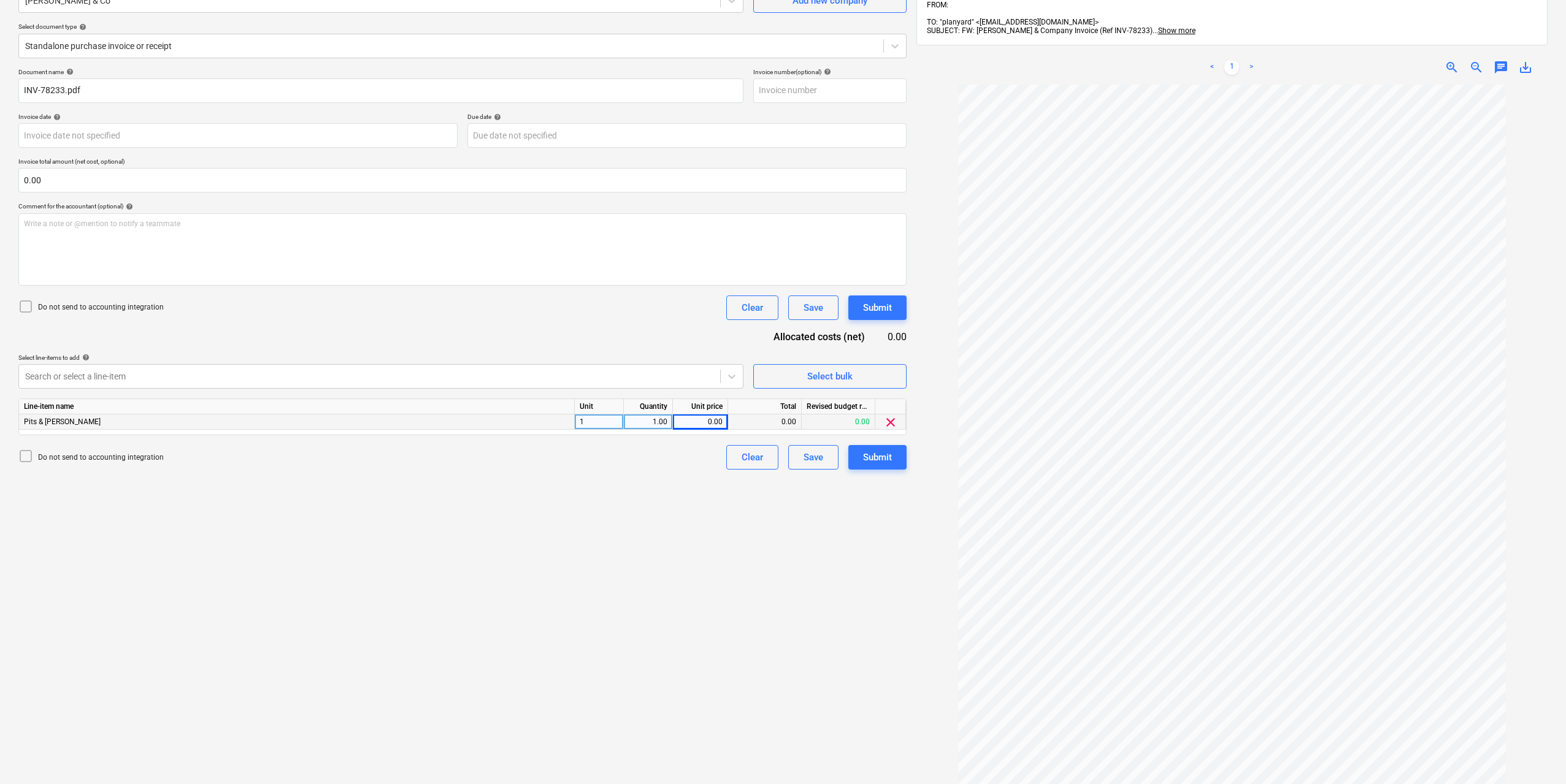
click at [686, 426] on div "0.00" at bounding box center [700, 422] width 45 height 16
type input "1518.18"
click at [708, 526] on div "Create new document Select company [PERSON_NAME] & Co Add new company Select do…" at bounding box center [463, 389] width 898 height 900
click at [894, 468] on button "Submit" at bounding box center [878, 457] width 58 height 25
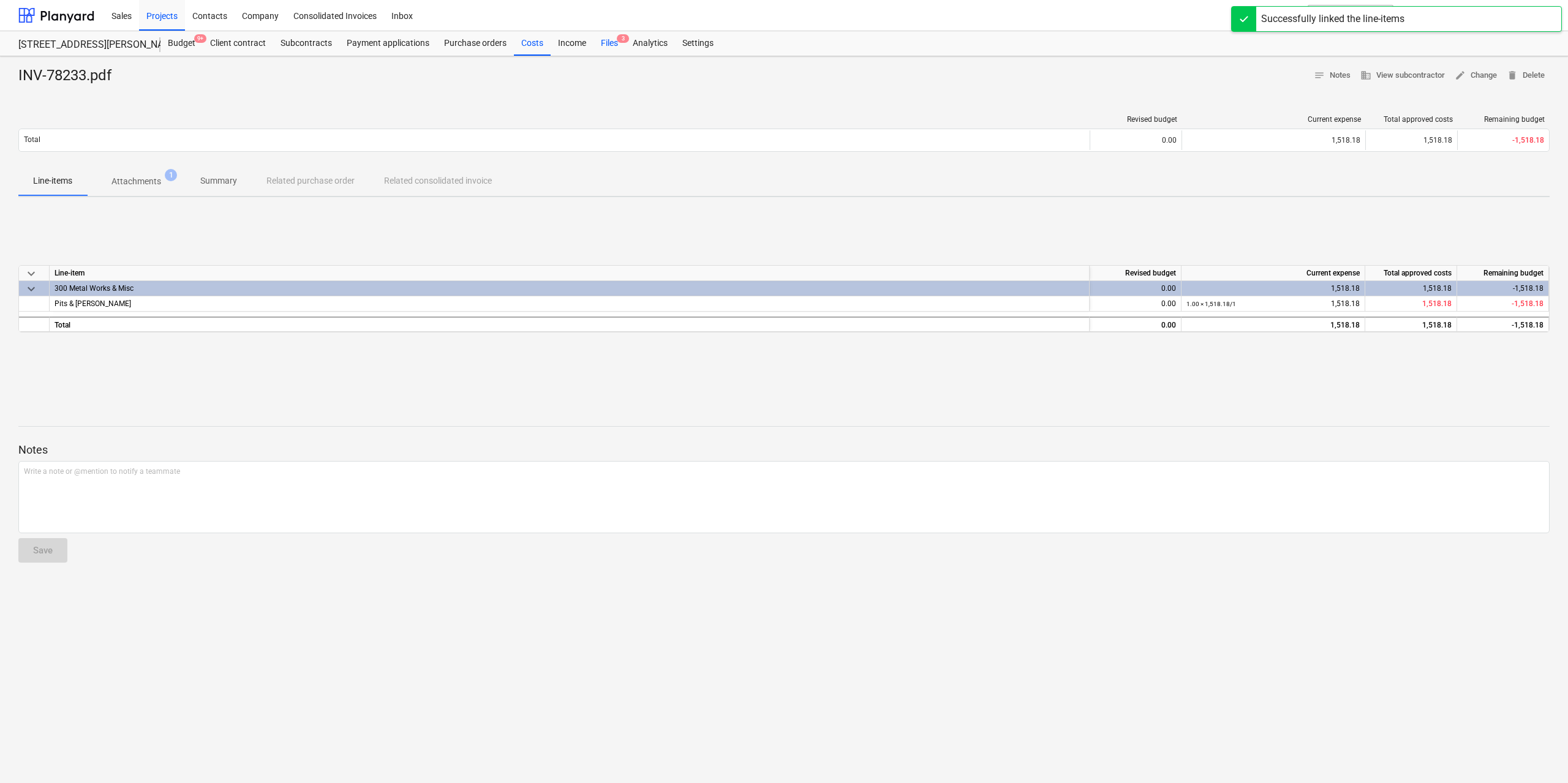
click at [605, 42] on div "Files 3" at bounding box center [609, 43] width 32 height 25
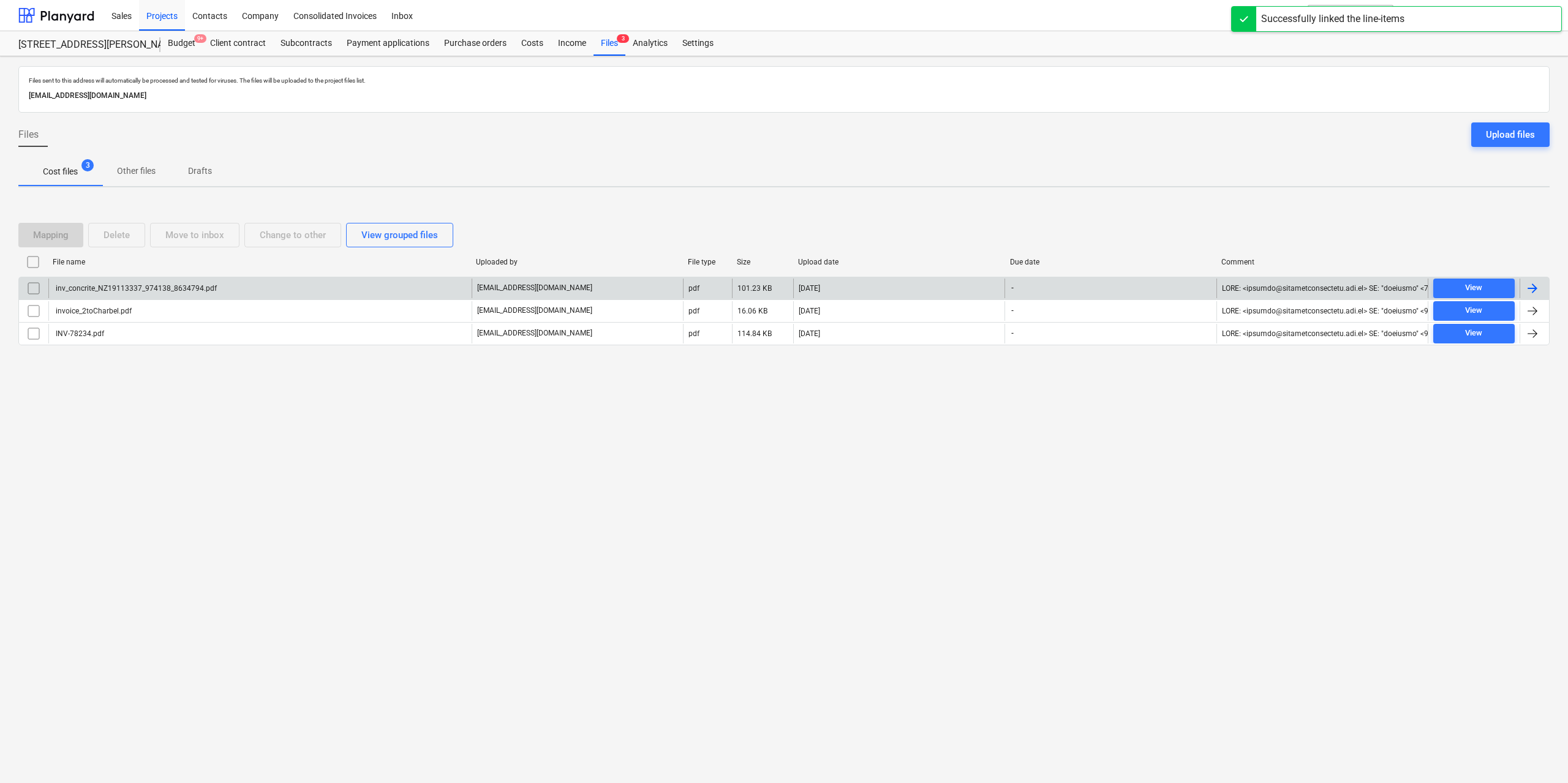
click at [208, 289] on div "inv_concrite_NZ19113337_974138_8634794.pdf" at bounding box center [136, 289] width 163 height 9
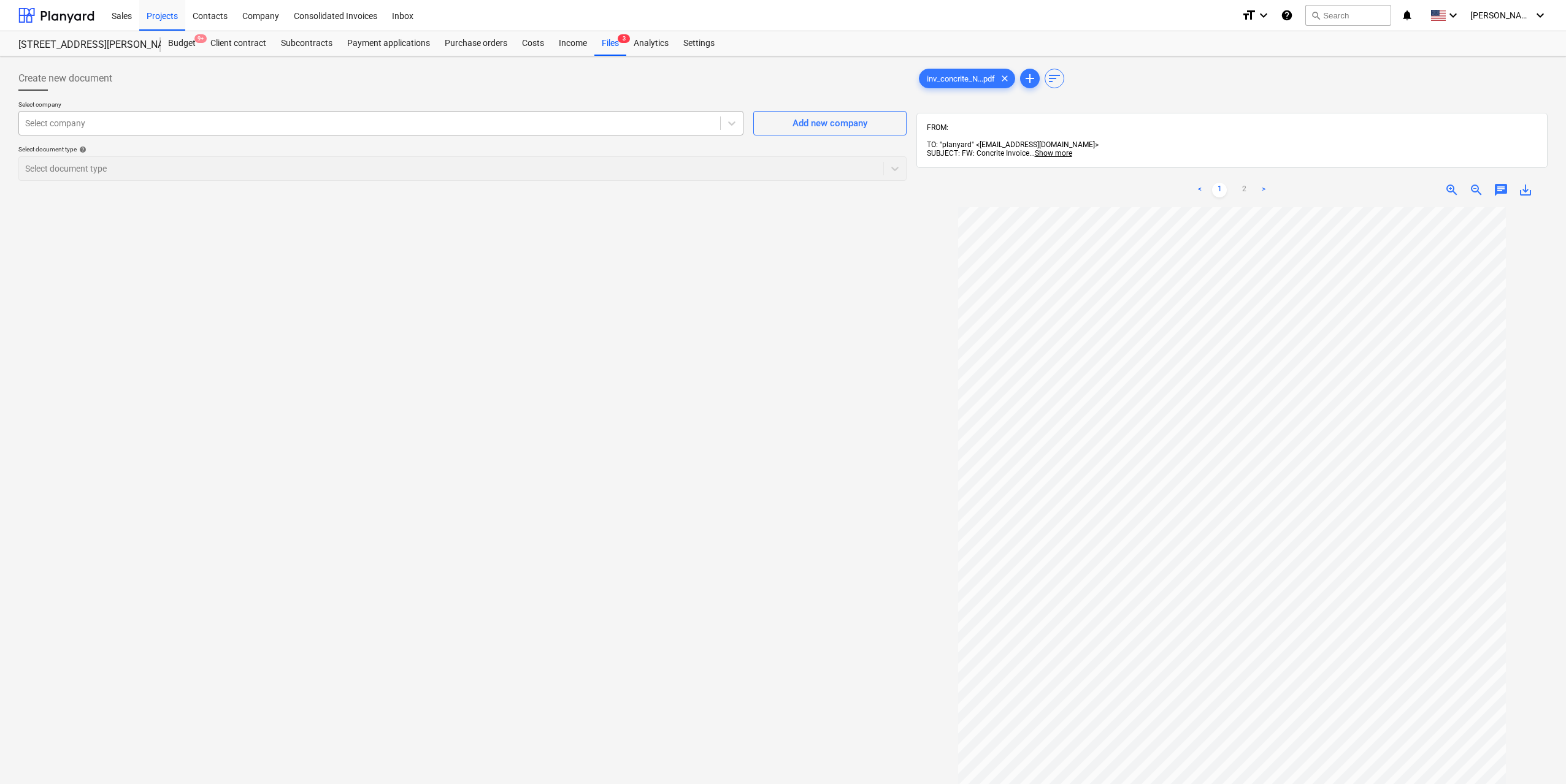
click at [583, 130] on div "Select company" at bounding box center [369, 123] width 701 height 17
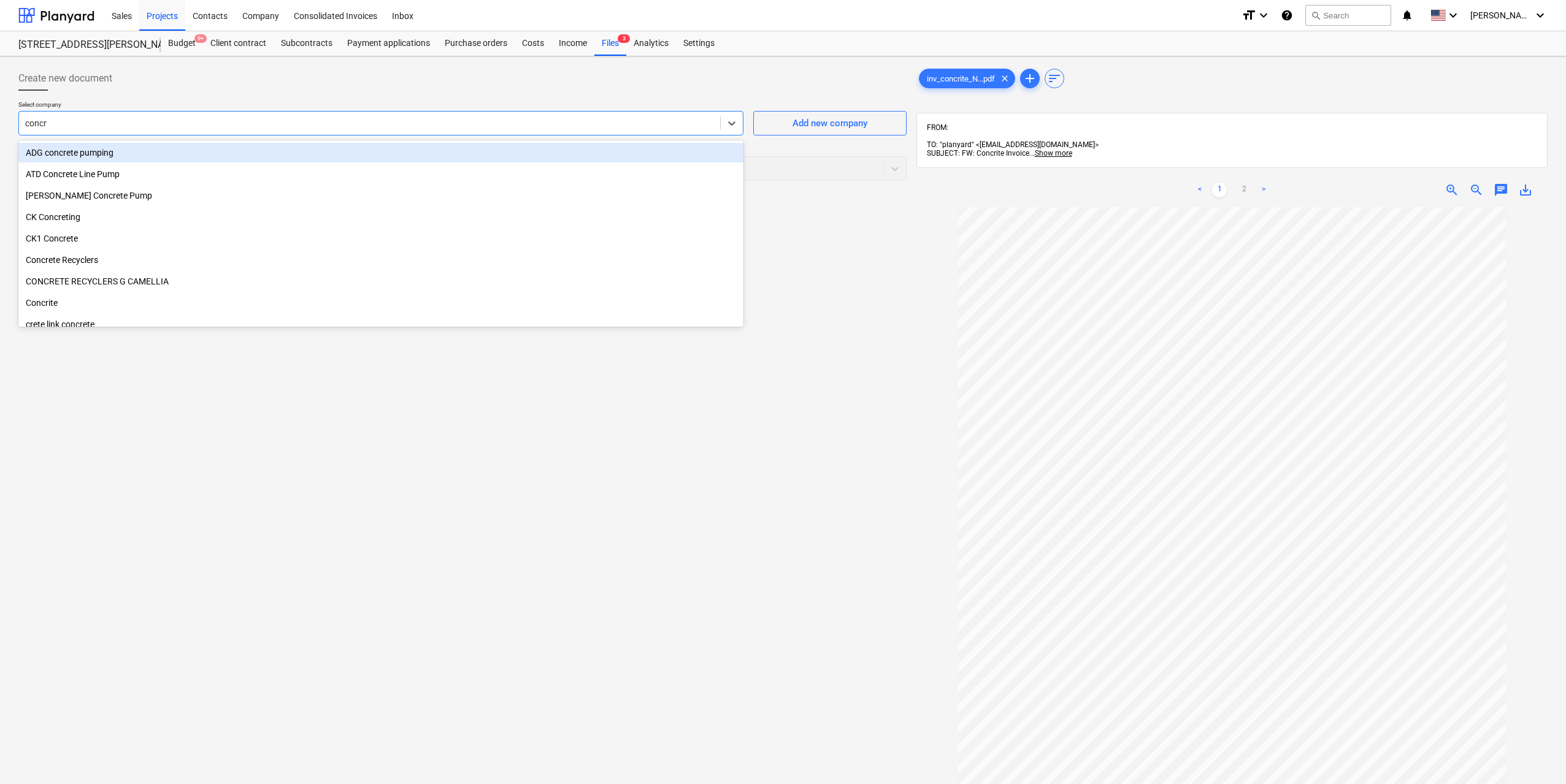
type input "concri"
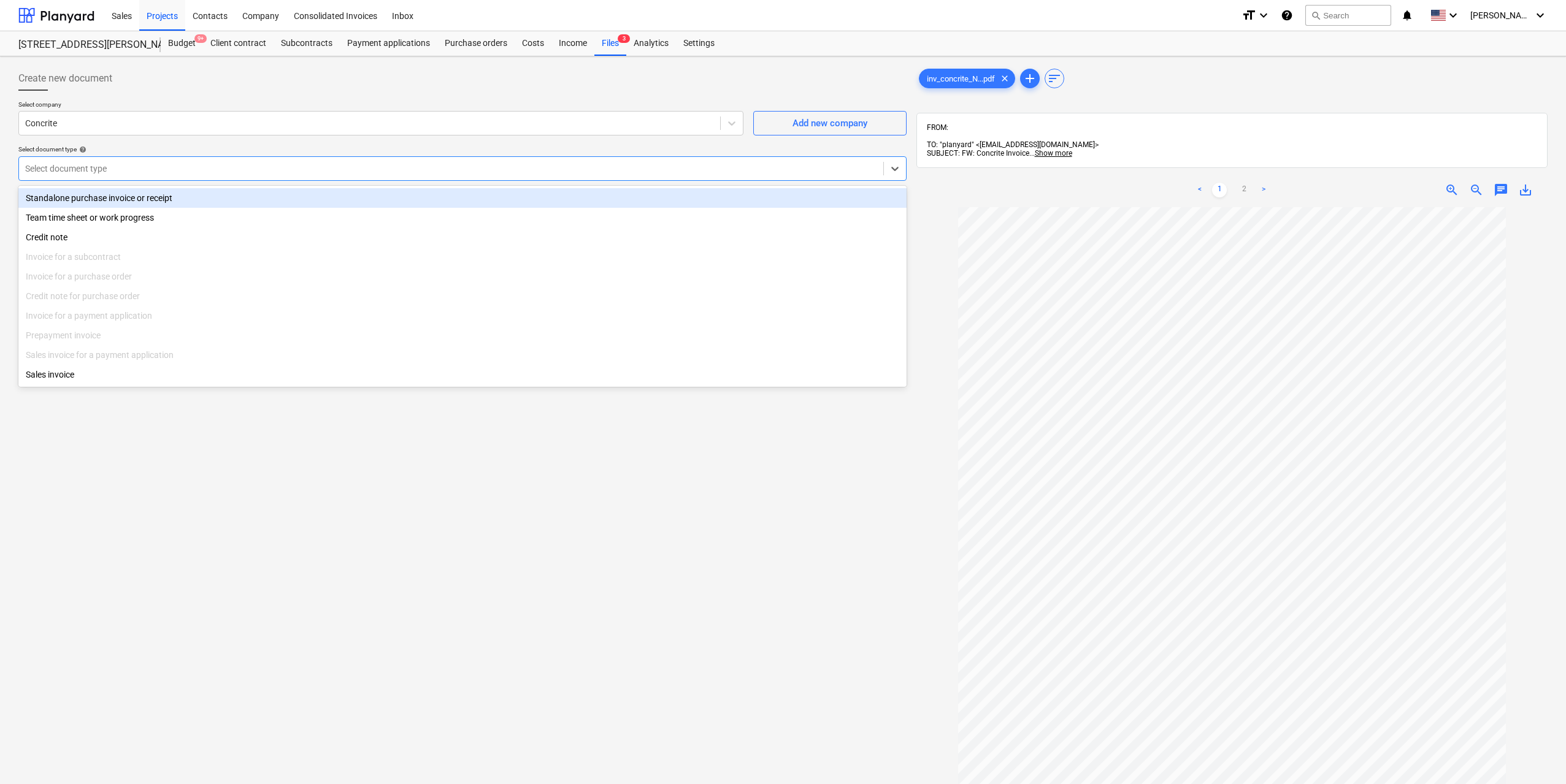
click at [575, 164] on div at bounding box center [450, 168] width 852 height 12
click at [382, 209] on div "Team time sheet or work progress" at bounding box center [463, 218] width 888 height 20
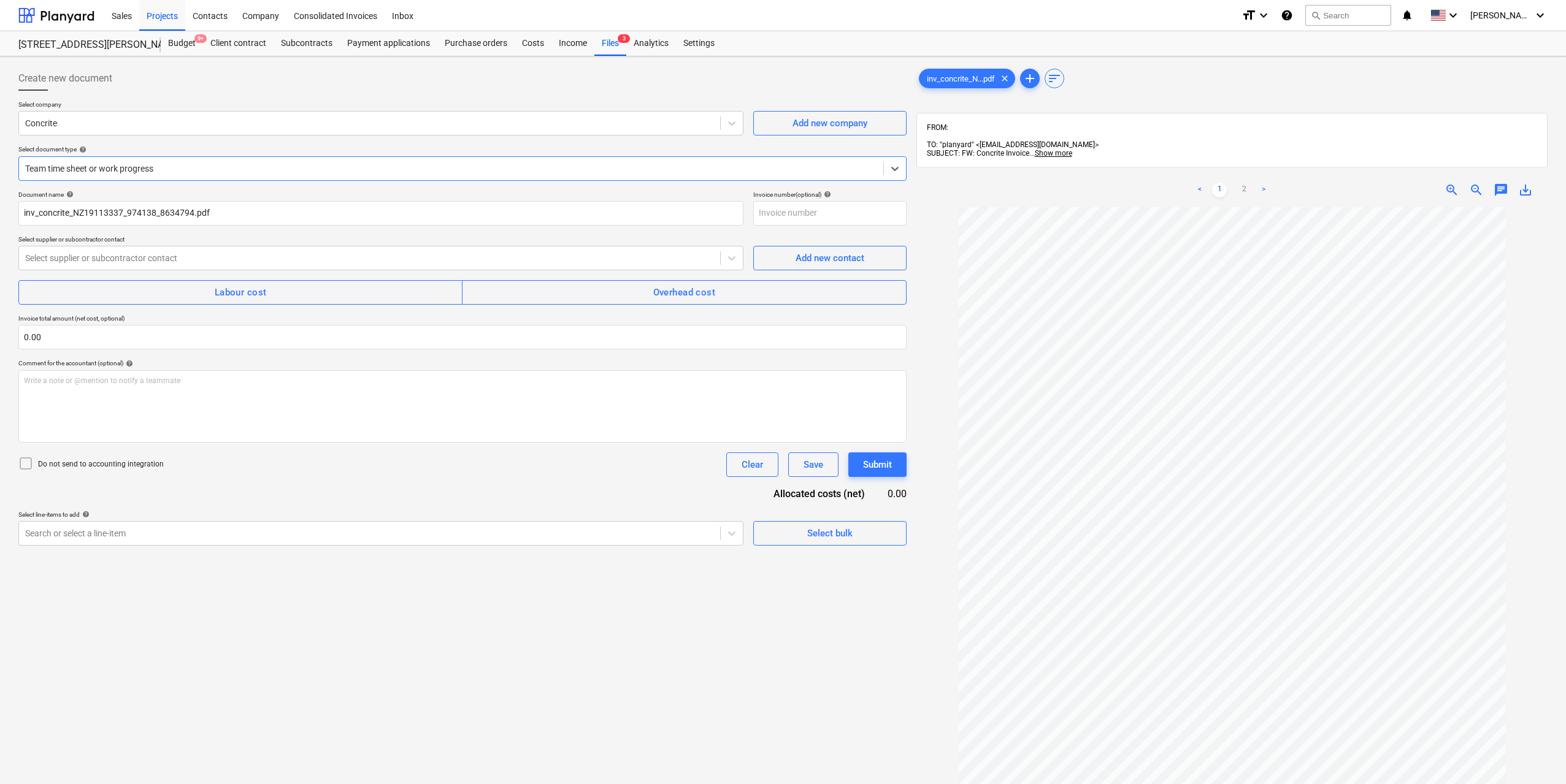
click at [528, 173] on div at bounding box center [450, 168] width 852 height 12
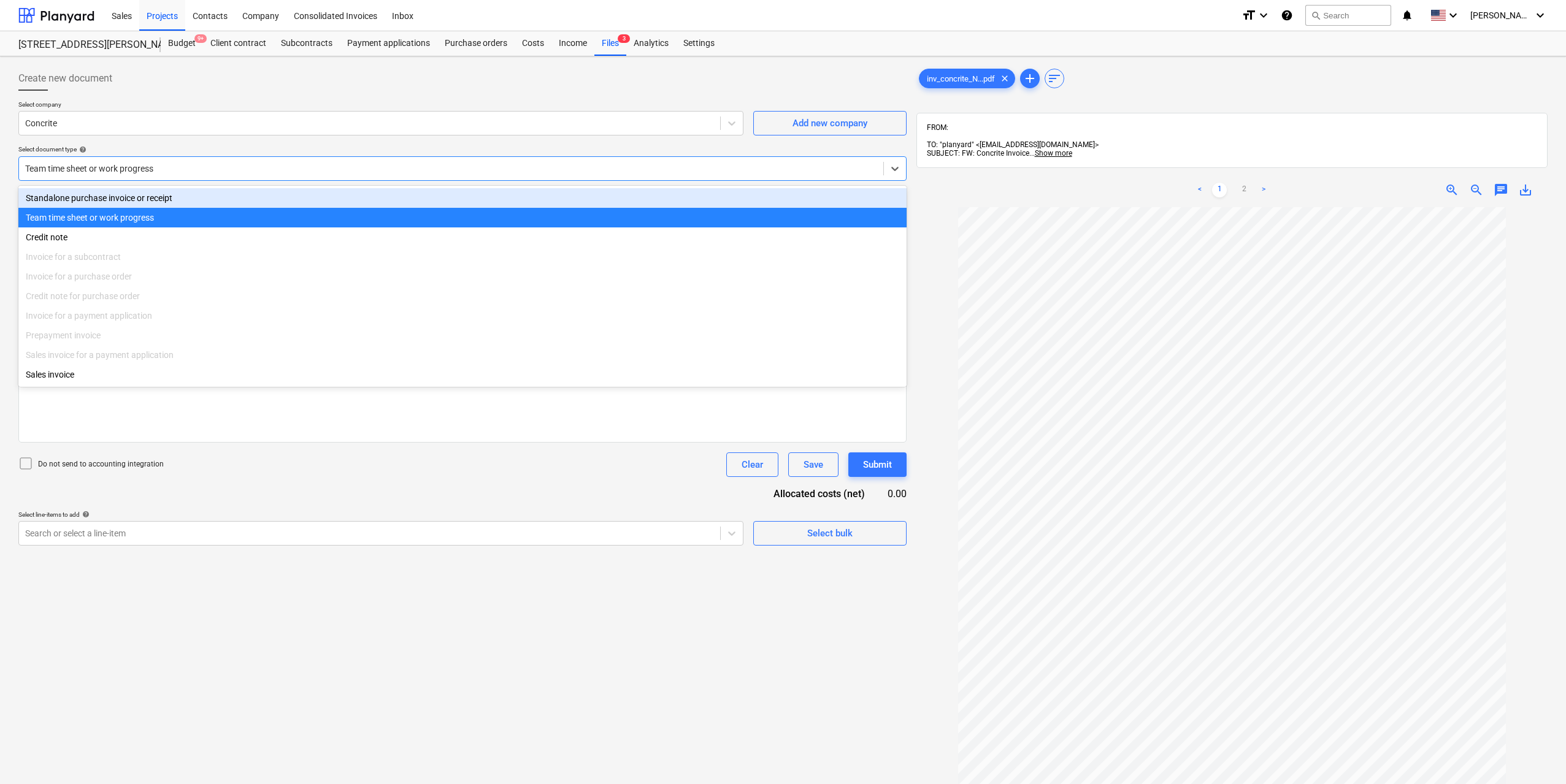
click at [327, 201] on div "Standalone purchase invoice or receipt" at bounding box center [463, 198] width 888 height 20
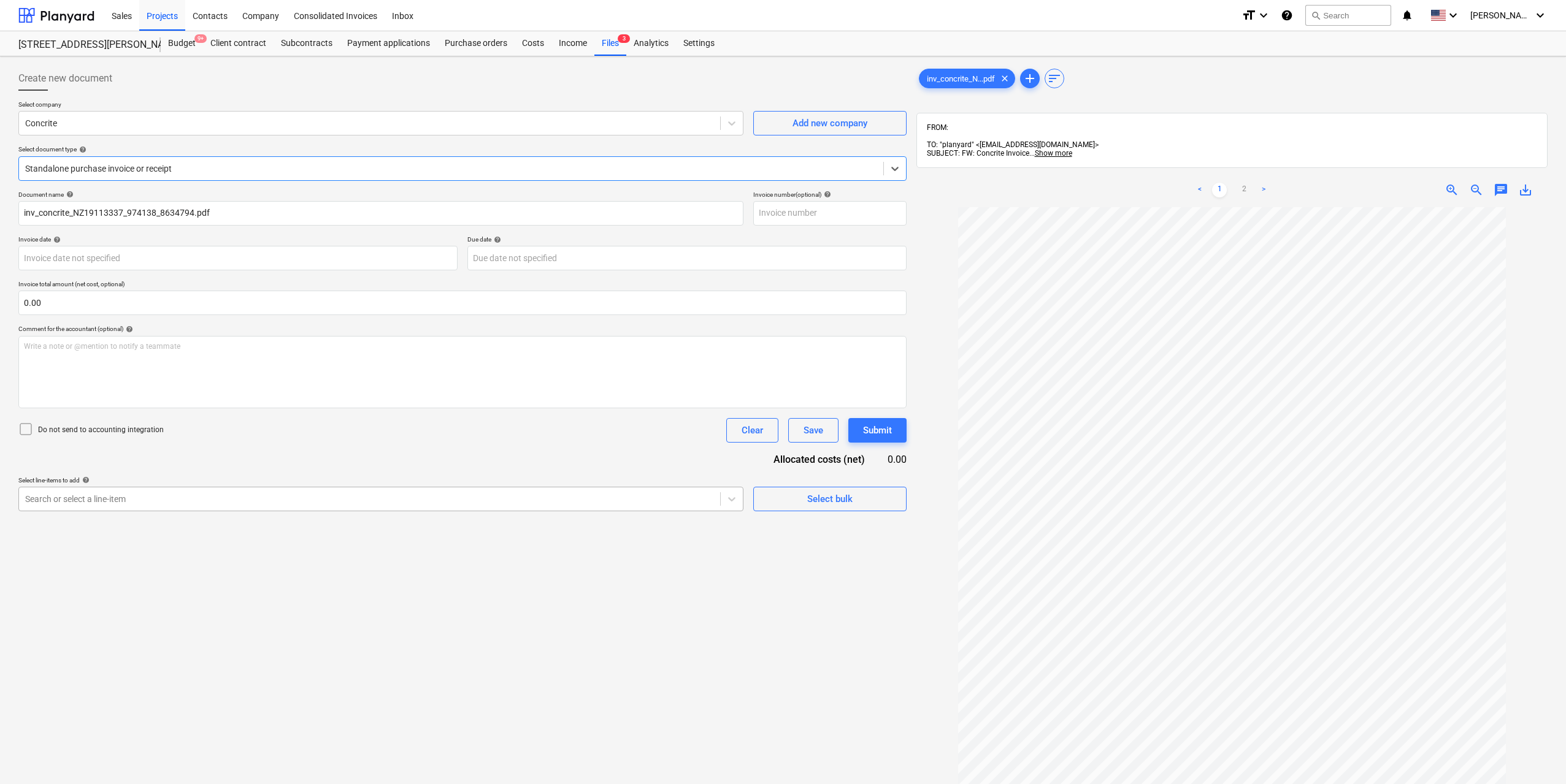
click at [272, 509] on div "Search or select a line-item" at bounding box center [381, 499] width 725 height 25
click at [1246, 183] on link "2" at bounding box center [1243, 190] width 15 height 15
click at [362, 506] on div "Search or select a line-item" at bounding box center [369, 499] width 701 height 17
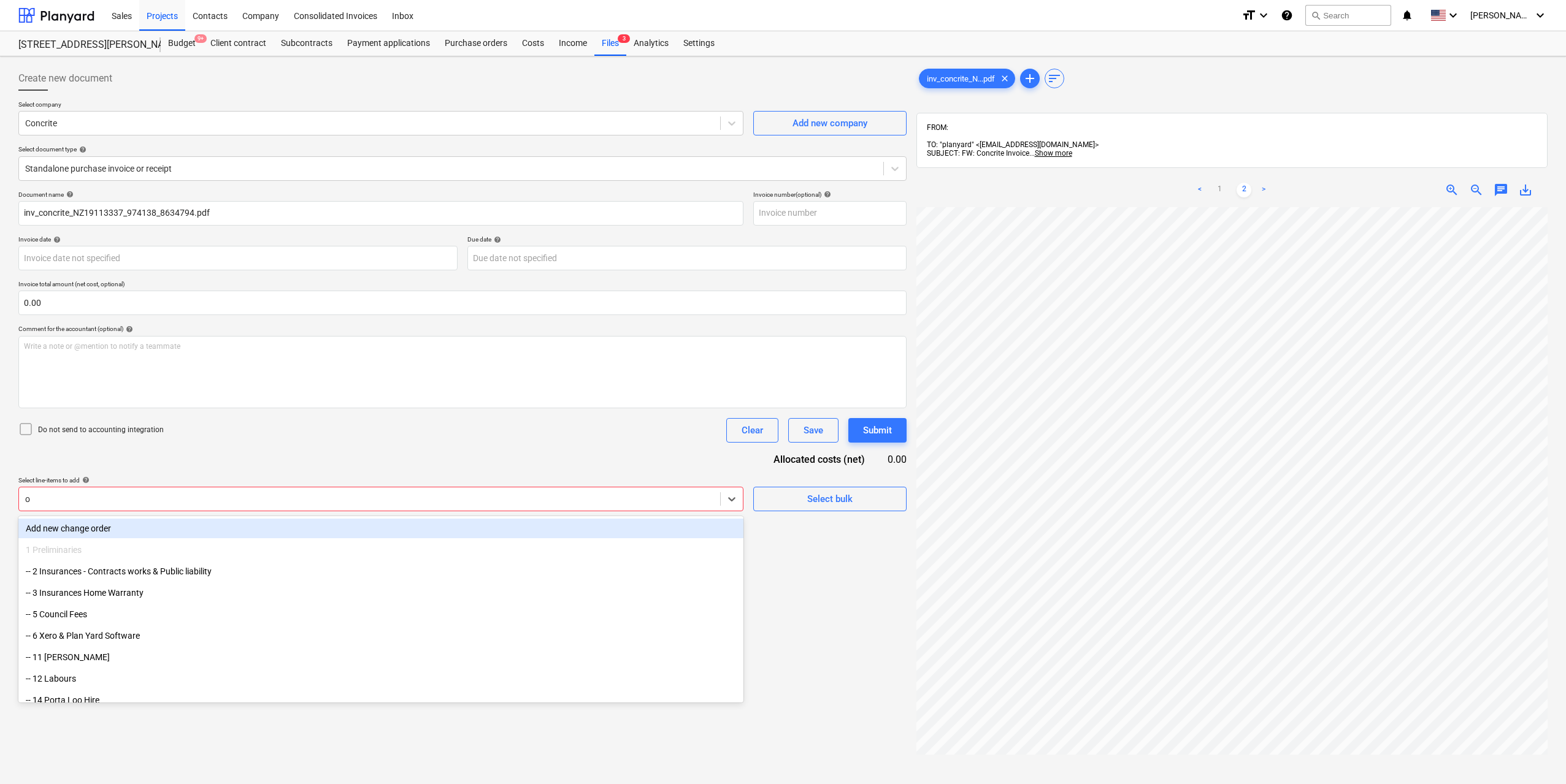
type input "os"
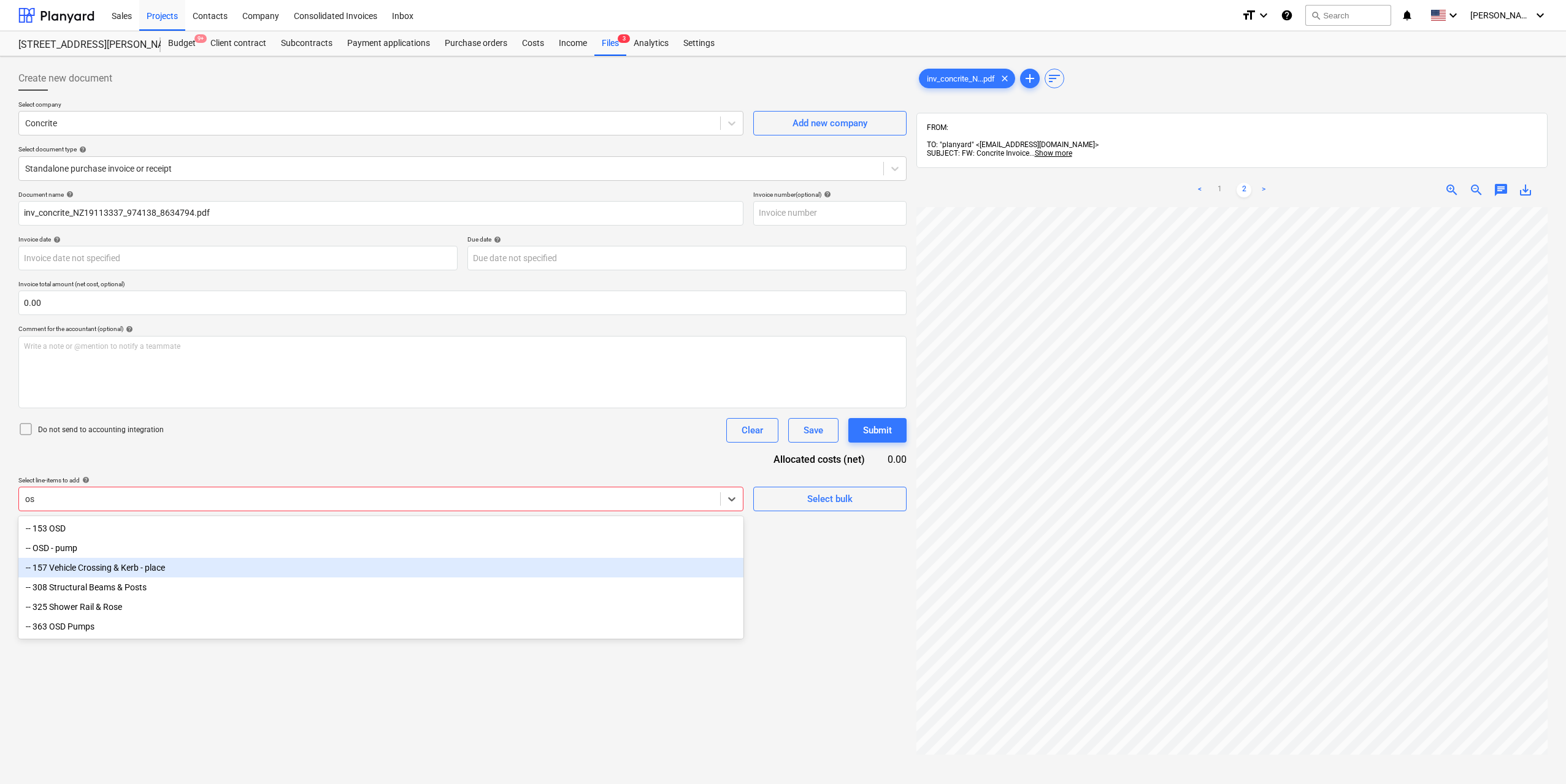
scroll to position [61, 0]
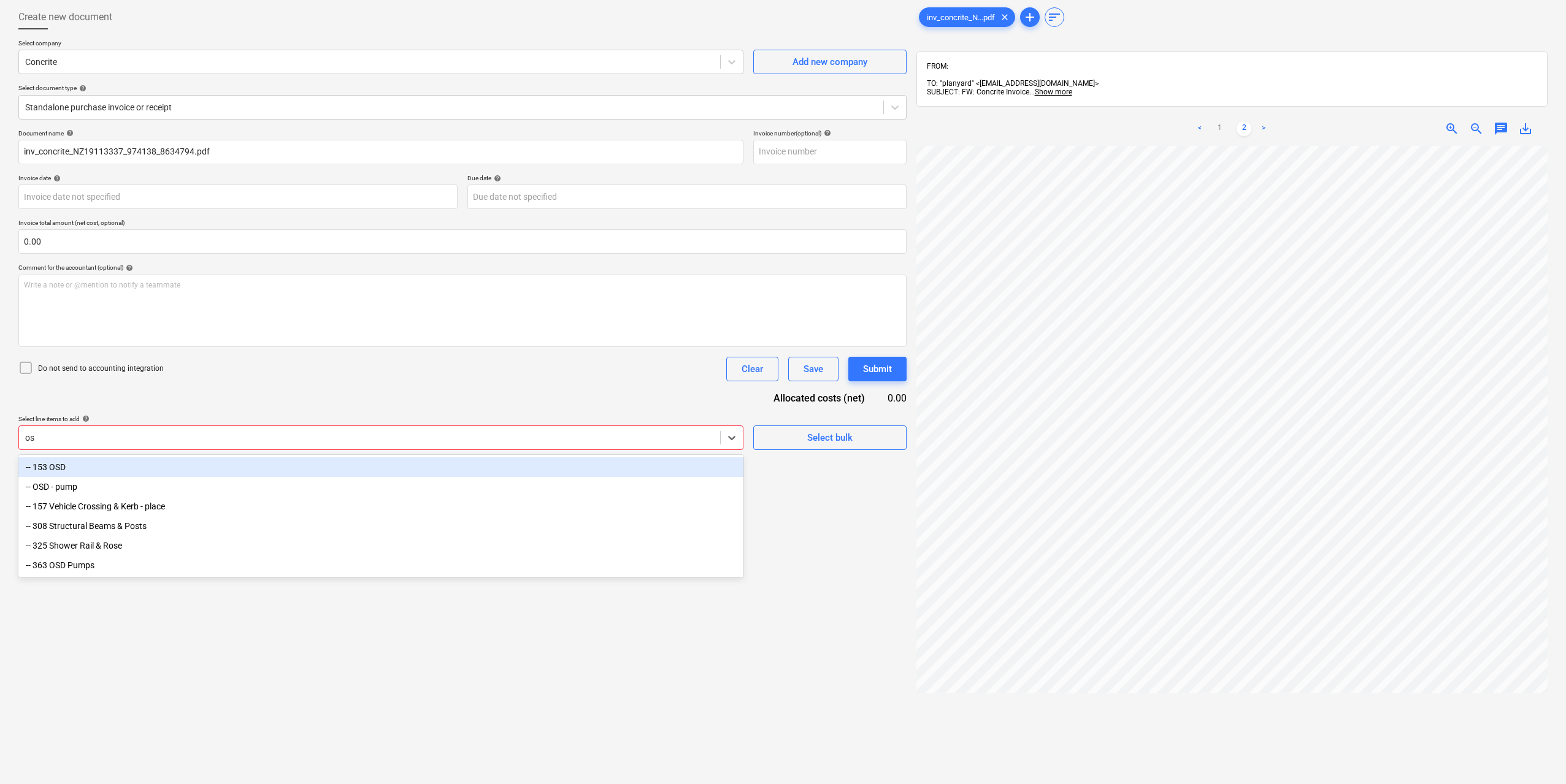
click at [169, 472] on div "-- 153 OSD" at bounding box center [381, 467] width 725 height 20
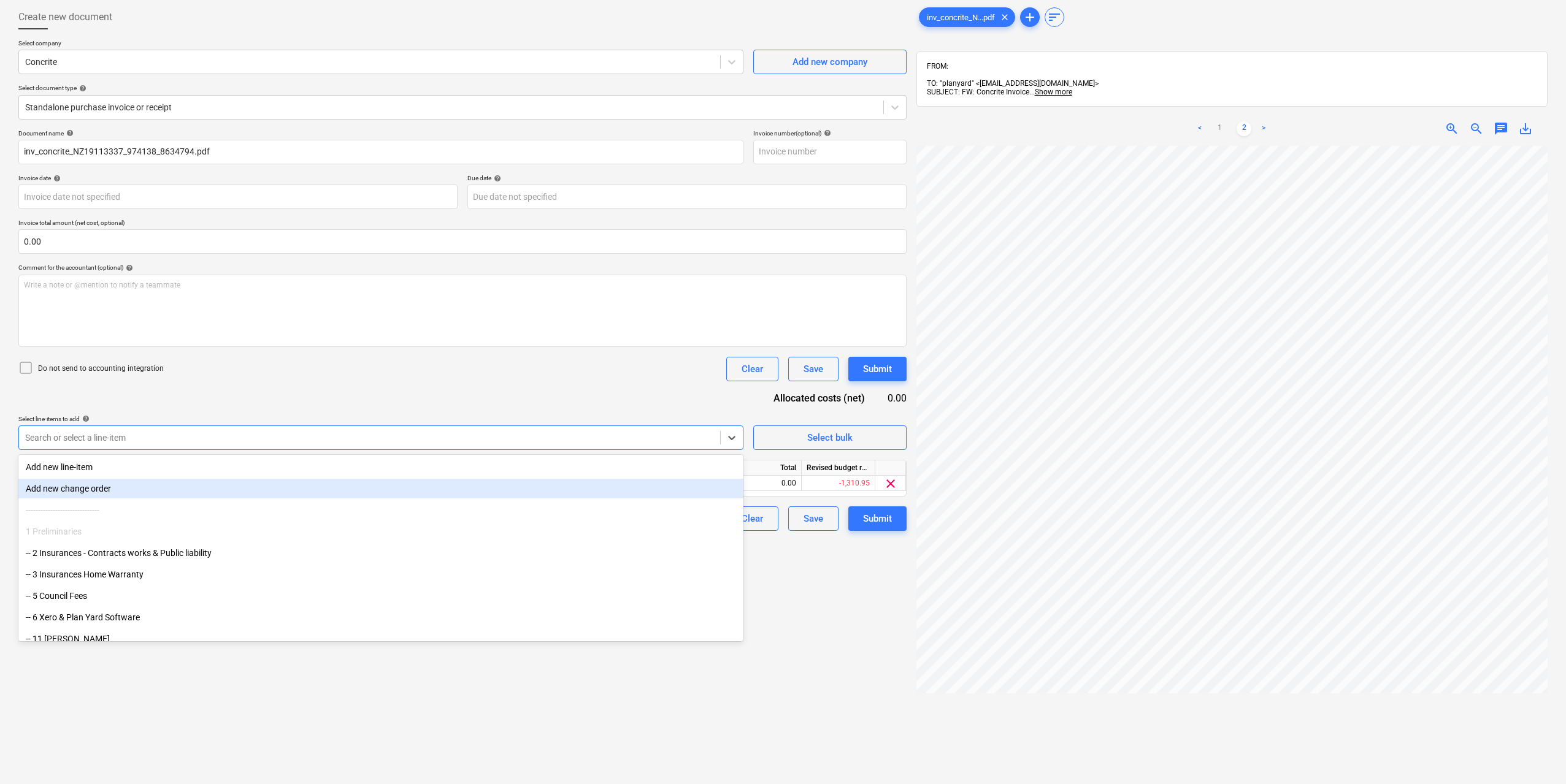
click at [803, 603] on div "Create new document Select company Concrite Add new company Select document typ…" at bounding box center [463, 450] width 898 height 900
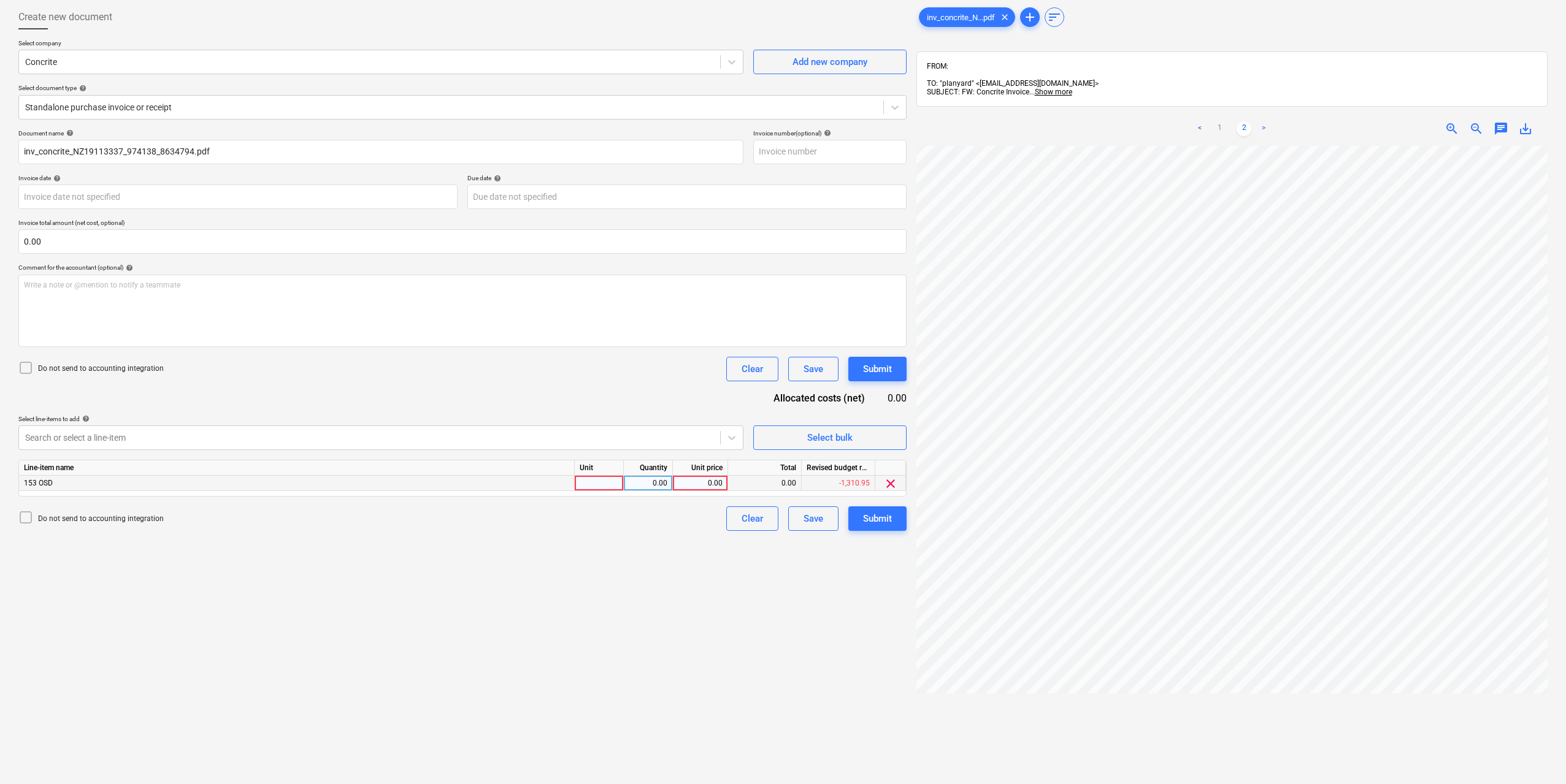
click at [606, 477] on div at bounding box center [599, 484] width 49 height 16
type input "1"
click at [653, 486] on div "0.00" at bounding box center [648, 484] width 38 height 16
type input "1"
click at [698, 480] on div "0.00" at bounding box center [700, 484] width 45 height 16
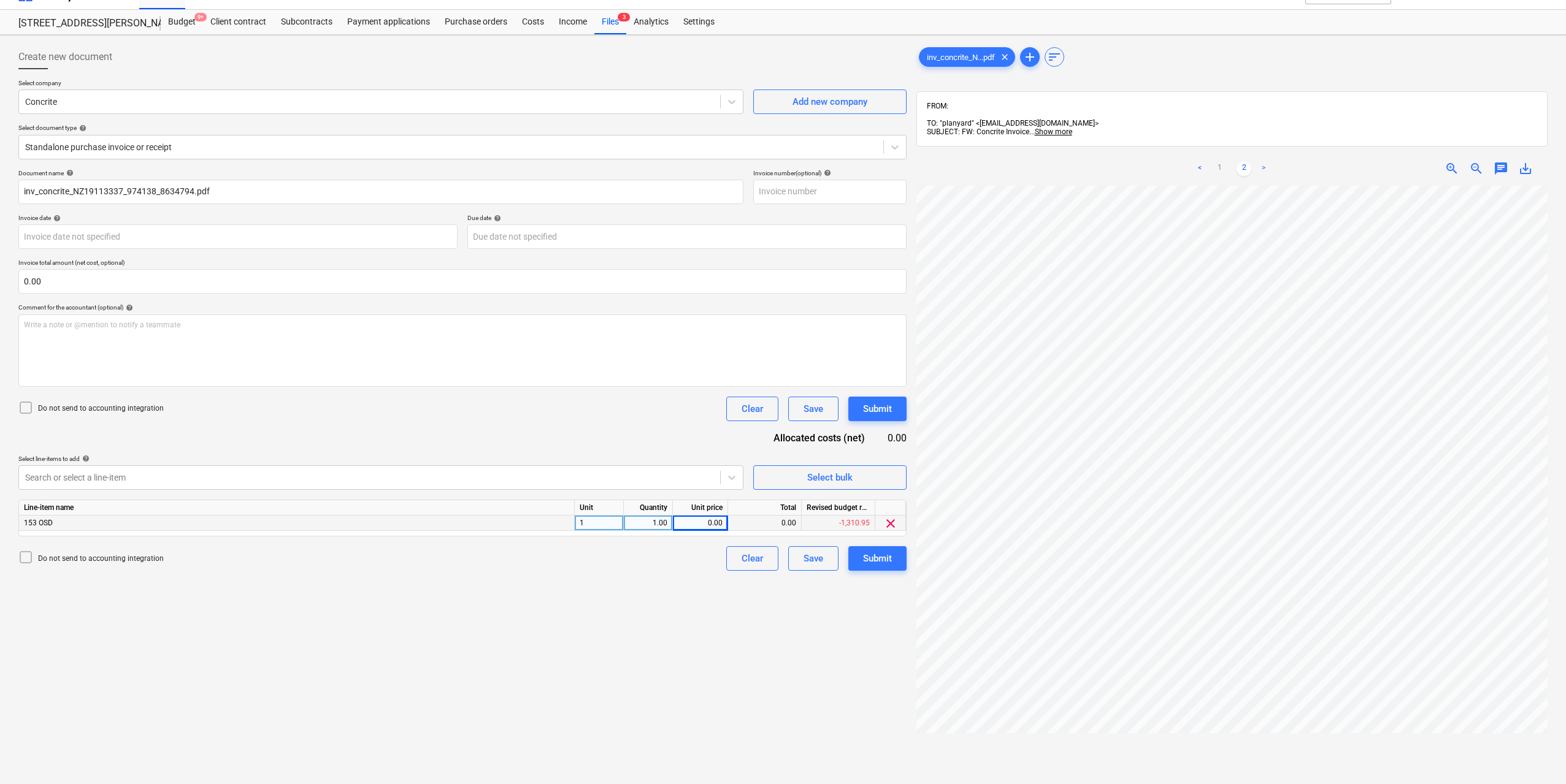
scroll to position [0, 0]
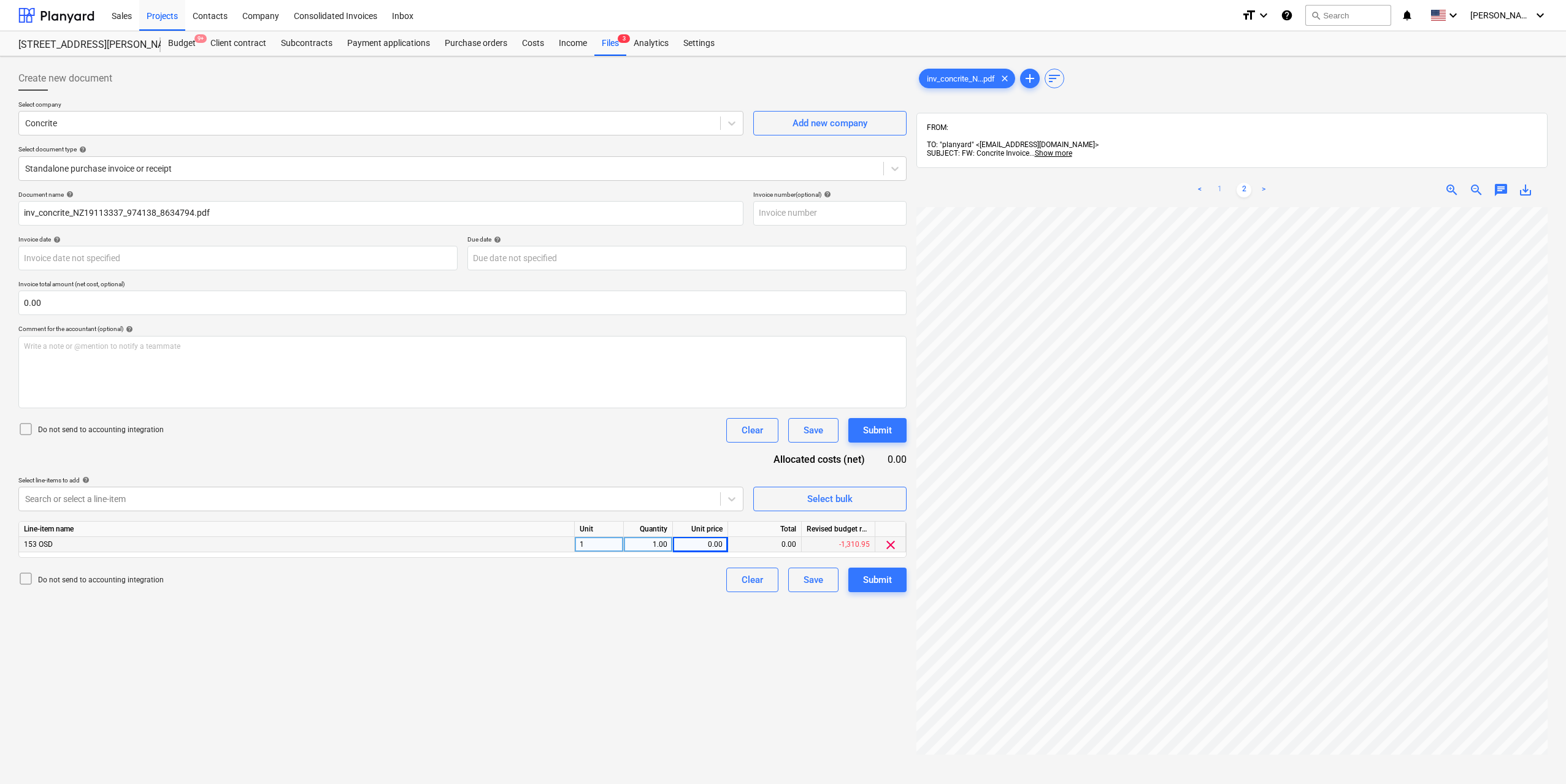
click at [1221, 183] on link "1" at bounding box center [1219, 190] width 15 height 15
click at [709, 541] on div "0.00" at bounding box center [700, 545] width 45 height 16
type input "1821.24"
click at [701, 665] on div "Create new document Select company Concrite Add new company Select document typ…" at bounding box center [463, 511] width 898 height 900
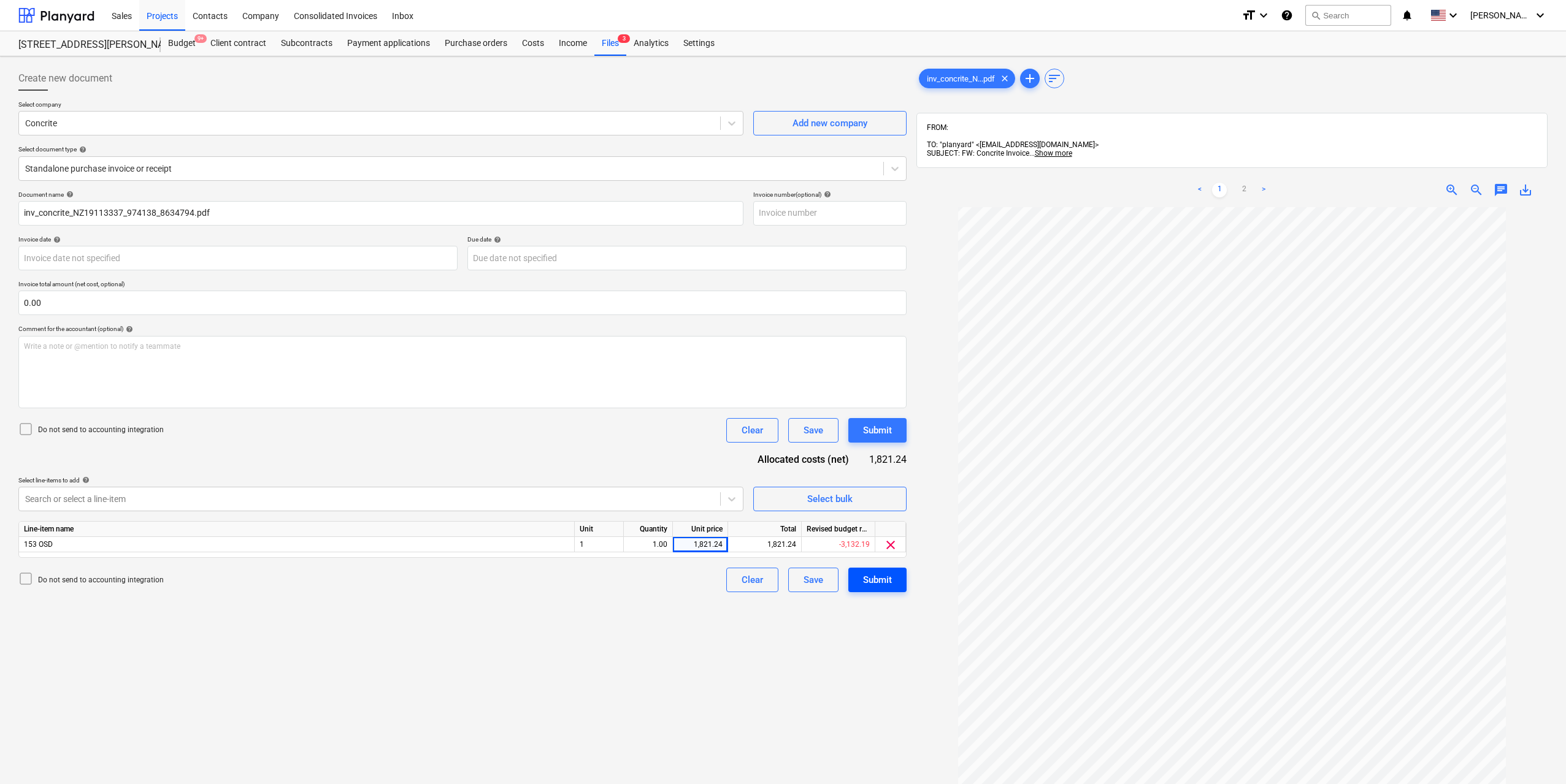
click at [885, 579] on div "Submit" at bounding box center [877, 579] width 29 height 16
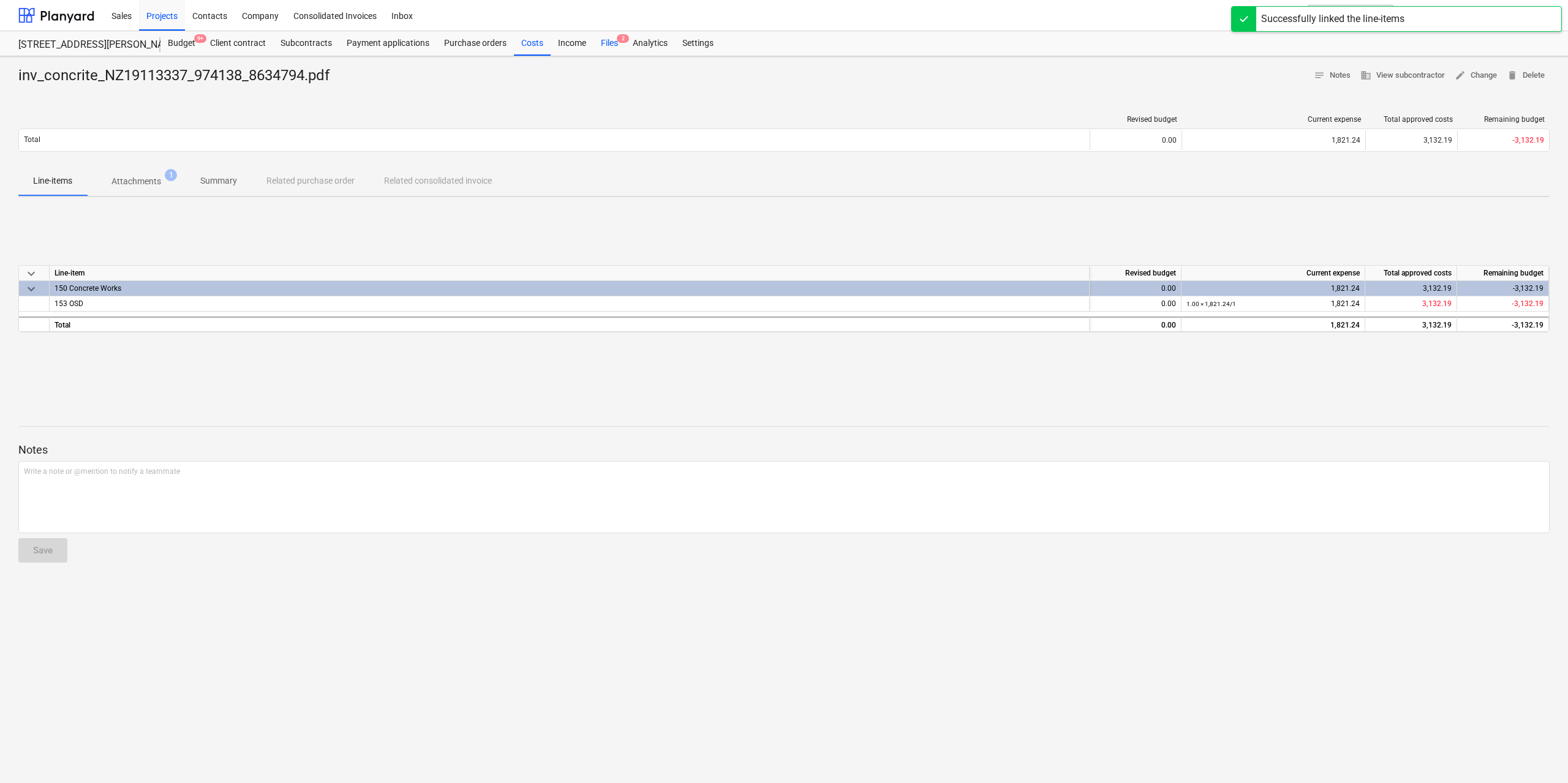
click at [611, 45] on div "Files 2" at bounding box center [609, 43] width 32 height 25
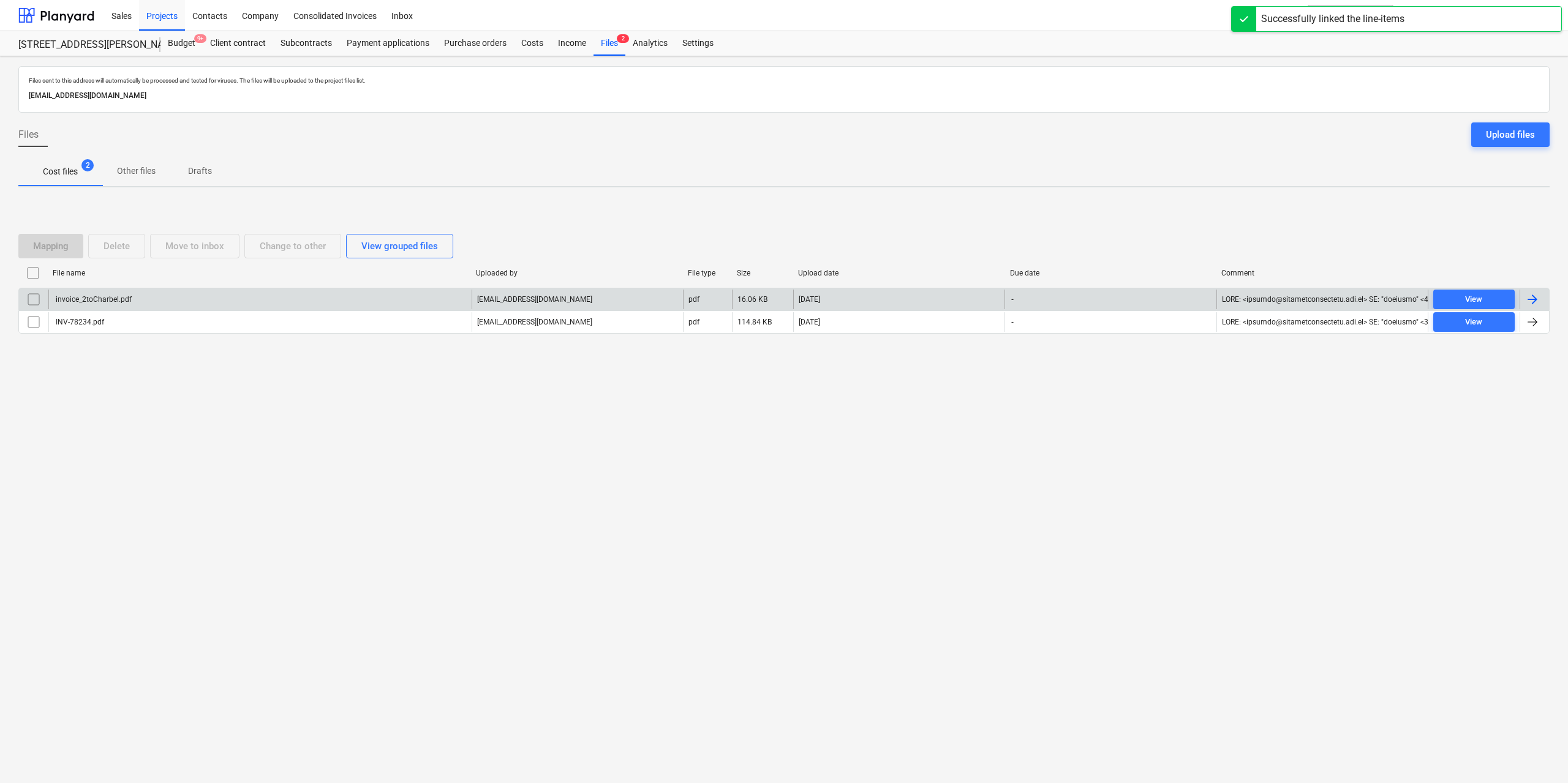
click at [120, 301] on div "invoice_2toCharbel.pdf" at bounding box center [93, 299] width 78 height 9
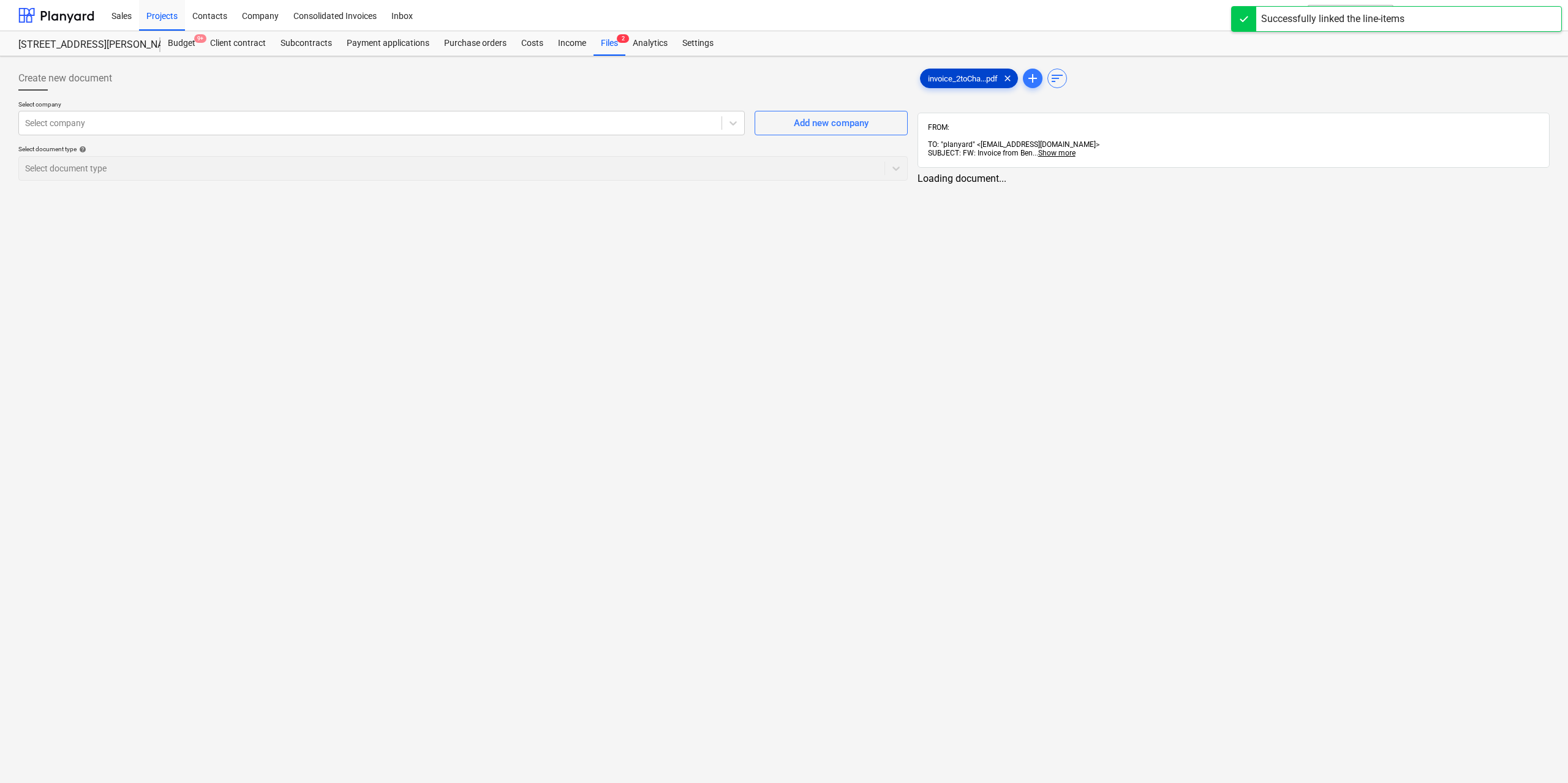
click at [950, 74] on span "invoice_2toCha...pdf" at bounding box center [962, 78] width 84 height 9
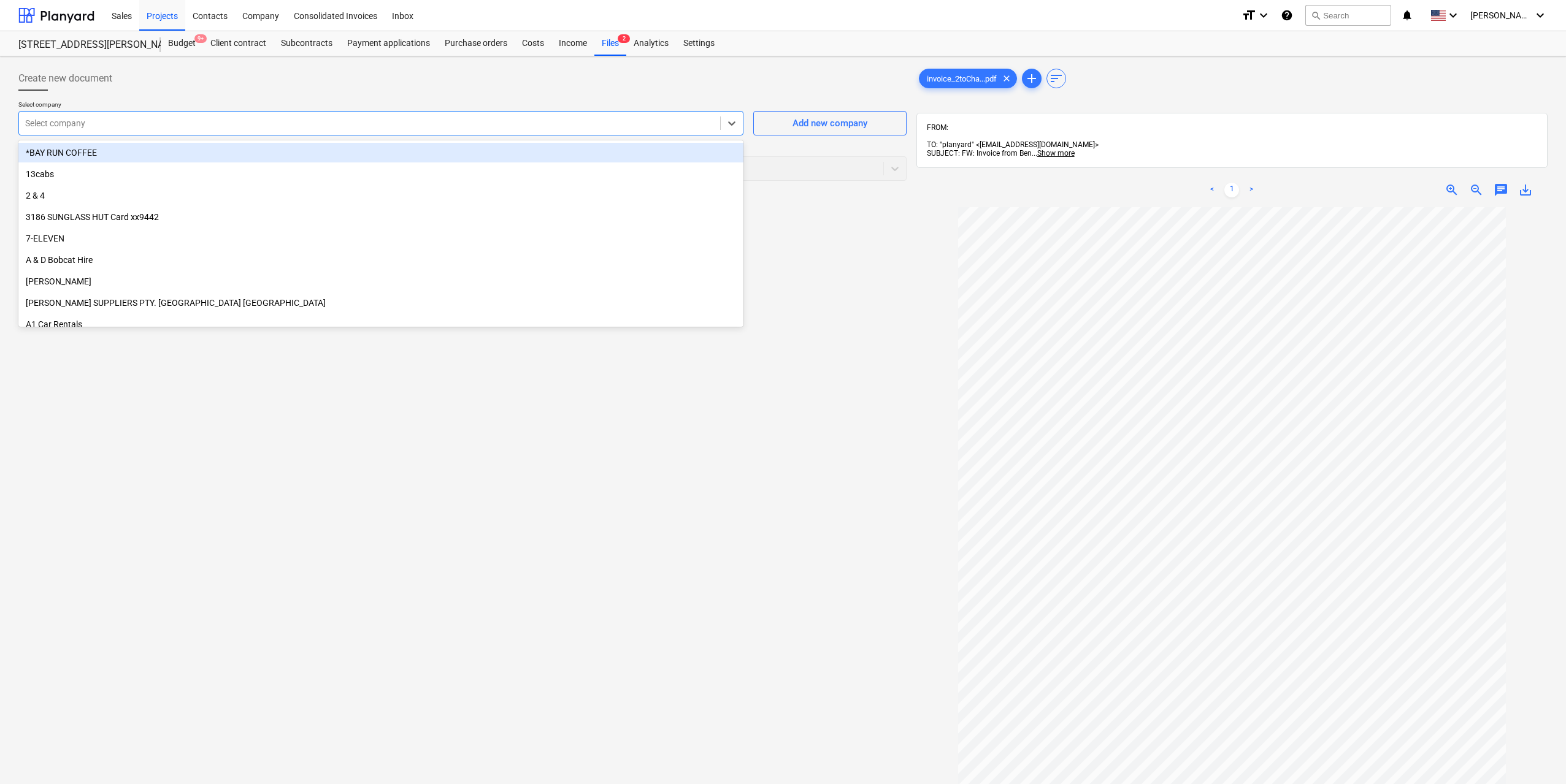
click at [419, 114] on div "Select company" at bounding box center [369, 123] width 701 height 17
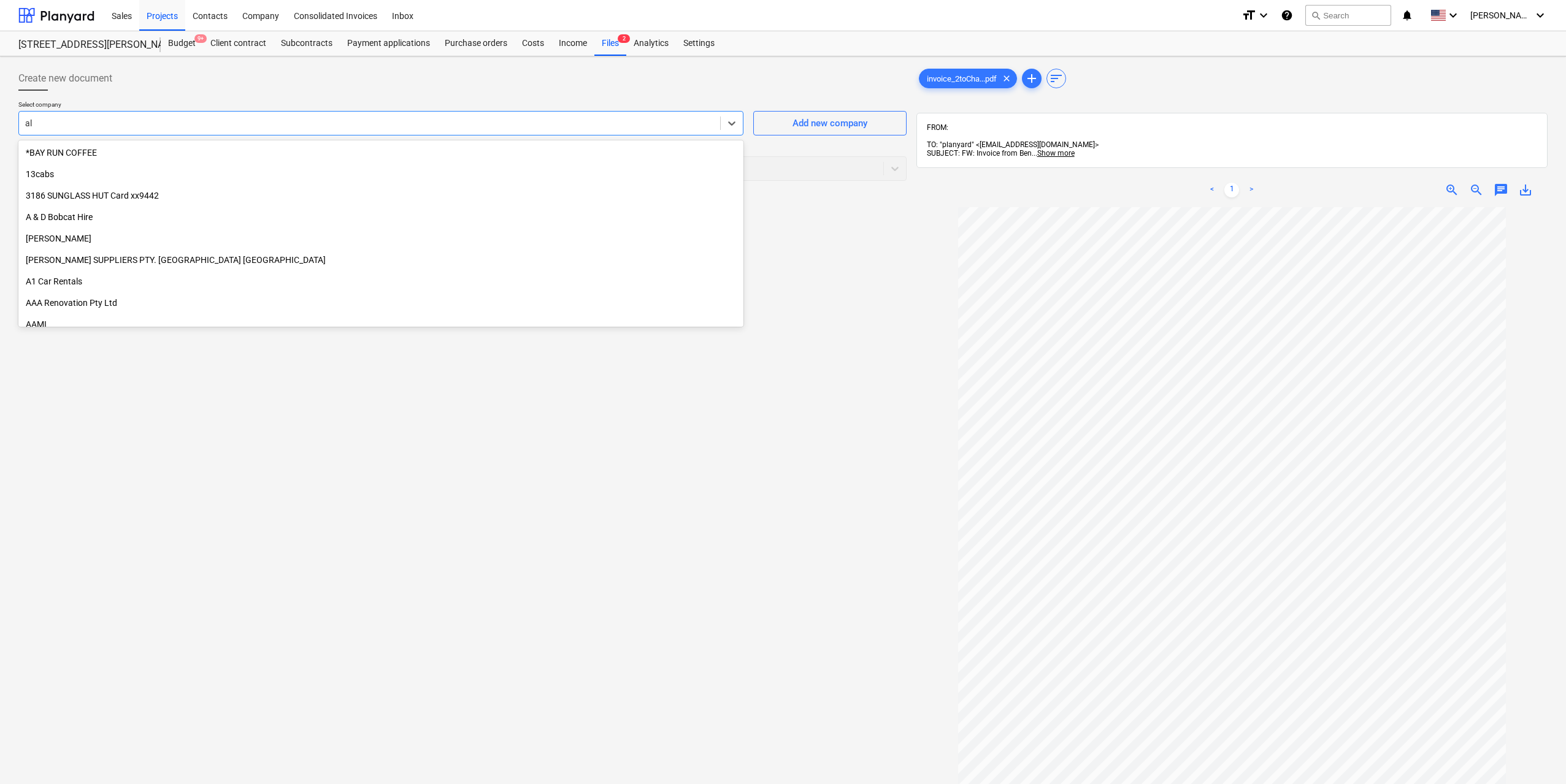
type input "alt"
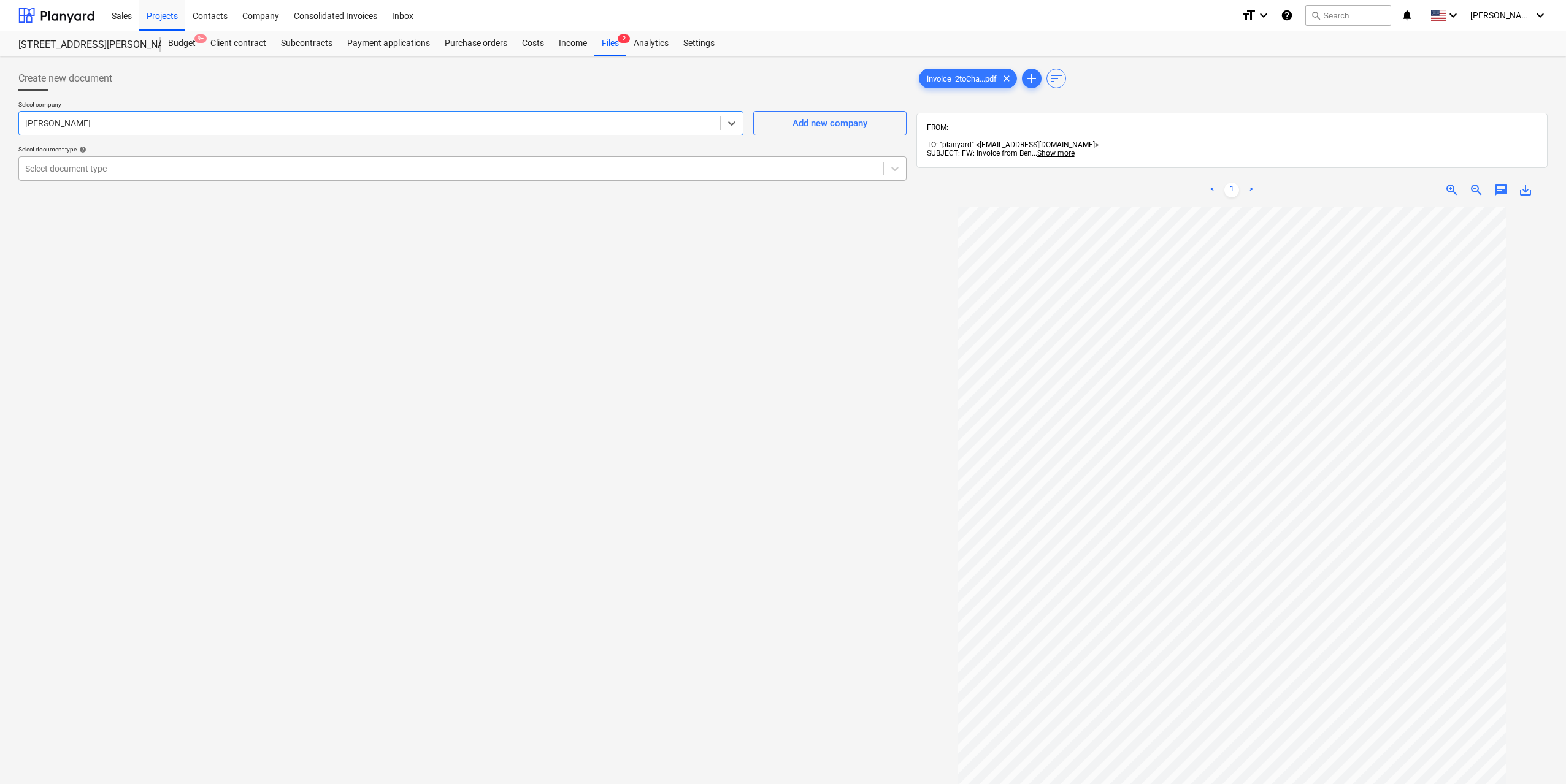
click at [376, 173] on div at bounding box center [450, 168] width 852 height 12
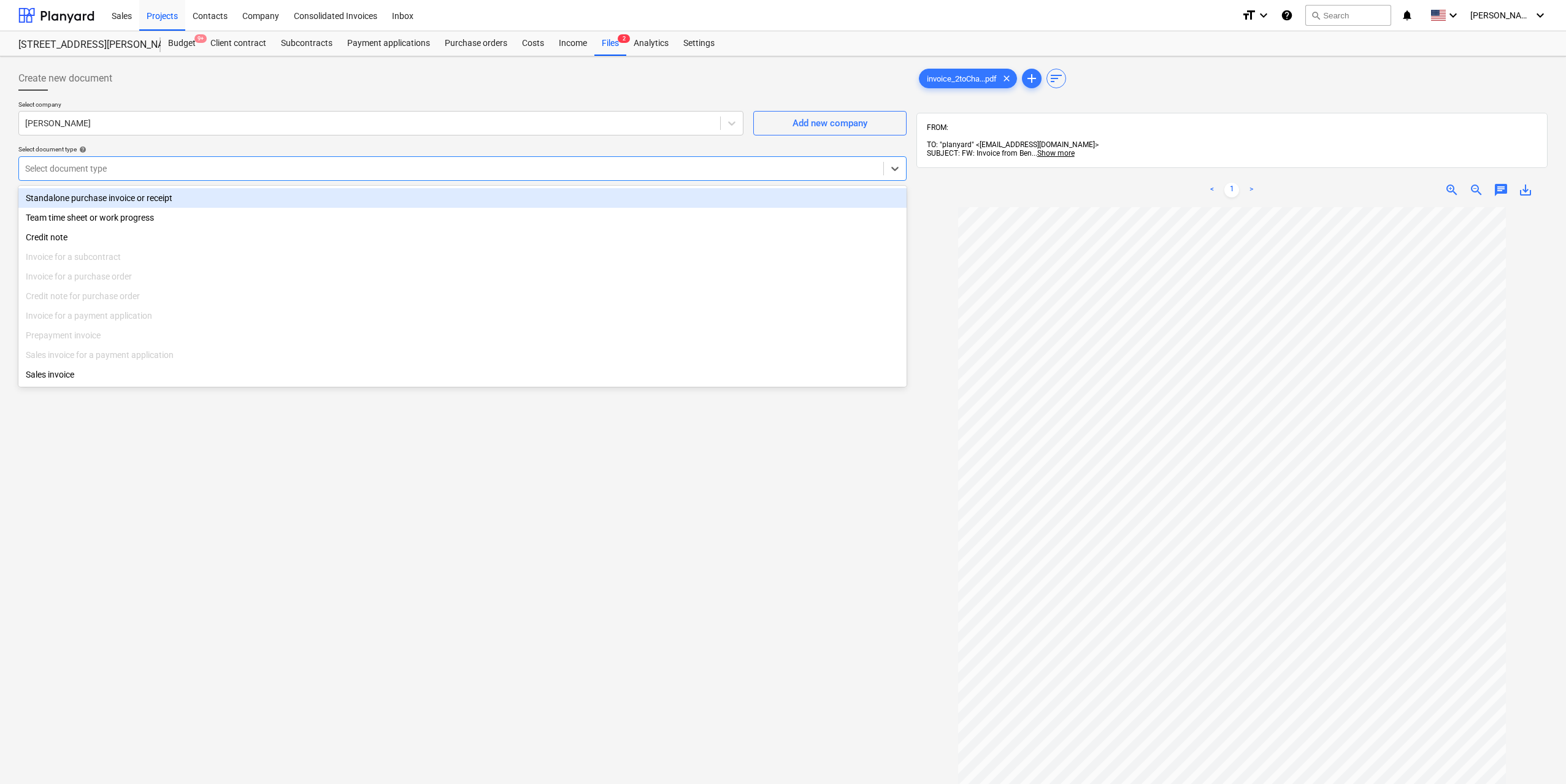
click at [358, 195] on div "Standalone purchase invoice or receipt" at bounding box center [463, 198] width 888 height 20
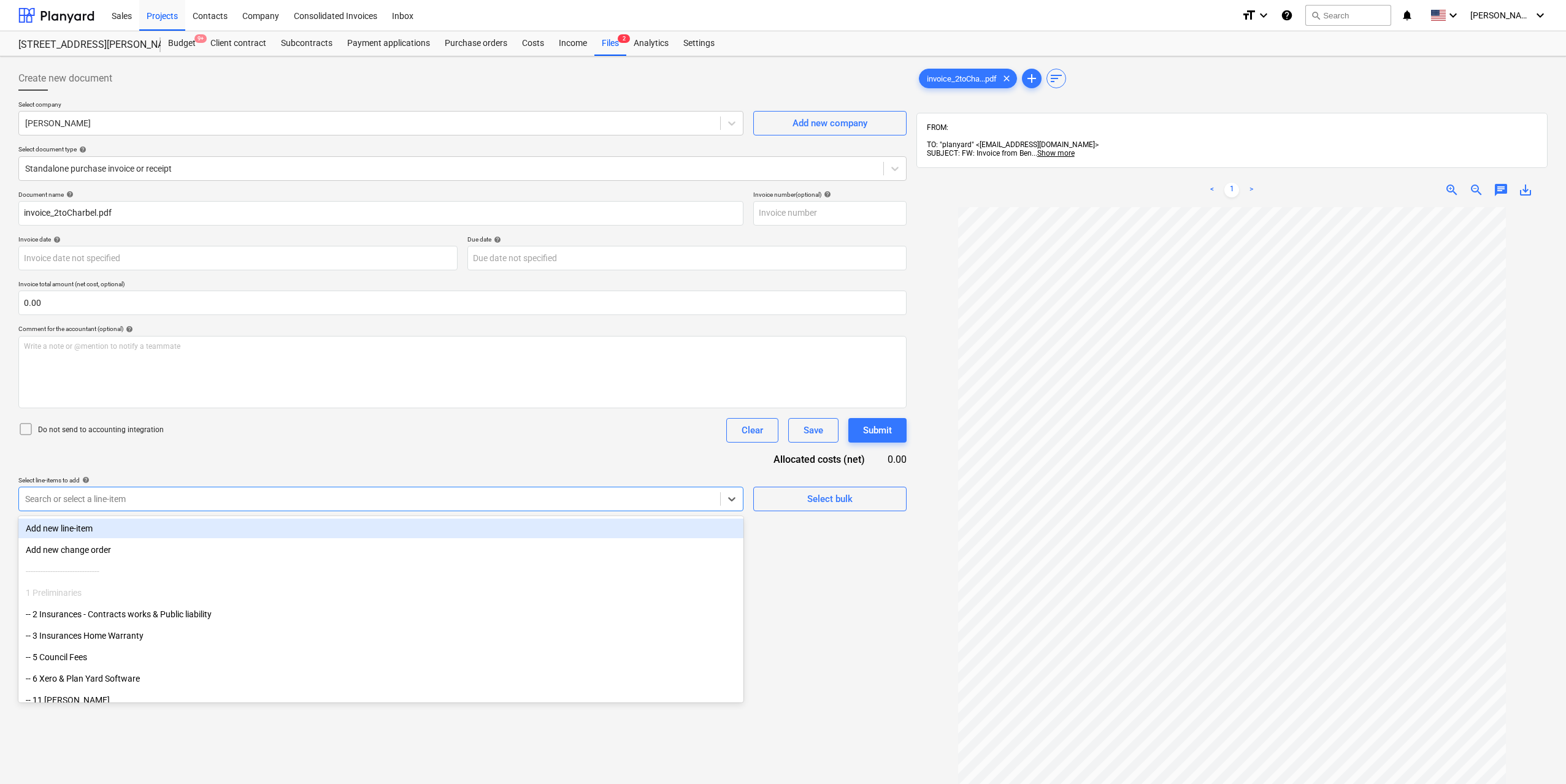
click at [205, 498] on div at bounding box center [369, 499] width 688 height 12
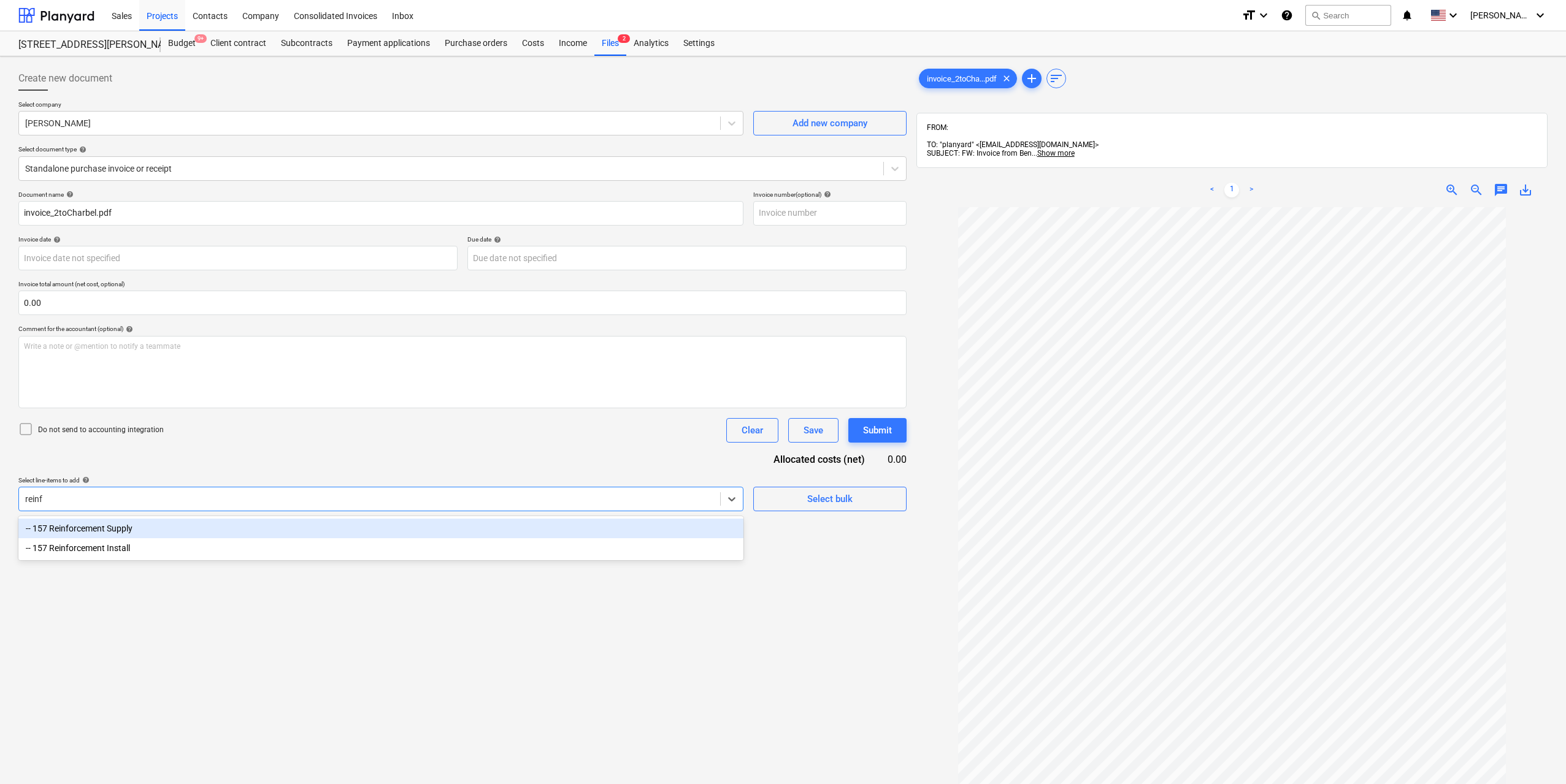
type input "reinfo"
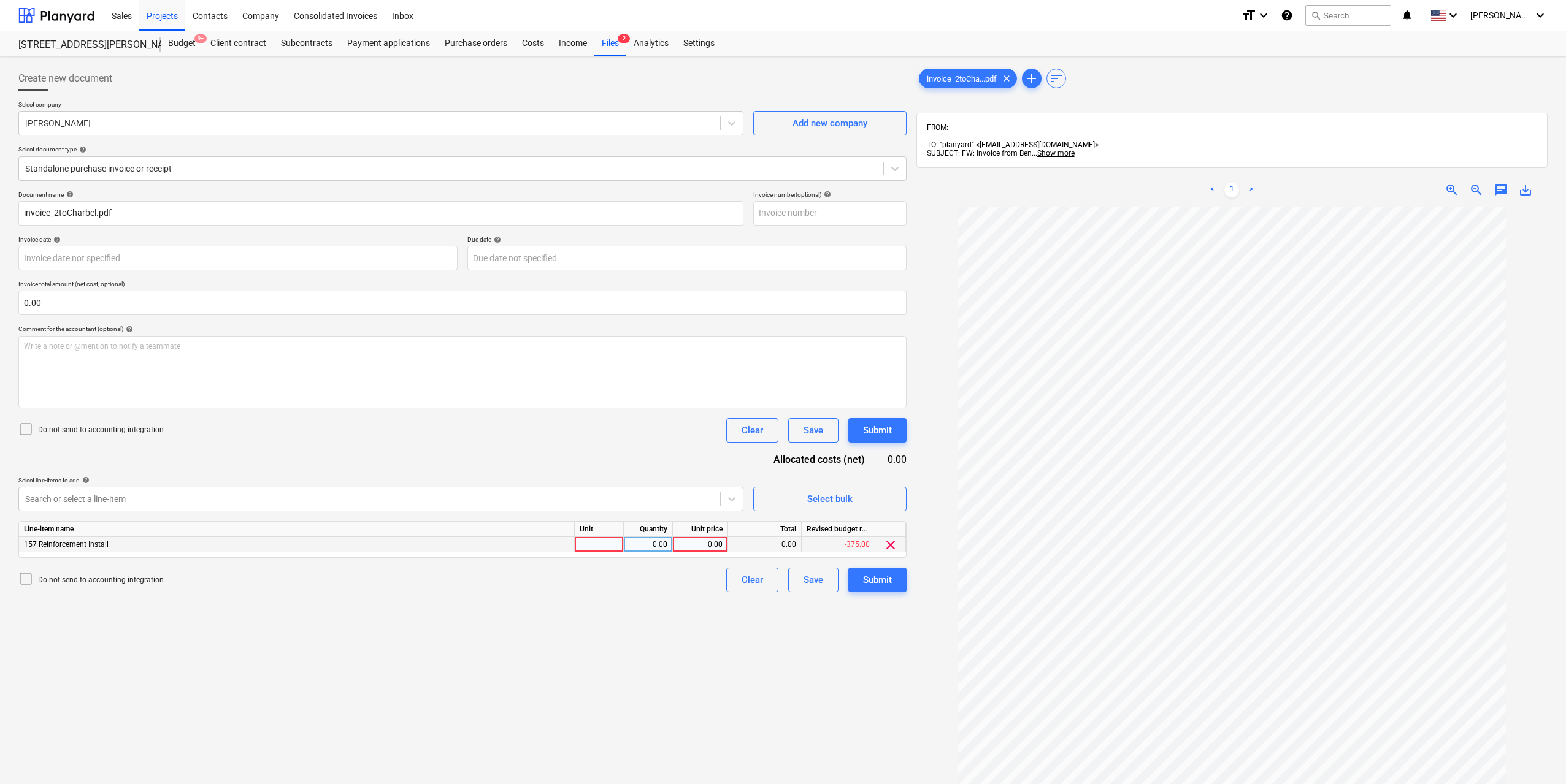
click at [615, 540] on div at bounding box center [599, 545] width 49 height 16
click at [642, 540] on div "0.00" at bounding box center [648, 545] width 38 height 16
type input "1"
click at [719, 545] on div "0.00" at bounding box center [700, 545] width 45 height 16
type input "3500"
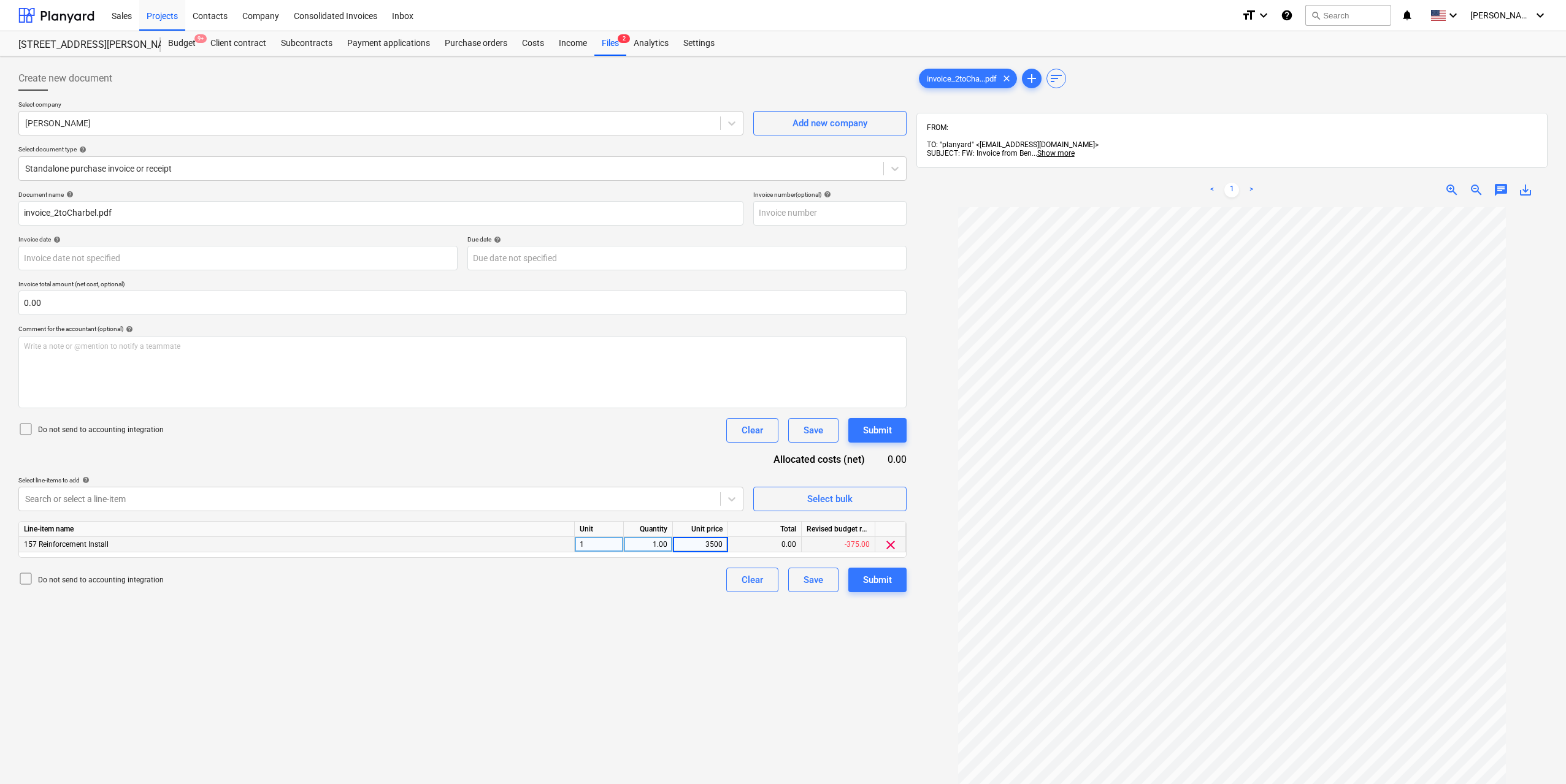
click at [699, 628] on div "Create new document Select company altanhuyag Badmaanyambuu Add new company Sel…" at bounding box center [463, 511] width 898 height 900
click at [882, 582] on div "Submit" at bounding box center [877, 579] width 29 height 16
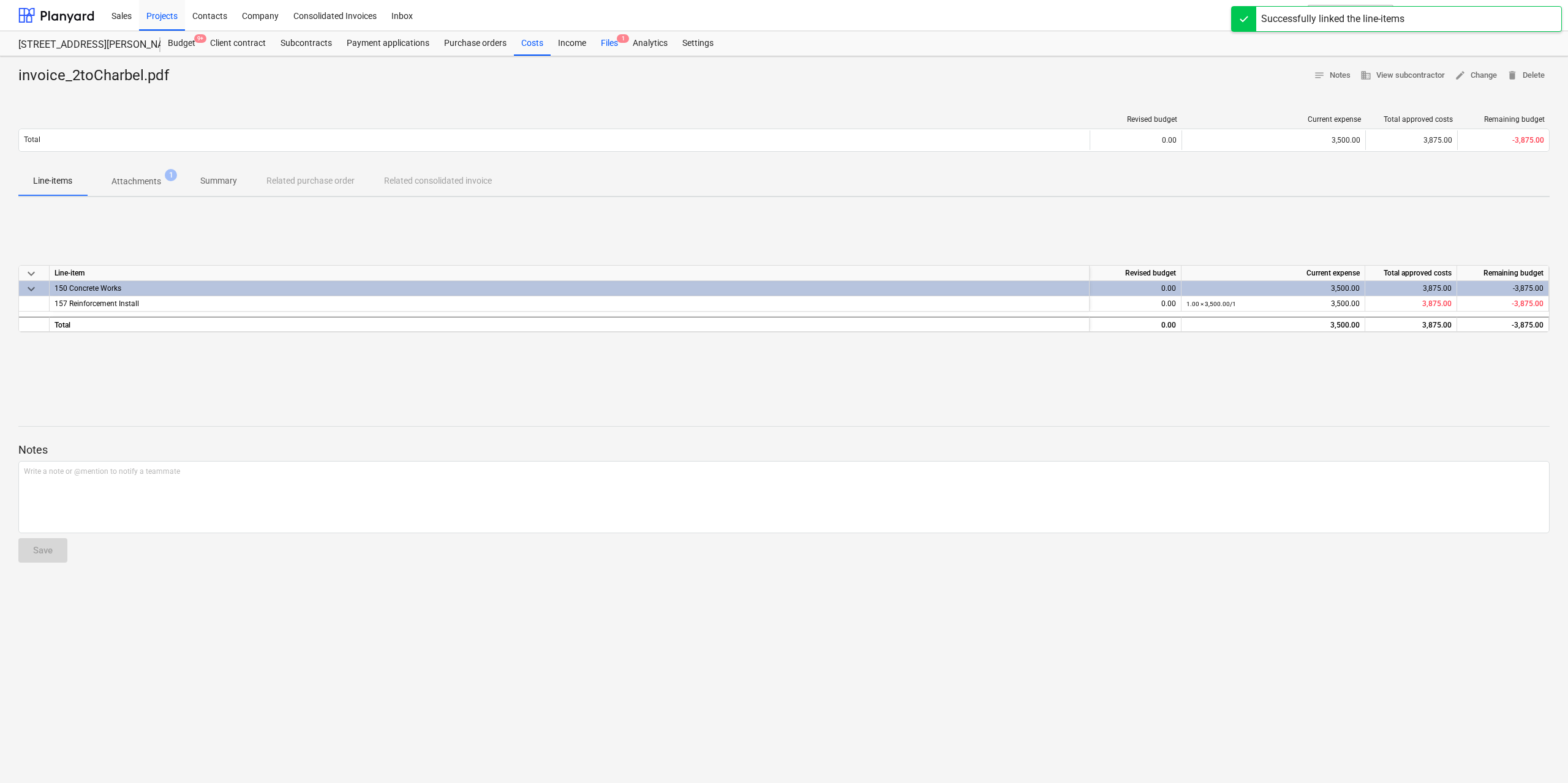
click at [611, 43] on div "Files 1" at bounding box center [609, 43] width 32 height 25
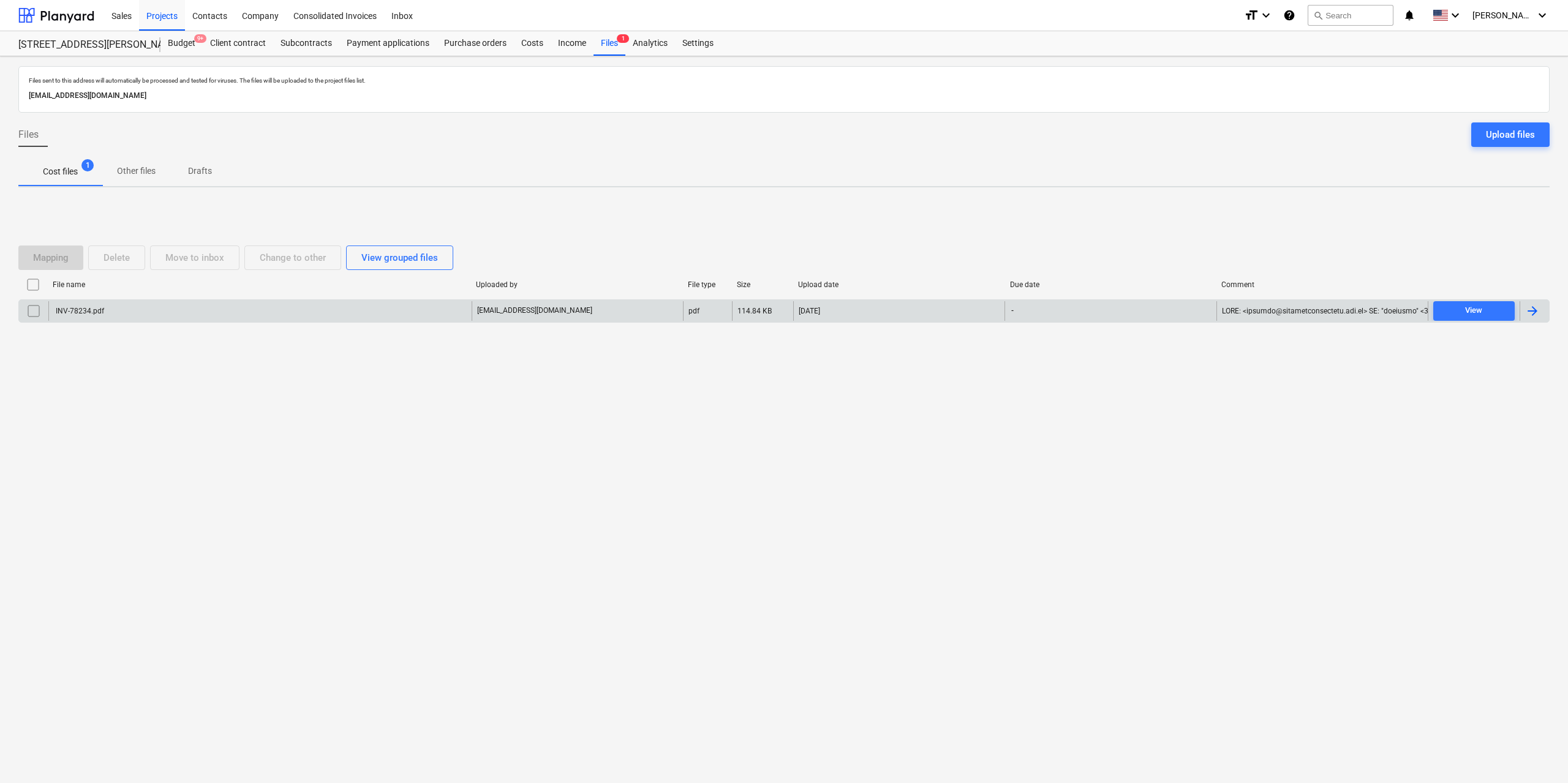
click at [103, 306] on div "INV-78234.pdf" at bounding box center [79, 311] width 50 height 9
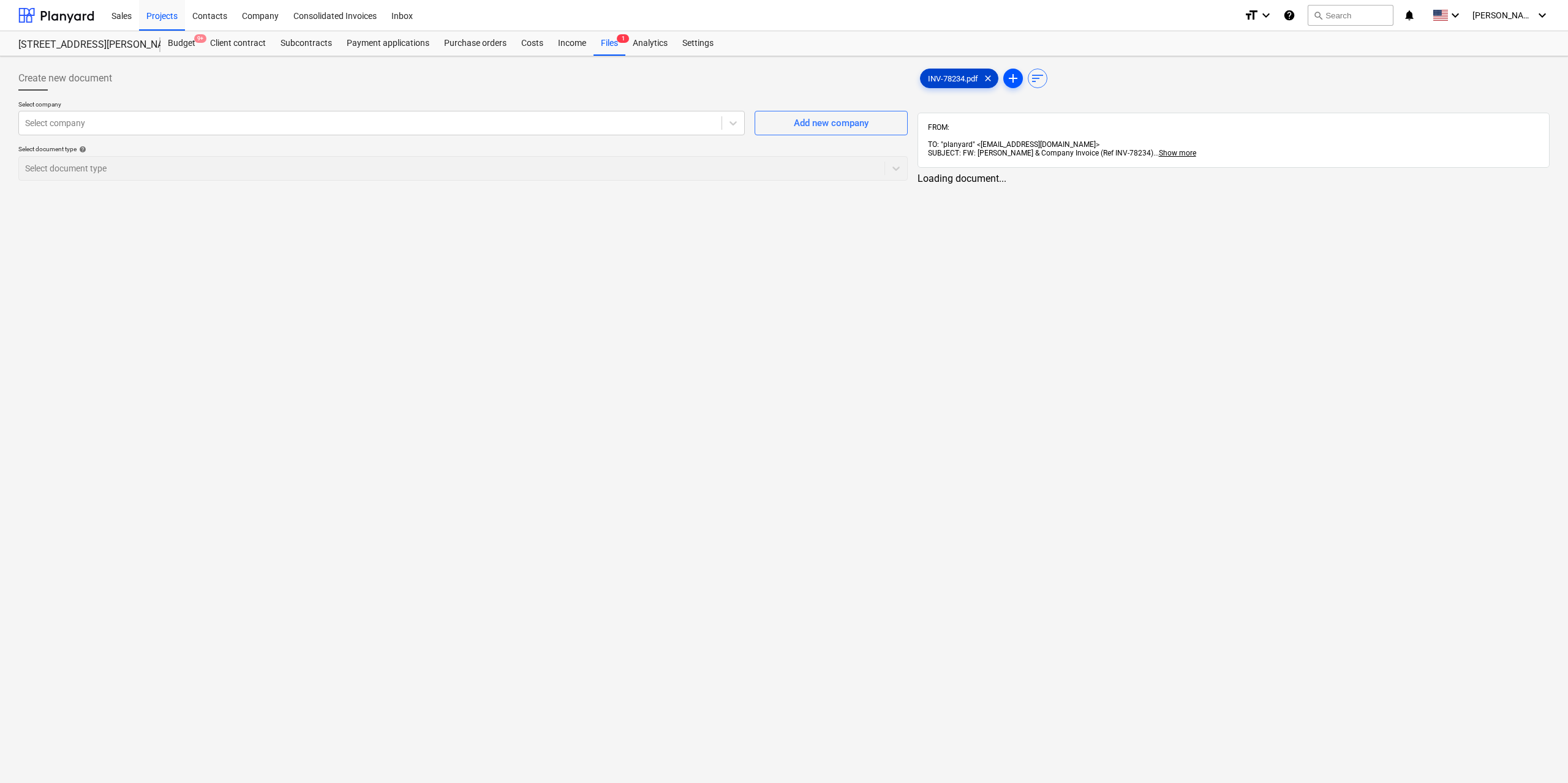
click at [933, 74] on span "INV-78234.pdf" at bounding box center [952, 78] width 65 height 9
click at [477, 85] on div "Create new document" at bounding box center [462, 78] width 887 height 25
click at [428, 130] on div "Select company" at bounding box center [369, 123] width 700 height 17
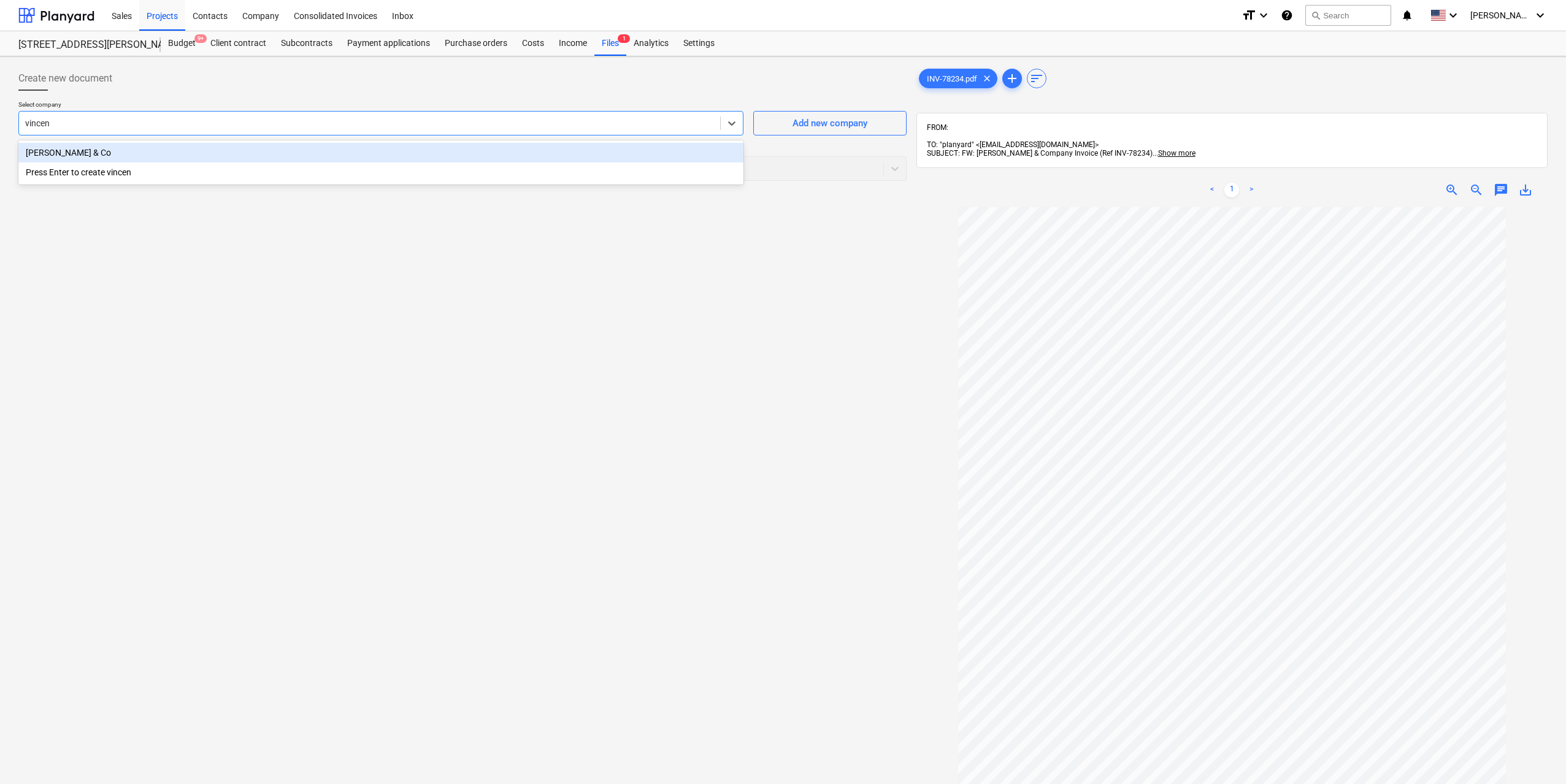
type input "vincent"
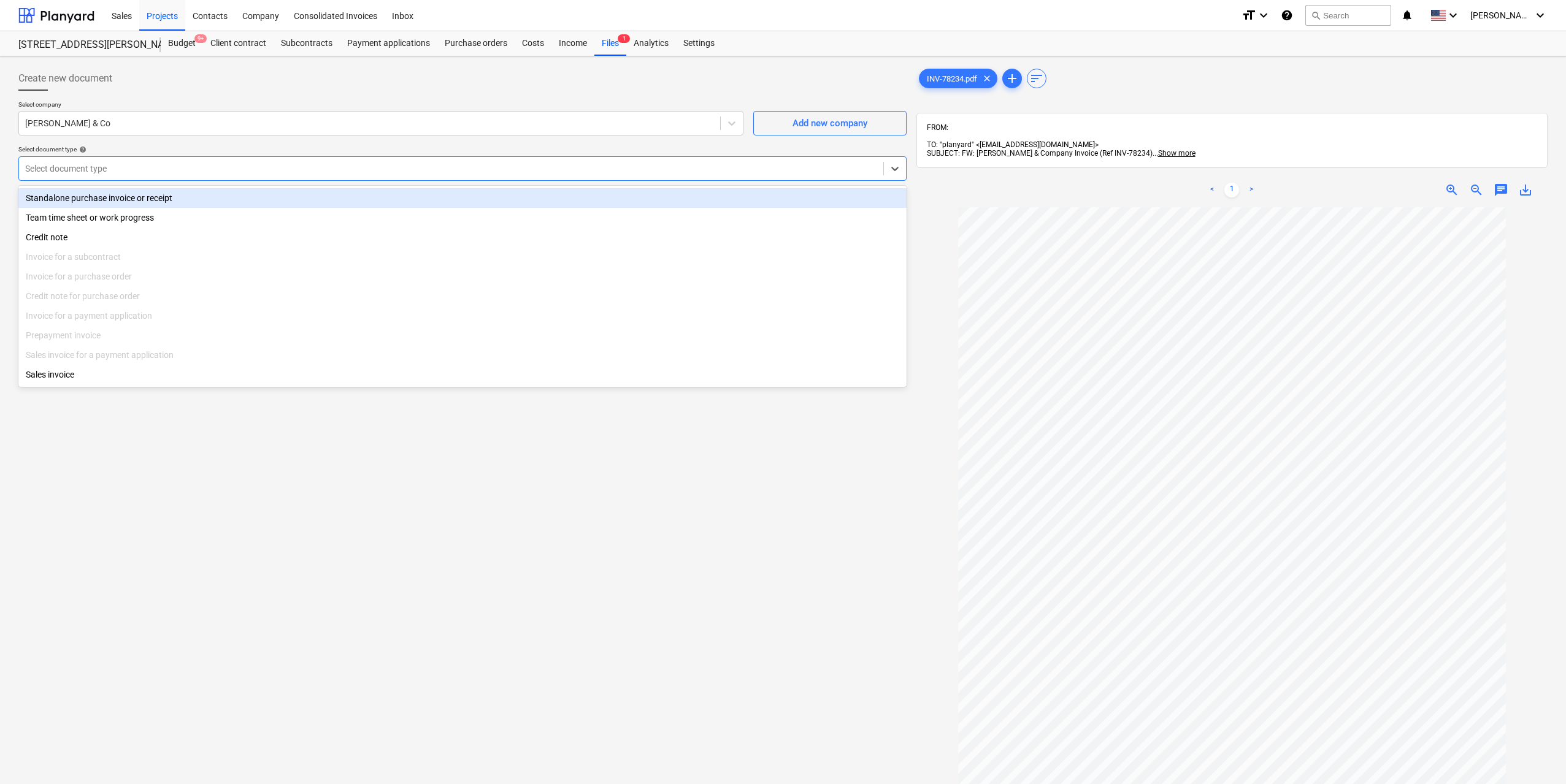
click at [428, 159] on div "Select document type" at bounding box center [463, 168] width 888 height 25
click at [307, 194] on div "Standalone purchase invoice or receipt" at bounding box center [463, 198] width 888 height 20
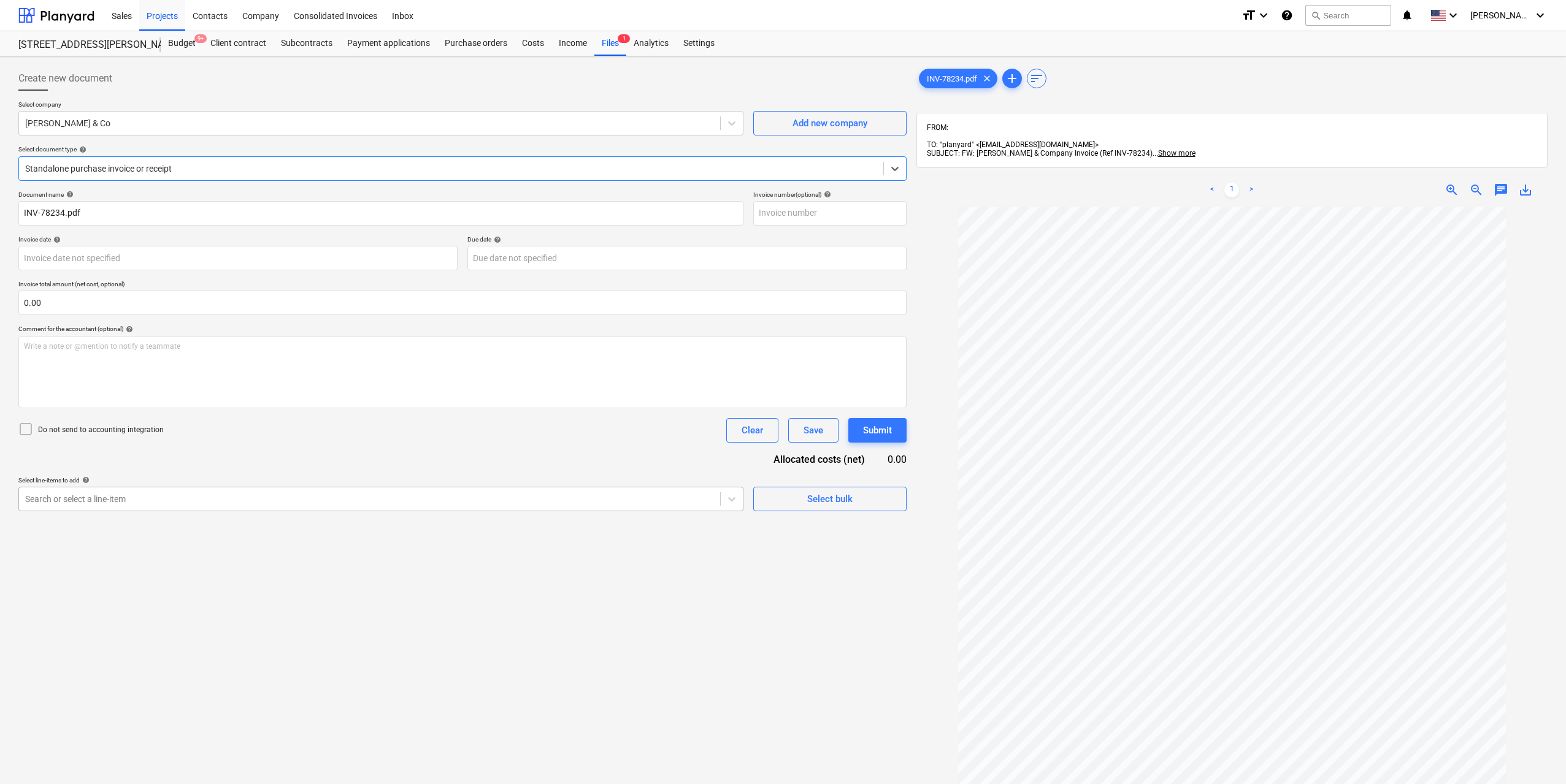
click at [174, 495] on div at bounding box center [369, 499] width 688 height 12
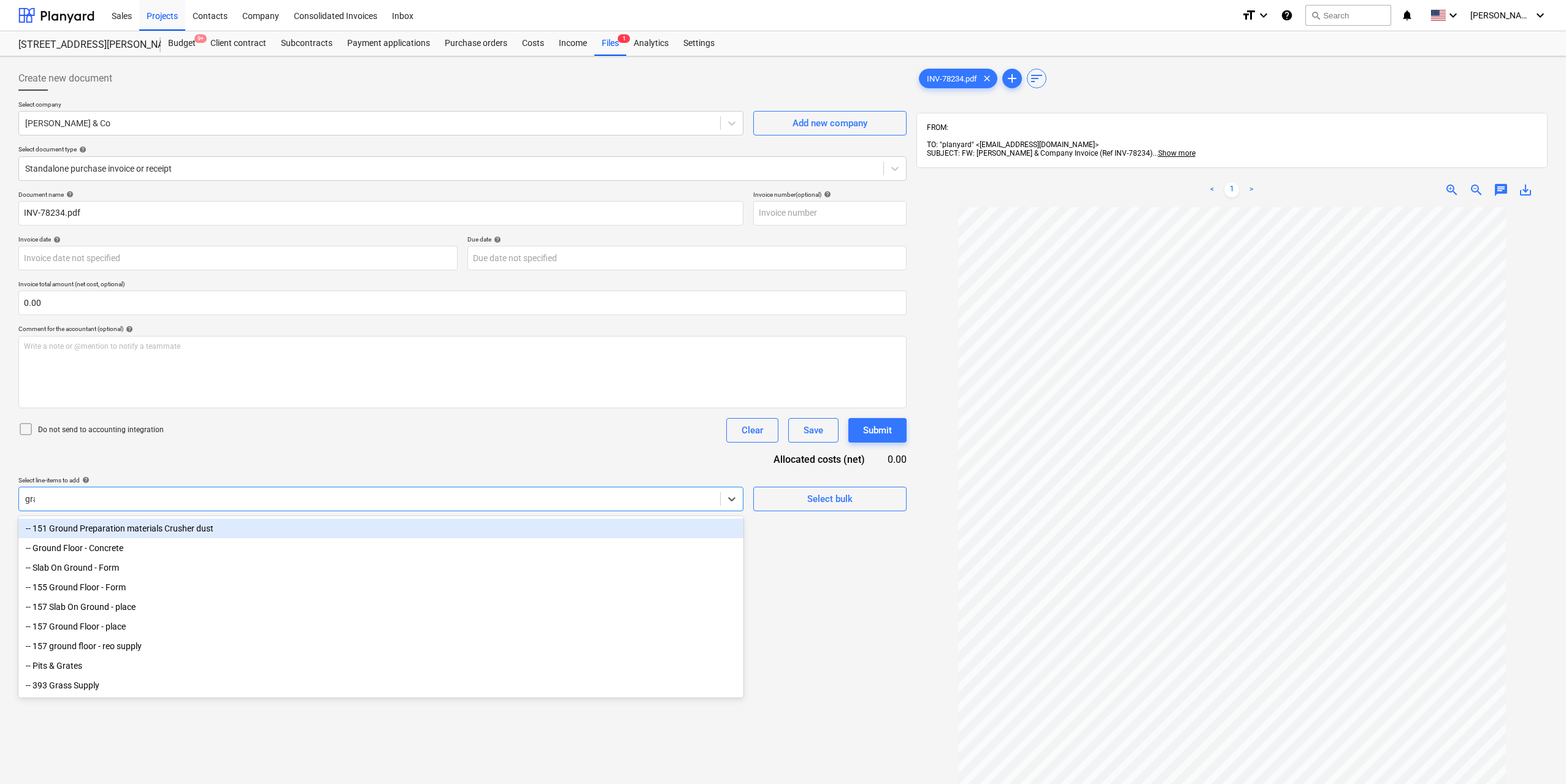
type input "grate"
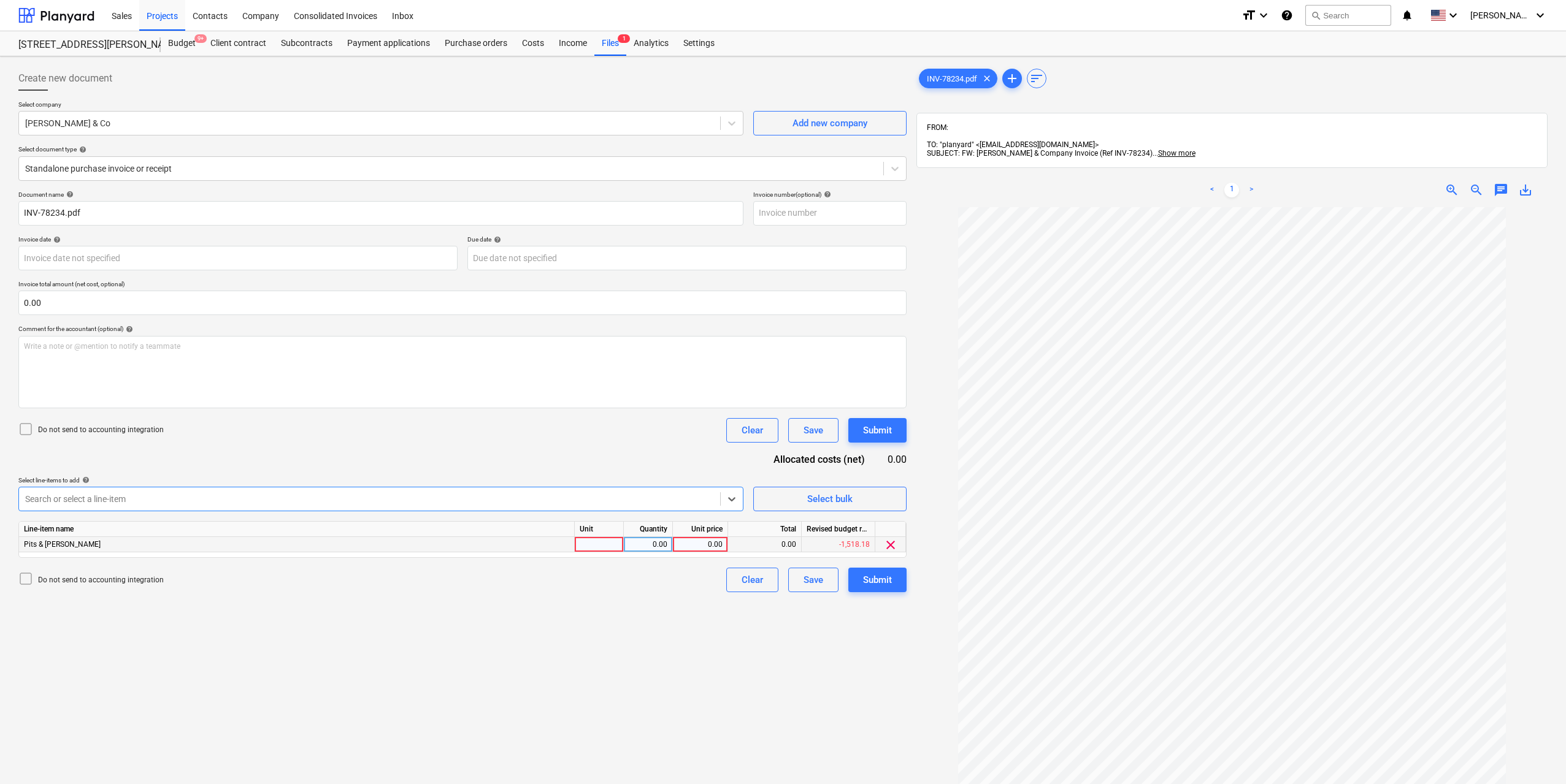
click at [630, 540] on div "0.00" at bounding box center [648, 545] width 38 height 16
click at [612, 541] on div at bounding box center [599, 545] width 49 height 16
type input "1"
click at [647, 545] on div "0.00" at bounding box center [648, 545] width 38 height 16
click at [703, 544] on div "0.00" at bounding box center [700, 545] width 45 height 16
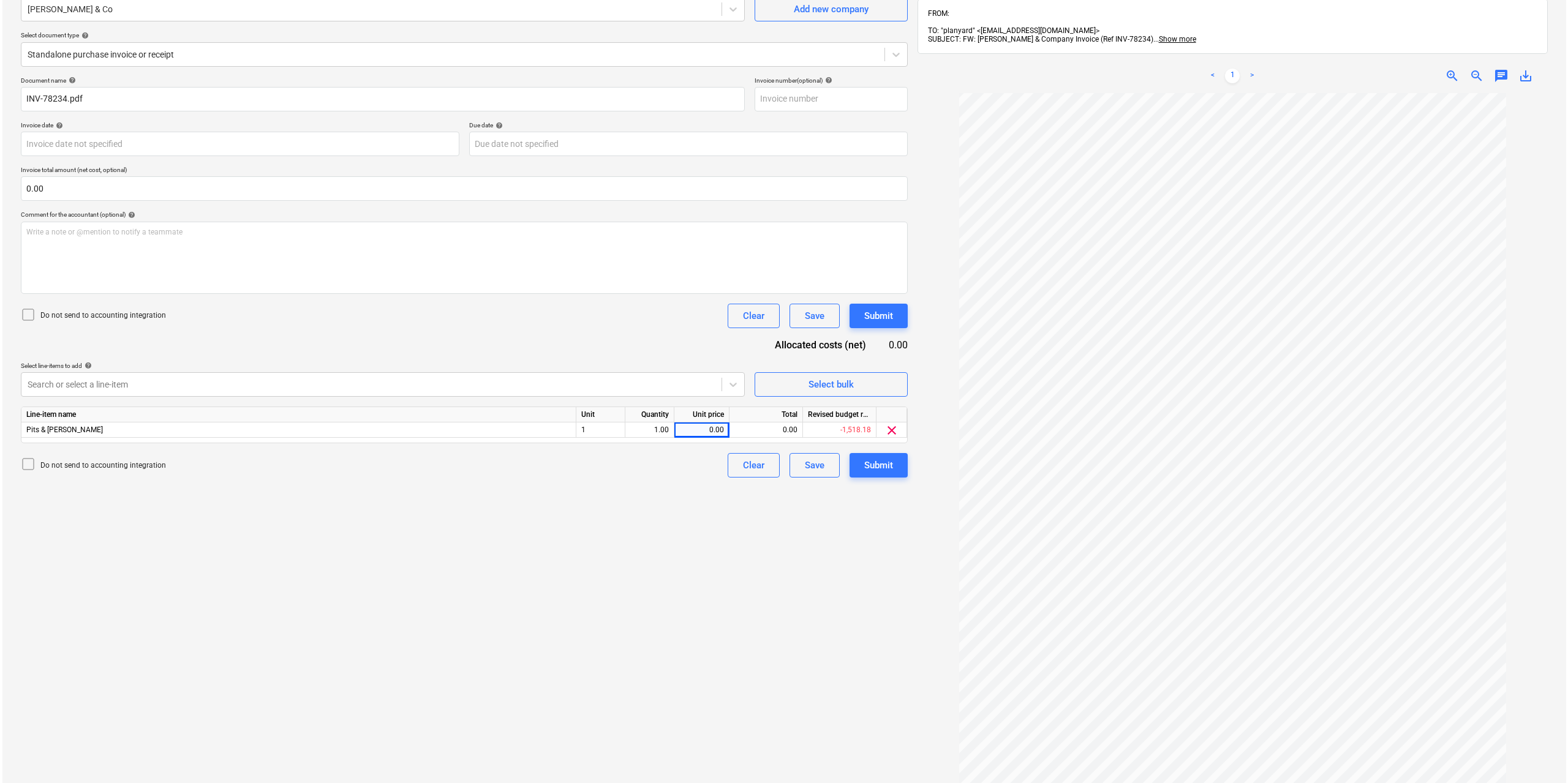
scroll to position [174, 0]
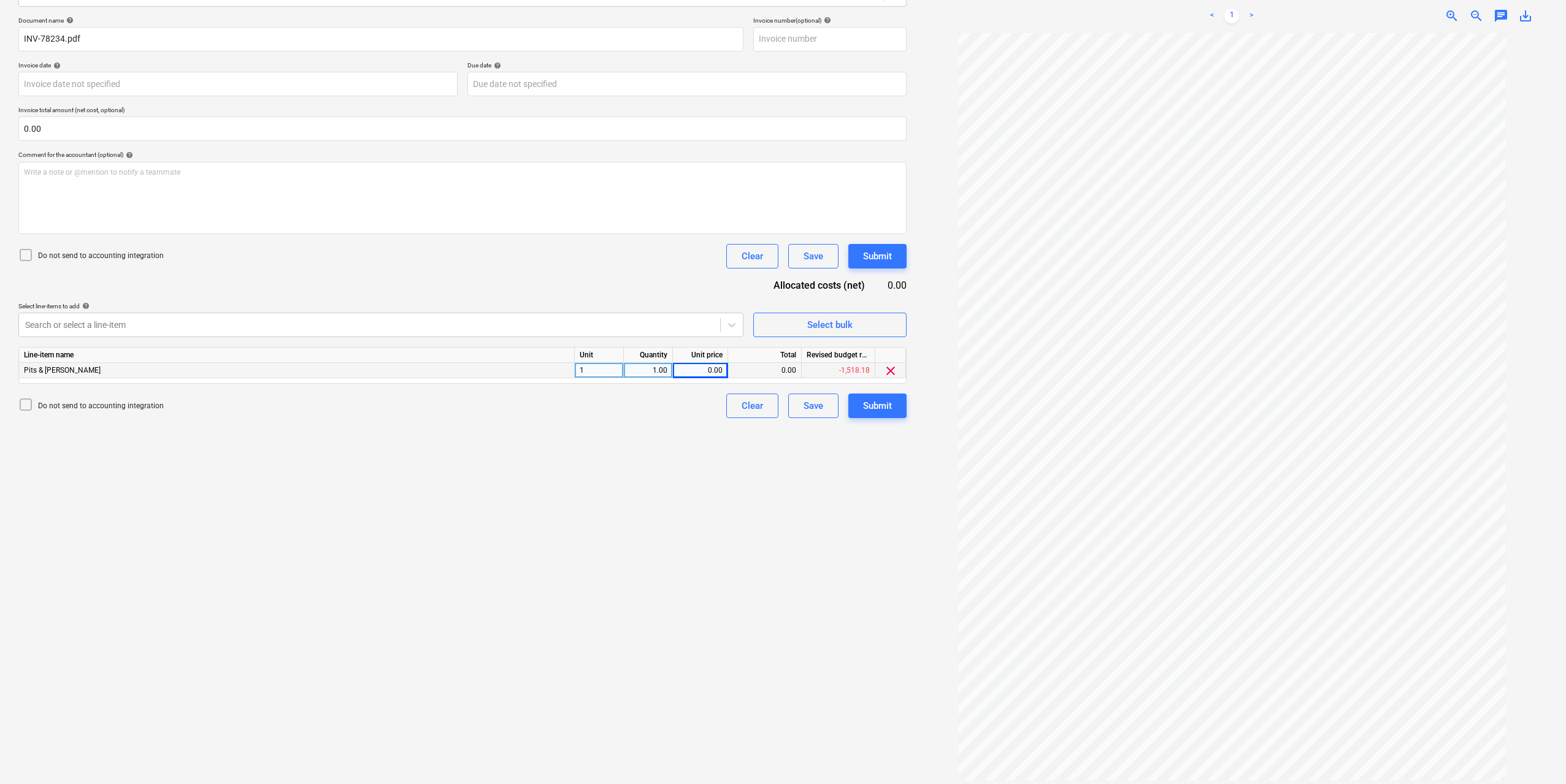
click at [699, 372] on div "0.00" at bounding box center [700, 371] width 45 height 16
type input "13.64"
click at [743, 512] on div "Create new document Select company Vincent Buda & Co Add new company Select doc…" at bounding box center [463, 337] width 898 height 900
click at [882, 403] on div "Submit" at bounding box center [877, 405] width 29 height 16
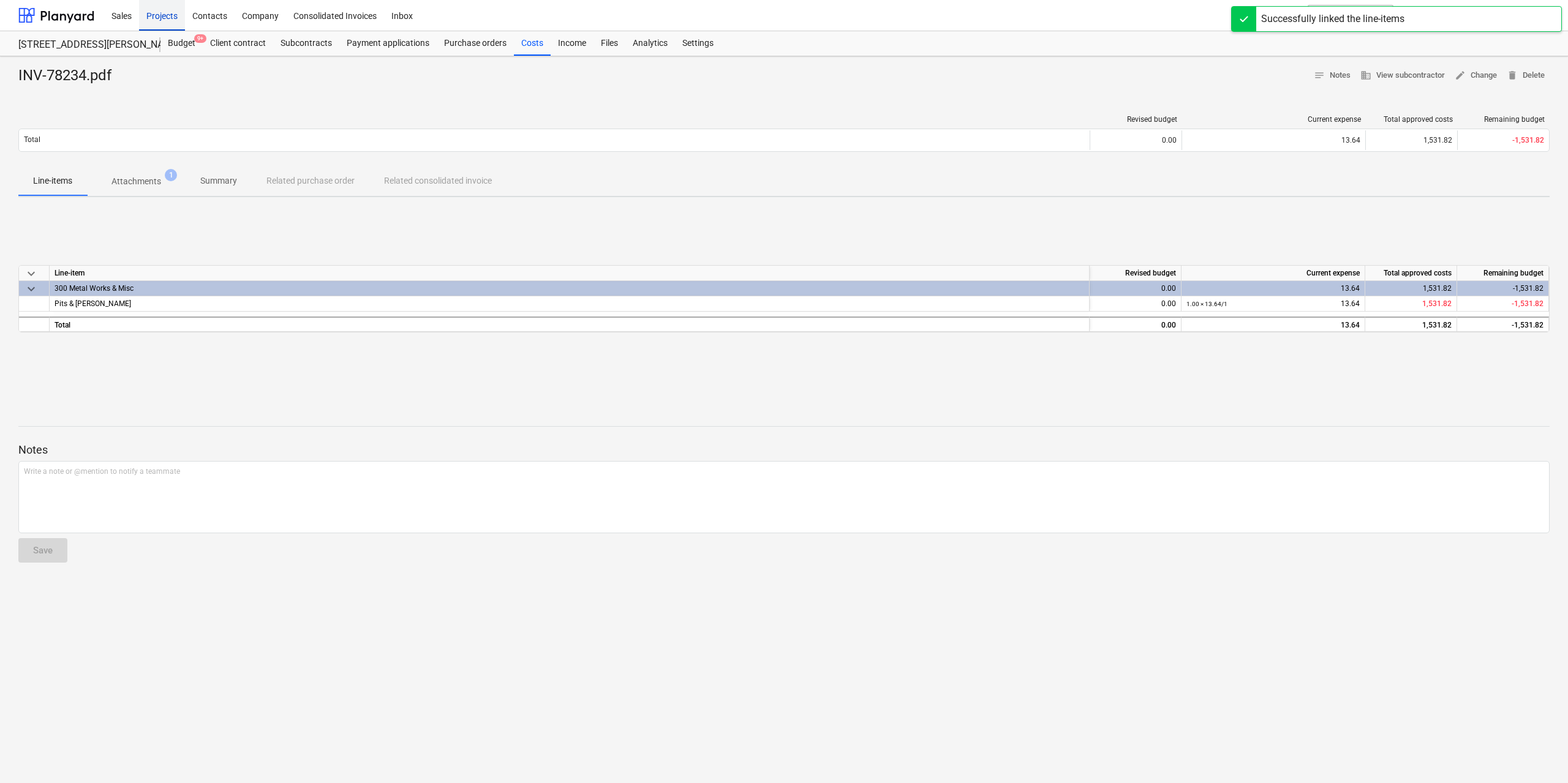
click at [159, 16] on div "Projects" at bounding box center [162, 15] width 46 height 31
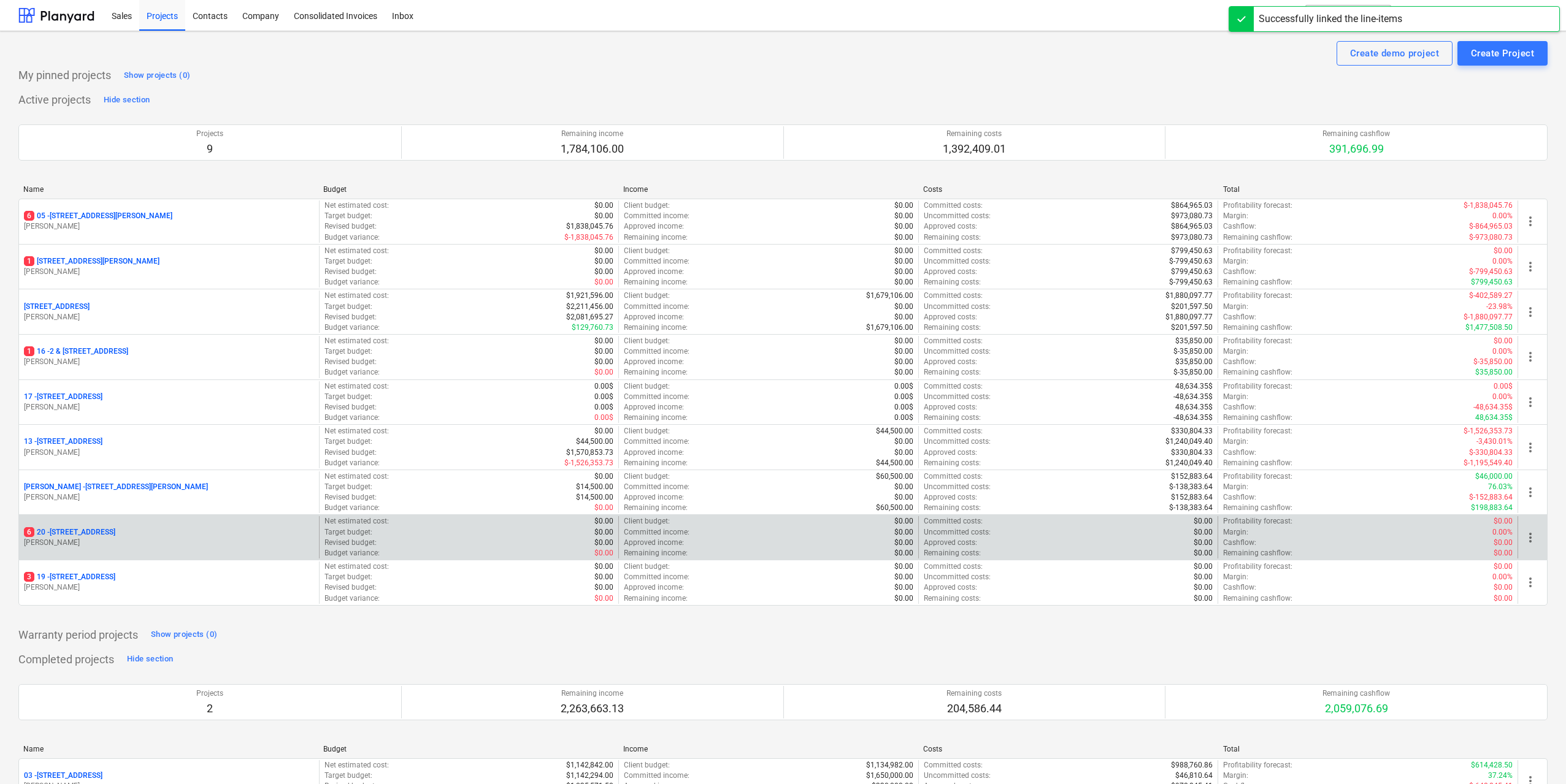
click at [159, 534] on div "6 [STREET_ADDRESS]" at bounding box center [169, 532] width 290 height 11
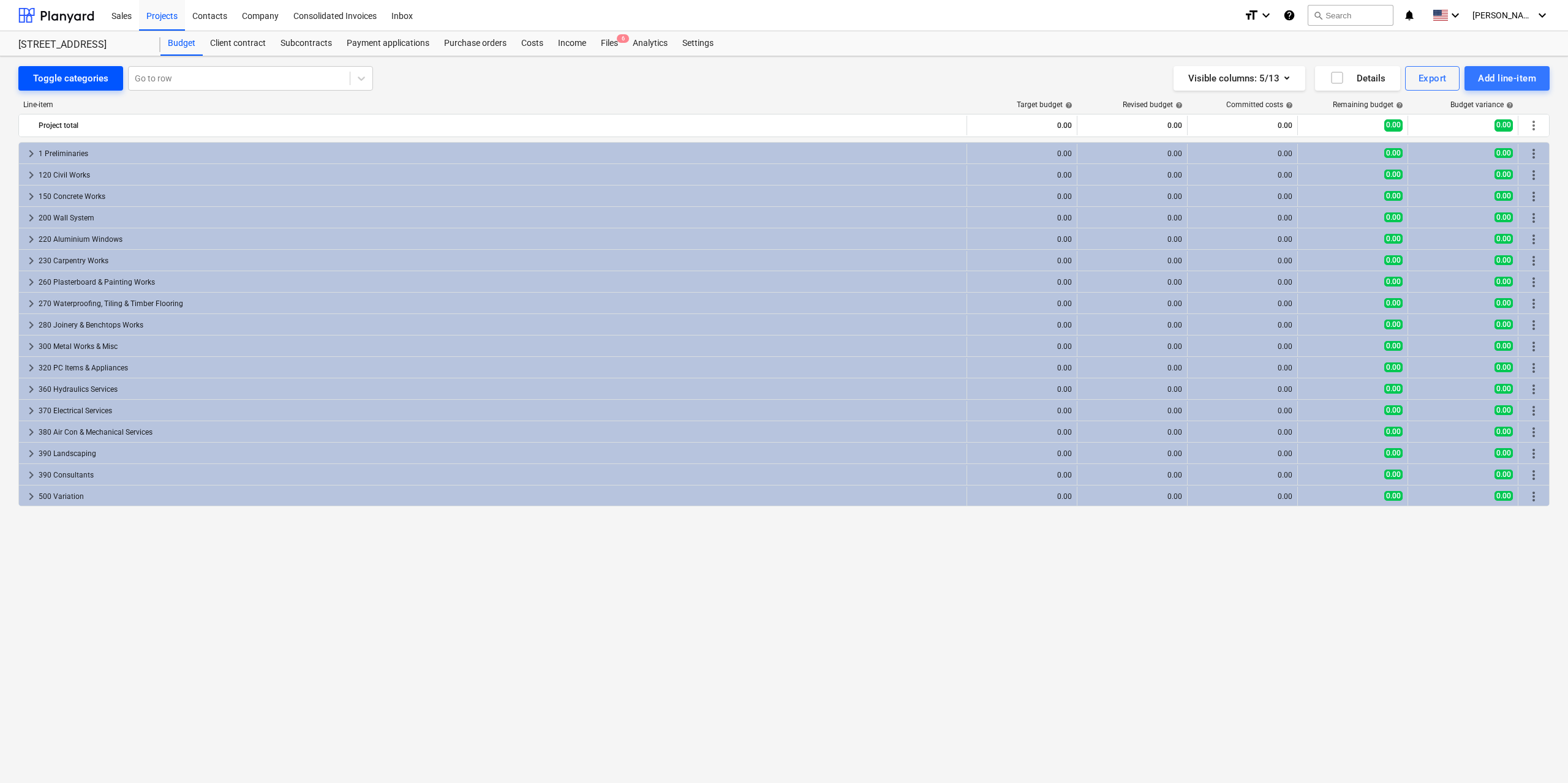
click at [58, 82] on div "Toggle categories" at bounding box center [71, 78] width 75 height 16
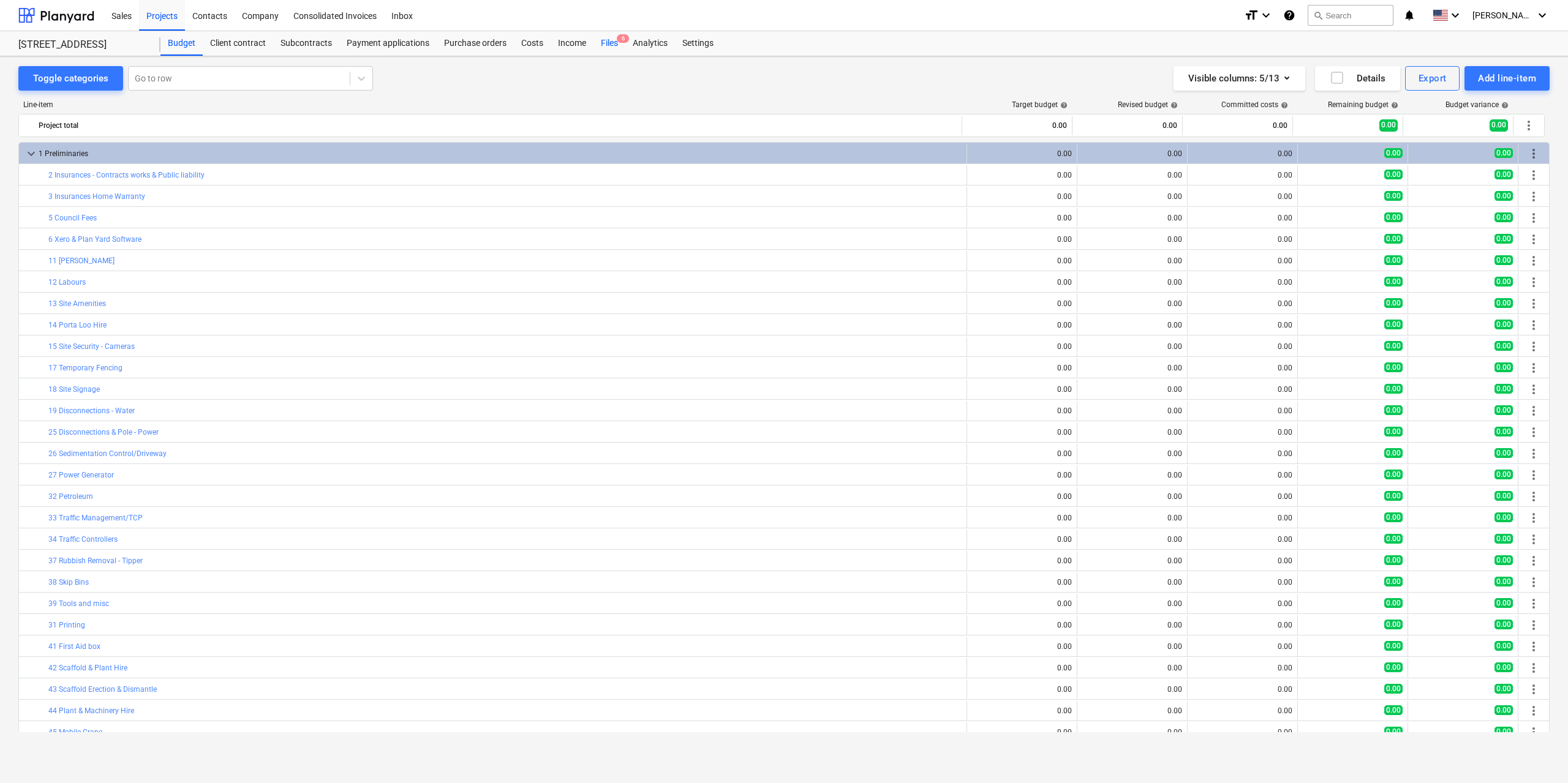
click at [607, 44] on div "Files 6" at bounding box center [609, 43] width 32 height 25
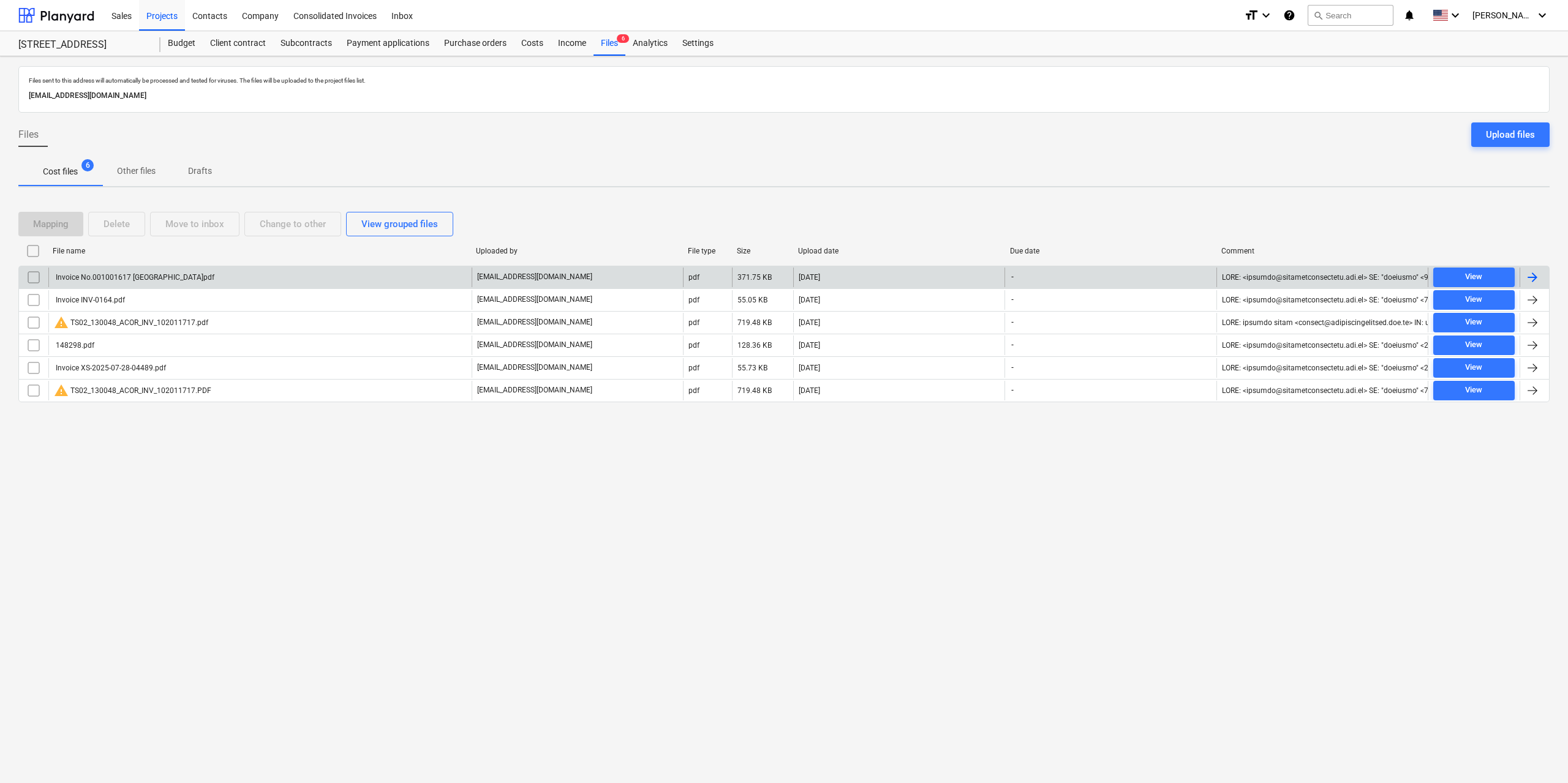
click at [246, 277] on div "Invoice No.001001617 Murralong Avenue, Five Dock.pdf" at bounding box center [260, 277] width 423 height 20
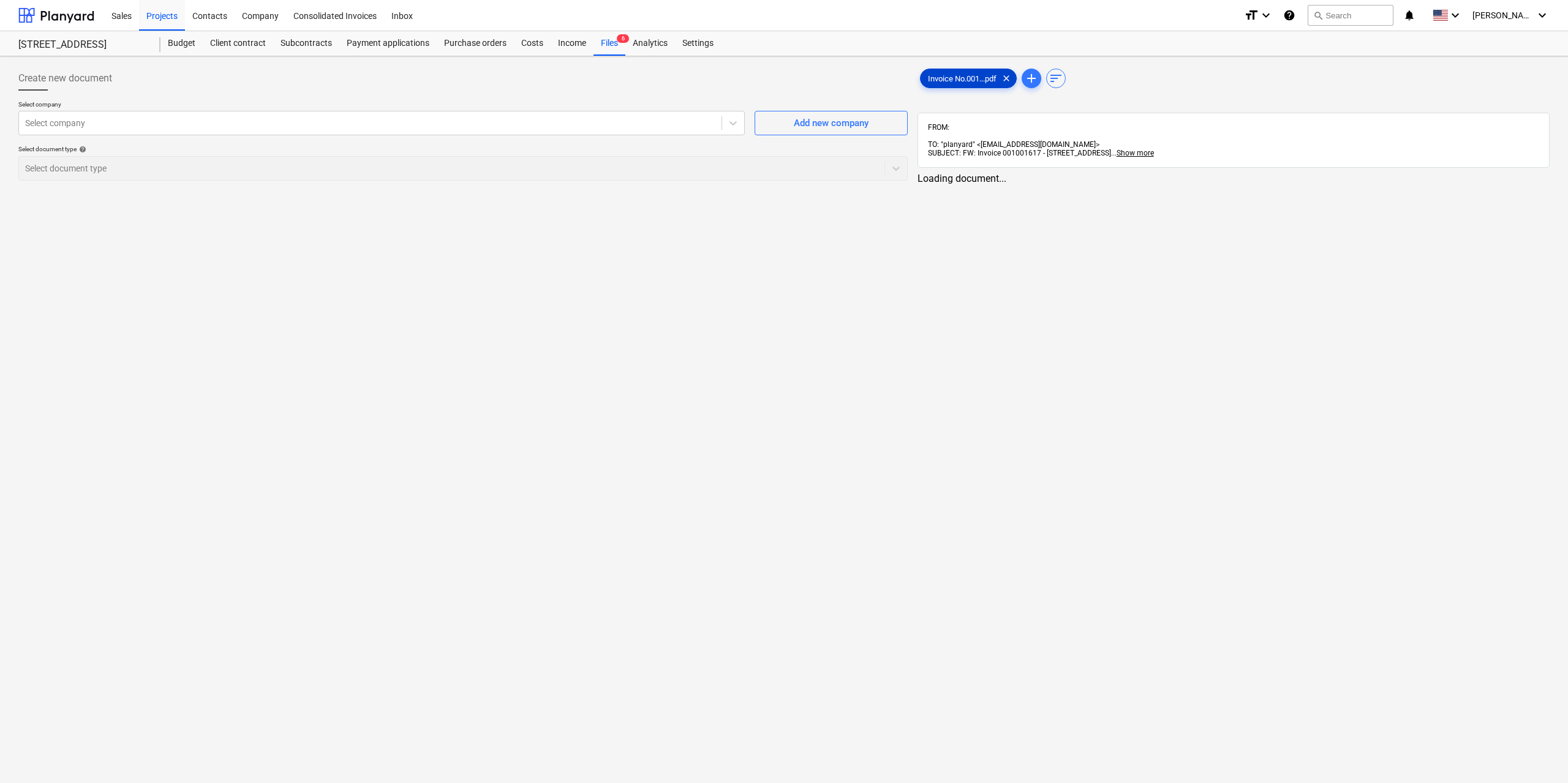
click at [941, 82] on span "Invoice No.001...pdf" at bounding box center [961, 78] width 83 height 9
click at [546, 128] on div at bounding box center [368, 123] width 688 height 12
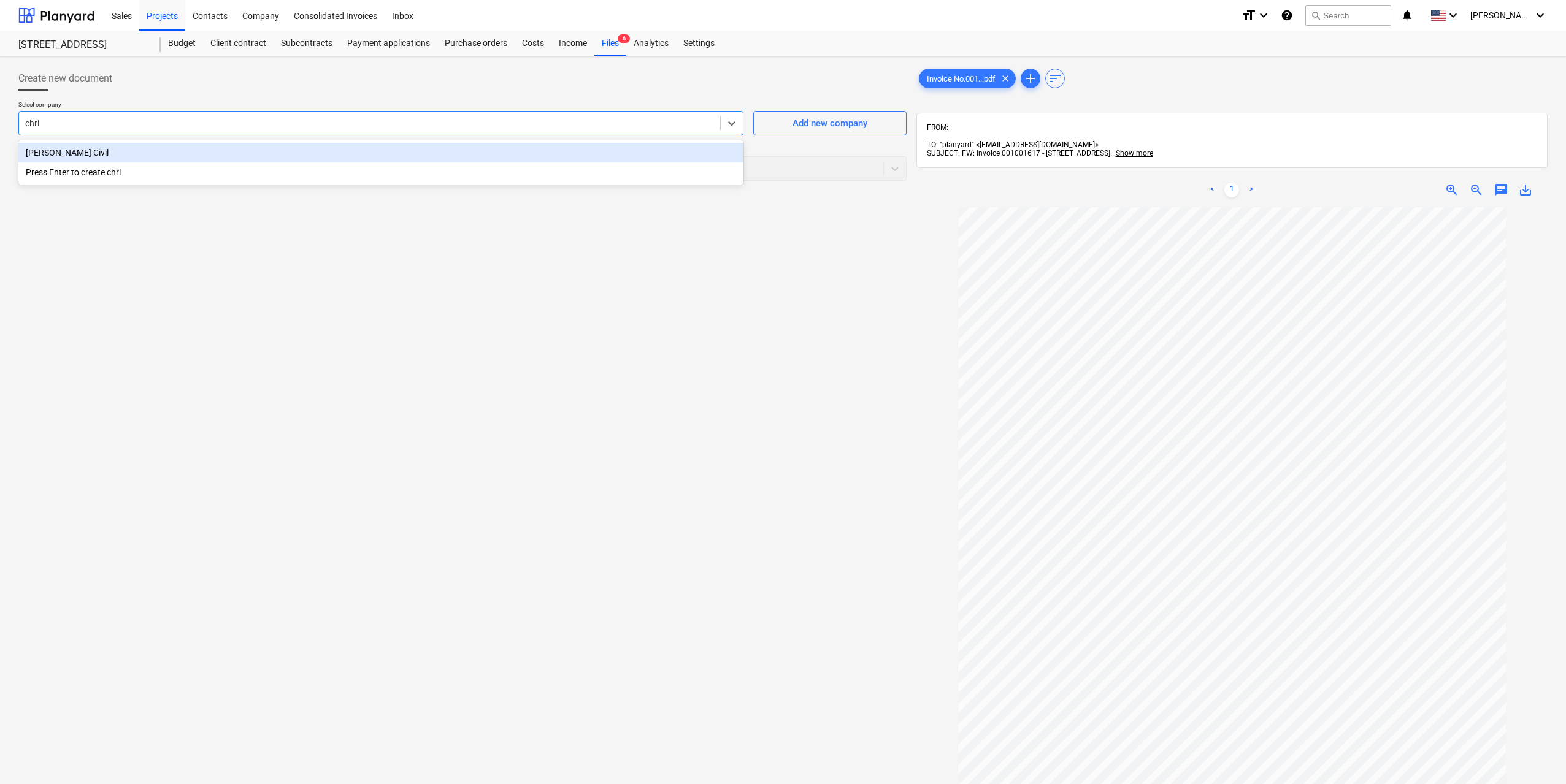
type input "chris"
click at [547, 177] on div "Select document type" at bounding box center [451, 168] width 864 height 17
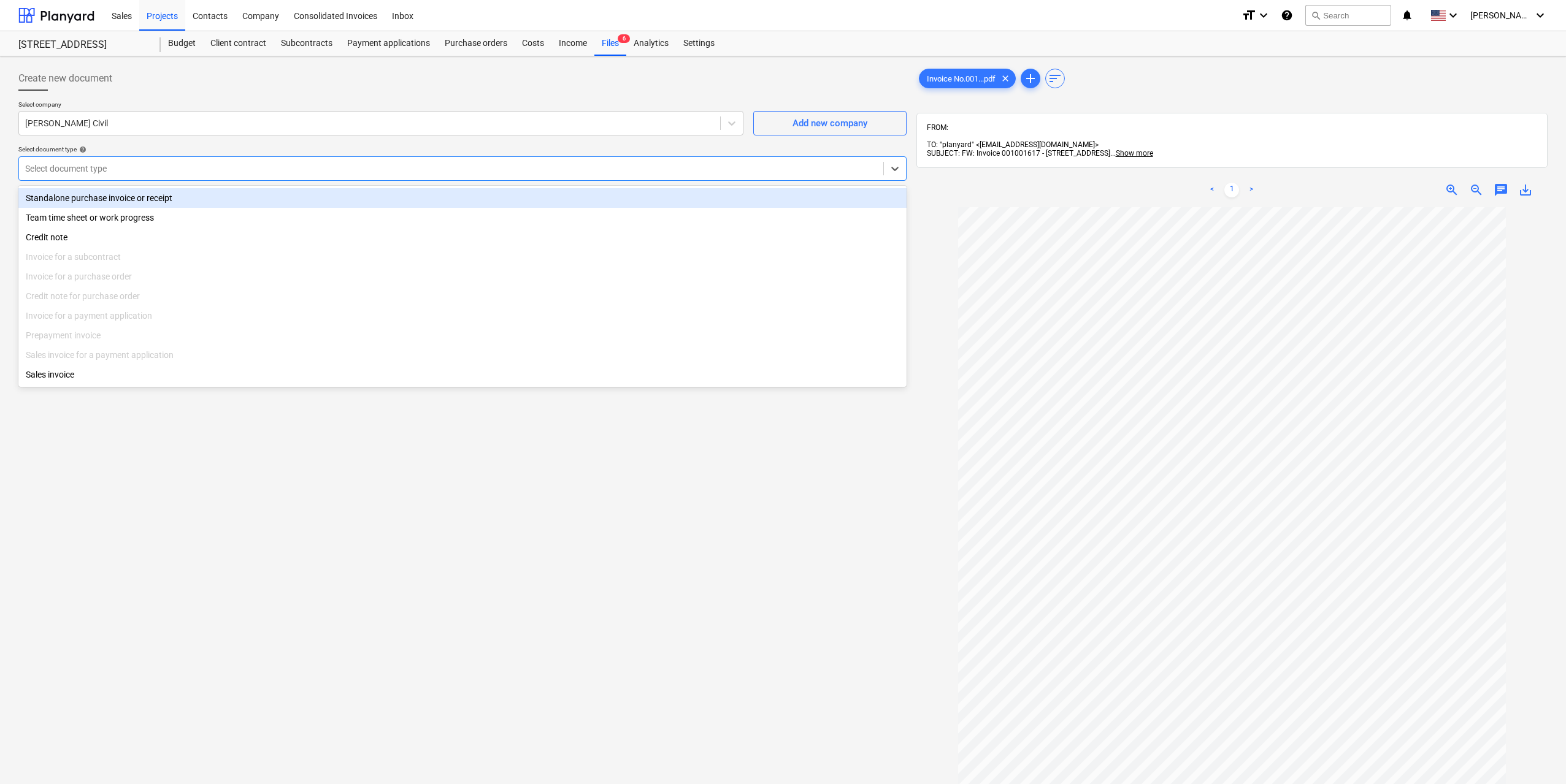
click at [243, 200] on div "Standalone purchase invoice or receipt" at bounding box center [463, 198] width 888 height 20
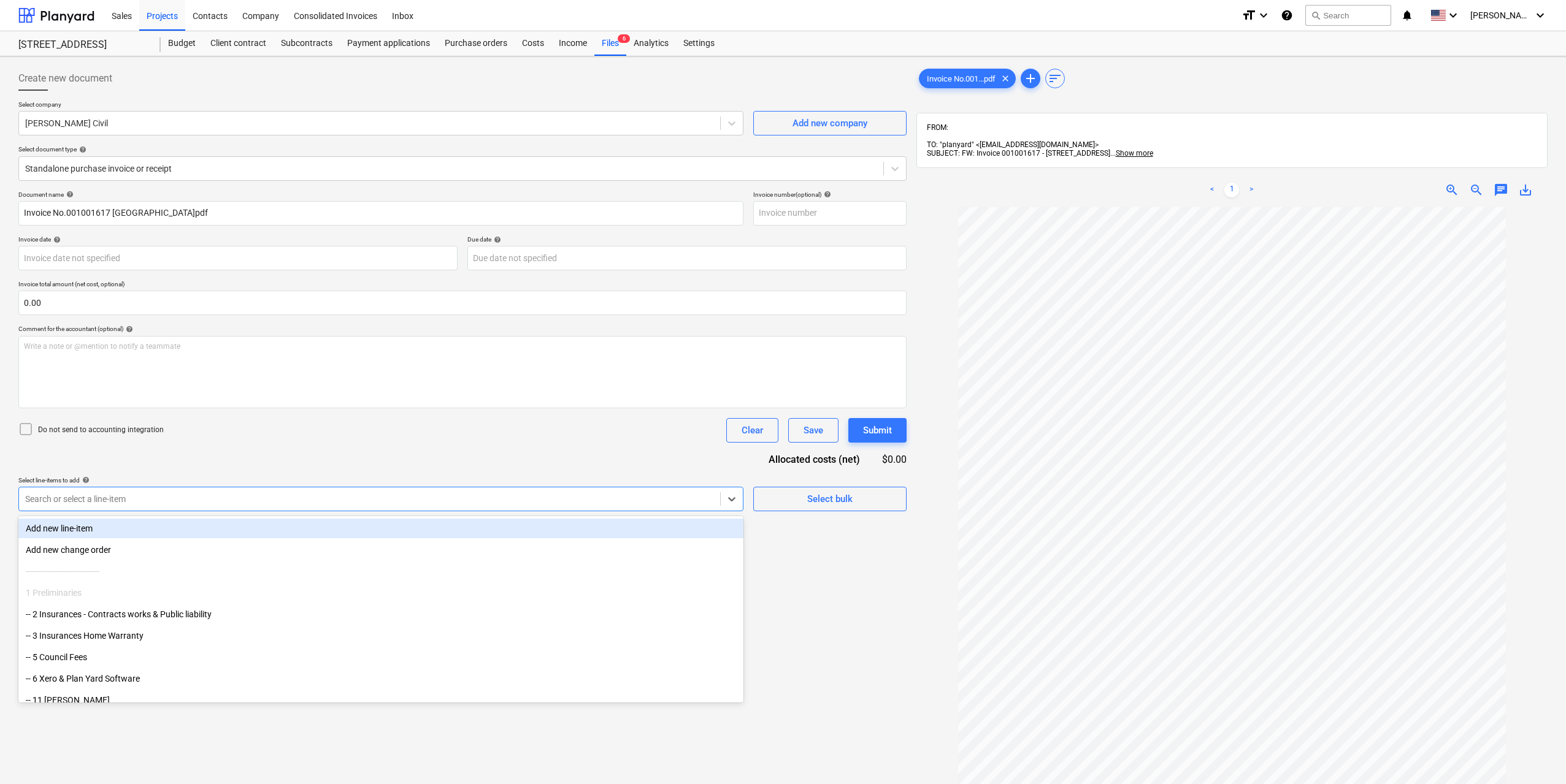
click at [165, 494] on div at bounding box center [369, 499] width 688 height 12
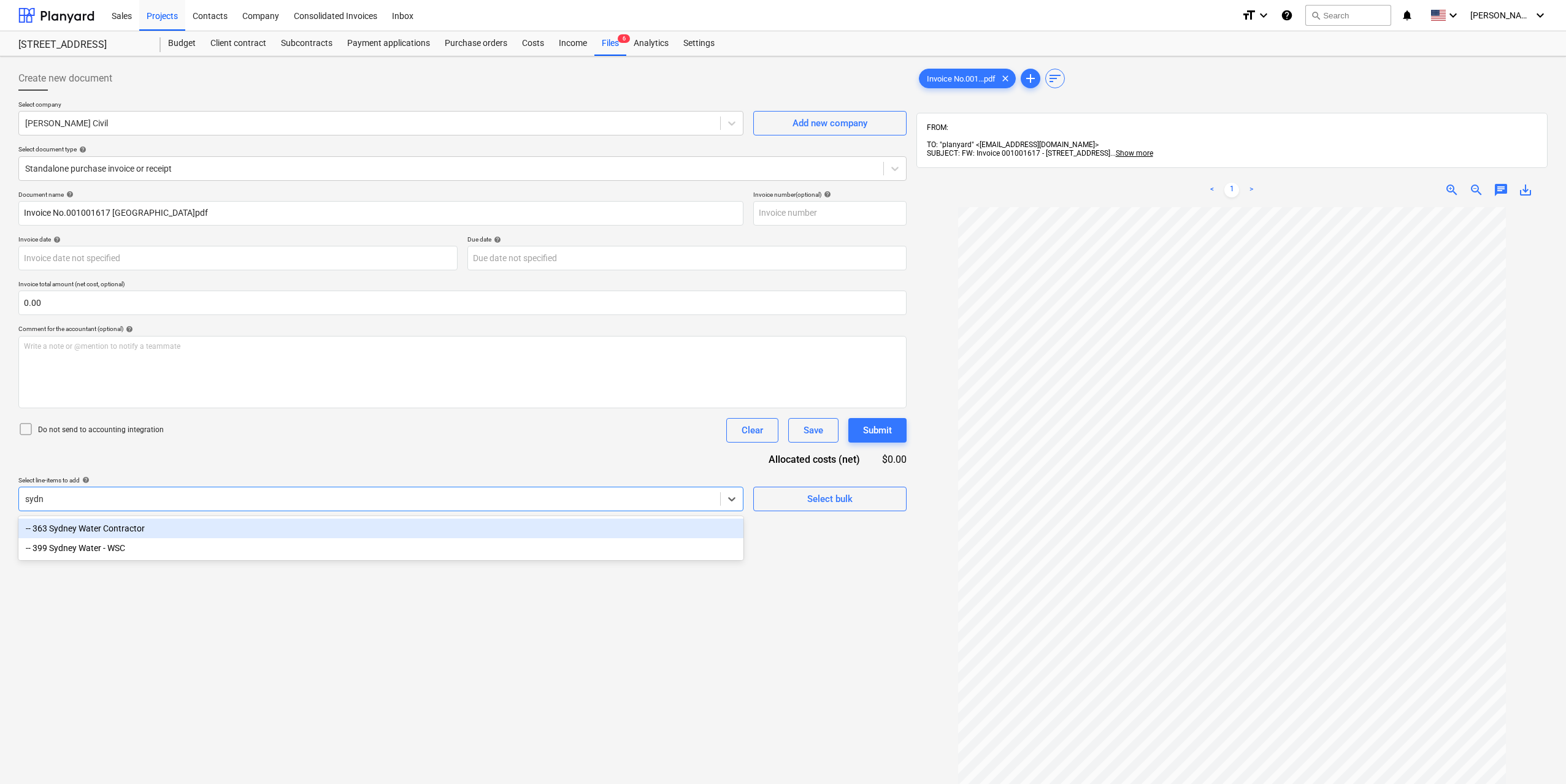
type input "sydn"
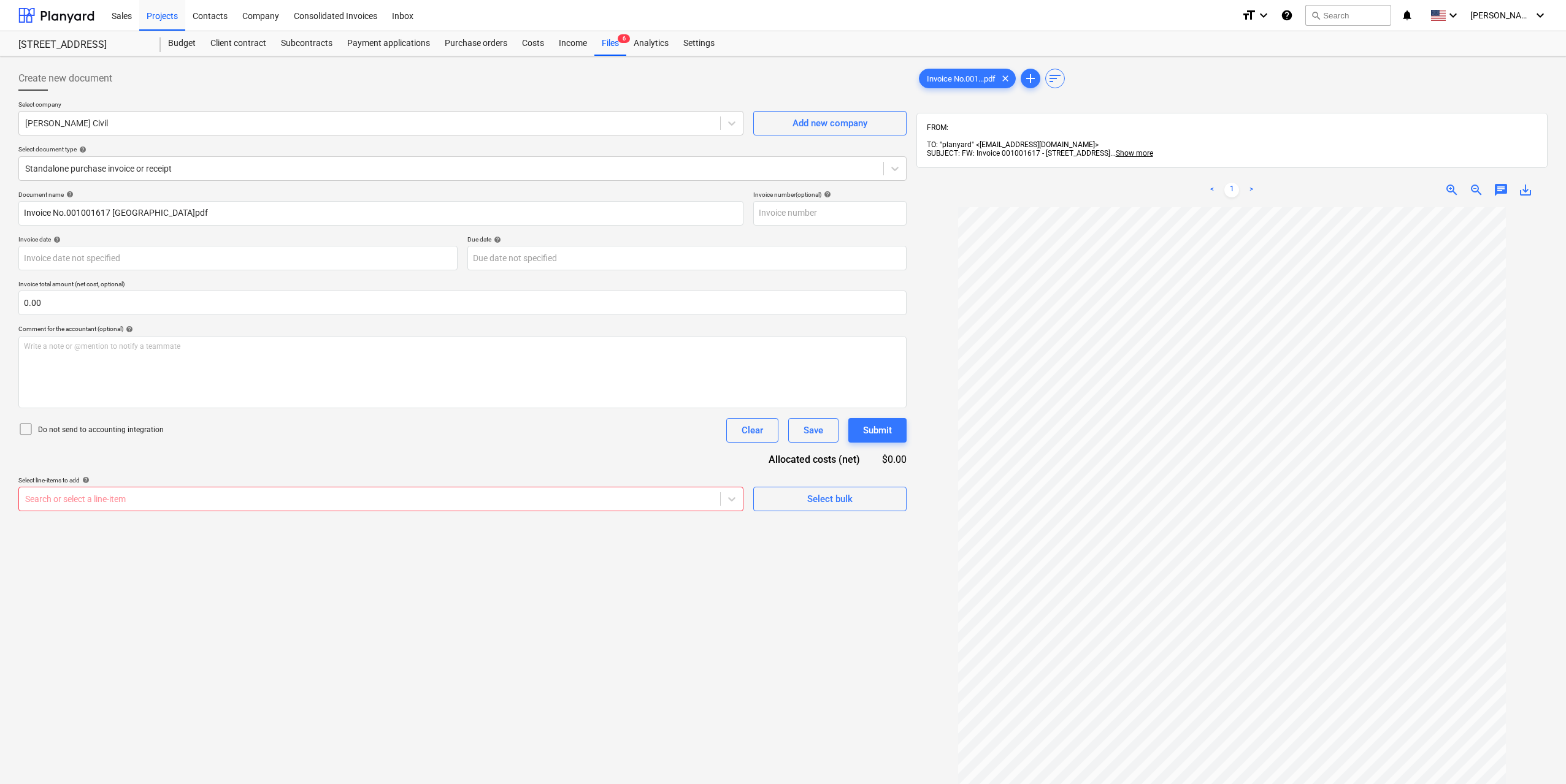
click at [211, 580] on div "Create new document Select company Chrisos Civil Add new company Select documen…" at bounding box center [463, 511] width 898 height 900
click at [171, 496] on div at bounding box center [369, 499] width 688 height 12
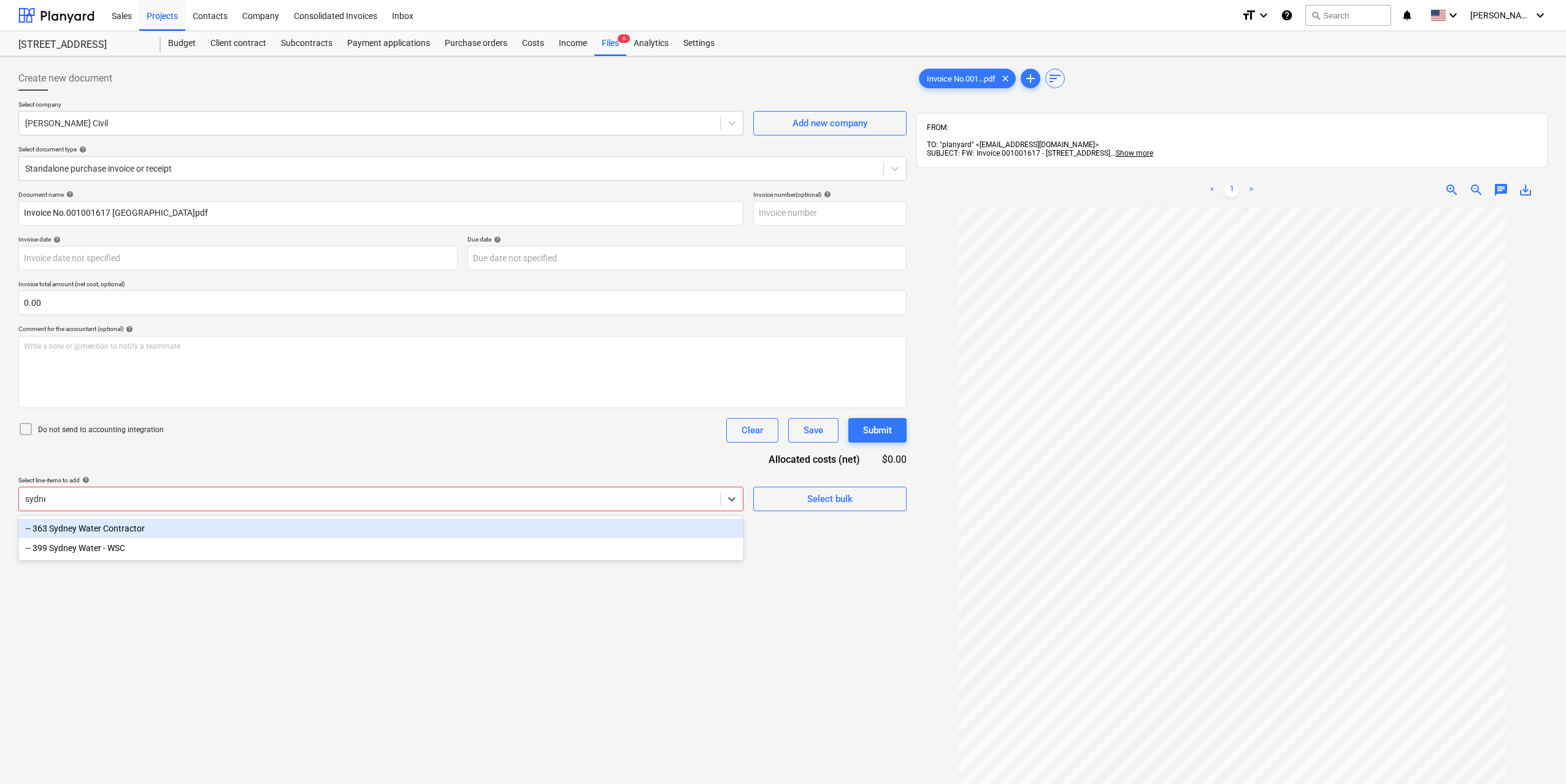
type input "sydney"
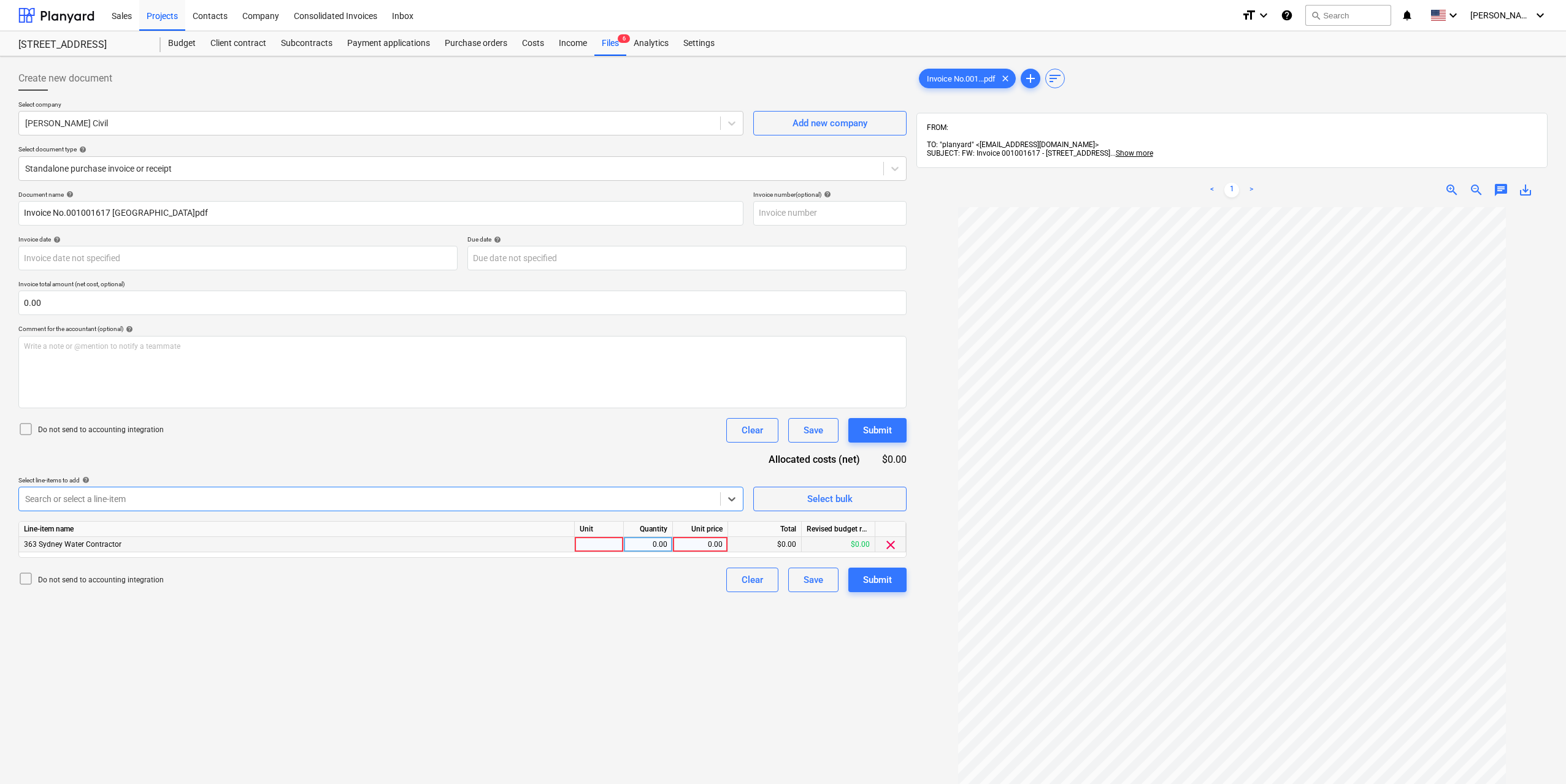
click at [583, 548] on div at bounding box center [599, 545] width 49 height 16
type input "1"
click at [632, 545] on div "0.00" at bounding box center [648, 545] width 38 height 16
type input "1"
click at [706, 548] on div "0.00" at bounding box center [700, 545] width 45 height 16
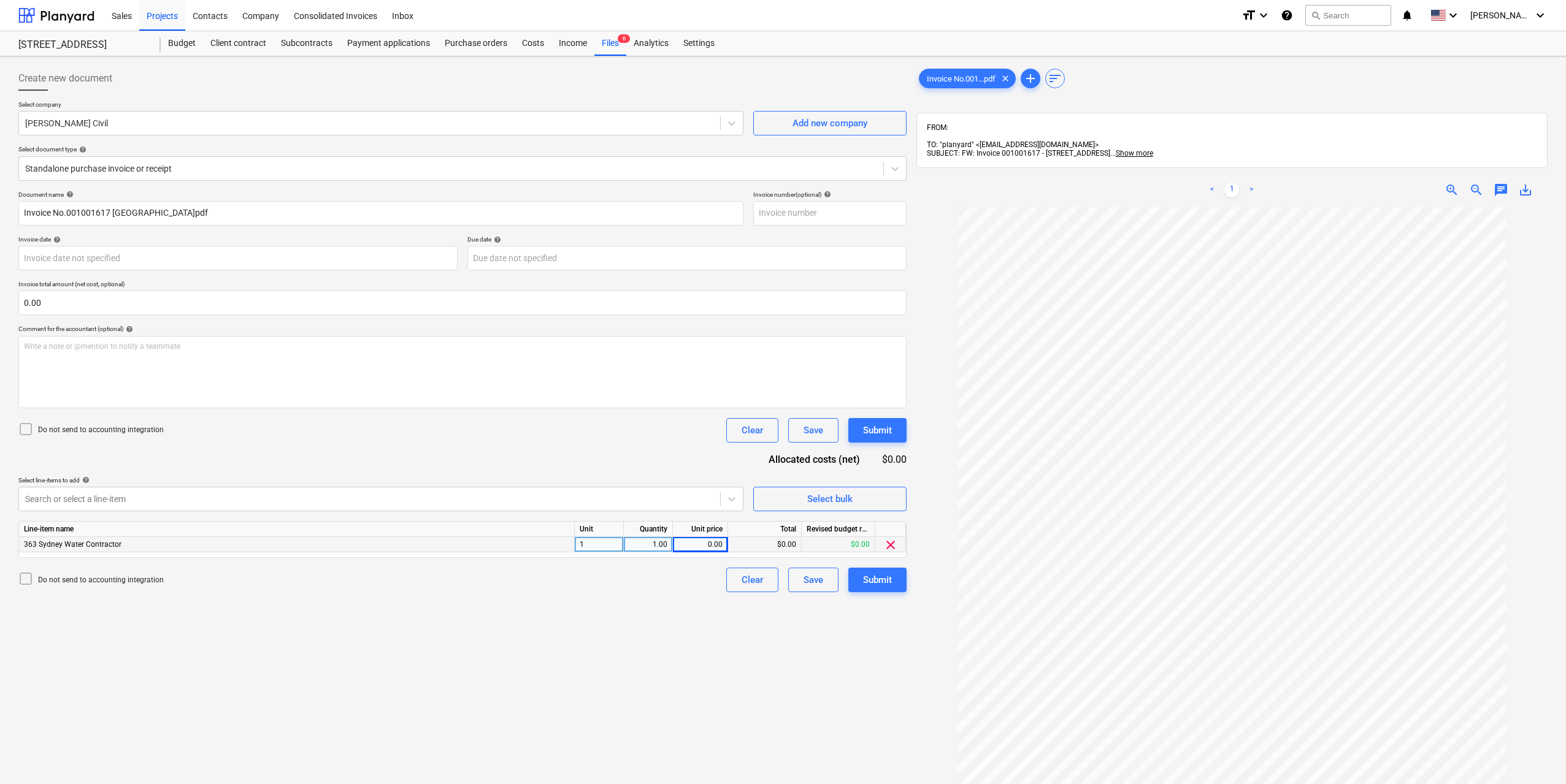
scroll to position [27, 0]
click at [686, 536] on div "Unit price" at bounding box center [701, 530] width 55 height 16
click at [693, 543] on div "0.00" at bounding box center [700, 545] width 45 height 16
type input "27400"
drag, startPoint x: 652, startPoint y: 628, endPoint x: 740, endPoint y: 606, distance: 90.7
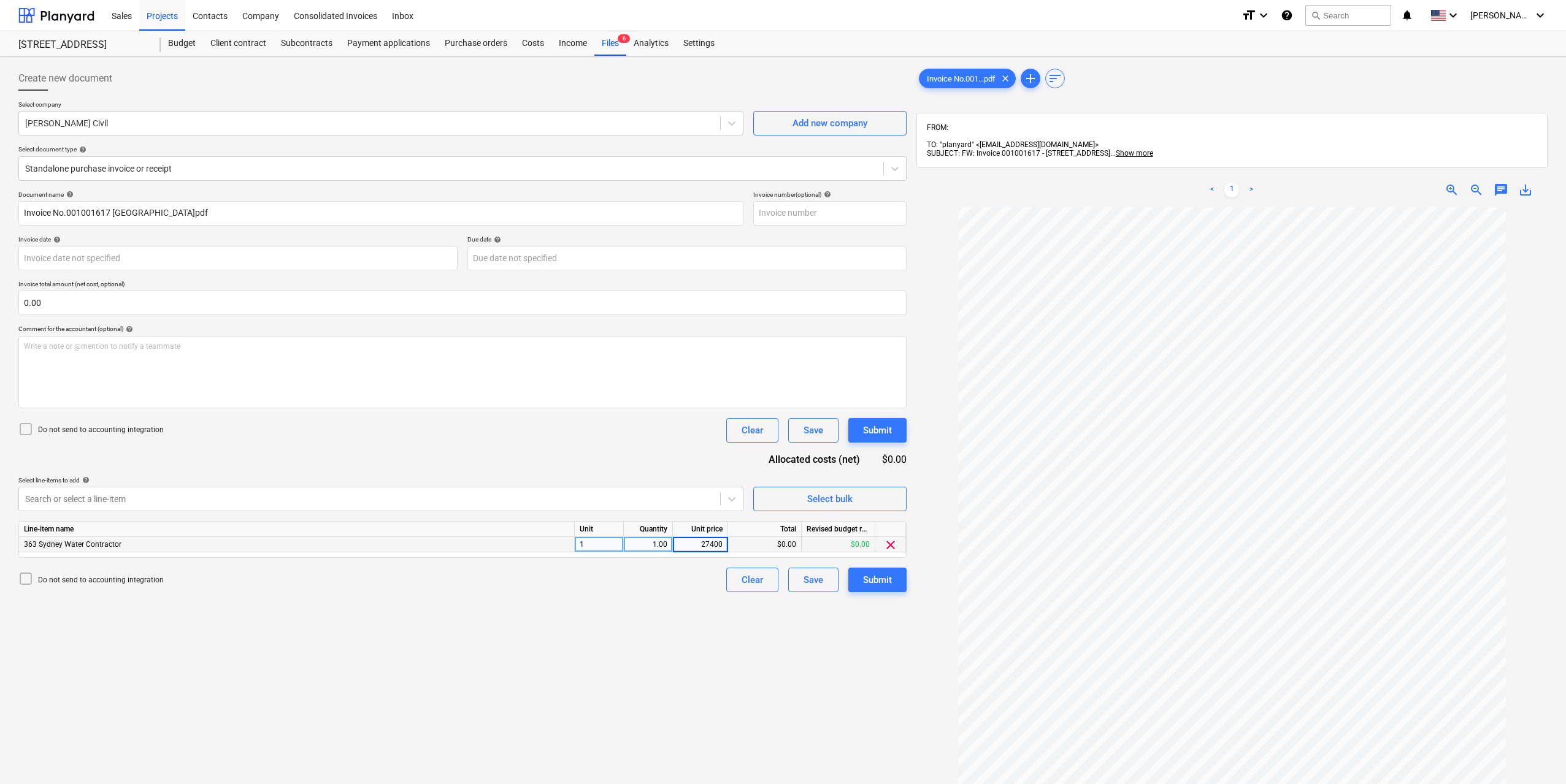
click at [652, 628] on div "Create new document Select company Chrisos Civil Add new company Select documen…" at bounding box center [463, 511] width 898 height 900
click at [858, 585] on button "Submit" at bounding box center [878, 579] width 58 height 25
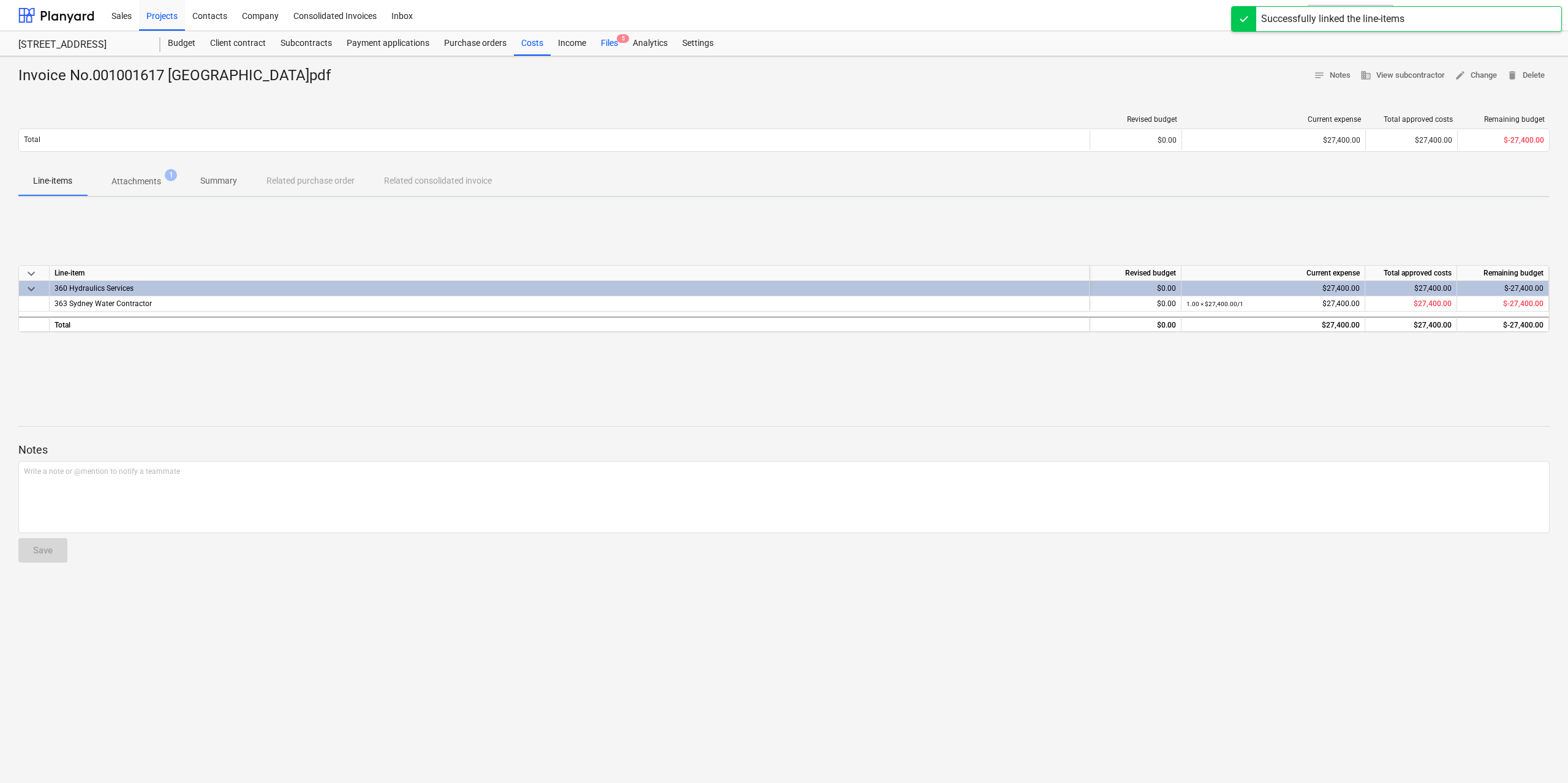
click at [619, 38] on span "5" at bounding box center [622, 38] width 12 height 9
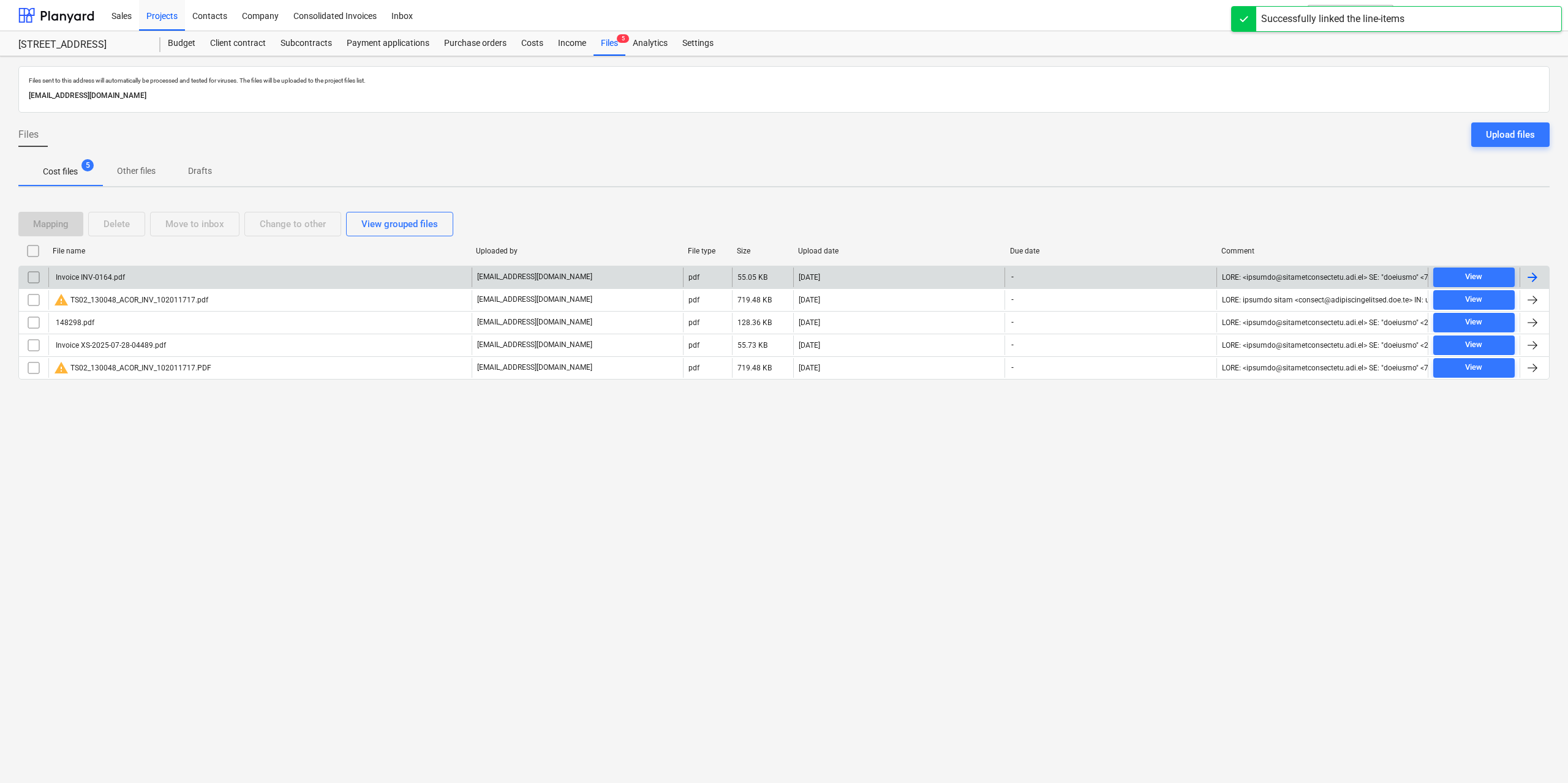
click at [129, 277] on div "Invoice INV-0164.pdf" at bounding box center [260, 277] width 423 height 20
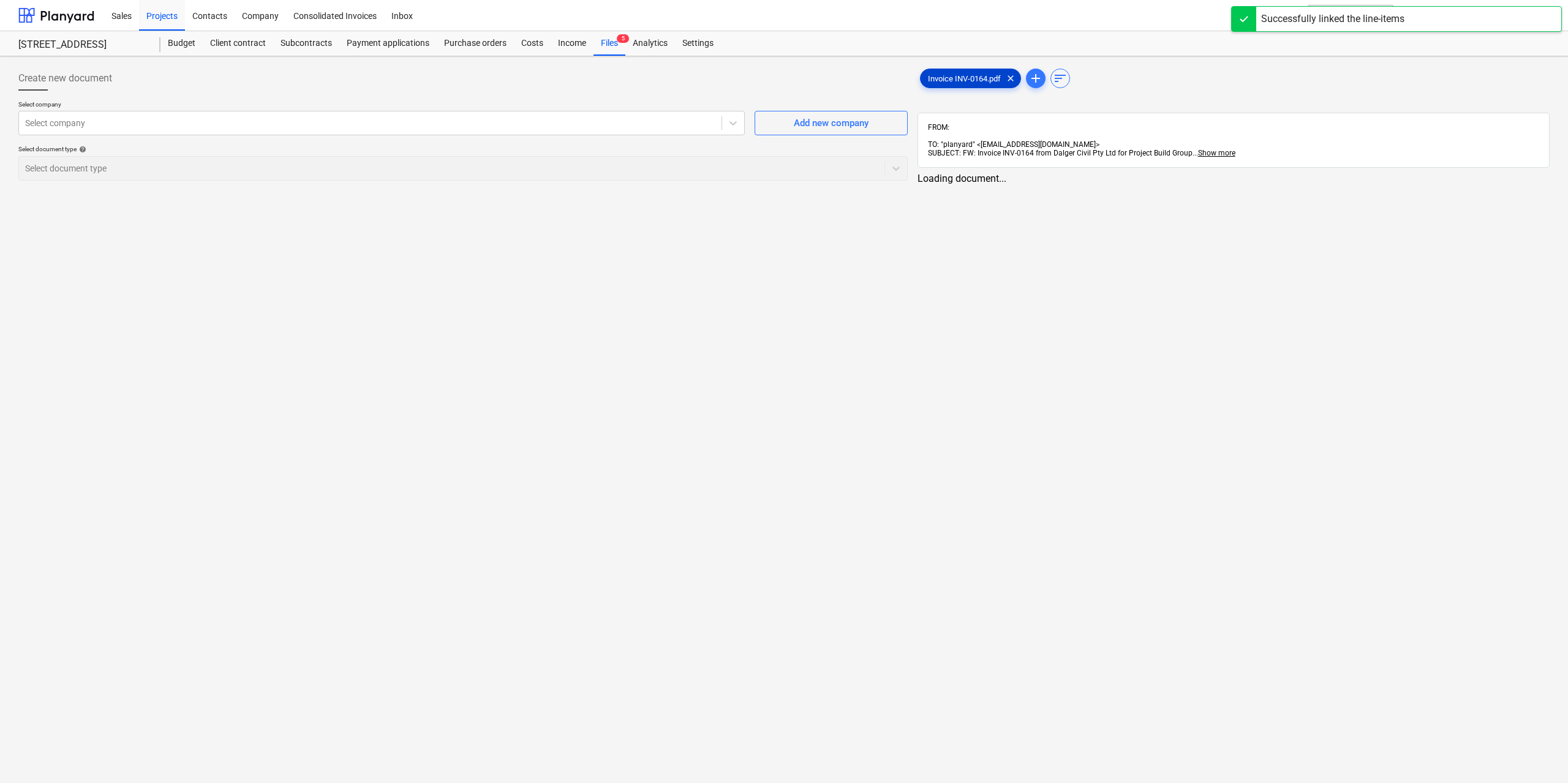
click at [959, 76] on span "Invoice INV-0164.pdf" at bounding box center [964, 78] width 87 height 9
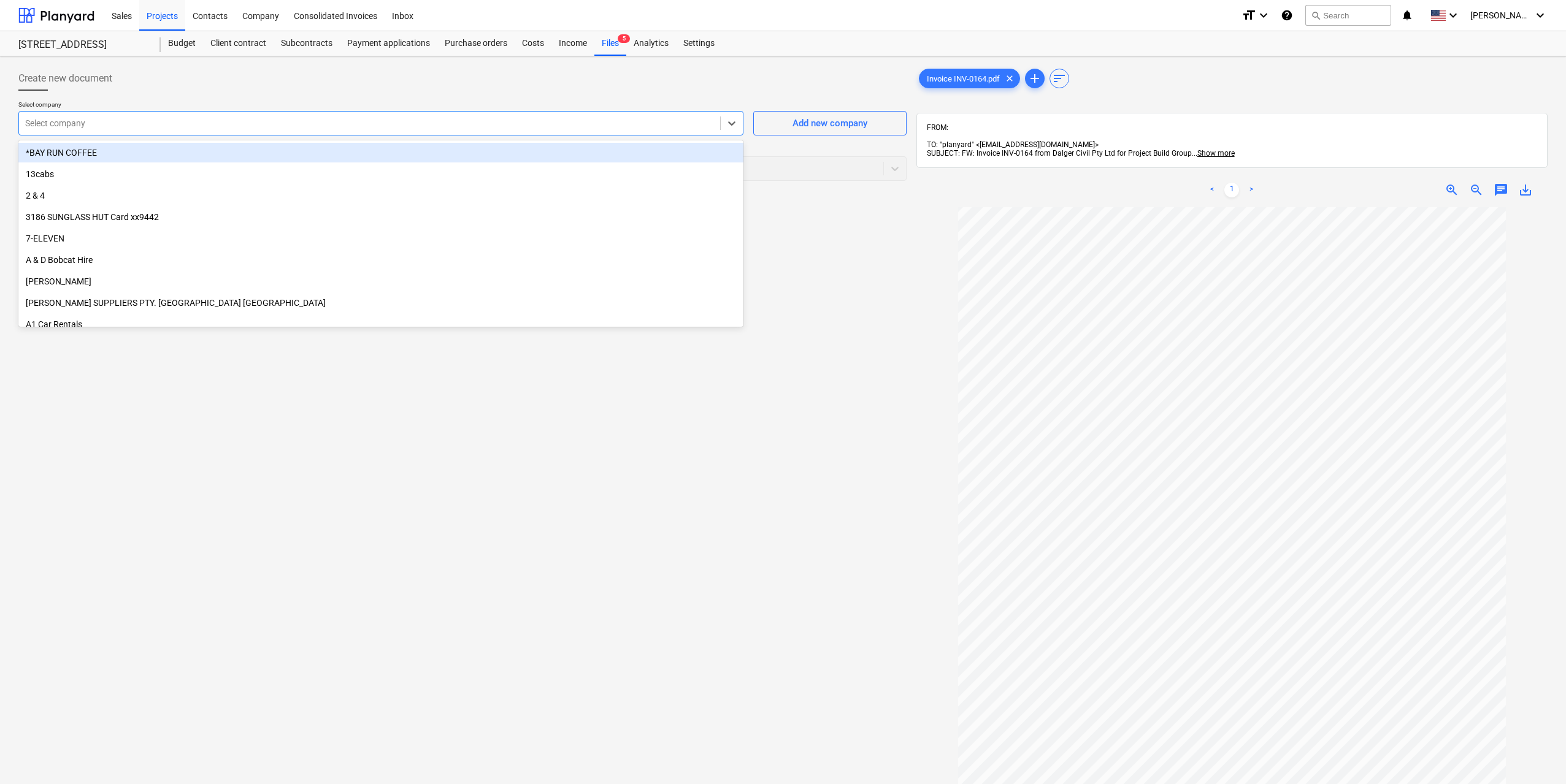
click at [501, 131] on div "Select company" at bounding box center [369, 123] width 701 height 17
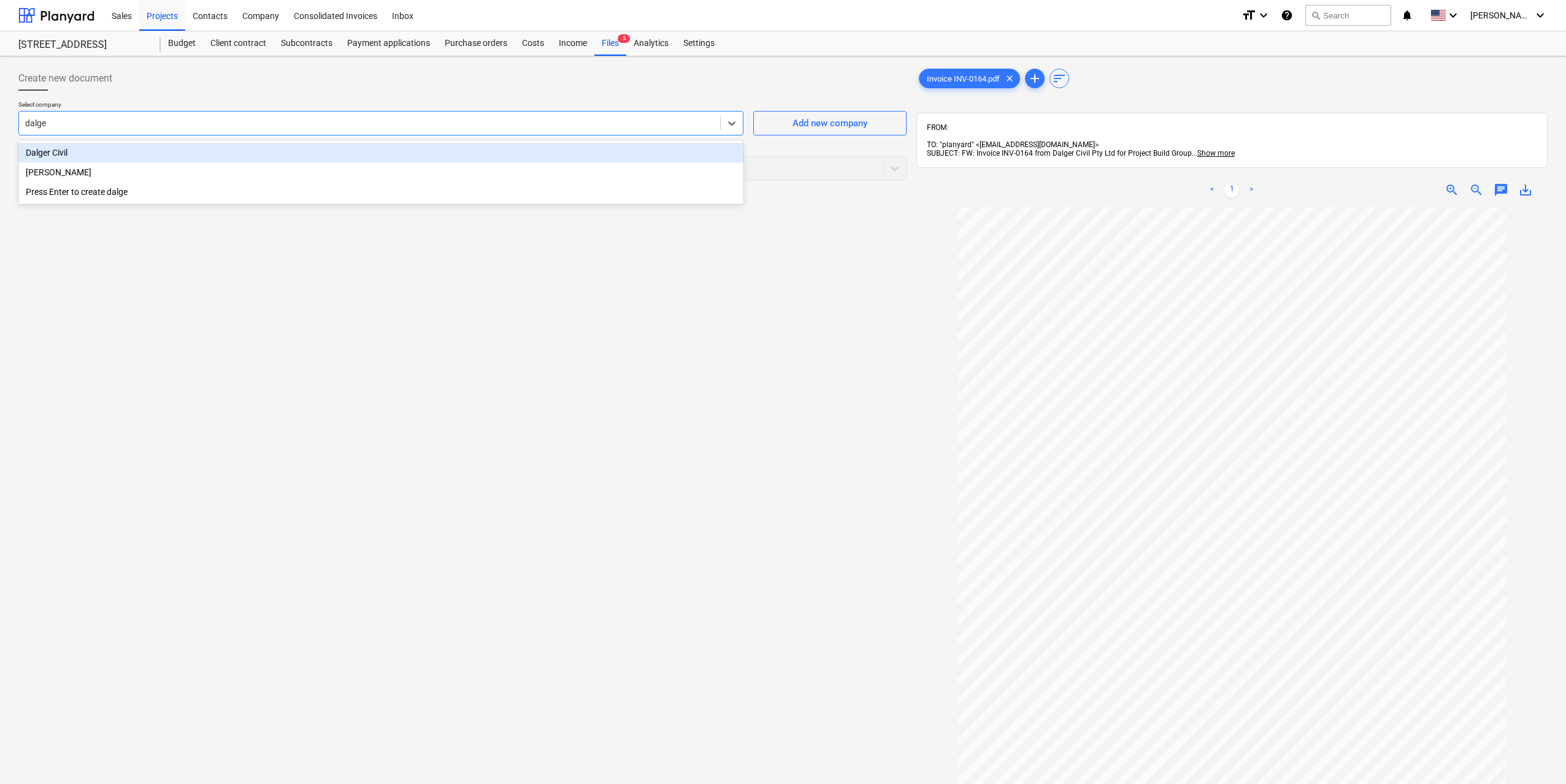
type input "dalger"
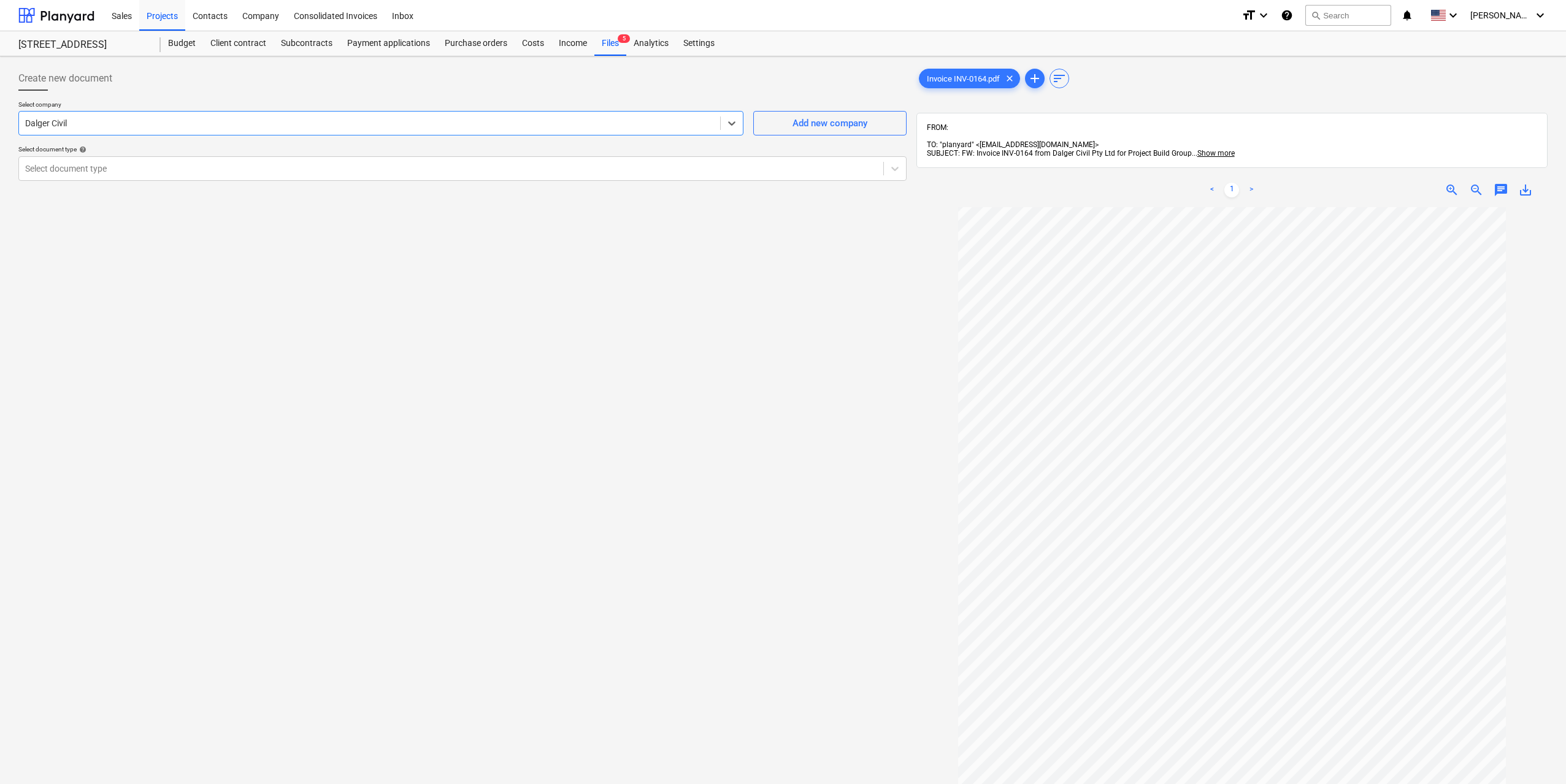
click at [423, 132] on div "Dalger Civil" at bounding box center [381, 123] width 725 height 25
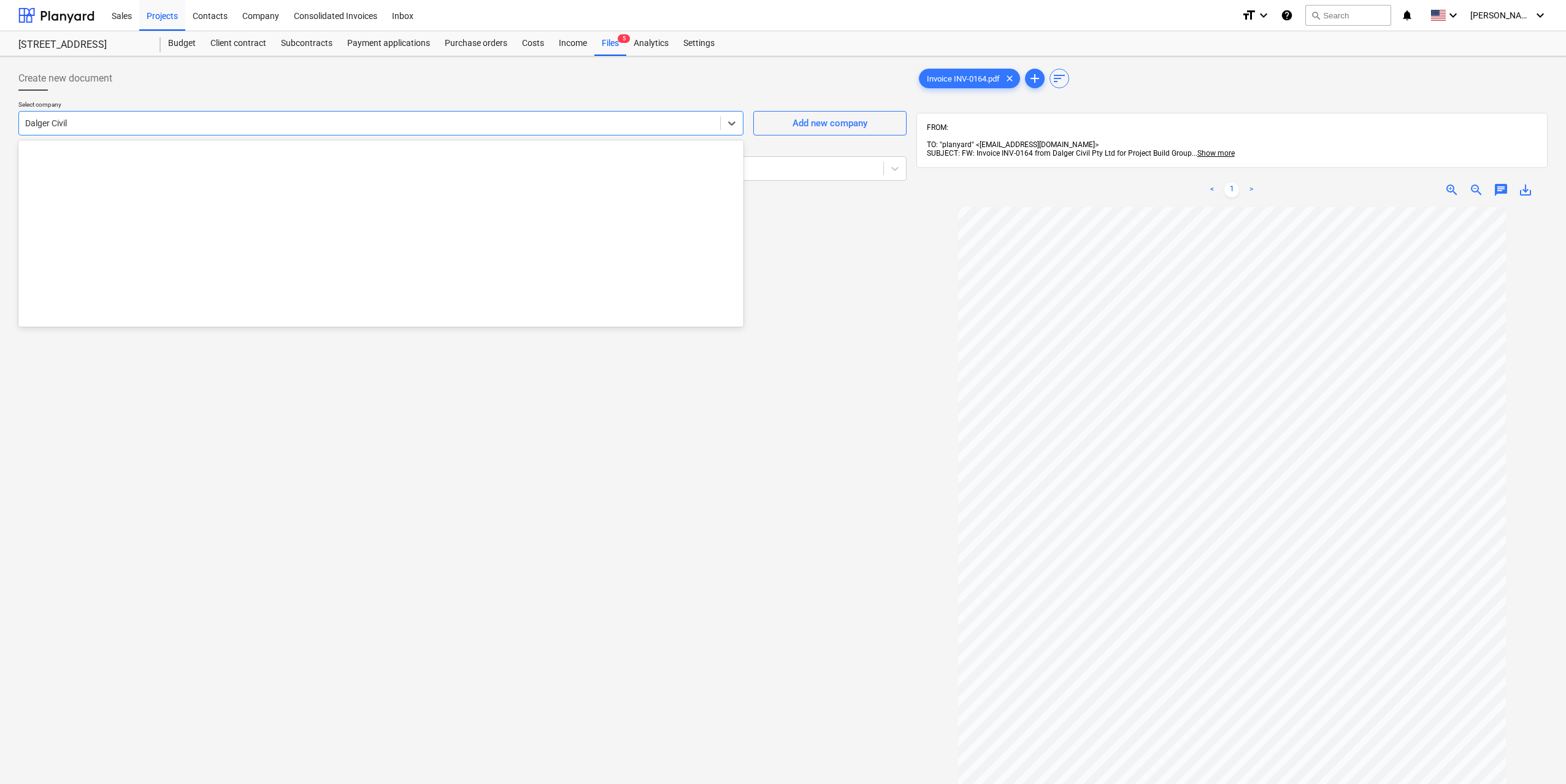
scroll to position [4849, 0]
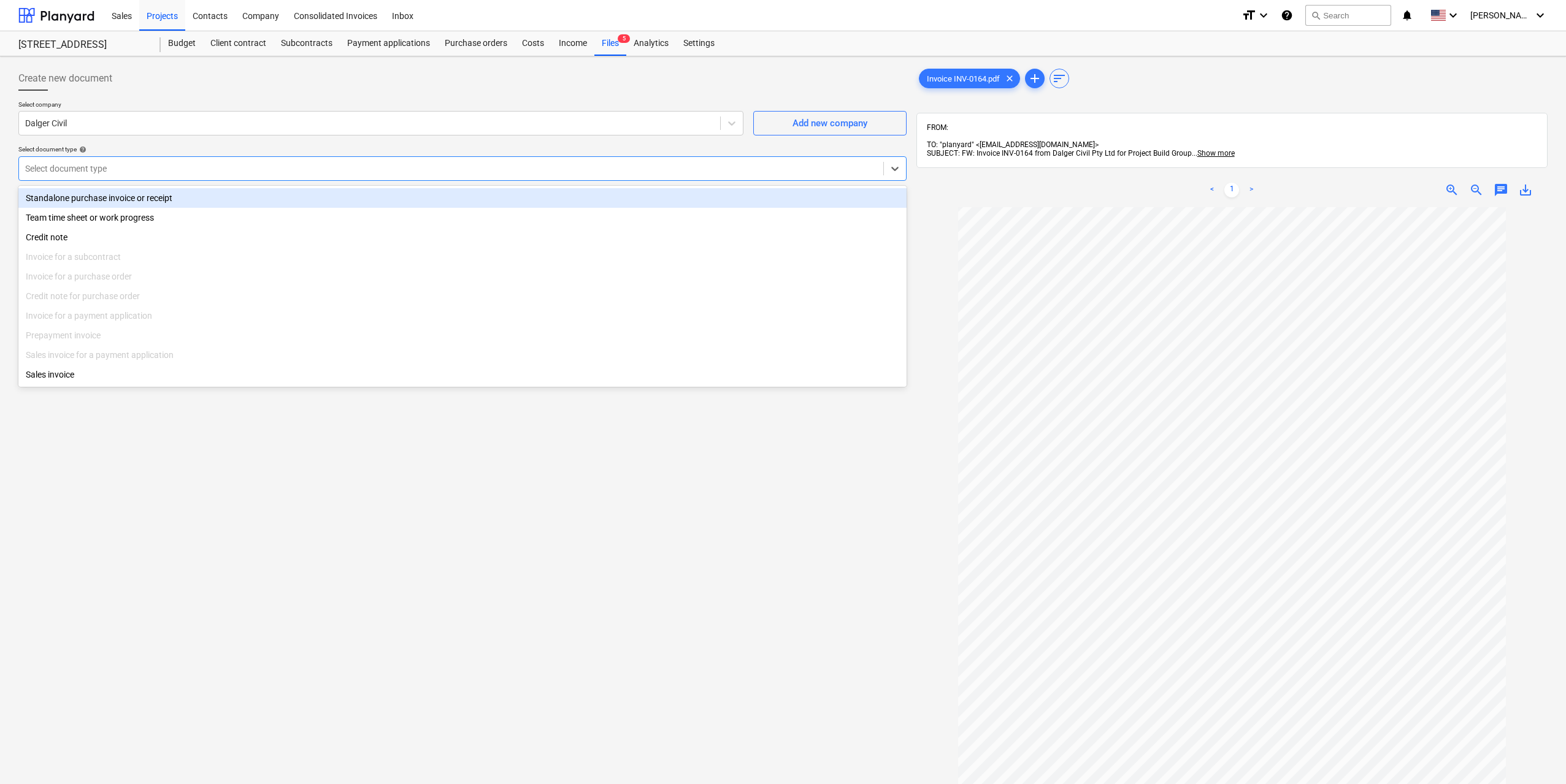
click at [390, 173] on div at bounding box center [450, 168] width 852 height 12
click at [247, 202] on div "Standalone purchase invoice or receipt" at bounding box center [463, 198] width 888 height 20
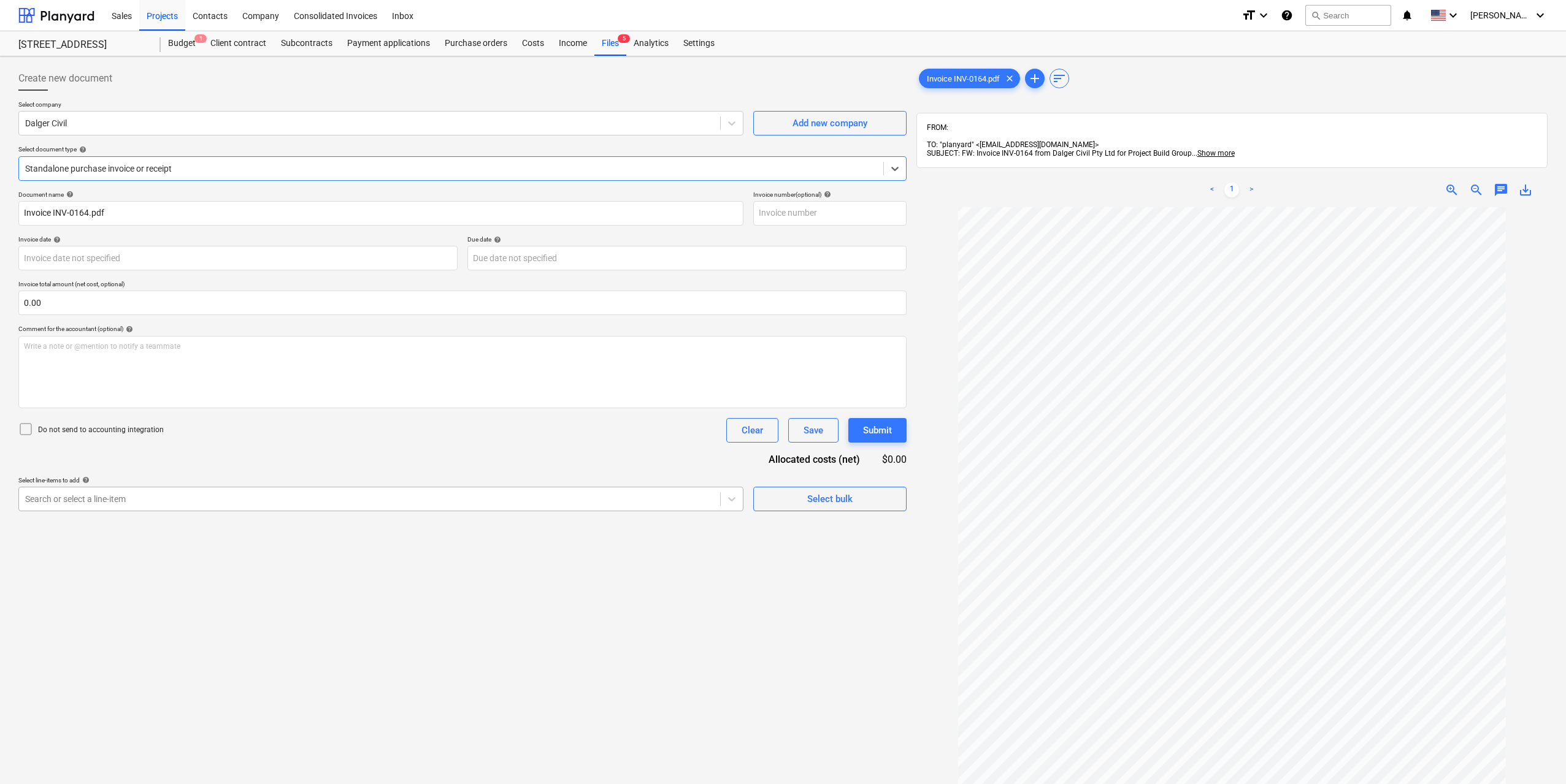
click at [183, 504] on div at bounding box center [369, 499] width 688 height 12
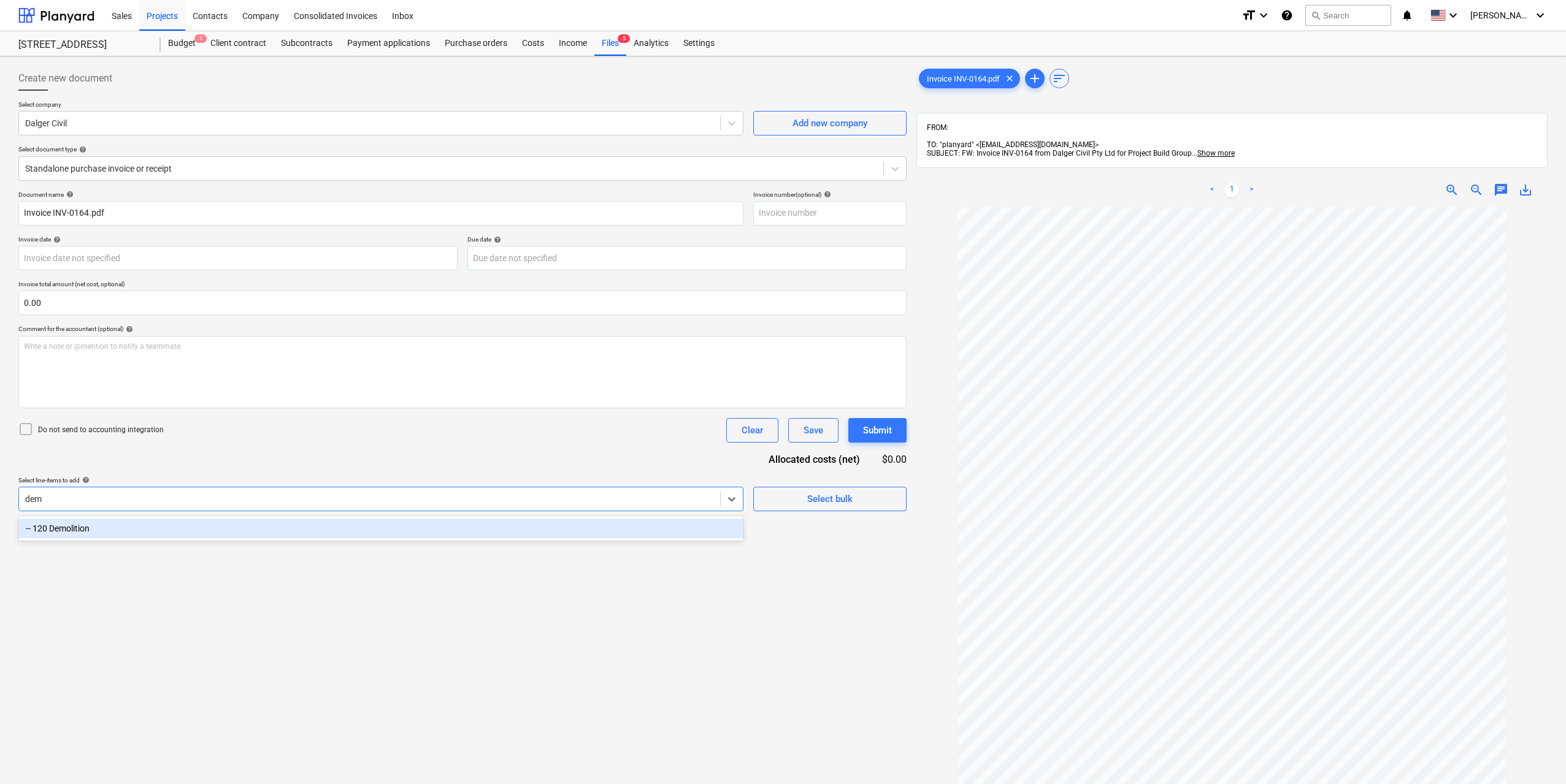
type input "demo"
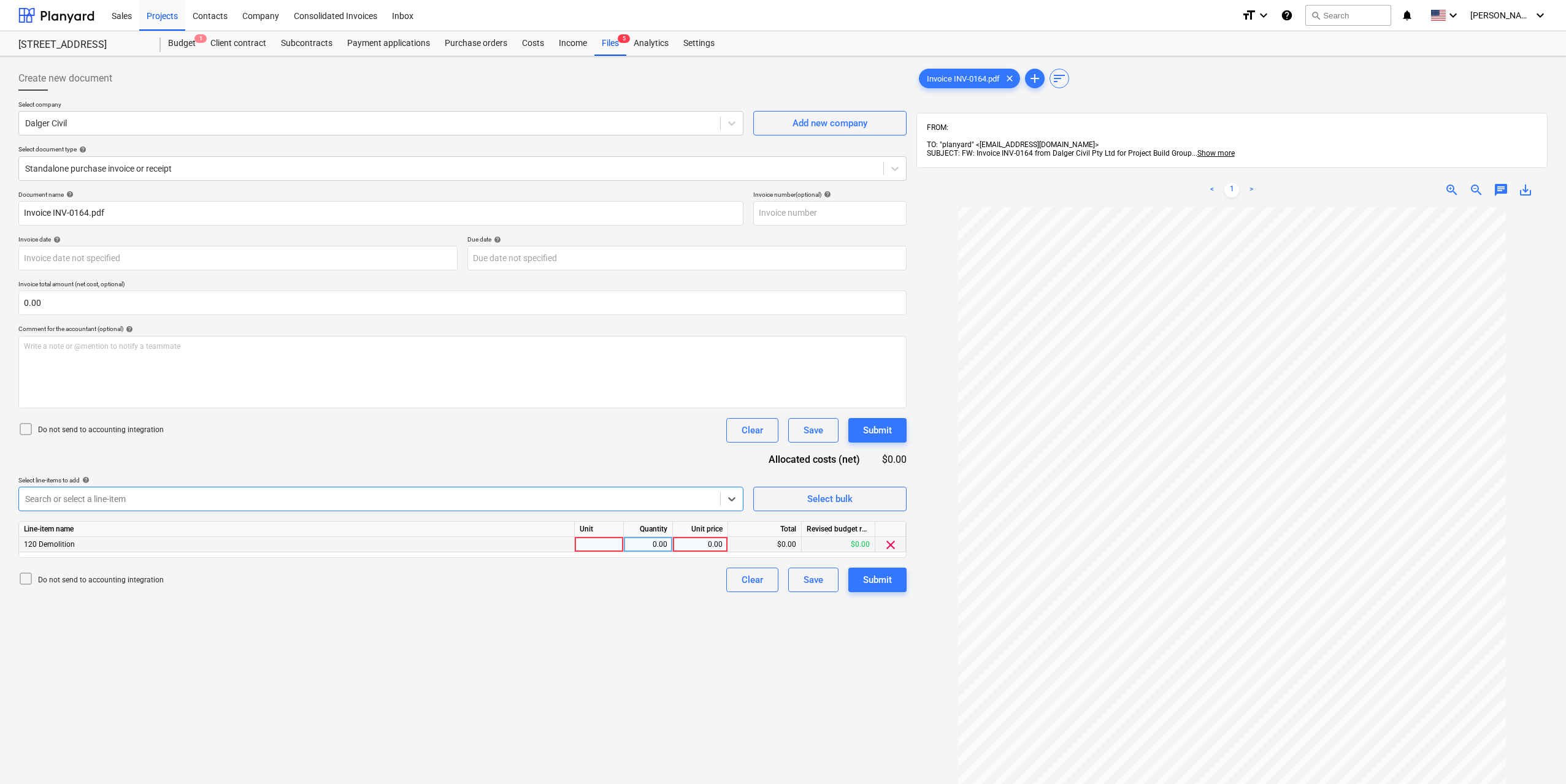
click at [598, 544] on div at bounding box center [599, 545] width 49 height 16
type input "1"
click at [638, 542] on div "0.00" at bounding box center [648, 545] width 38 height 16
type input "1"
click at [688, 543] on div "0.00" at bounding box center [700, 545] width 45 height 16
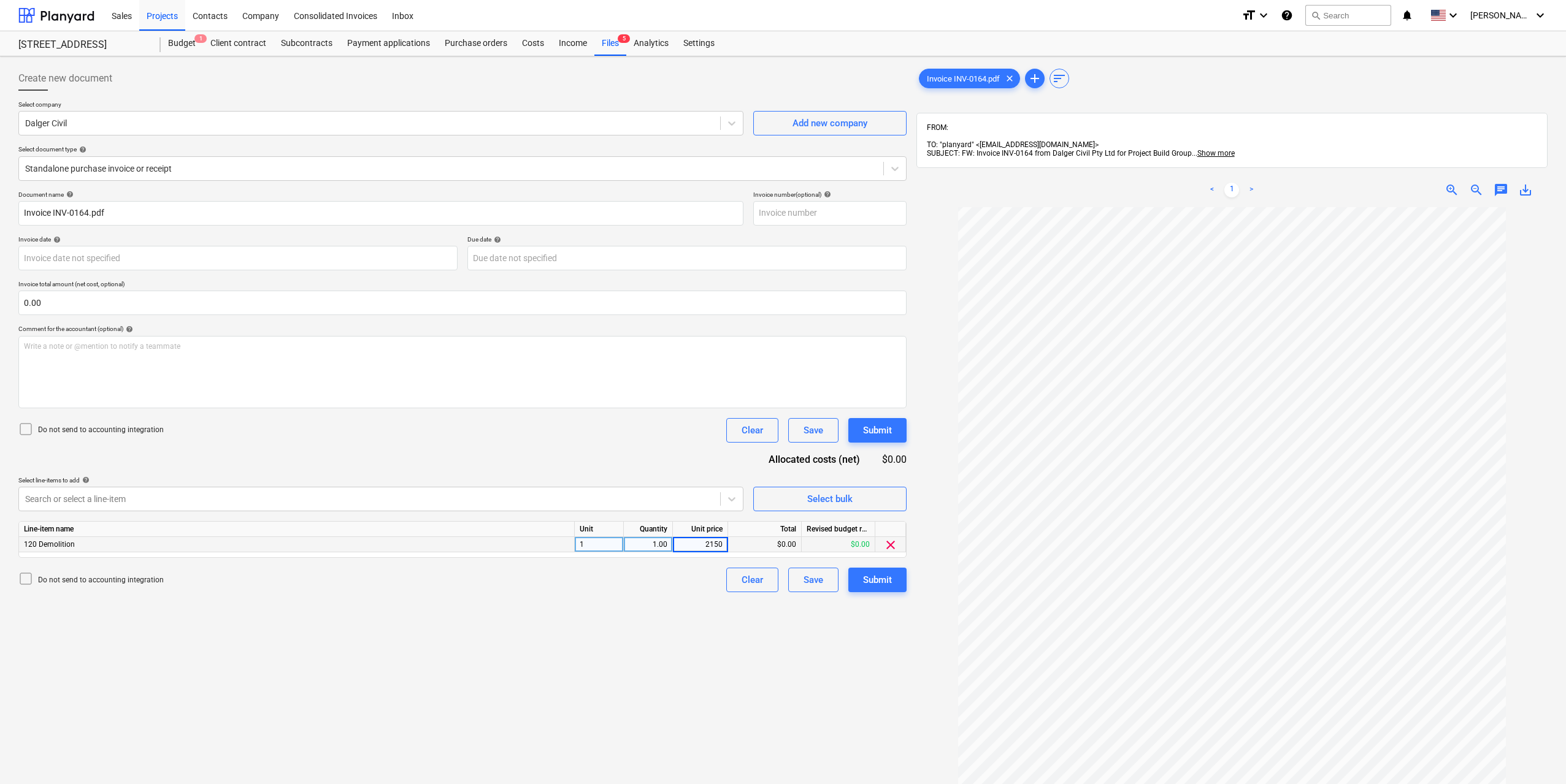
type input "21500"
click at [779, 692] on div "Create new document Select company Dalger Civil Add new company Select document…" at bounding box center [463, 511] width 898 height 900
click at [865, 592] on button "Submit" at bounding box center [878, 579] width 58 height 25
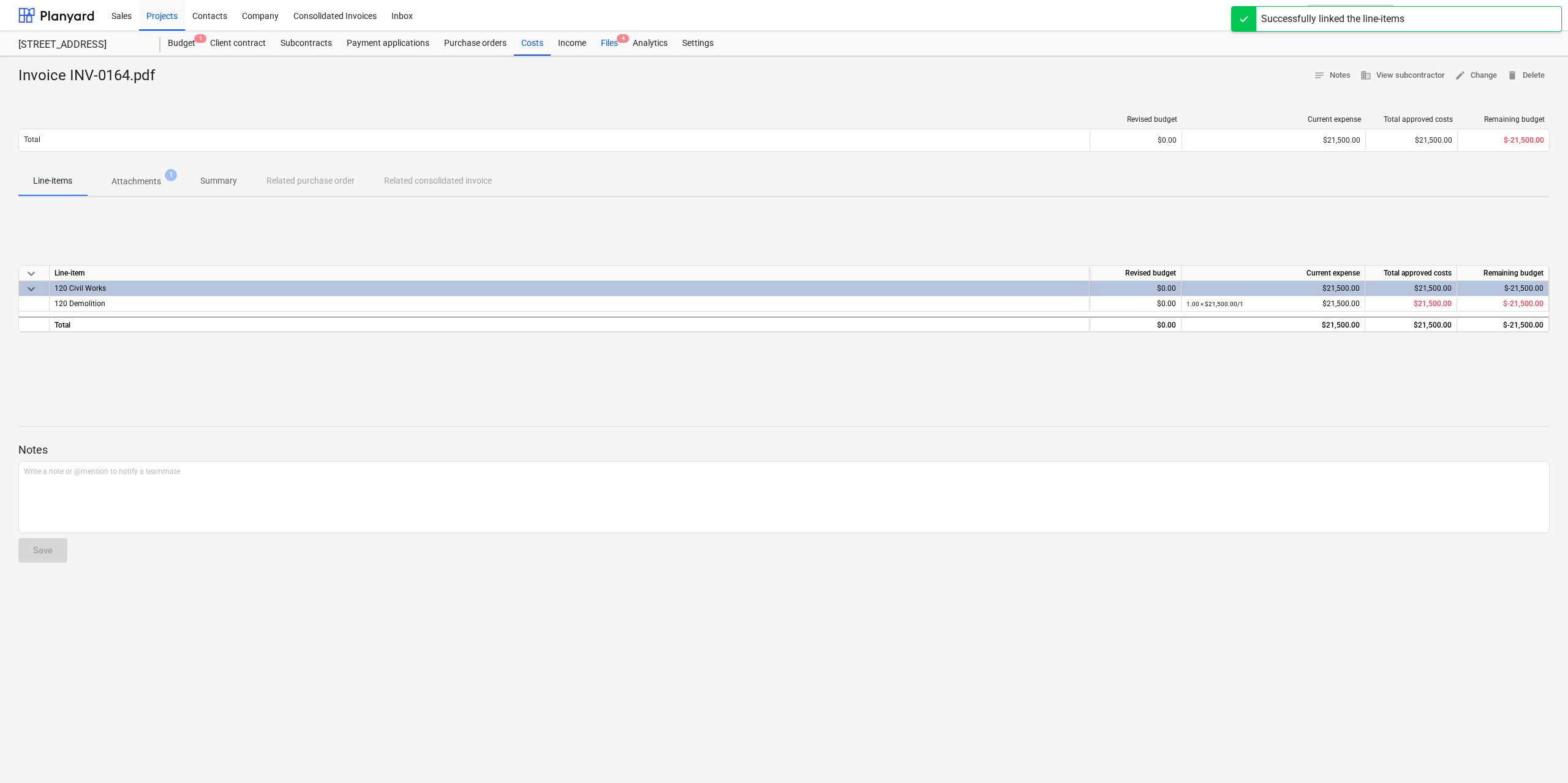
click at [607, 41] on div "Files 4" at bounding box center [609, 43] width 32 height 25
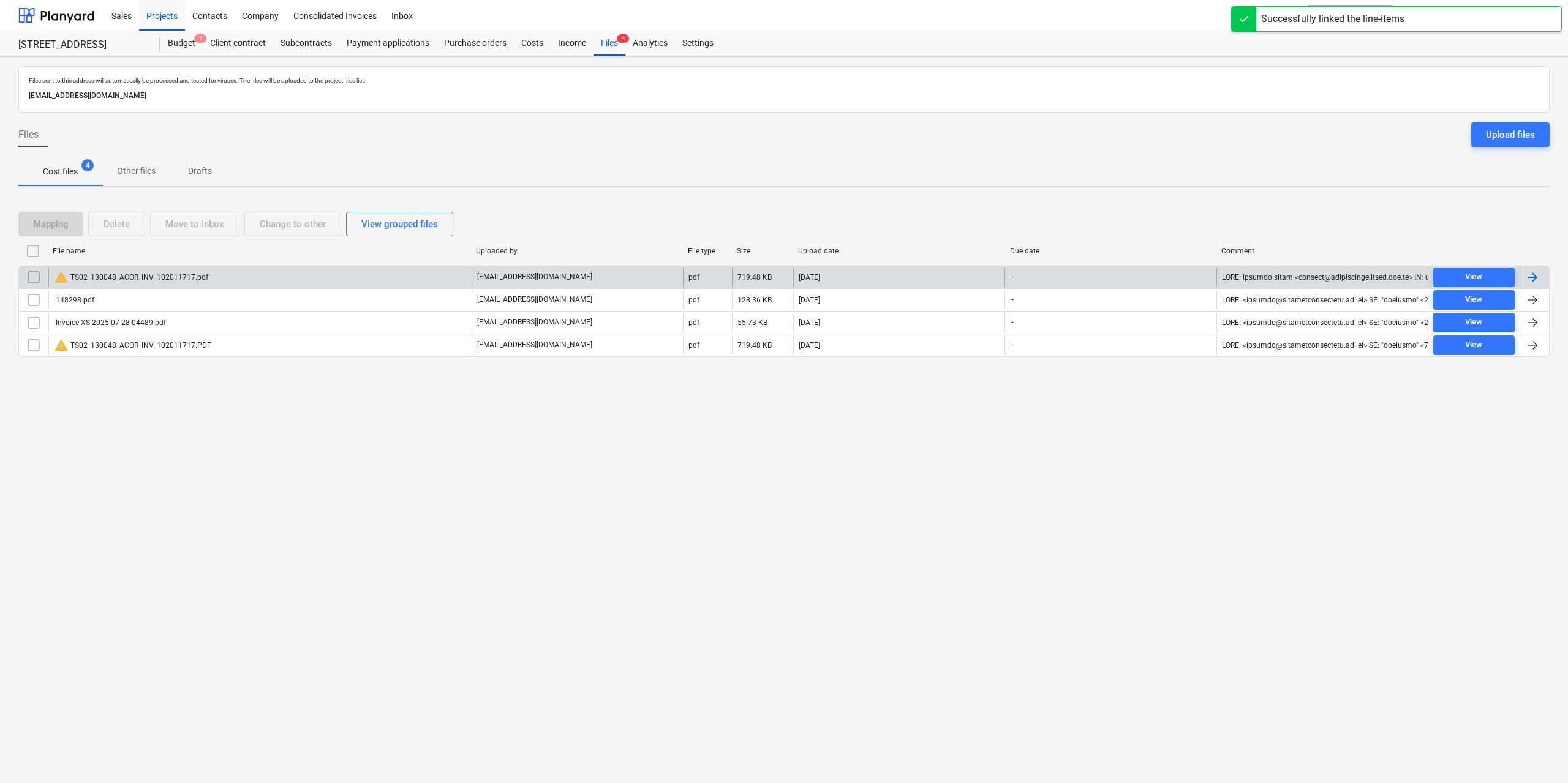
click at [202, 279] on div "warning TS02_130048_ACOR_INV_102011717.pdf" at bounding box center [131, 277] width 155 height 15
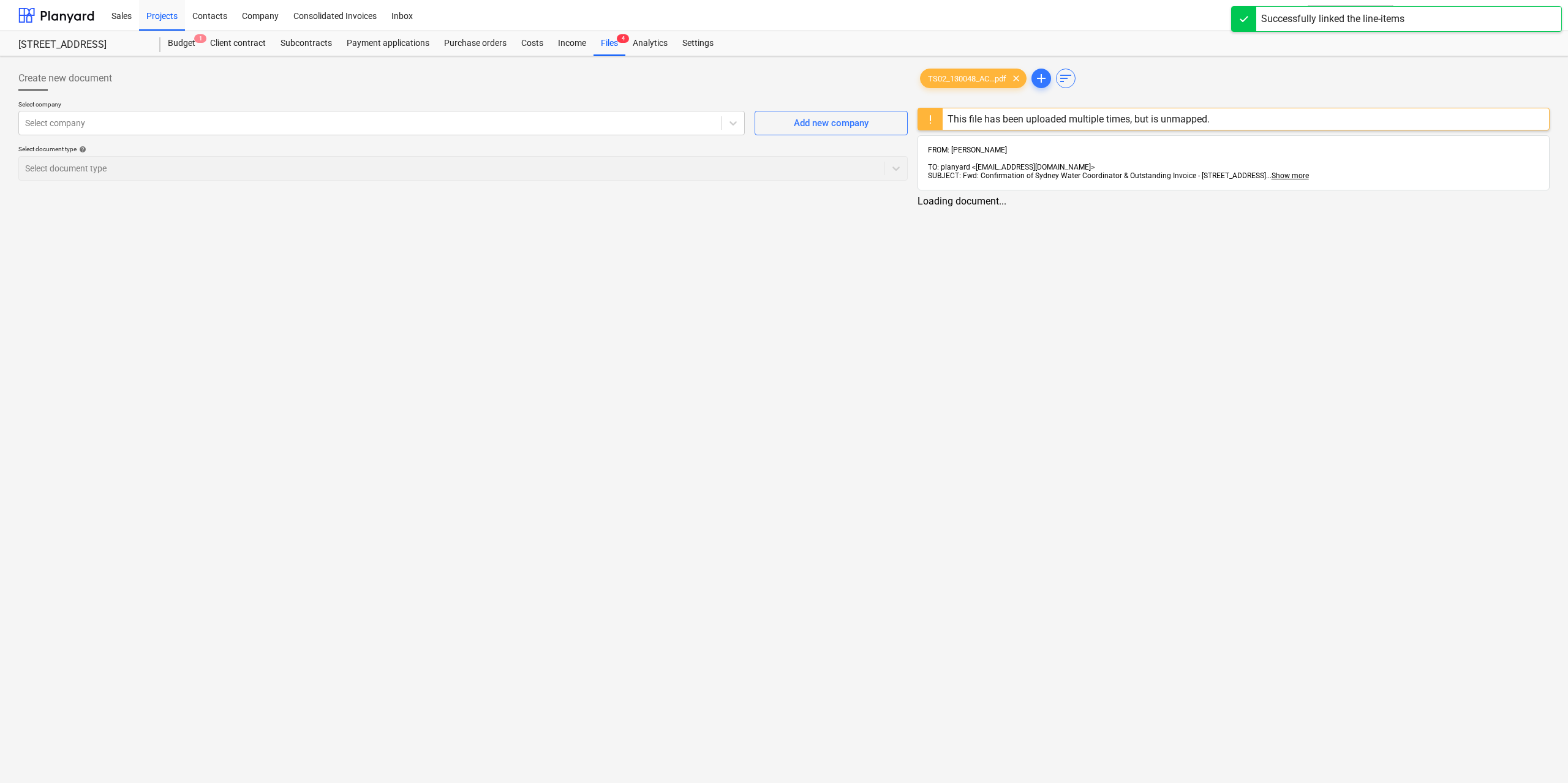
click at [956, 65] on div "TS02_130048_AC...pdf clear add sort This file has been uploaded multiple times,…" at bounding box center [1233, 136] width 642 height 150
click at [953, 78] on span "TS02_130048_AC...pdf" at bounding box center [966, 78] width 93 height 9
click at [601, 125] on div at bounding box center [368, 123] width 688 height 12
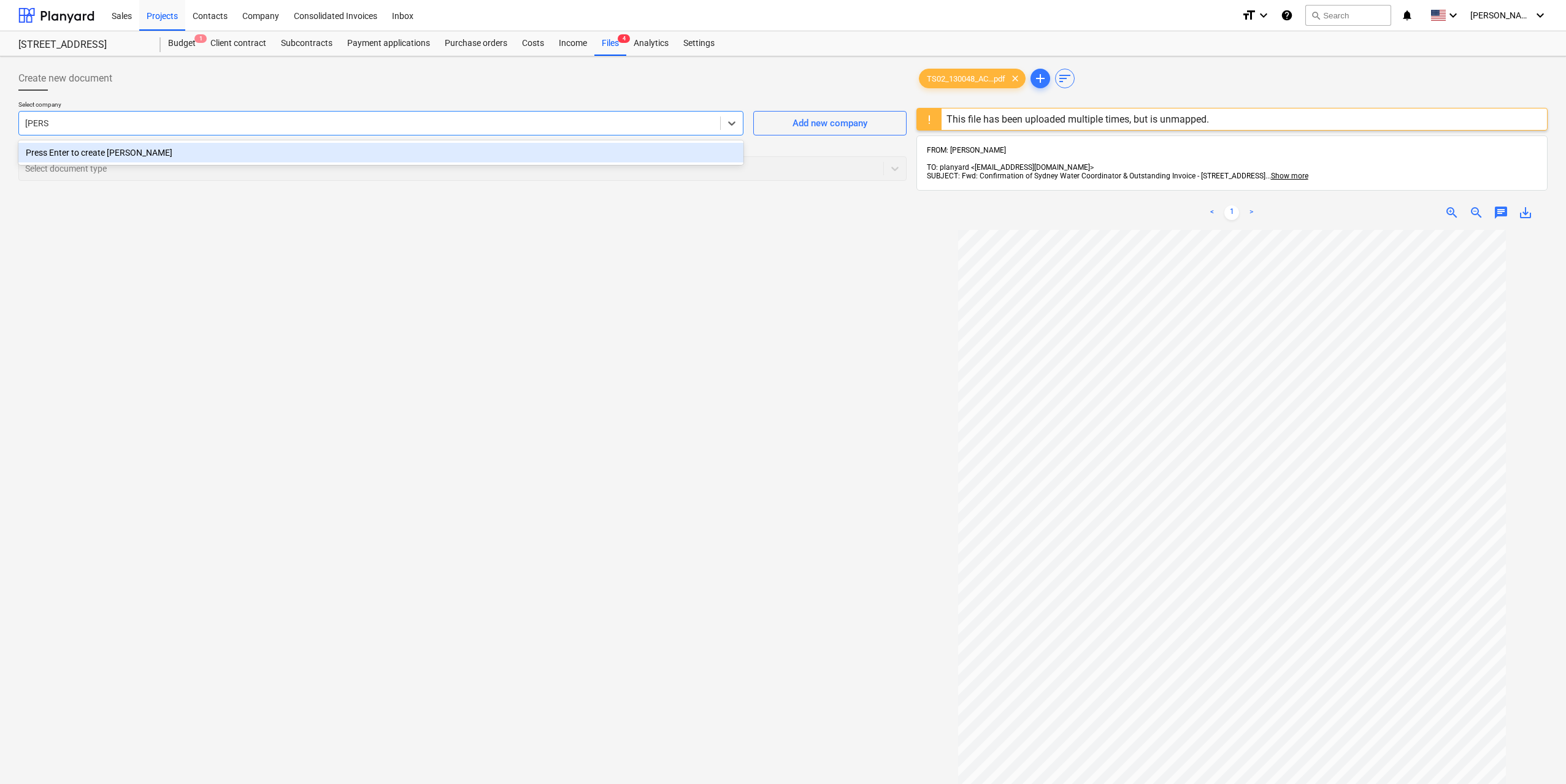
type input "acor"
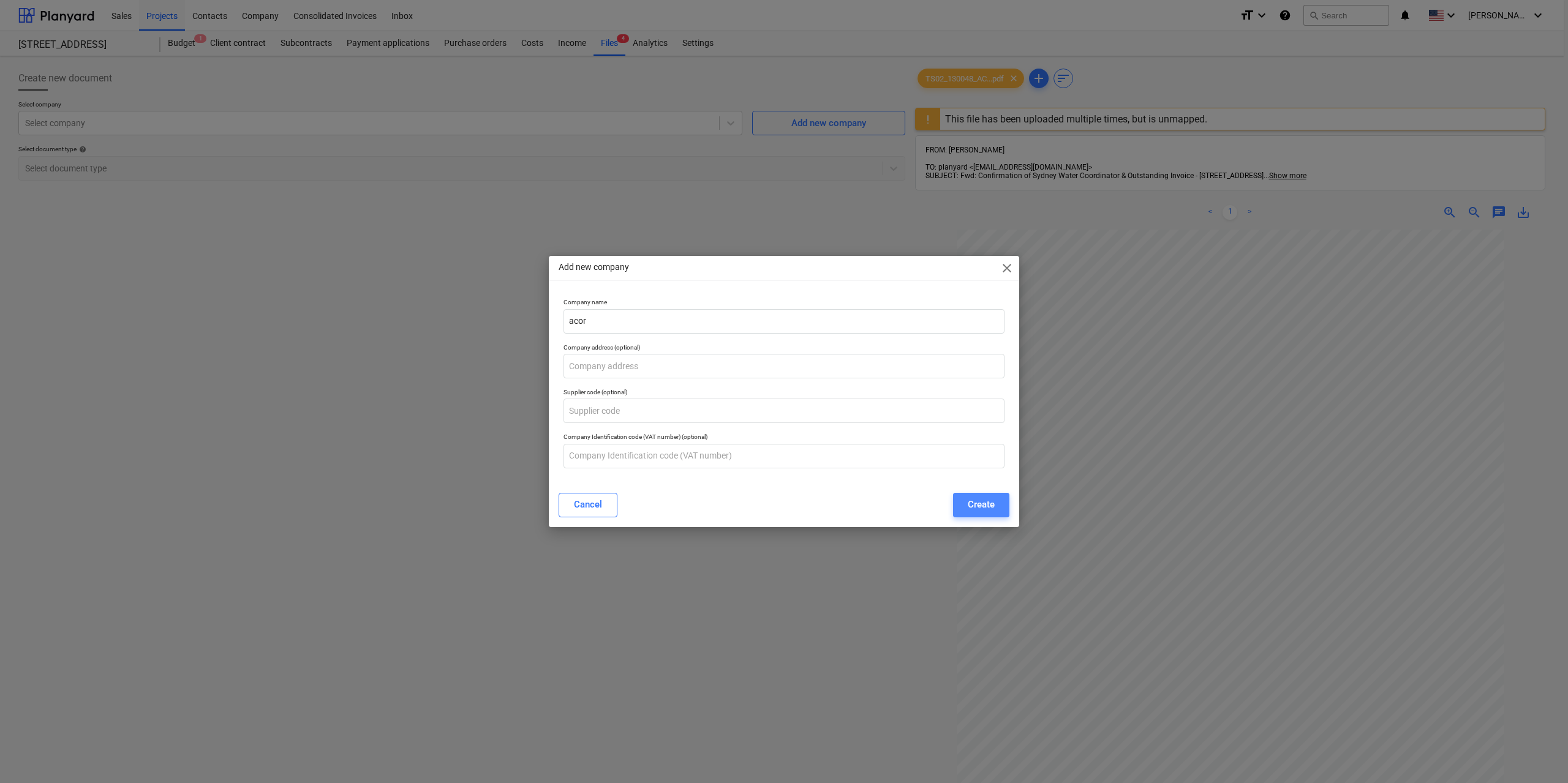
click at [958, 496] on button "Create" at bounding box center [981, 505] width 56 height 25
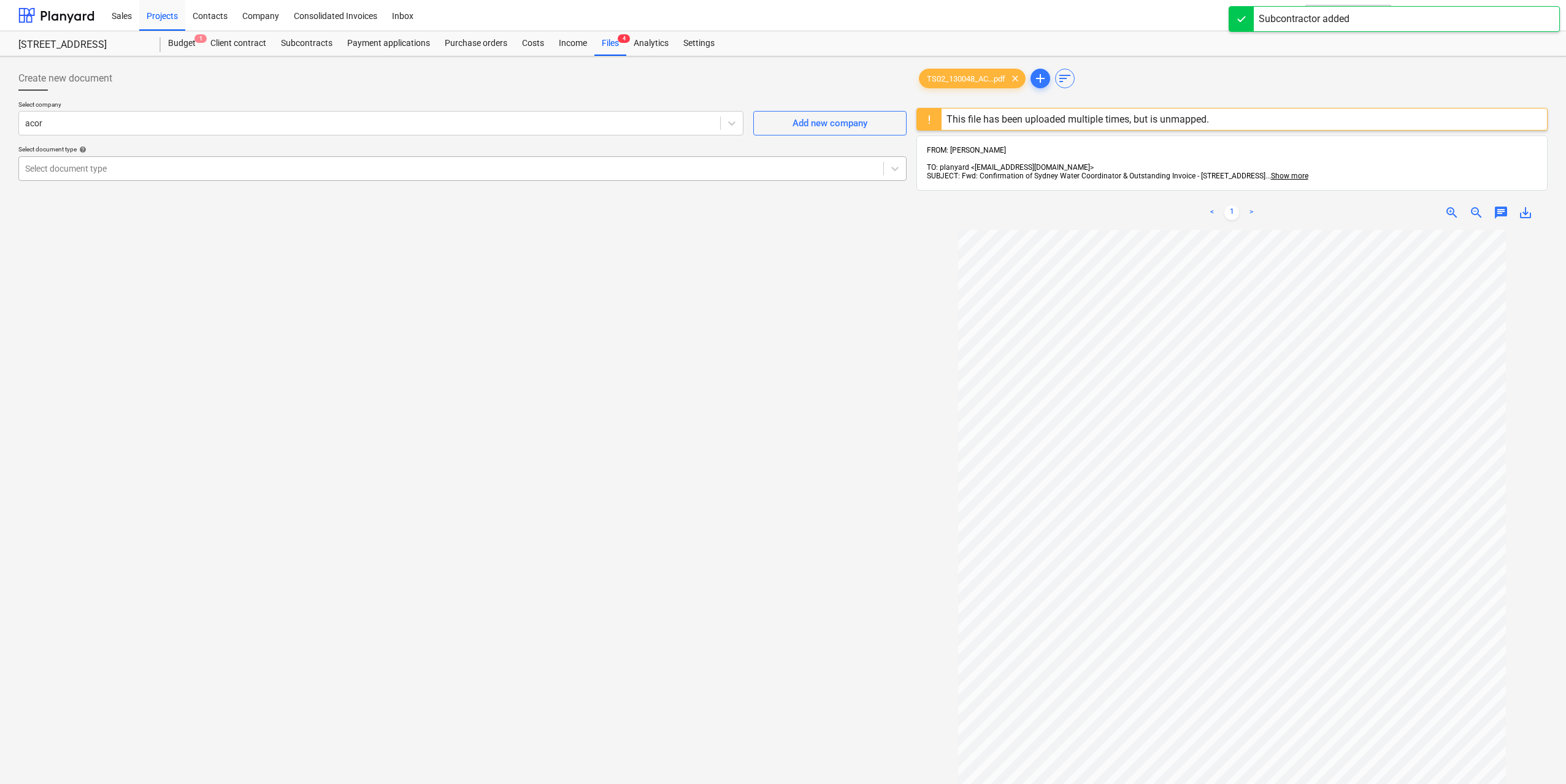
click at [310, 168] on div at bounding box center [450, 168] width 852 height 12
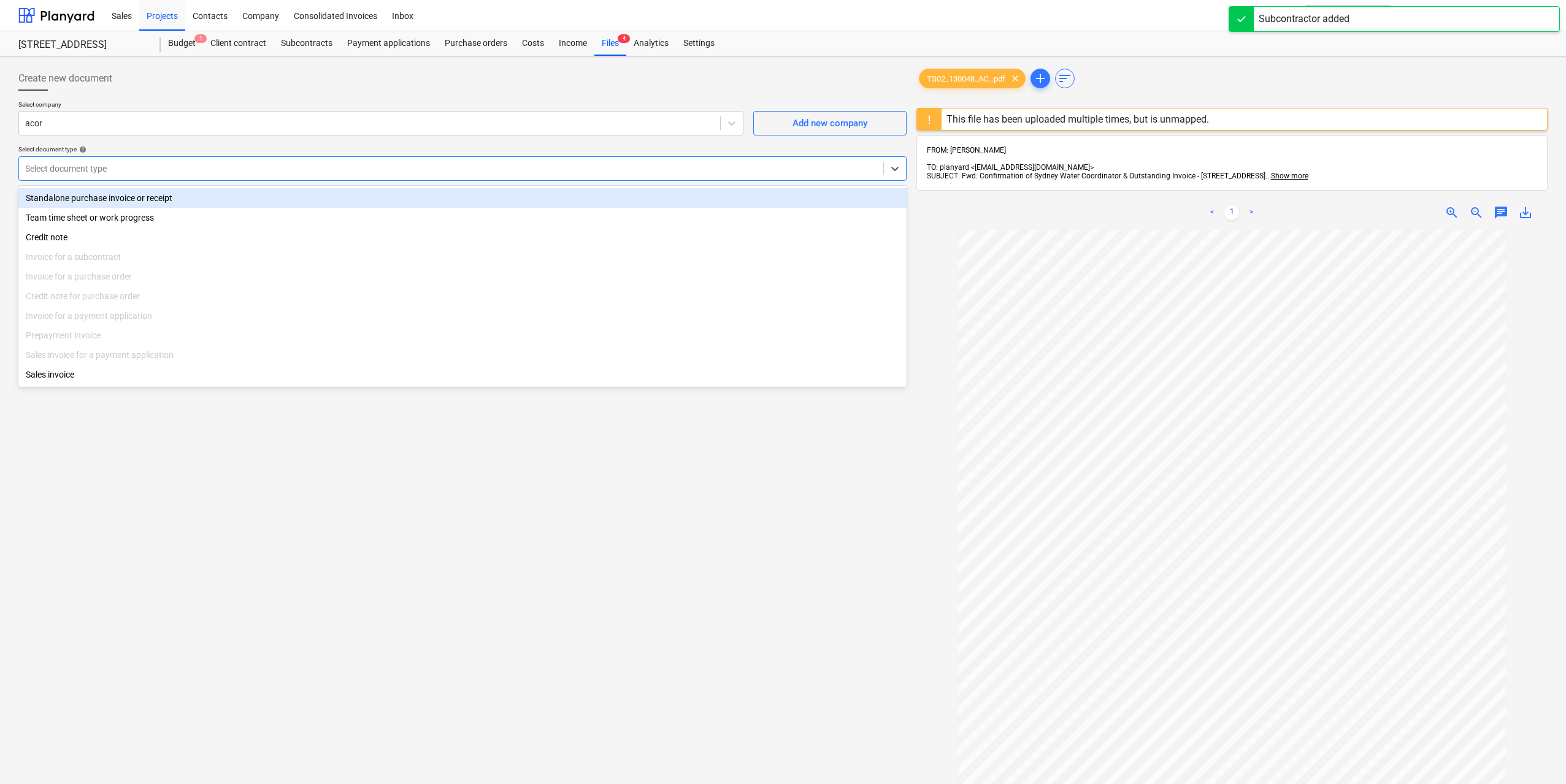
click at [237, 195] on div "Standalone purchase invoice or receipt" at bounding box center [463, 198] width 888 height 20
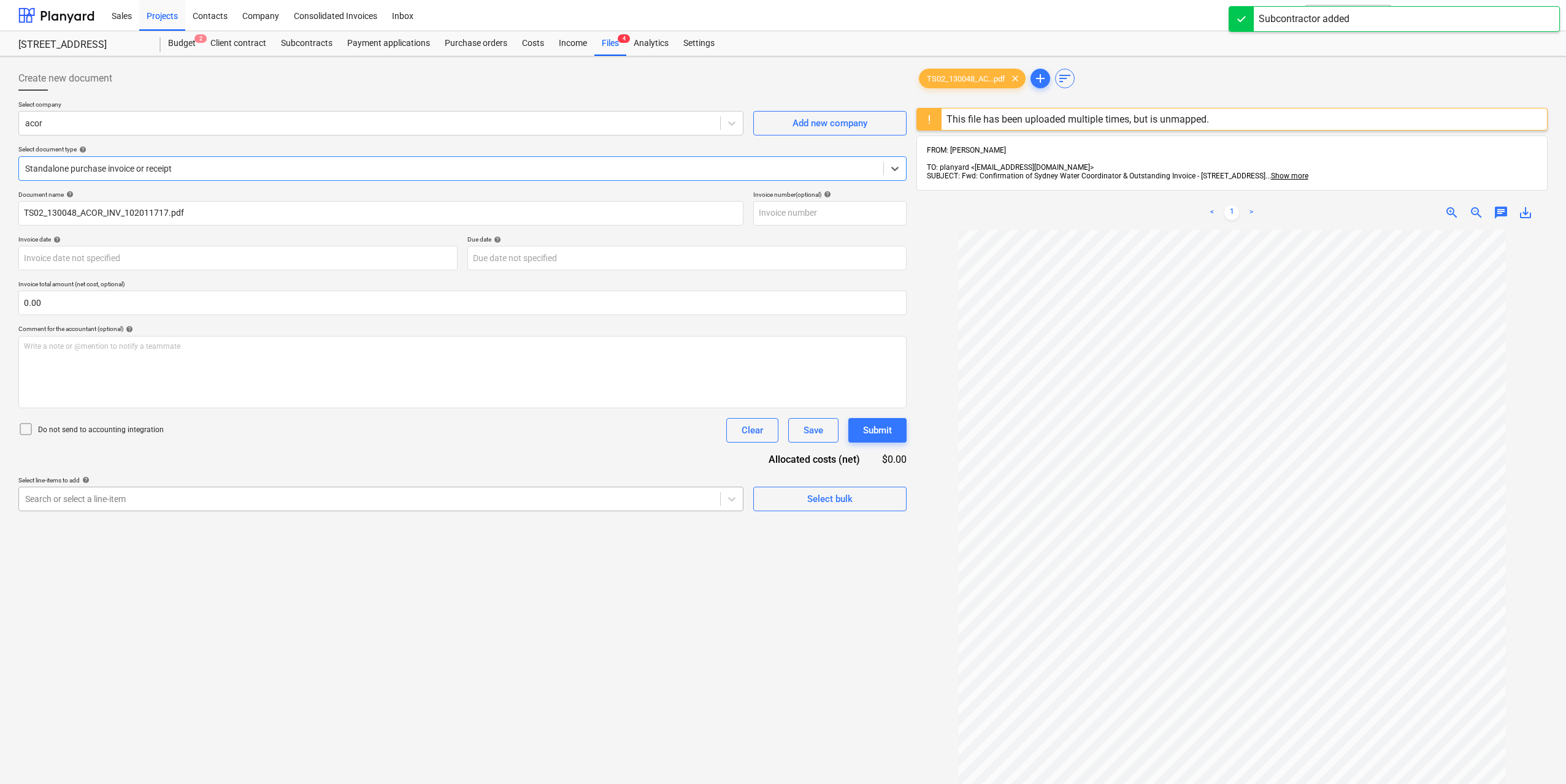
click at [234, 495] on div at bounding box center [369, 499] width 688 height 12
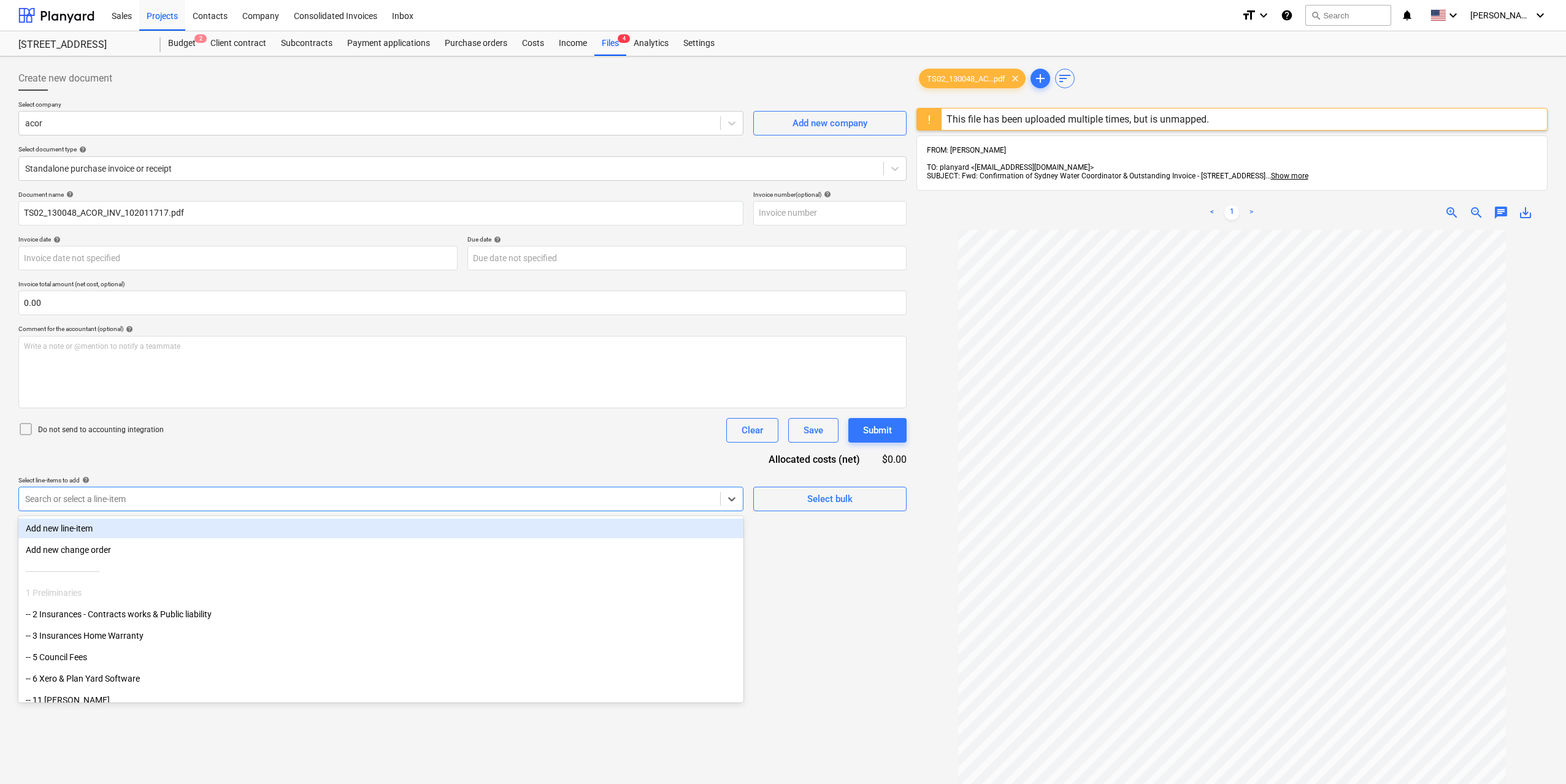
click at [210, 526] on div "Add new line-item" at bounding box center [381, 528] width 725 height 20
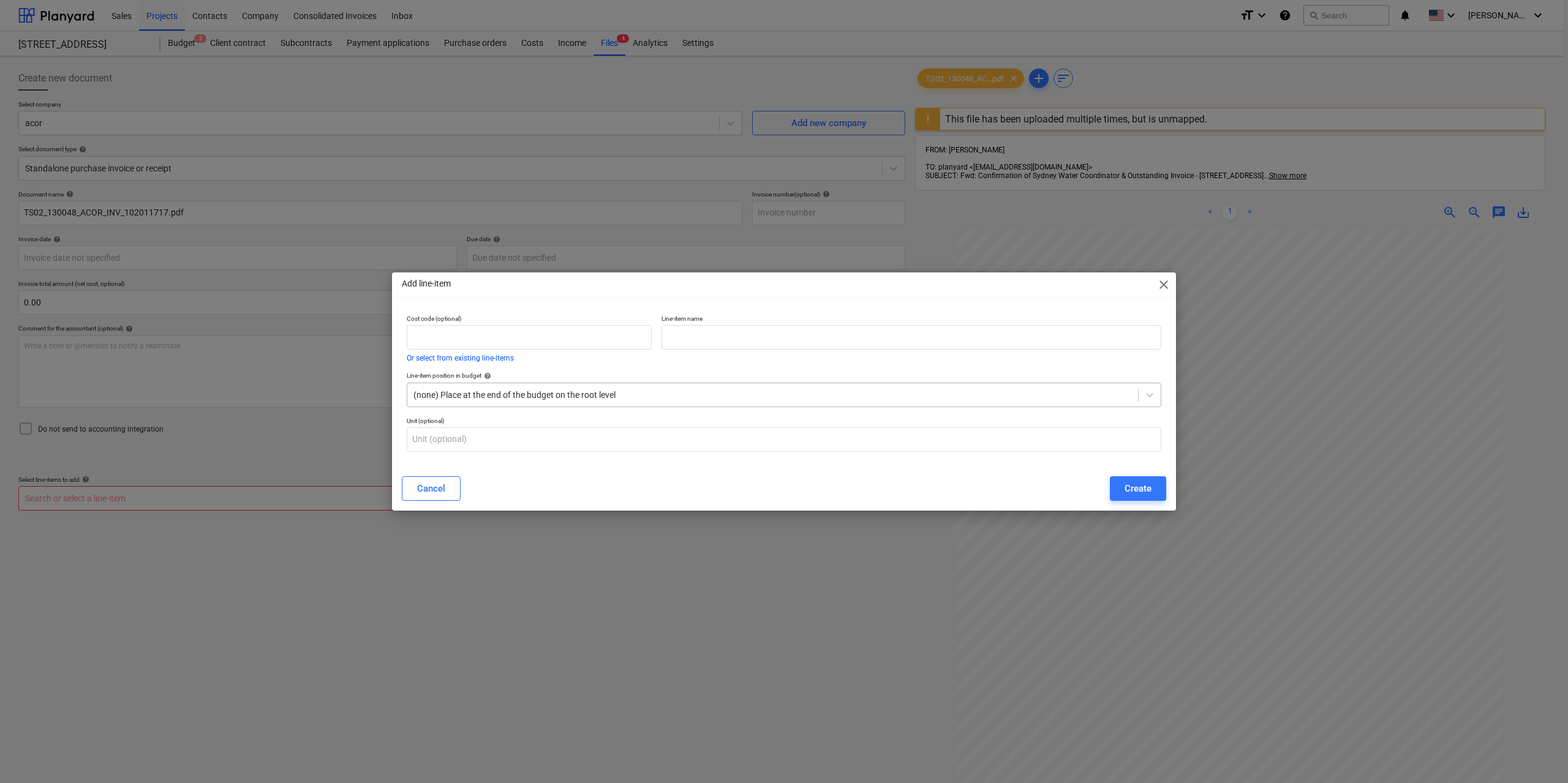
click at [574, 401] on div "(none) Place at the end of the budget on the root level" at bounding box center [773, 395] width 731 height 17
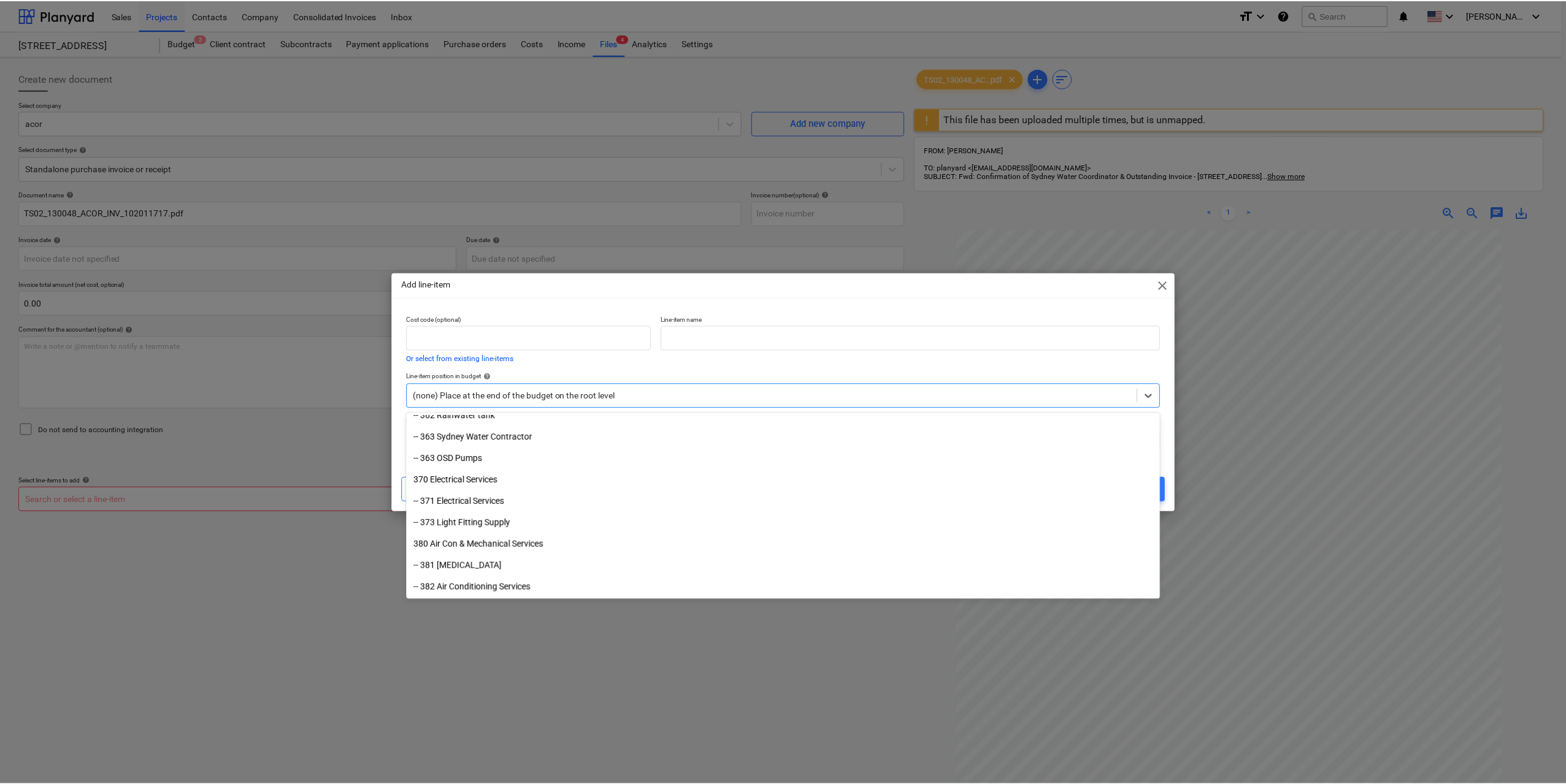
scroll to position [3871, 0]
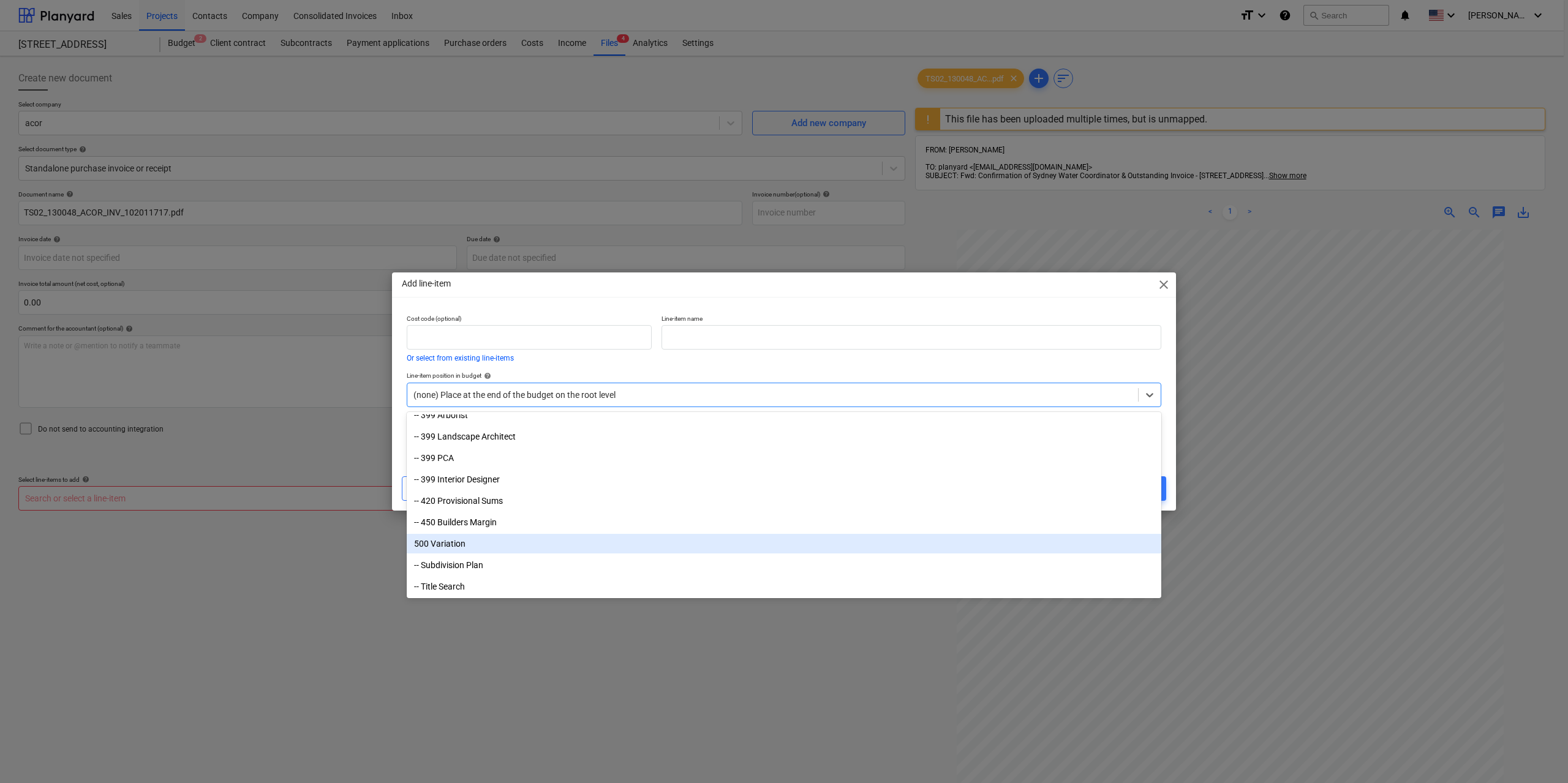
click at [485, 545] on div "500 Variation" at bounding box center [783, 544] width 754 height 20
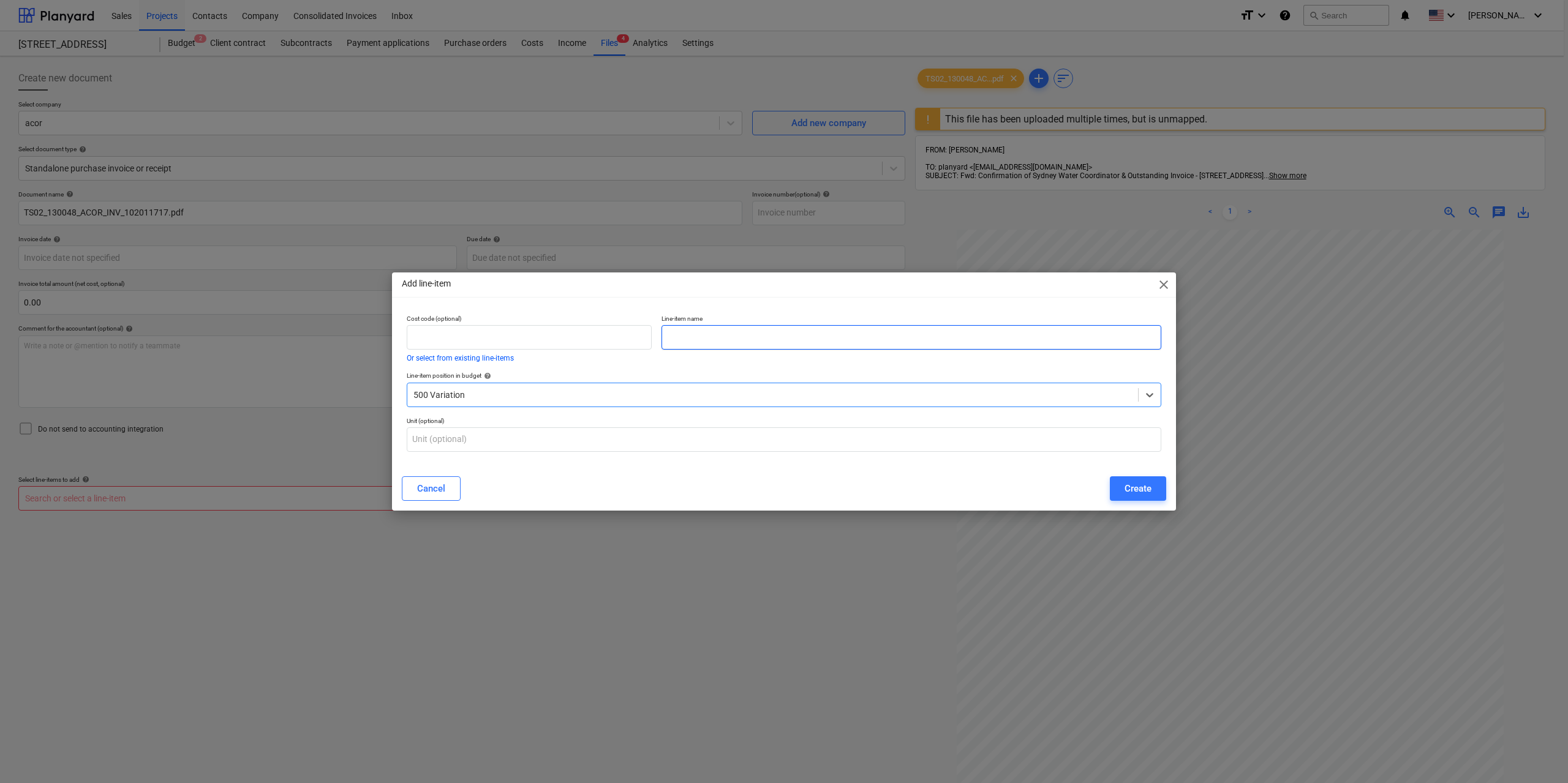
click at [706, 334] on input "text" at bounding box center [911, 337] width 499 height 25
click at [837, 339] on input "WSC - Sydney Water Acor invoice" at bounding box center [911, 337] width 499 height 25
click at [839, 337] on input "WSC - Sydney Water Acor invoice" at bounding box center [911, 337] width 499 height 25
type input "WSC - Sydney Water Acor invoice"
click at [1139, 489] on div "Create" at bounding box center [1138, 489] width 27 height 16
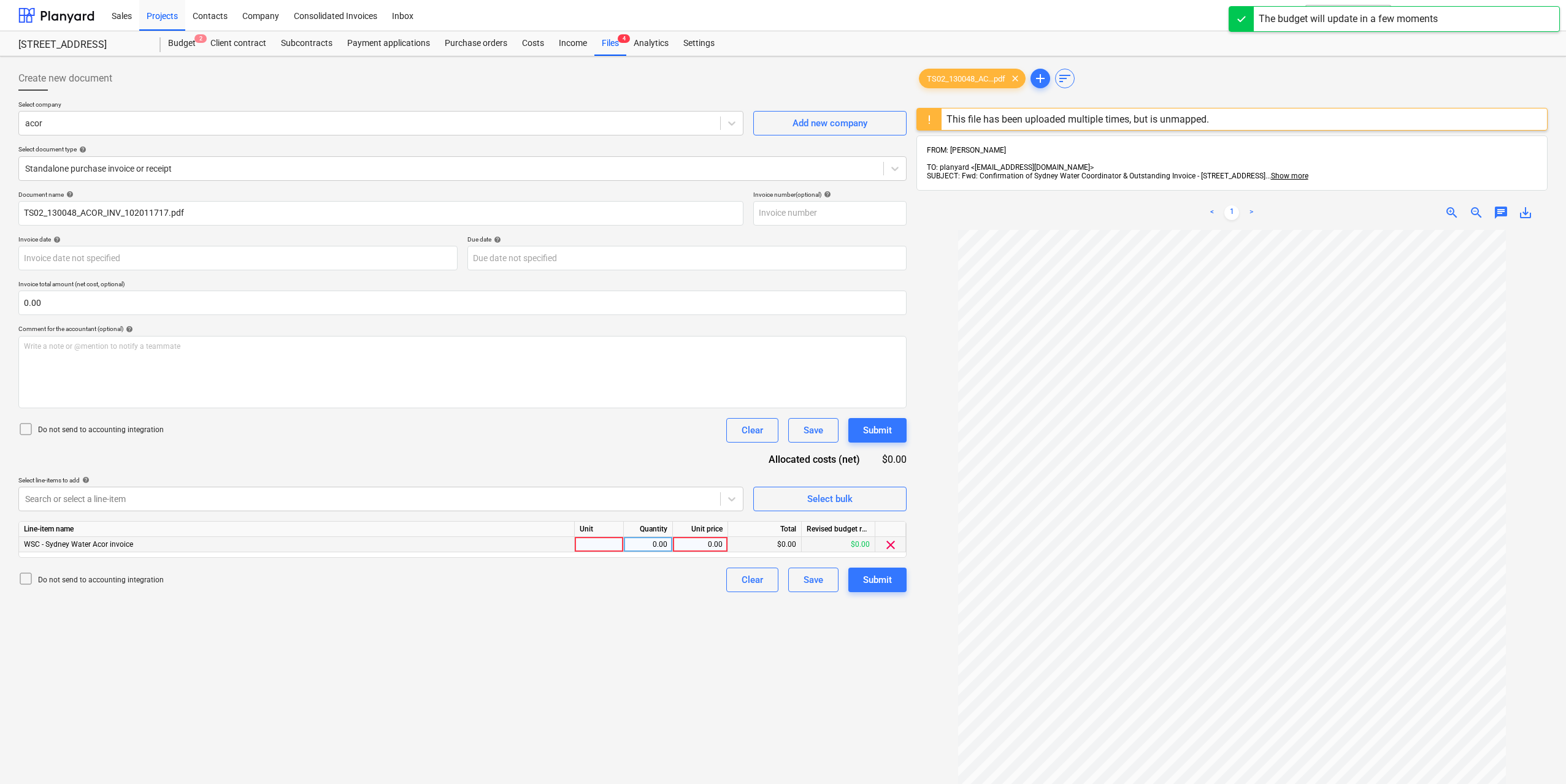
click at [612, 549] on div at bounding box center [599, 545] width 49 height 16
type input "1"
click at [649, 546] on div "0.00" at bounding box center [648, 545] width 38 height 16
type input "1"
click at [708, 543] on div "0.00" at bounding box center [700, 545] width 45 height 16
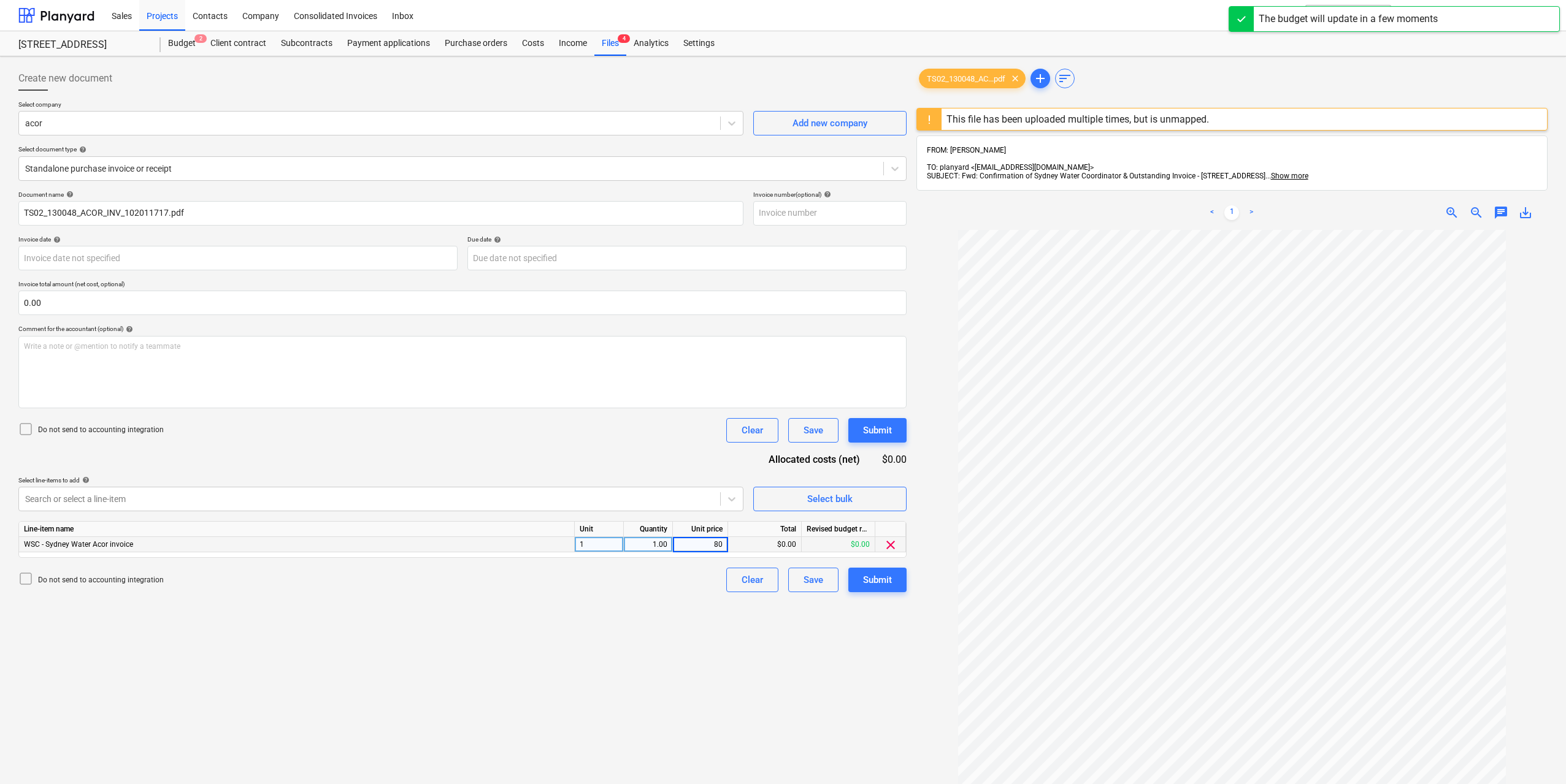
type input "800"
click at [767, 652] on div "Create new document Select company acor Add new company Select document type he…" at bounding box center [463, 523] width 898 height 923
click at [877, 589] on button "Submit" at bounding box center [878, 579] width 58 height 25
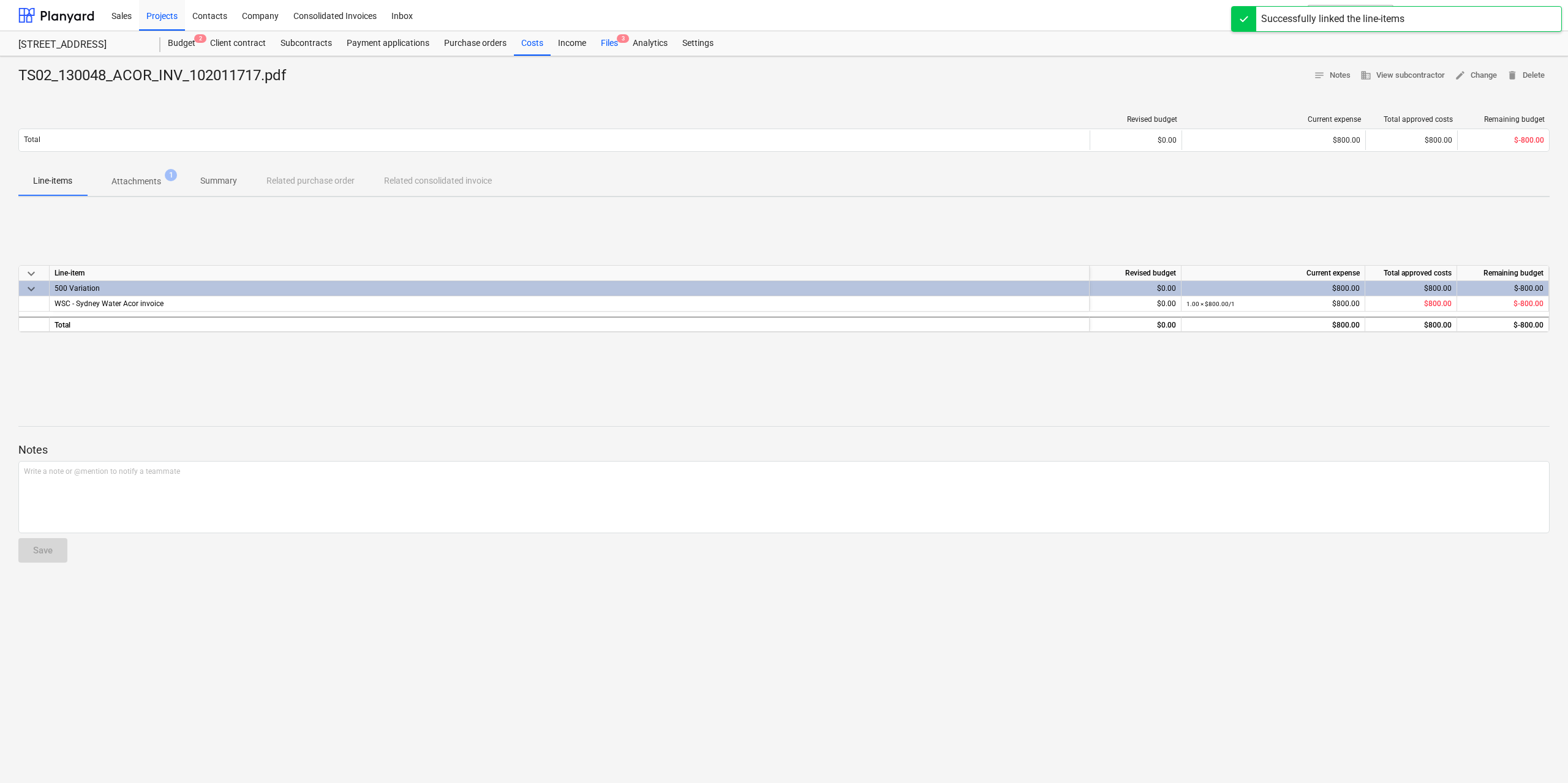
click at [611, 38] on div "Files 3" at bounding box center [609, 43] width 32 height 25
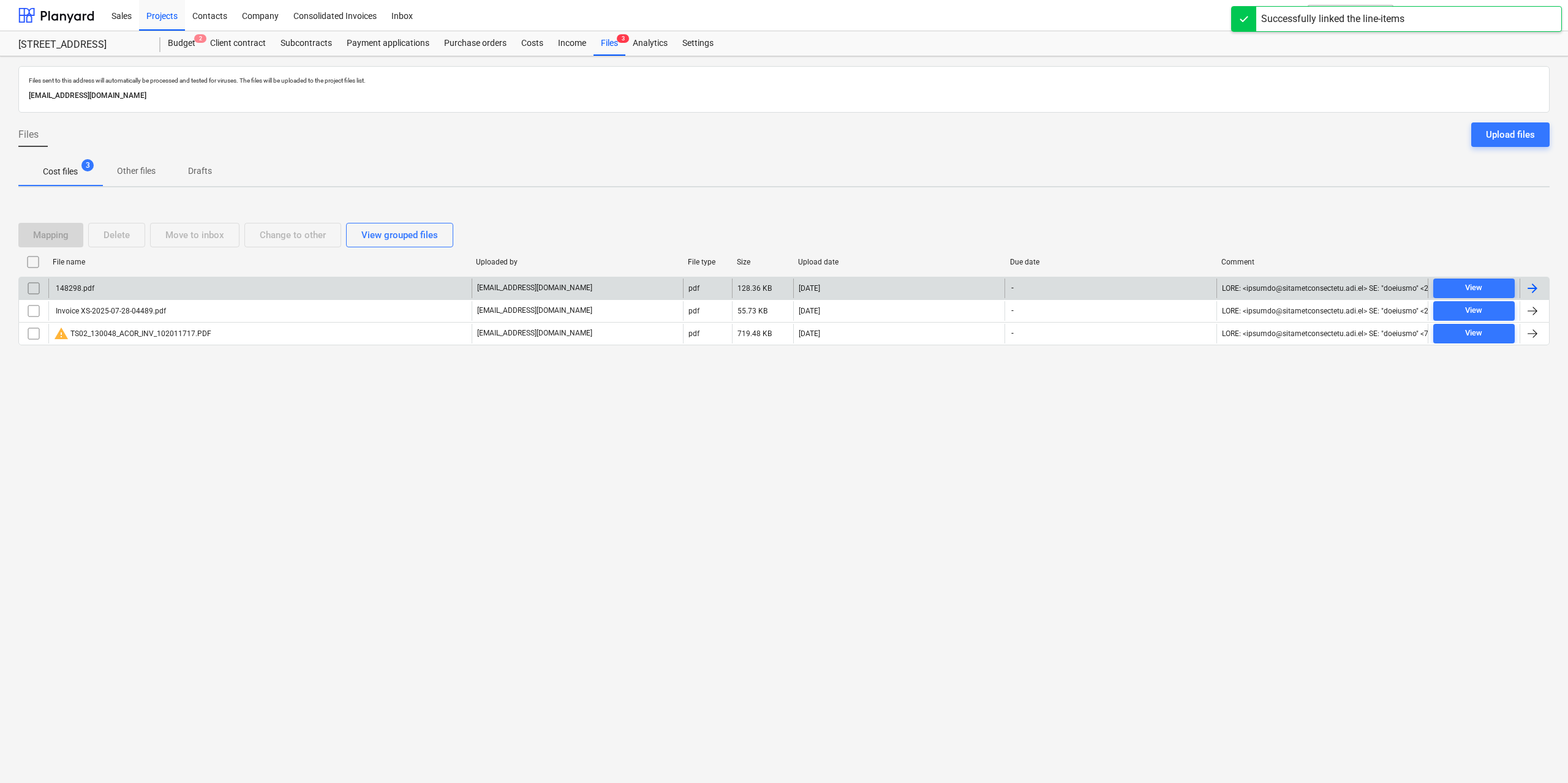
click at [156, 291] on div "148298.pdf" at bounding box center [260, 289] width 423 height 20
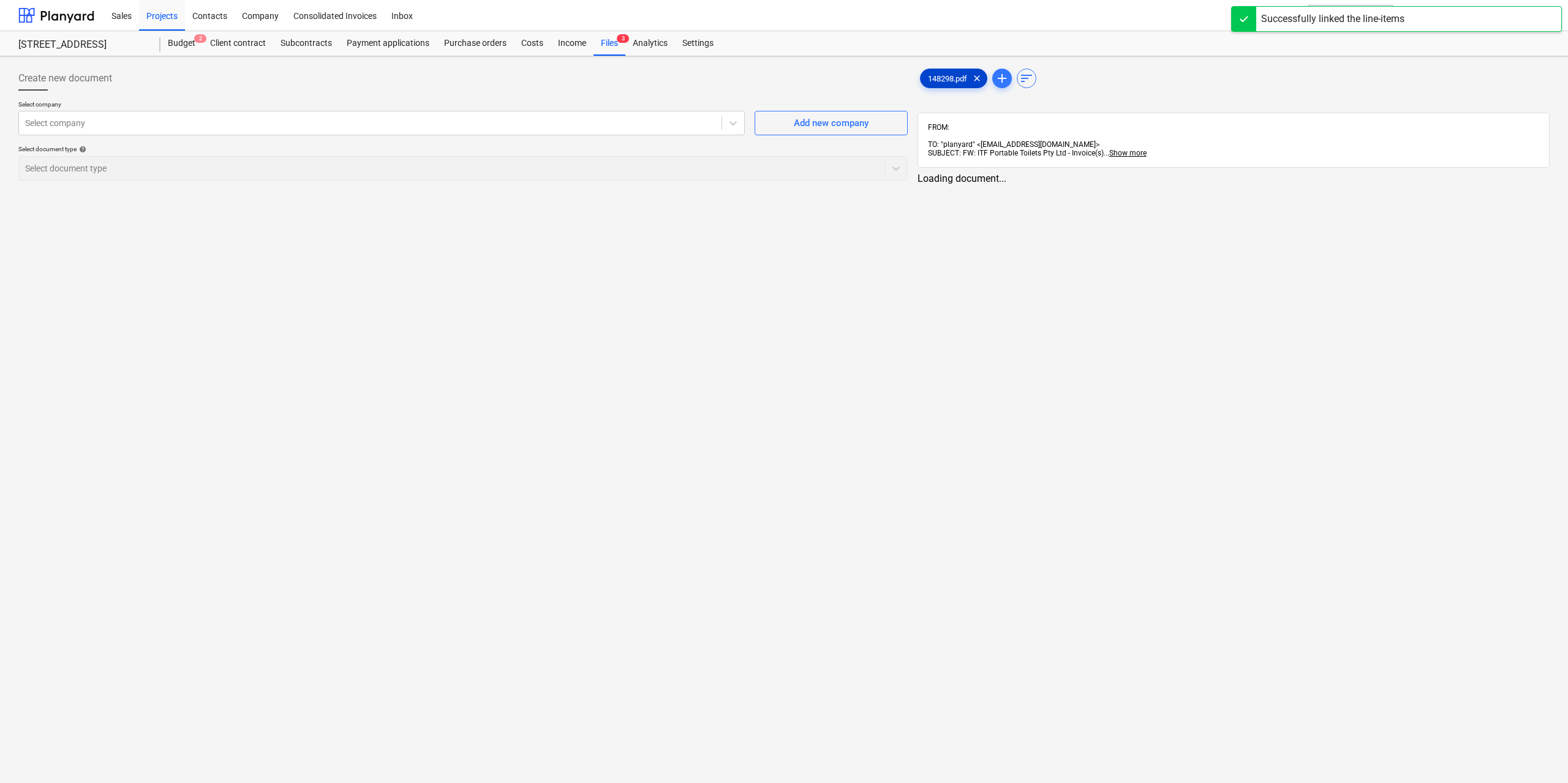
click at [943, 82] on span "148298.pdf" at bounding box center [947, 78] width 54 height 9
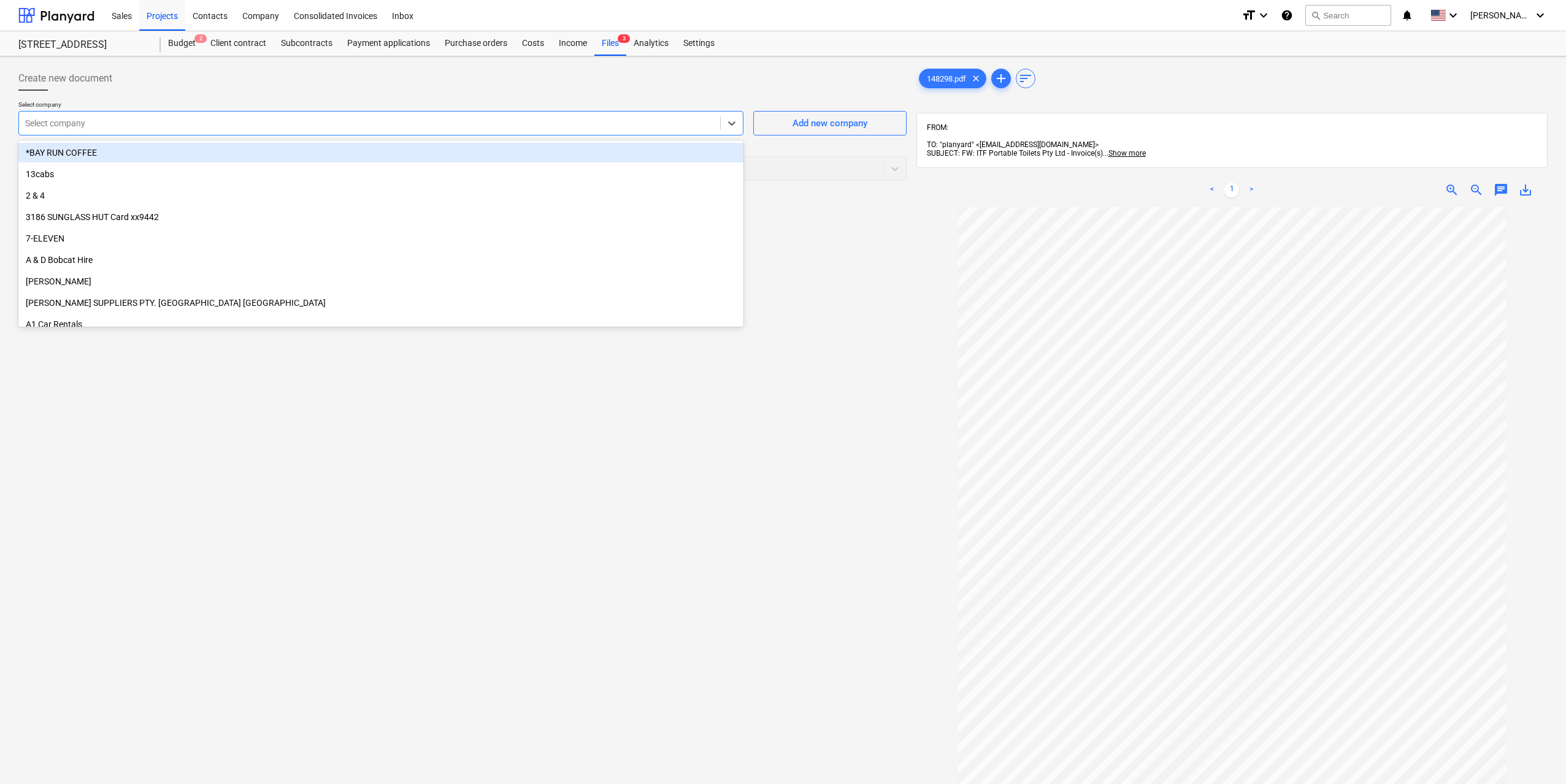
click at [495, 119] on div at bounding box center [369, 123] width 688 height 12
type input "itf"
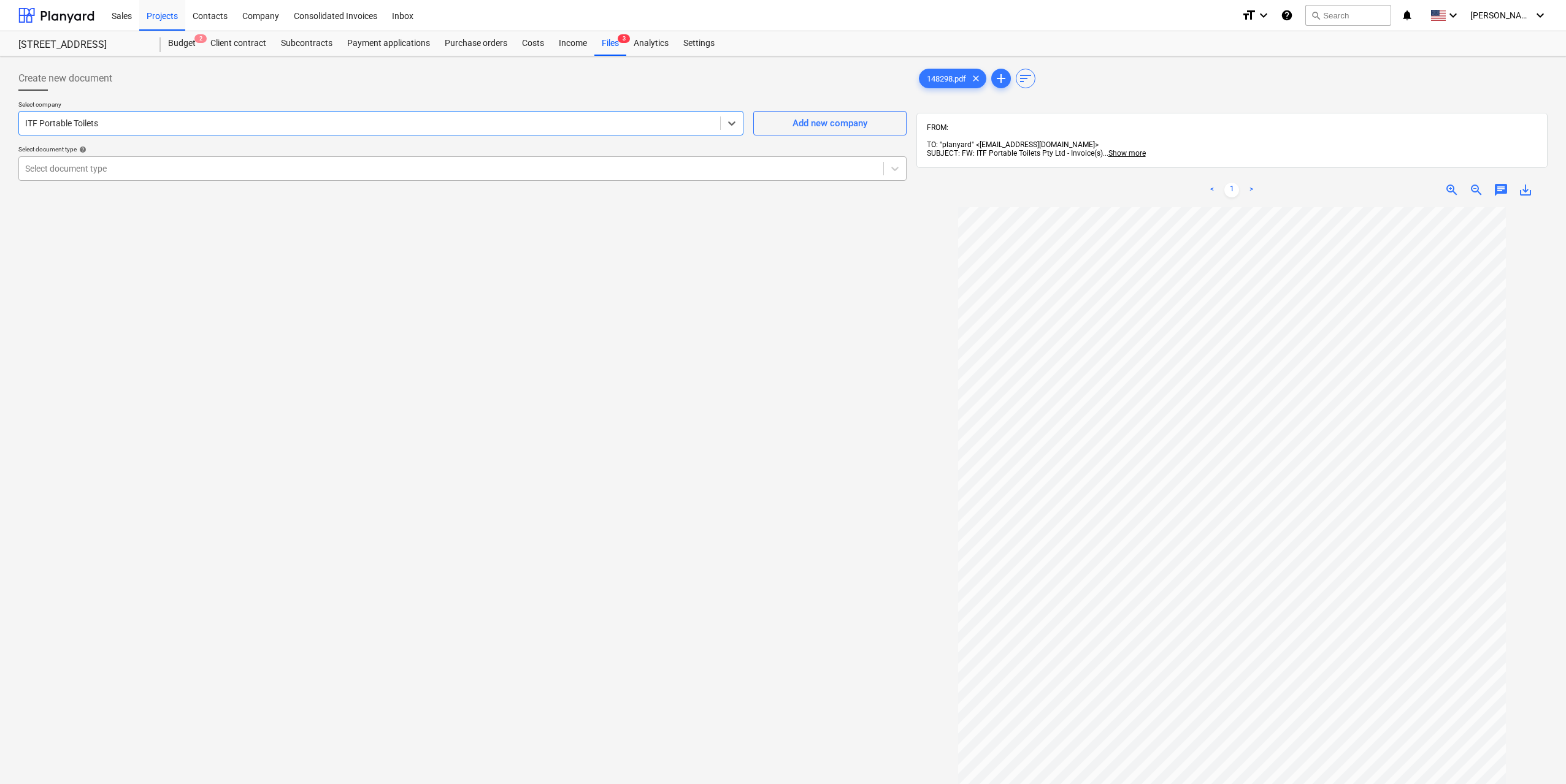
click at [294, 170] on div at bounding box center [450, 168] width 852 height 12
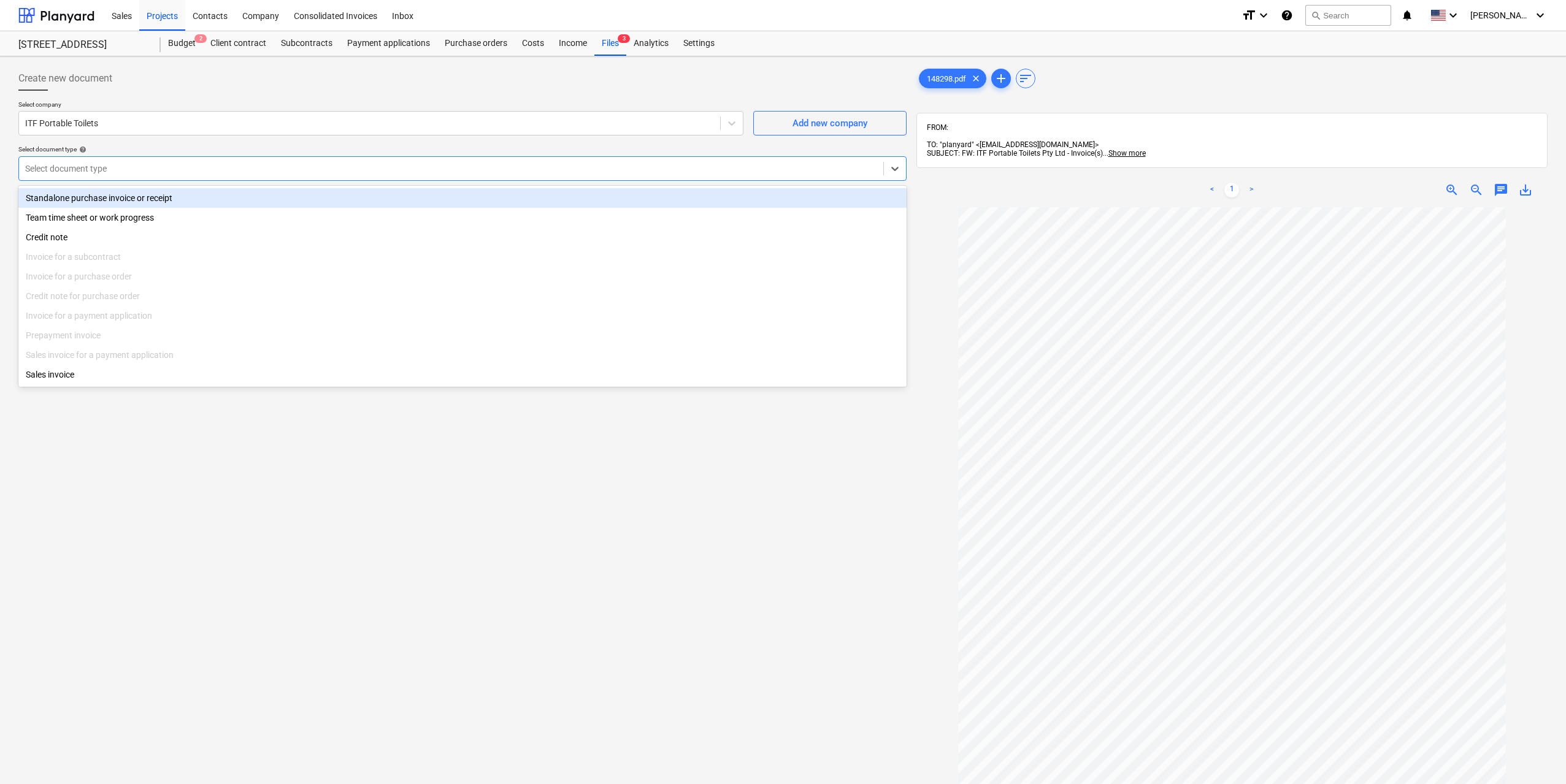
click at [292, 197] on div "Standalone purchase invoice or receipt" at bounding box center [463, 198] width 888 height 20
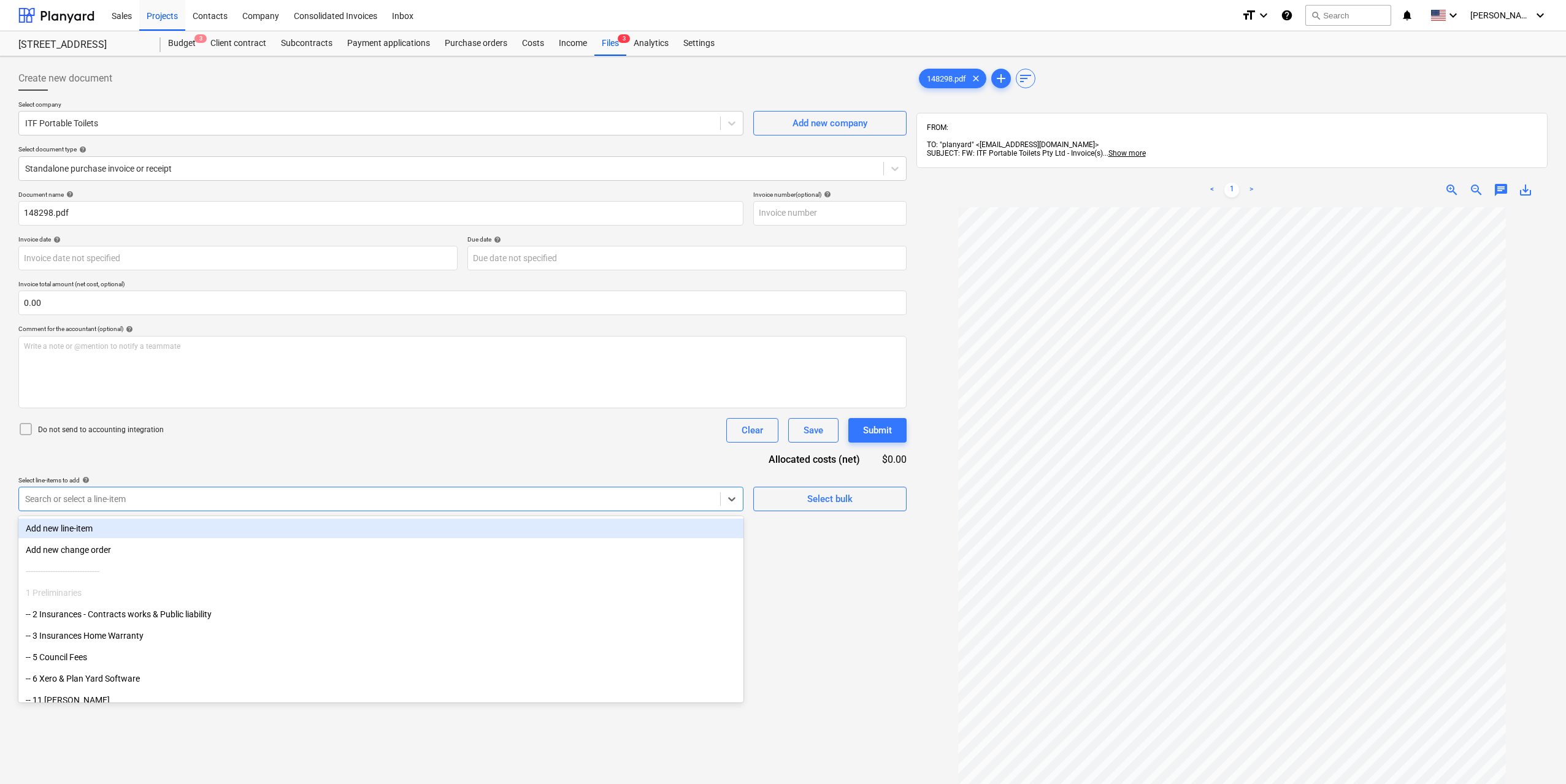
click at [204, 500] on div at bounding box center [369, 499] width 688 height 12
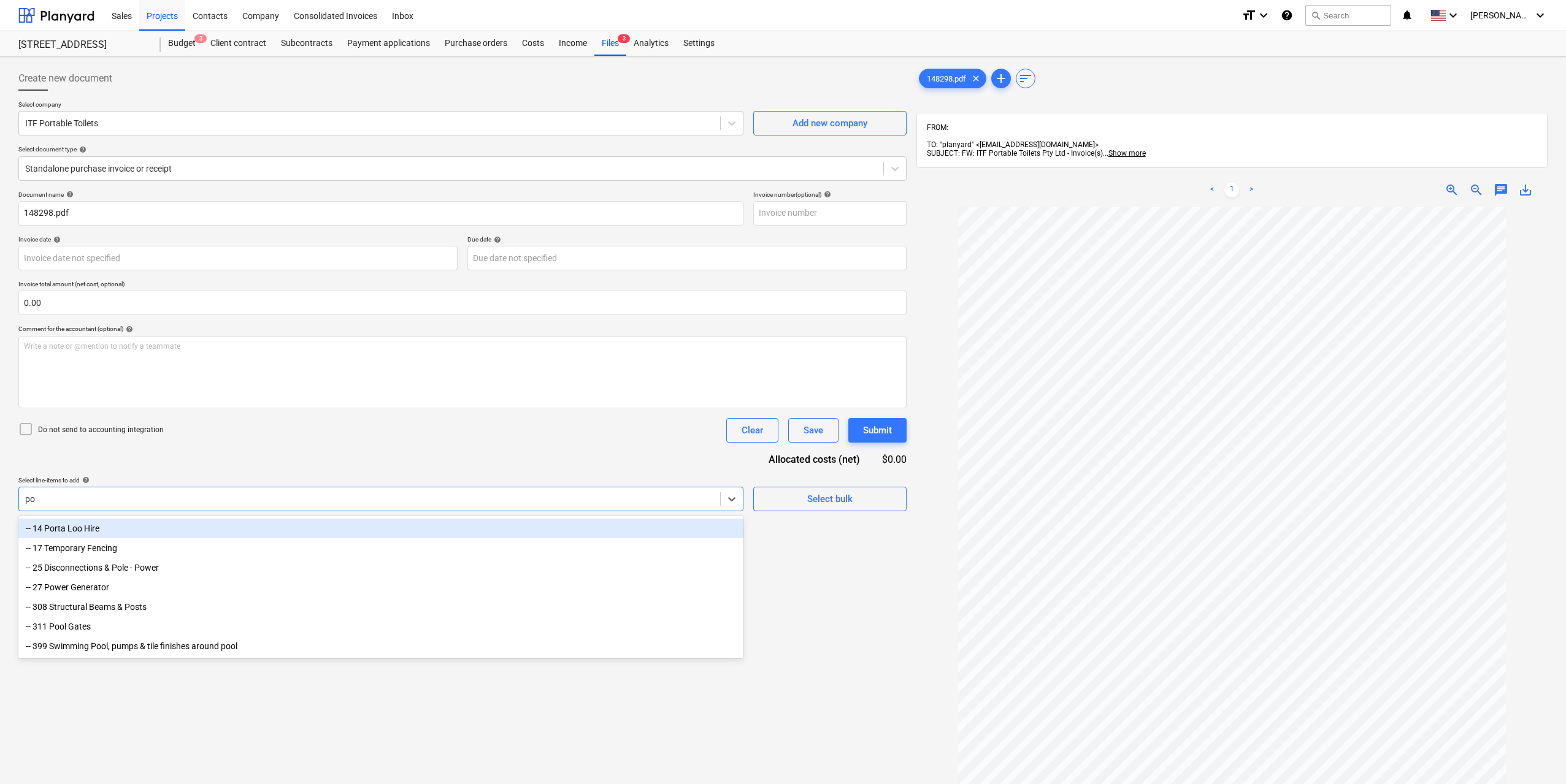
type input "por"
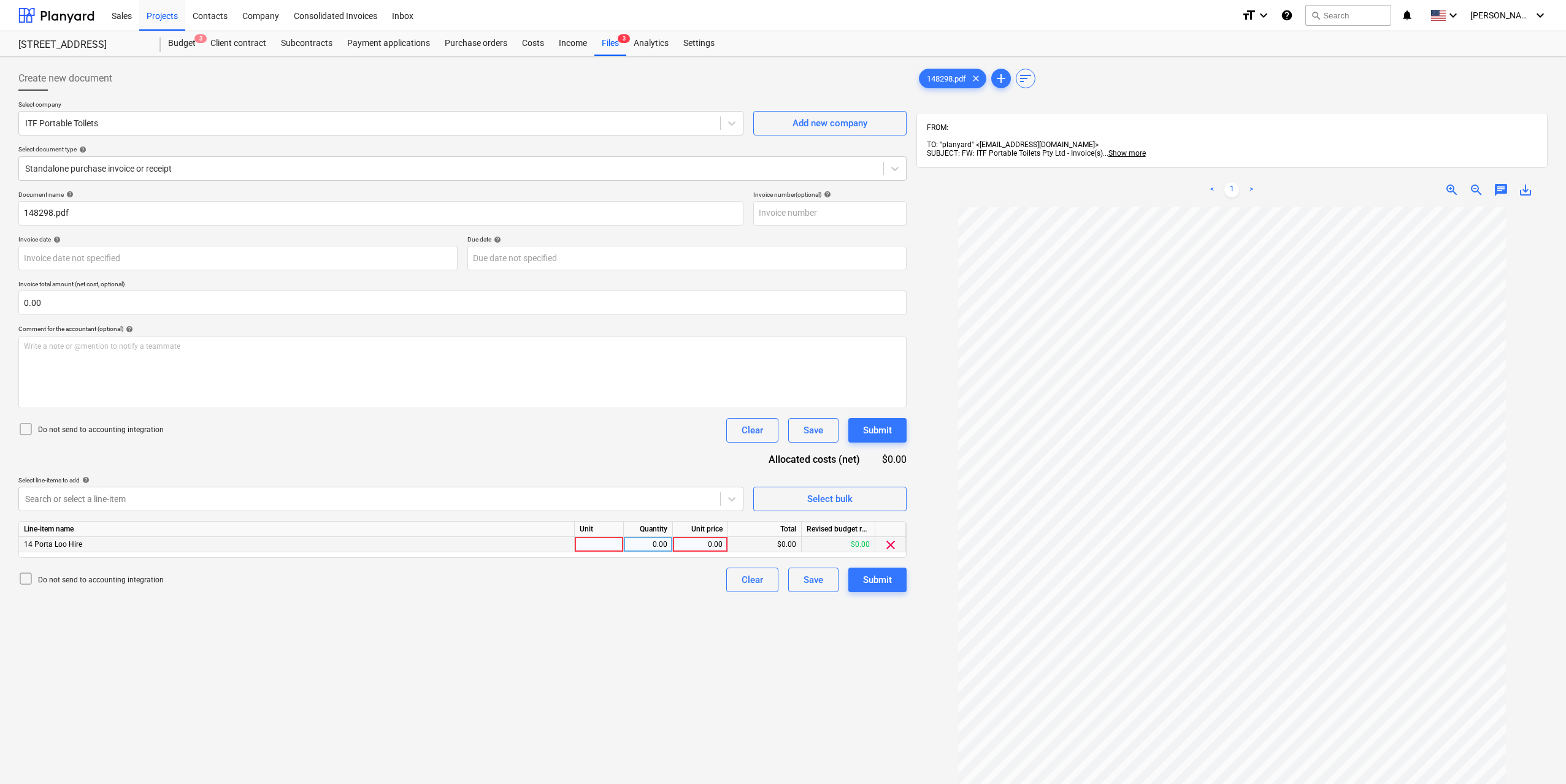
click at [597, 549] on div at bounding box center [599, 545] width 49 height 16
click at [635, 545] on div "0.00" at bounding box center [648, 545] width 38 height 16
type input "1"
click at [690, 546] on div "0.00" at bounding box center [700, 545] width 45 height 16
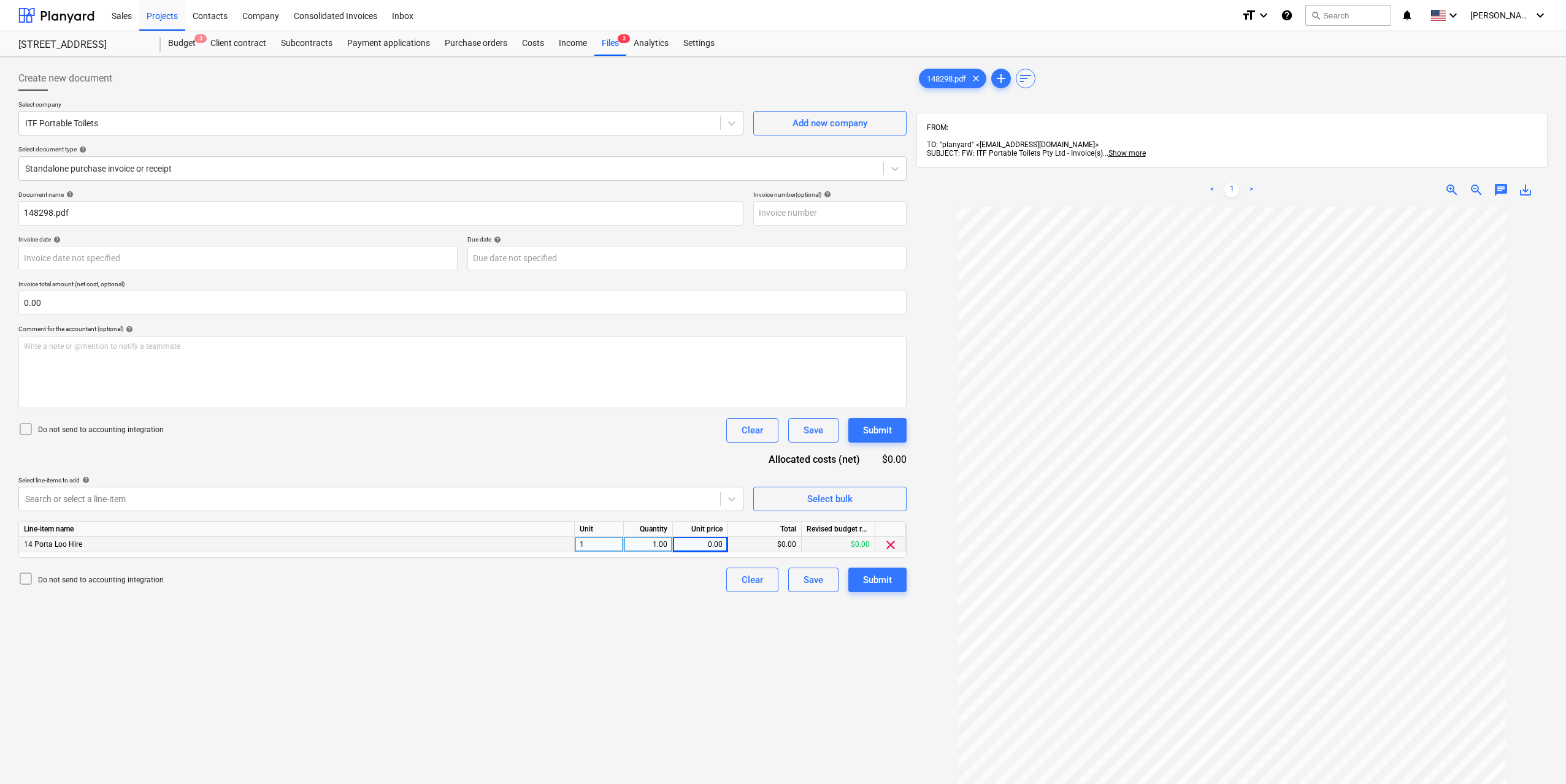
click at [720, 540] on div "0.00" at bounding box center [700, 545] width 45 height 16
type input "1650"
click at [703, 670] on div "Create new document Select company ITF Portable Toilets Add new company Select …" at bounding box center [463, 511] width 898 height 900
click at [854, 576] on button "Submit" at bounding box center [878, 579] width 58 height 25
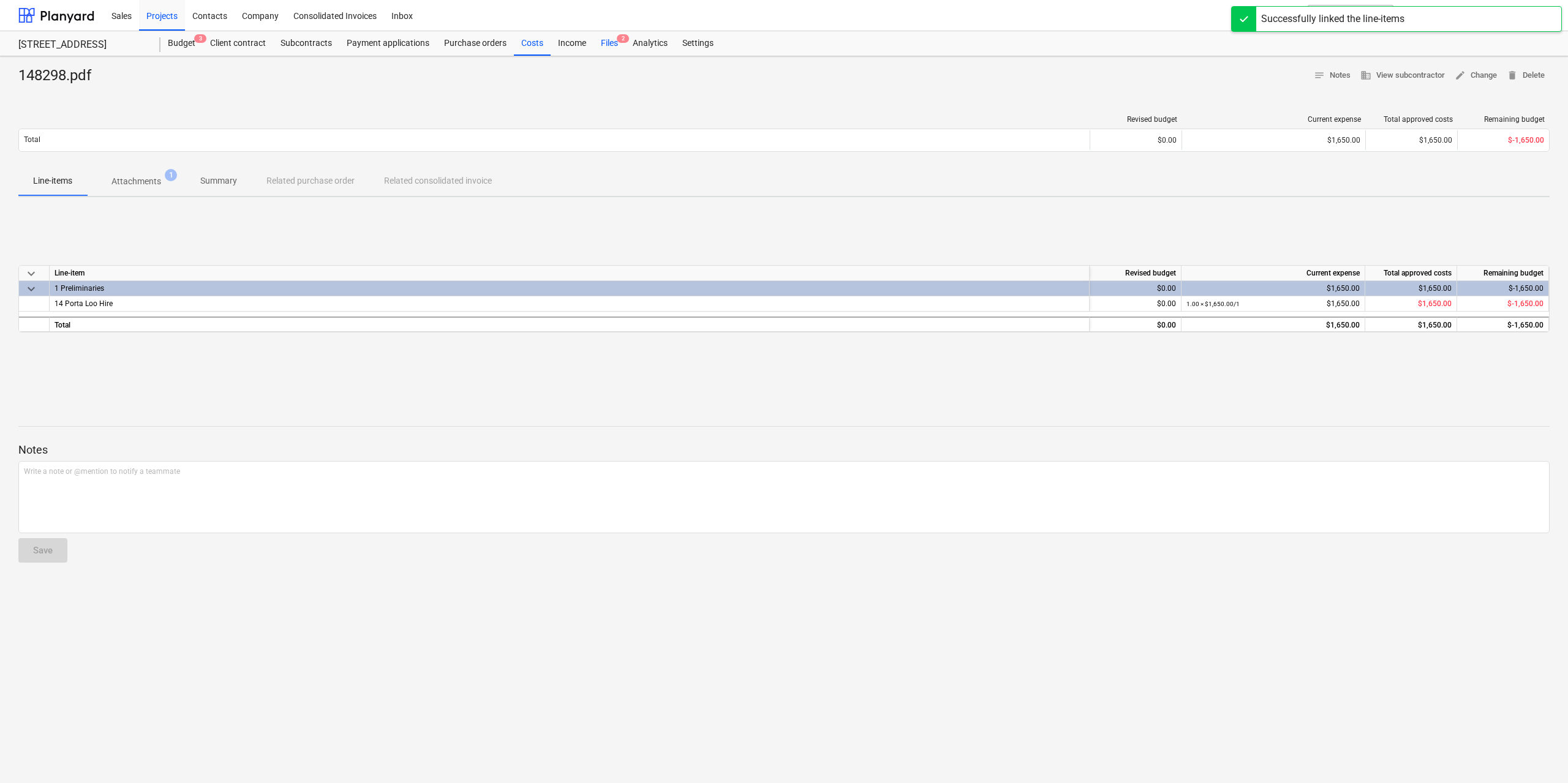
click at [607, 40] on div "Files 2" at bounding box center [609, 43] width 32 height 25
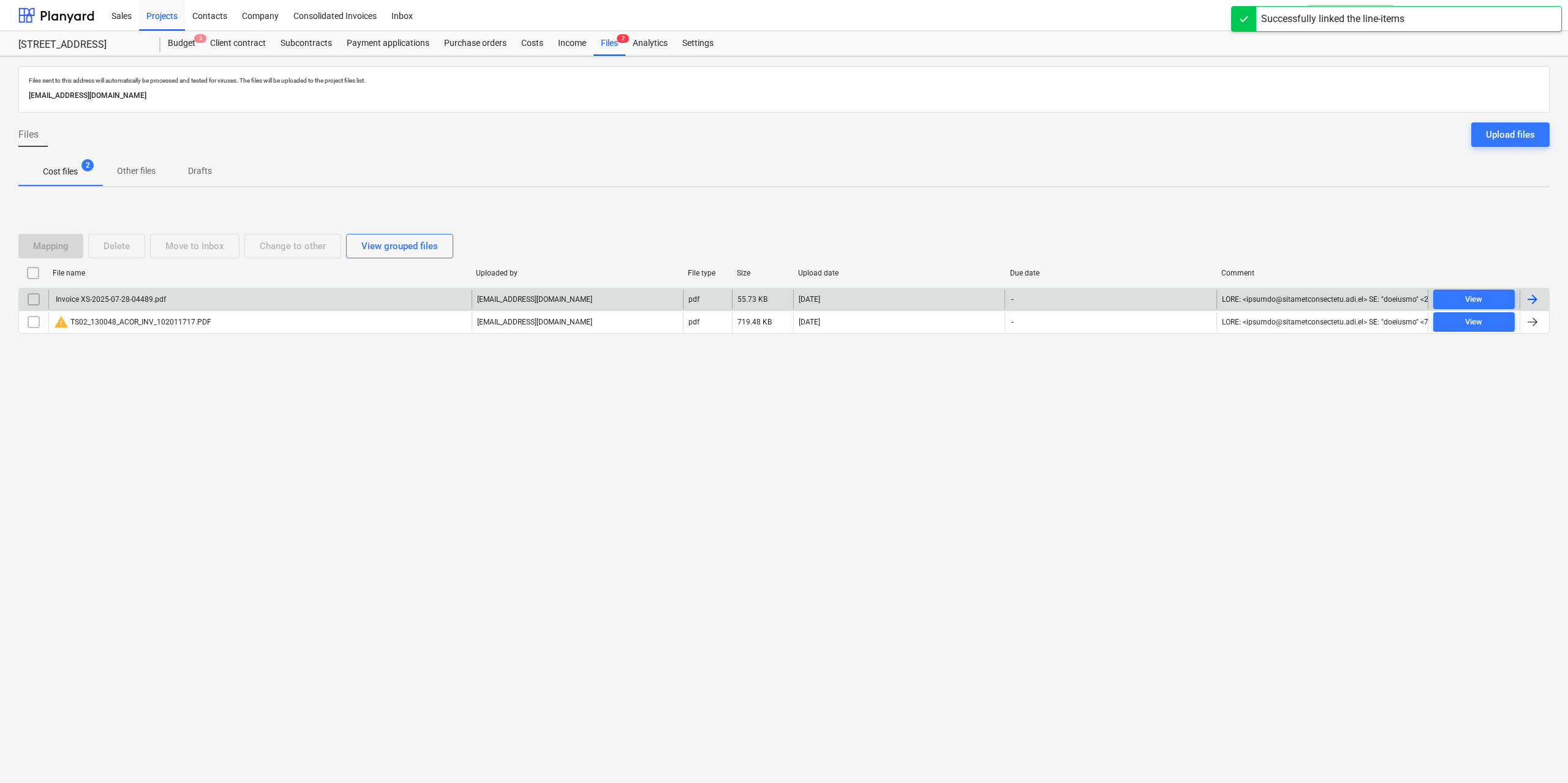
click at [163, 291] on div "Invoice XS-2025-07-28-04489.pdf" at bounding box center [260, 299] width 423 height 20
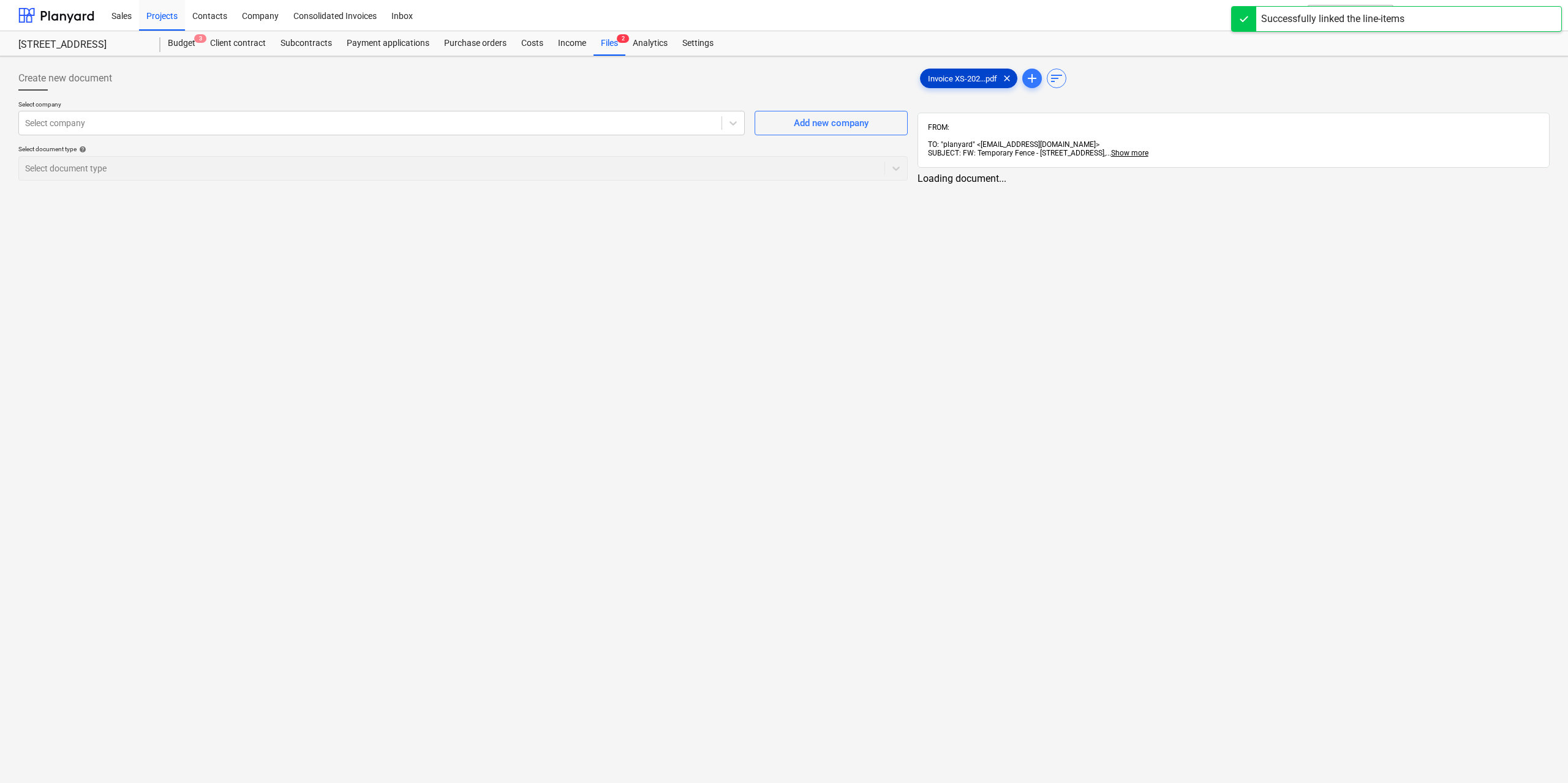
click at [946, 75] on span "Invoice XS-202...pdf" at bounding box center [962, 78] width 84 height 9
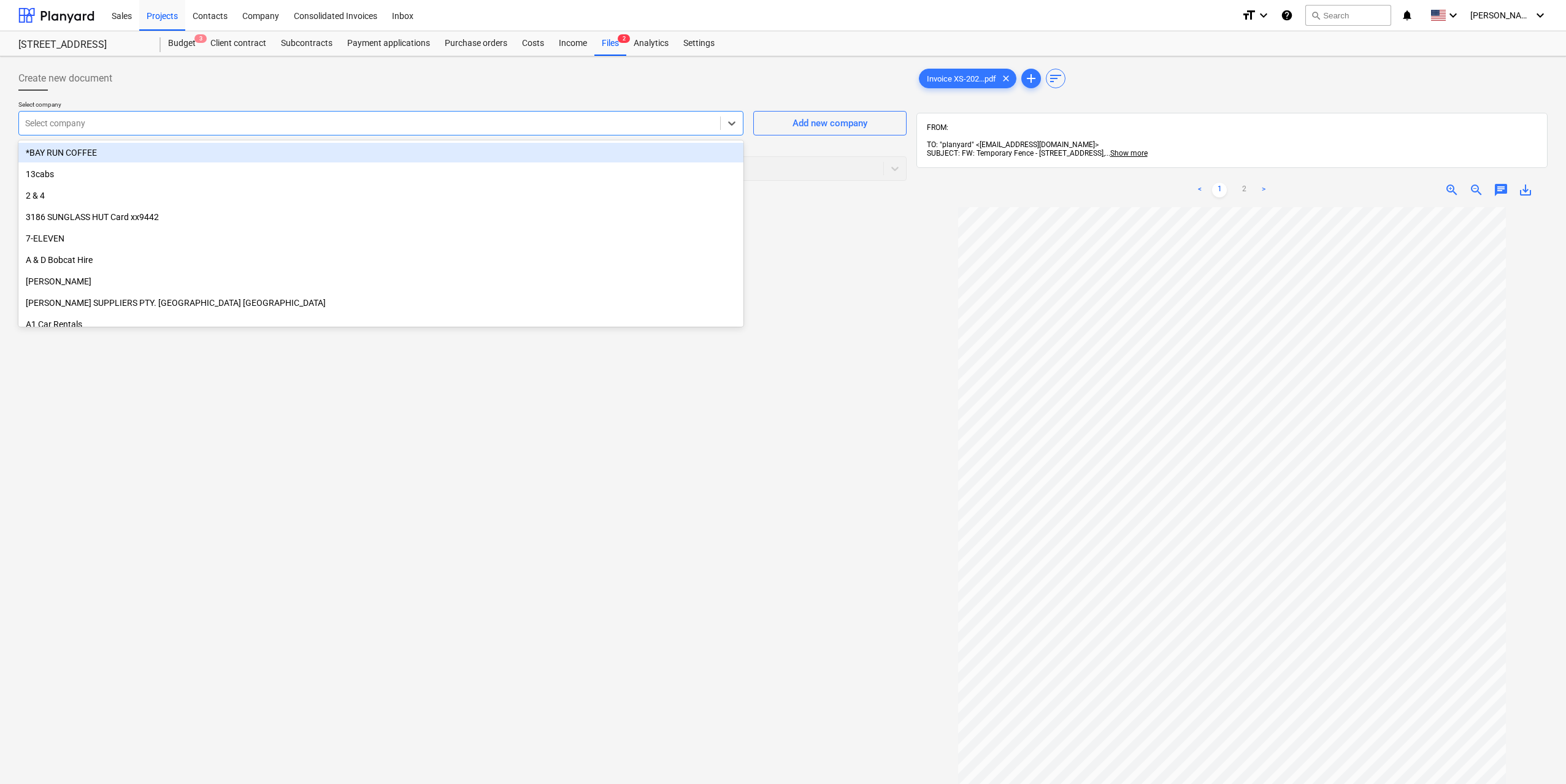
click at [483, 124] on div at bounding box center [369, 123] width 688 height 12
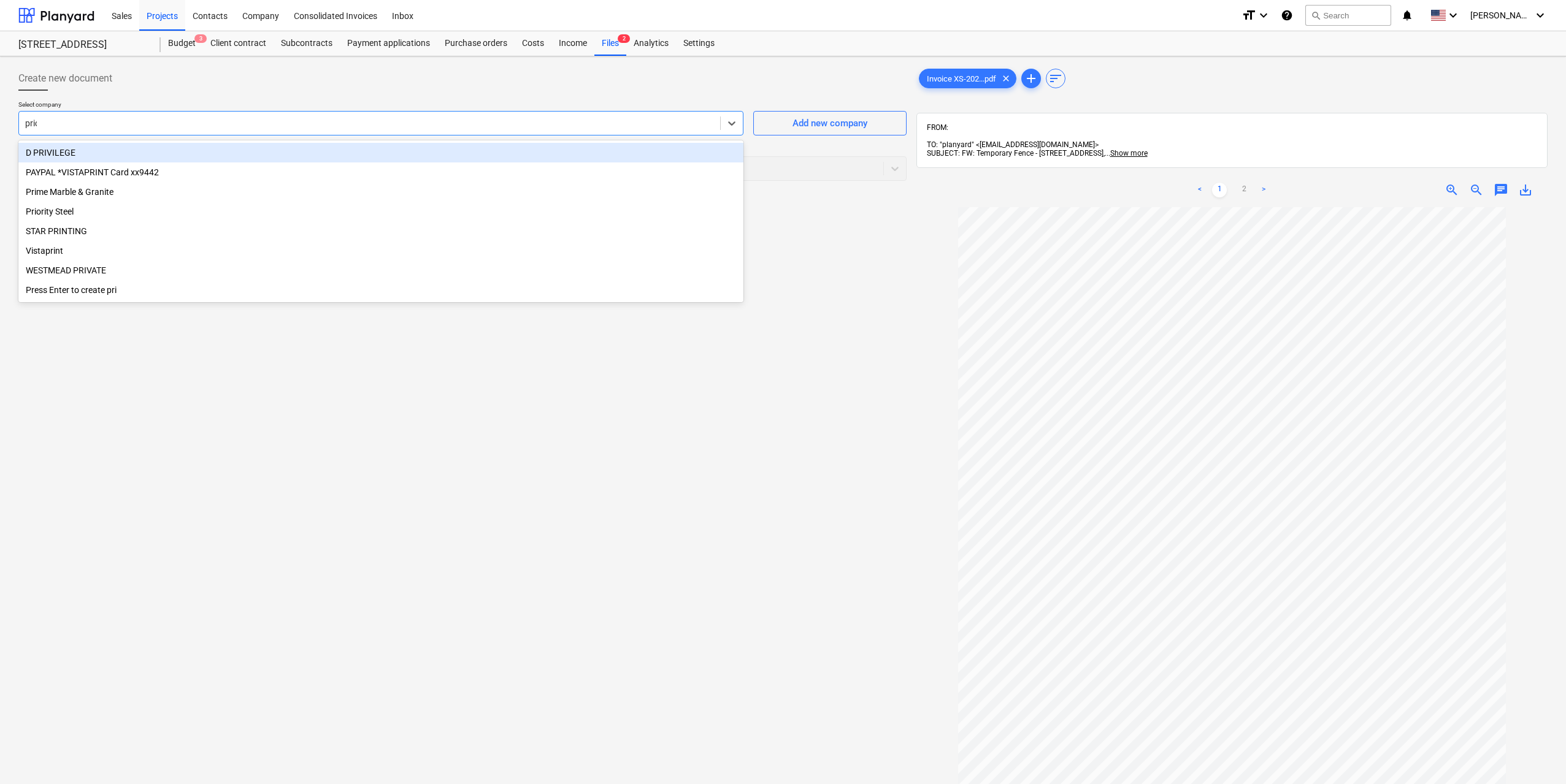
type input "prior"
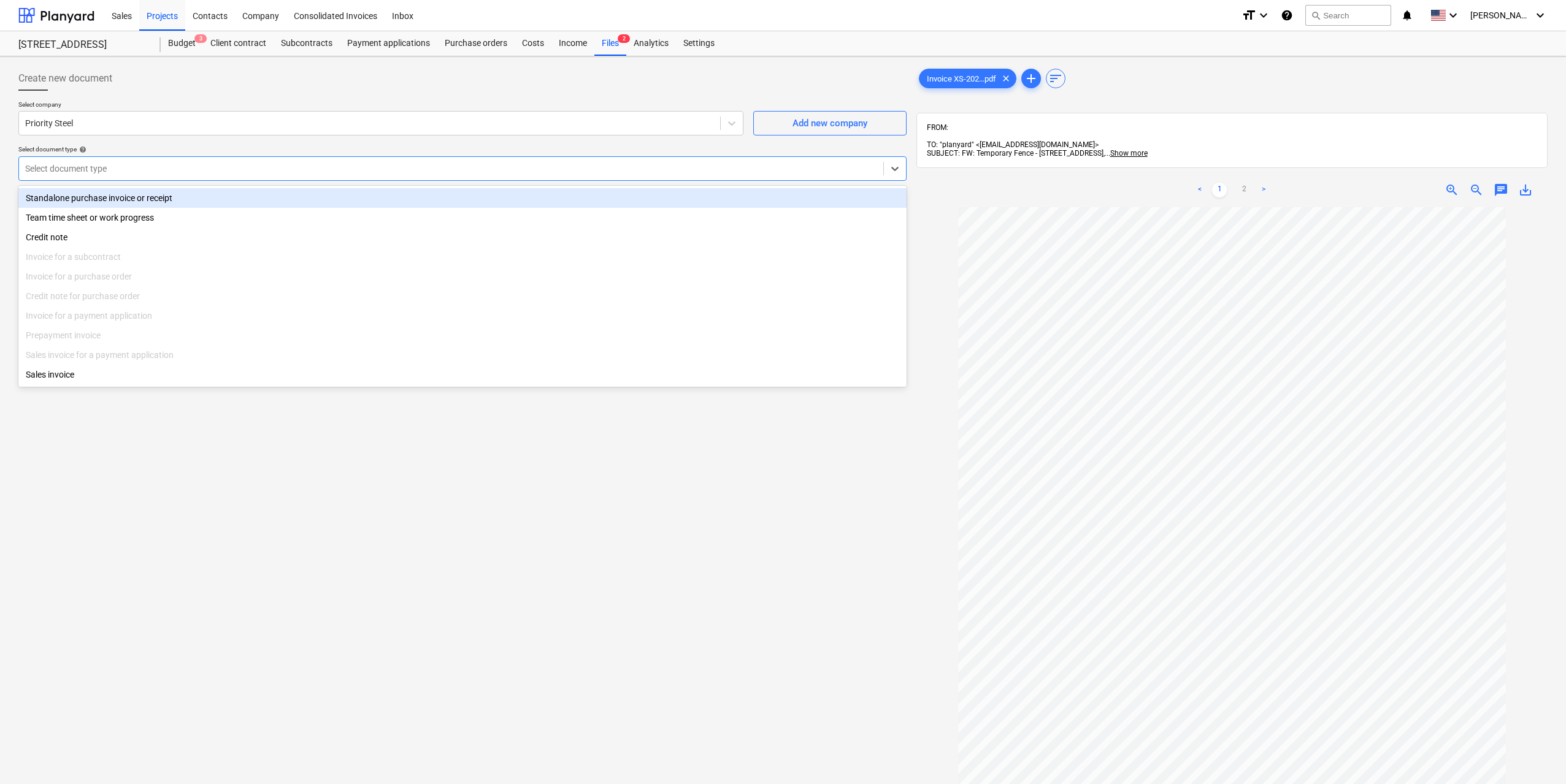
click at [462, 159] on div "Select document type" at bounding box center [463, 168] width 888 height 25
click at [266, 195] on div "Standalone purchase invoice or receipt" at bounding box center [463, 198] width 888 height 20
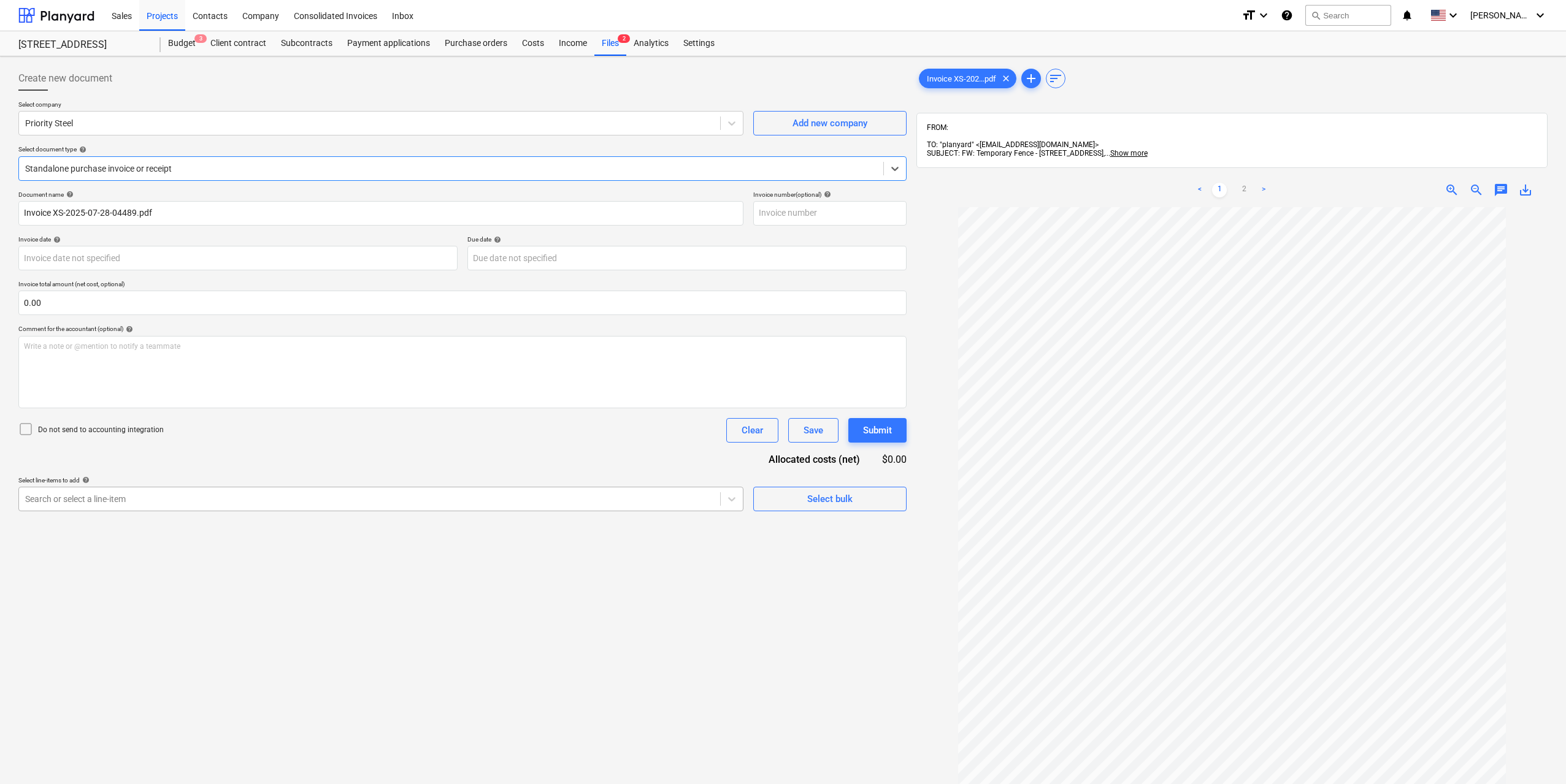
click at [156, 508] on div "Search or select a line-item" at bounding box center [369, 499] width 701 height 17
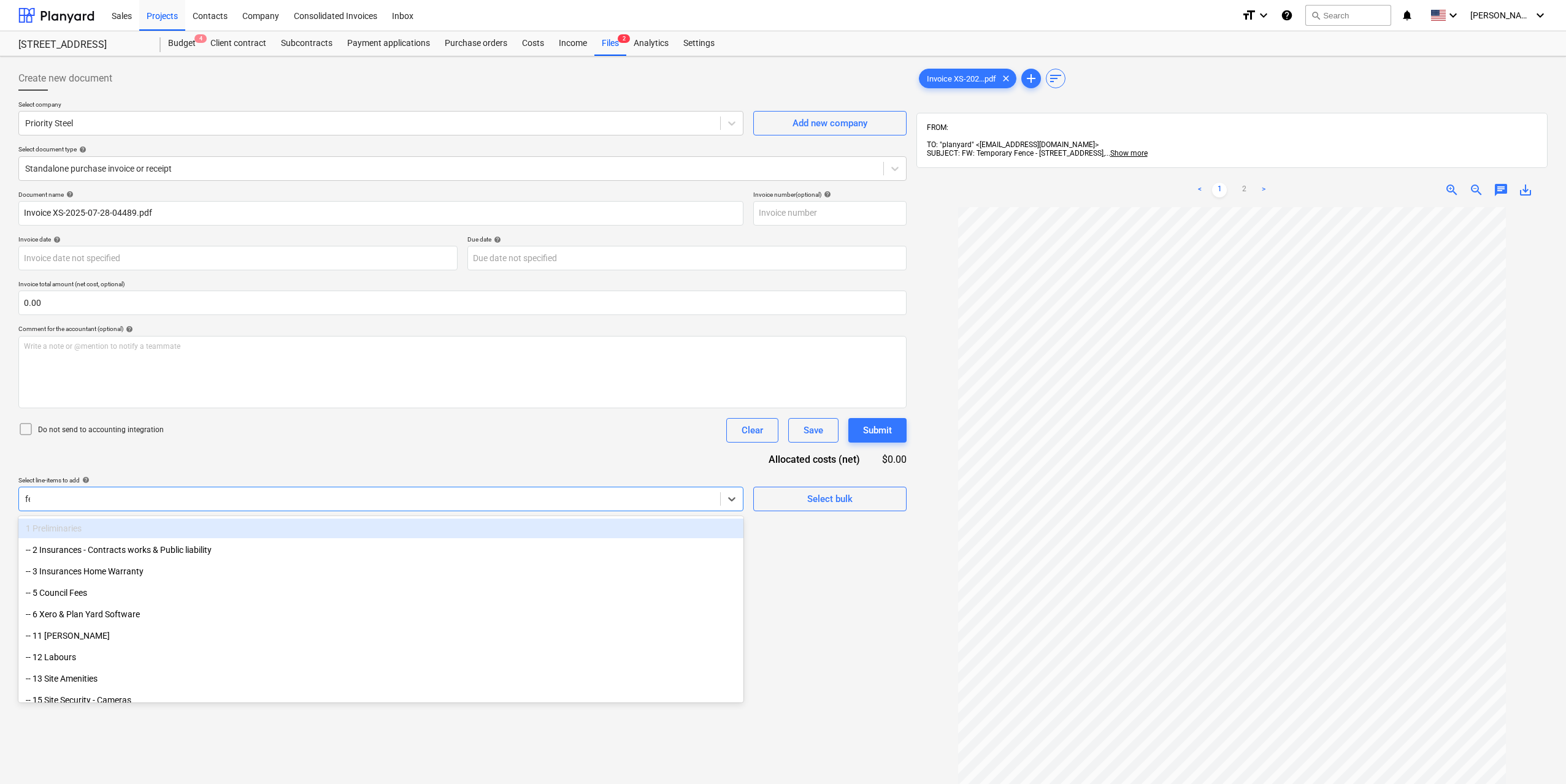
type input "f"
type input "tem"
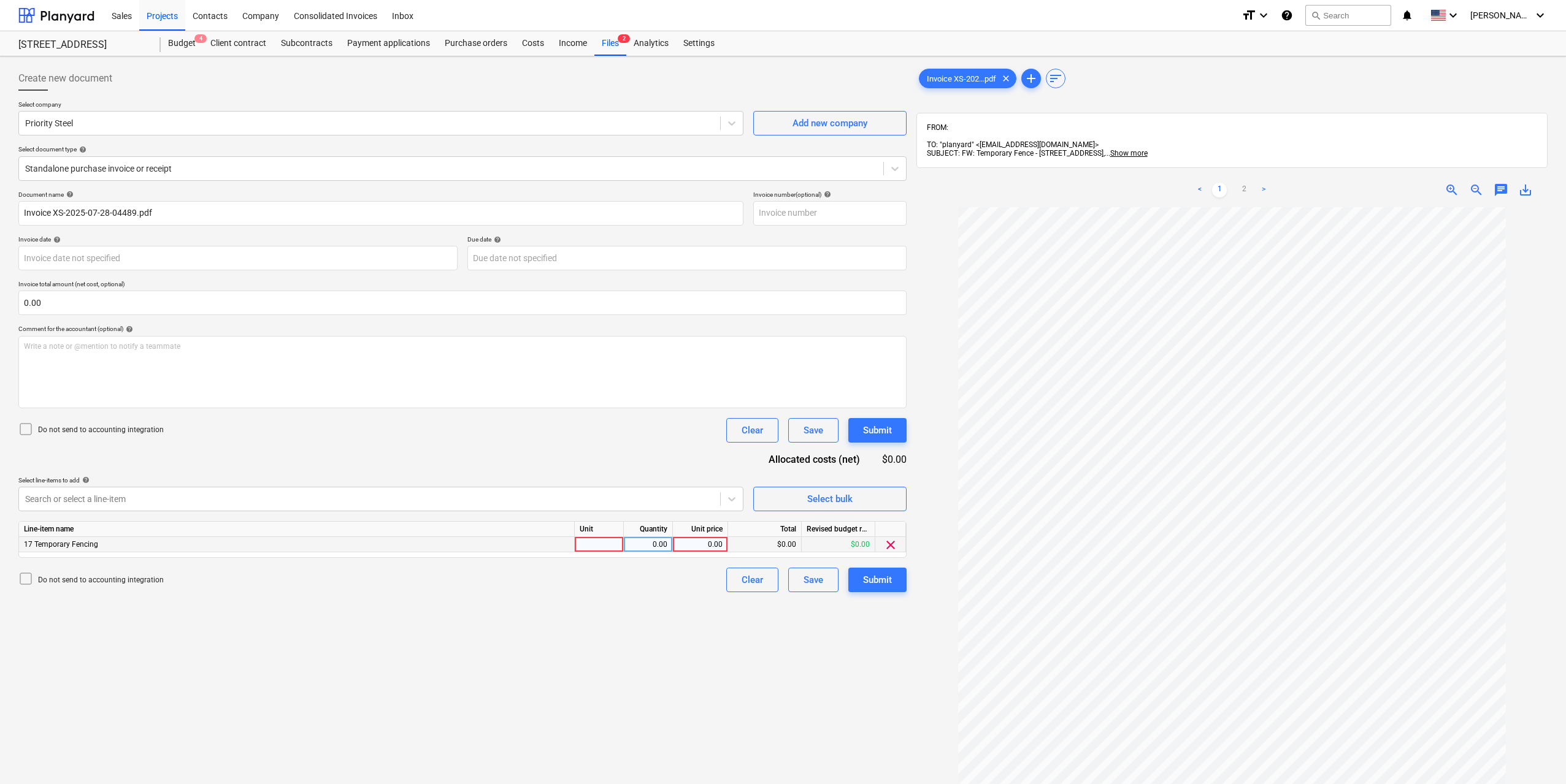
click at [618, 544] on div at bounding box center [599, 545] width 49 height 16
click at [637, 538] on div "0.00" at bounding box center [648, 545] width 38 height 16
type input "1"
click at [706, 542] on div "0.00" at bounding box center [700, 545] width 45 height 16
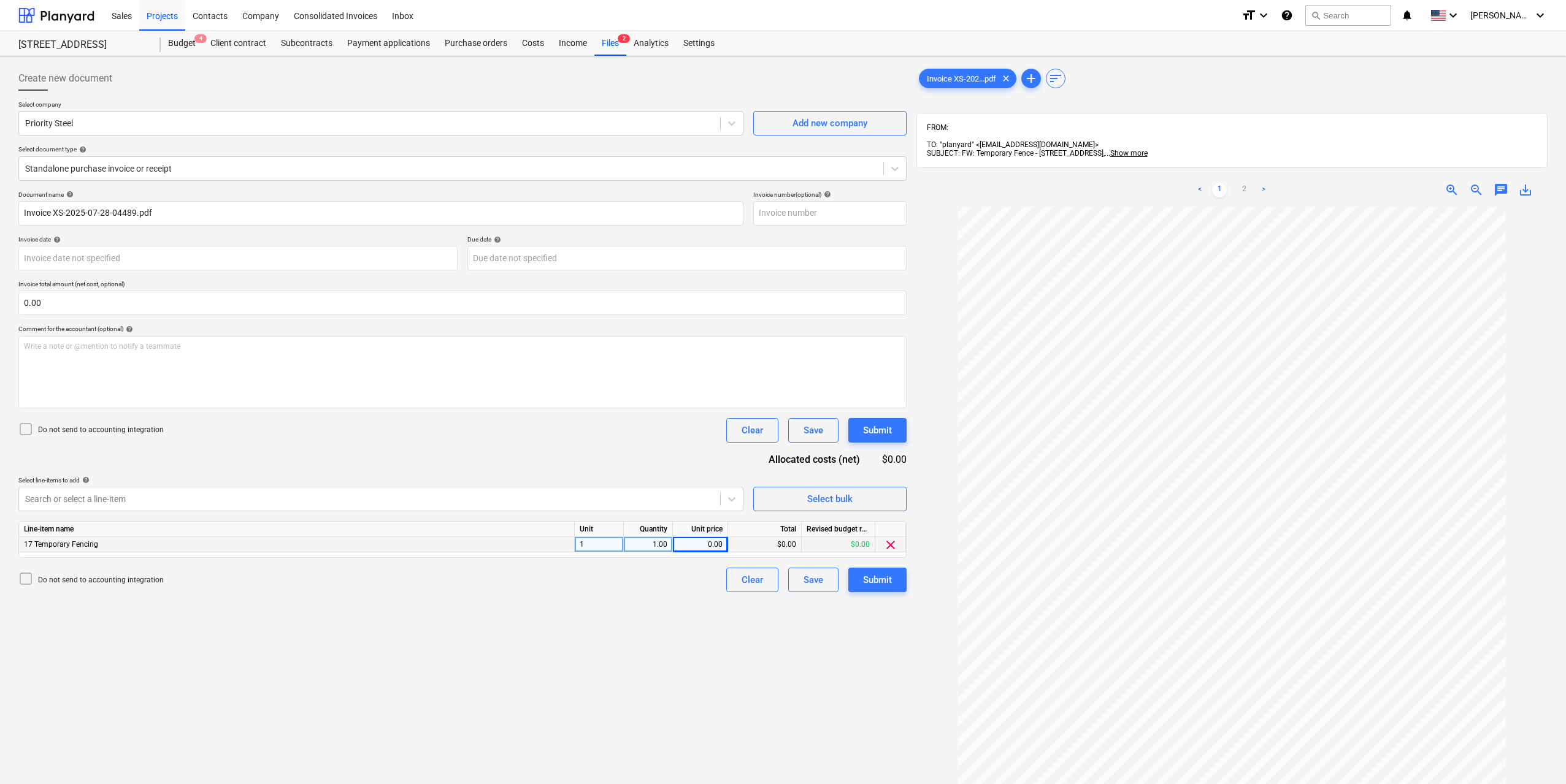
click at [681, 538] on div "0.00" at bounding box center [700, 545] width 45 height 16
click at [696, 539] on input at bounding box center [700, 544] width 55 height 15
type input "1676"
click at [674, 584] on div "Do not send to accounting integration Clear Save Submit" at bounding box center [463, 579] width 888 height 25
click at [869, 575] on div "Submit" at bounding box center [877, 579] width 29 height 16
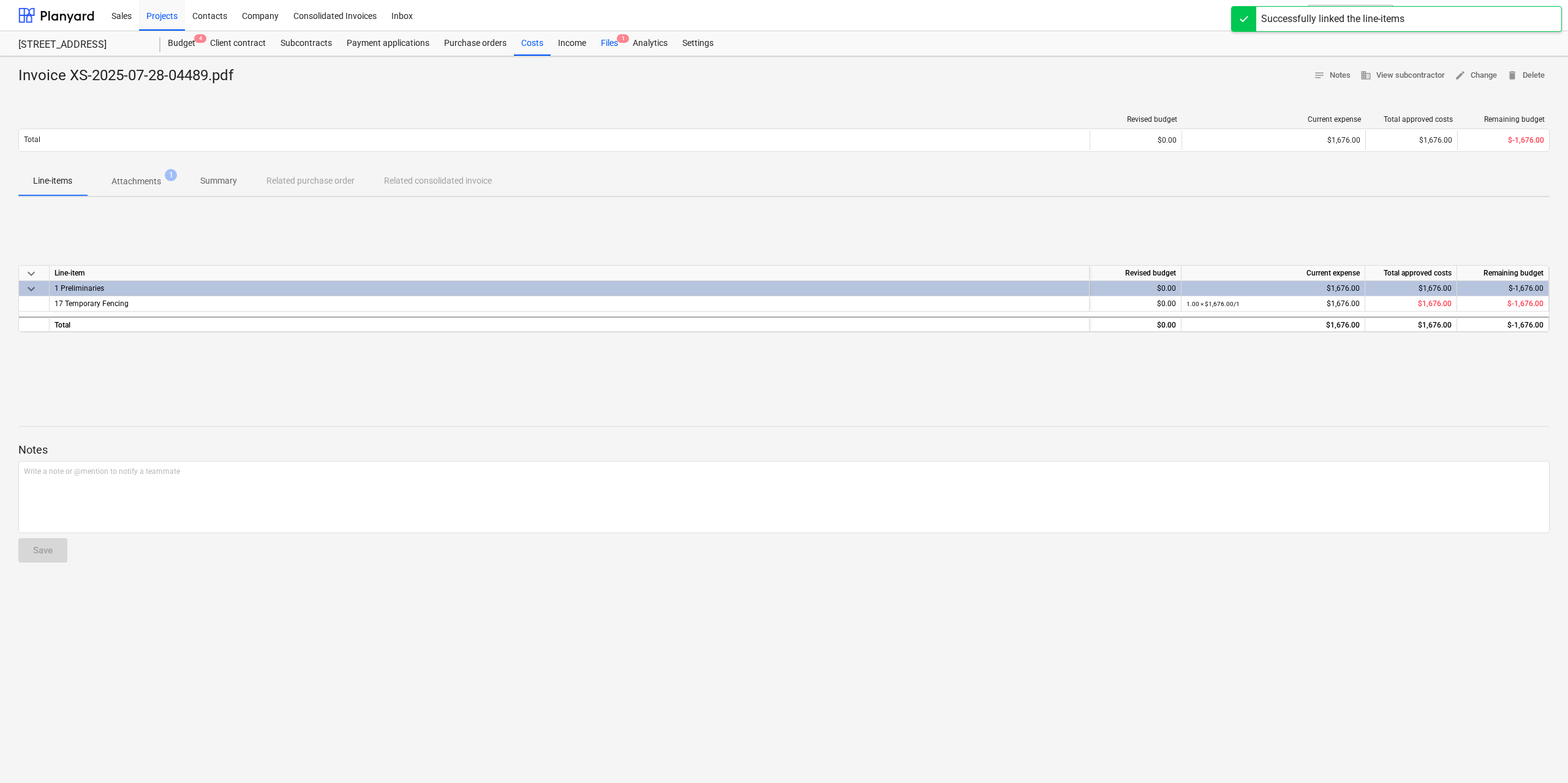
click at [610, 42] on div "Files 1" at bounding box center [609, 43] width 32 height 25
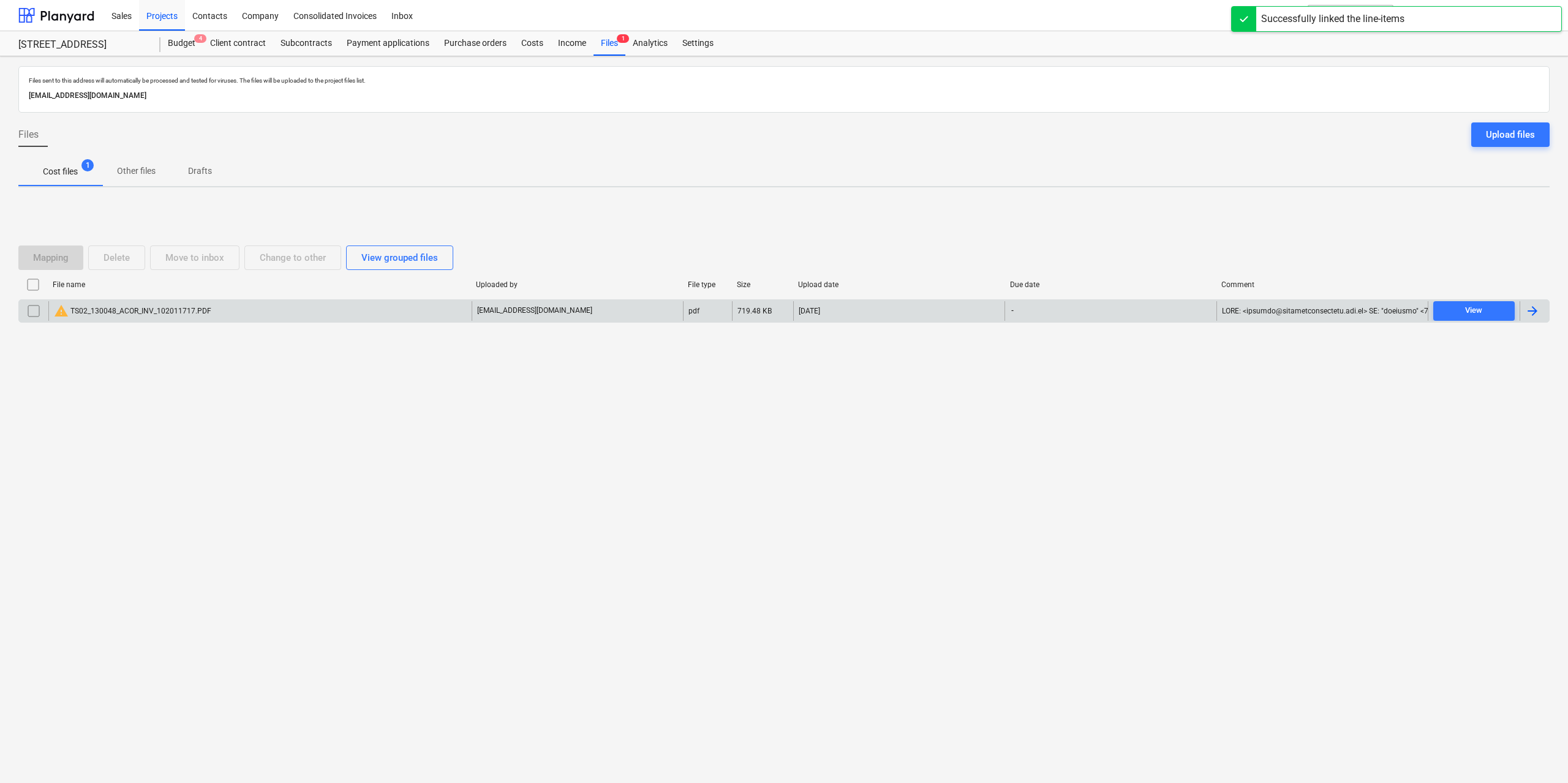
click at [194, 316] on div "warning TS02_130048_ACOR_INV_102011717.PDF" at bounding box center [133, 311] width 158 height 15
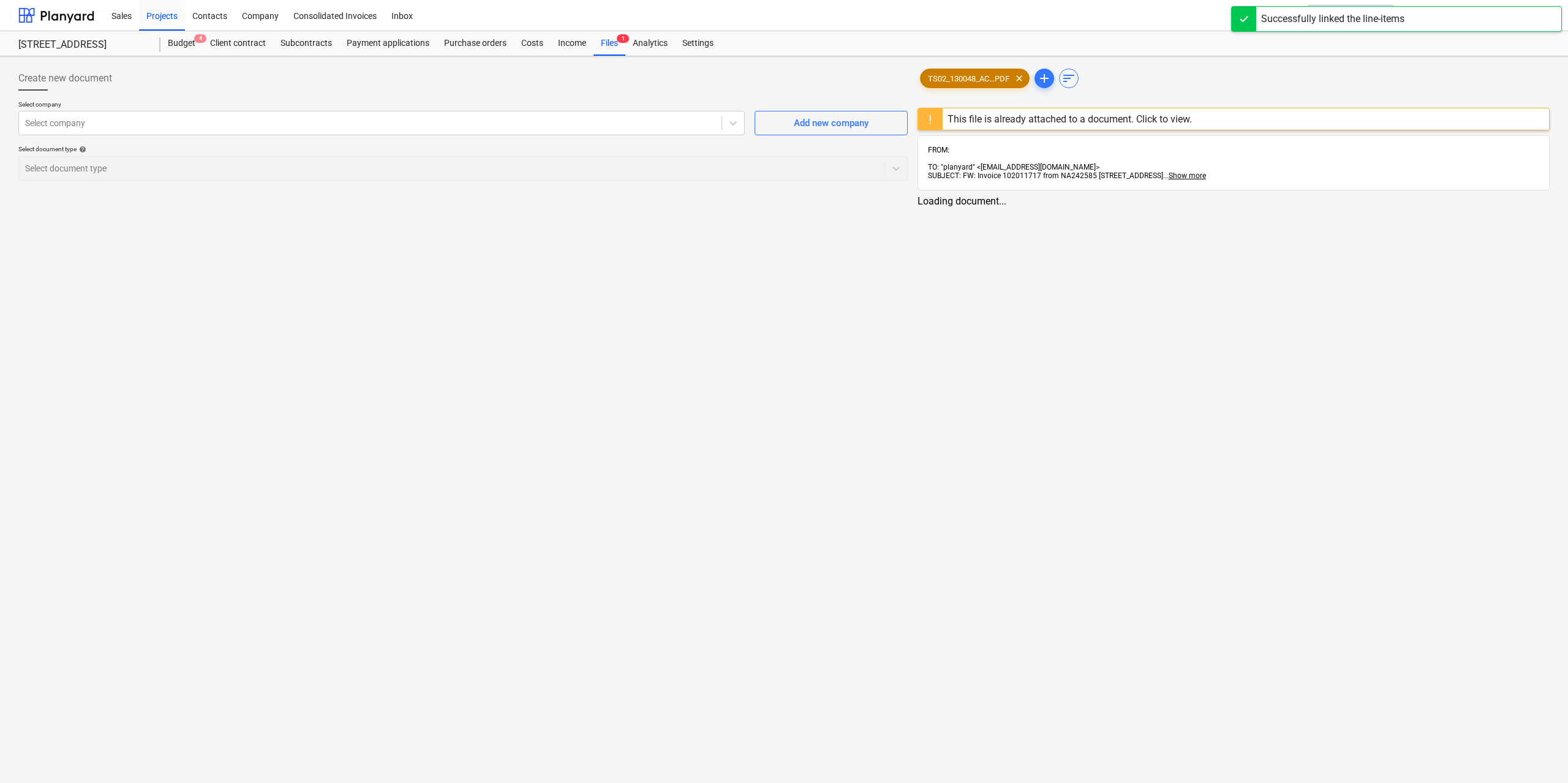
click at [930, 86] on div "TS02_130048_AC...PDF clear" at bounding box center [974, 79] width 110 height 20
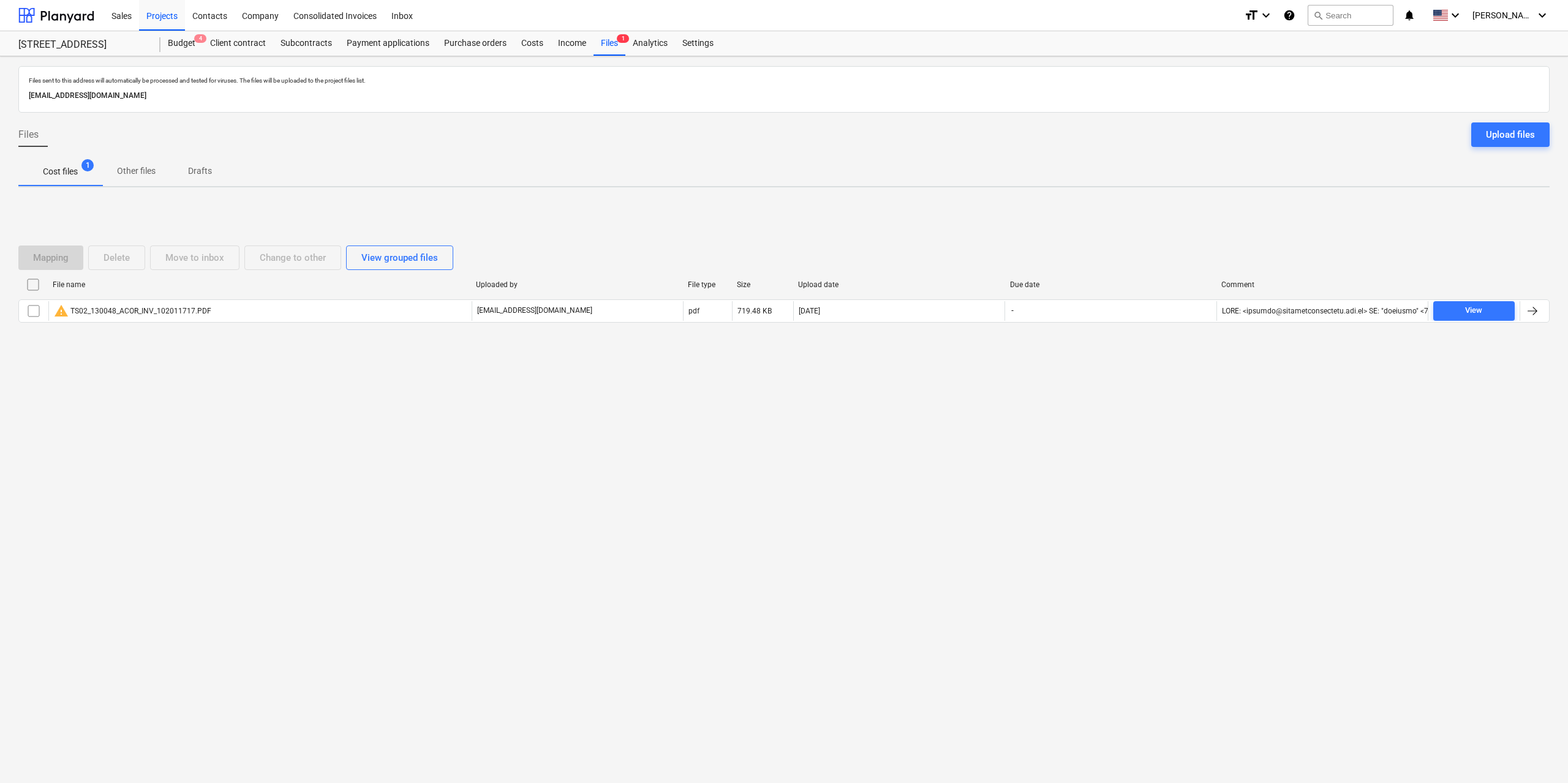
drag, startPoint x: 26, startPoint y: 282, endPoint x: 47, endPoint y: 277, distance: 21.6
click at [26, 282] on input "checkbox" at bounding box center [33, 285] width 20 height 20
click at [112, 252] on div "Delete" at bounding box center [116, 257] width 26 height 16
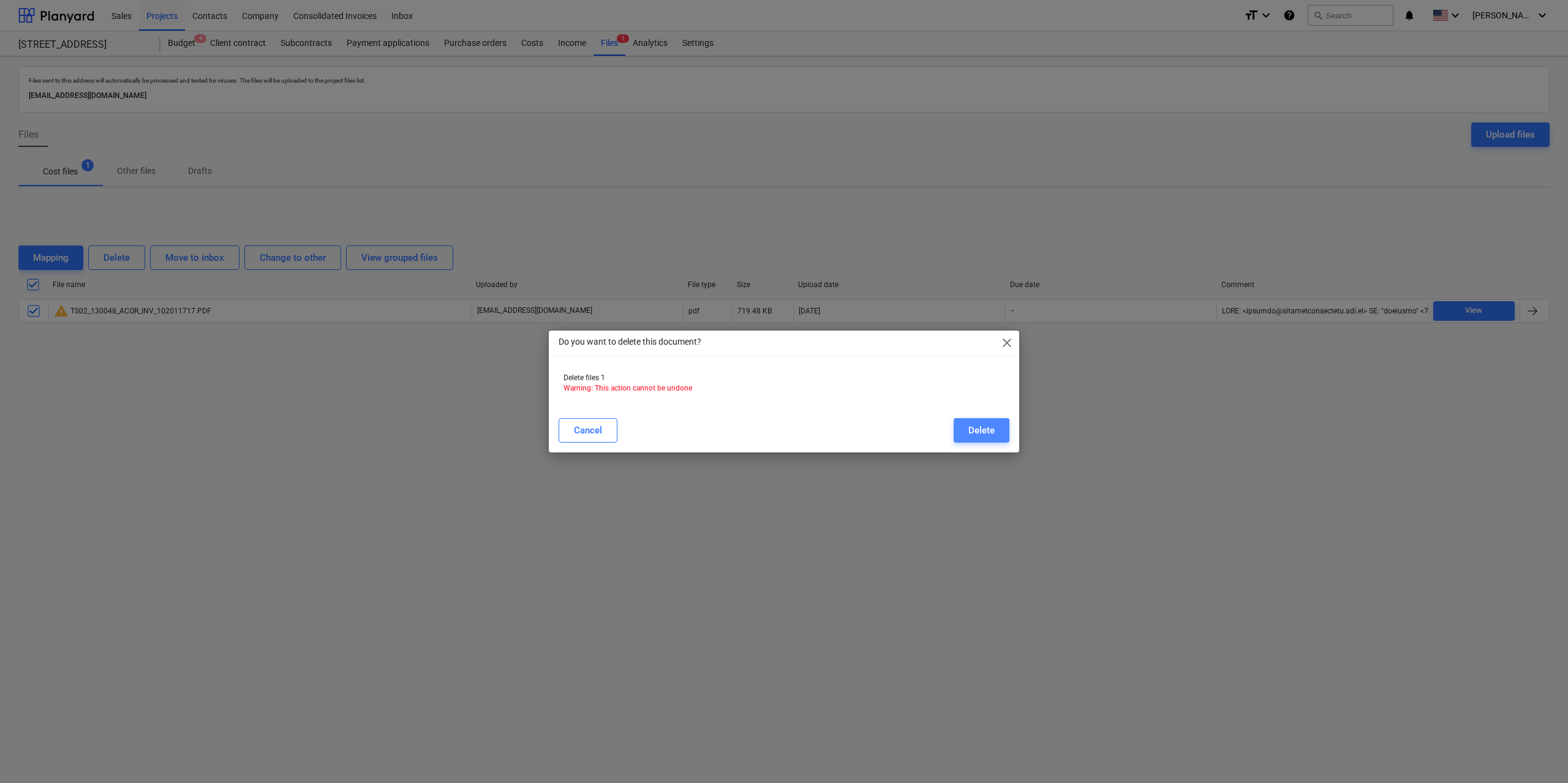
click at [966, 427] on button "Delete" at bounding box center [981, 431] width 56 height 25
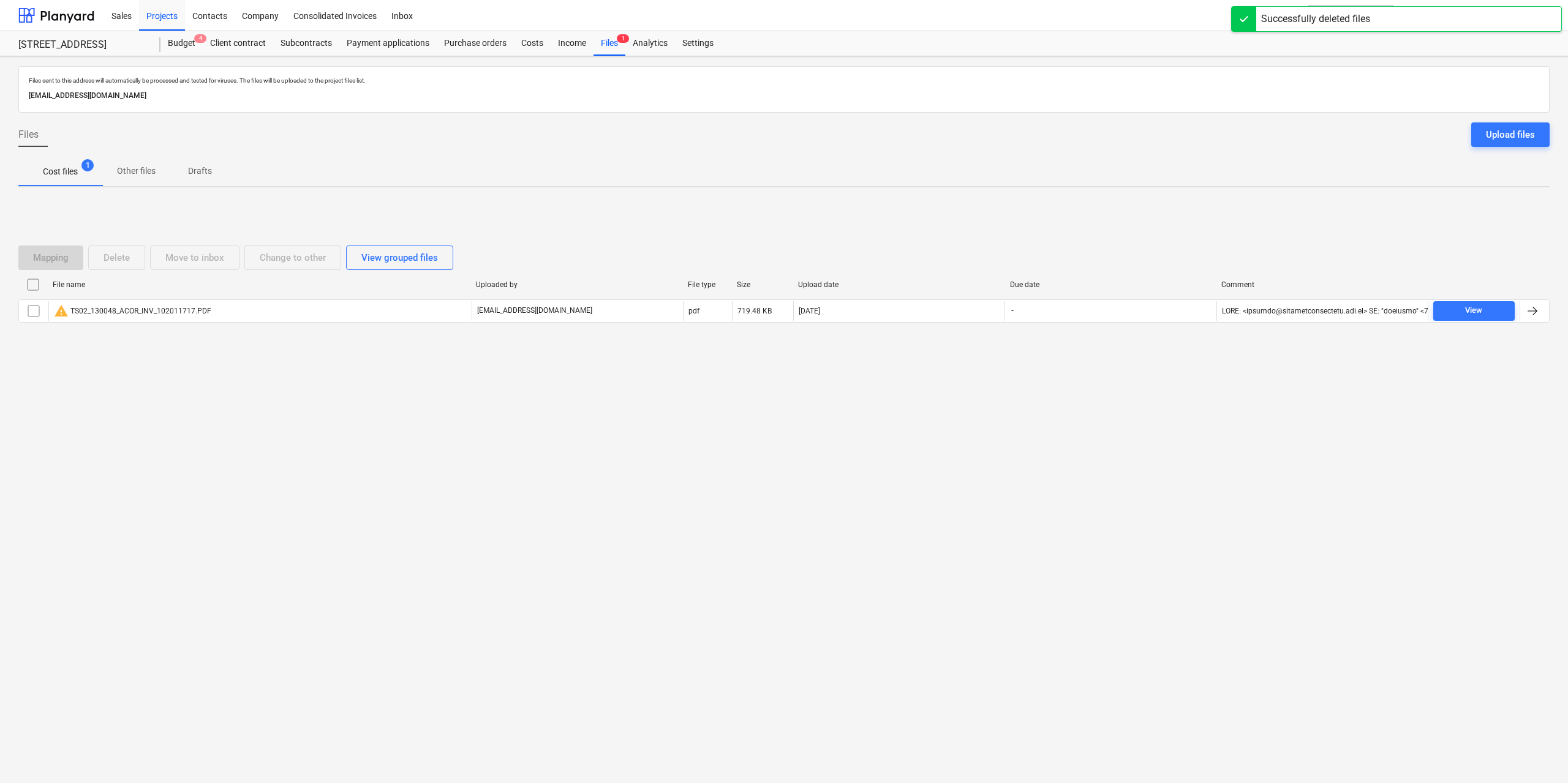
click at [294, 463] on div "Files sent to this address will automatically be processed and tested for virus…" at bounding box center [784, 419] width 1568 height 727
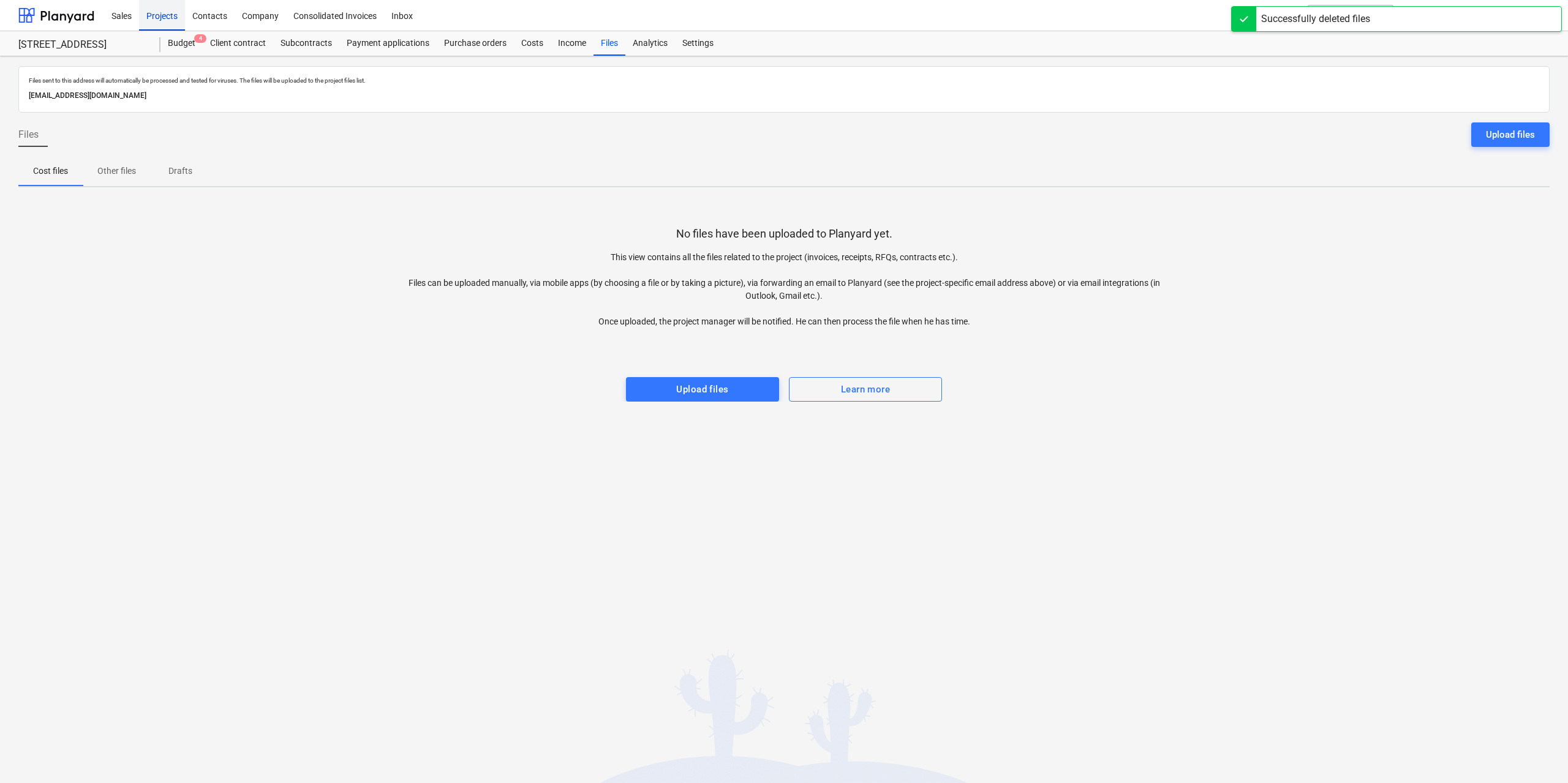
click at [165, 11] on div "Projects" at bounding box center [162, 15] width 46 height 31
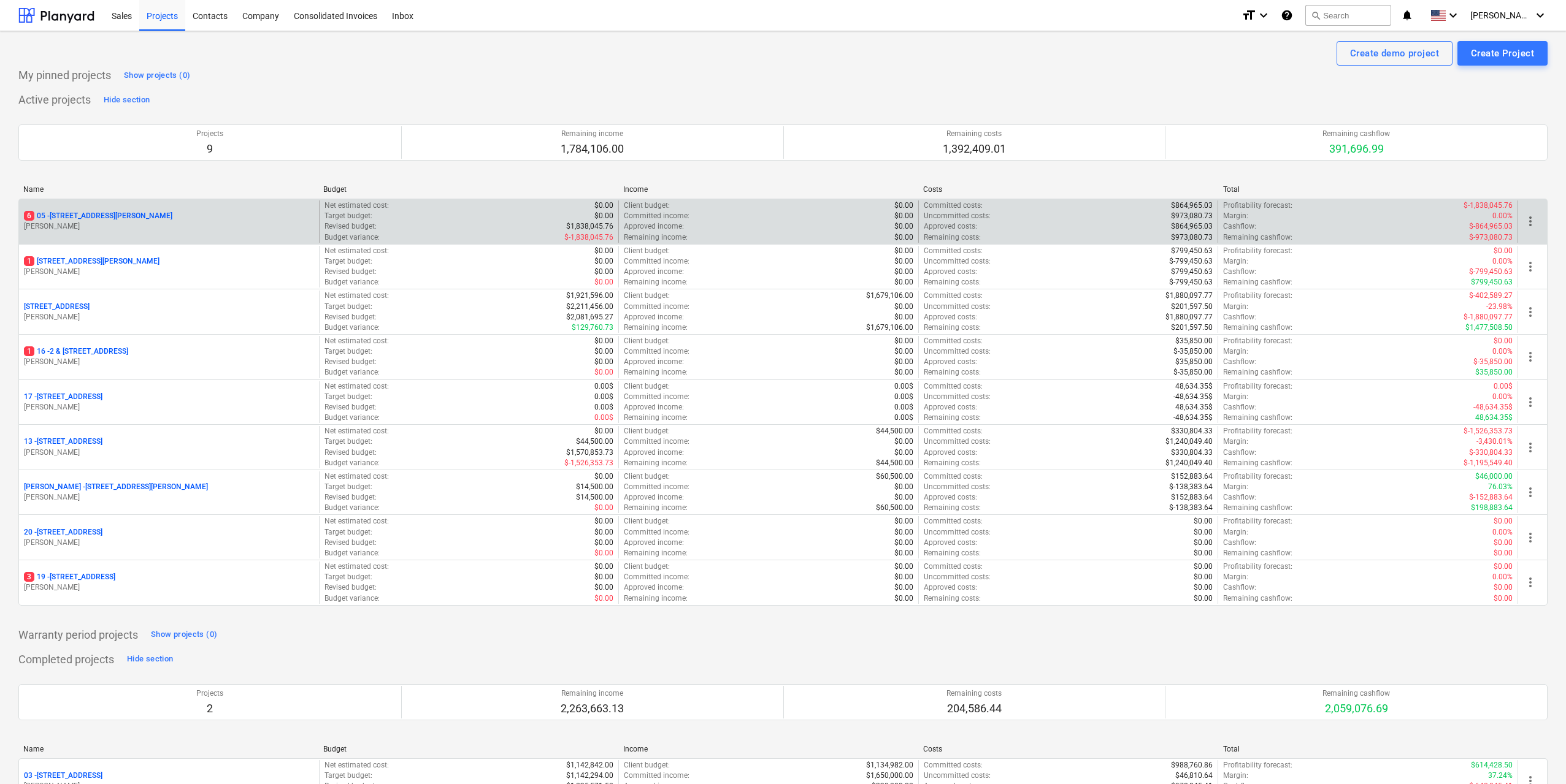
click at [183, 217] on div "6 05 - 3 Emmerick Street, Lilyfield" at bounding box center [169, 216] width 290 height 11
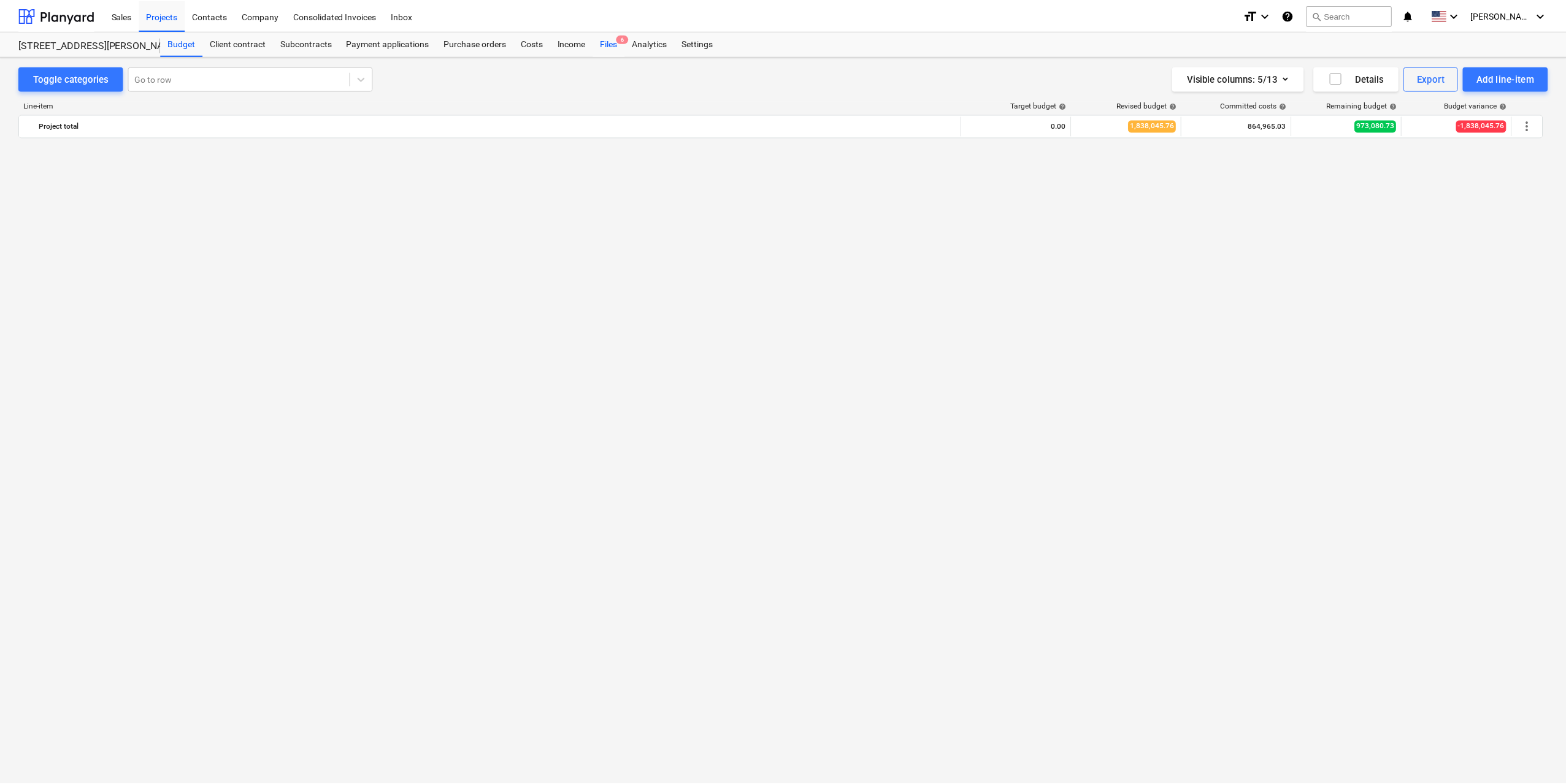
scroll to position [3066, 0]
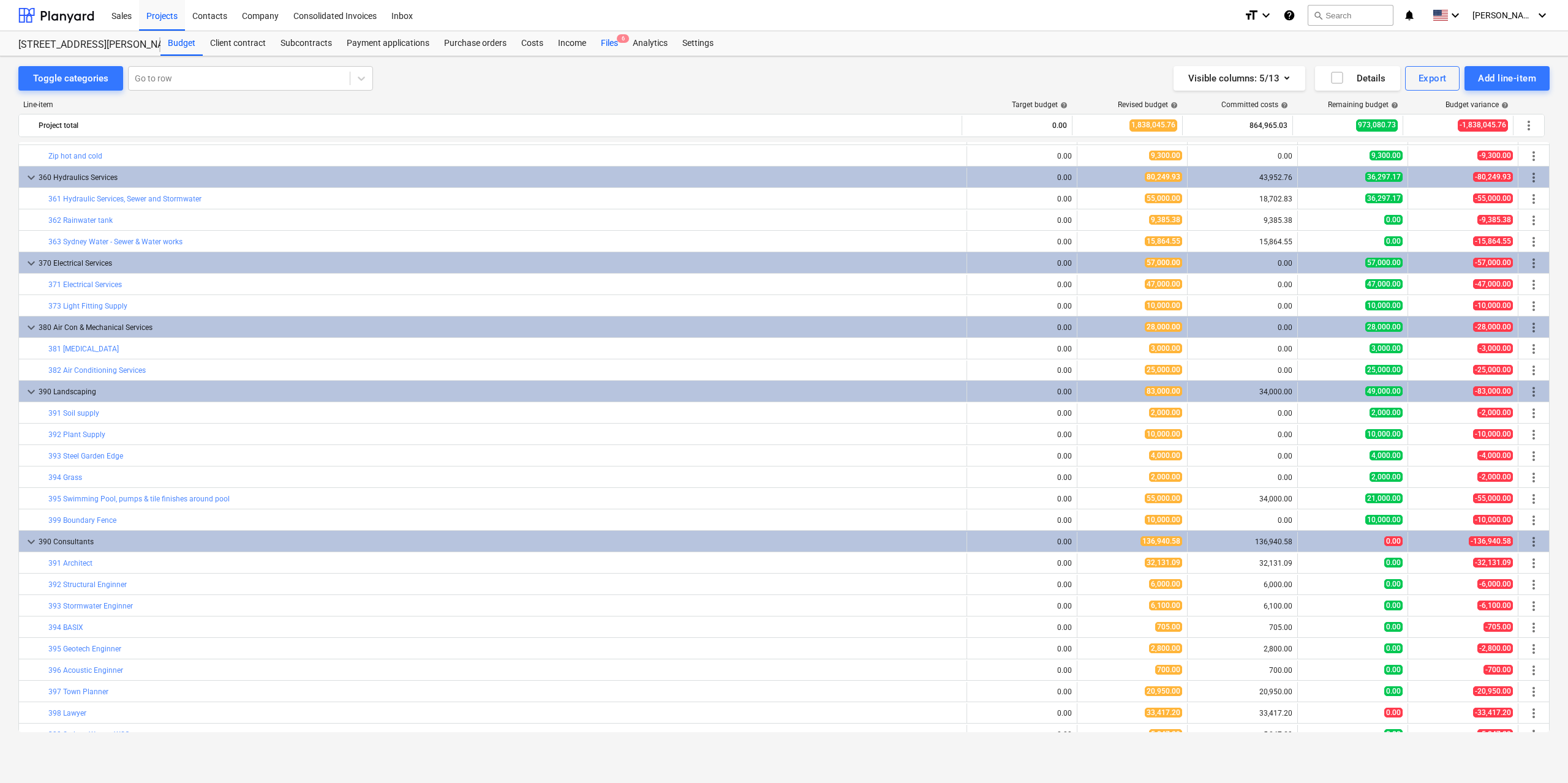
click at [607, 47] on div "Files 6" at bounding box center [609, 43] width 32 height 25
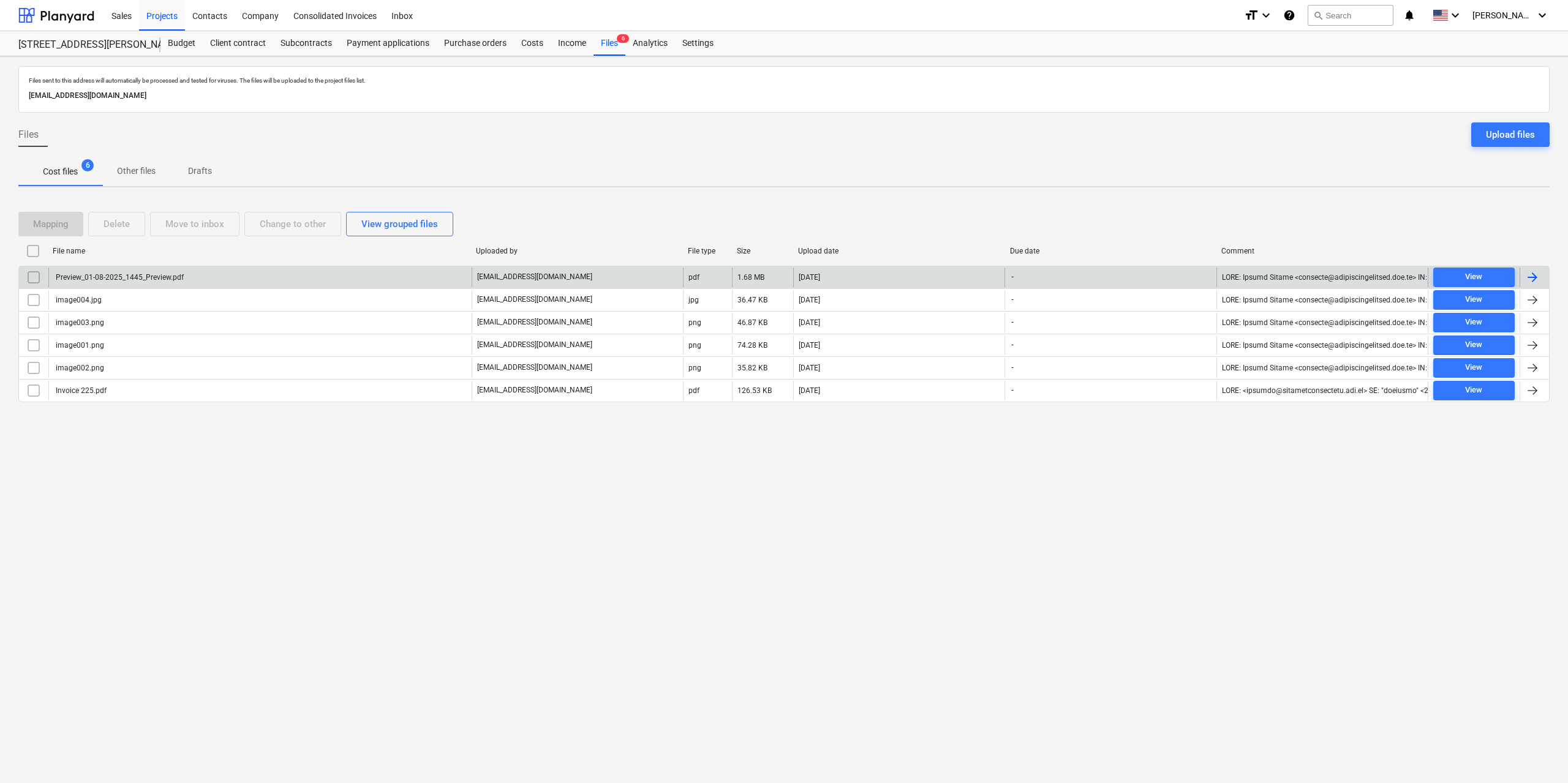
click at [195, 276] on div "Preview_01-08-2025_1445_Preview.pdf" at bounding box center [260, 277] width 423 height 20
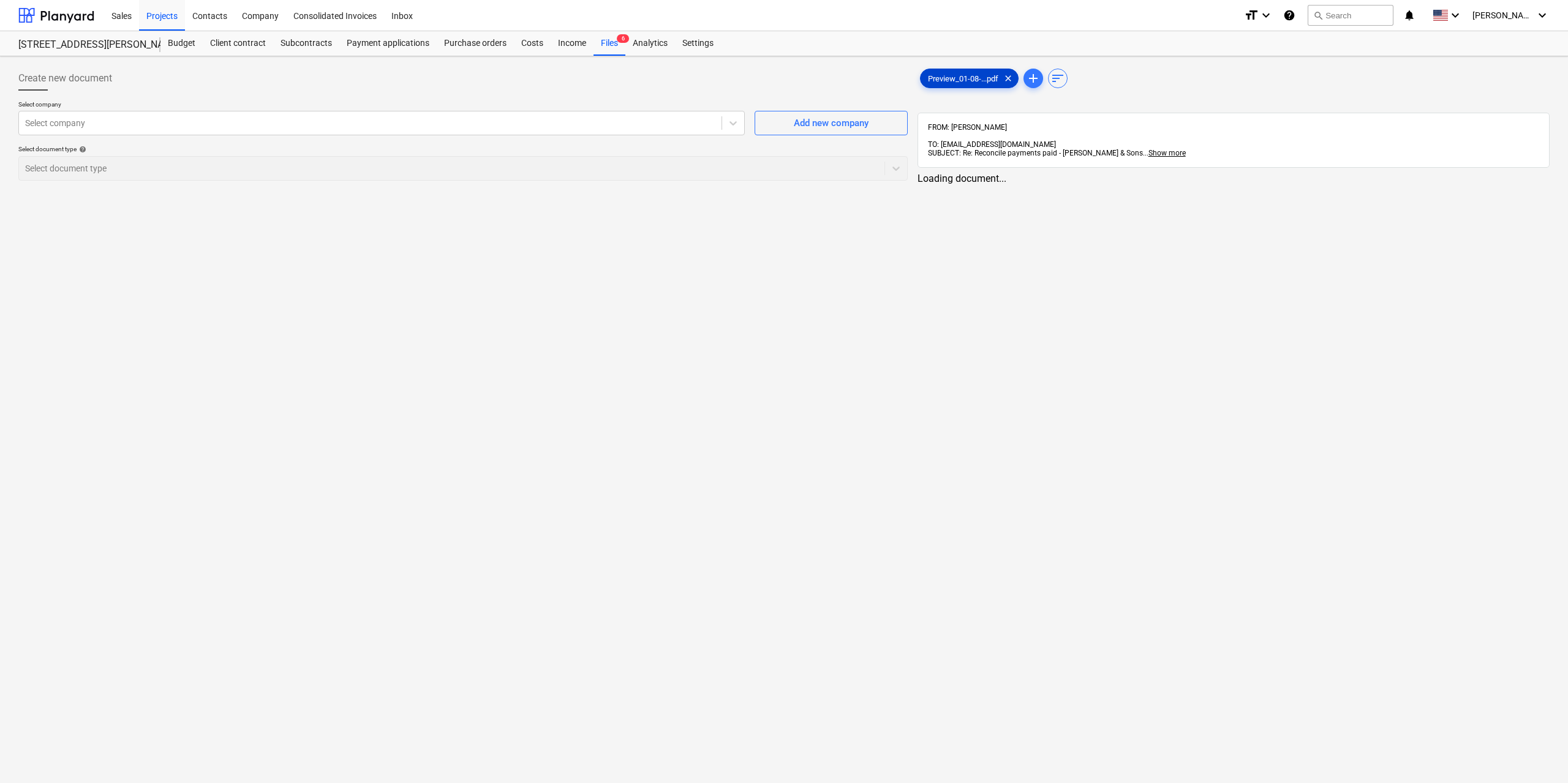
click at [949, 83] on div "Preview_01-08-...pdf clear" at bounding box center [968, 79] width 99 height 20
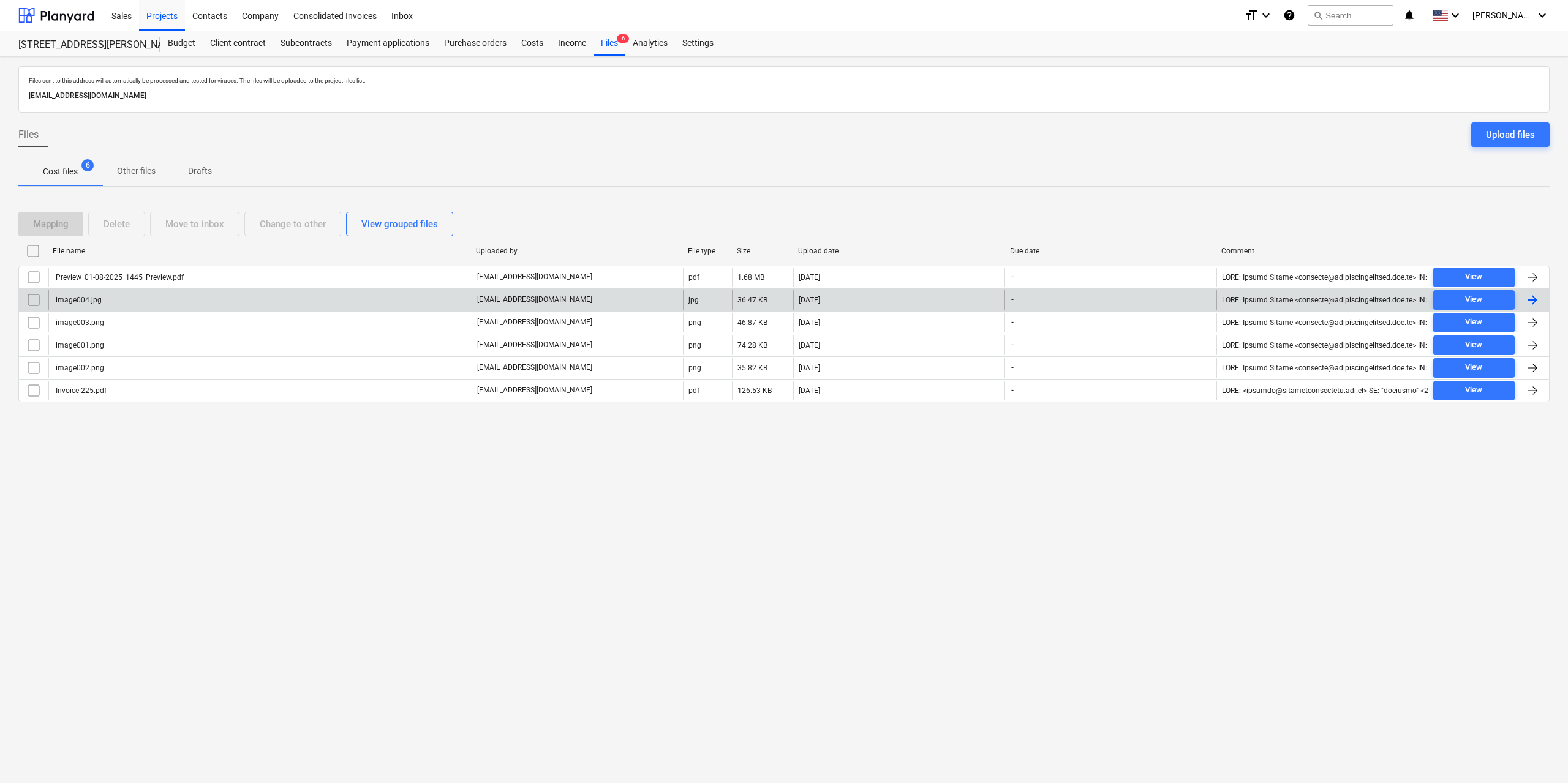
click at [85, 302] on div "image004.jpg" at bounding box center [77, 300] width 48 height 9
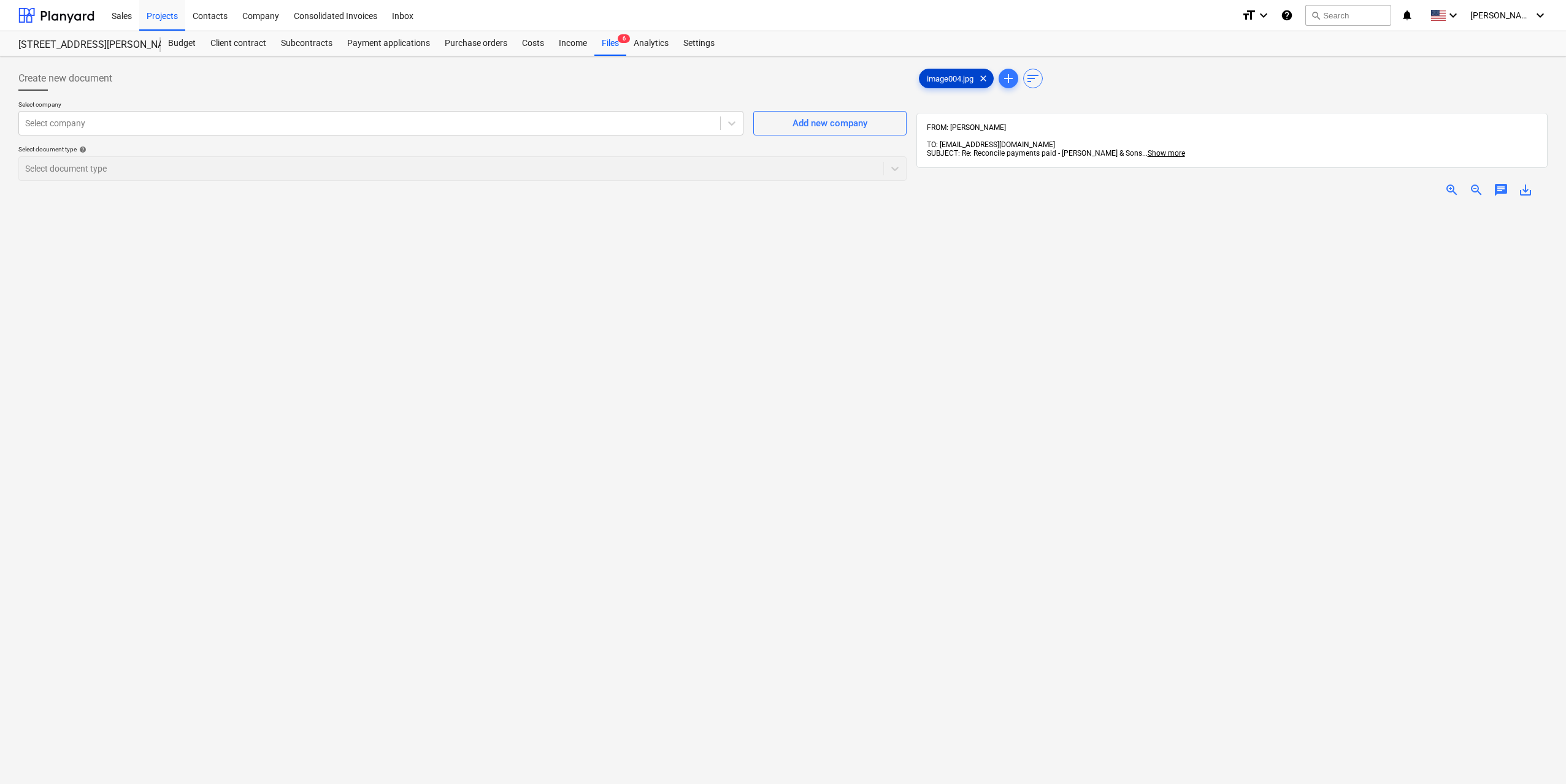
click at [945, 80] on span "image004.jpg" at bounding box center [950, 78] width 61 height 9
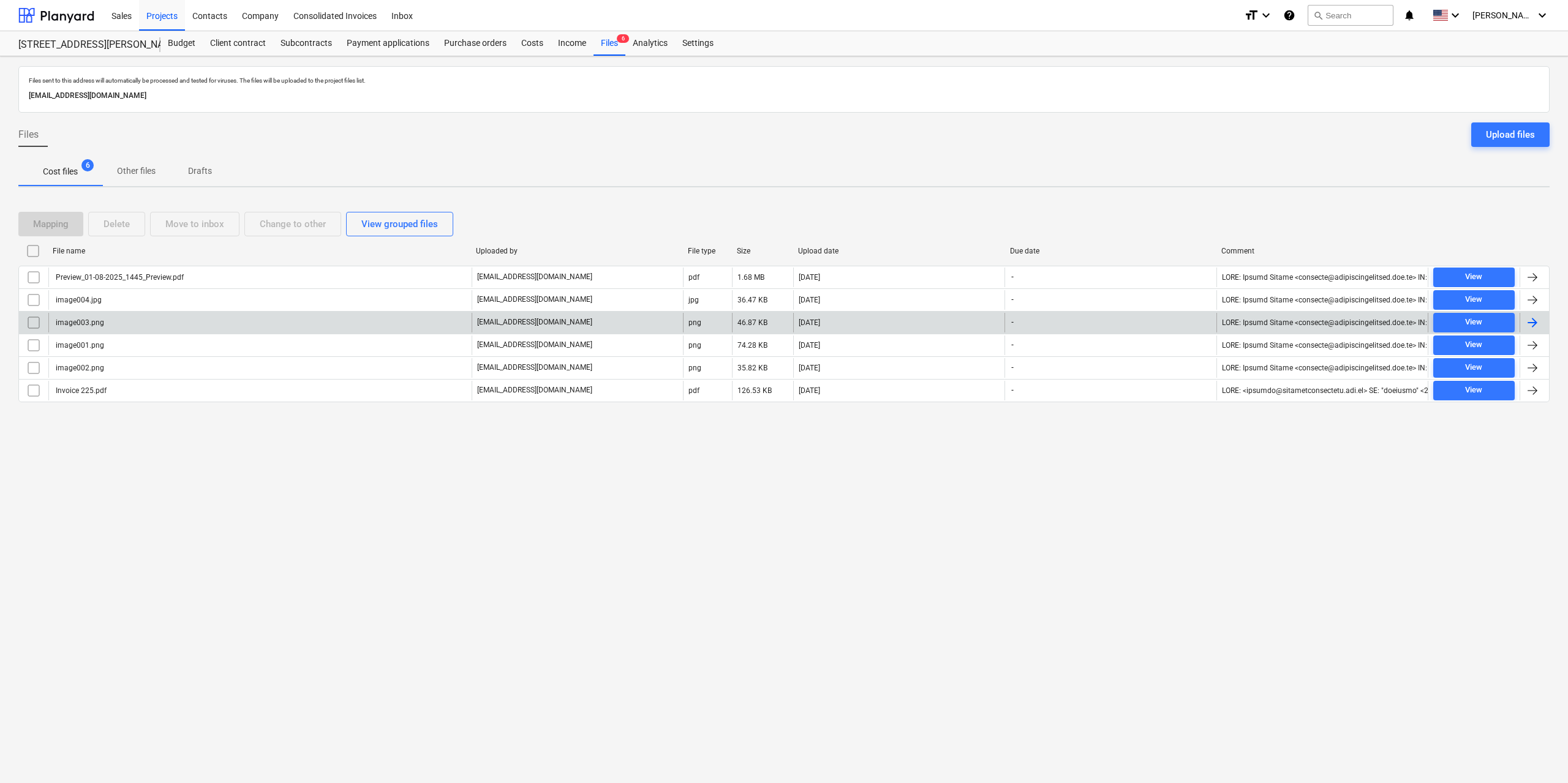
click at [96, 326] on div "image003.png" at bounding box center [79, 323] width 50 height 9
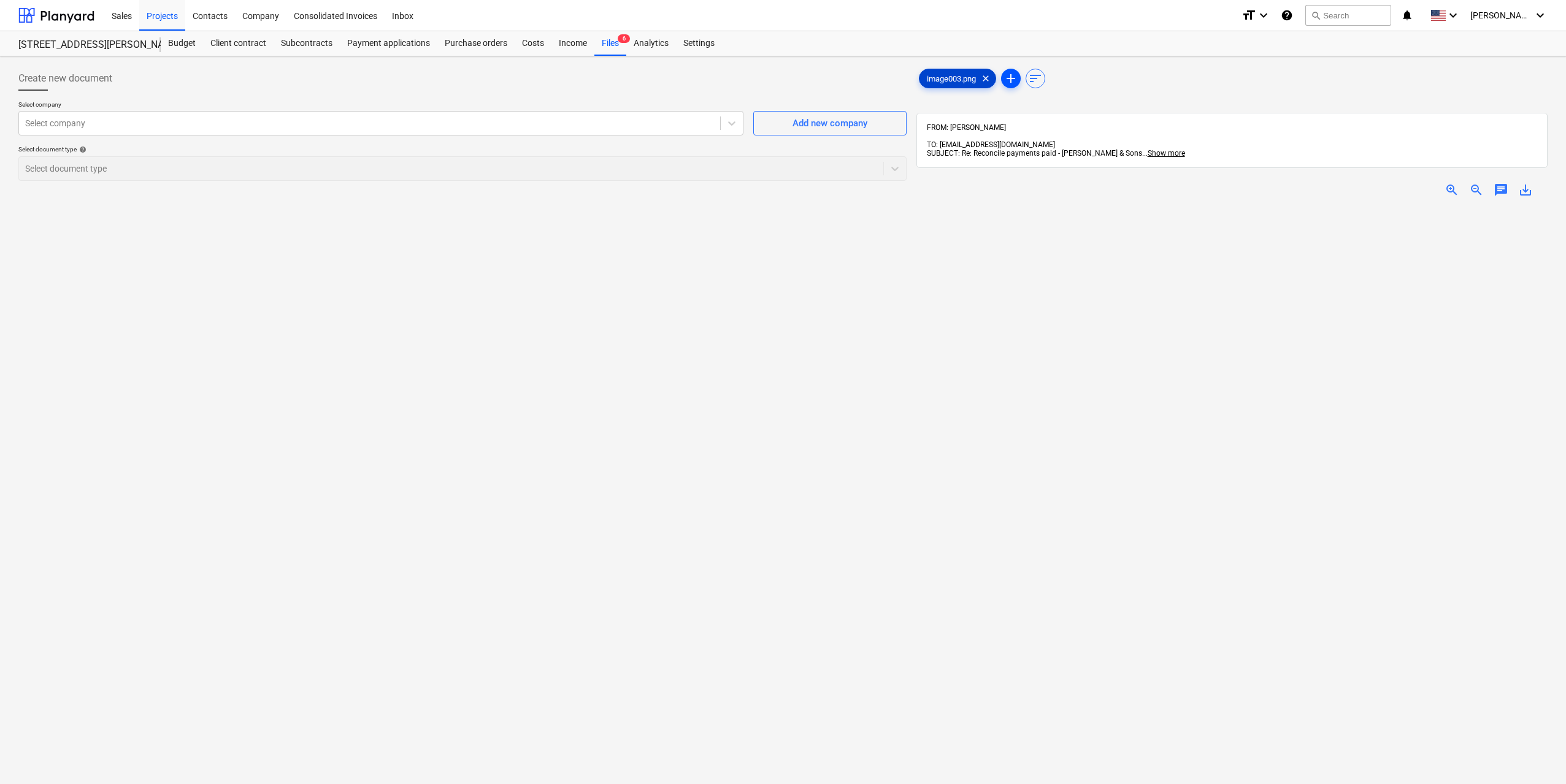
click at [945, 77] on span "image003.png" at bounding box center [951, 78] width 64 height 9
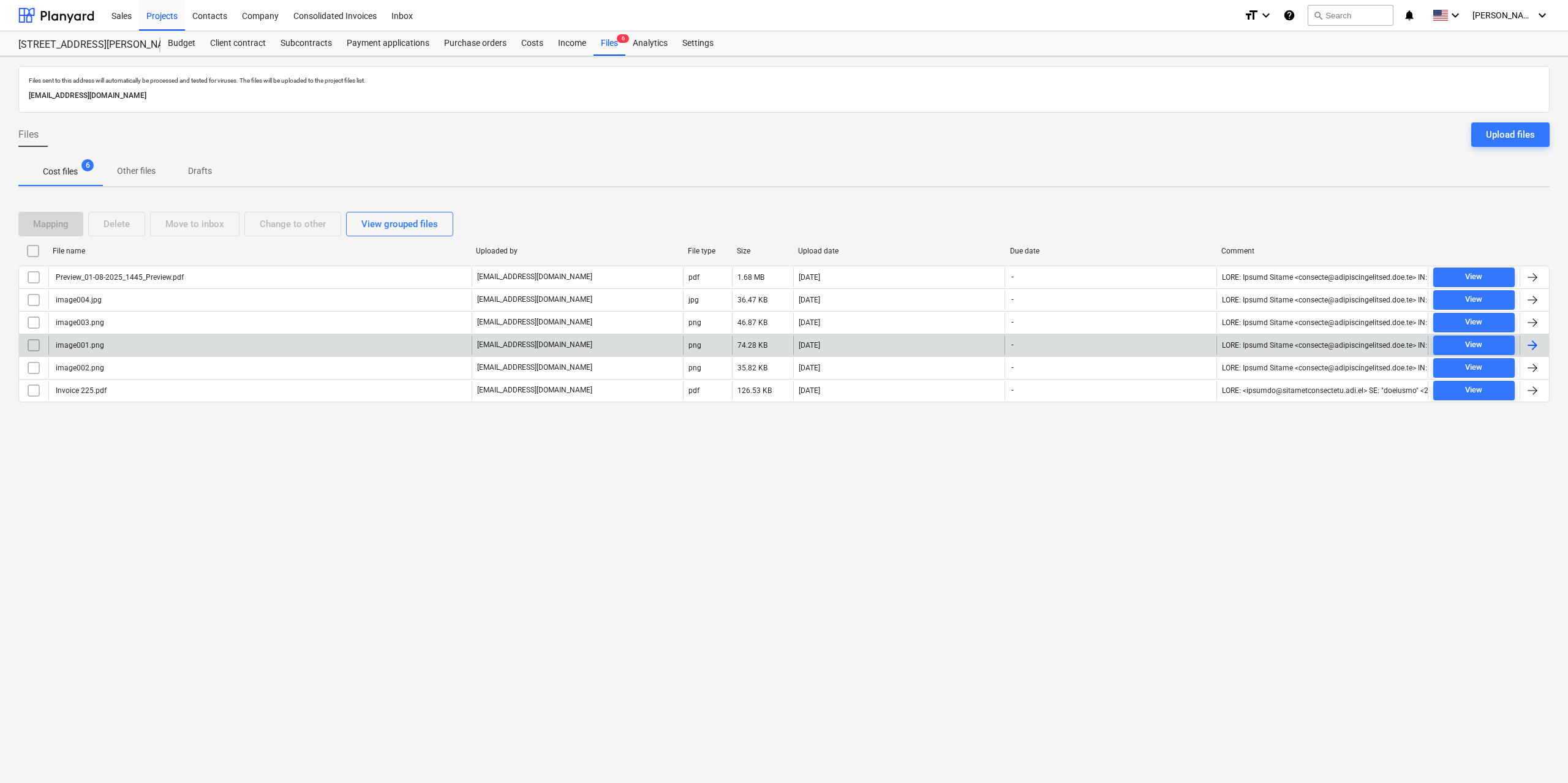
click at [107, 343] on div "image001.png" at bounding box center [260, 345] width 423 height 20
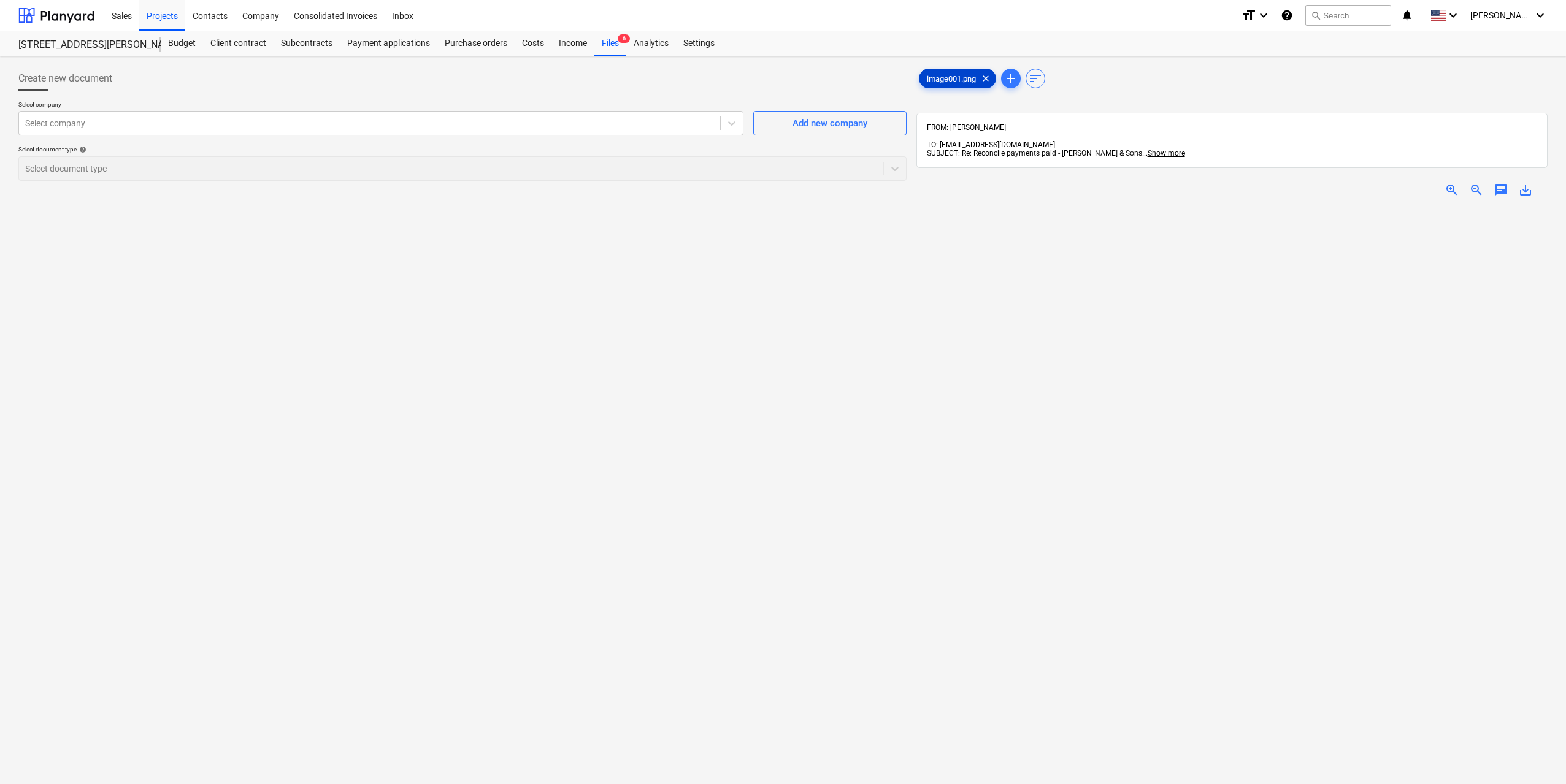
click at [949, 83] on span "image001.png" at bounding box center [951, 78] width 64 height 9
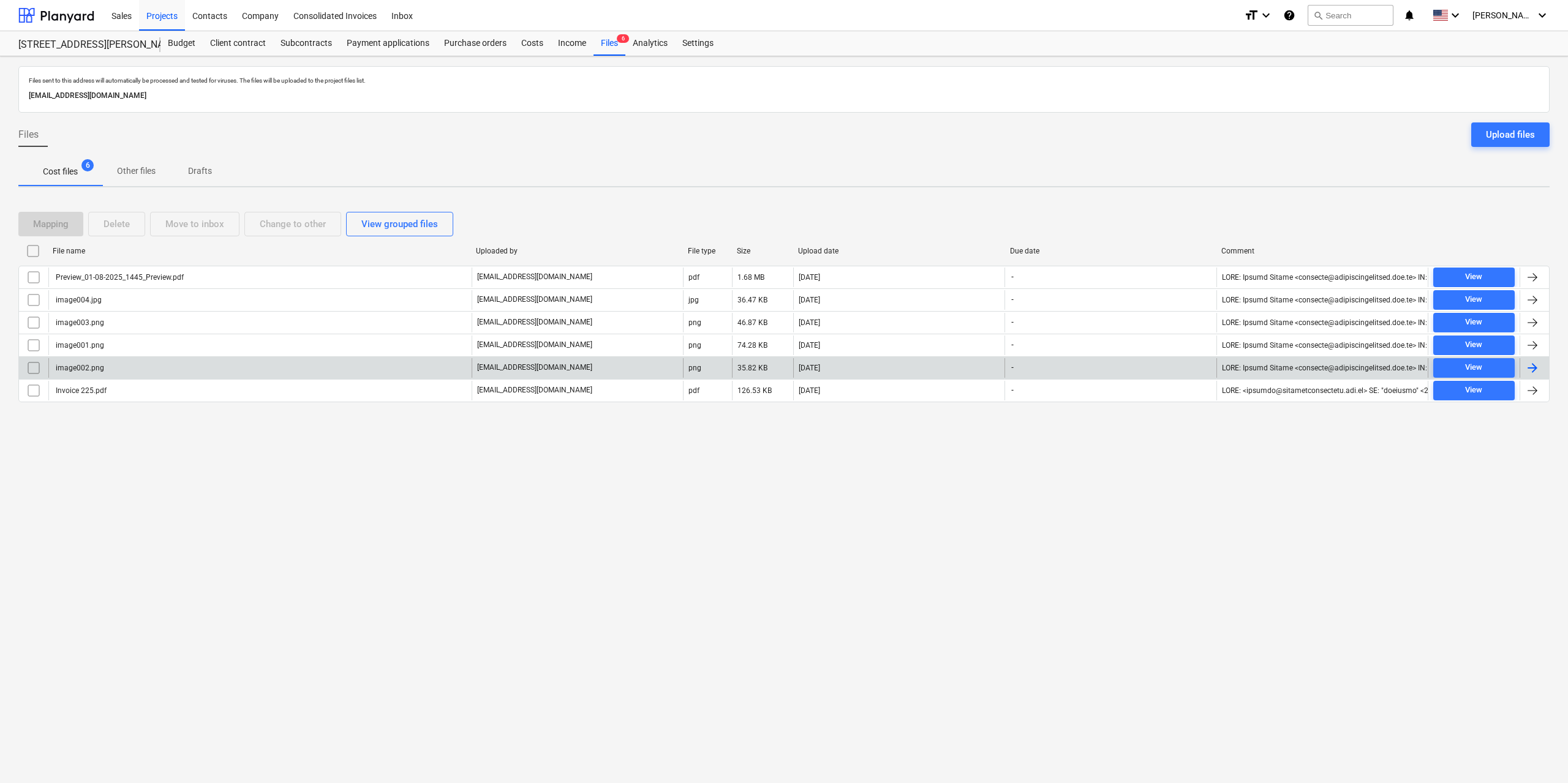
click at [92, 365] on div "image002.png" at bounding box center [79, 368] width 50 height 9
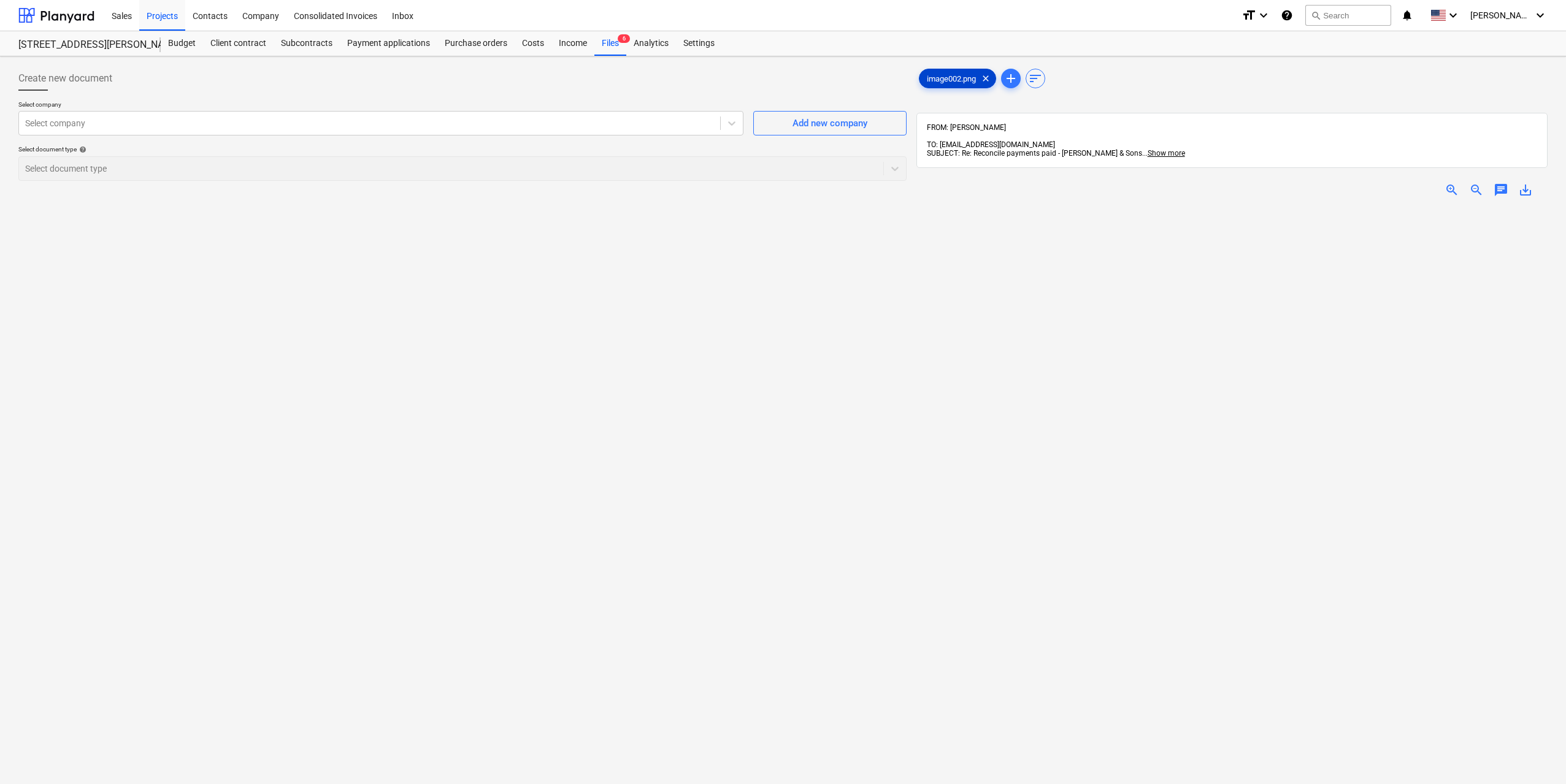
click at [940, 75] on span "image002.png" at bounding box center [951, 78] width 64 height 9
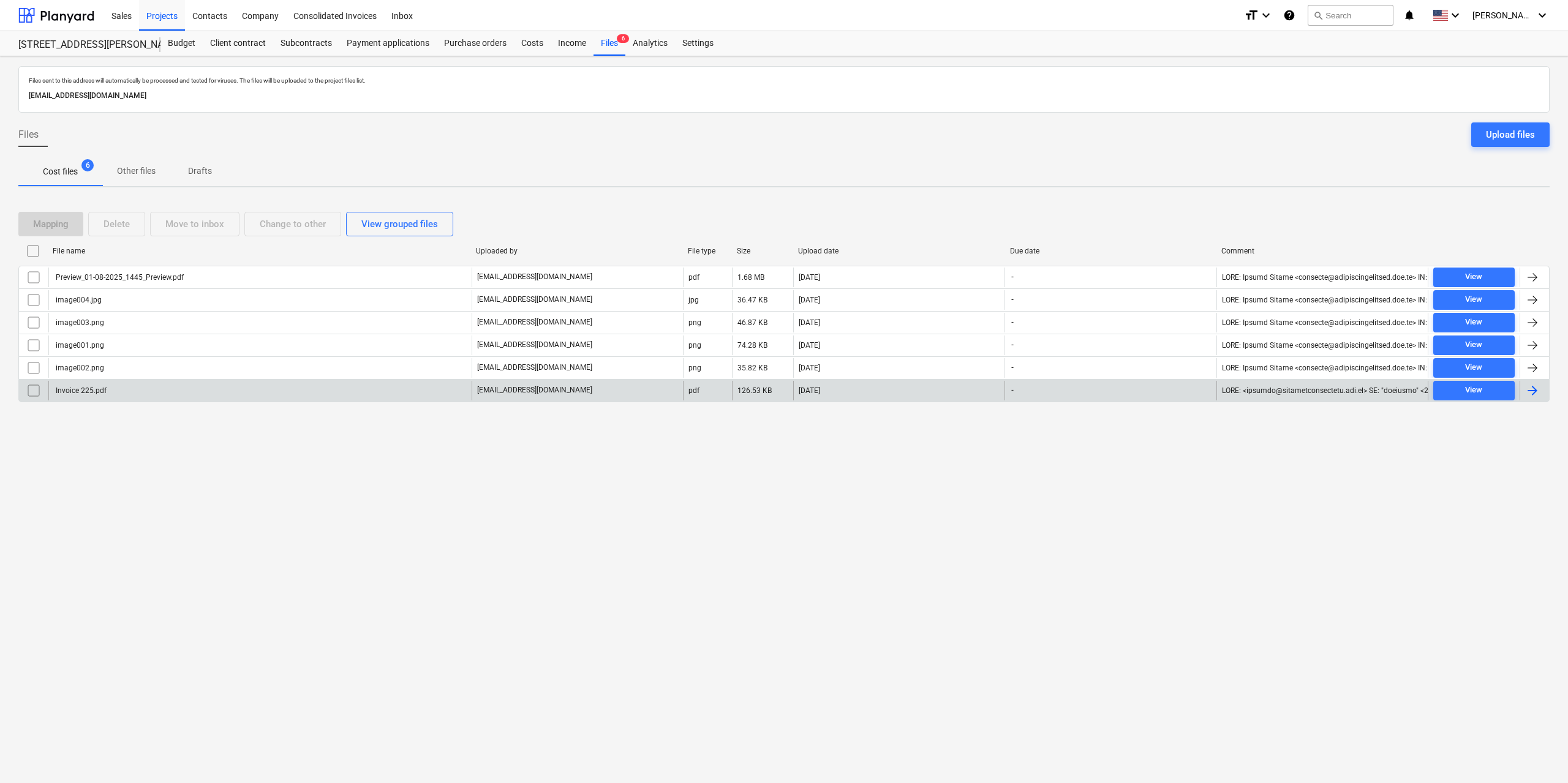
click at [77, 388] on div "Invoice 225.pdf" at bounding box center [80, 391] width 53 height 9
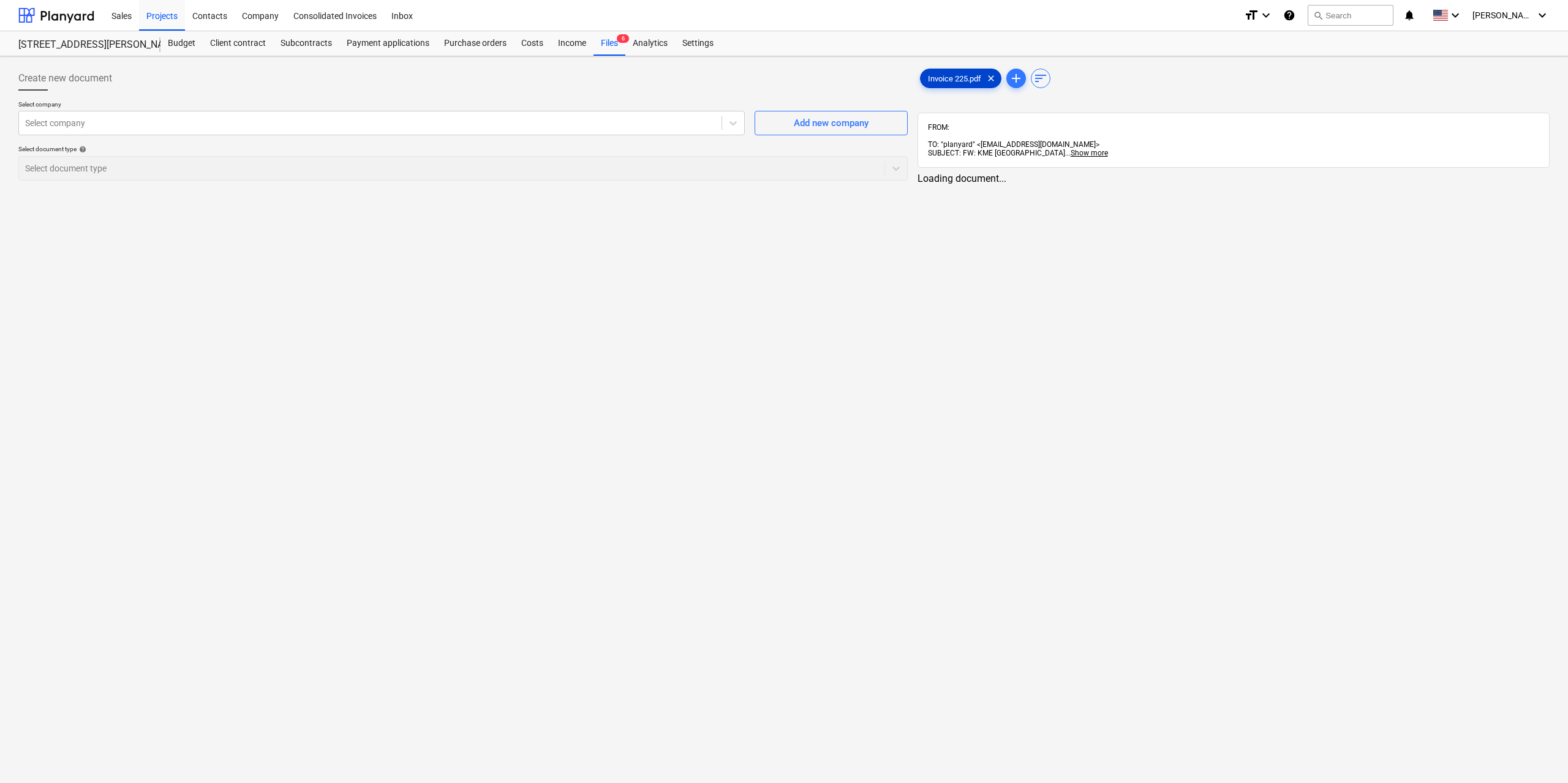
click at [933, 83] on span "Invoice 225.pdf" at bounding box center [954, 78] width 68 height 9
click at [426, 123] on div at bounding box center [368, 123] width 688 height 12
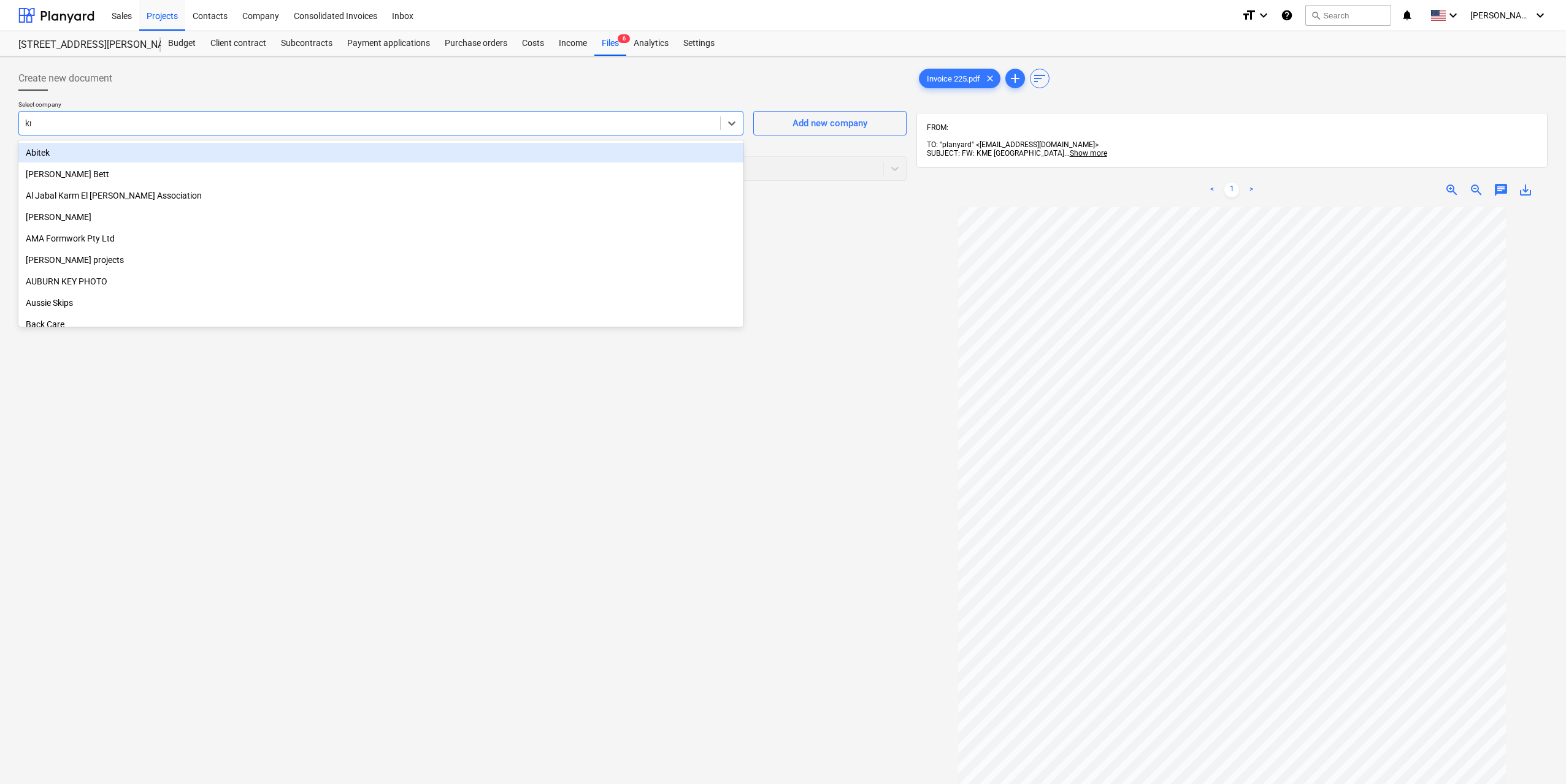
type input "kme"
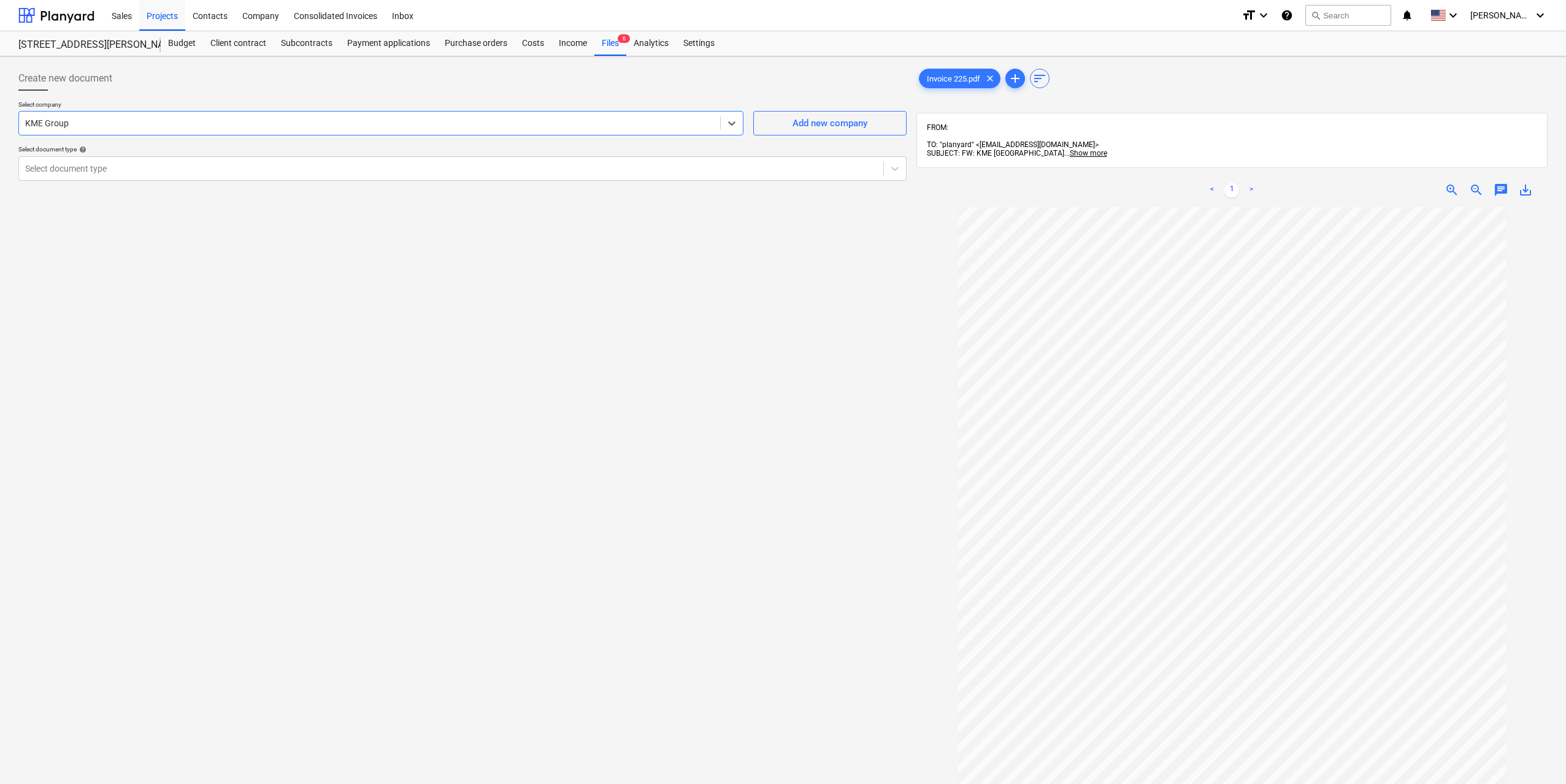
click at [132, 155] on p "Select document type help" at bounding box center [463, 151] width 888 height 11
click at [134, 173] on div at bounding box center [450, 168] width 852 height 12
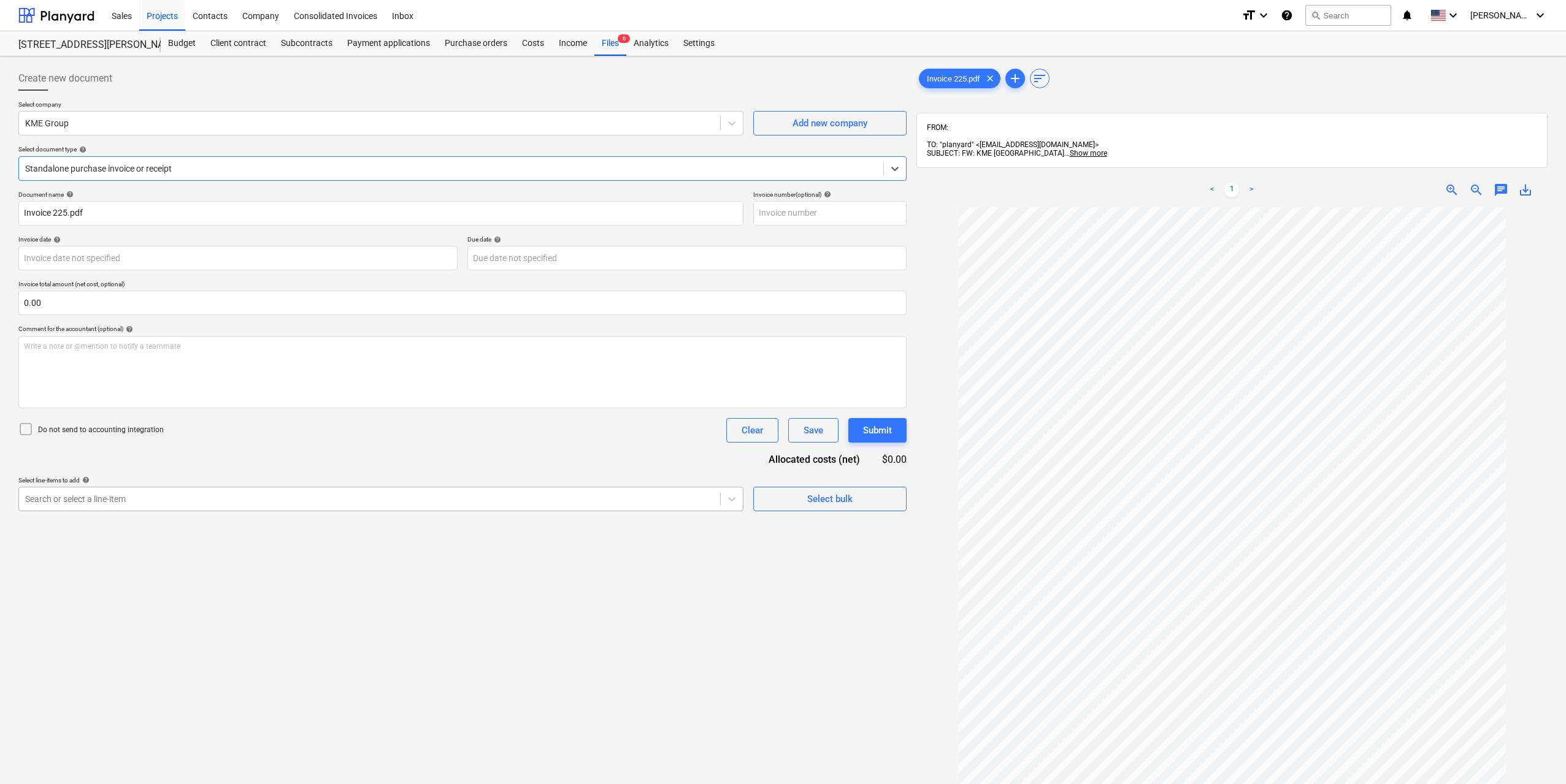
click at [98, 495] on div at bounding box center [369, 499] width 688 height 12
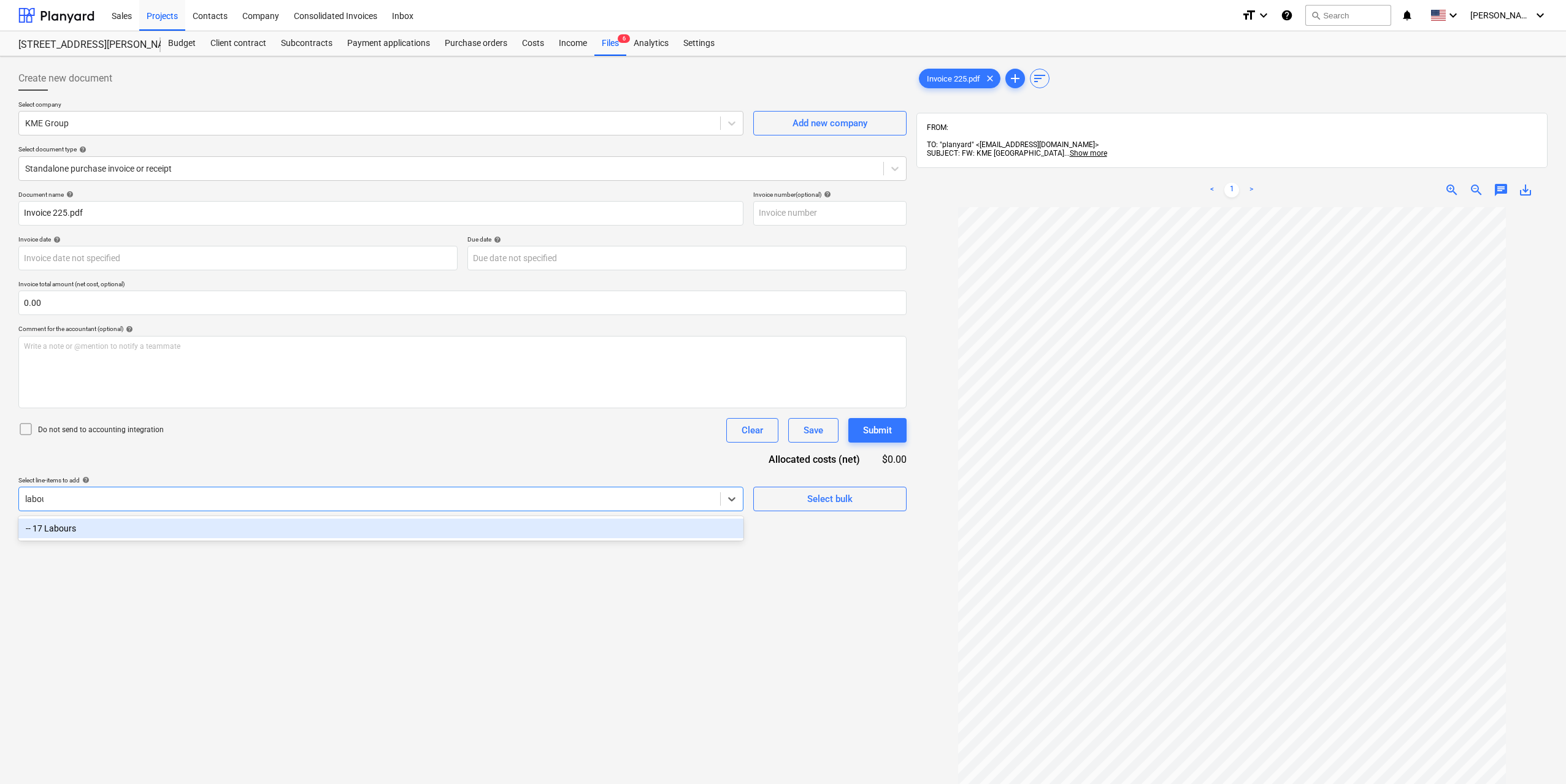
type input "labour"
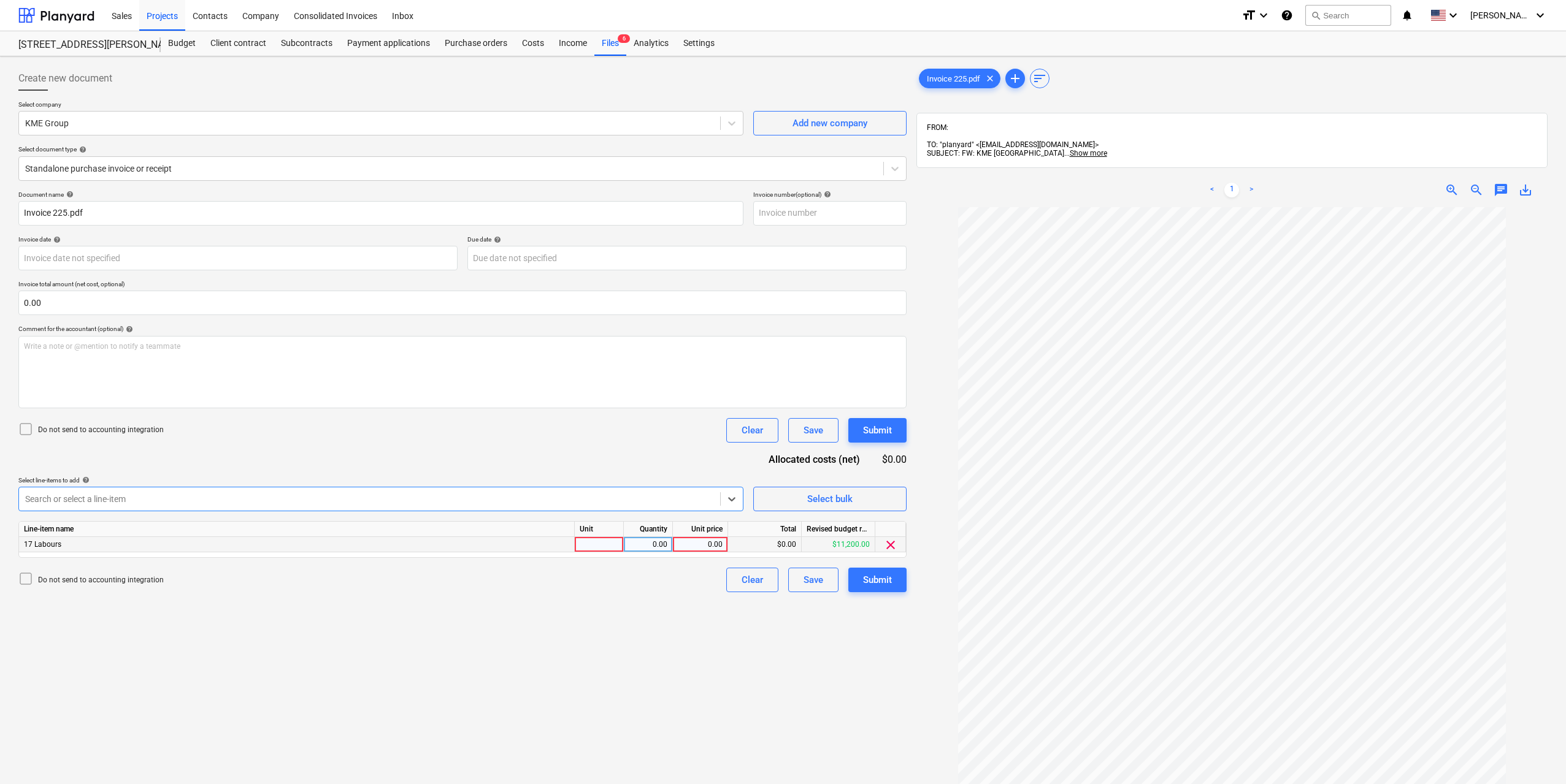
click at [602, 544] on div at bounding box center [599, 545] width 49 height 16
type input "1"
click at [646, 543] on div "0.00" at bounding box center [648, 545] width 38 height 16
type input "1"
click at [706, 543] on div "0.00" at bounding box center [700, 545] width 45 height 16
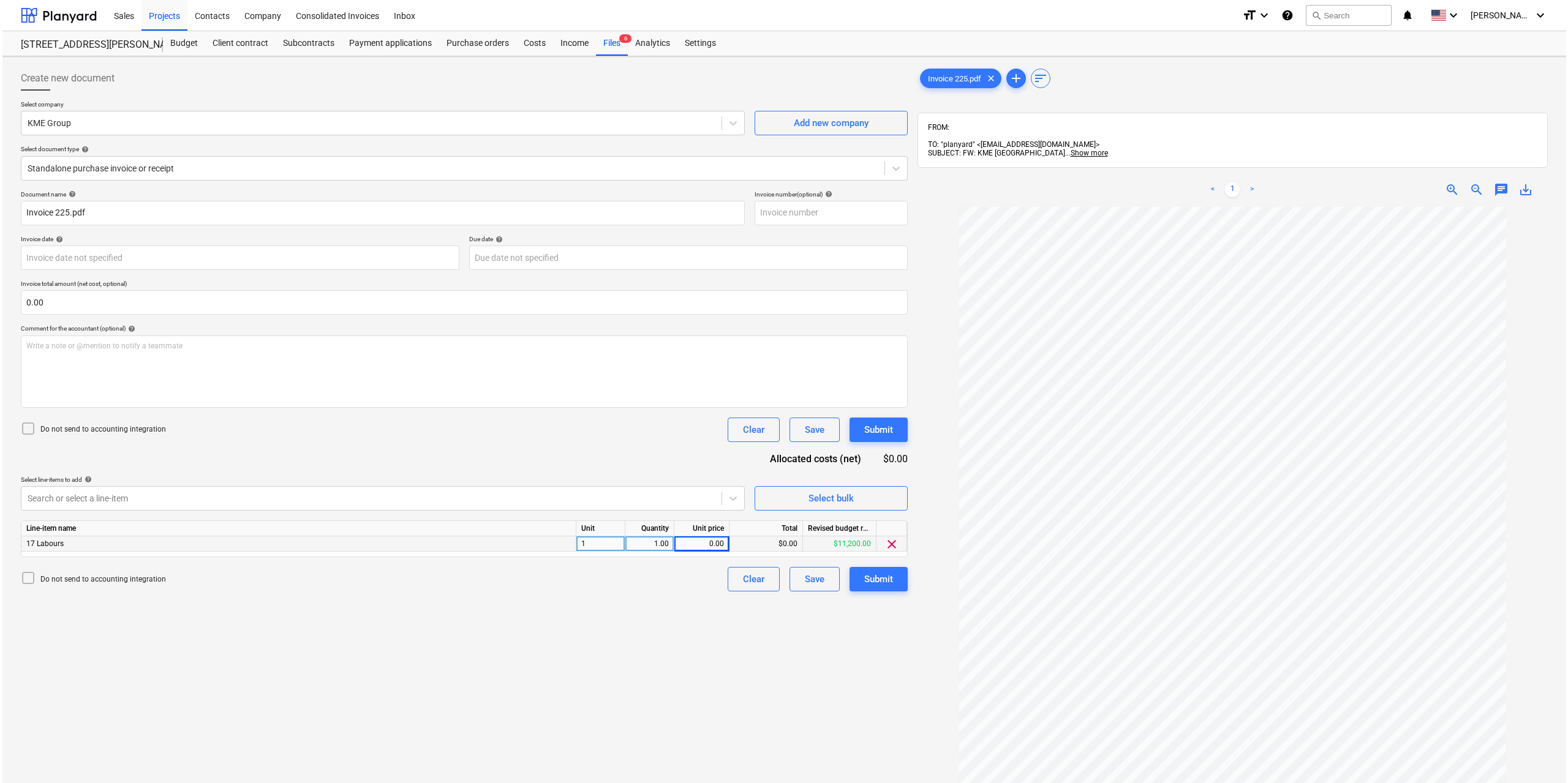
scroll to position [27, 0]
click at [709, 544] on div "0.00" at bounding box center [699, 544] width 45 height 16
type input "262.5"
click at [655, 635] on div "Create new document Select company KME Group Add new company Select document ty…" at bounding box center [462, 511] width 897 height 899
click at [891, 570] on button "Submit" at bounding box center [876, 579] width 58 height 25
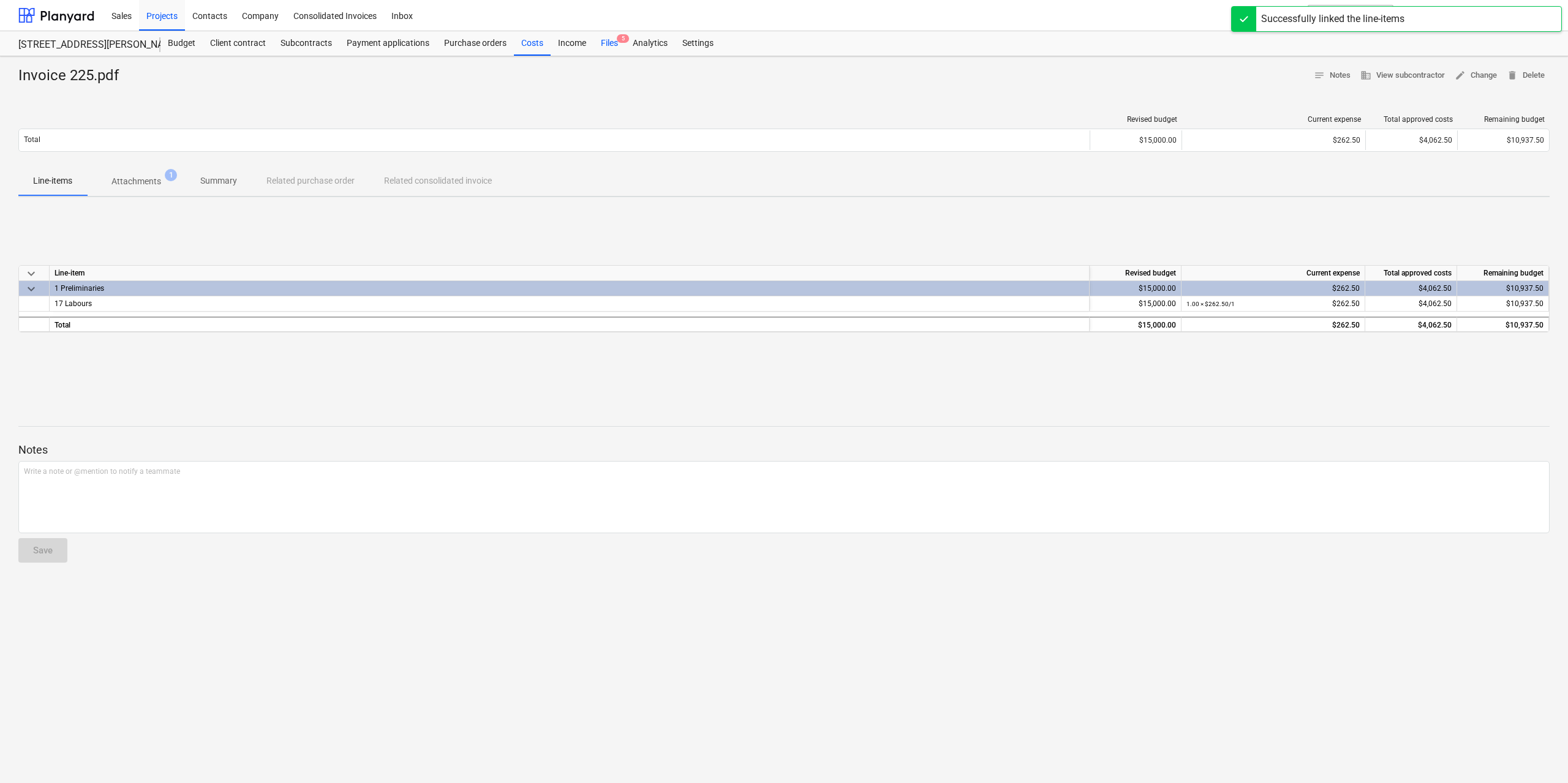
click at [620, 35] on span "5" at bounding box center [622, 38] width 12 height 9
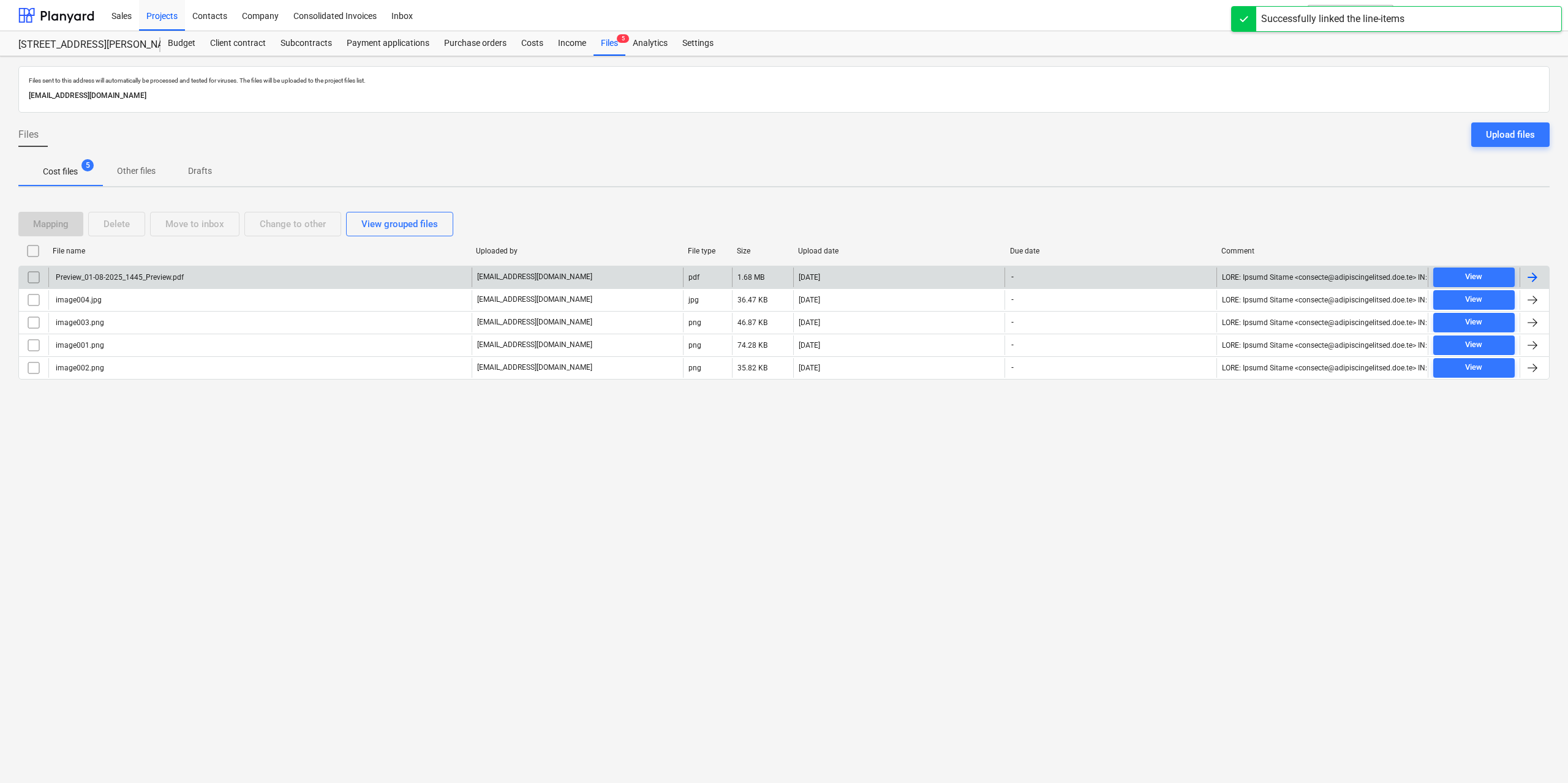
click at [97, 281] on div "Preview_01-08-2025_1445_Preview.pdf" at bounding box center [118, 277] width 130 height 9
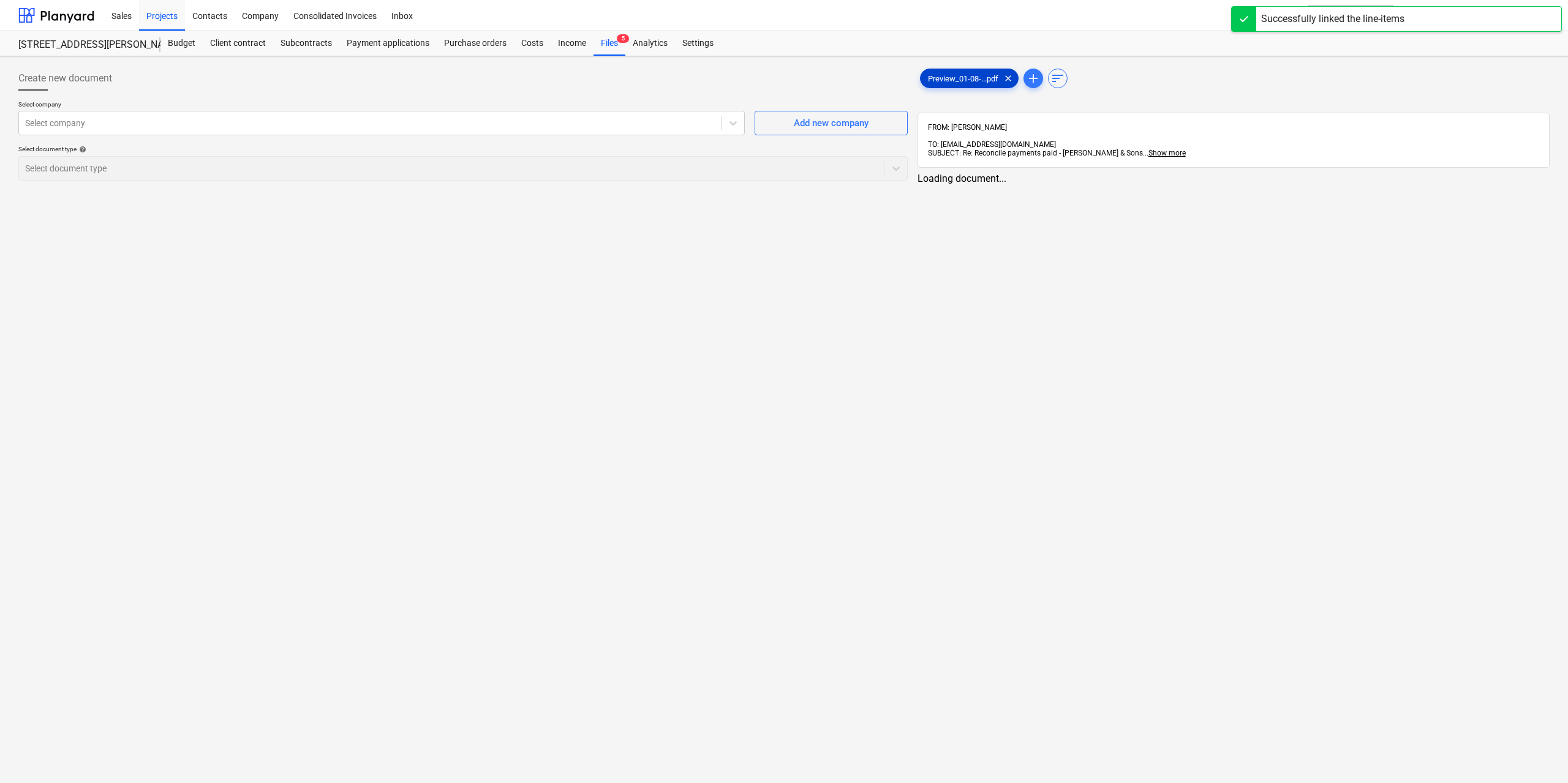
click at [951, 78] on span "Preview_01-08-...pdf" at bounding box center [963, 78] width 85 height 9
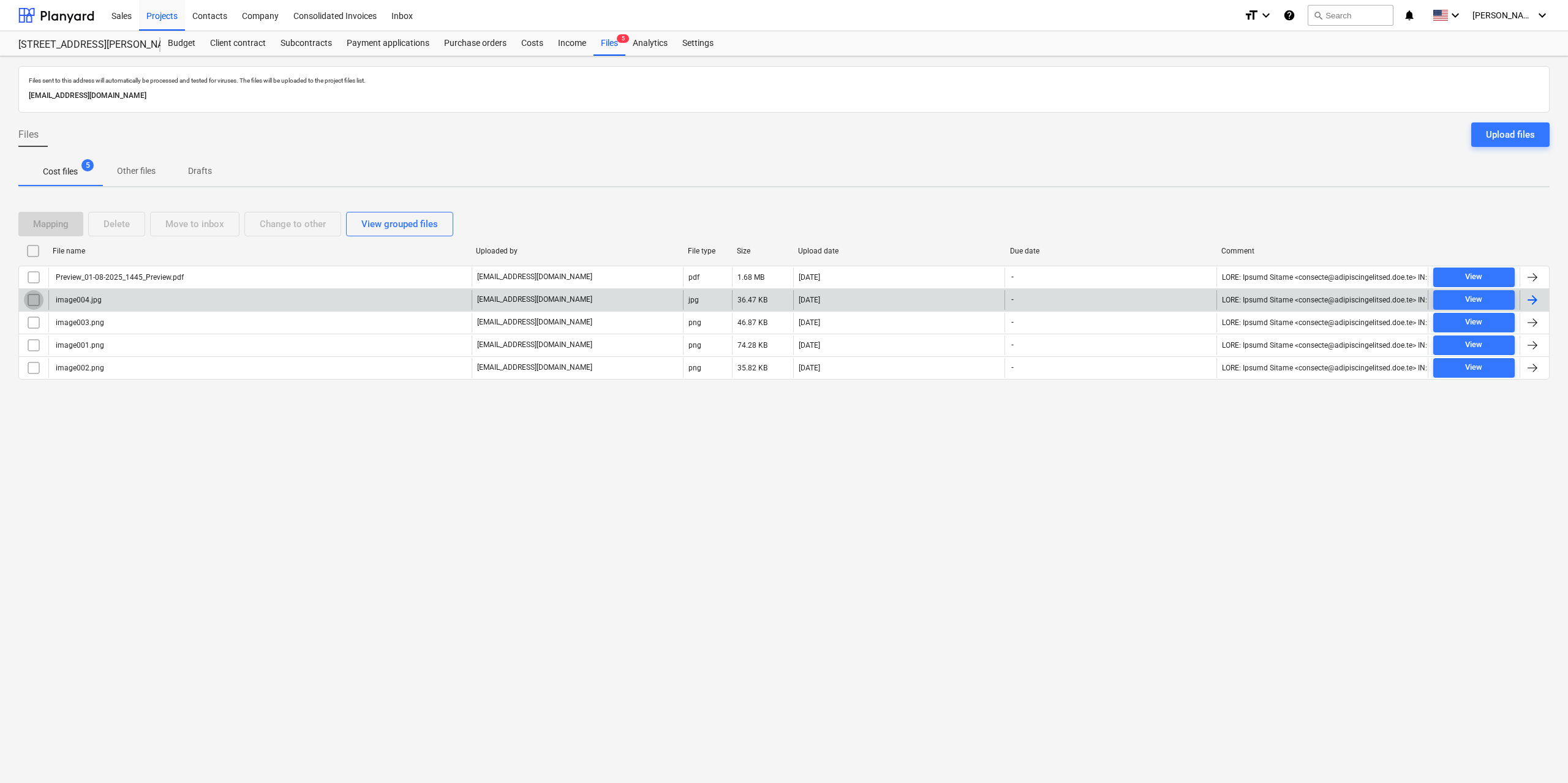
click at [36, 302] on input "checkbox" at bounding box center [34, 300] width 20 height 20
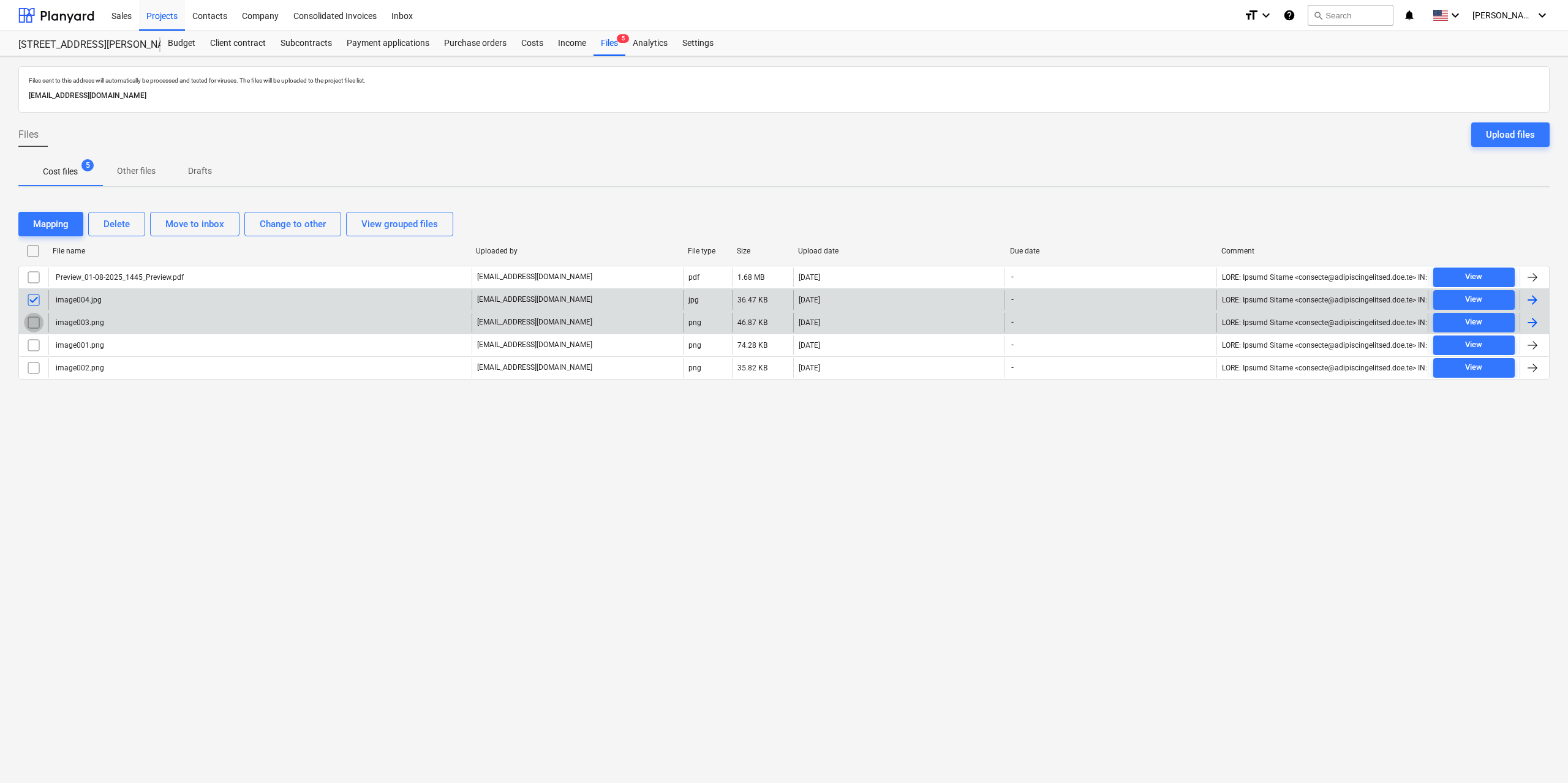
click at [35, 320] on input "checkbox" at bounding box center [34, 323] width 20 height 20
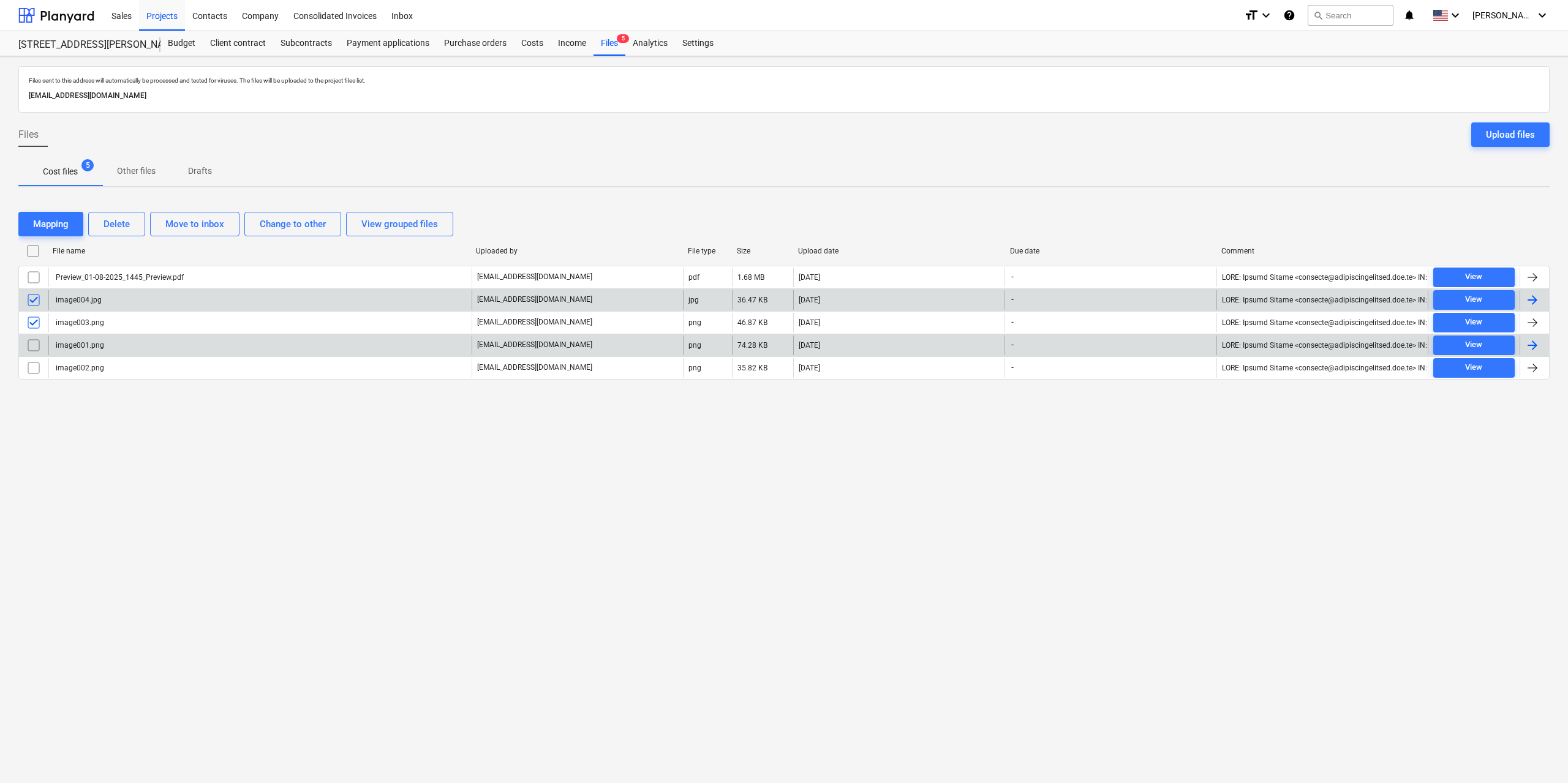
click at [33, 343] on input "checkbox" at bounding box center [34, 345] width 20 height 20
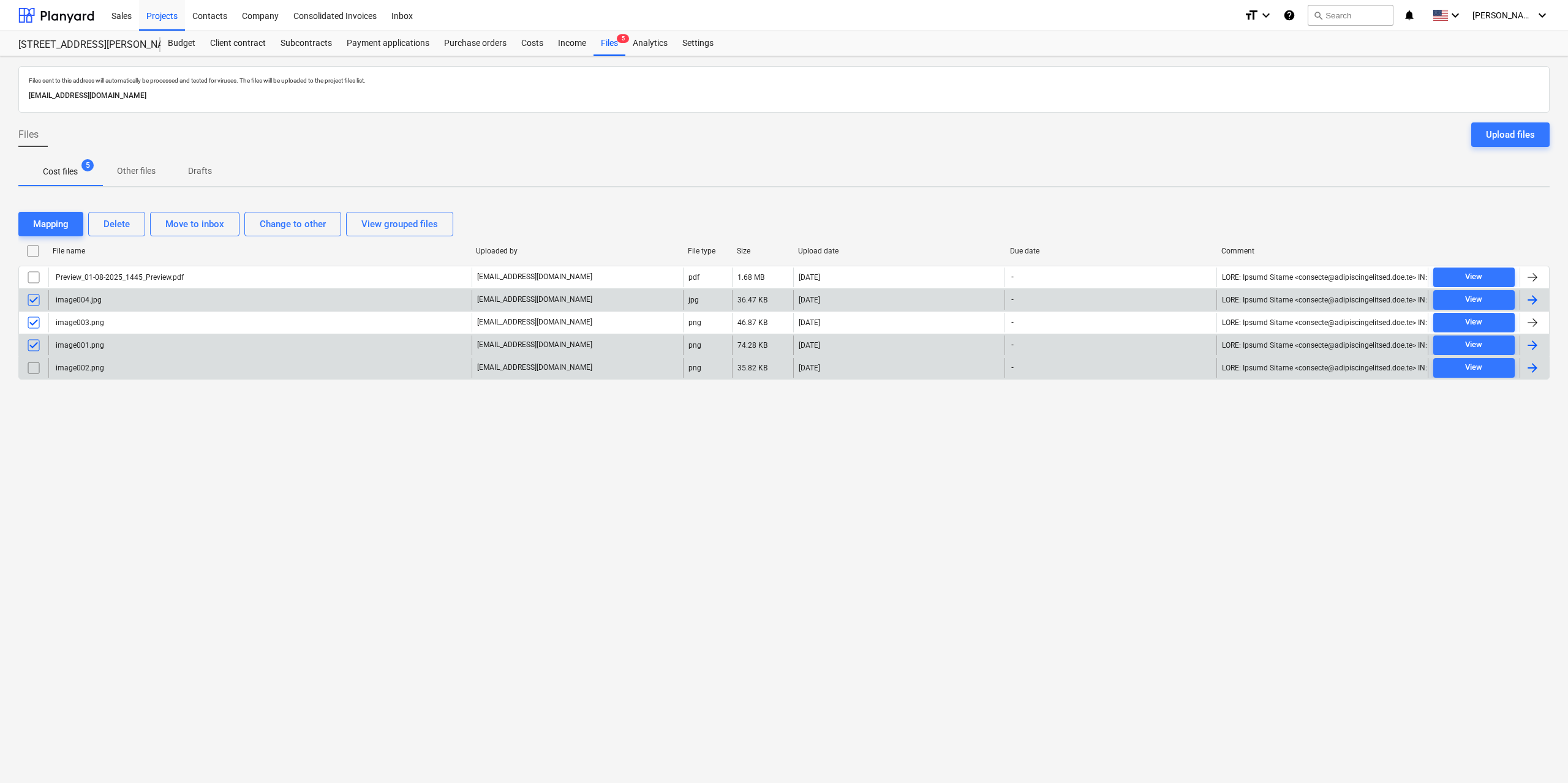
click at [33, 360] on input "checkbox" at bounding box center [34, 368] width 20 height 20
click at [116, 223] on div "Delete" at bounding box center [116, 224] width 26 height 16
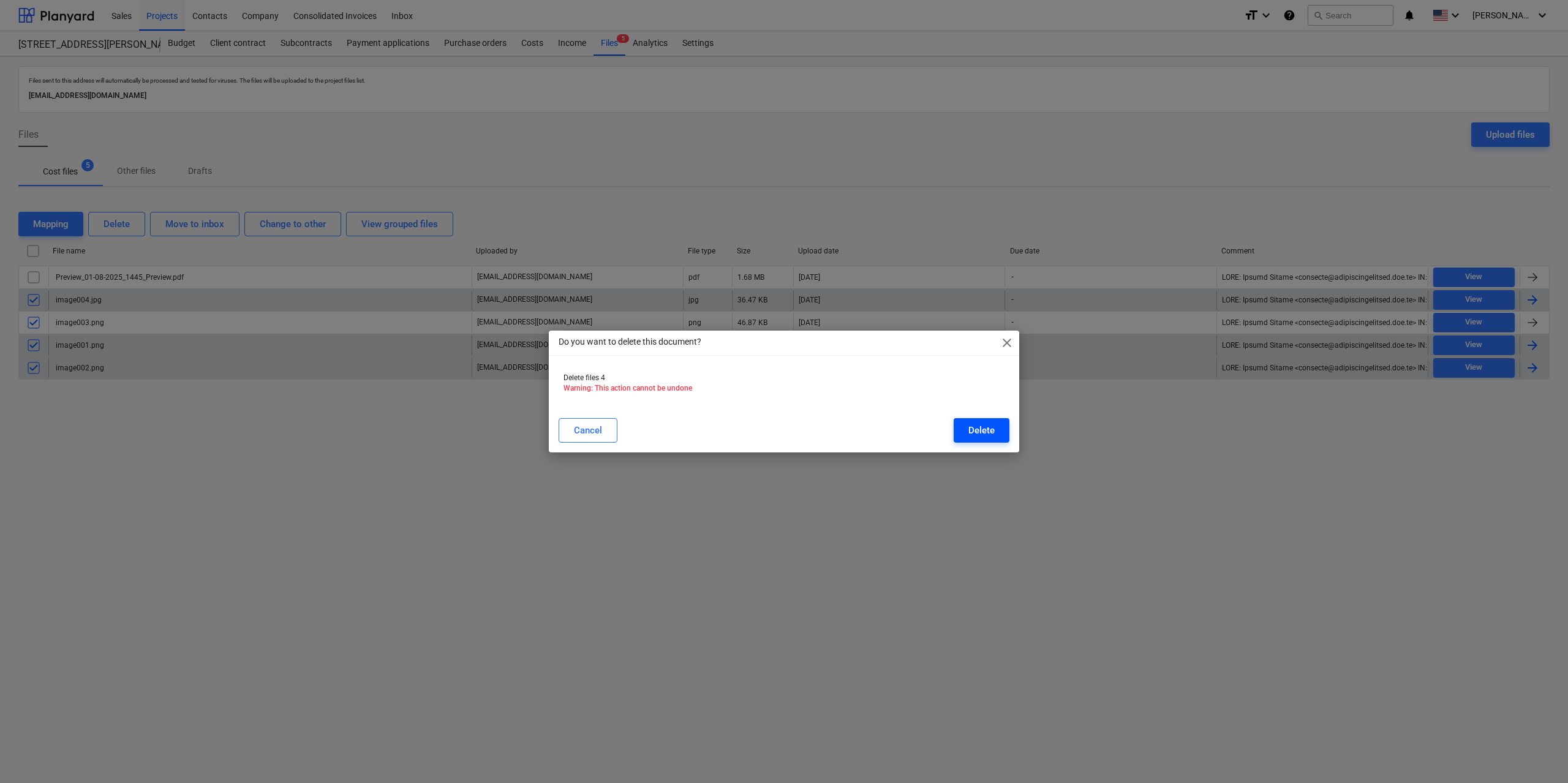
click at [982, 436] on div "Delete" at bounding box center [981, 431] width 26 height 16
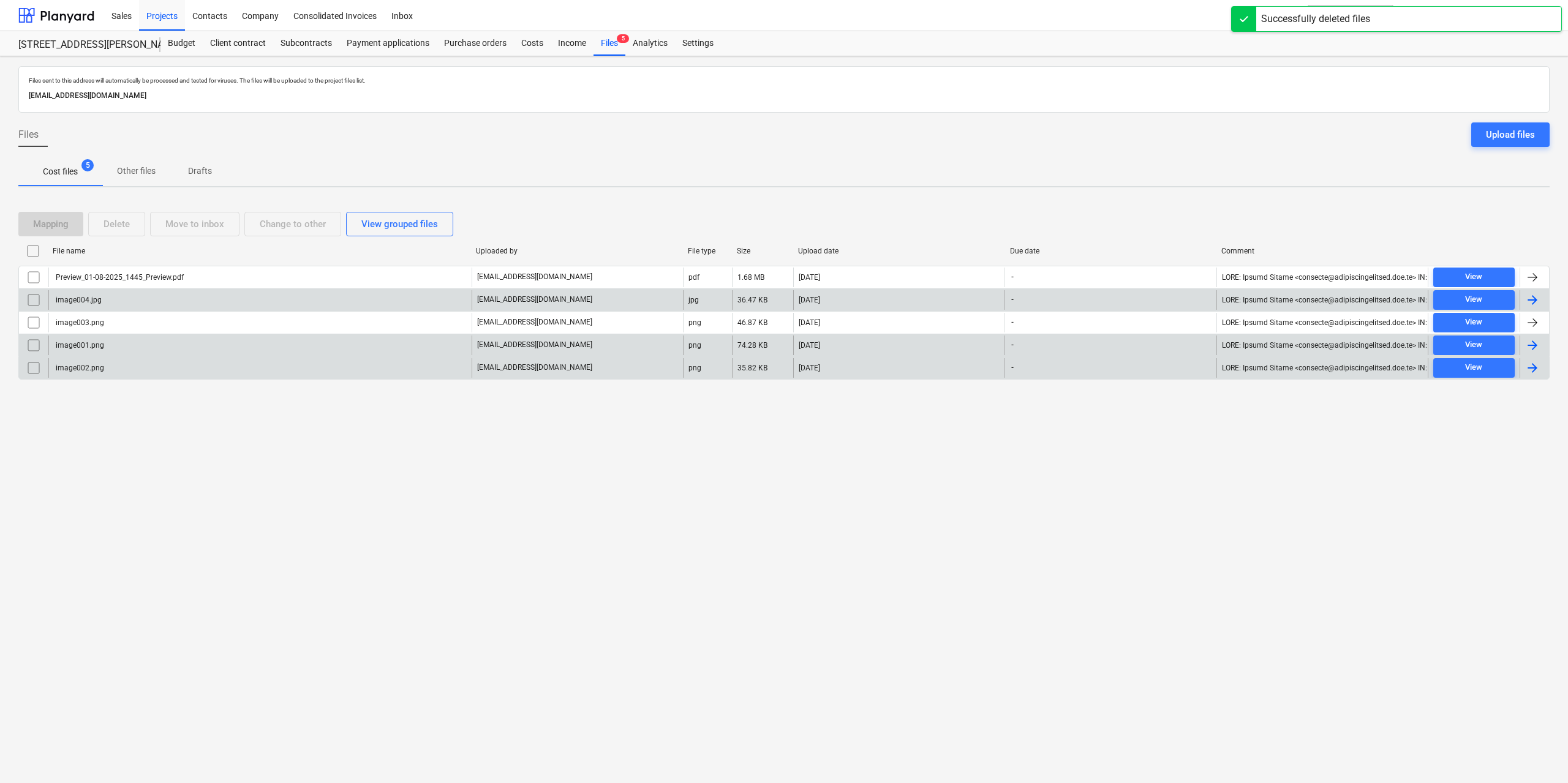
drag, startPoint x: 571, startPoint y: 549, endPoint x: 562, endPoint y: 553, distance: 9.8
click at [570, 550] on div "Files sent to this address will automatically be processed and tested for virus…" at bounding box center [784, 419] width 1568 height 727
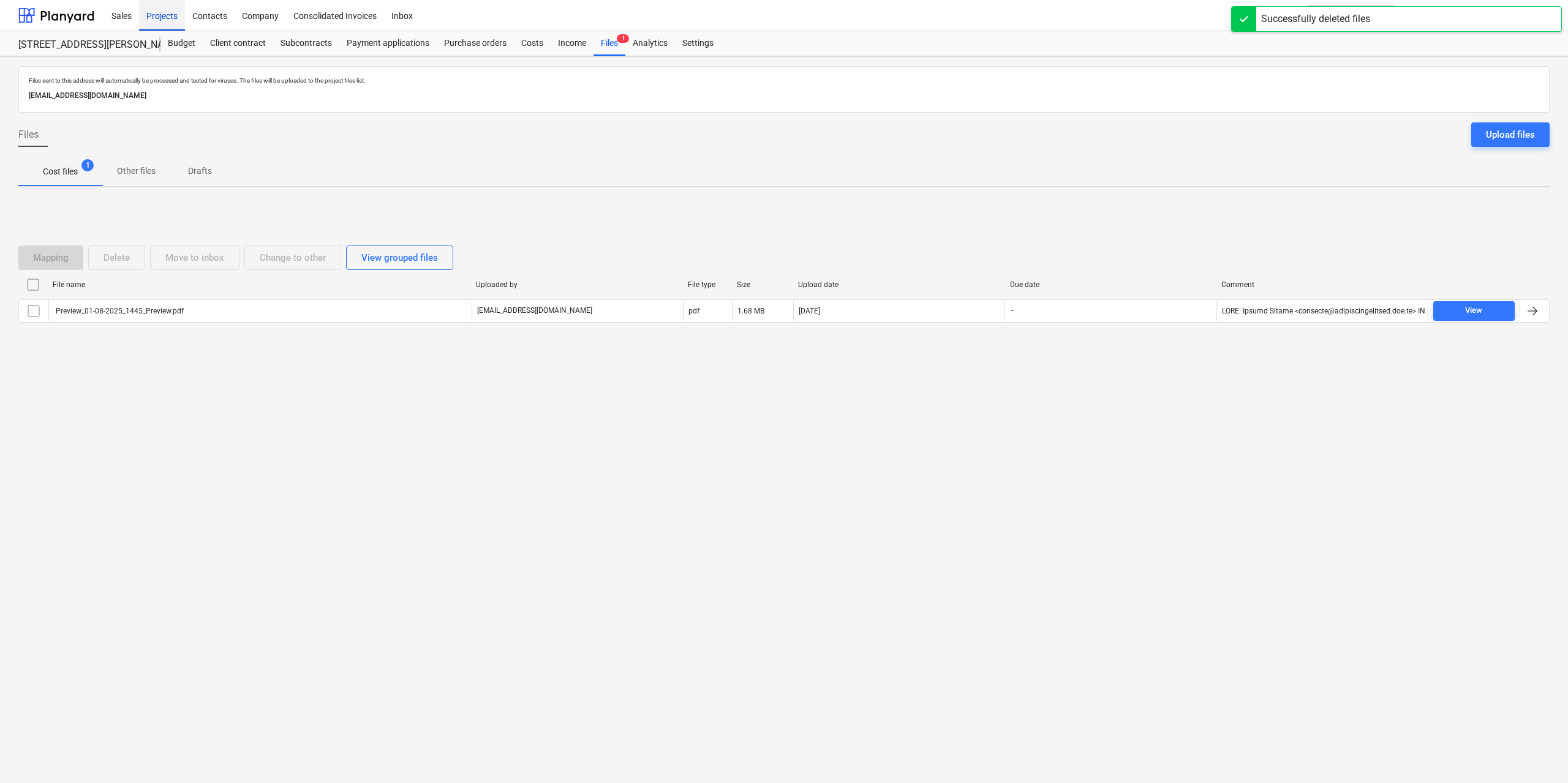
click at [177, 18] on div "Projects" at bounding box center [162, 15] width 46 height 31
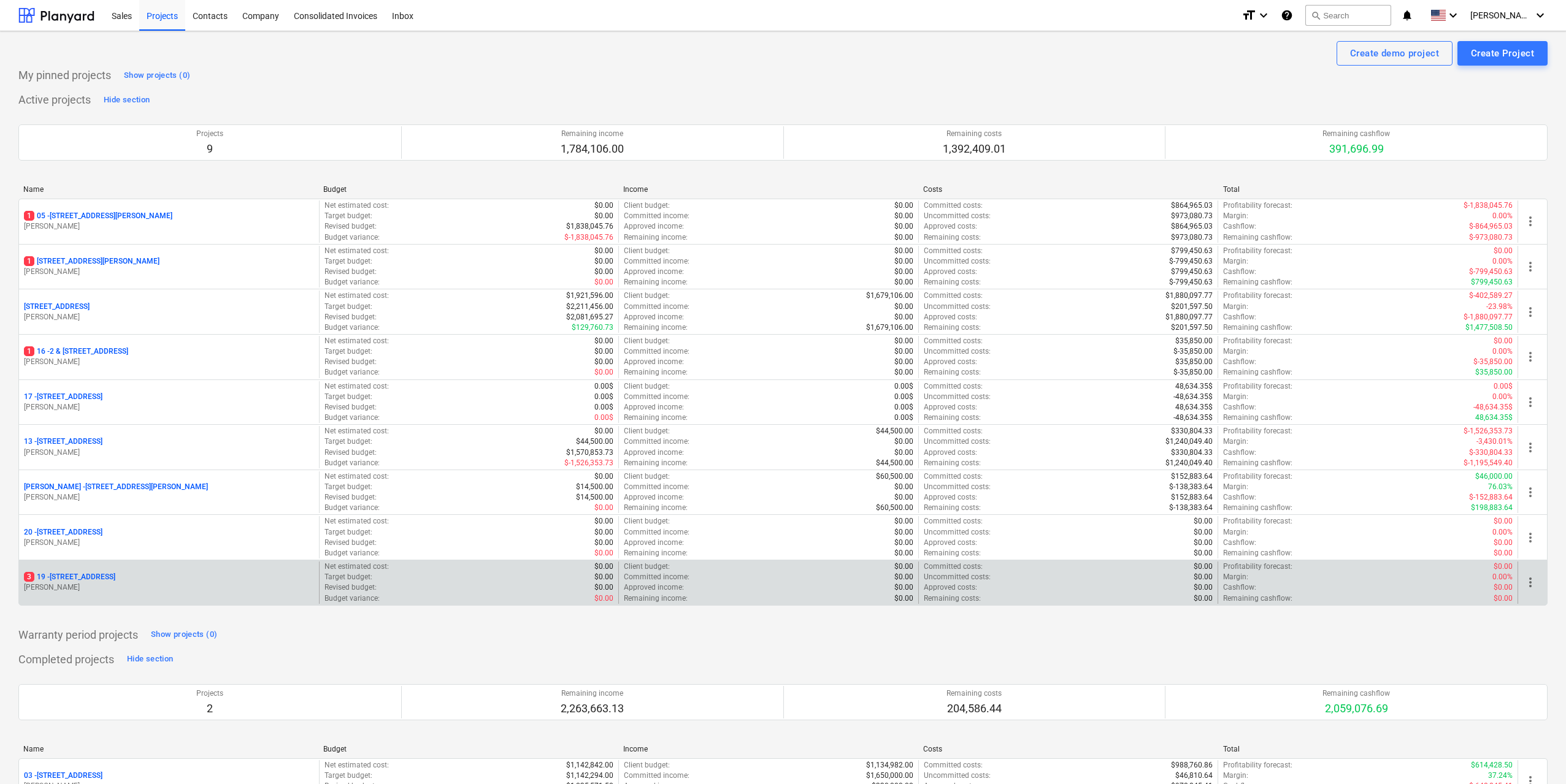
click at [168, 580] on div "[STREET_ADDRESS]" at bounding box center [169, 577] width 290 height 11
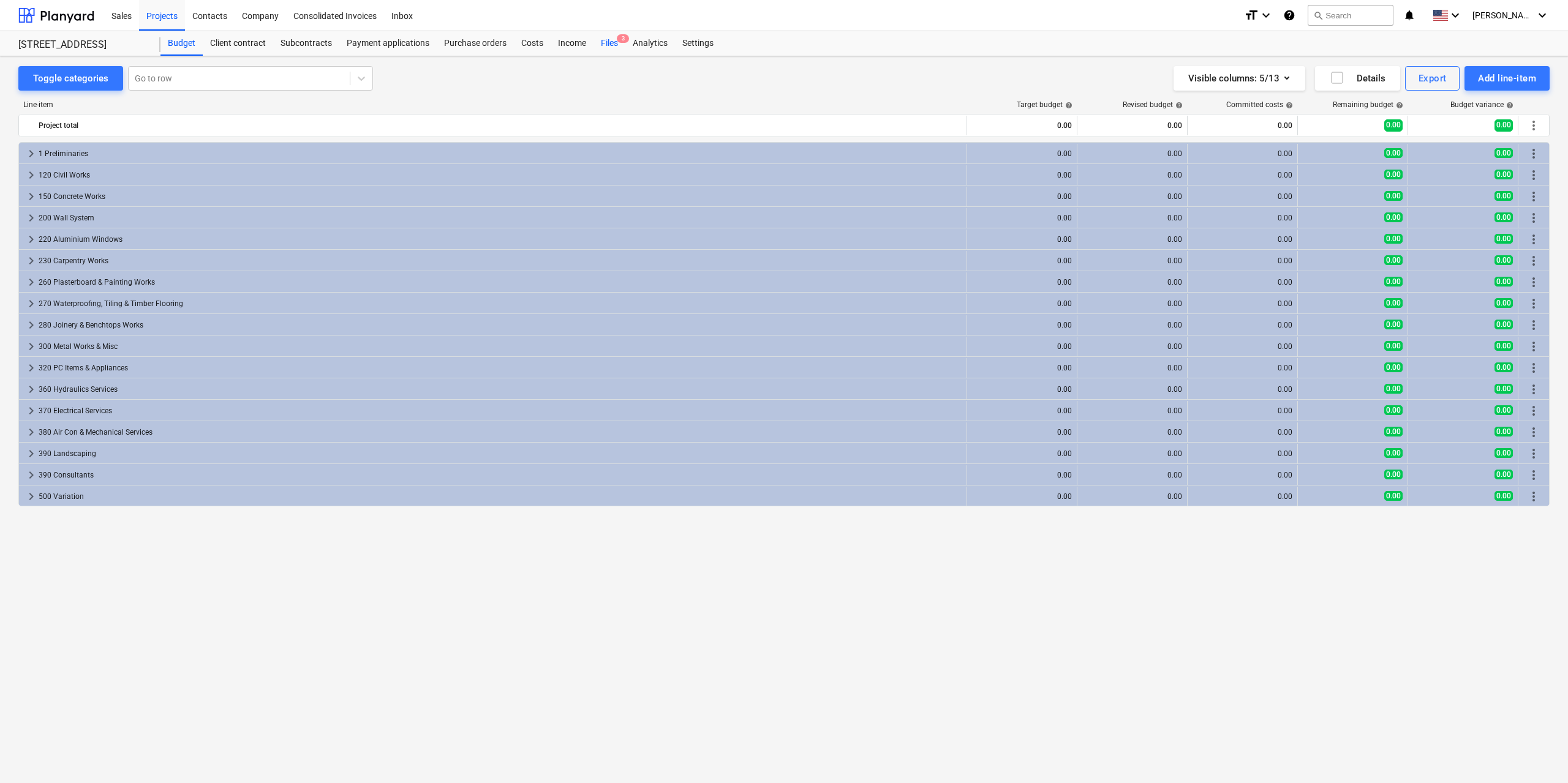
click at [617, 42] on span "3" at bounding box center [622, 38] width 12 height 9
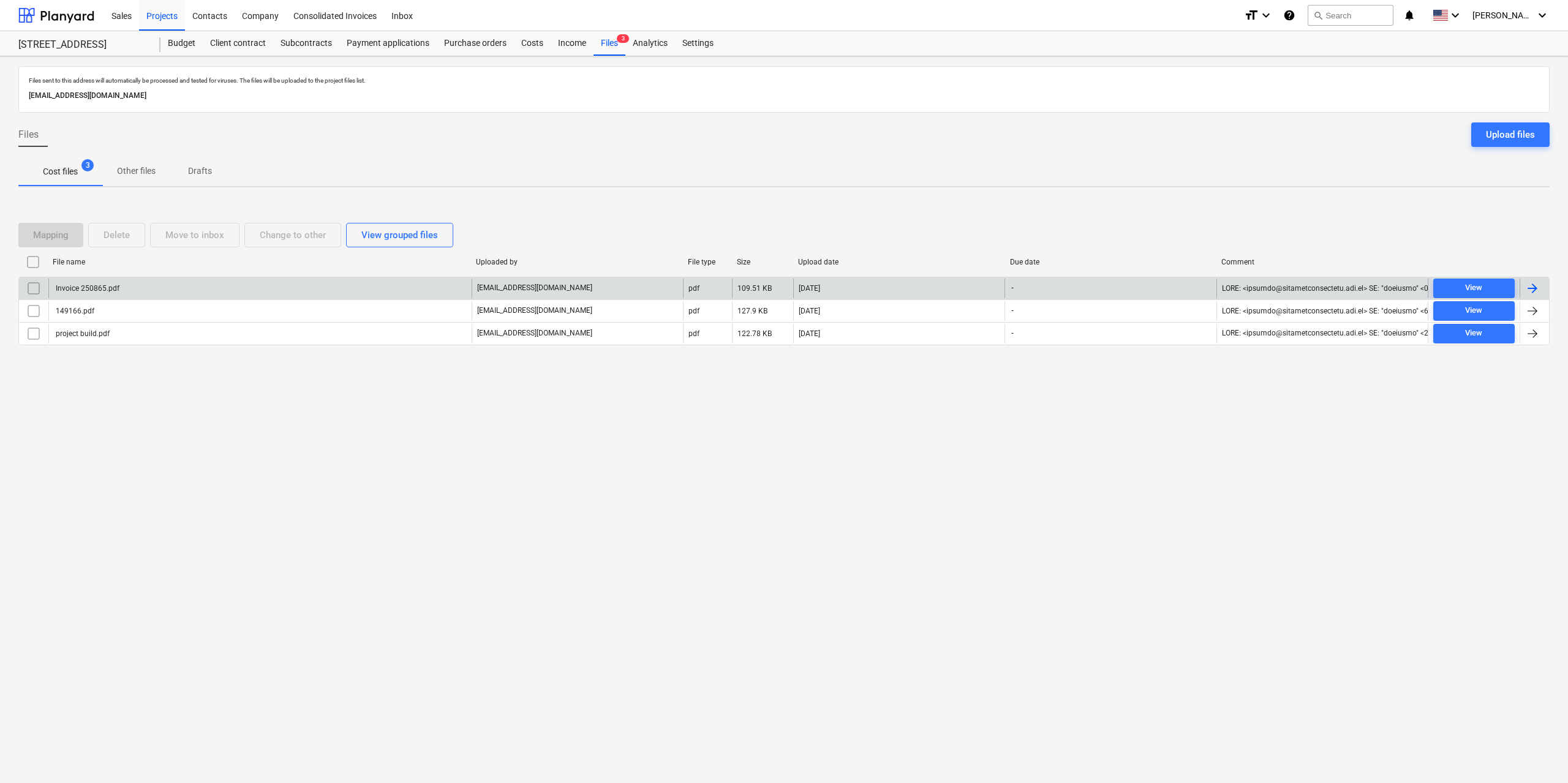
click at [120, 289] on div "Invoice 250865.pdf" at bounding box center [260, 289] width 423 height 20
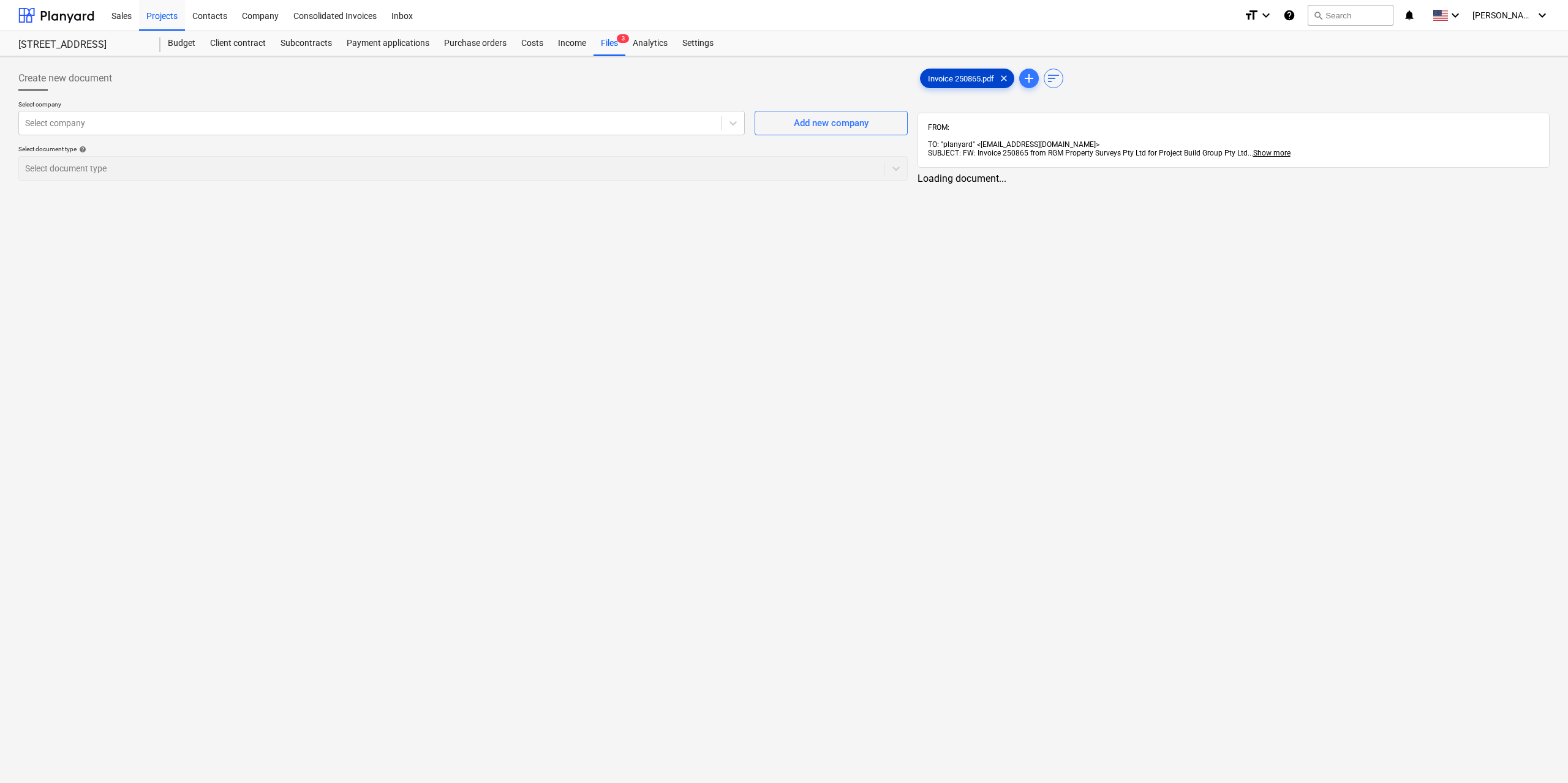
click at [948, 75] on span "Invoice 250865.pdf" at bounding box center [961, 78] width 81 height 9
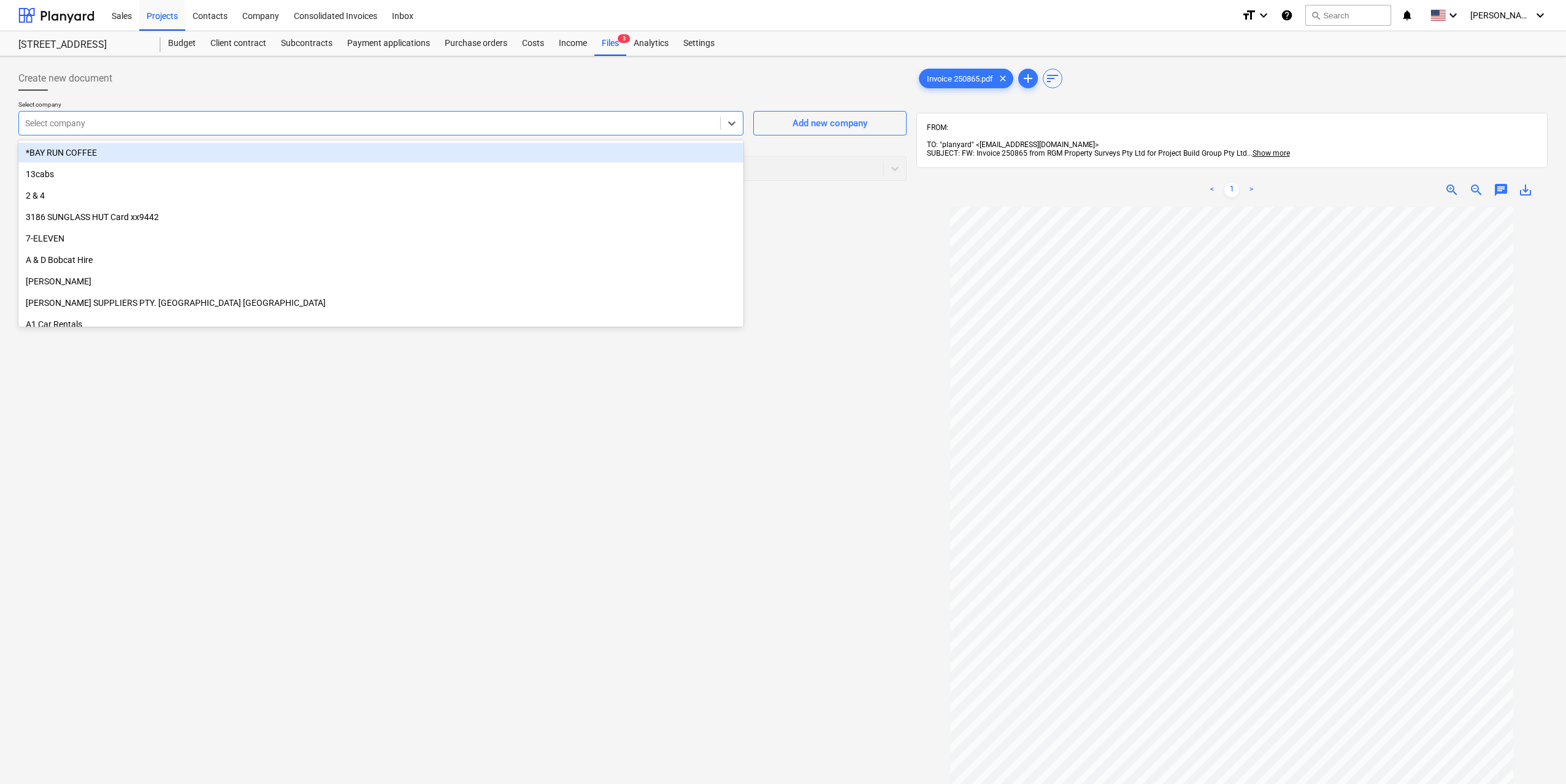
click at [429, 136] on div "Select company" at bounding box center [381, 123] width 725 height 25
type input "rgm"
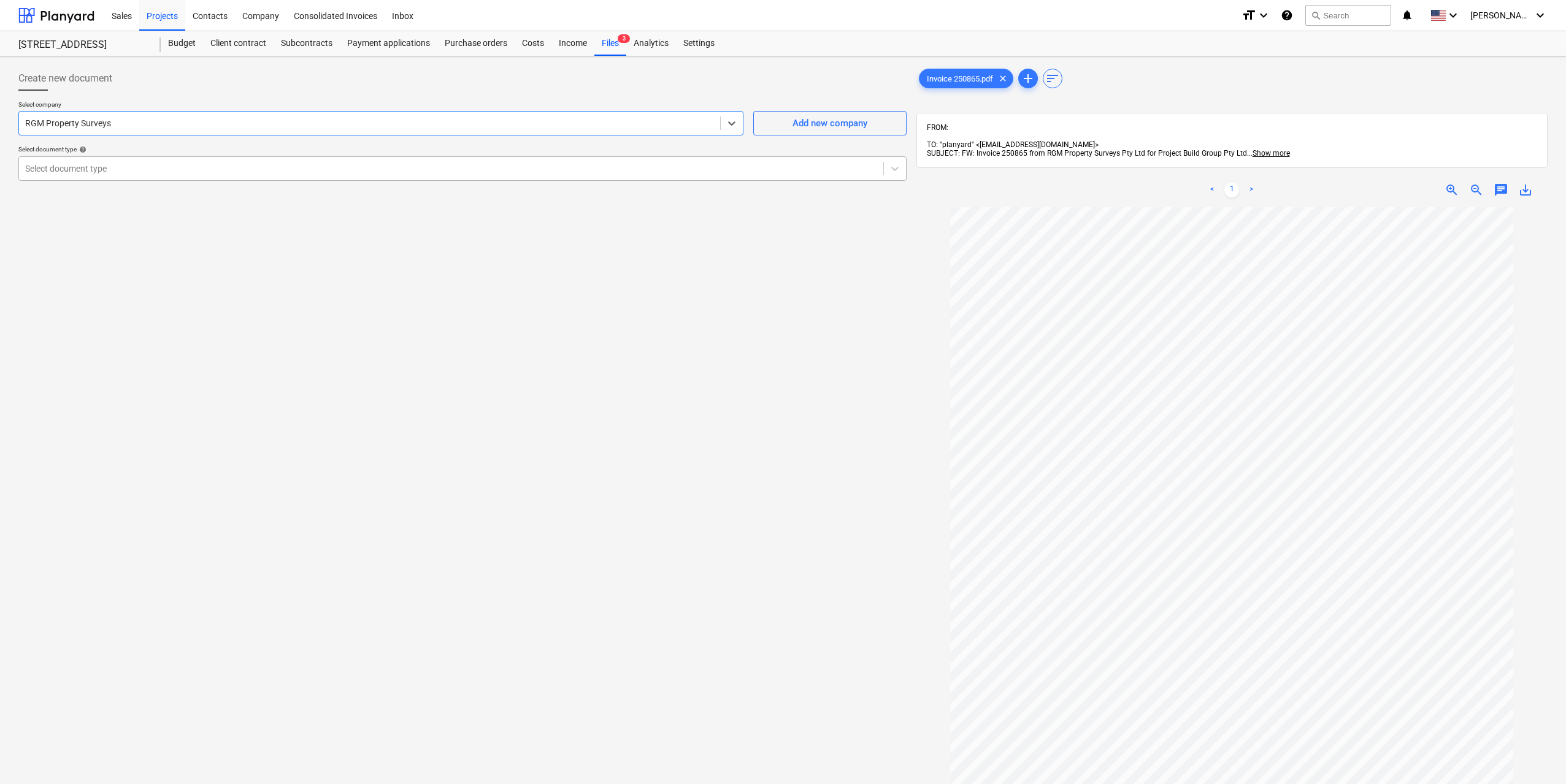
click at [117, 173] on div at bounding box center [450, 168] width 852 height 12
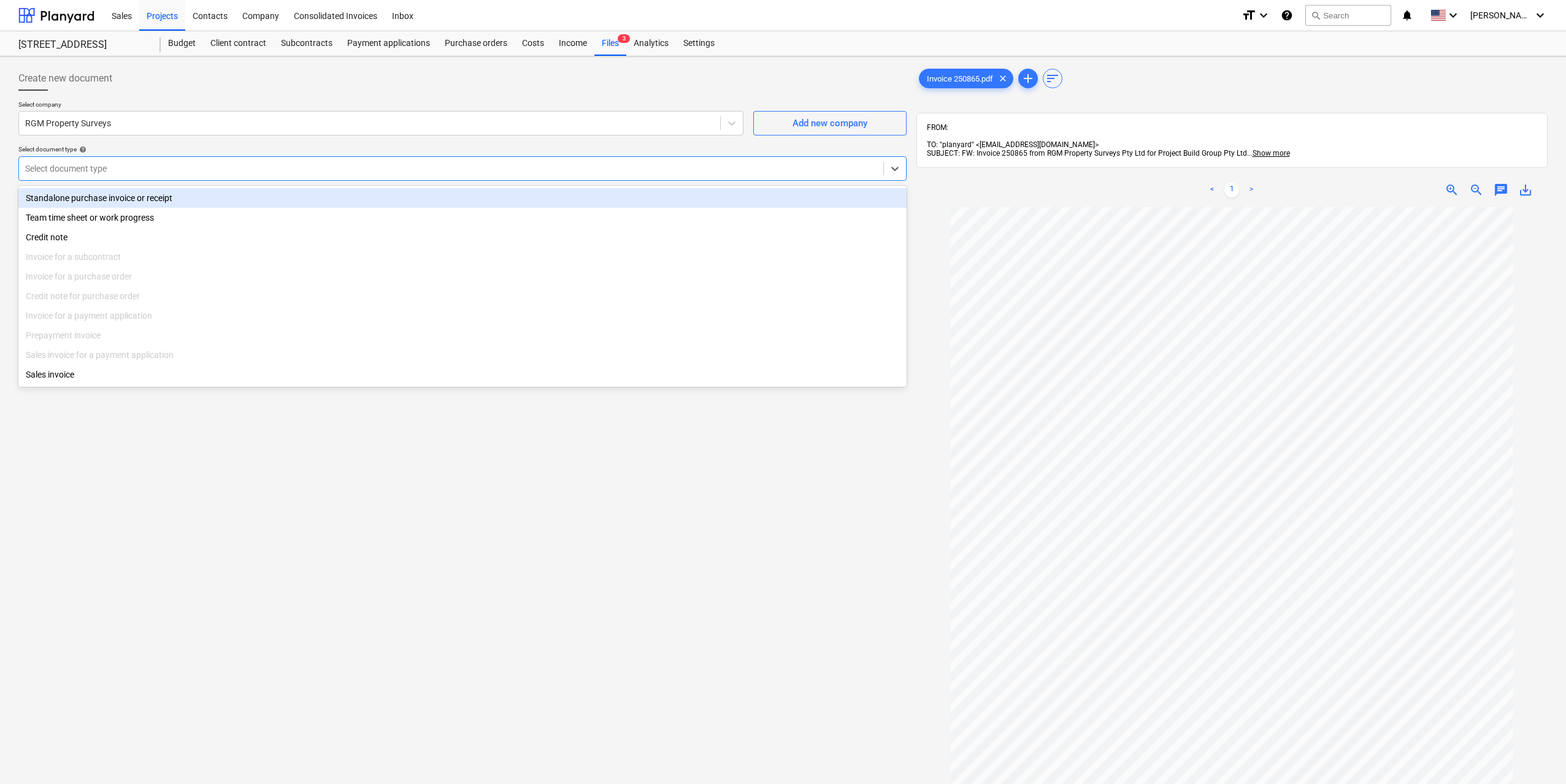
click at [122, 198] on div "Standalone purchase invoice or receipt" at bounding box center [463, 198] width 888 height 20
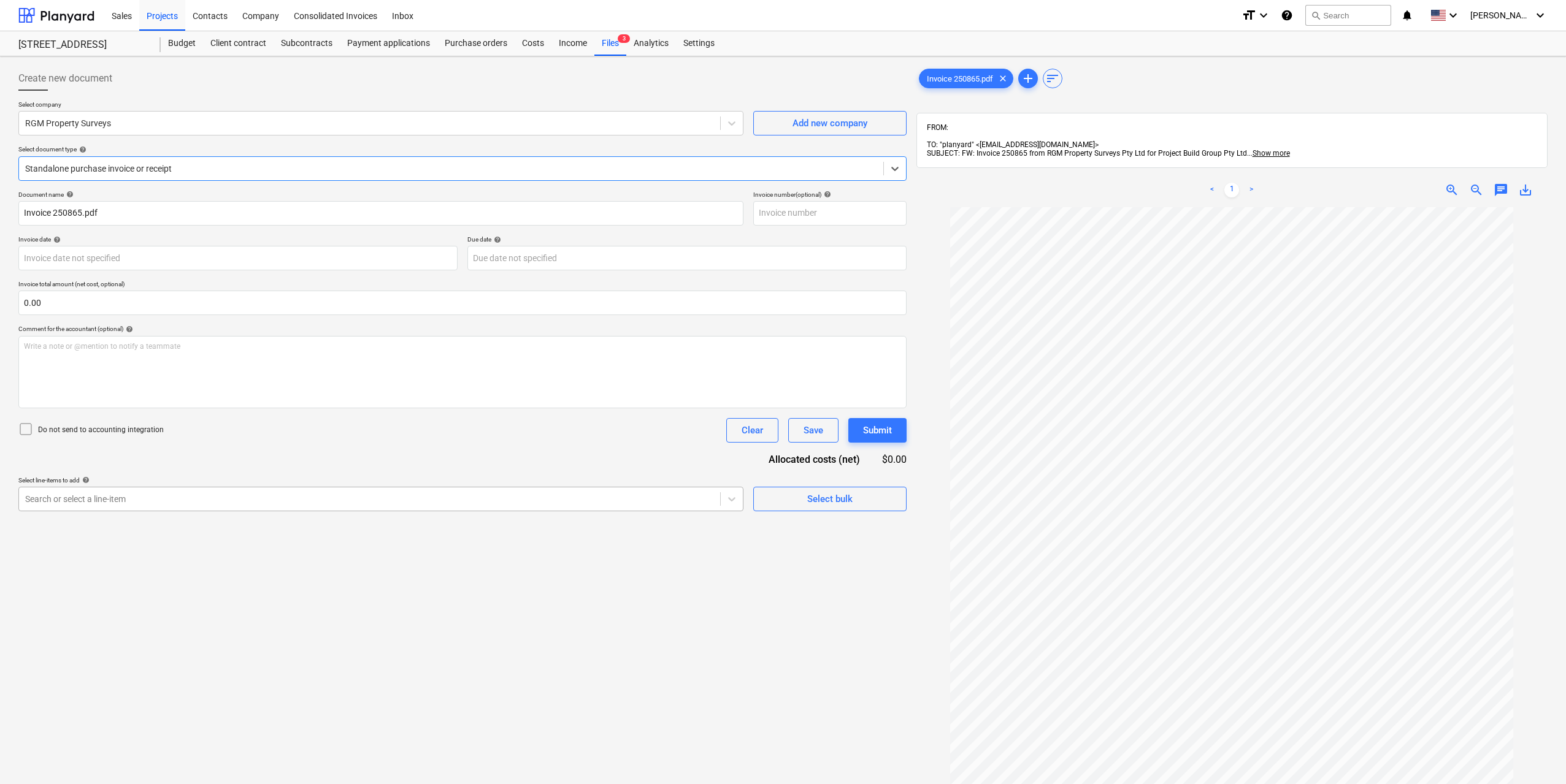
click at [489, 504] on div at bounding box center [369, 499] width 688 height 12
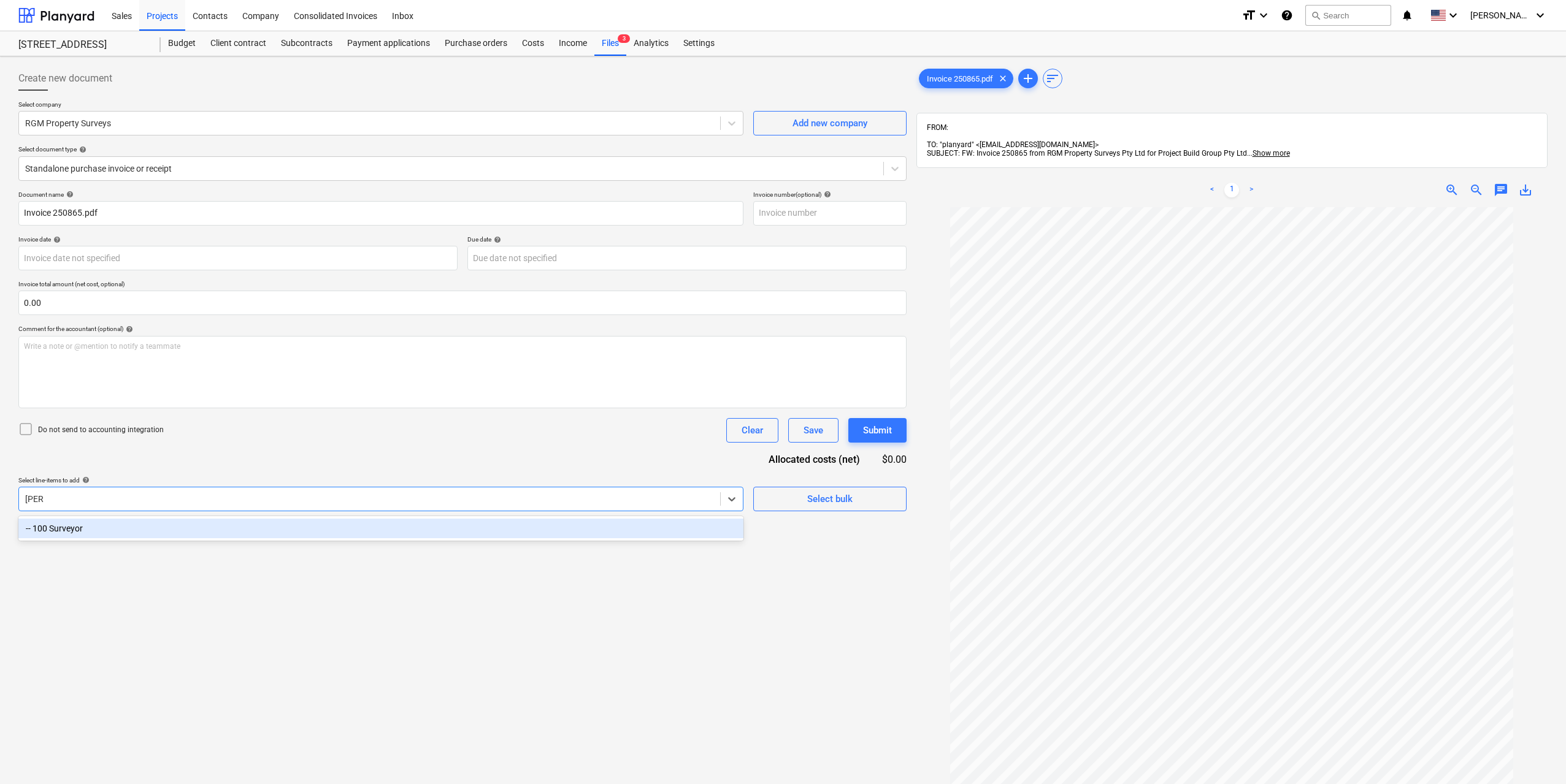
type input "survey"
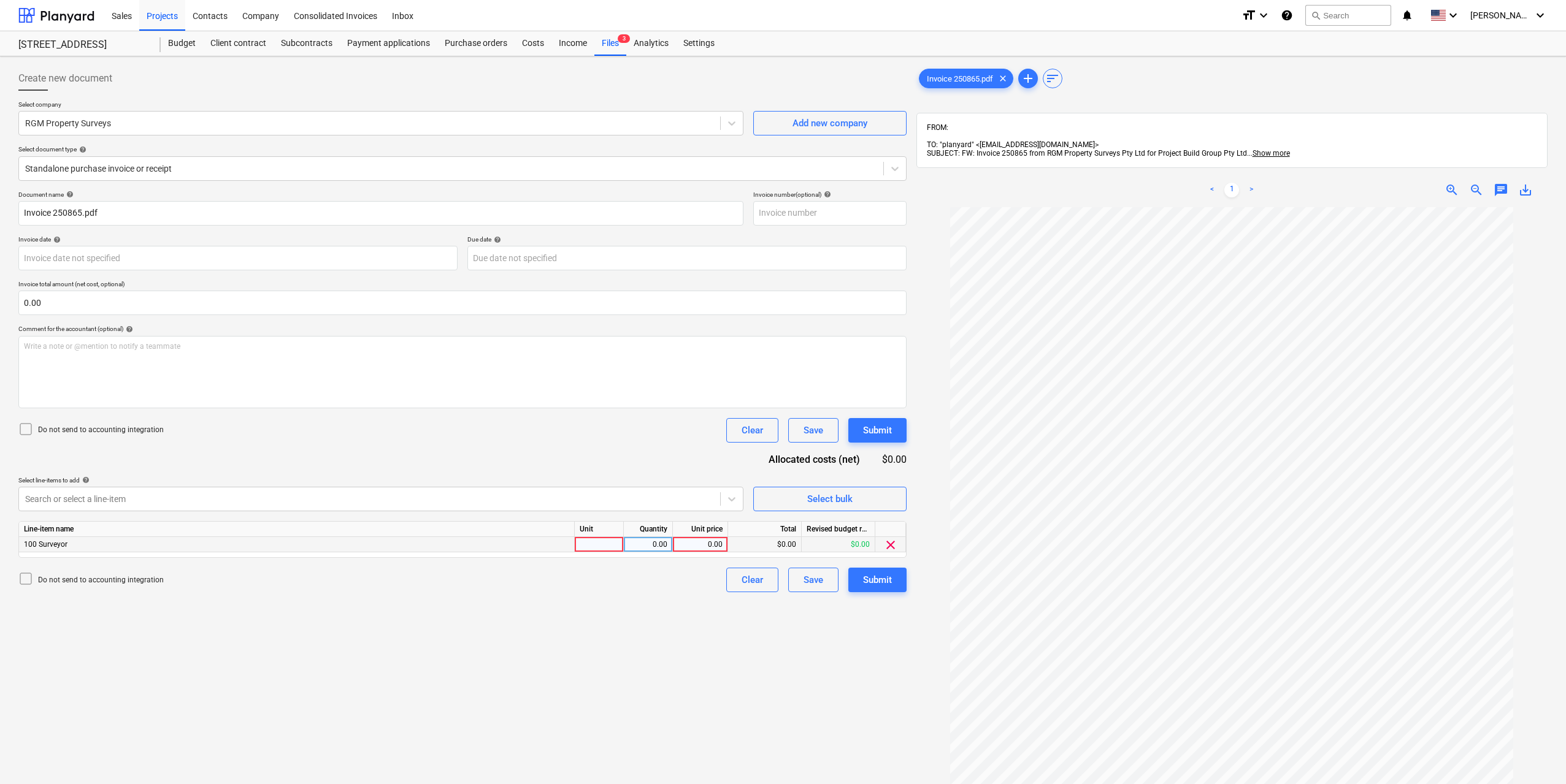
click at [901, 545] on div "clear" at bounding box center [890, 545] width 31 height 16
click at [885, 545] on span "clear" at bounding box center [890, 545] width 15 height 15
click at [744, 518] on div "Create new document Select company RGM Property Surveys Add new company Select …" at bounding box center [463, 511] width 898 height 900
click at [676, 506] on div "Search or select a line-item" at bounding box center [369, 499] width 701 height 17
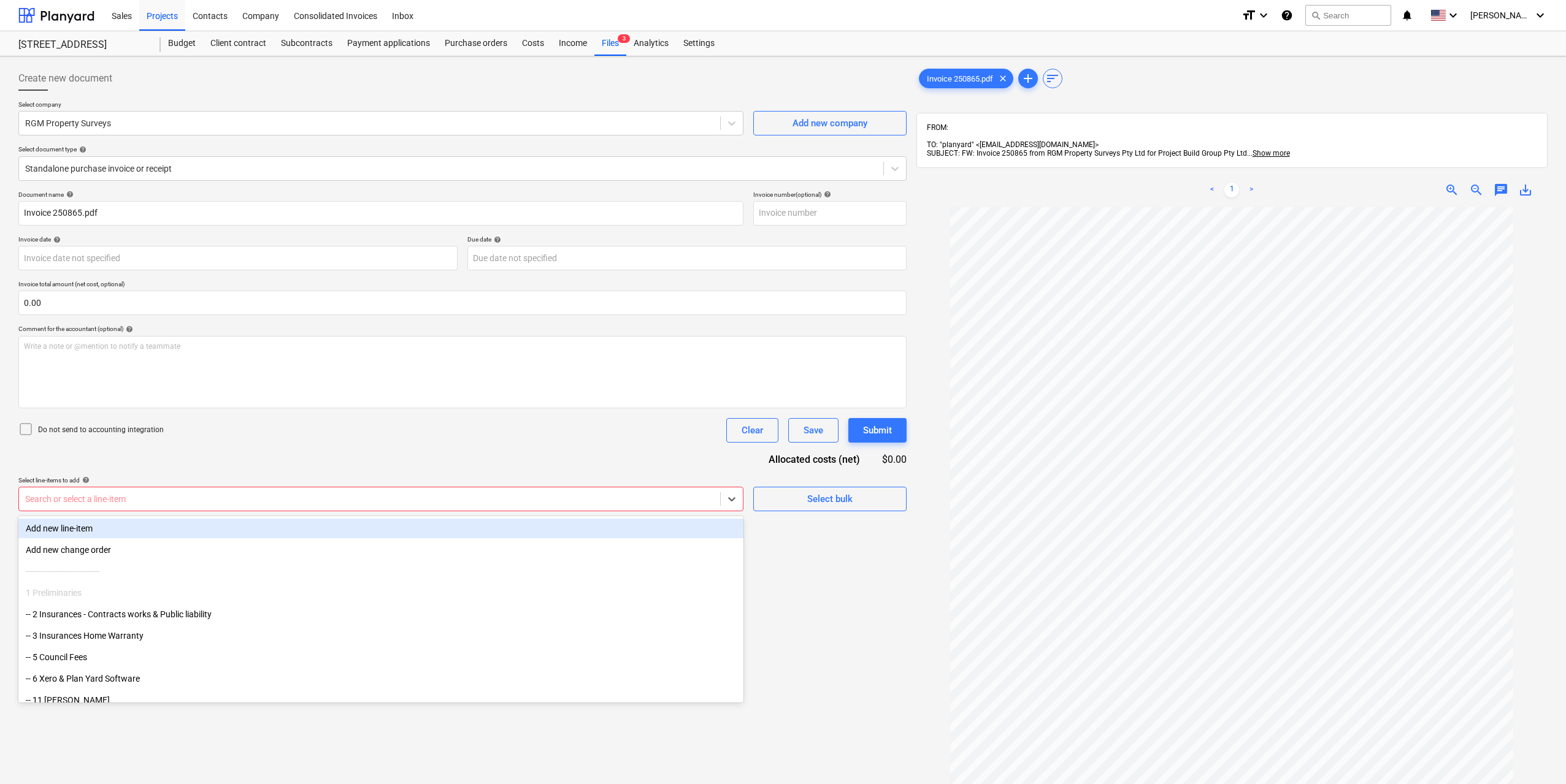
click at [269, 533] on div "Add new line-item" at bounding box center [381, 528] width 725 height 20
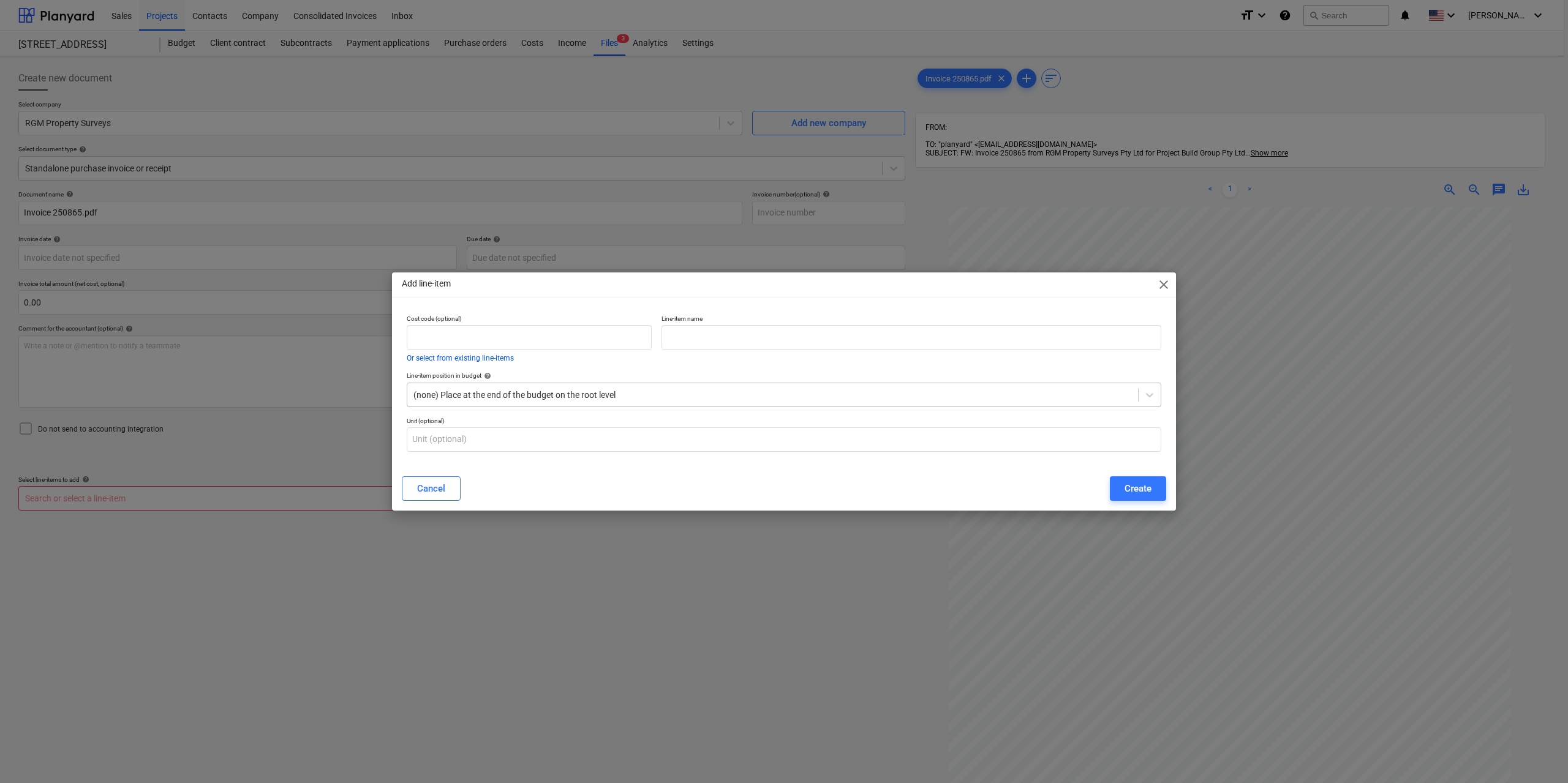
click at [574, 393] on div at bounding box center [773, 394] width 718 height 12
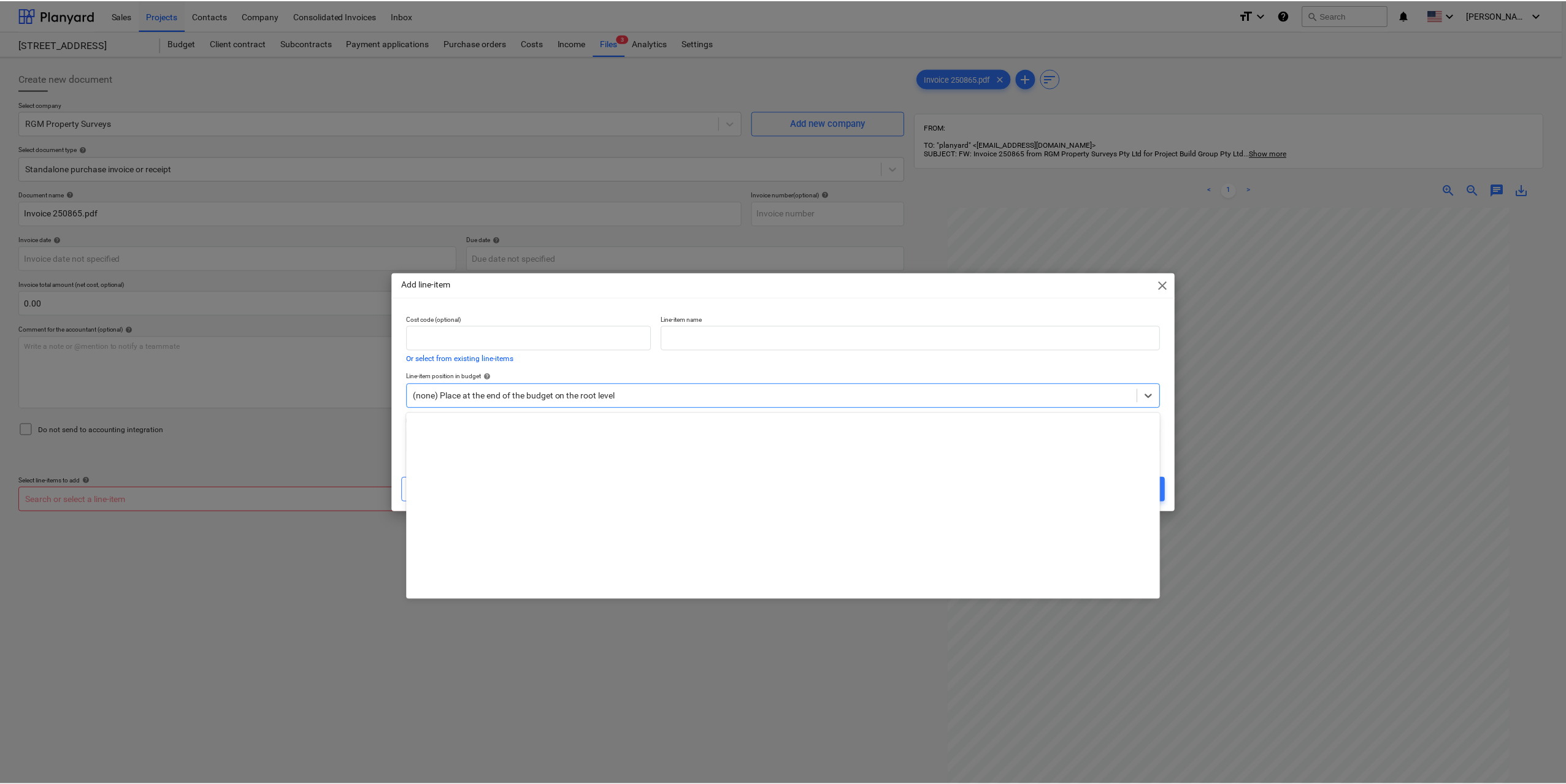
scroll to position [3871, 0]
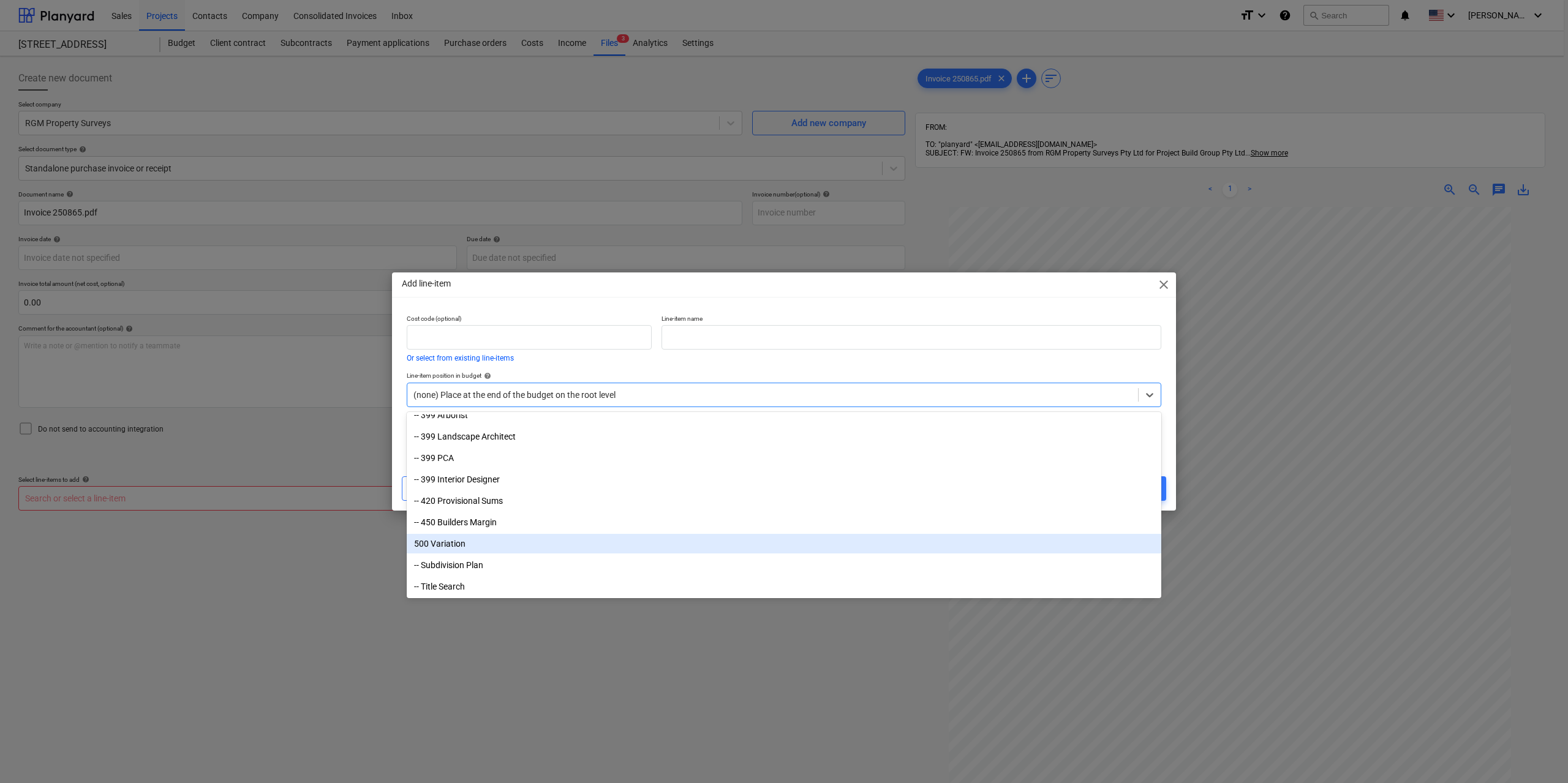
click at [499, 543] on div "500 Variation" at bounding box center [783, 544] width 754 height 20
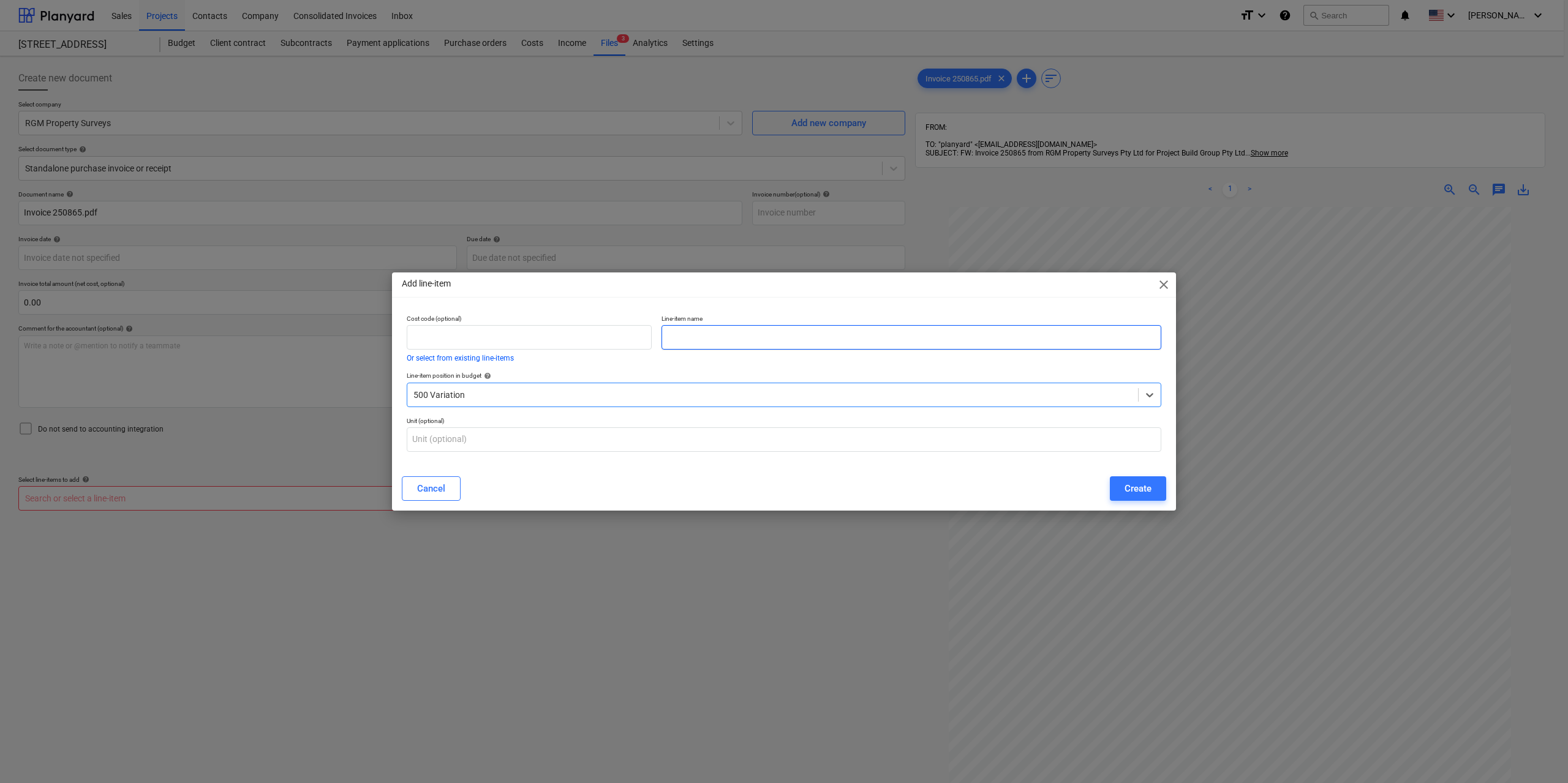
click at [753, 338] on input "text" at bounding box center [911, 337] width 499 height 25
type input "Surveying - CC - street frontage"
click at [1117, 487] on button "Create" at bounding box center [1137, 489] width 56 height 25
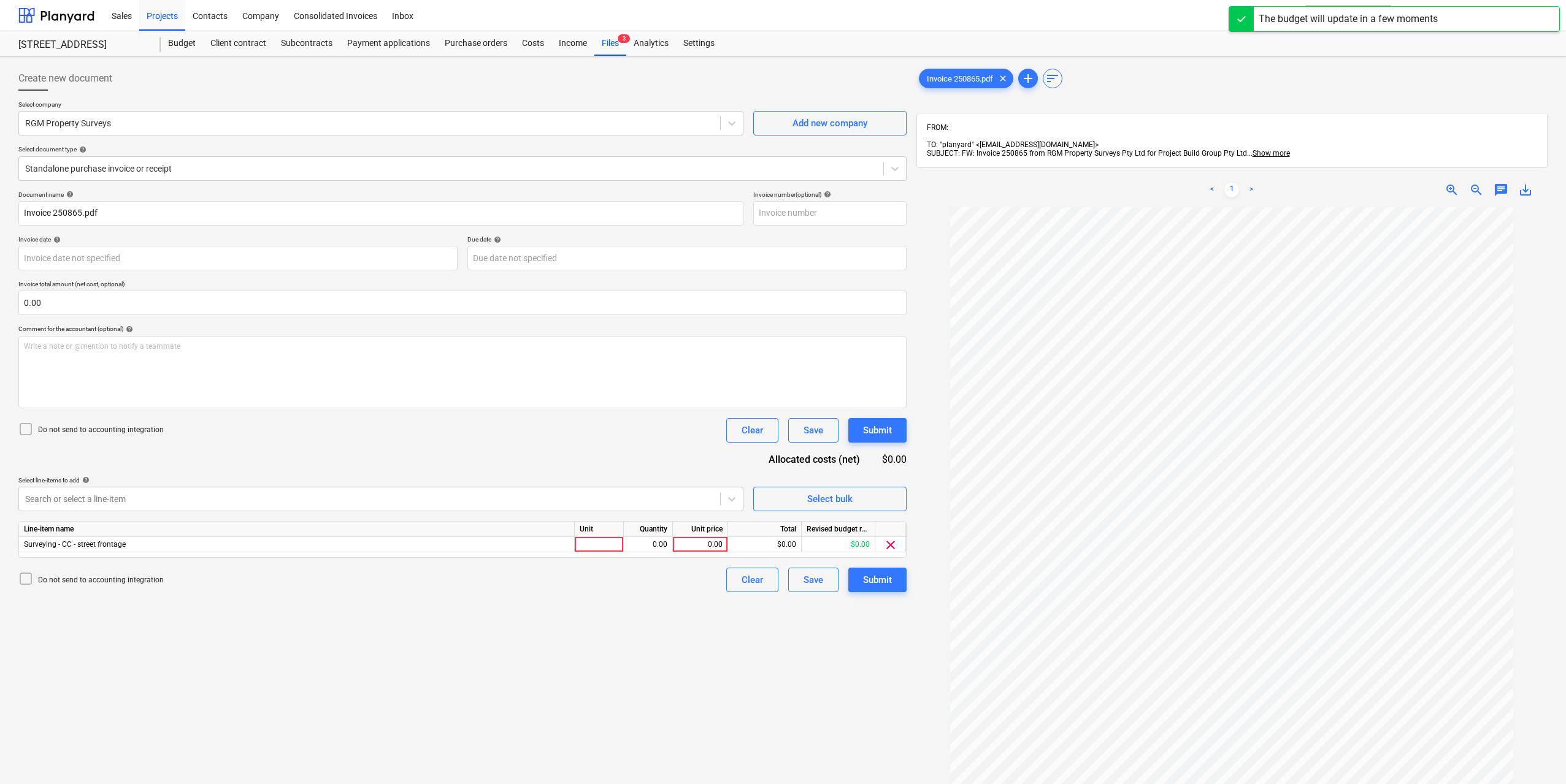
click at [650, 570] on div "Do not send to accounting integration Clear Save Submit" at bounding box center [463, 579] width 888 height 25
click at [589, 540] on div at bounding box center [599, 545] width 49 height 16
type input "1"
click at [658, 543] on div "0.00" at bounding box center [648, 545] width 38 height 16
type input "1"
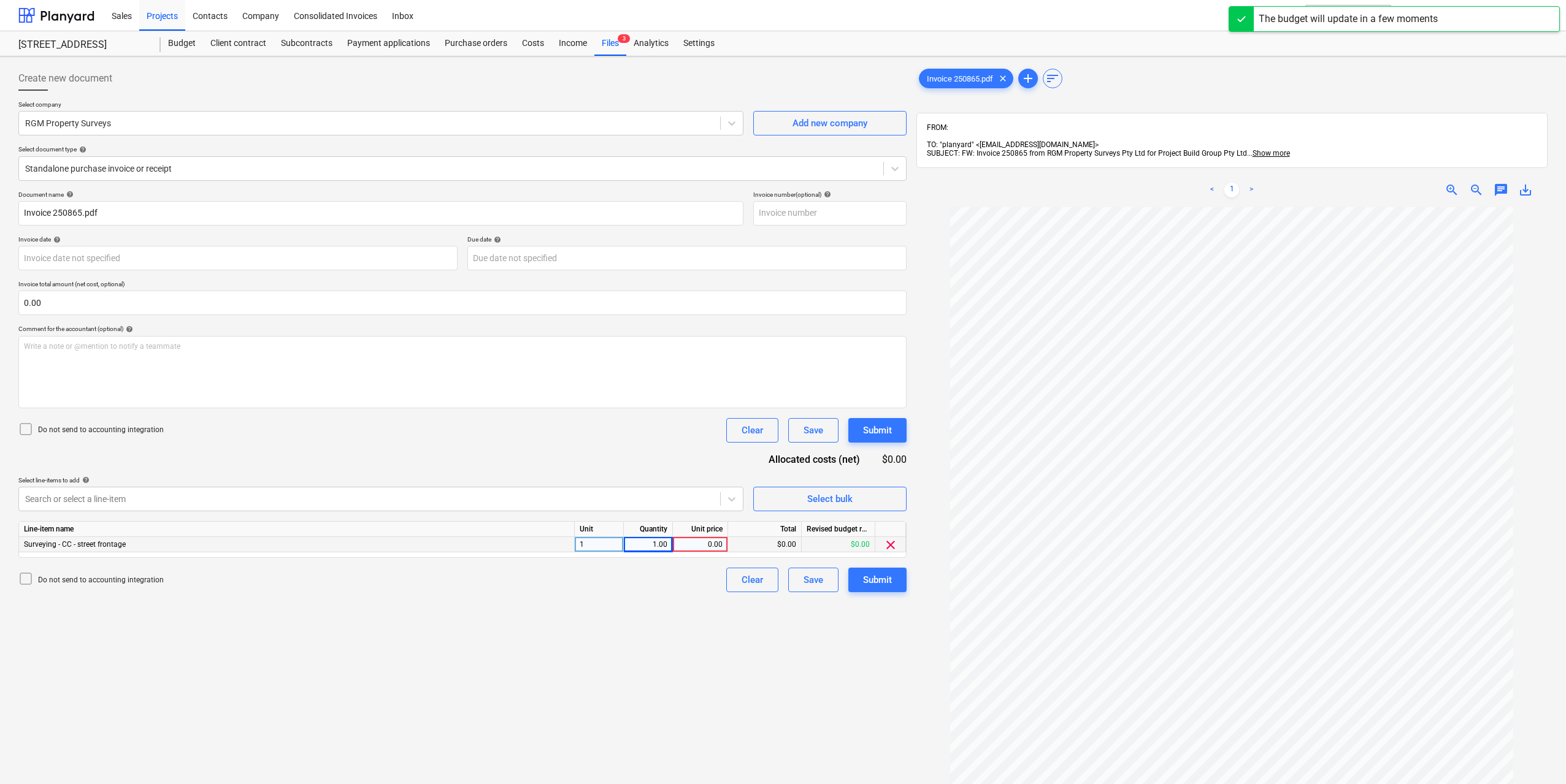
click at [708, 541] on div "0.00" at bounding box center [700, 545] width 45 height 16
type input "700"
click at [674, 616] on div "Create new document Select company RGM Property Surveys Add new company Select …" at bounding box center [463, 511] width 898 height 900
click at [873, 577] on div "Submit" at bounding box center [877, 579] width 29 height 16
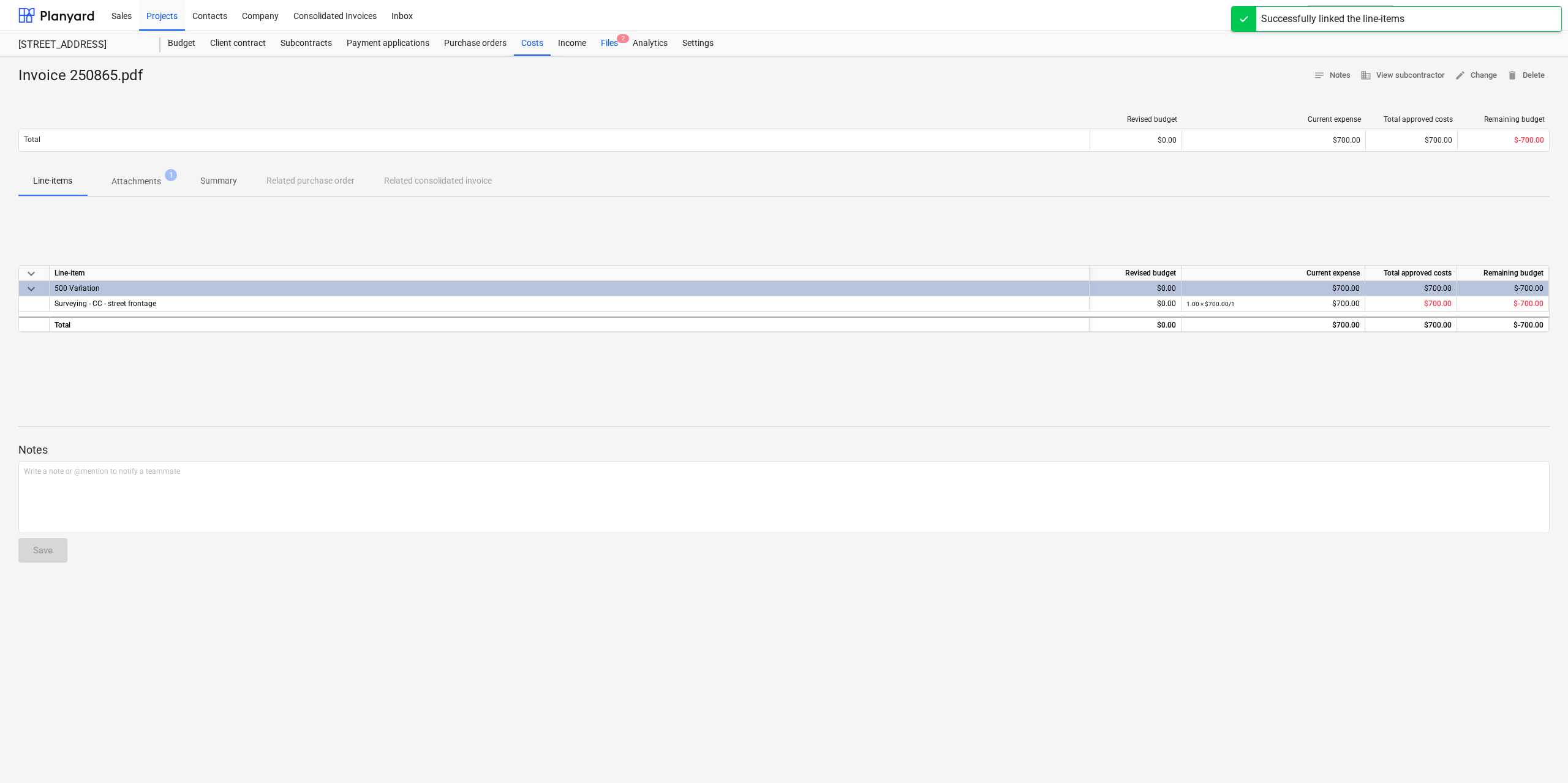
click at [605, 39] on div "Files 2" at bounding box center [609, 43] width 32 height 25
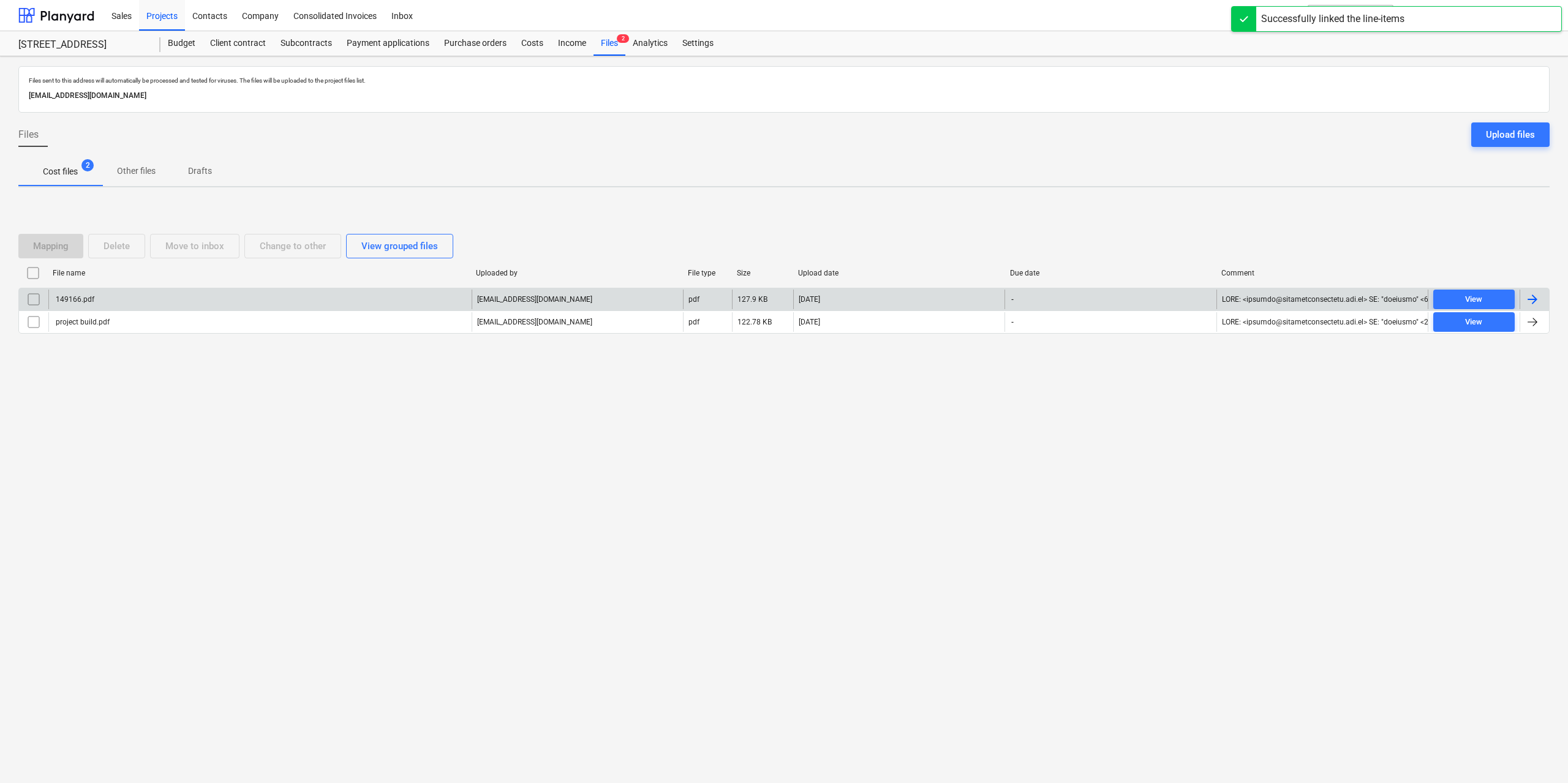
click at [108, 303] on div "149166.pdf" at bounding box center [260, 299] width 423 height 20
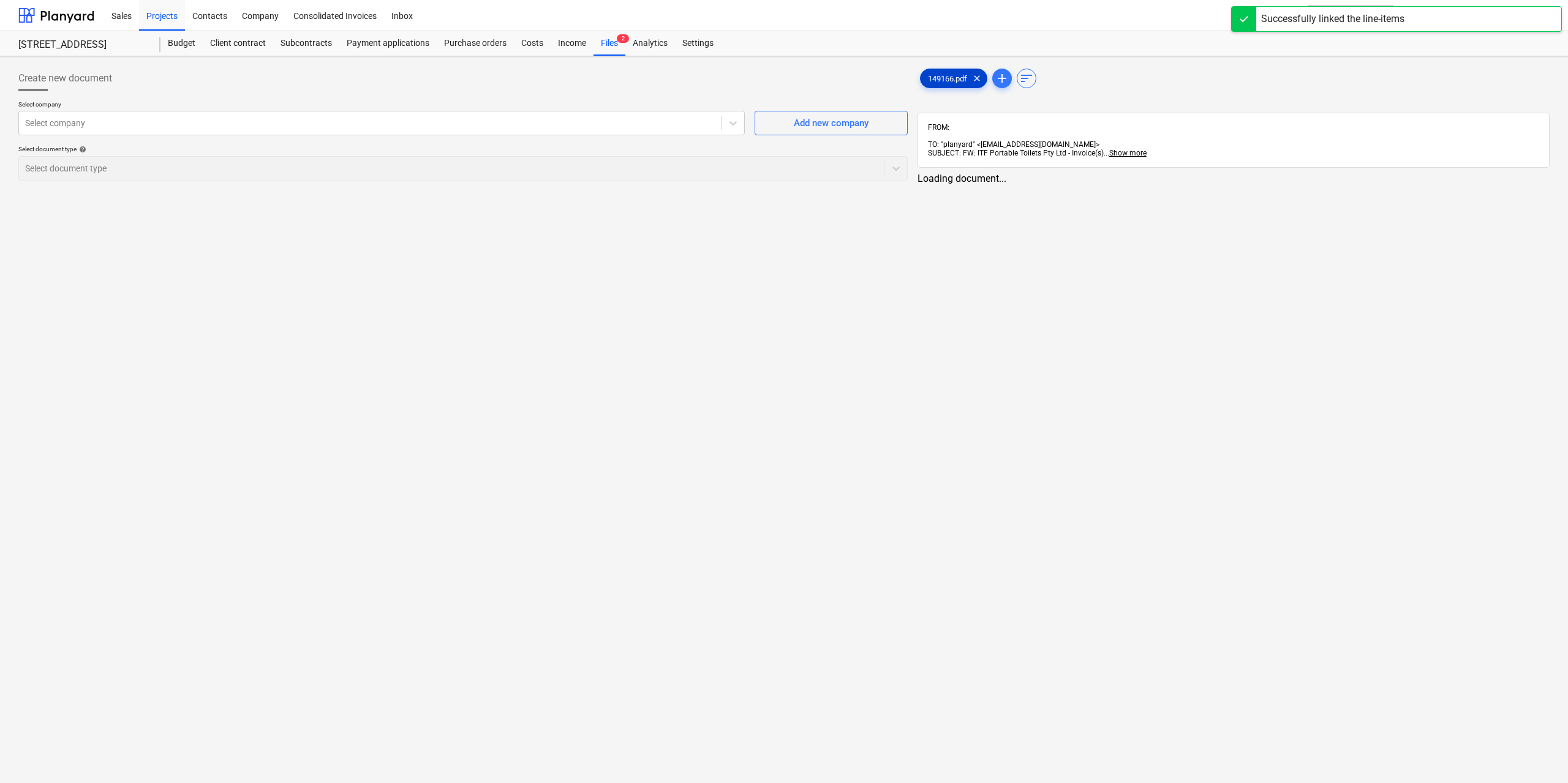
click at [945, 76] on span "149166.pdf" at bounding box center [947, 78] width 54 height 9
click at [396, 123] on div at bounding box center [368, 123] width 688 height 12
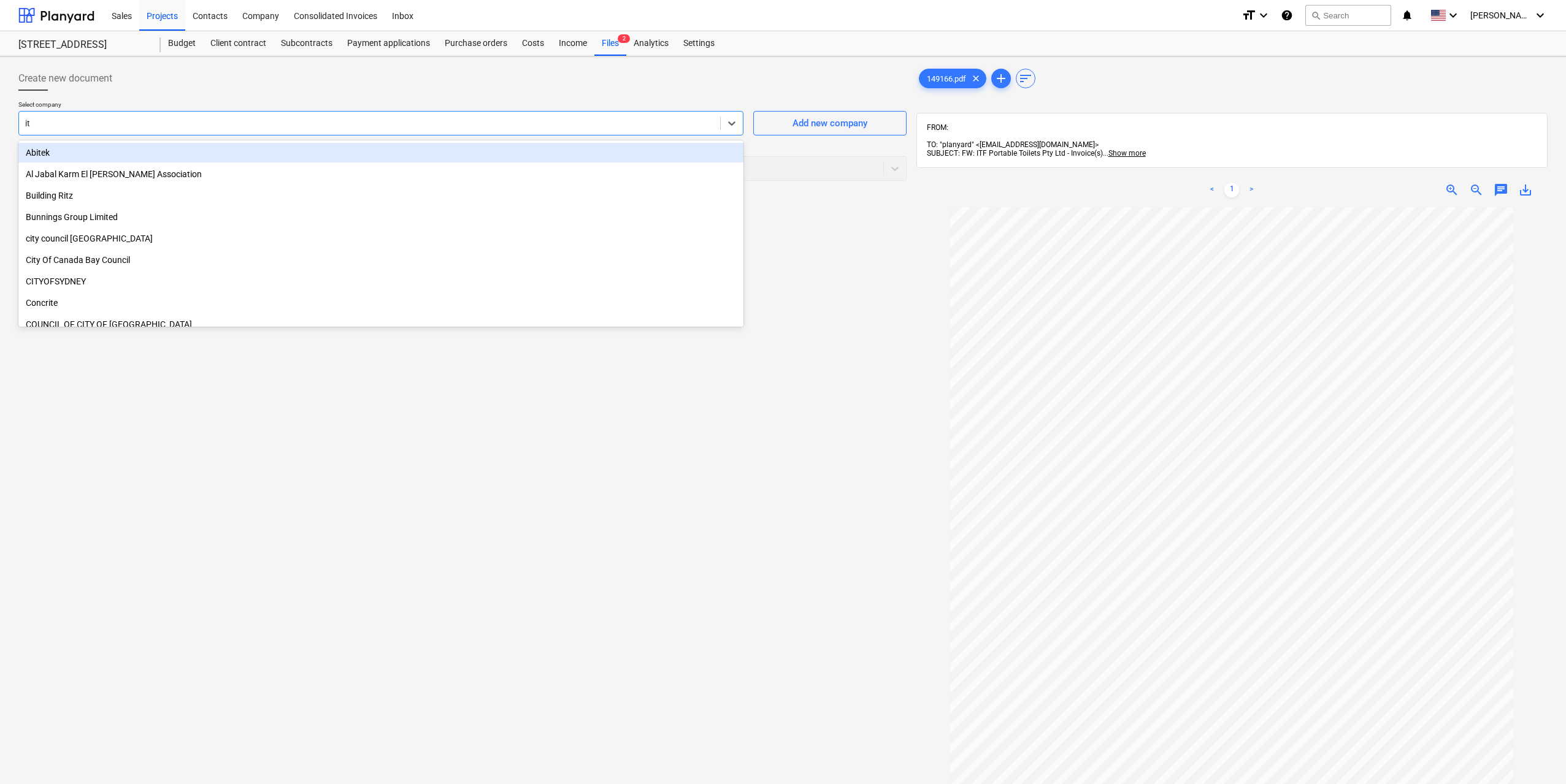
type input "itf"
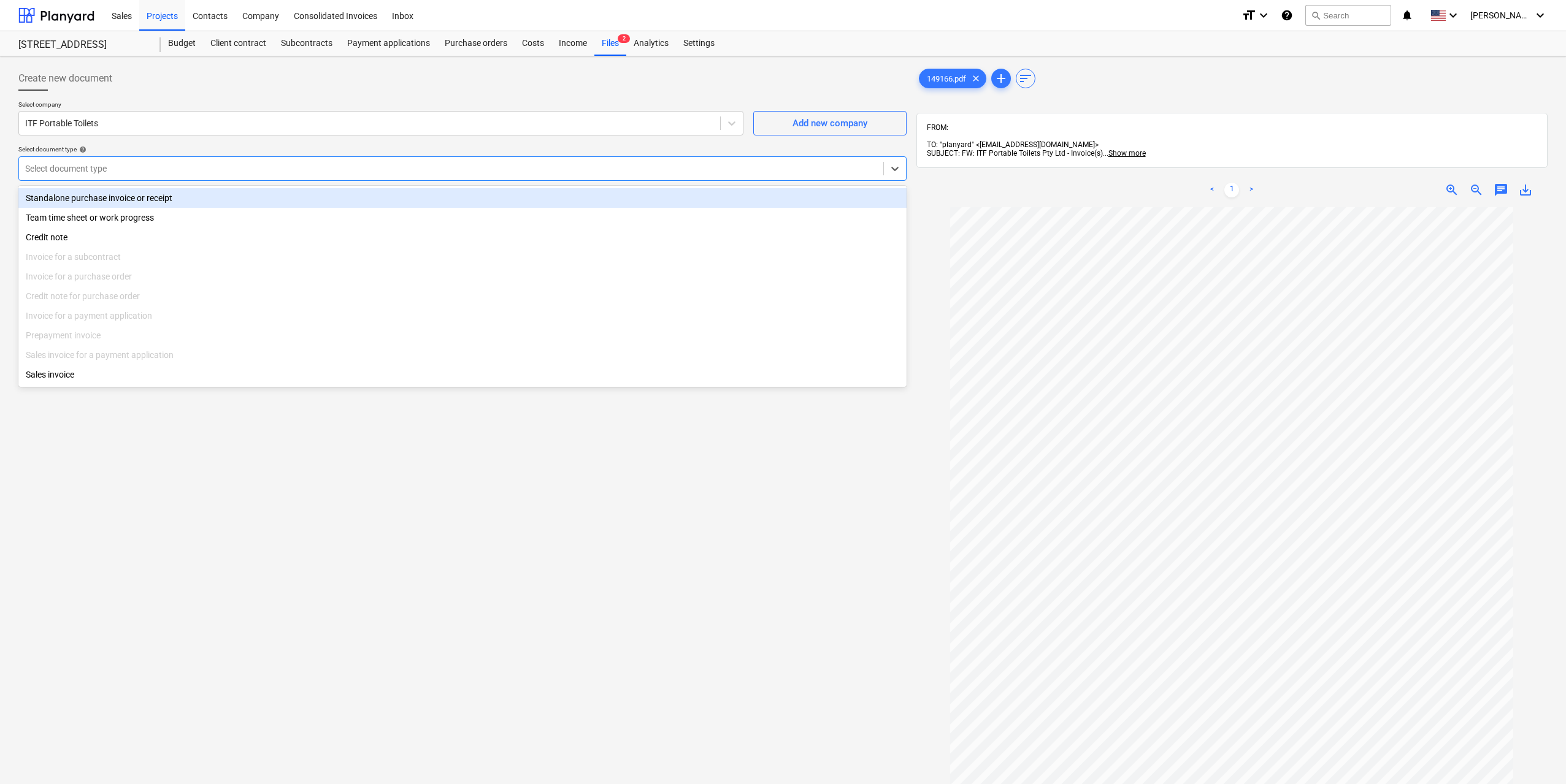
click at [374, 173] on div at bounding box center [450, 168] width 852 height 12
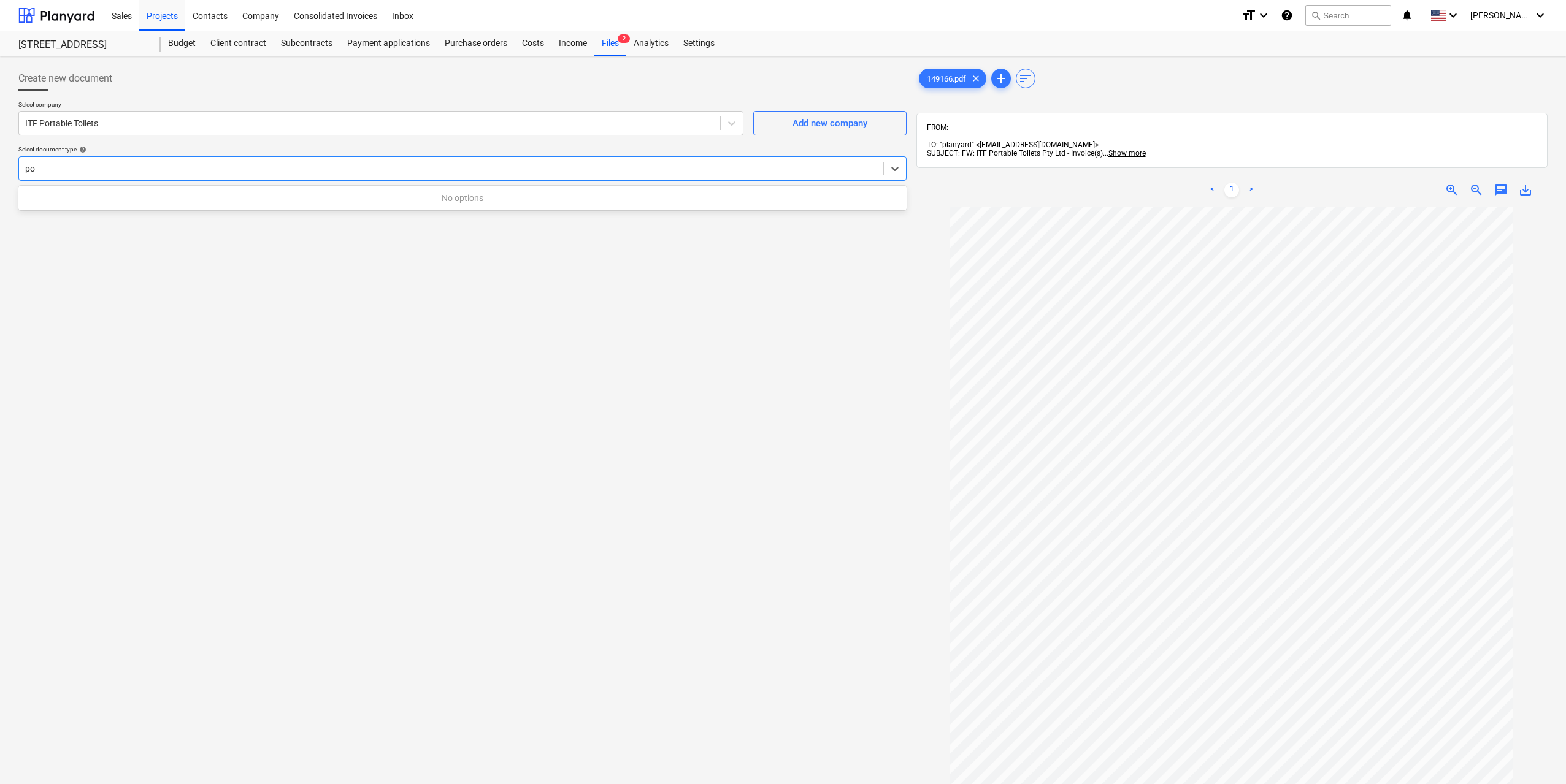
type input "p"
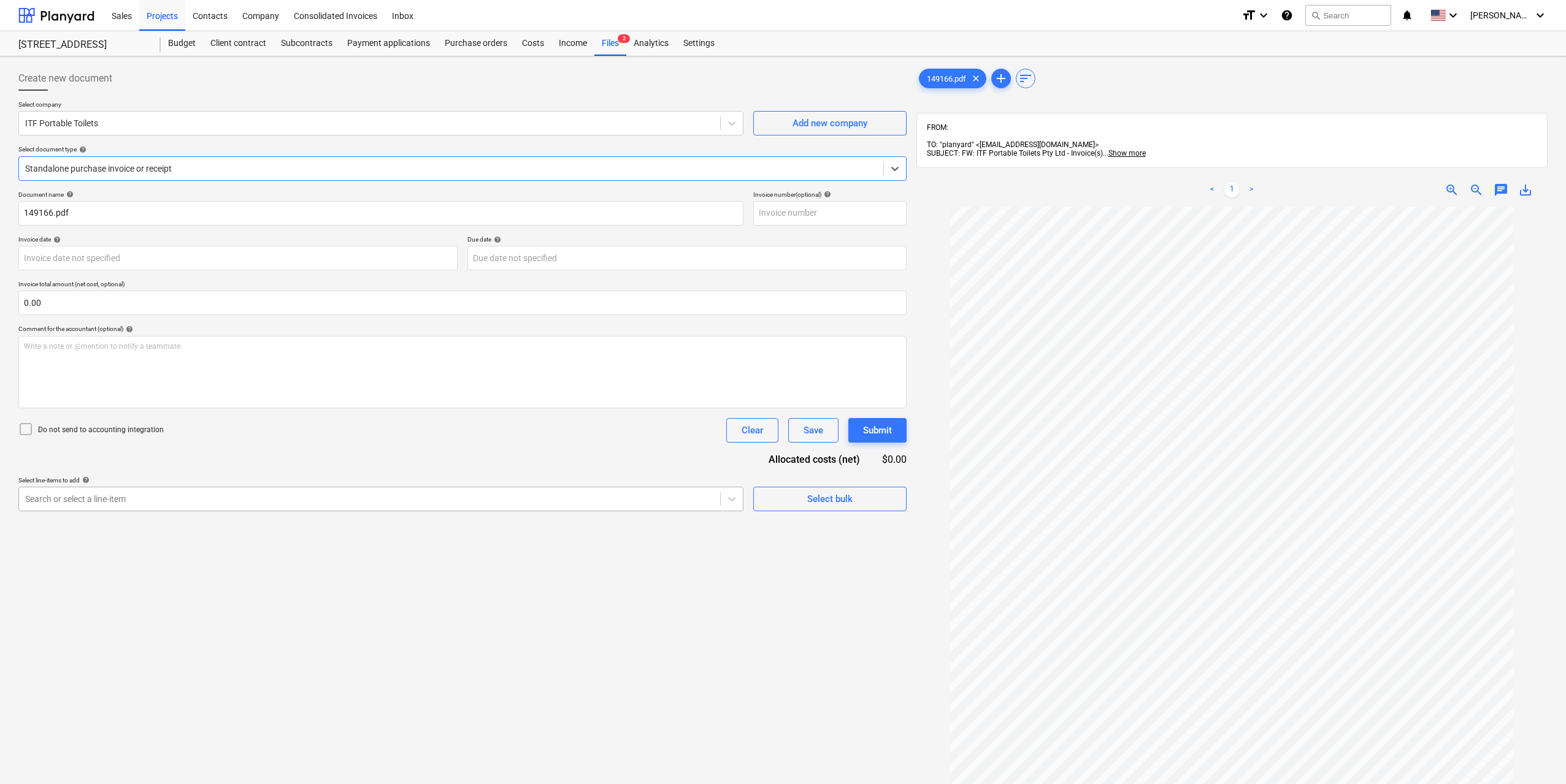
click at [127, 491] on div "Search or select a line-item" at bounding box center [369, 499] width 701 height 17
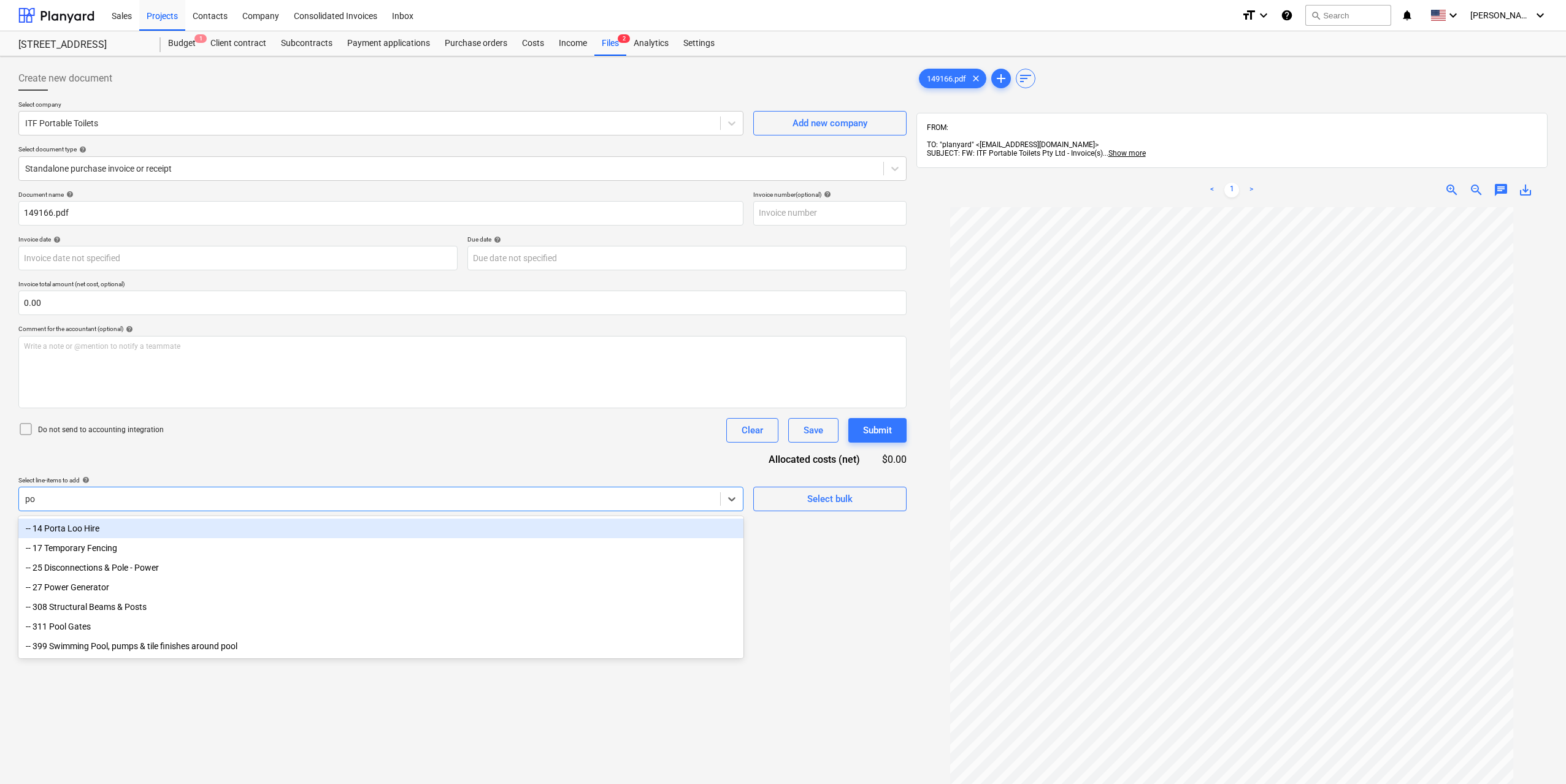
type input "por"
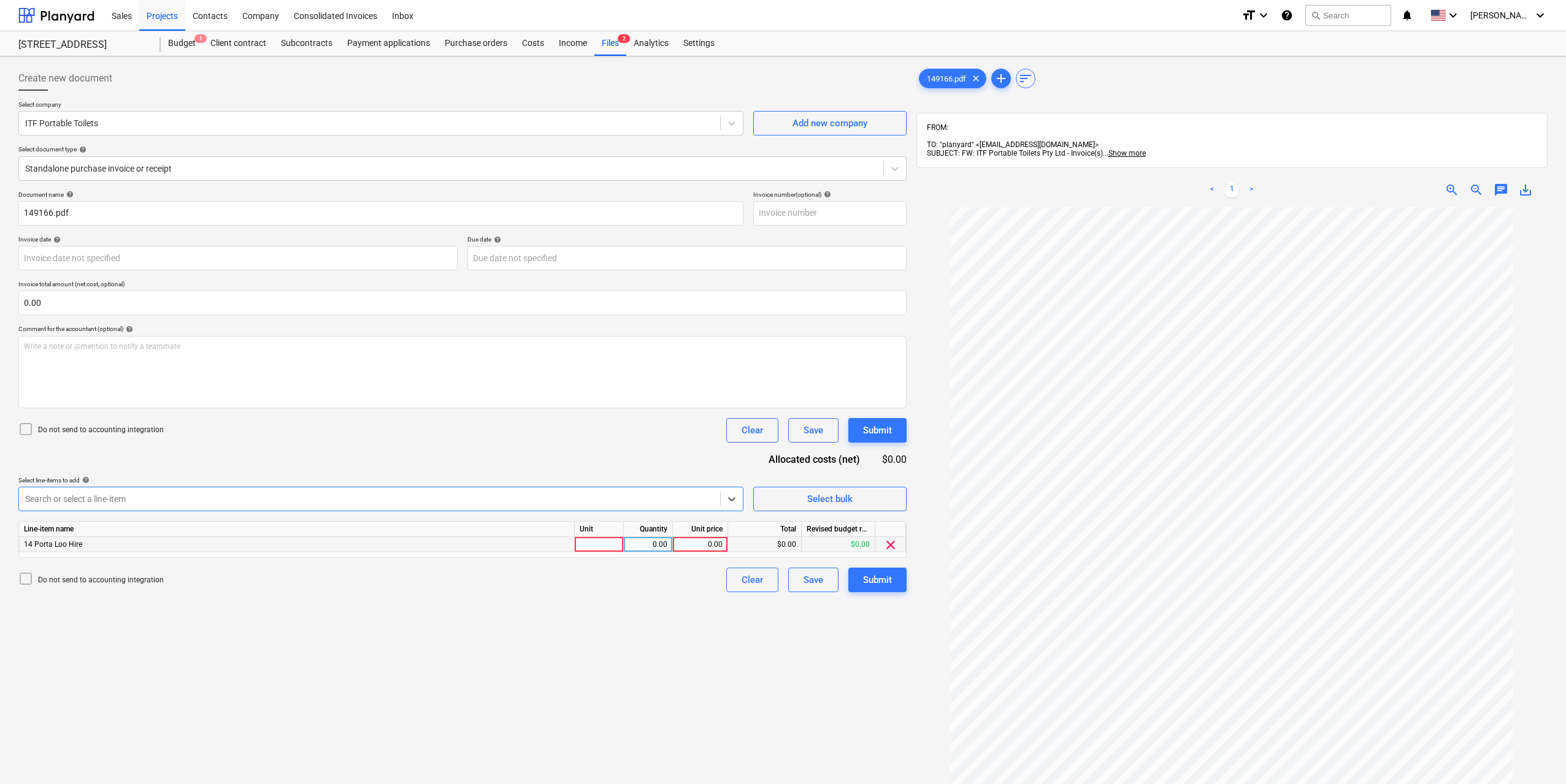
click at [608, 545] on div at bounding box center [599, 545] width 49 height 16
click at [636, 541] on div "0.00" at bounding box center [648, 545] width 38 height 16
type input "1"
click at [702, 543] on div "0.00" at bounding box center [700, 545] width 45 height 16
type input "1925"
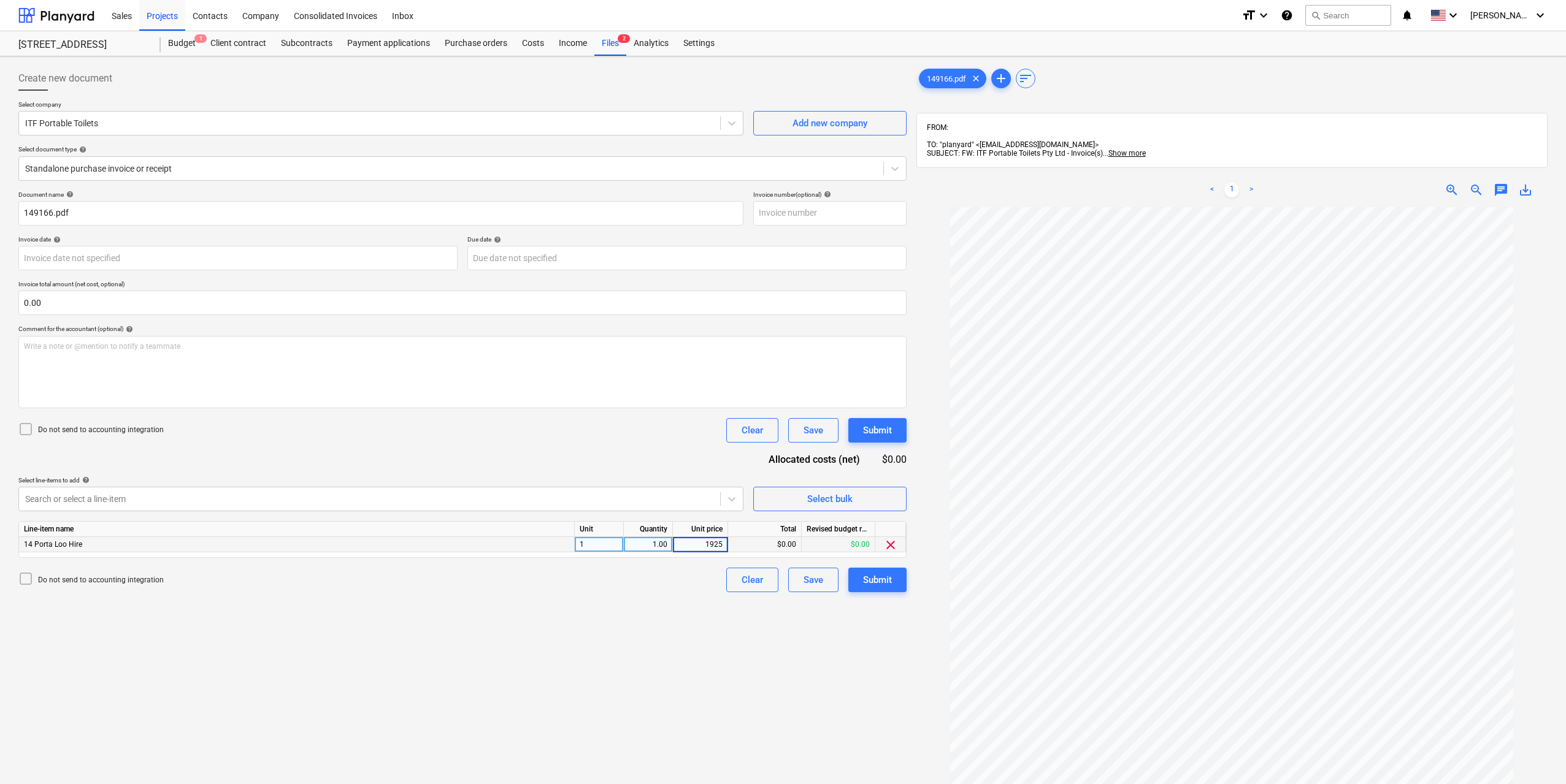
click at [713, 654] on div "Create new document Select company ITF Portable Toilets Add new company Select …" at bounding box center [463, 511] width 898 height 900
click at [853, 592] on button "Submit" at bounding box center [878, 579] width 58 height 25
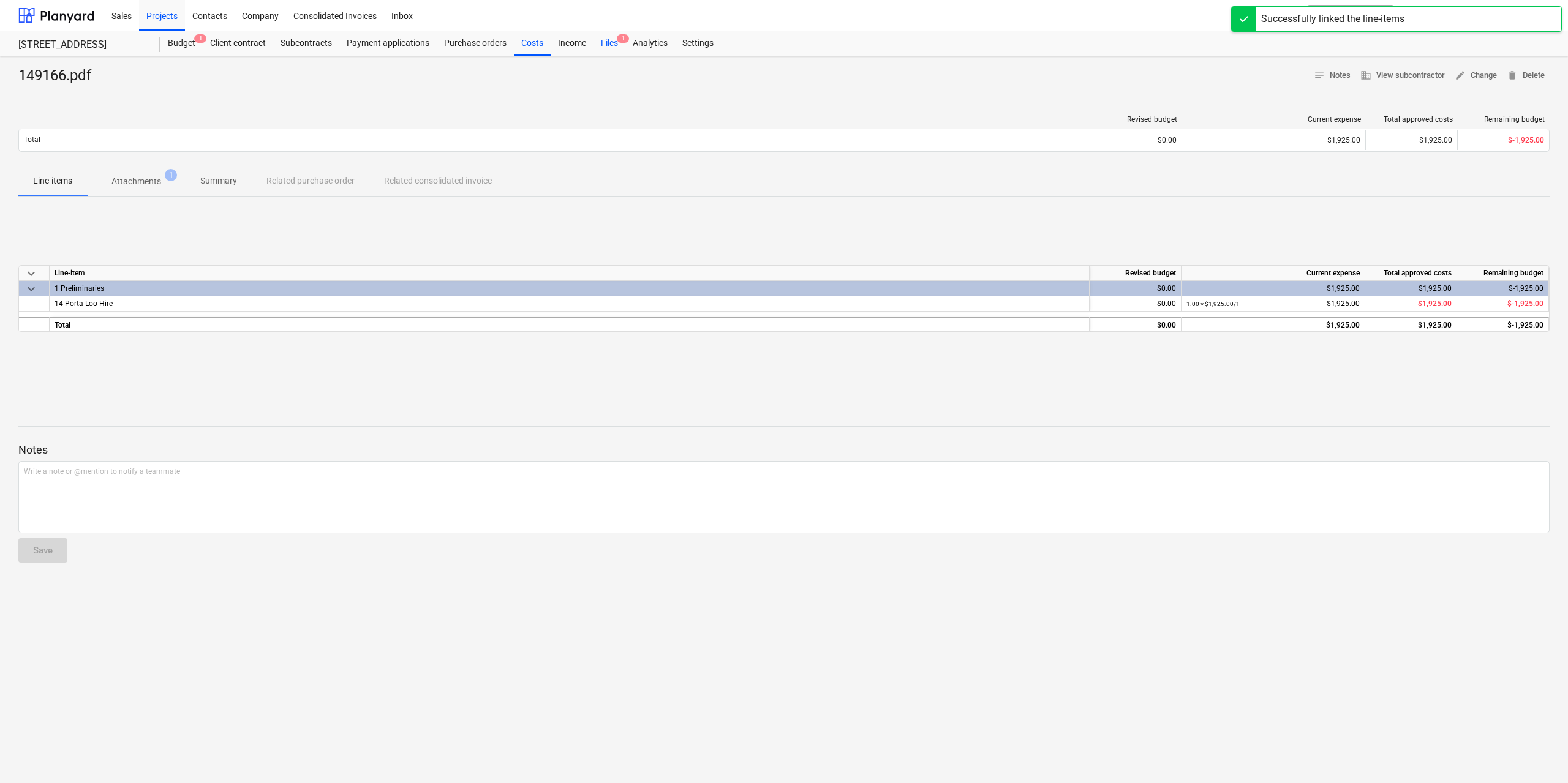
click at [600, 35] on div "Files 1" at bounding box center [609, 43] width 32 height 25
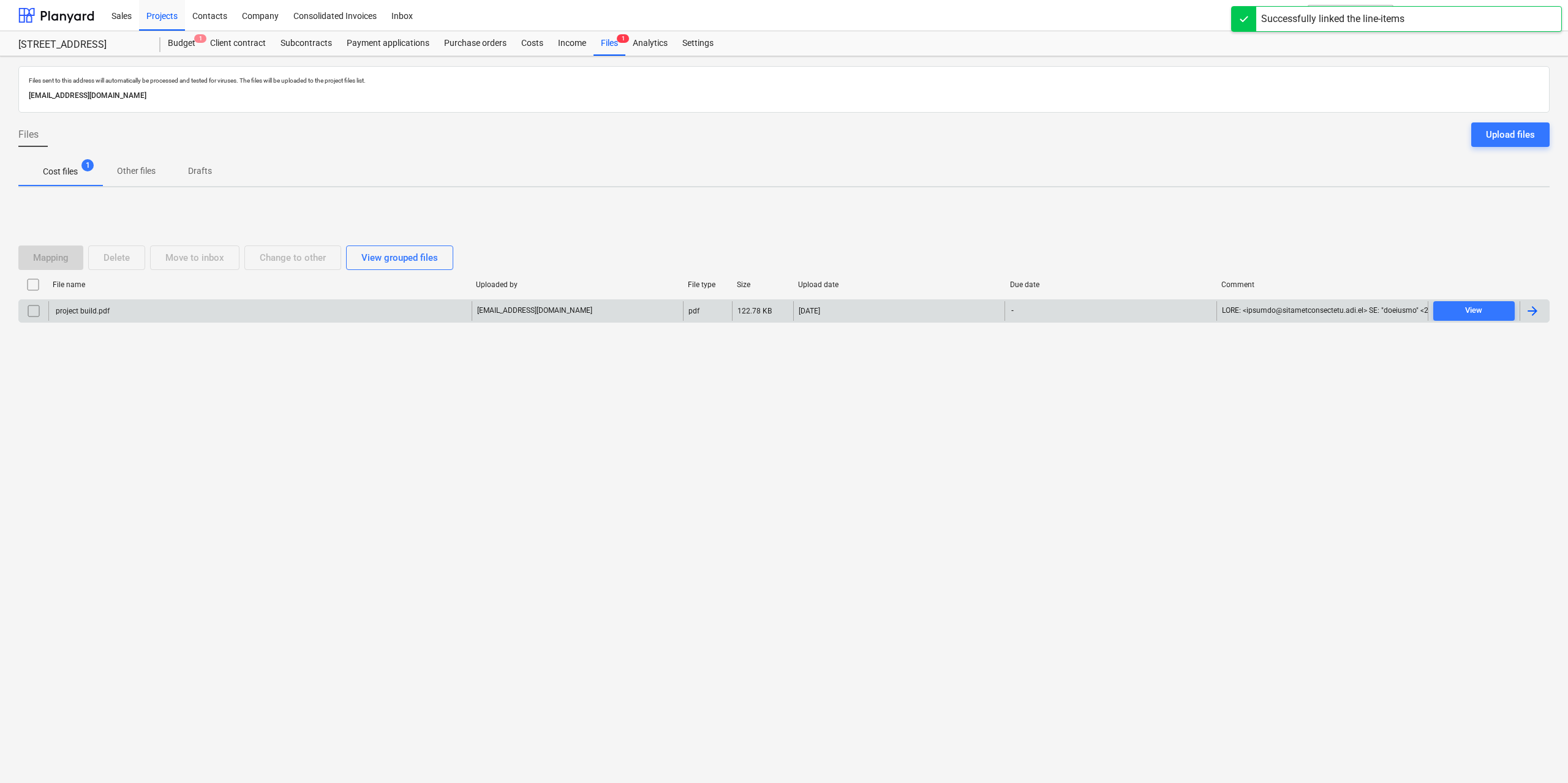
click at [106, 307] on div "project build.pdf" at bounding box center [82, 311] width 56 height 9
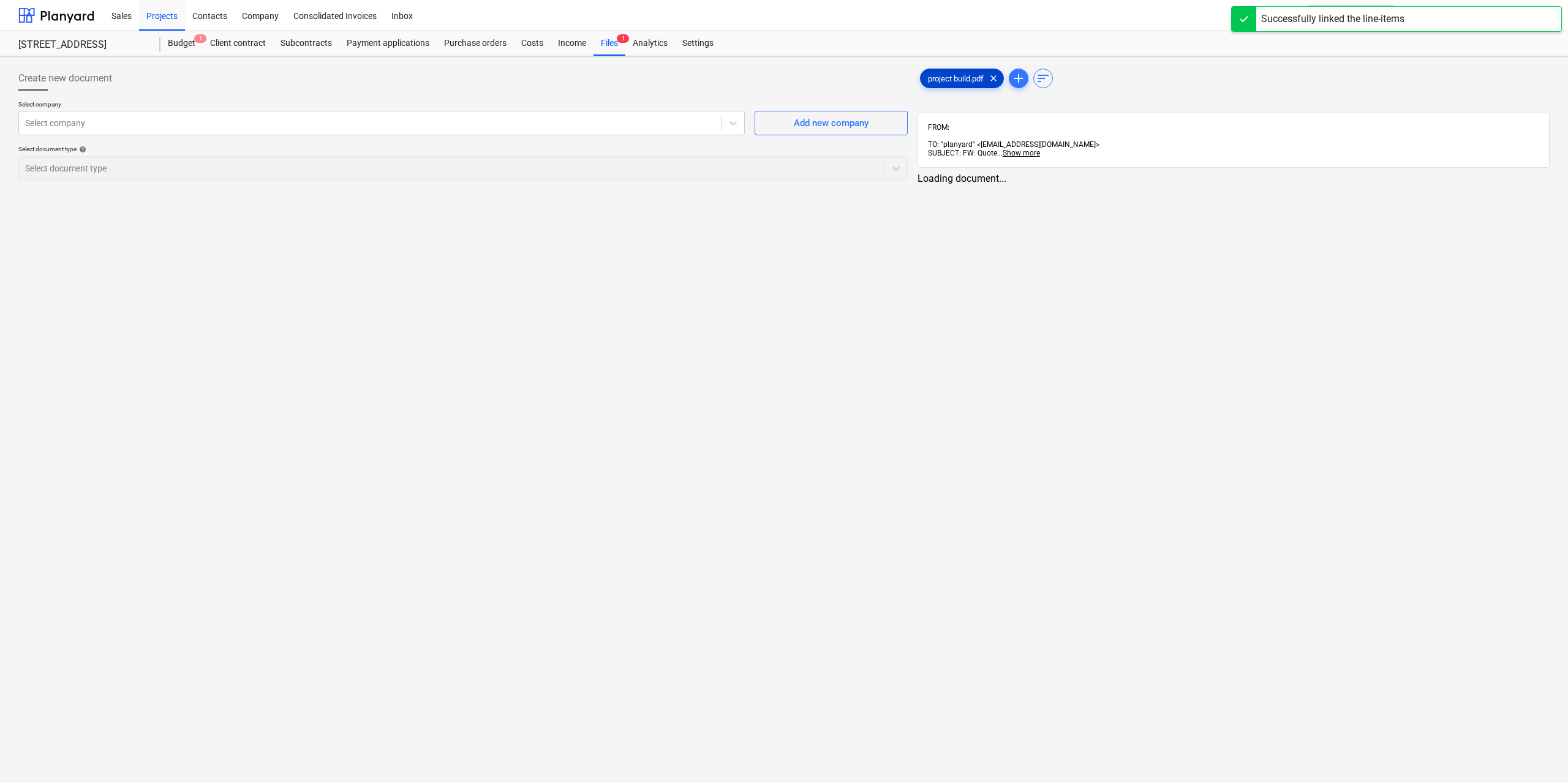
click at [940, 77] on span "project build.pdf" at bounding box center [955, 78] width 70 height 9
click at [400, 126] on div at bounding box center [368, 123] width 688 height 12
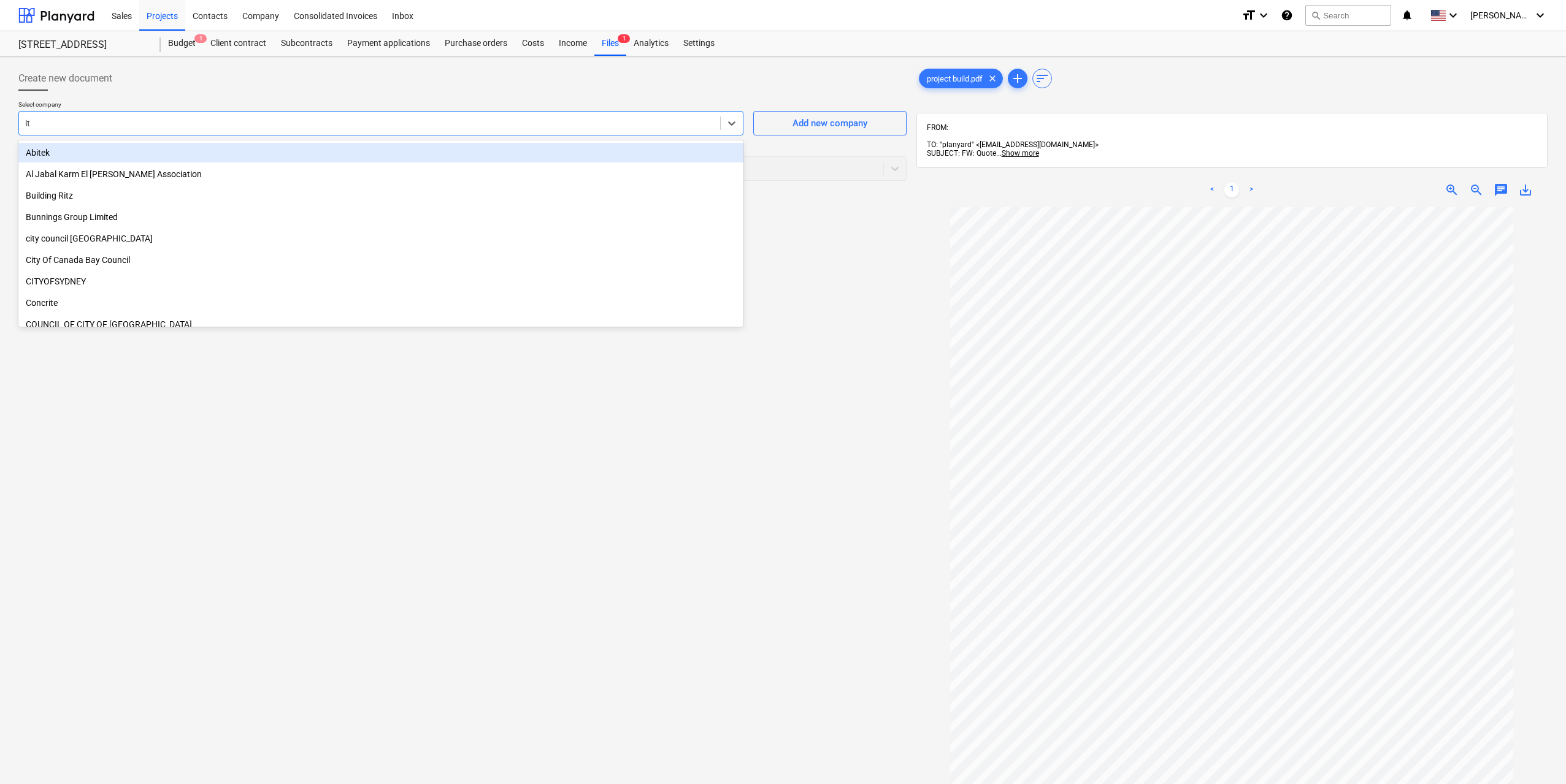
type input "itf"
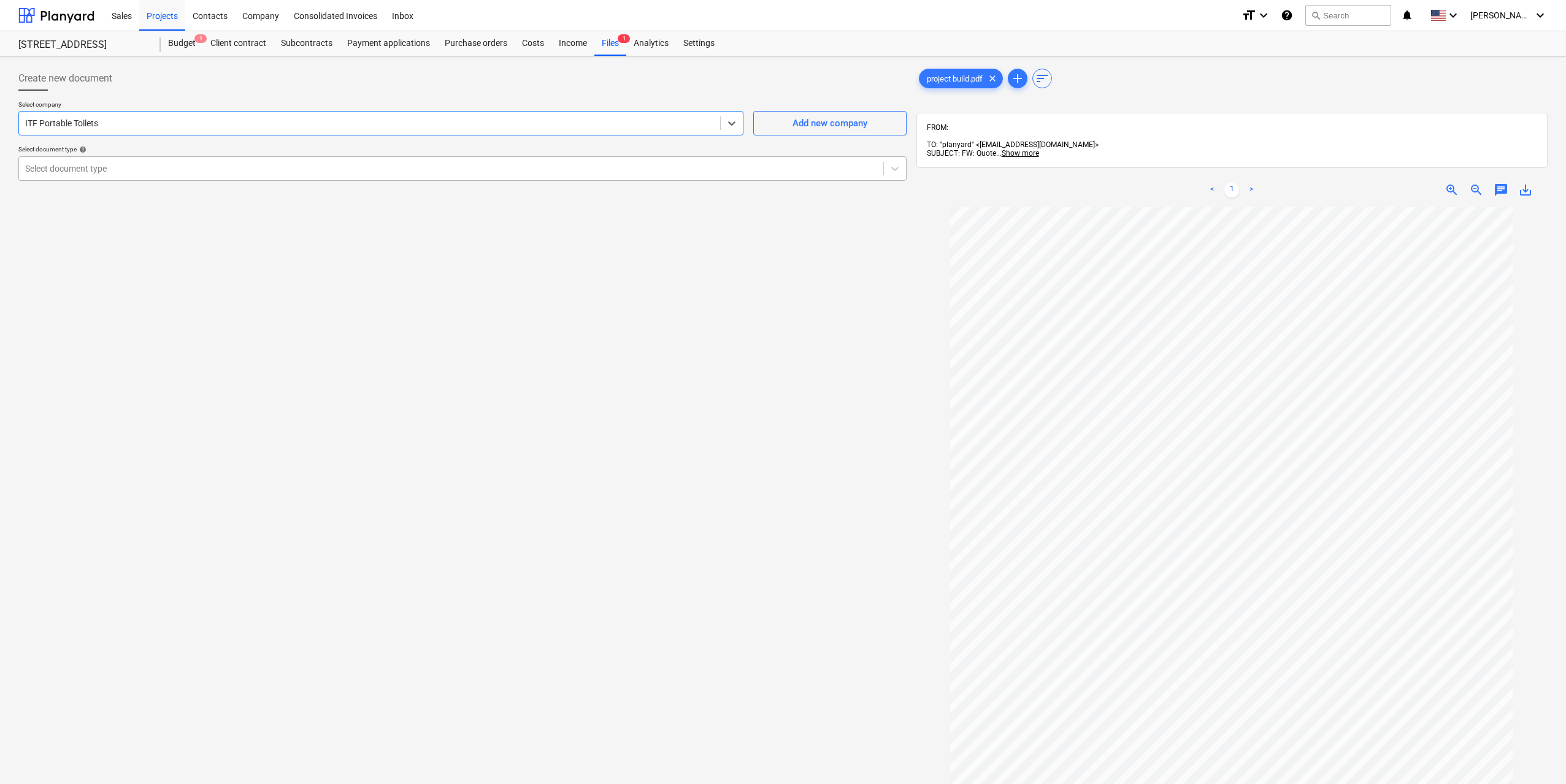
click at [317, 168] on div at bounding box center [450, 168] width 852 height 12
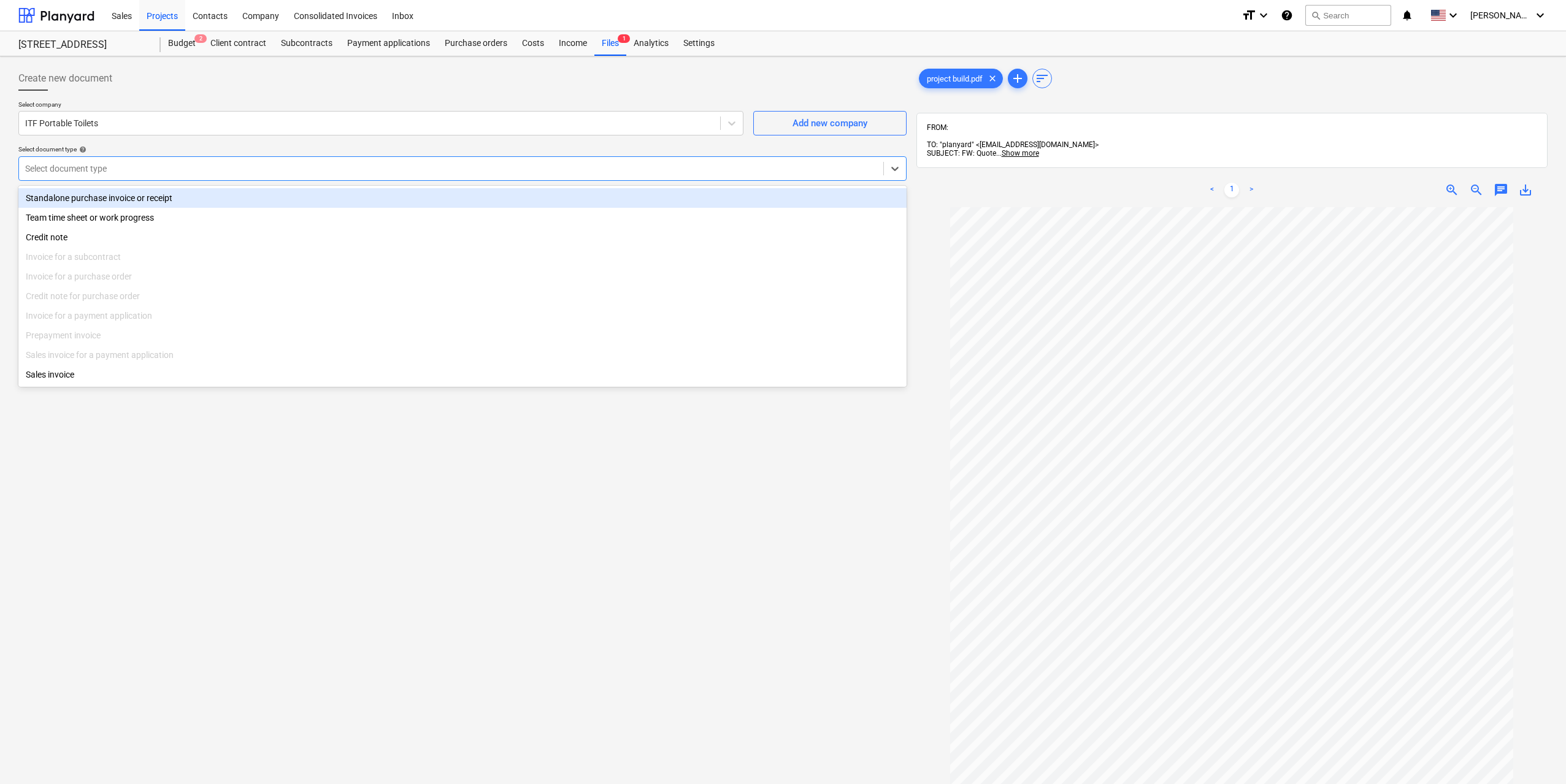
click at [293, 190] on div "Standalone purchase invoice or receipt" at bounding box center [463, 198] width 888 height 20
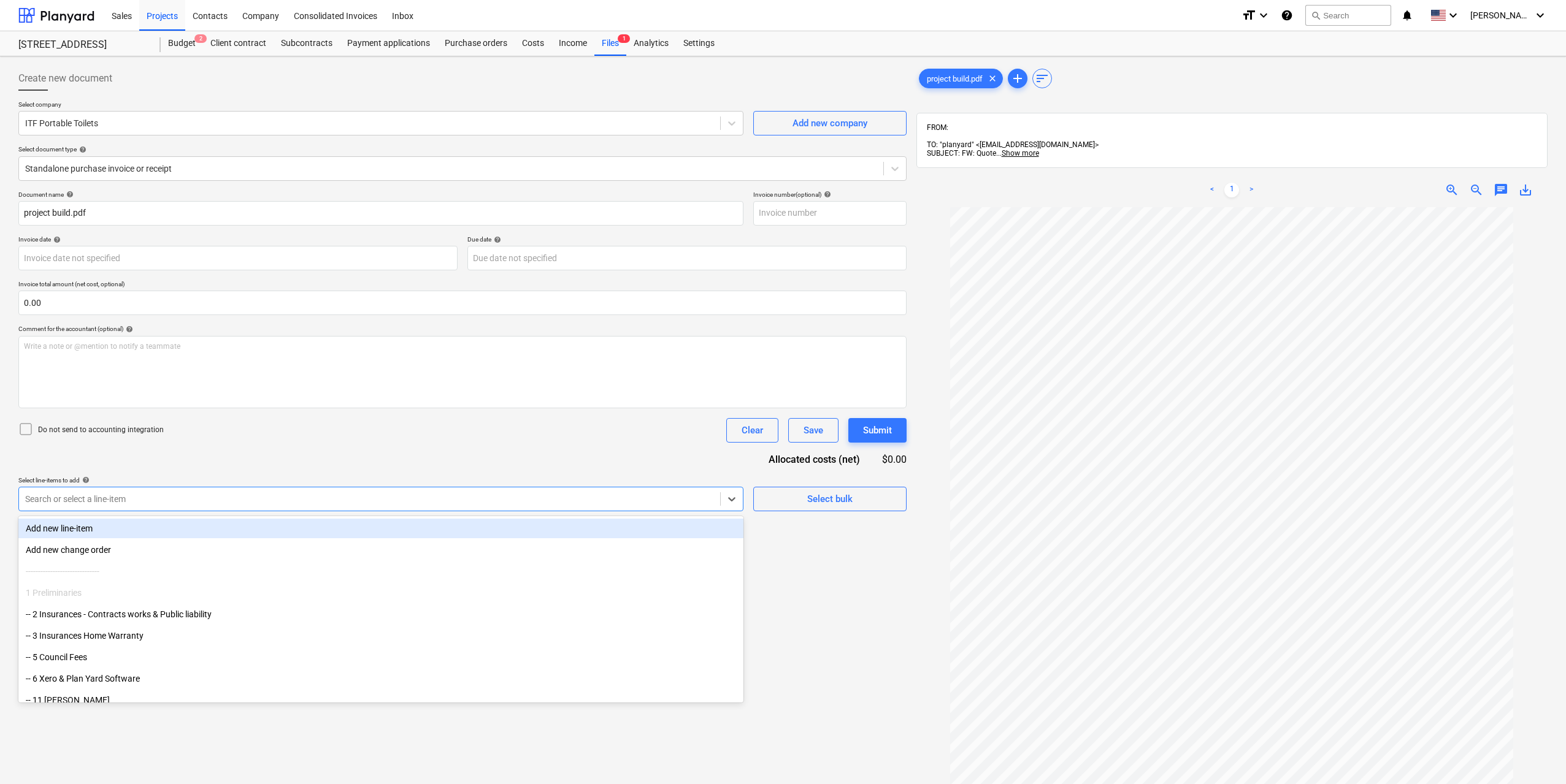
click at [180, 499] on div at bounding box center [369, 499] width 688 height 12
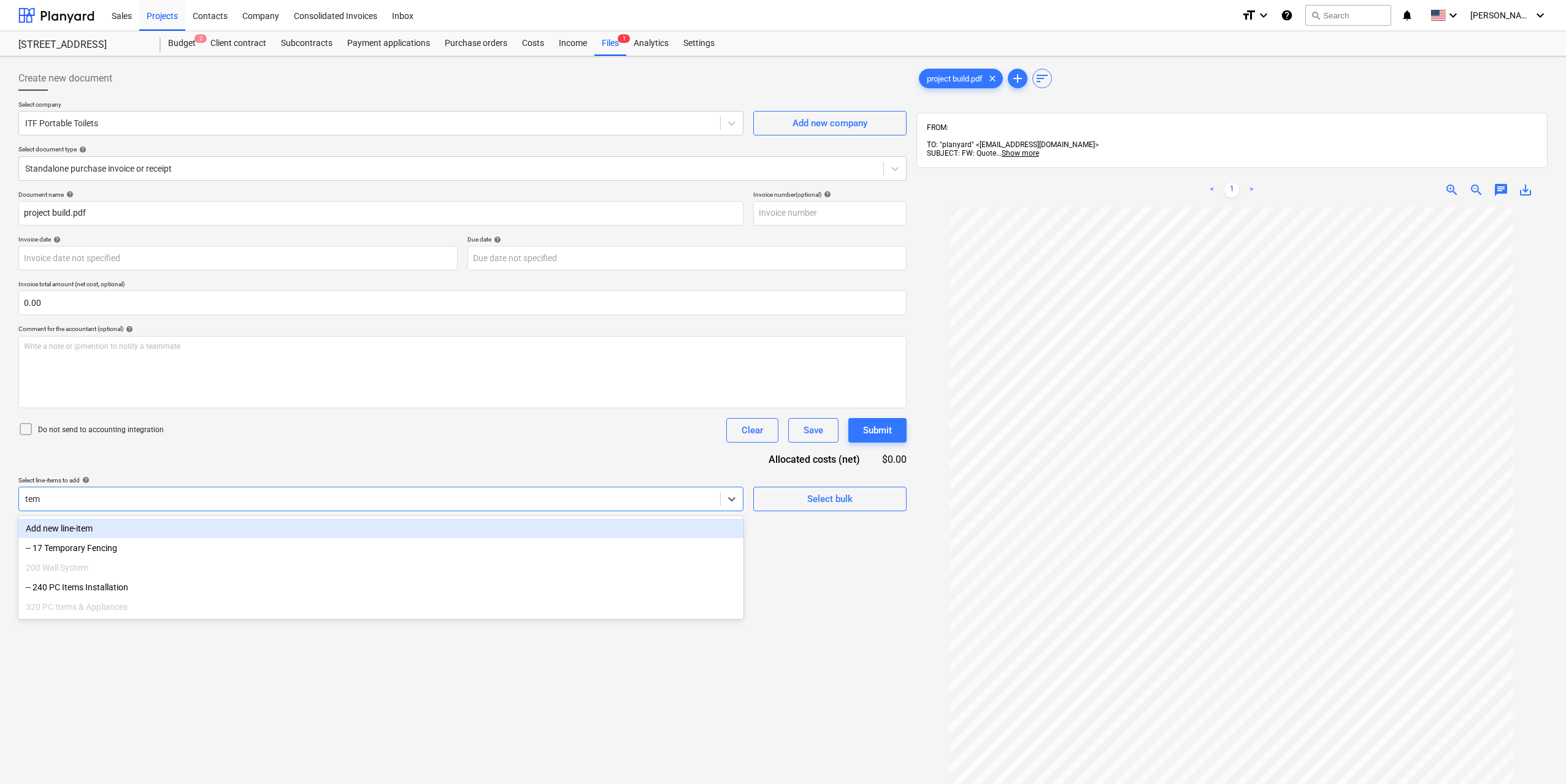
type input "temp"
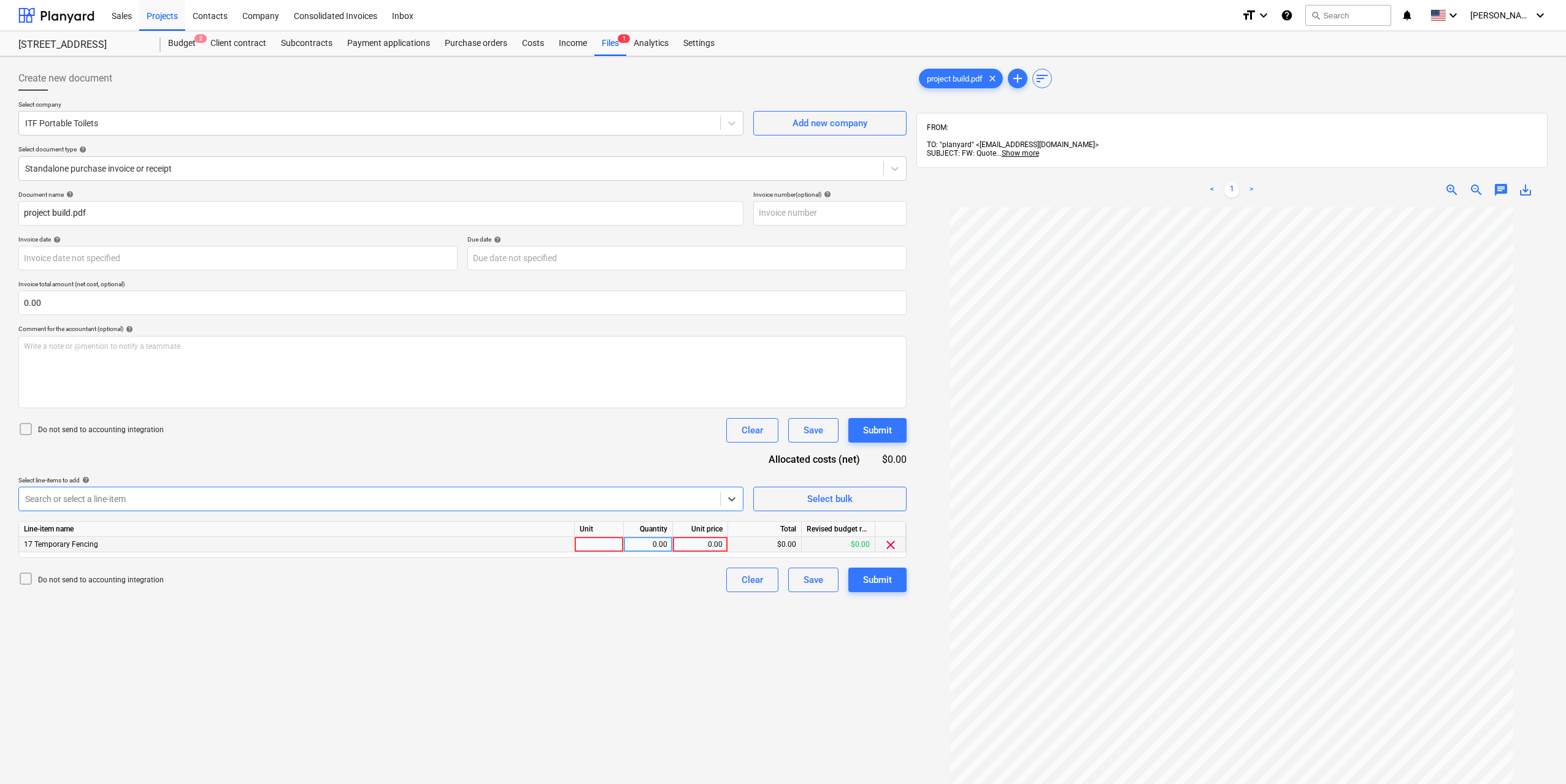
click at [605, 540] on div at bounding box center [599, 545] width 49 height 16
type input "1"
click at [654, 542] on div "0.00" at bounding box center [648, 545] width 38 height 16
type input "1"
click at [696, 544] on div "0.00" at bounding box center [700, 545] width 45 height 16
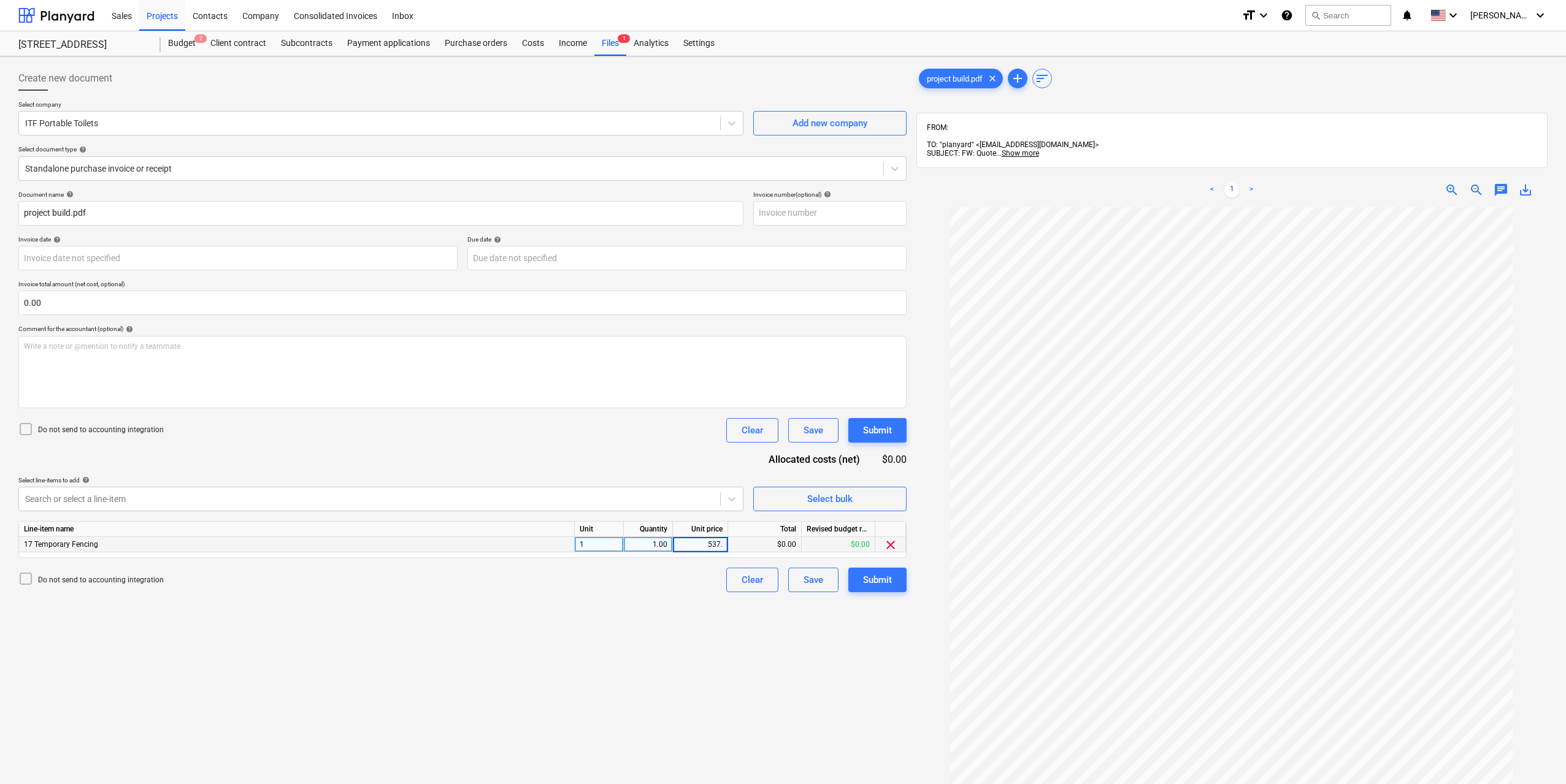
type input "537.5"
click at [744, 665] on div "Create new document Select company ITF Portable Toilets Add new company Select …" at bounding box center [463, 511] width 898 height 900
click at [884, 585] on div "Submit" at bounding box center [877, 579] width 29 height 16
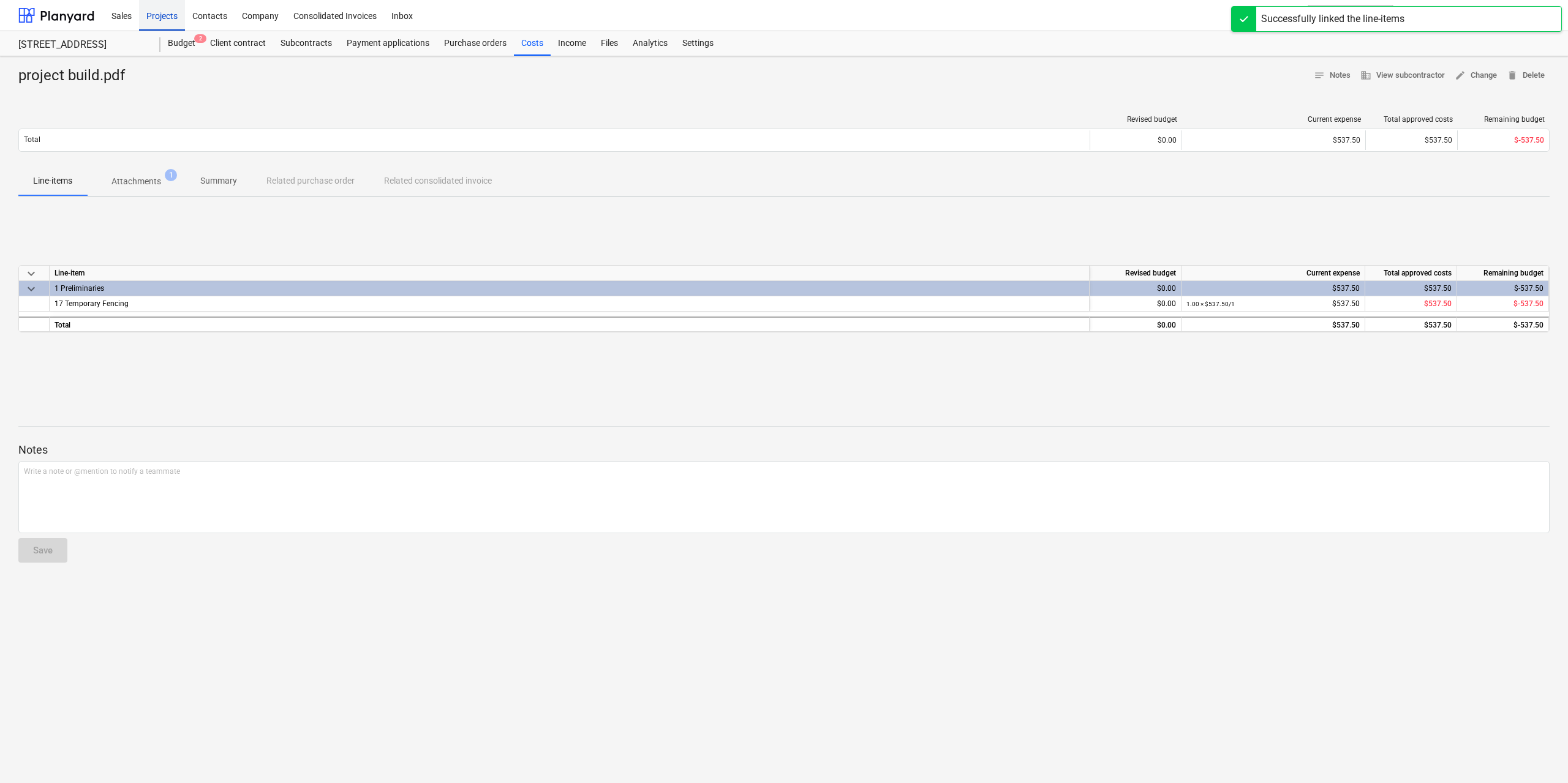
click at [165, 16] on div "Projects" at bounding box center [162, 15] width 46 height 31
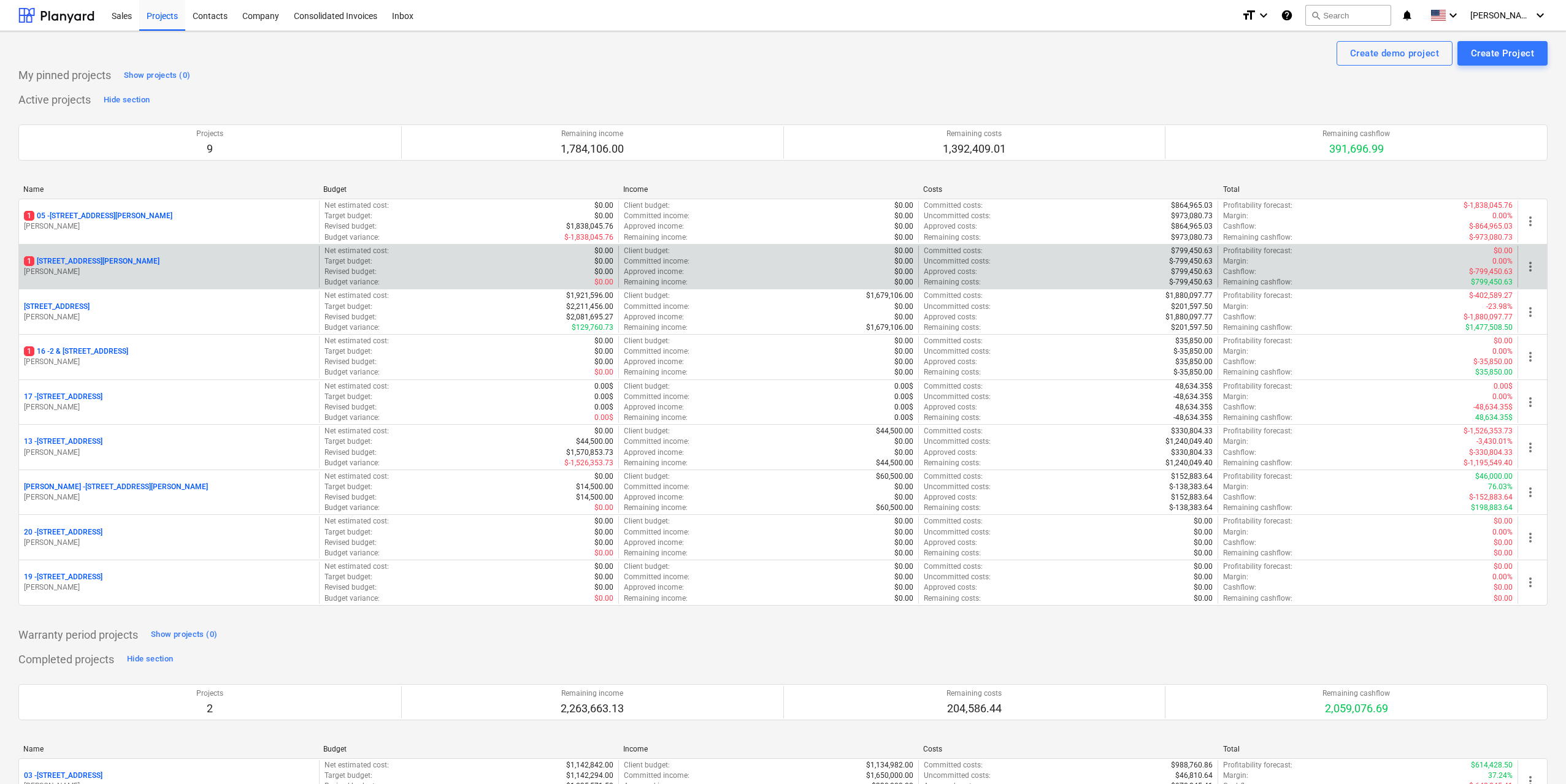
click at [152, 259] on div "1 127 High Street, Willoughby East" at bounding box center [169, 261] width 290 height 11
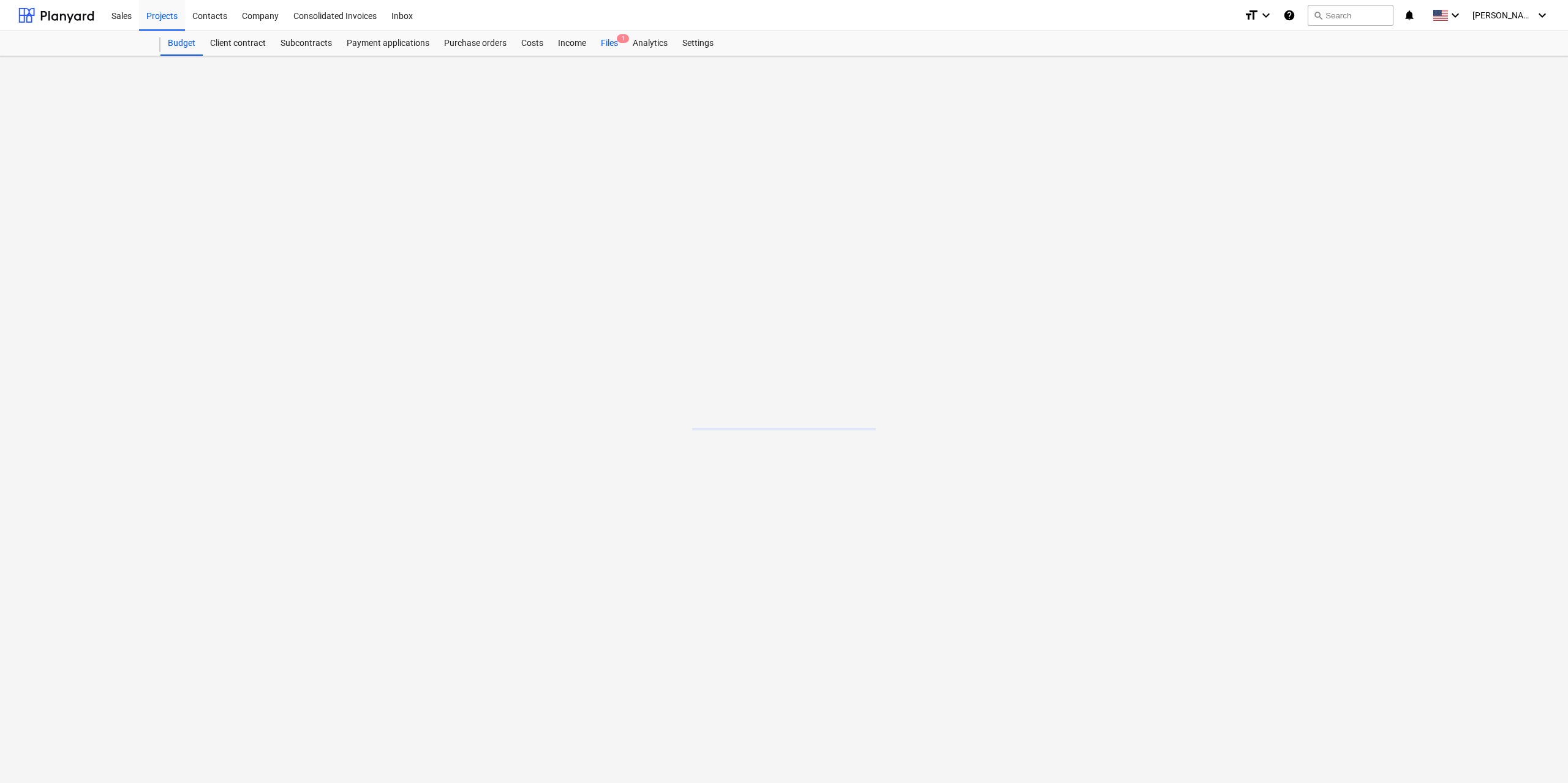
click at [611, 45] on div "Files 1" at bounding box center [609, 43] width 32 height 25
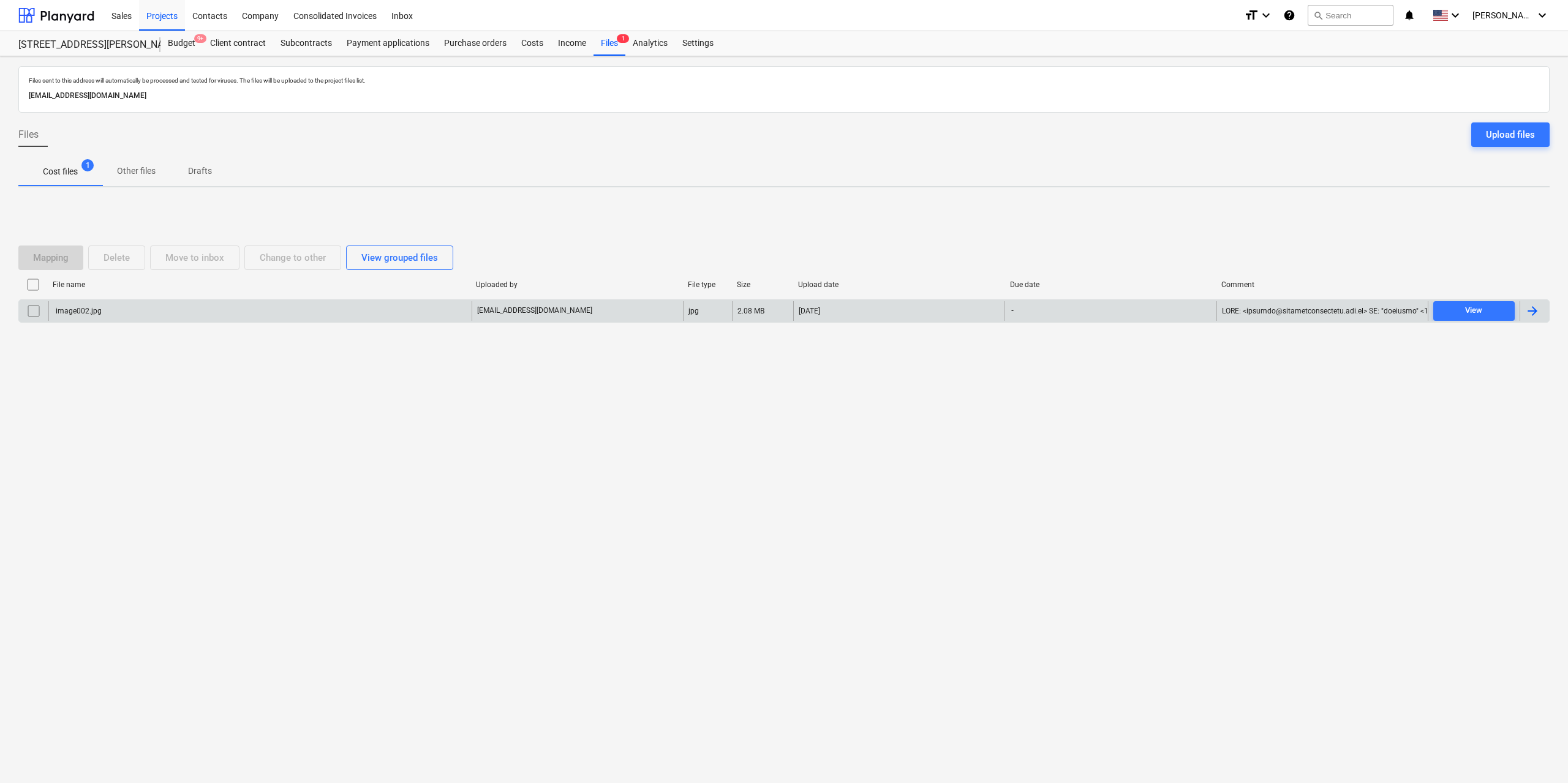
click at [159, 303] on div "image002.jpg" at bounding box center [260, 311] width 423 height 20
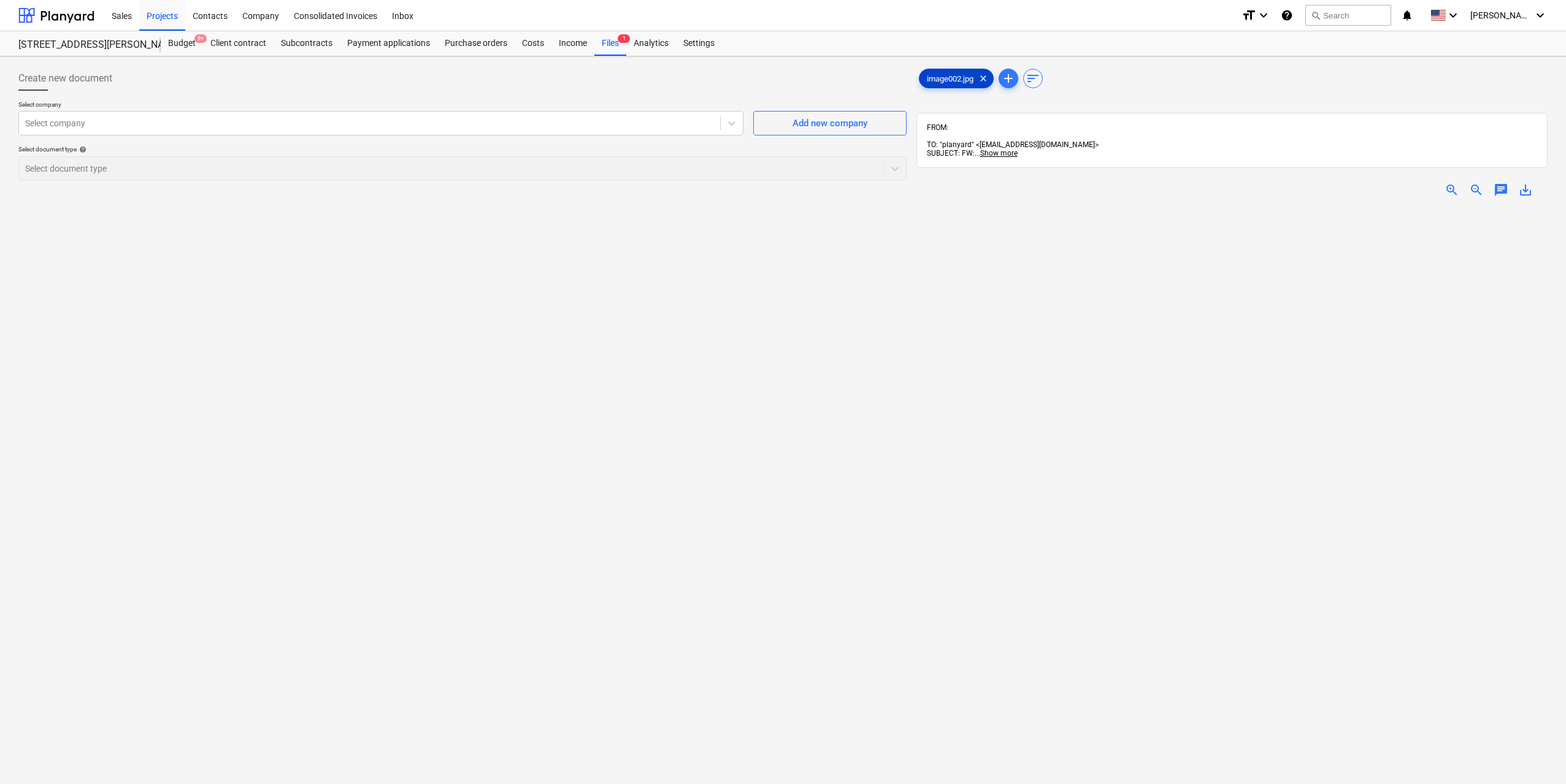
click at [937, 85] on div "image002.jpg clear" at bounding box center [956, 79] width 75 height 20
click at [101, 119] on div at bounding box center [369, 123] width 688 height 12
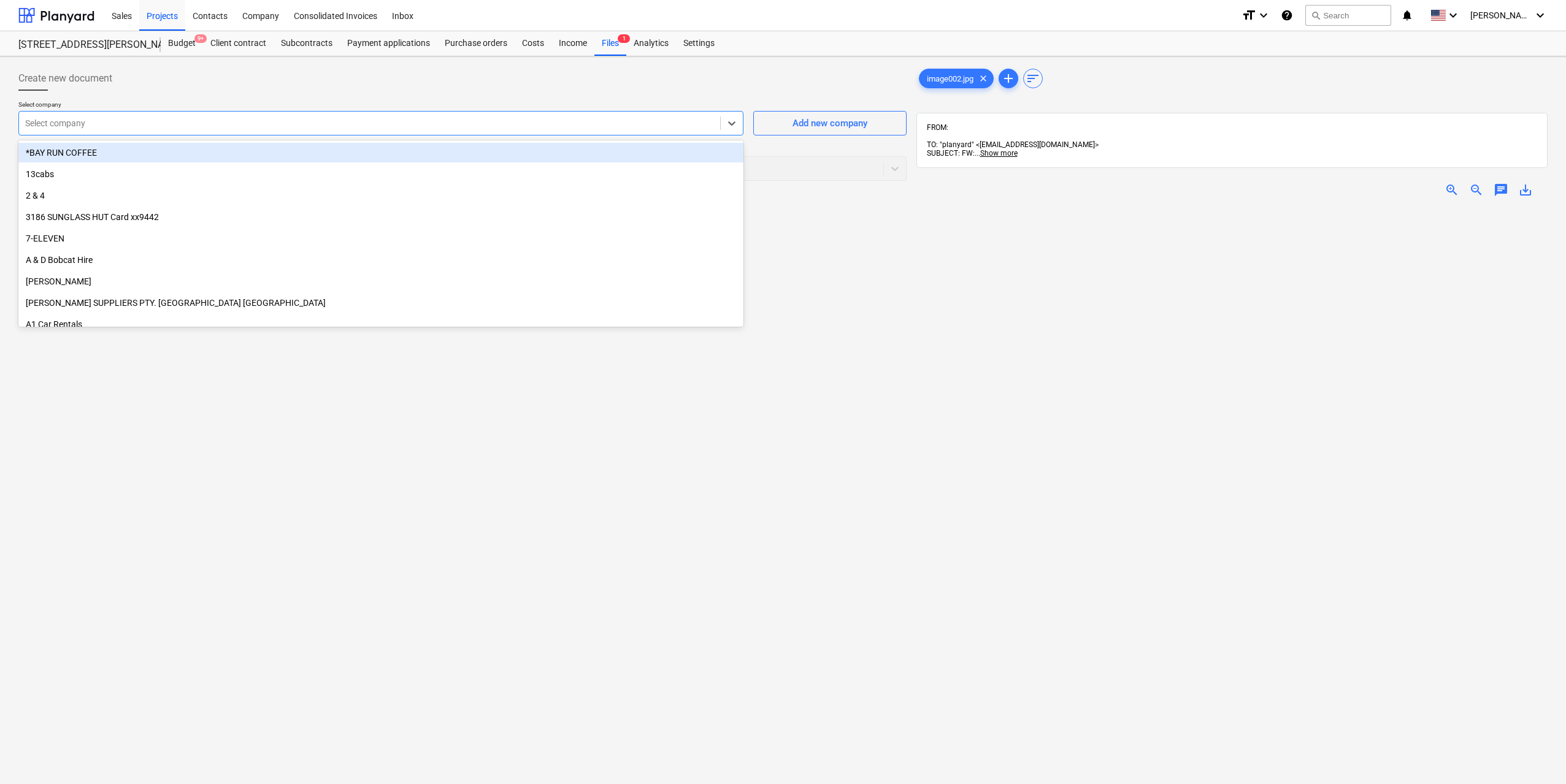
click at [118, 129] on div at bounding box center [369, 123] width 688 height 12
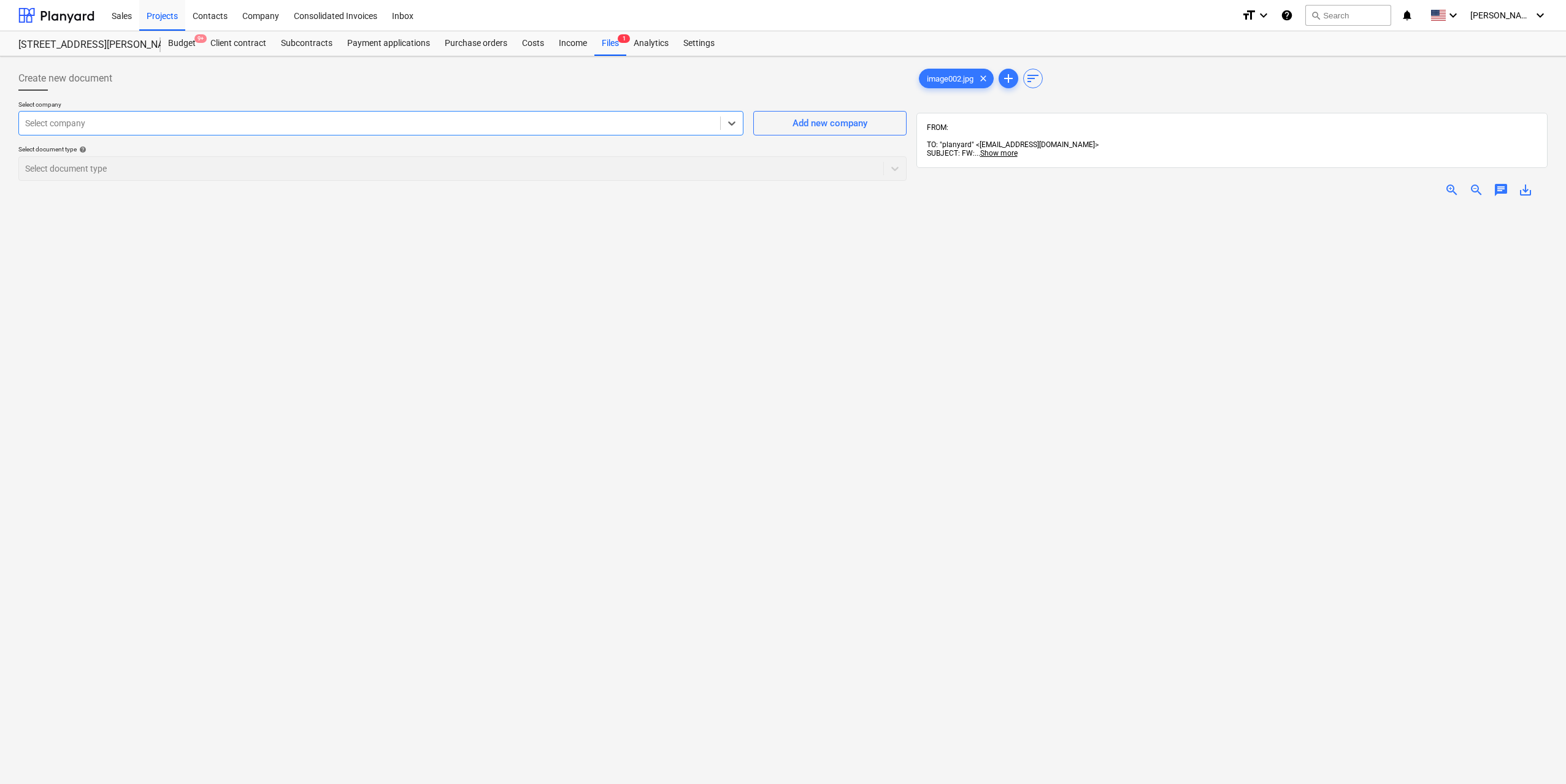
click at [118, 129] on div at bounding box center [369, 123] width 688 height 12
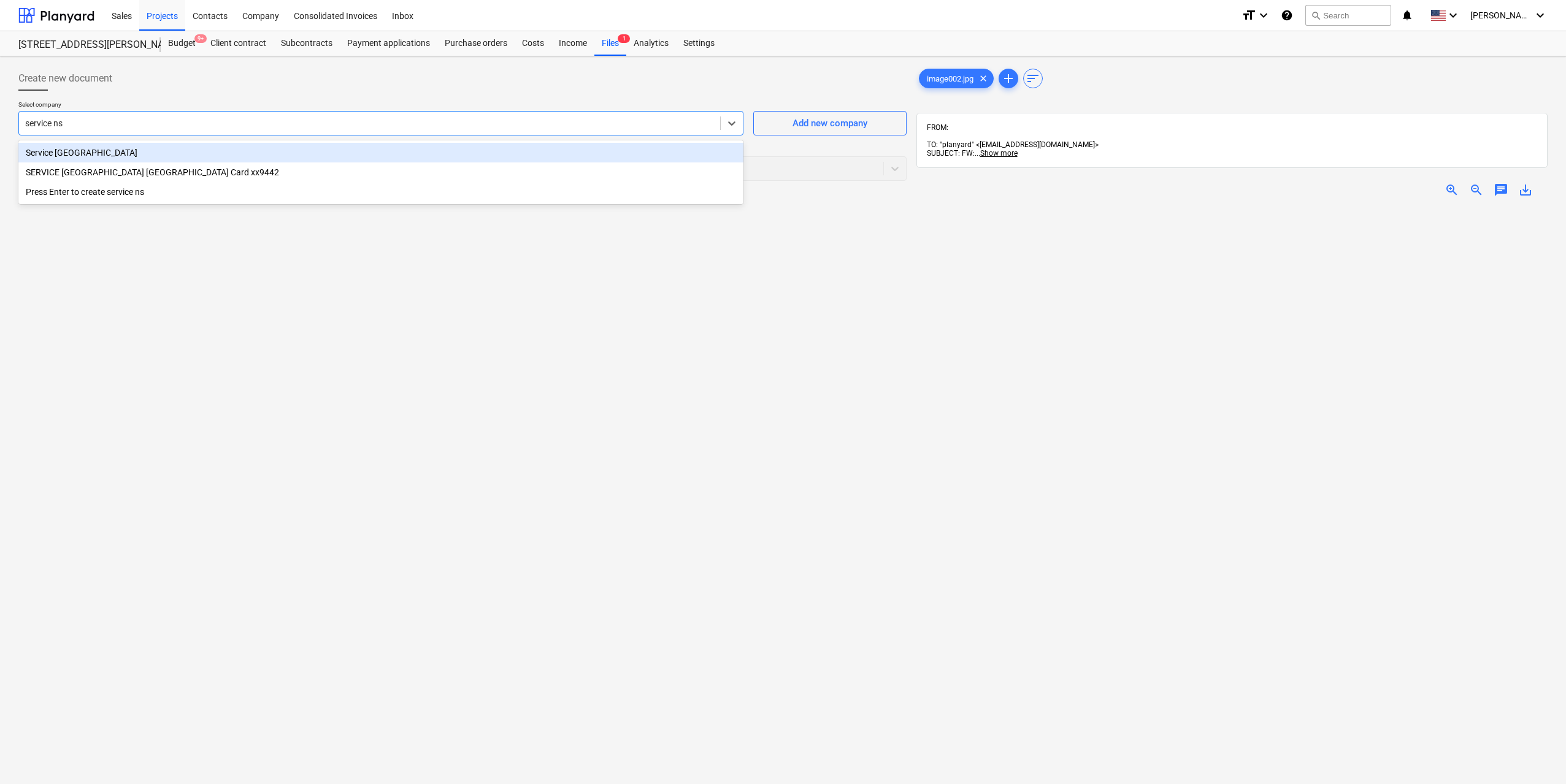
type input "service nsw"
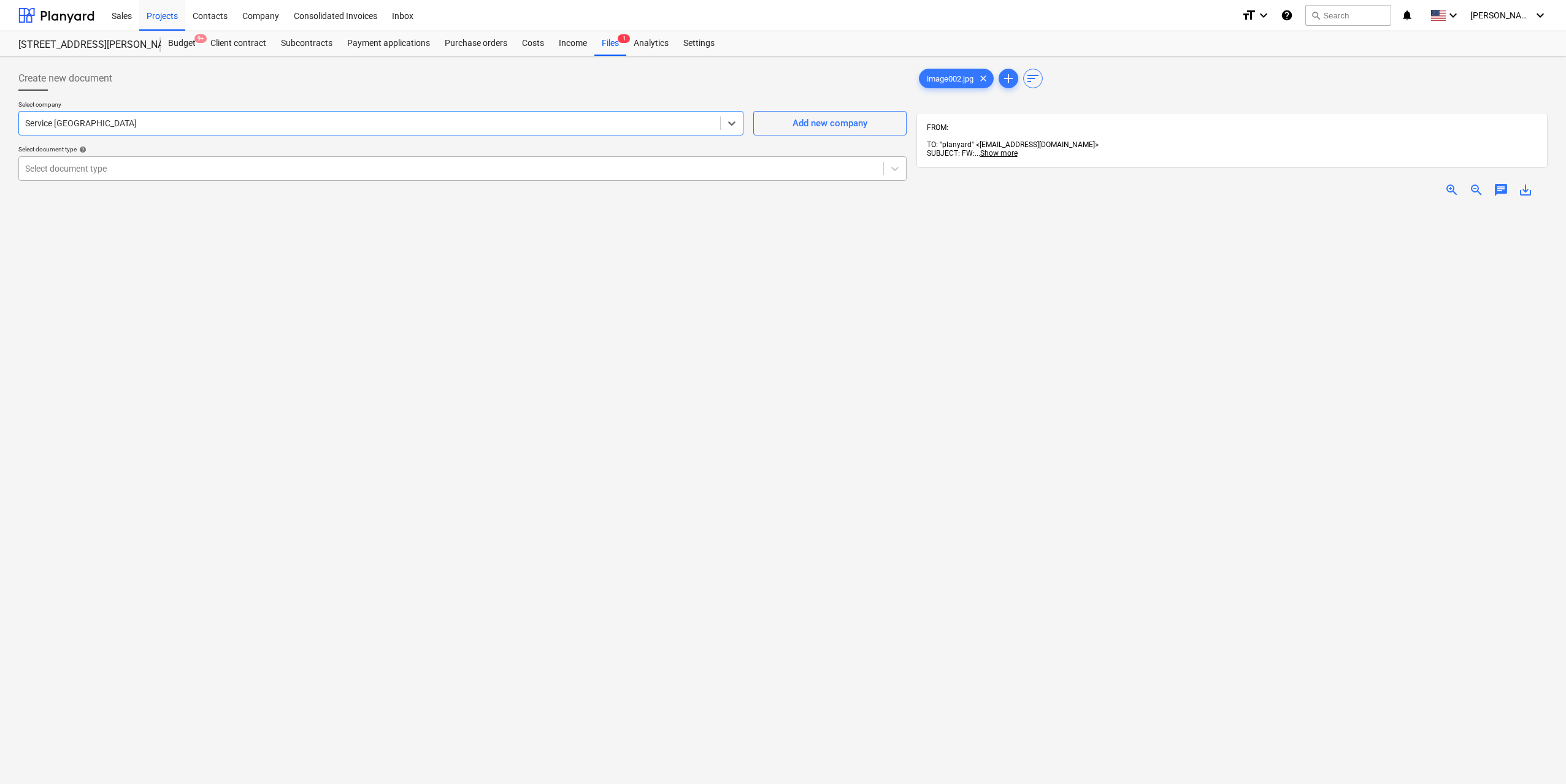
click at [129, 168] on div at bounding box center [450, 168] width 852 height 12
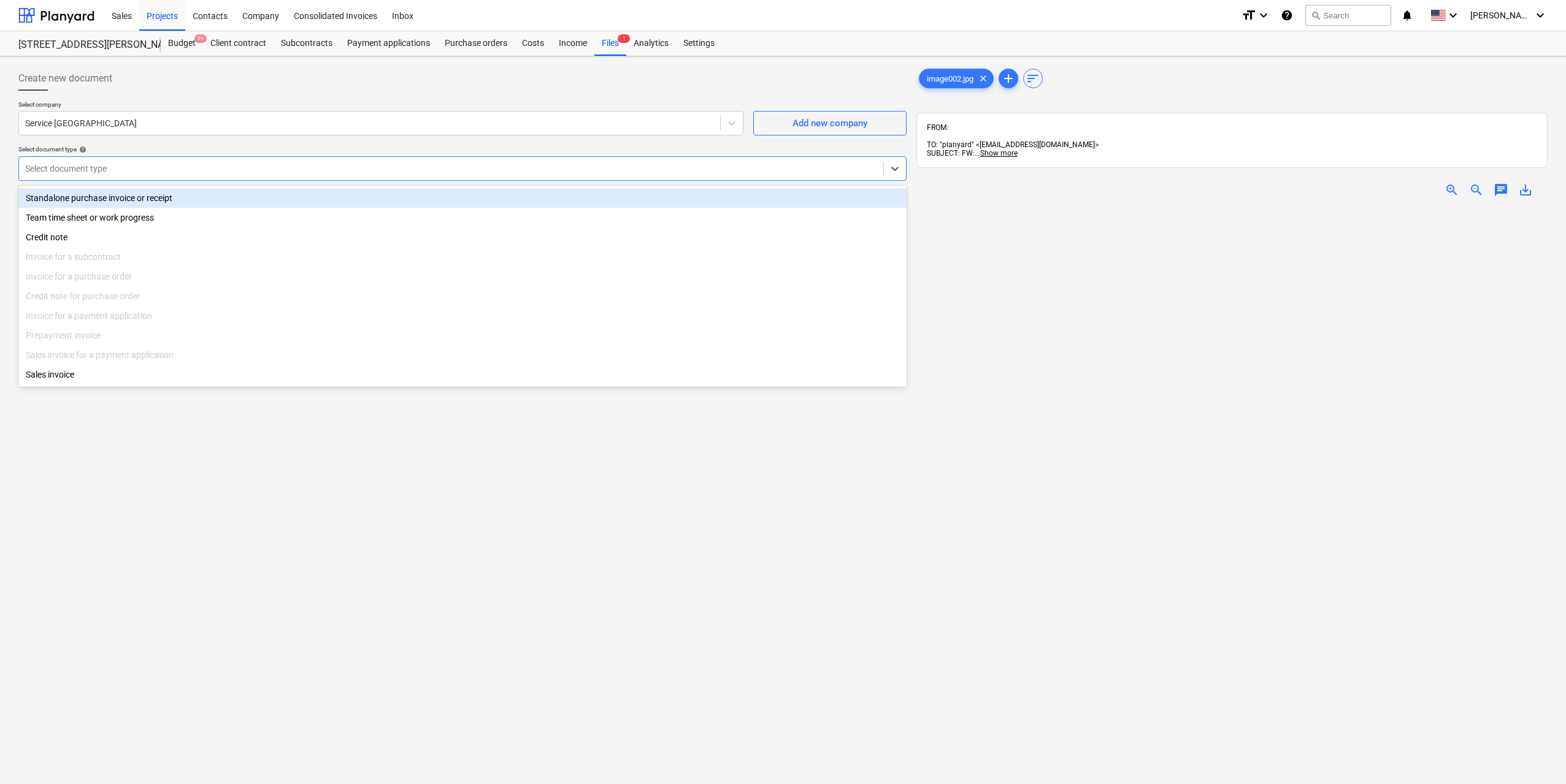
click at [124, 197] on div "Standalone purchase invoice or receipt" at bounding box center [463, 198] width 888 height 20
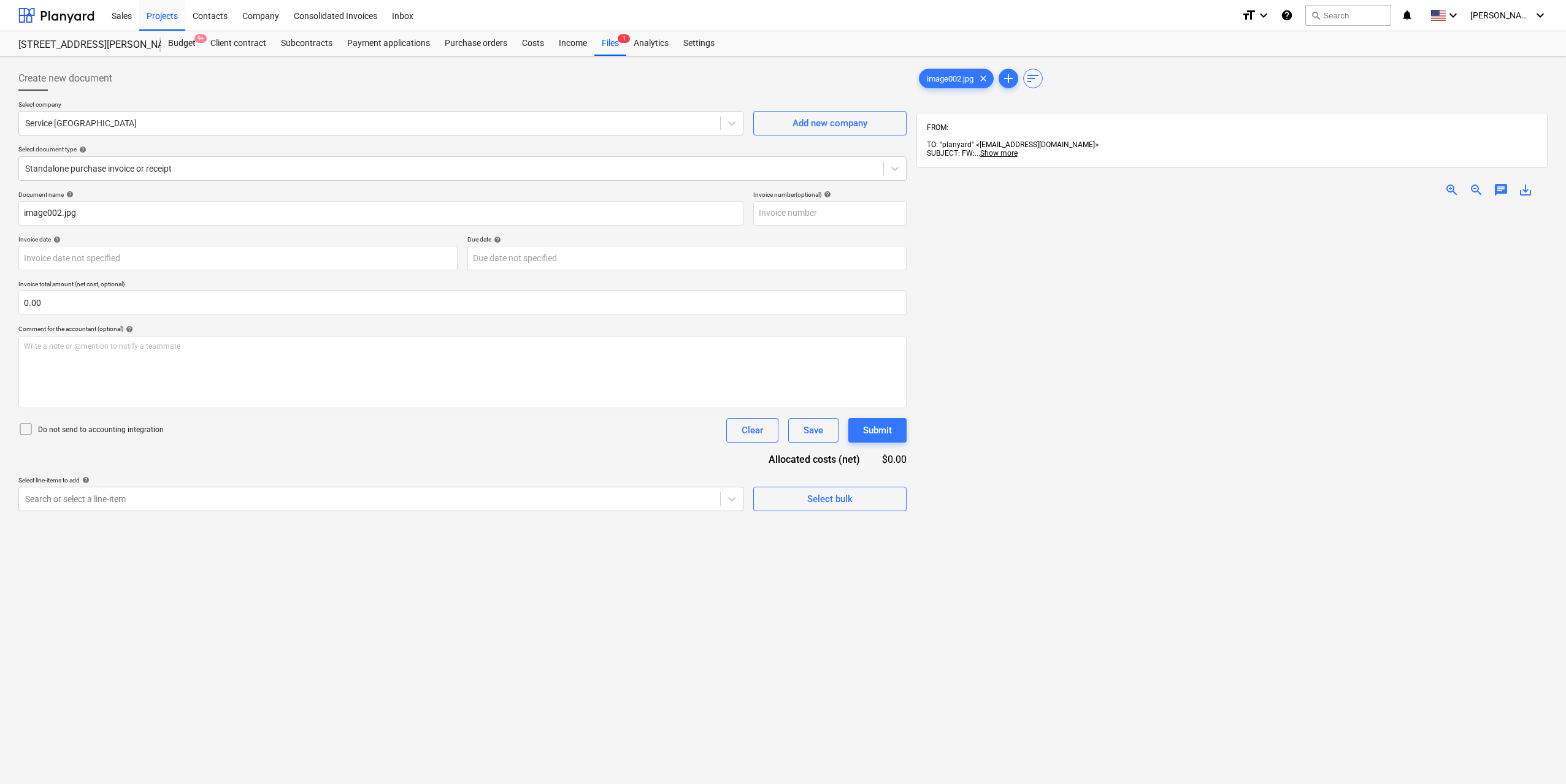
click at [433, 513] on div "Create new document Select company Service NSW Add new company Select document …" at bounding box center [463, 511] width 898 height 900
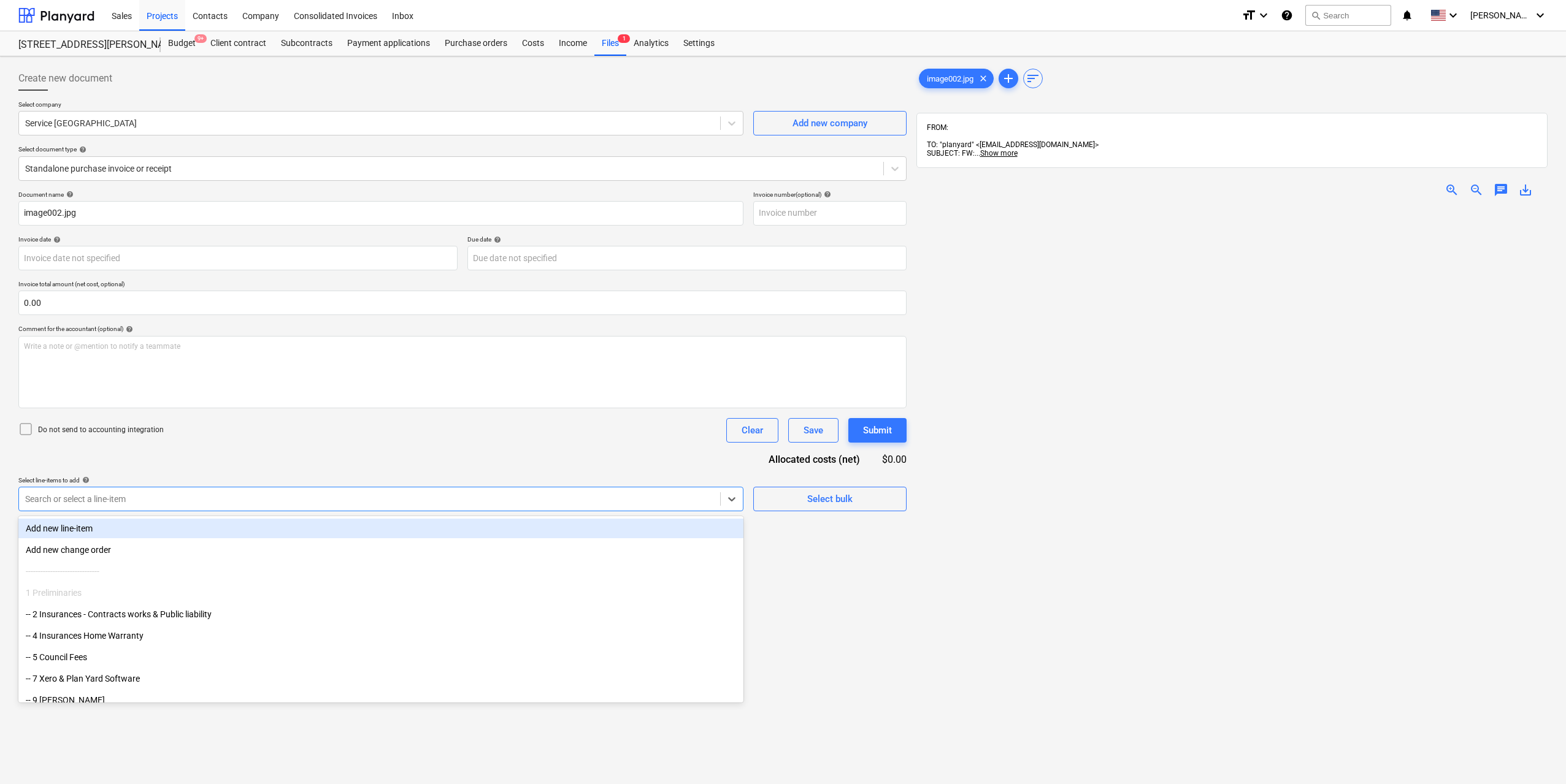
click at [437, 504] on div at bounding box center [369, 499] width 688 height 12
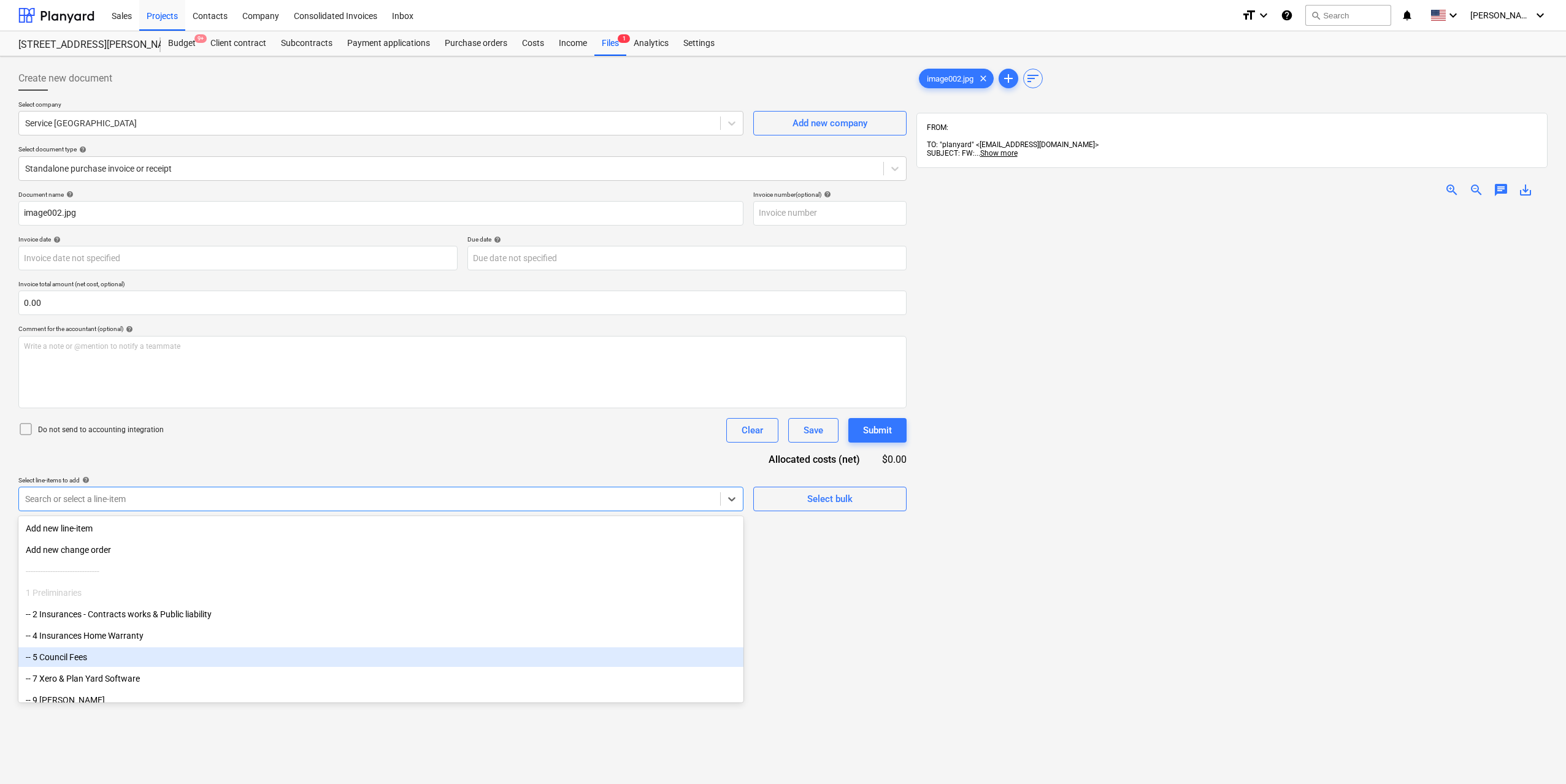
click at [168, 656] on div "-- 5 Council Fees" at bounding box center [381, 657] width 725 height 20
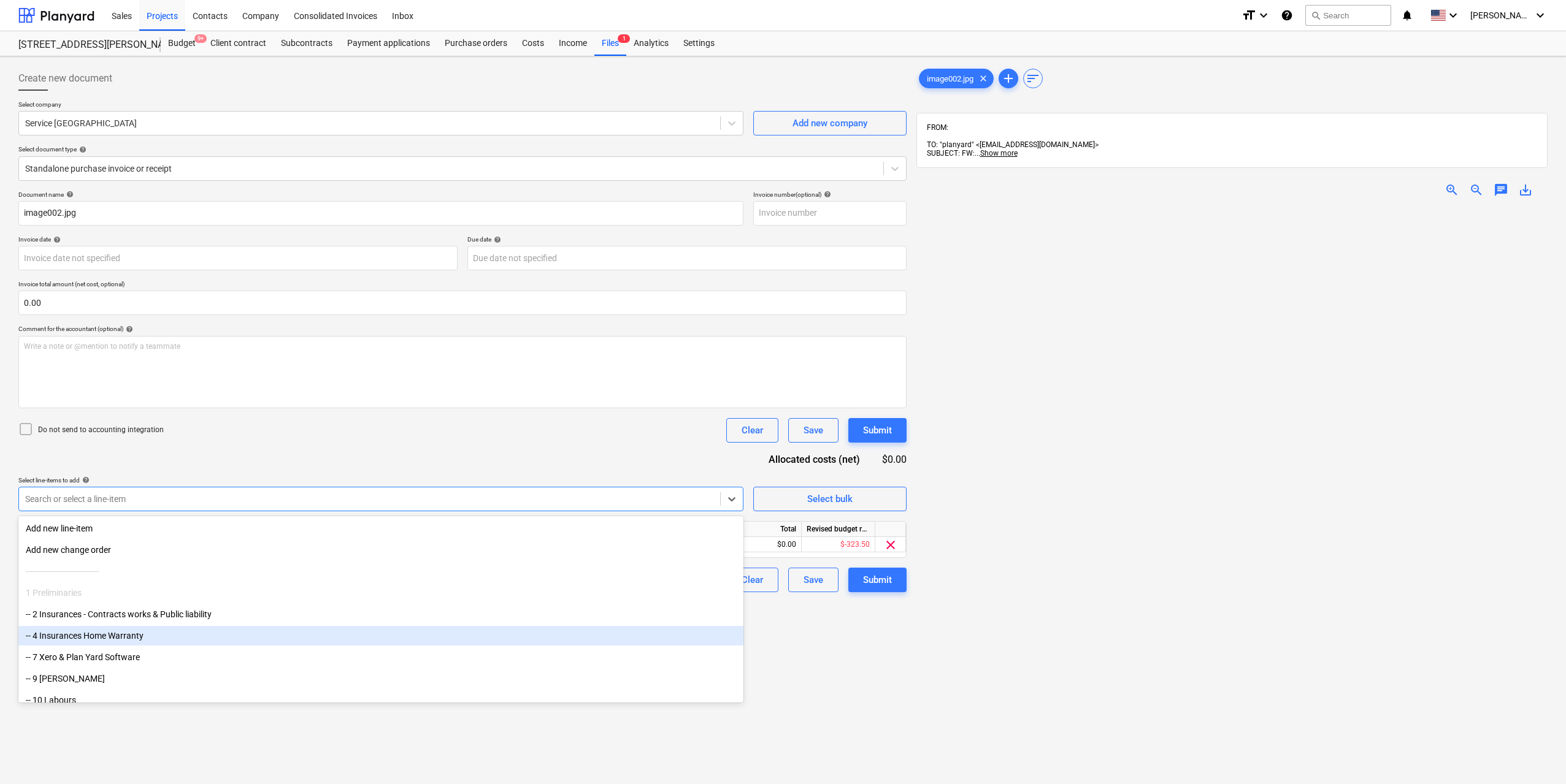
click at [794, 653] on div "Create new document Select company Service NSW Add new company Select document …" at bounding box center [463, 511] width 898 height 900
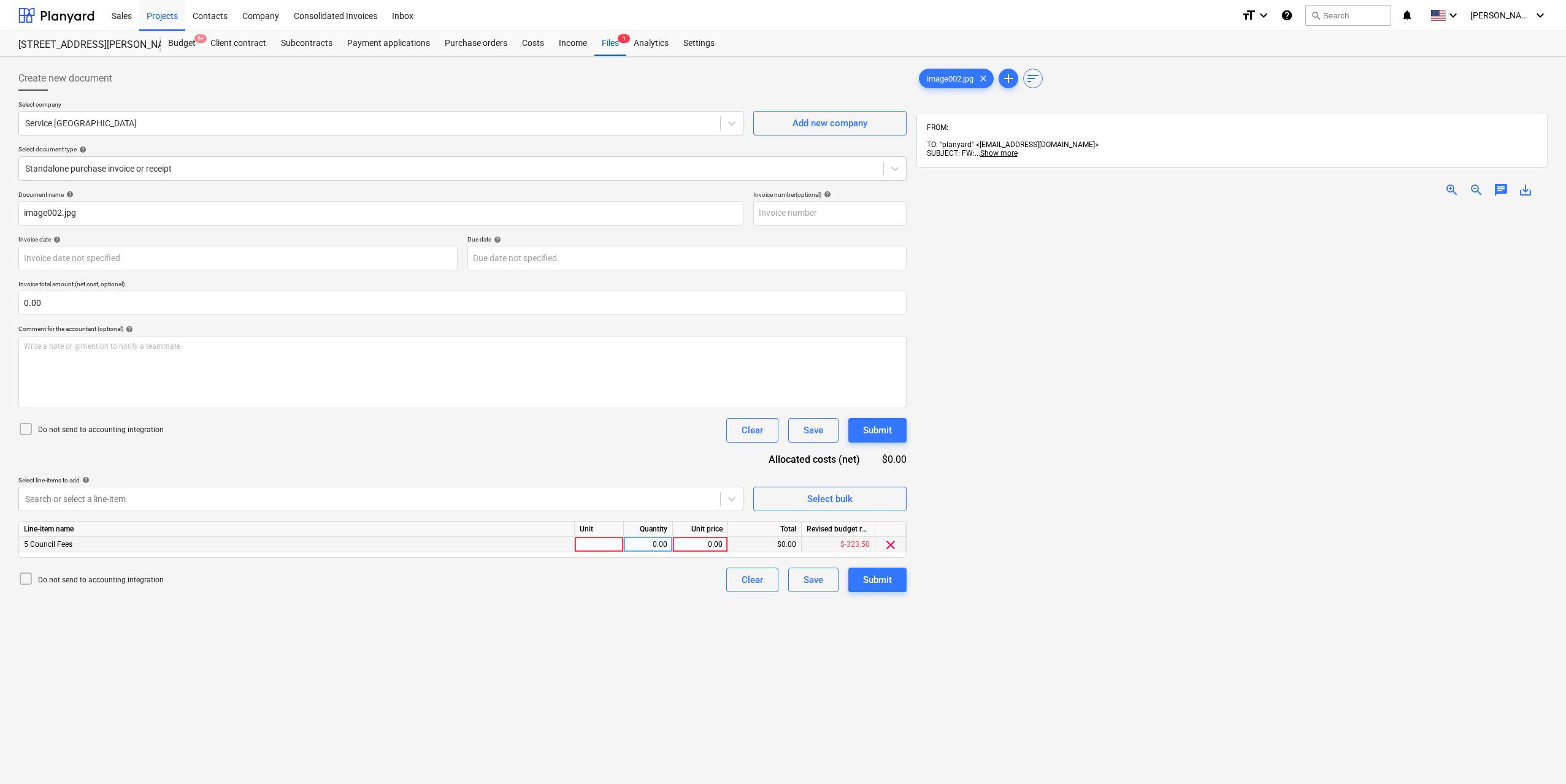
click at [608, 549] on div at bounding box center [599, 545] width 49 height 16
type input "1"
click at [657, 544] on div "0.00" at bounding box center [648, 545] width 38 height 16
click at [707, 545] on div "0.00" at bounding box center [700, 545] width 45 height 16
click at [718, 543] on div "0.00" at bounding box center [700, 545] width 45 height 16
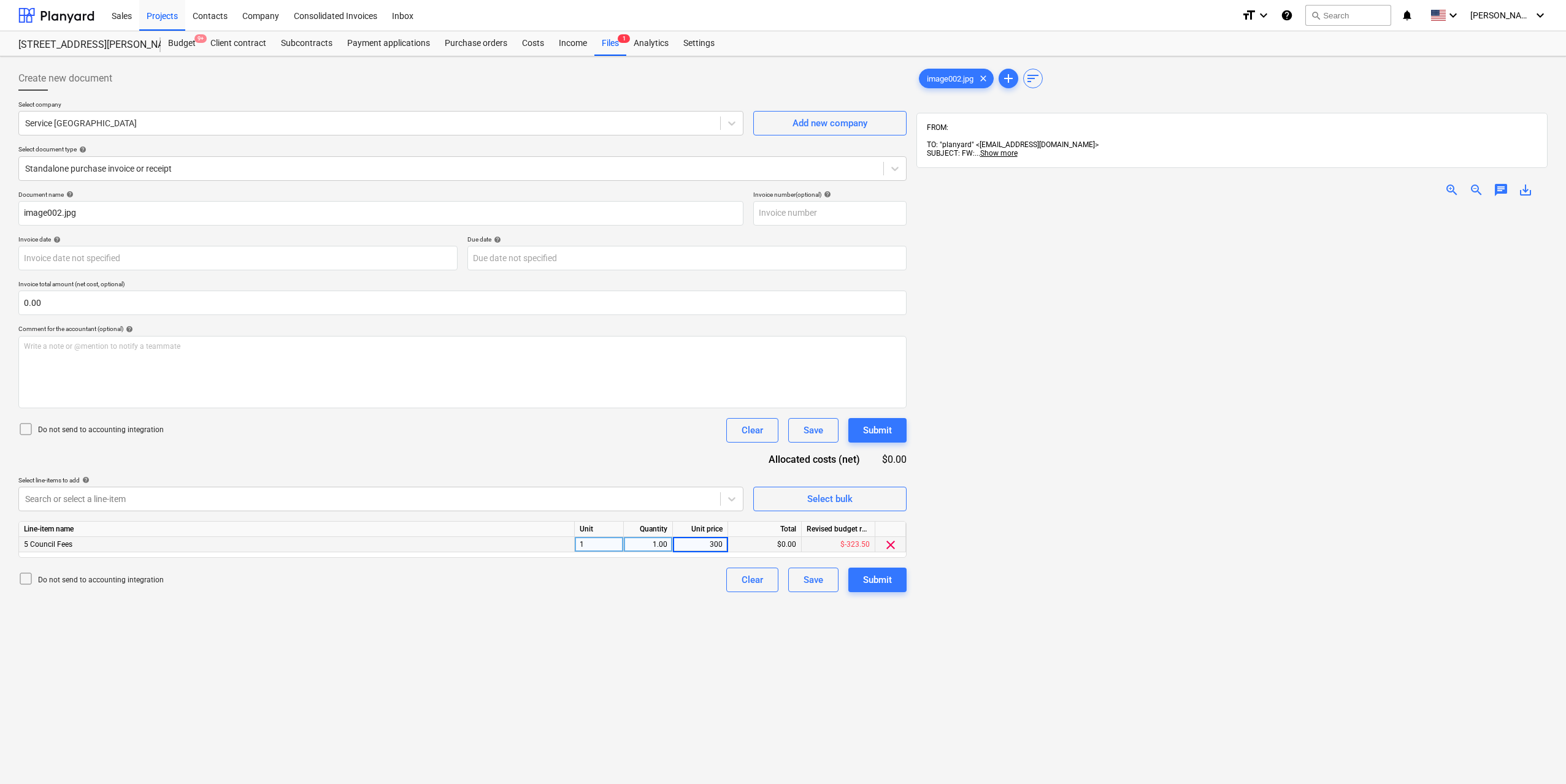
type input "3000"
click at [694, 643] on div "Create new document Select company Service NSW Add new company Select document …" at bounding box center [463, 511] width 898 height 900
click at [913, 584] on div "image002.jpg clear add sort FROM: TO: "planyard" <238ce47a-bcf9-4a35-94a4-54cf7…" at bounding box center [1232, 511] width 641 height 900
click at [887, 579] on div "Submit" at bounding box center [877, 579] width 29 height 16
